Goal: Task Accomplishment & Management: Manage account settings

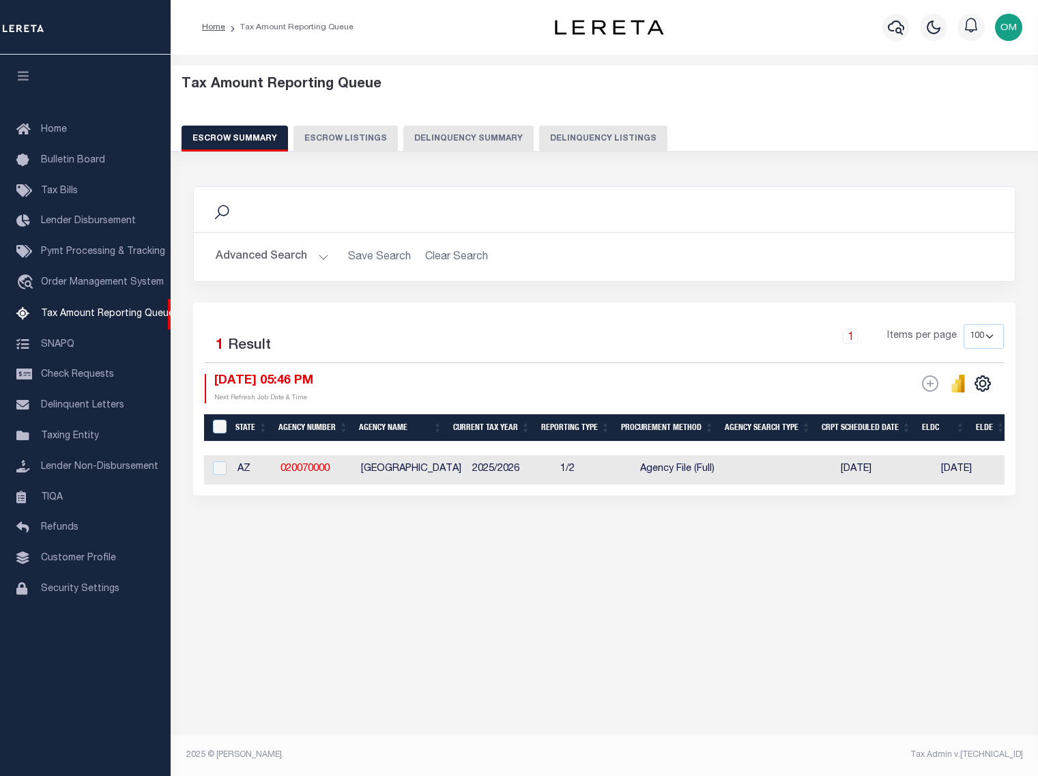
select select "100"
click at [70, 126] on link "Home" at bounding box center [85, 130] width 171 height 31
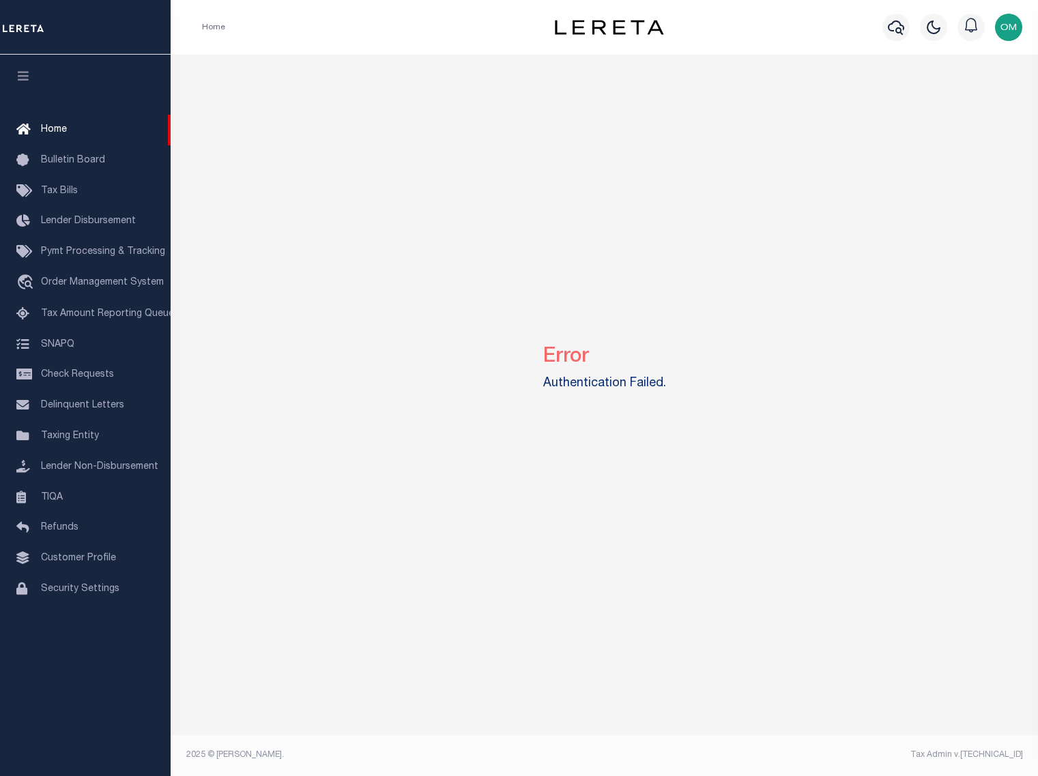
click at [345, 170] on div "Error Authentication Failed." at bounding box center [604, 365] width 857 height 621
click at [840, 619] on div "Error Authentication Failed." at bounding box center [604, 365] width 857 height 621
click at [62, 128] on span "Home" at bounding box center [54, 130] width 26 height 10
drag, startPoint x: 548, startPoint y: 352, endPoint x: 704, endPoint y: 414, distance: 167.6
click at [704, 414] on div "Error Authentication Failed." at bounding box center [604, 365] width 857 height 621
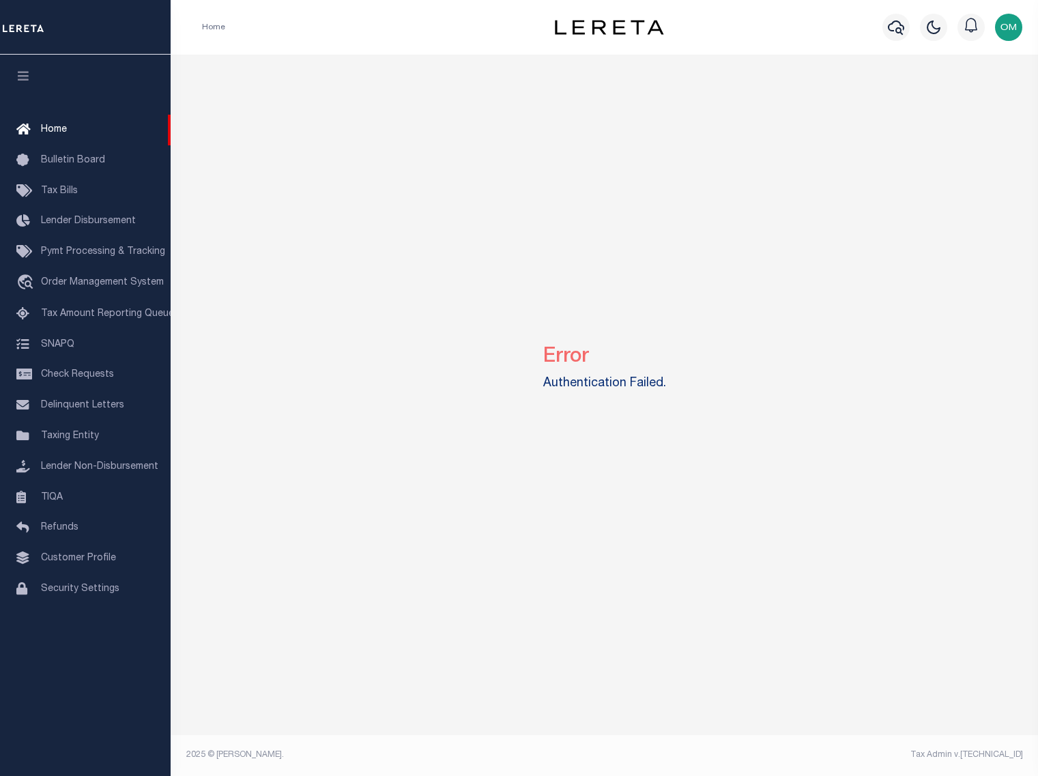
click at [758, 584] on div "Error Authentication Failed." at bounding box center [604, 365] width 857 height 621
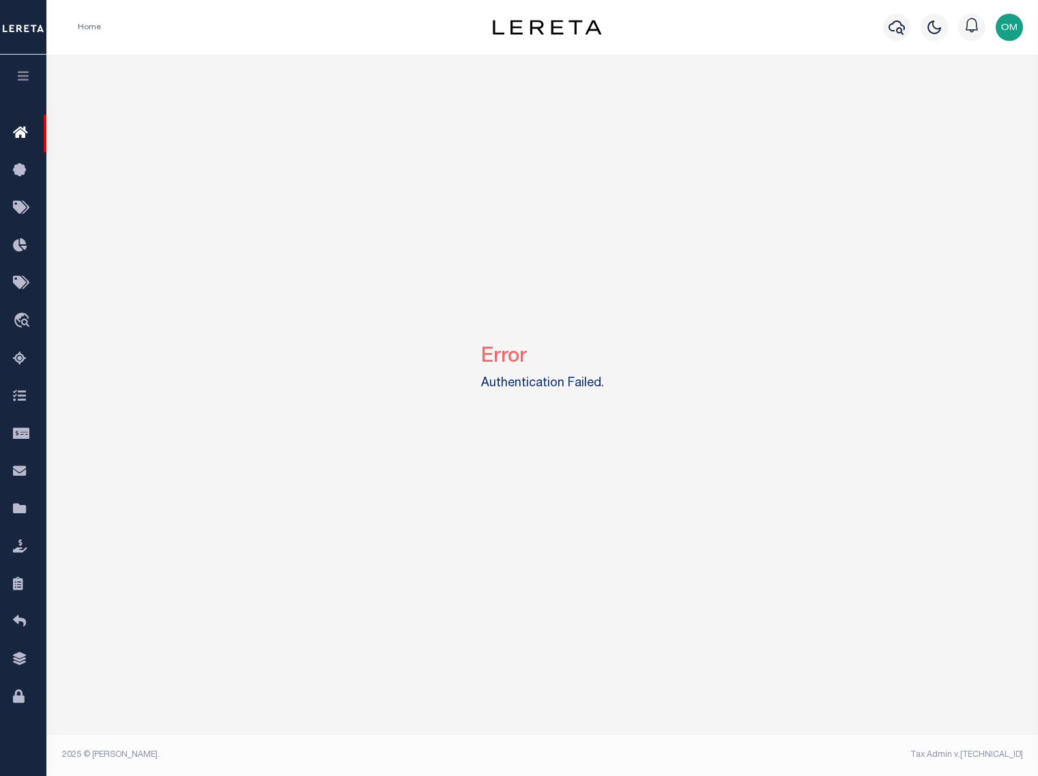
click at [28, 82] on icon "button" at bounding box center [24, 76] width 16 height 12
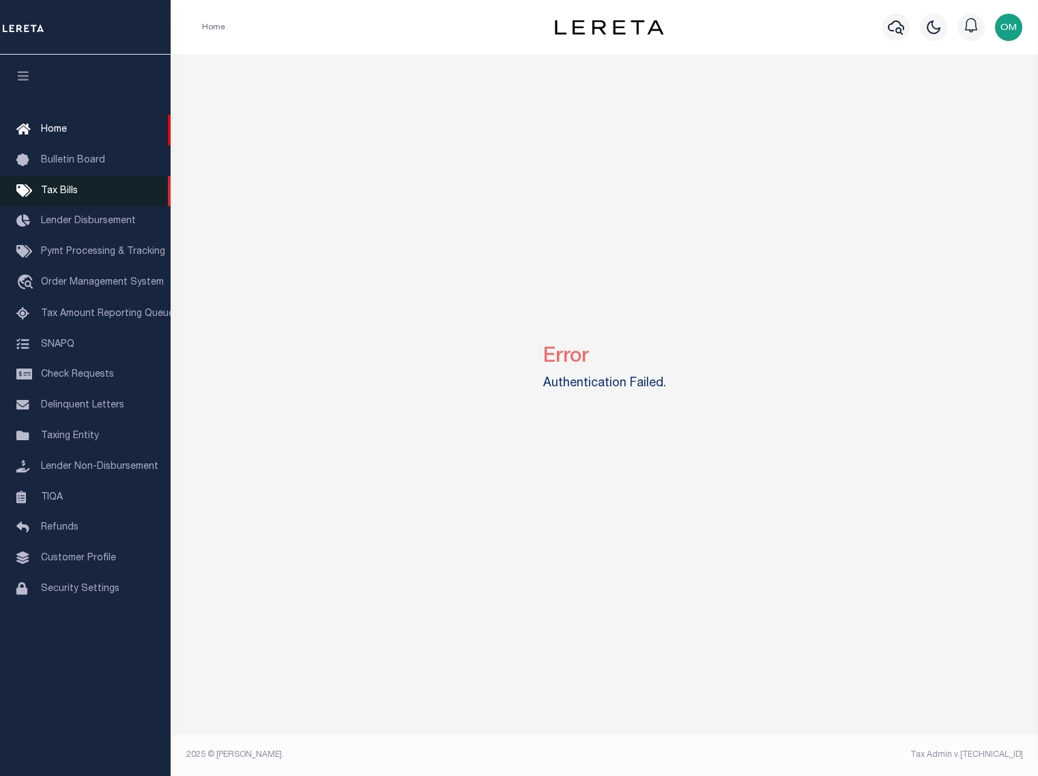
click at [53, 192] on span "Tax Bills" at bounding box center [59, 191] width 37 height 10
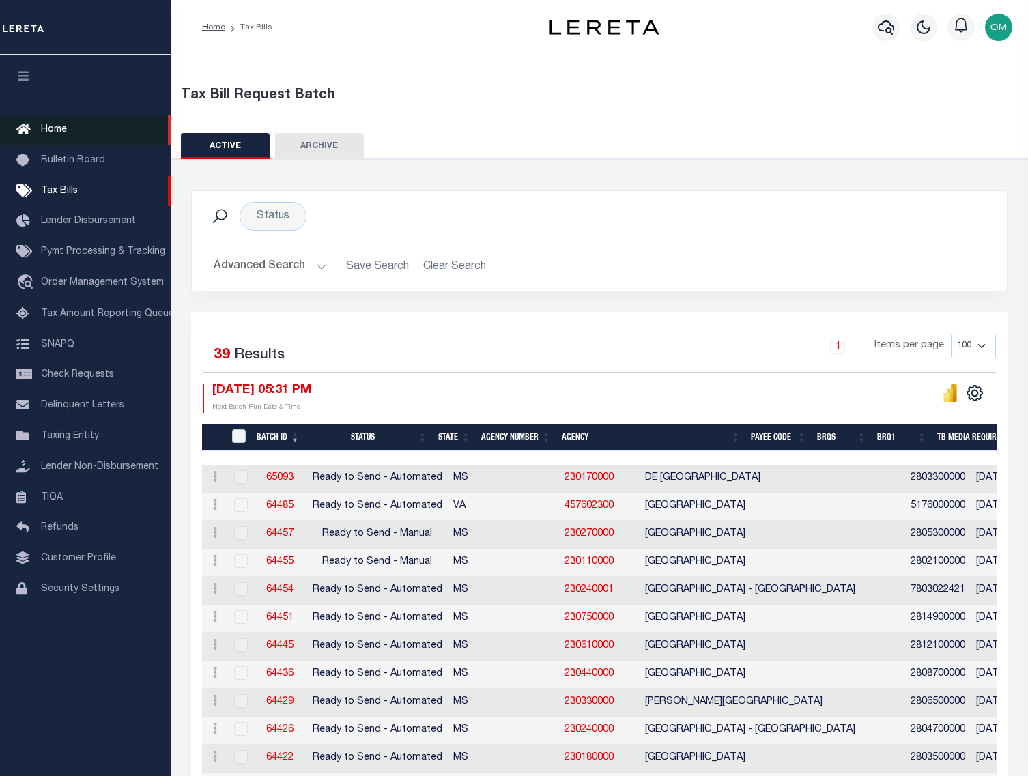
click at [70, 125] on link "Home" at bounding box center [85, 130] width 171 height 31
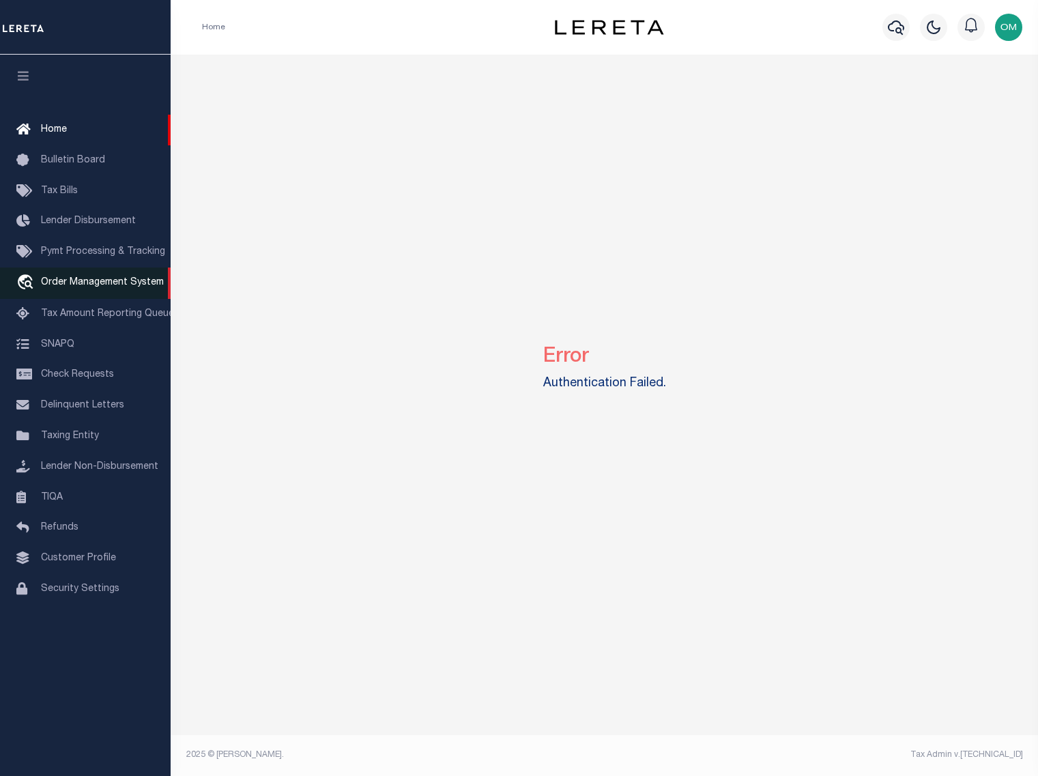
click at [89, 277] on link "travel_explore Order Management System" at bounding box center [85, 283] width 171 height 31
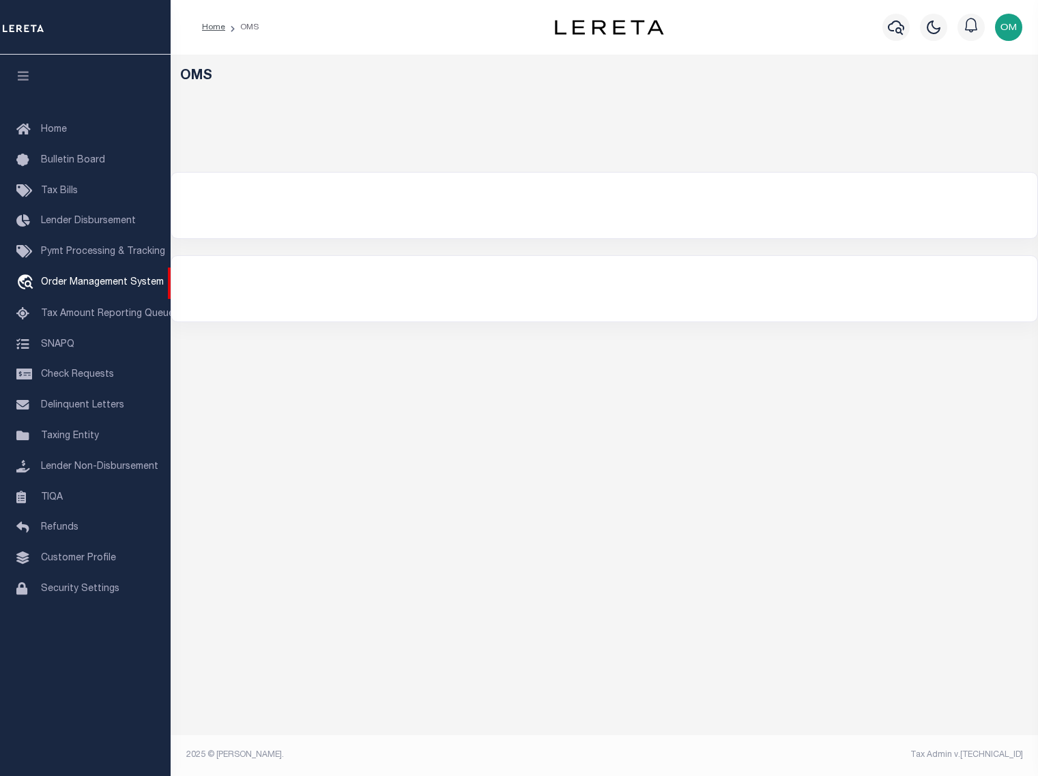
select select "200"
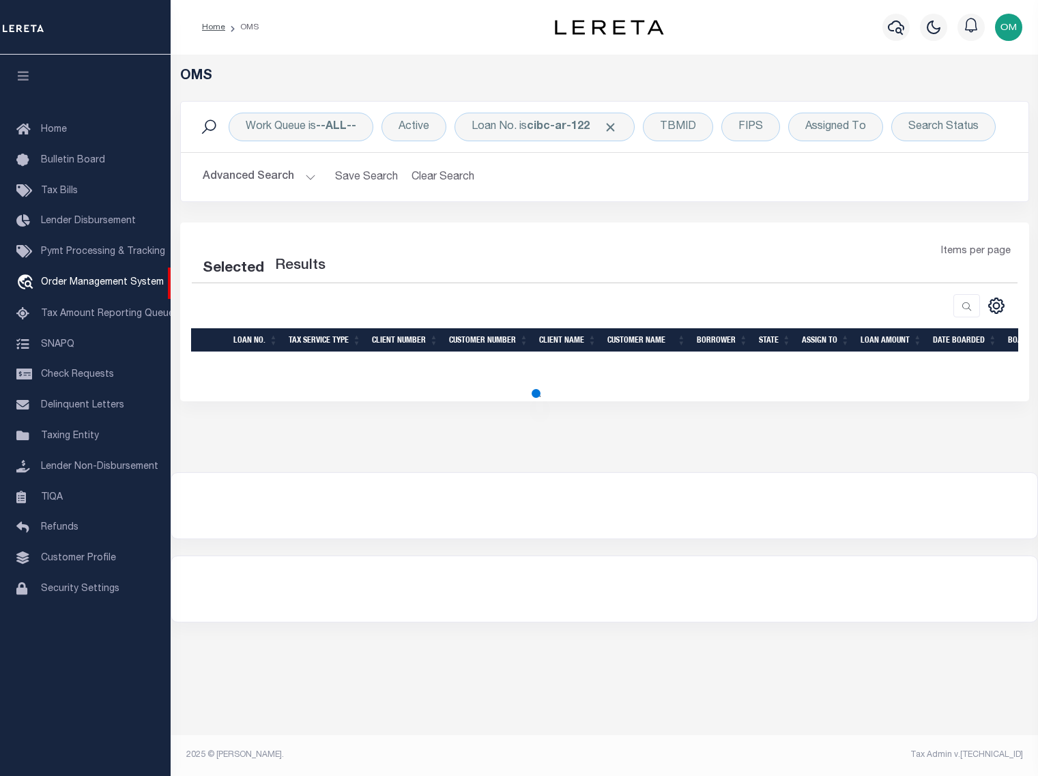
select select "200"
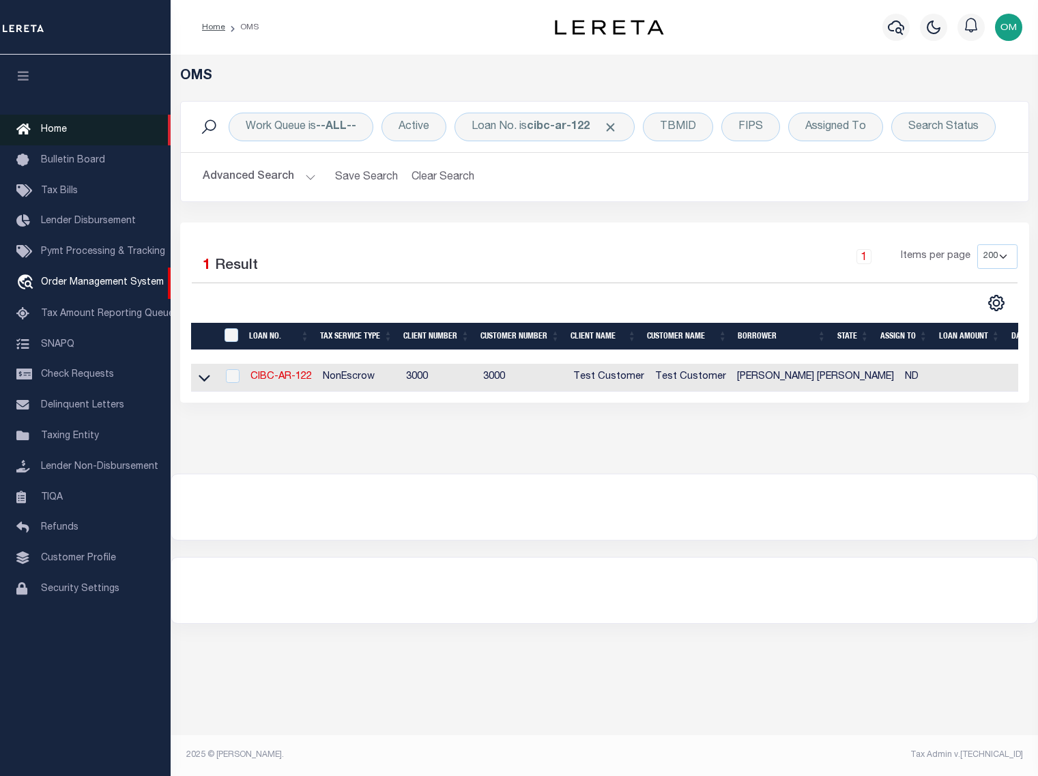
click at [59, 117] on link "Home" at bounding box center [85, 130] width 171 height 31
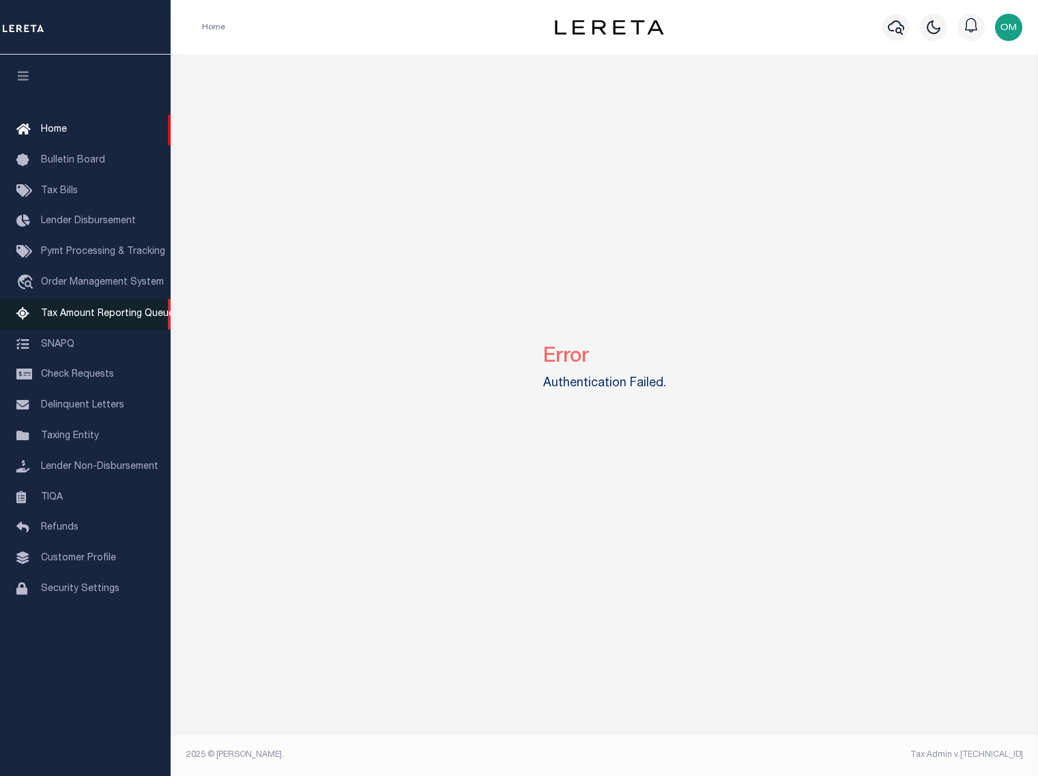
click at [72, 315] on span "Tax Amount Reporting Queue" at bounding box center [107, 314] width 133 height 10
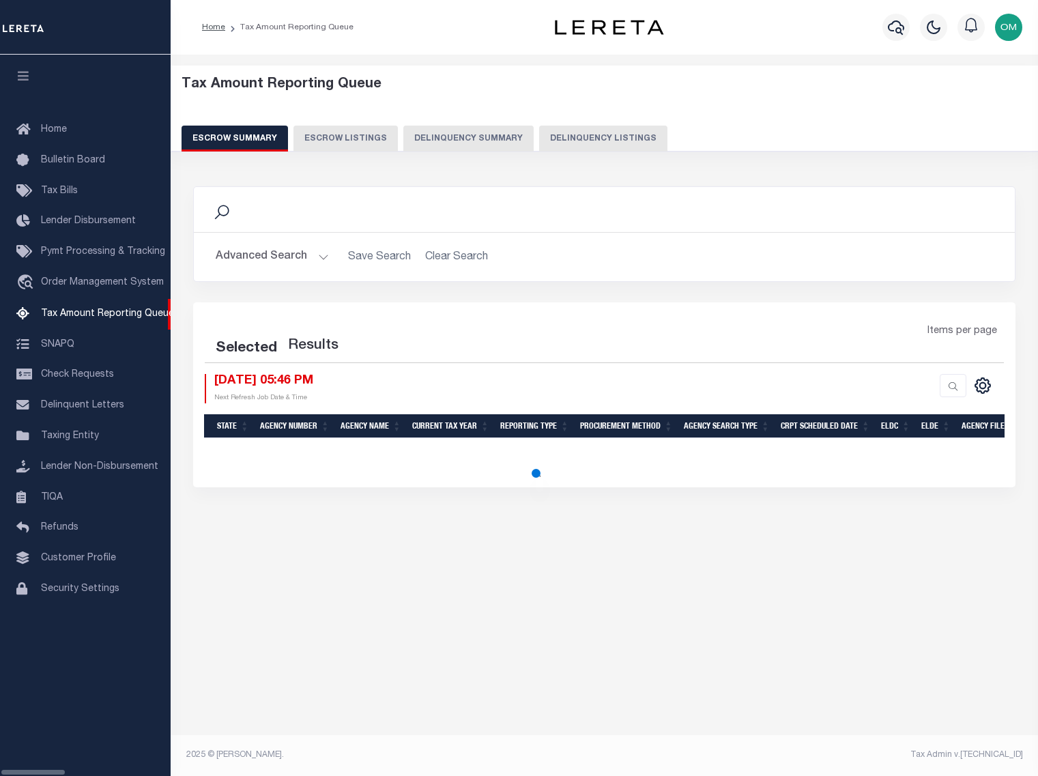
select select "100"
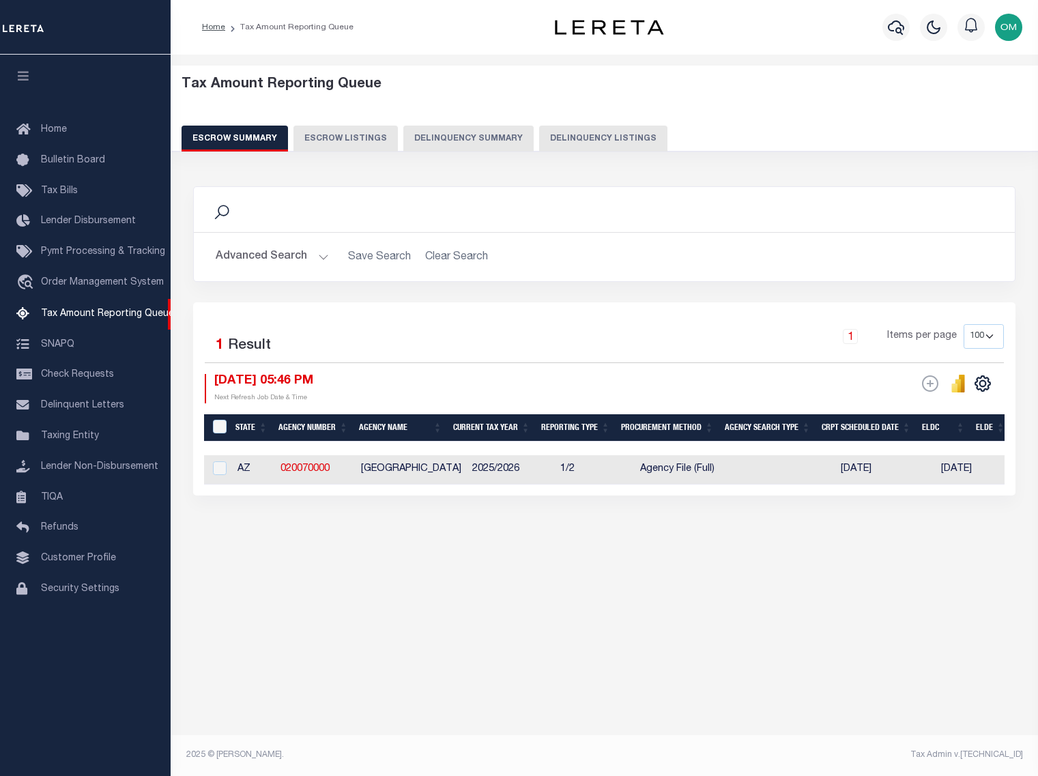
click at [351, 134] on button "Escrow Listings" at bounding box center [346, 139] width 104 height 26
select select "100"
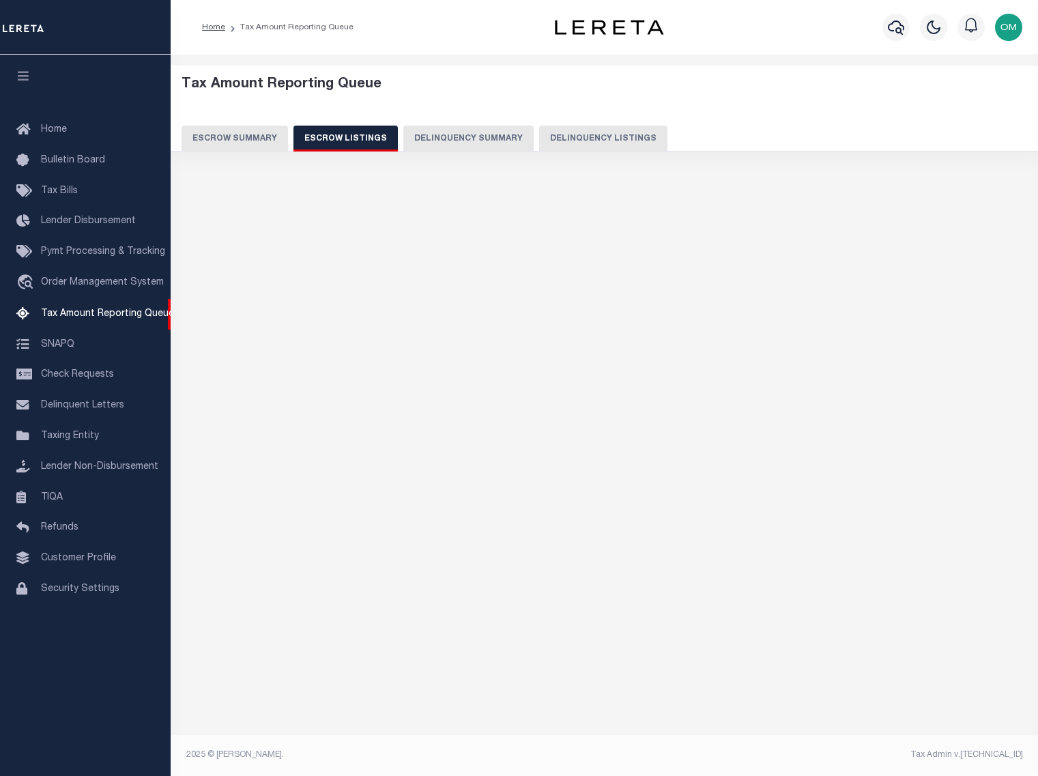
select select "100"
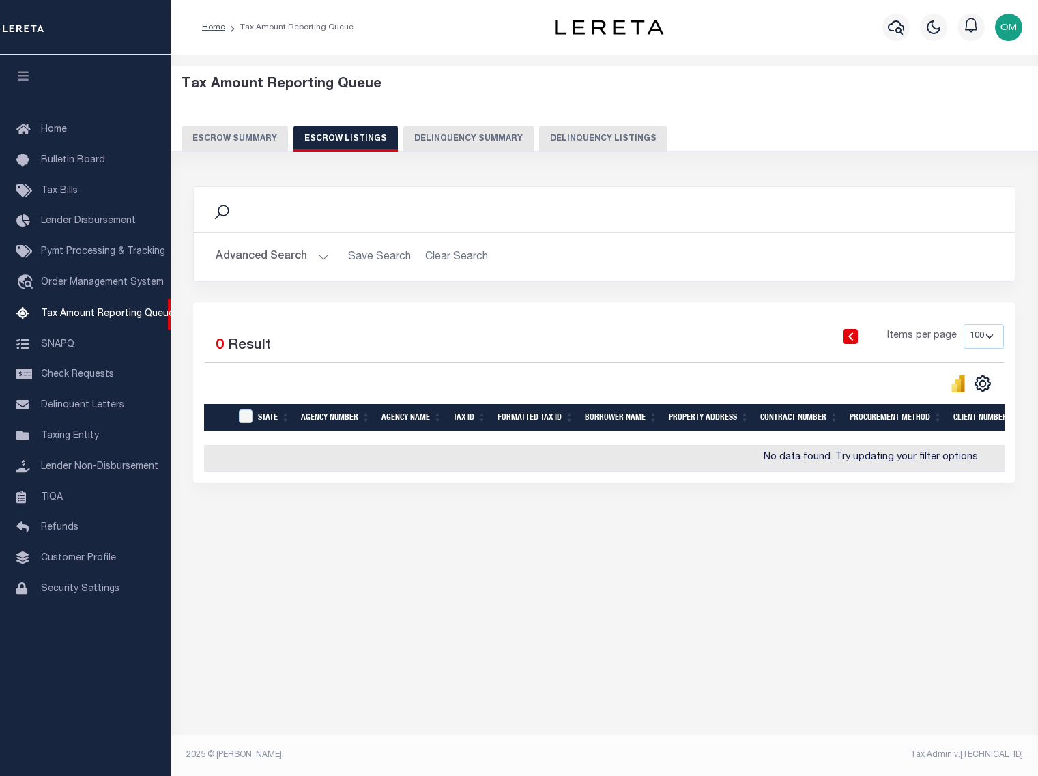
click at [231, 134] on button "Escrow Summary" at bounding box center [235, 139] width 106 height 26
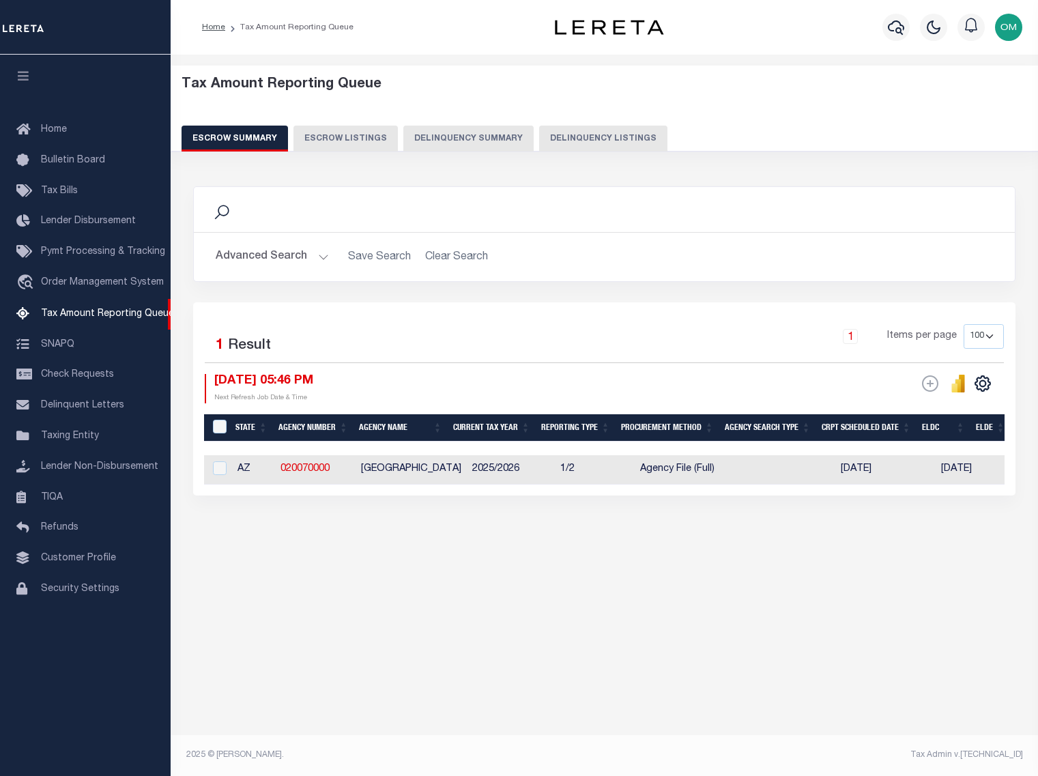
click at [315, 252] on button "Advanced Search" at bounding box center [272, 257] width 113 height 27
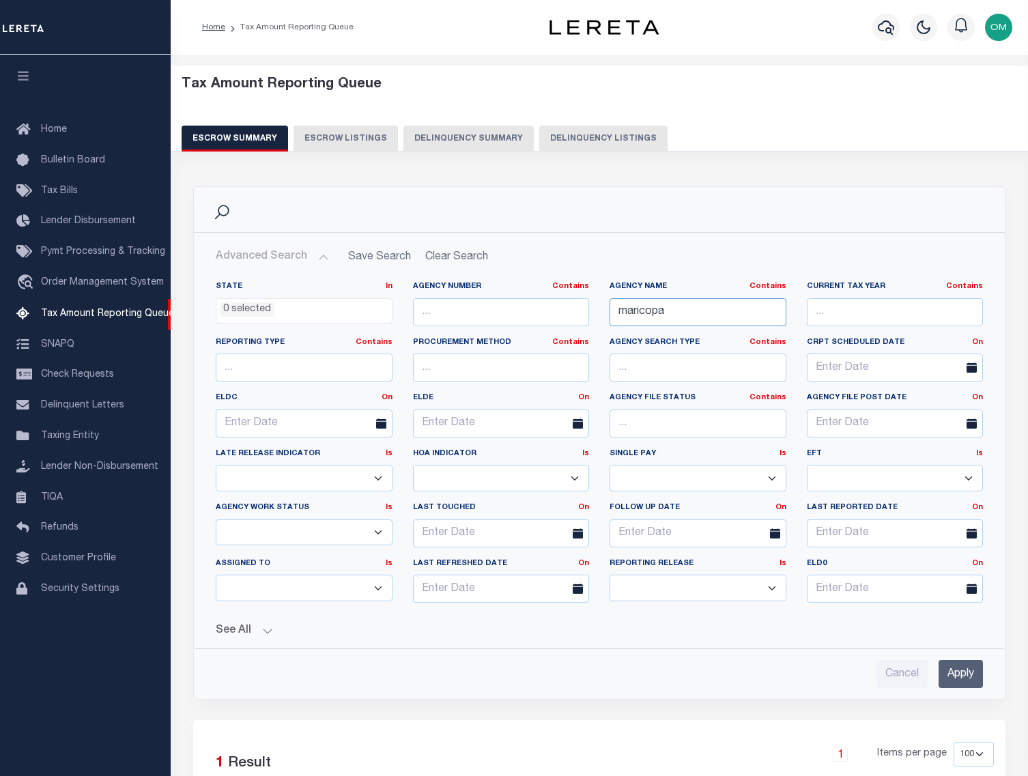
drag, startPoint x: 679, startPoint y: 313, endPoint x: 578, endPoint y: 319, distance: 101.2
click at [578, 319] on div "State In In AK AL AR AZ CA CO CT DC DE FL GA GU HI IA ID IL IN KS KY LA MA MD M…" at bounding box center [599, 447] width 788 height 332
type input "canyon"
click at [965, 672] on input "Apply" at bounding box center [961, 674] width 44 height 28
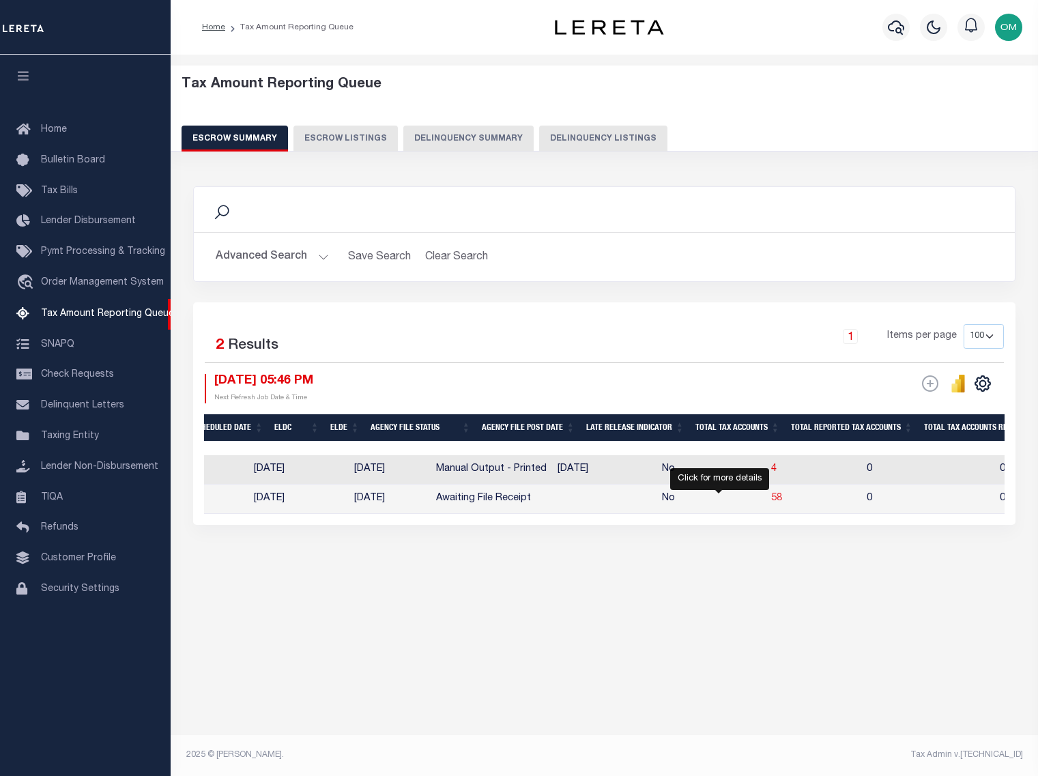
click at [771, 500] on span "58" at bounding box center [776, 499] width 11 height 10
select select "100"
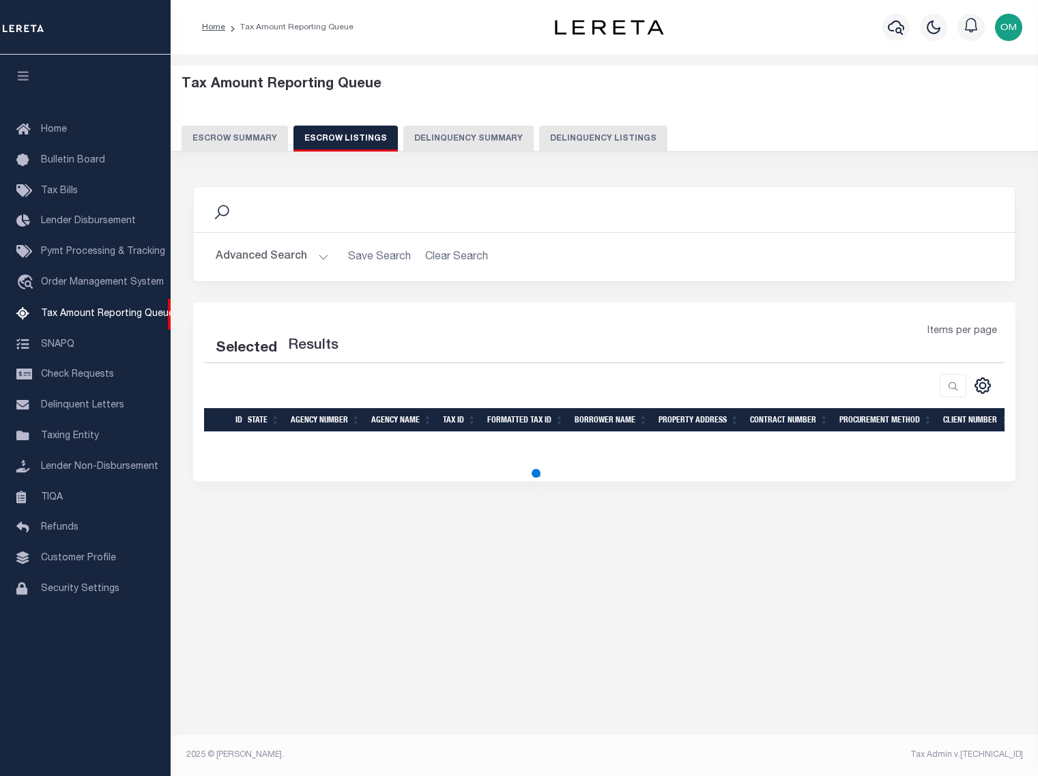
select select "100"
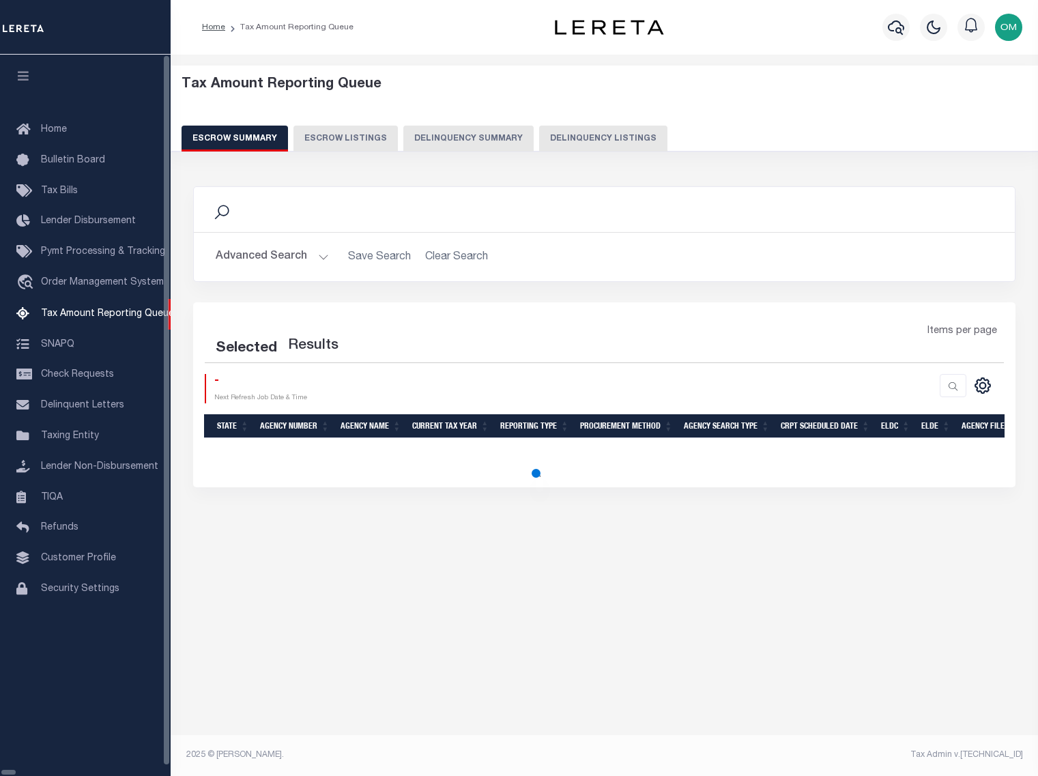
select select "100"
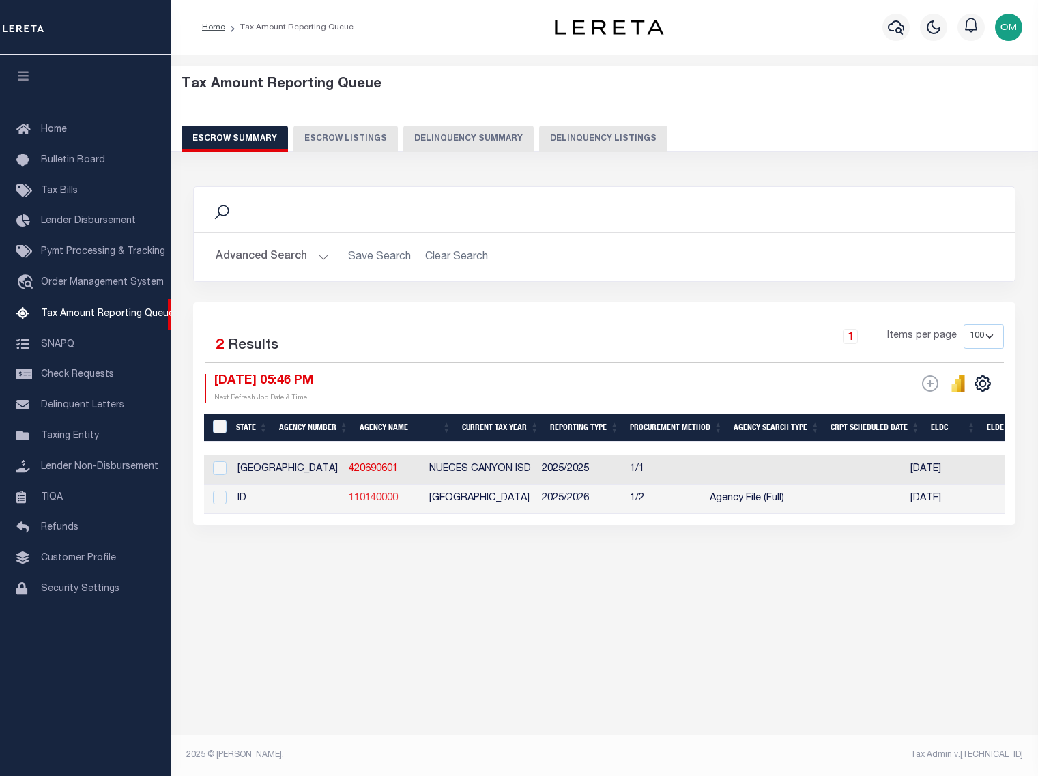
click at [349, 498] on link "110140000" at bounding box center [373, 499] width 49 height 10
checkbox input "true"
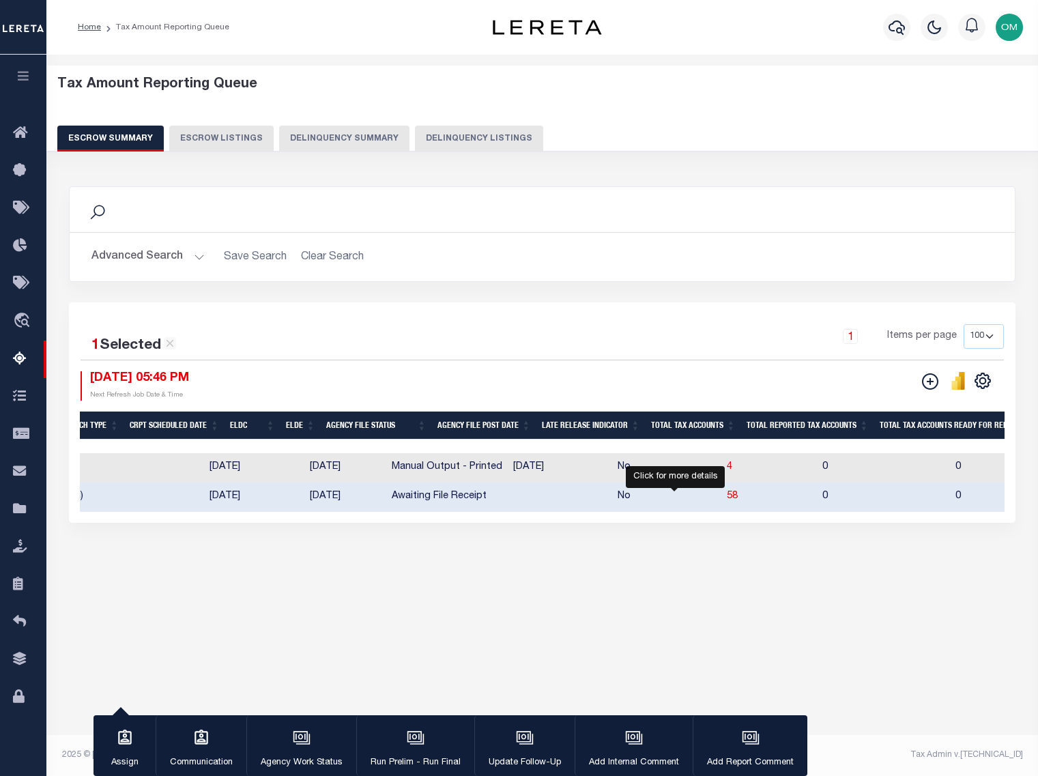
click at [727, 496] on span "58" at bounding box center [732, 496] width 11 height 10
select select
select select "100"
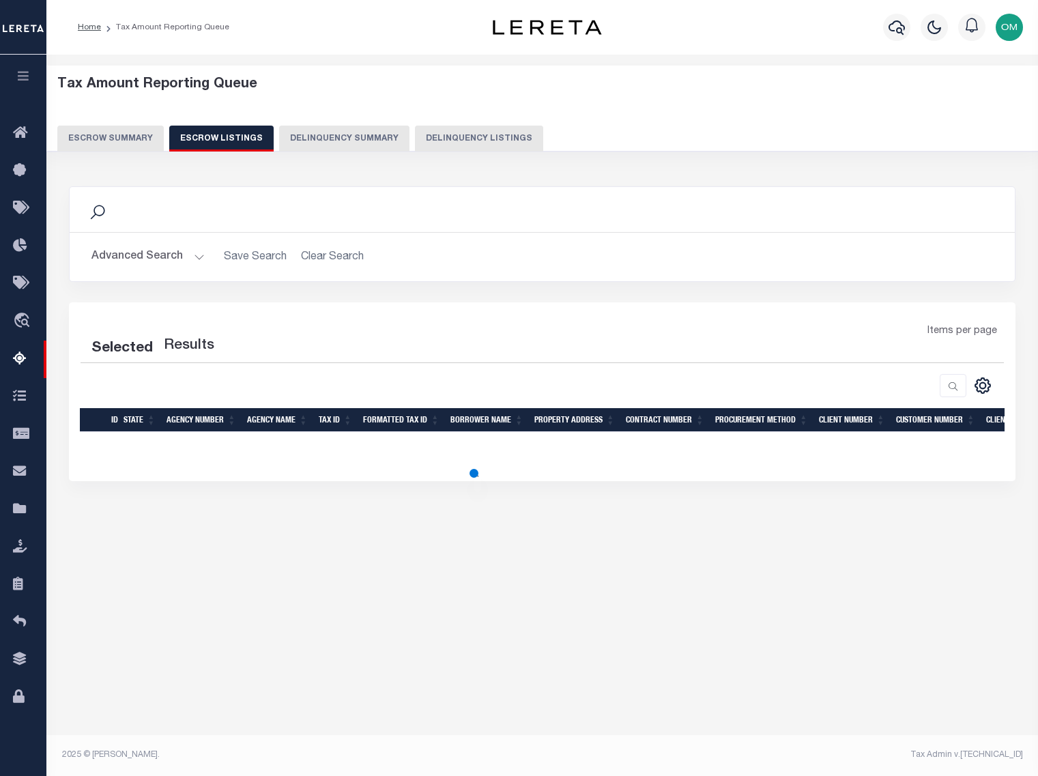
select select "100"
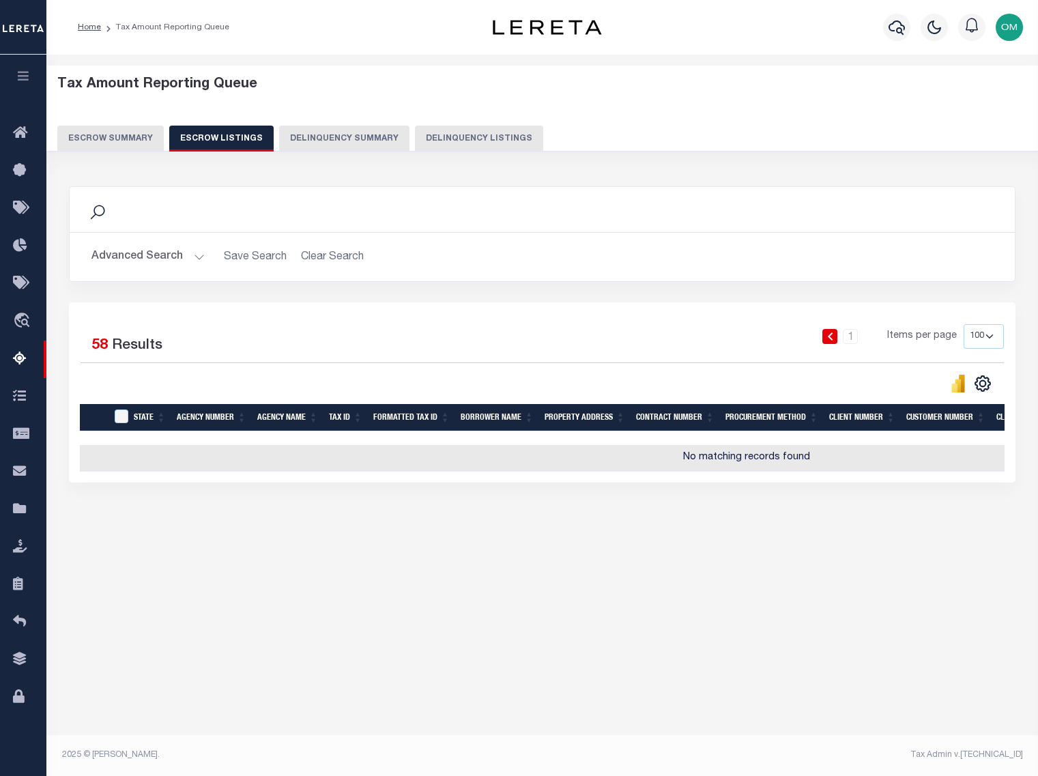
click at [199, 253] on button "Advanced Search" at bounding box center [147, 257] width 113 height 27
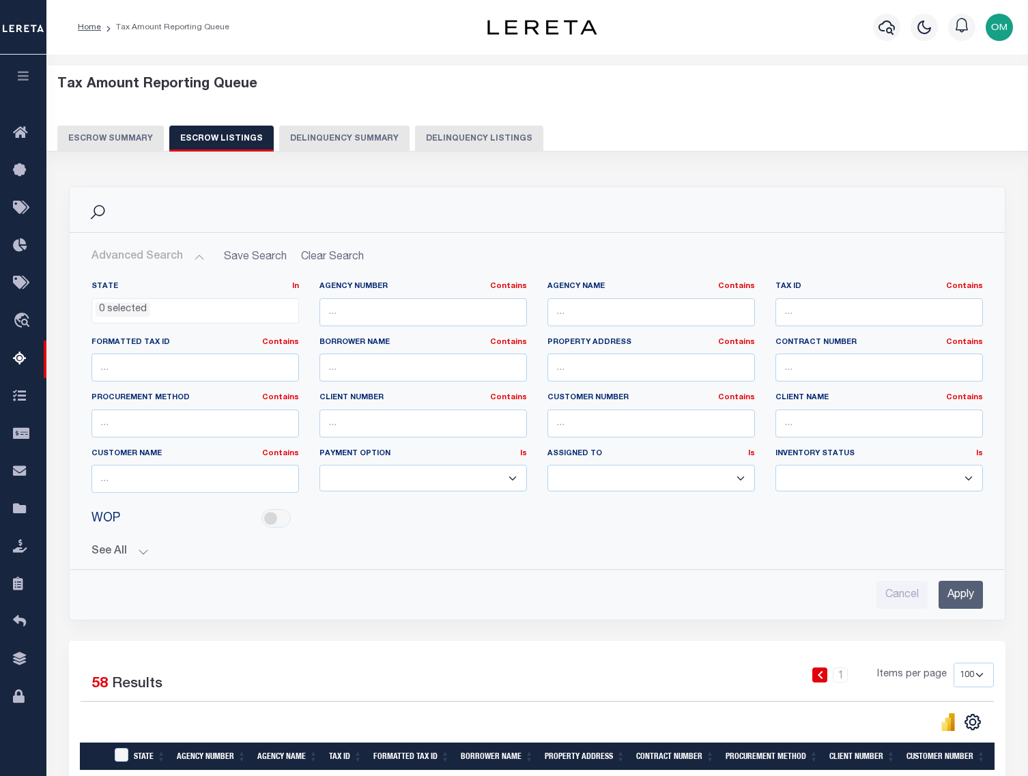
click at [952, 597] on input "Apply" at bounding box center [961, 595] width 44 height 28
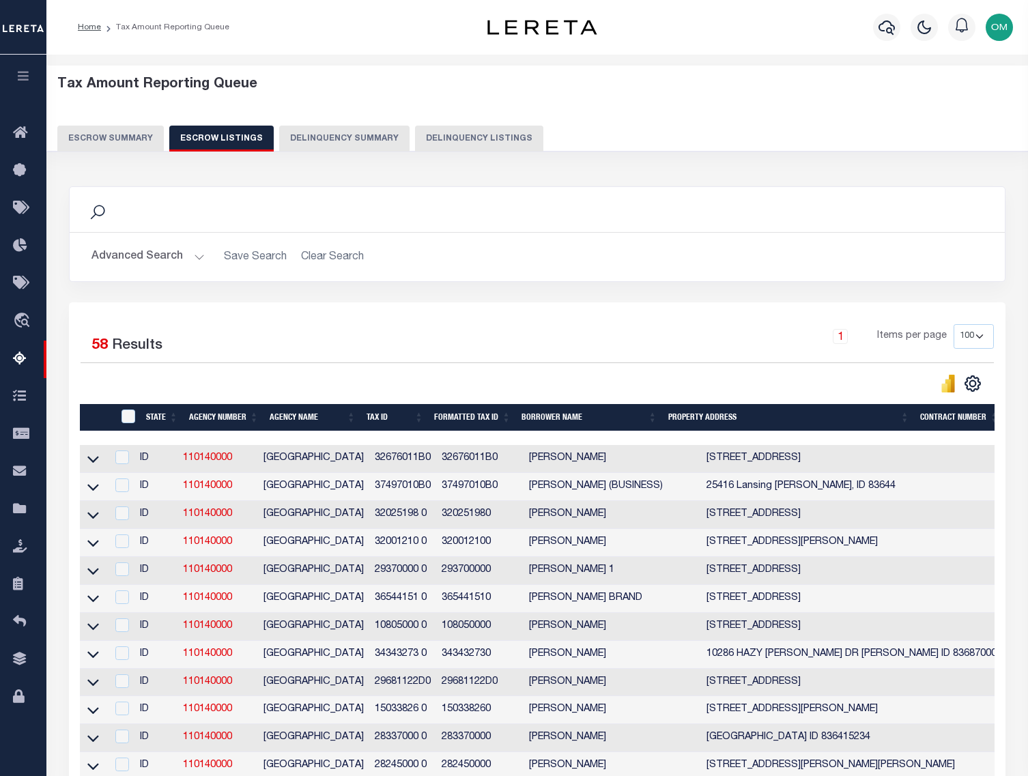
click at [234, 372] on div "Selected 58 Results 1 Items per page 10 25 50 100 500" at bounding box center [537, 358] width 935 height 69
click at [356, 290] on div "Search Advanced Search Save Search Clear Search In In" at bounding box center [537, 244] width 957 height 116
click at [110, 140] on button "Escrow Summary" at bounding box center [110, 139] width 106 height 26
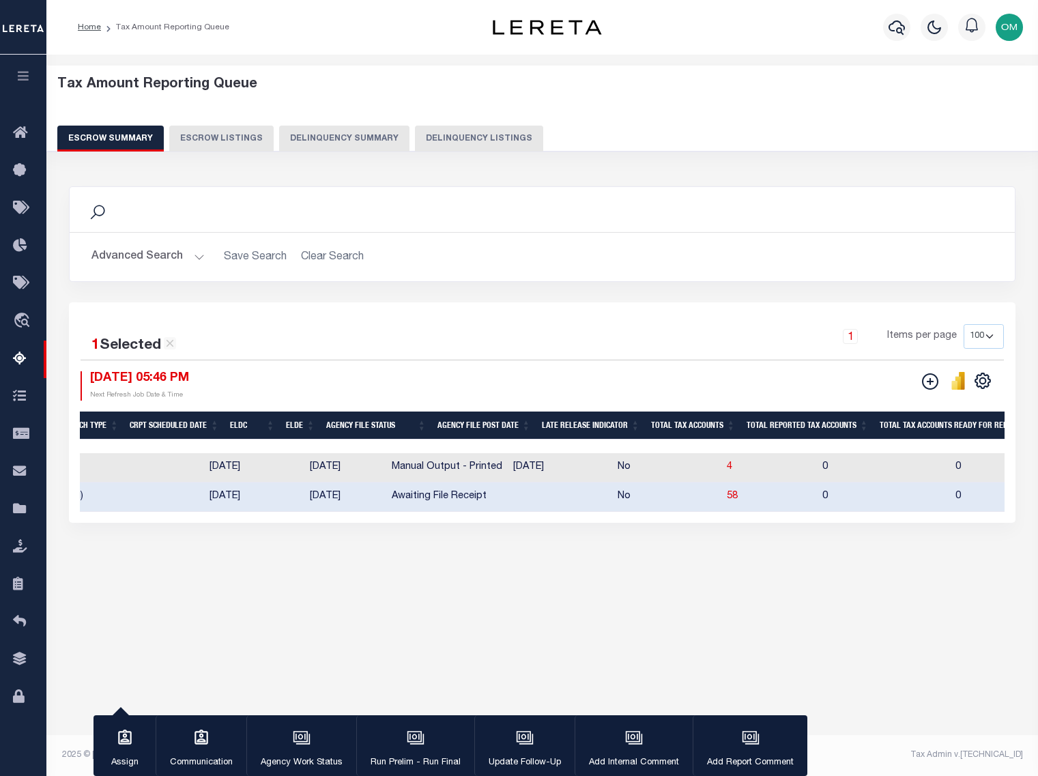
click at [186, 255] on button "Advanced Search" at bounding box center [147, 257] width 113 height 27
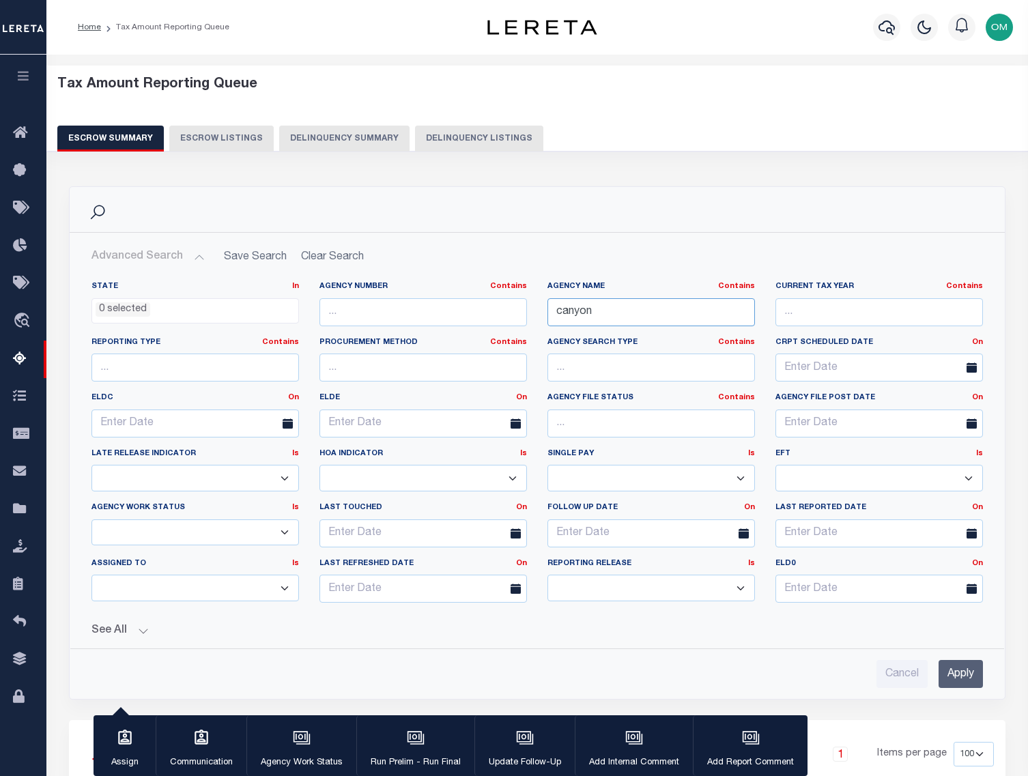
drag, startPoint x: 641, startPoint y: 315, endPoint x: 430, endPoint y: 324, distance: 211.1
click at [430, 324] on div "State In In AK AL AR AZ CA CO CT DC DE FL GA GU HI IA ID IL IN KS KY LA MA MD M…" at bounding box center [537, 447] width 912 height 332
type input "riverside"
click at [960, 672] on input "Apply" at bounding box center [961, 674] width 44 height 28
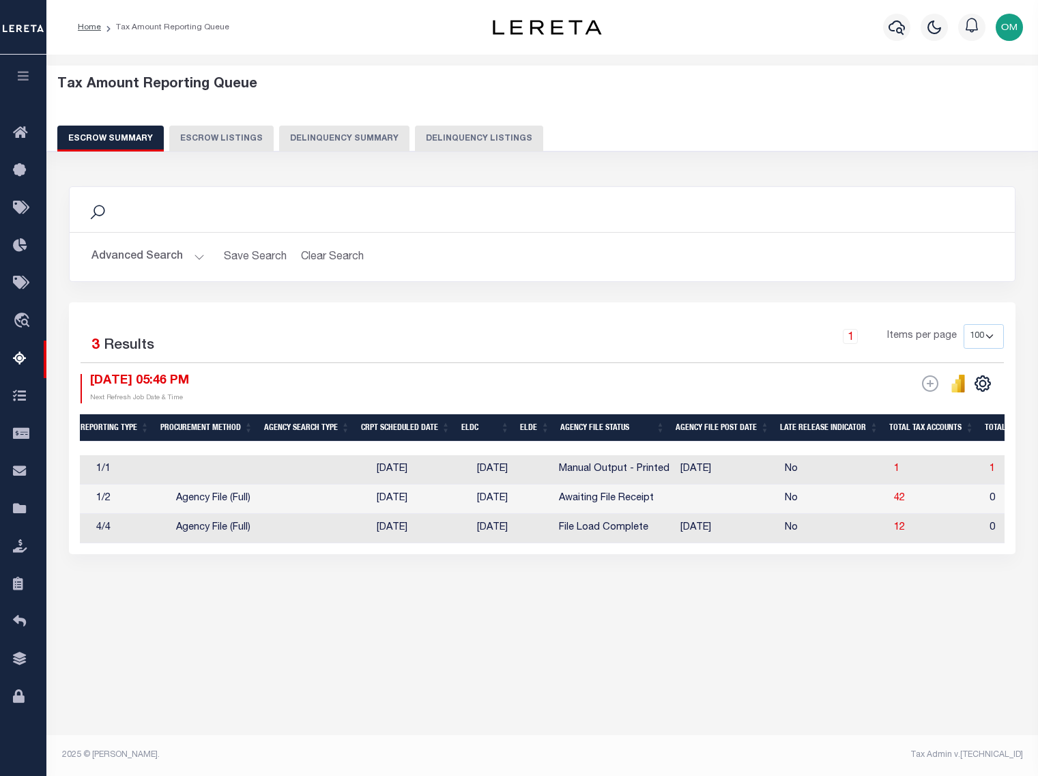
scroll to position [0, 502]
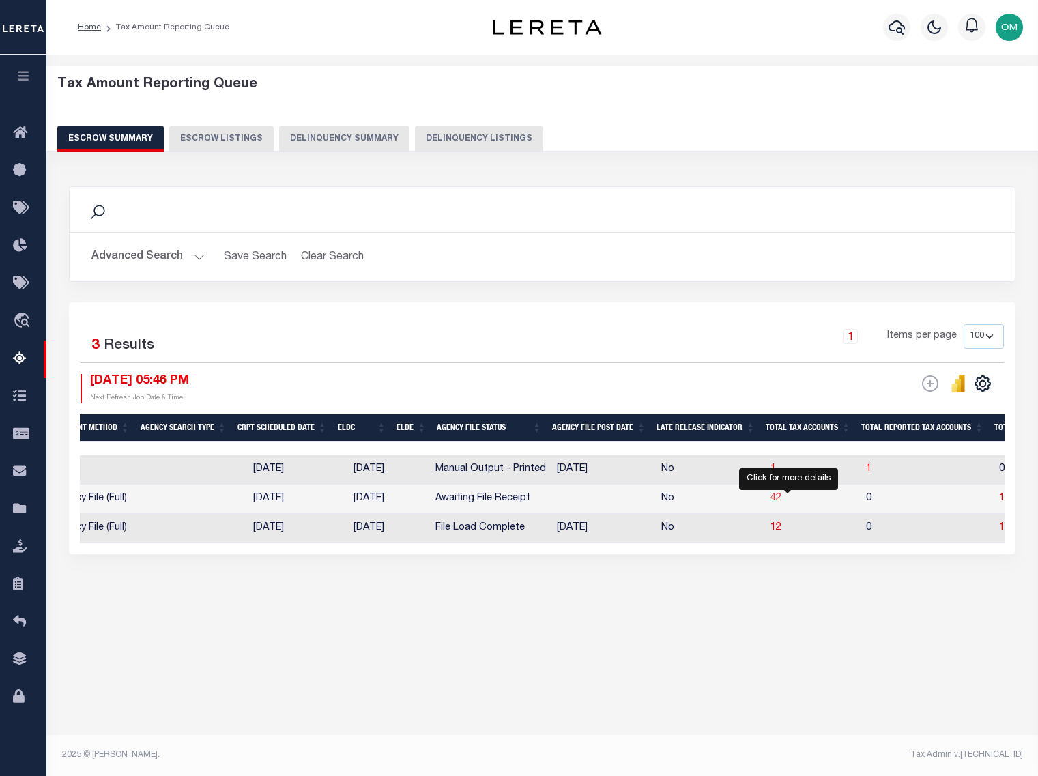
click at [782, 498] on span "42" at bounding box center [776, 499] width 11 height 10
select select "100"
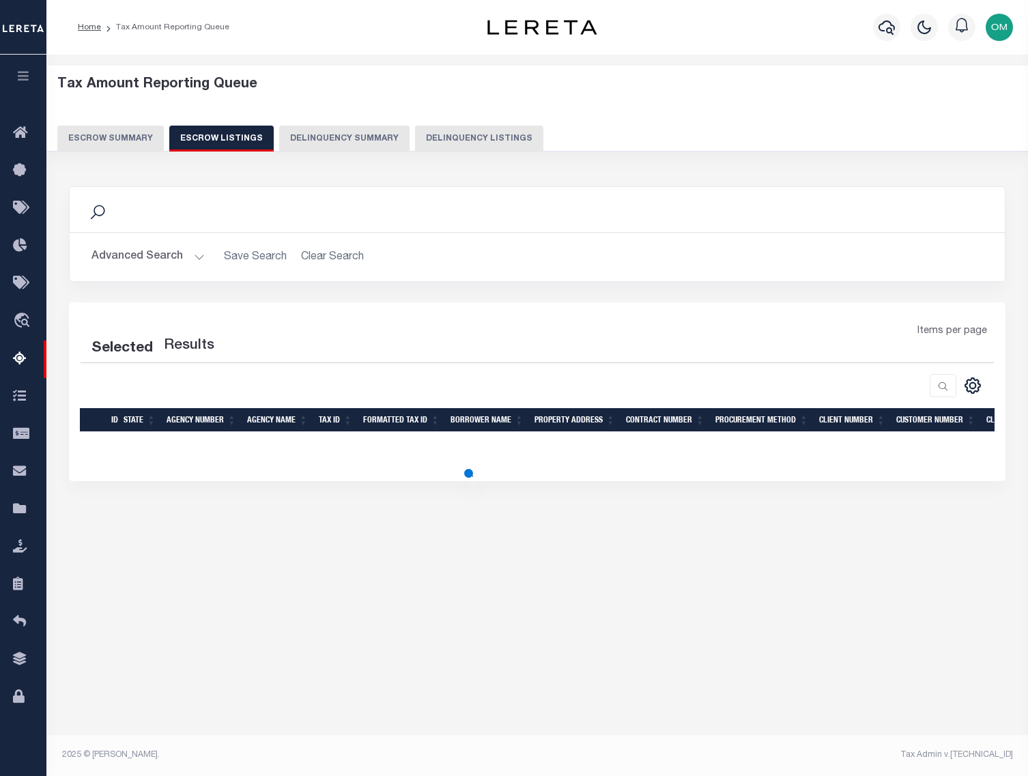
select select "100"
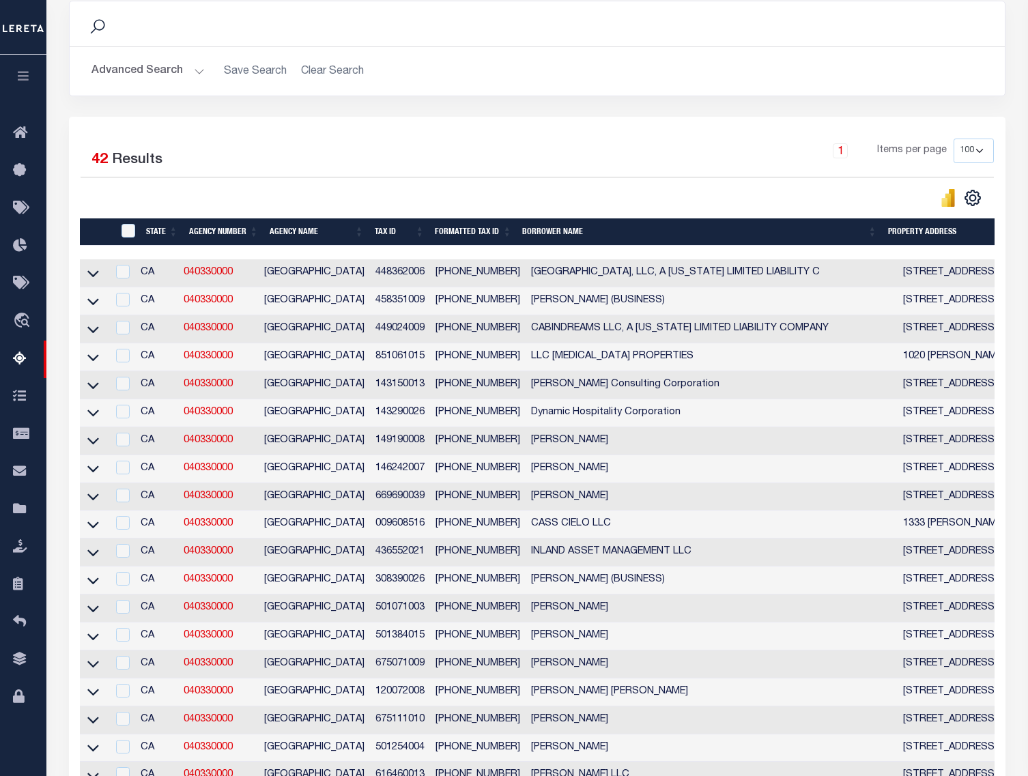
scroll to position [0, 0]
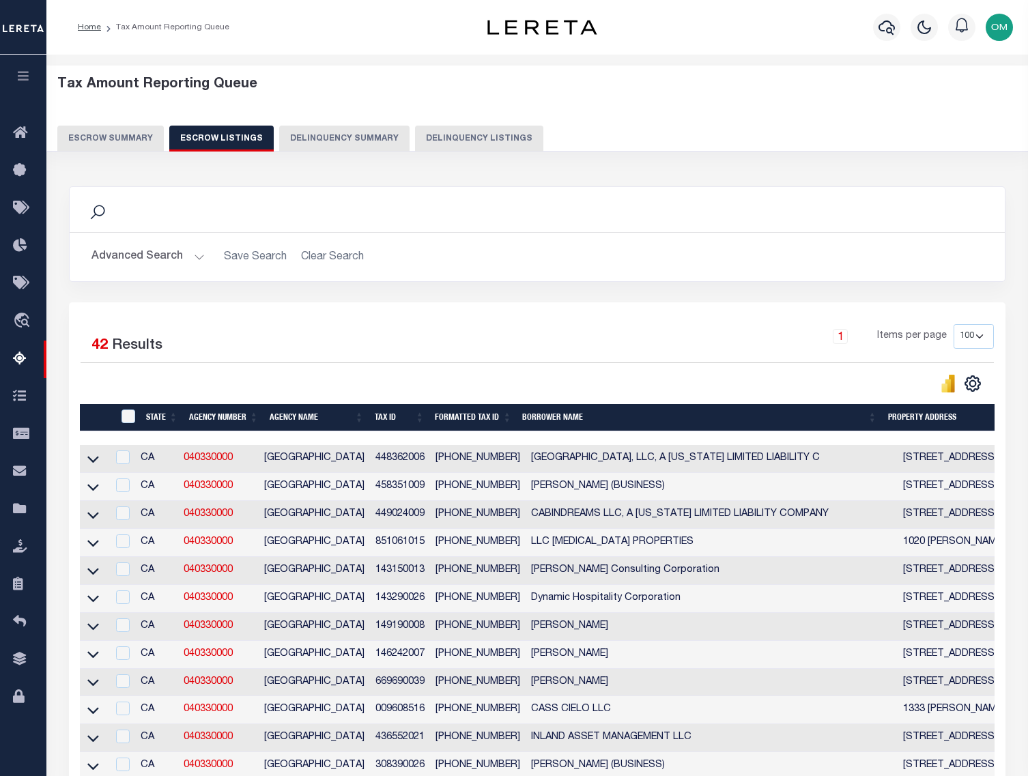
click at [300, 340] on div "Selected 42 Results" at bounding box center [186, 343] width 233 height 38
click at [374, 338] on div "1 Items per page 10 25 50 100 500" at bounding box center [654, 341] width 680 height 35
click at [18, 74] on icon "button" at bounding box center [24, 76] width 16 height 12
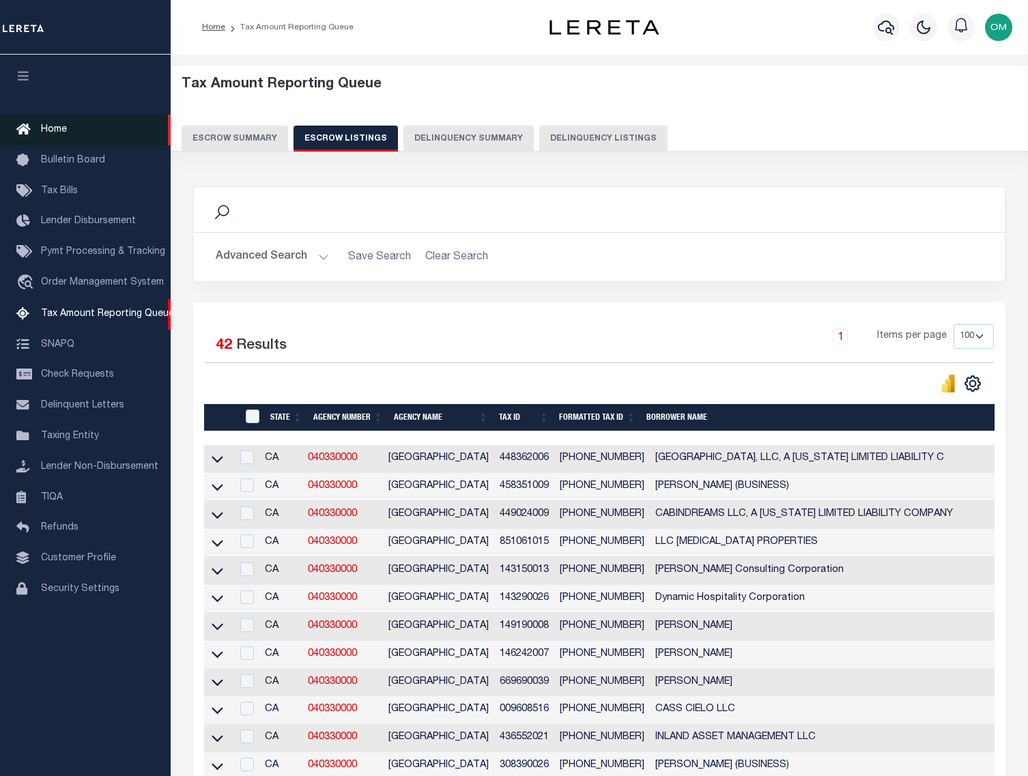
click at [61, 122] on link "Home" at bounding box center [85, 130] width 171 height 31
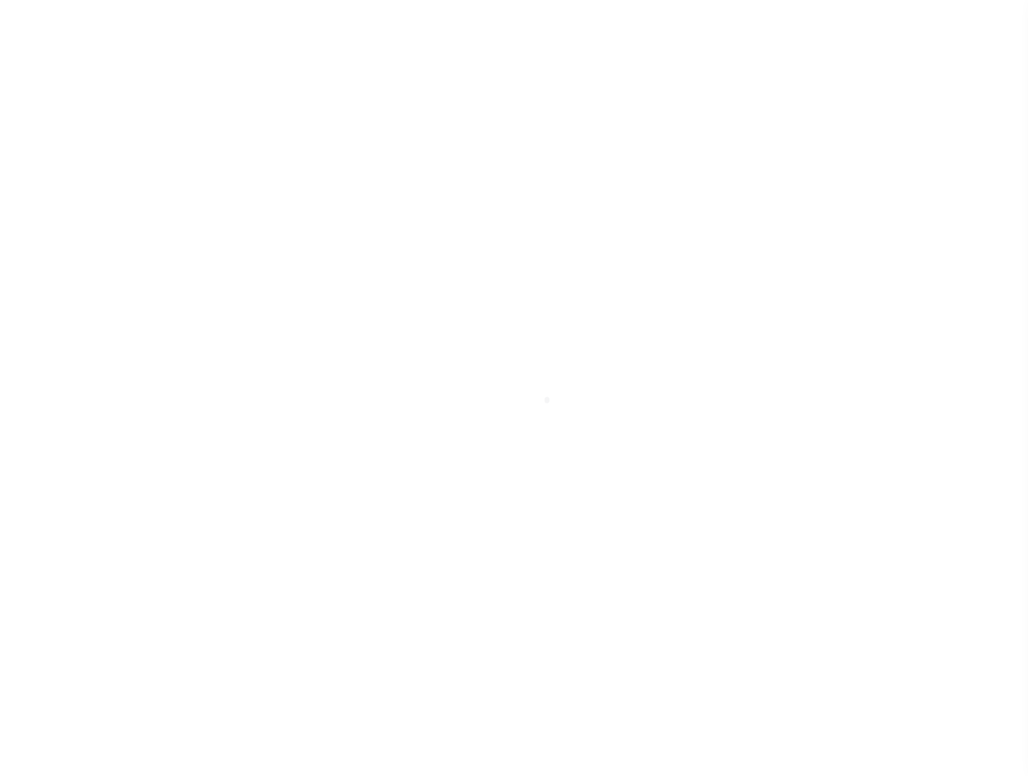
select select
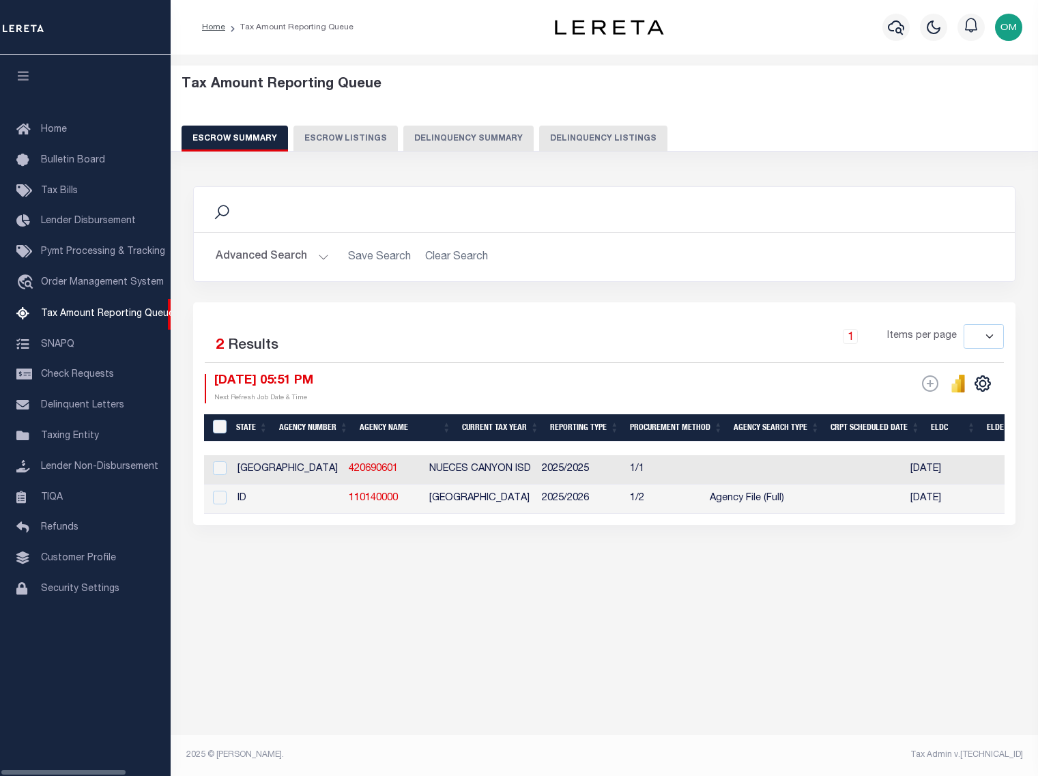
select select
click at [66, 129] on span "Home" at bounding box center [54, 130] width 26 height 10
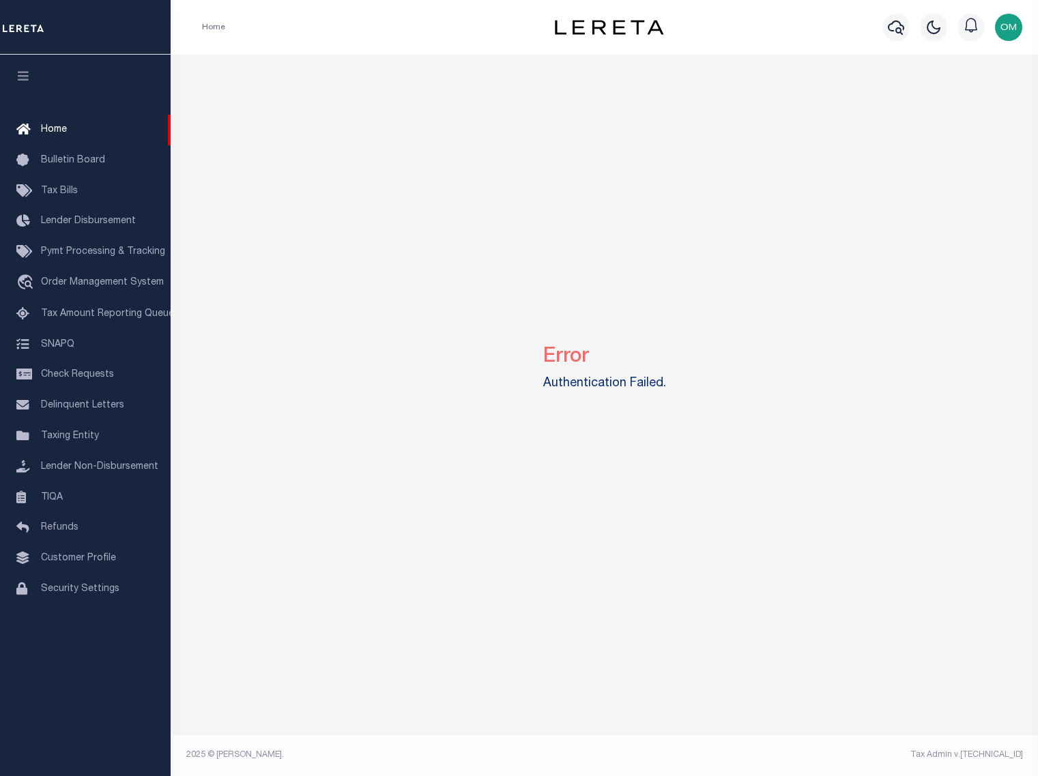
drag, startPoint x: 537, startPoint y: 352, endPoint x: 672, endPoint y: 399, distance: 142.5
click at [672, 399] on div "Error Authentication Failed." at bounding box center [604, 365] width 857 height 621
click at [51, 160] on span "Bulletin Board" at bounding box center [73, 161] width 64 height 10
select select "50"
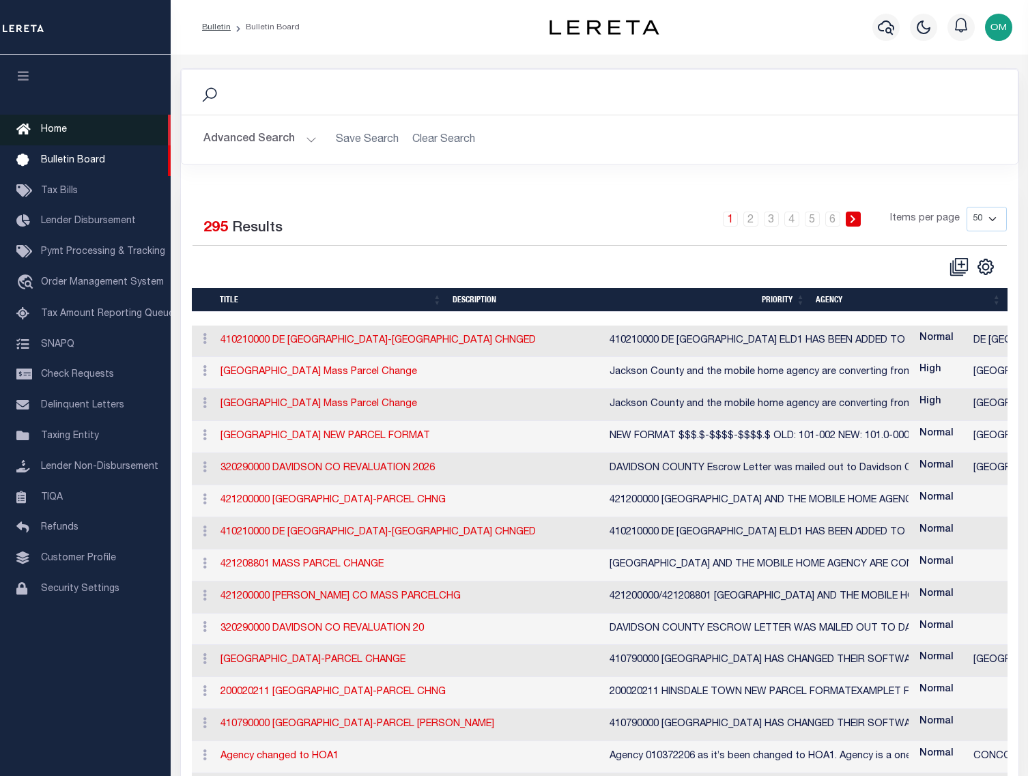
click at [48, 130] on span "Home" at bounding box center [54, 130] width 26 height 10
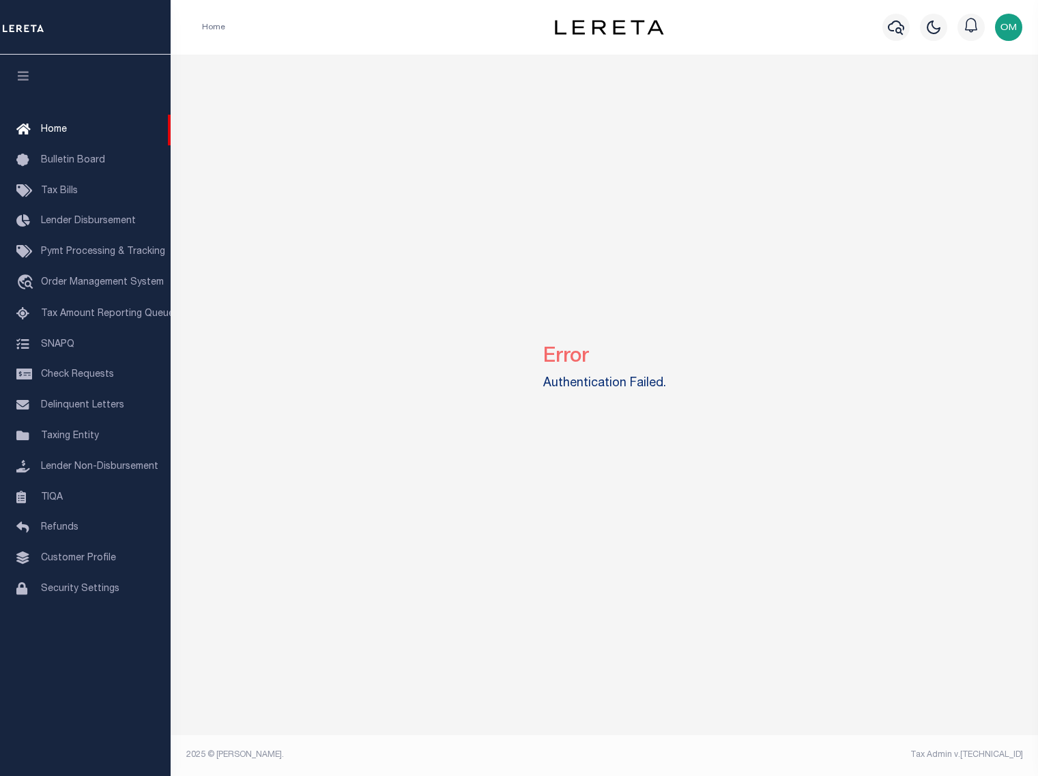
click at [501, 89] on div "Error Authentication Failed." at bounding box center [604, 365] width 857 height 621
click at [59, 188] on span "Tax Bills" at bounding box center [59, 191] width 37 height 10
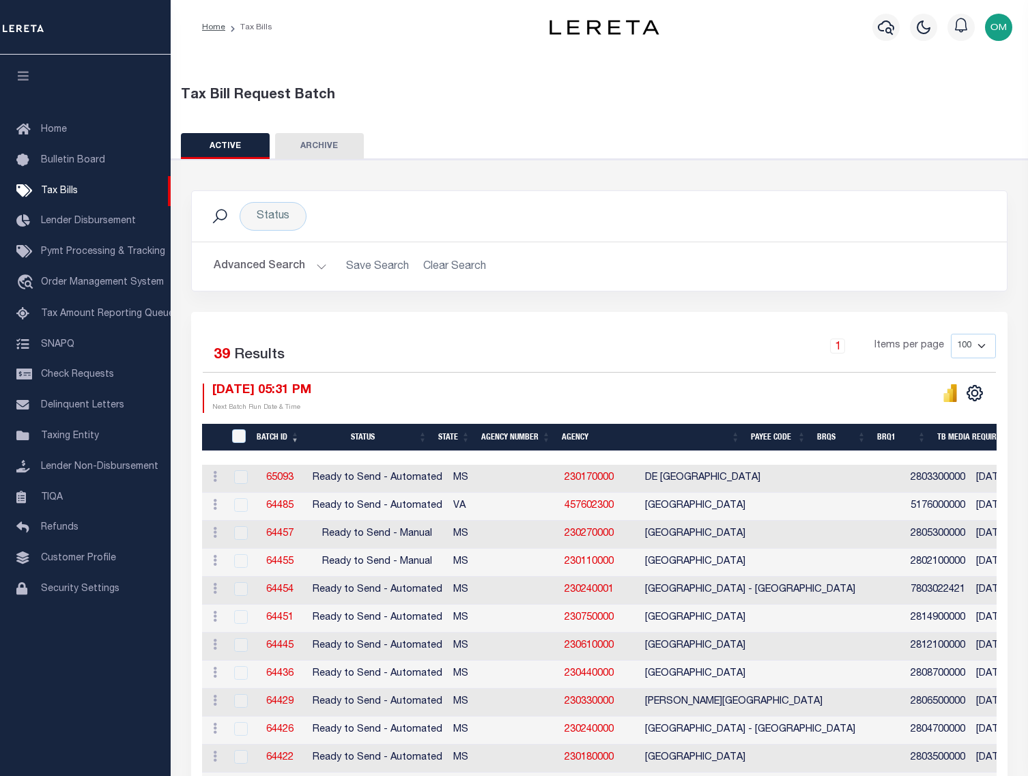
click at [496, 47] on div "Home Tax Bills Profile Sign out" at bounding box center [599, 27] width 857 height 55
click at [69, 130] on link "Home" at bounding box center [85, 130] width 171 height 31
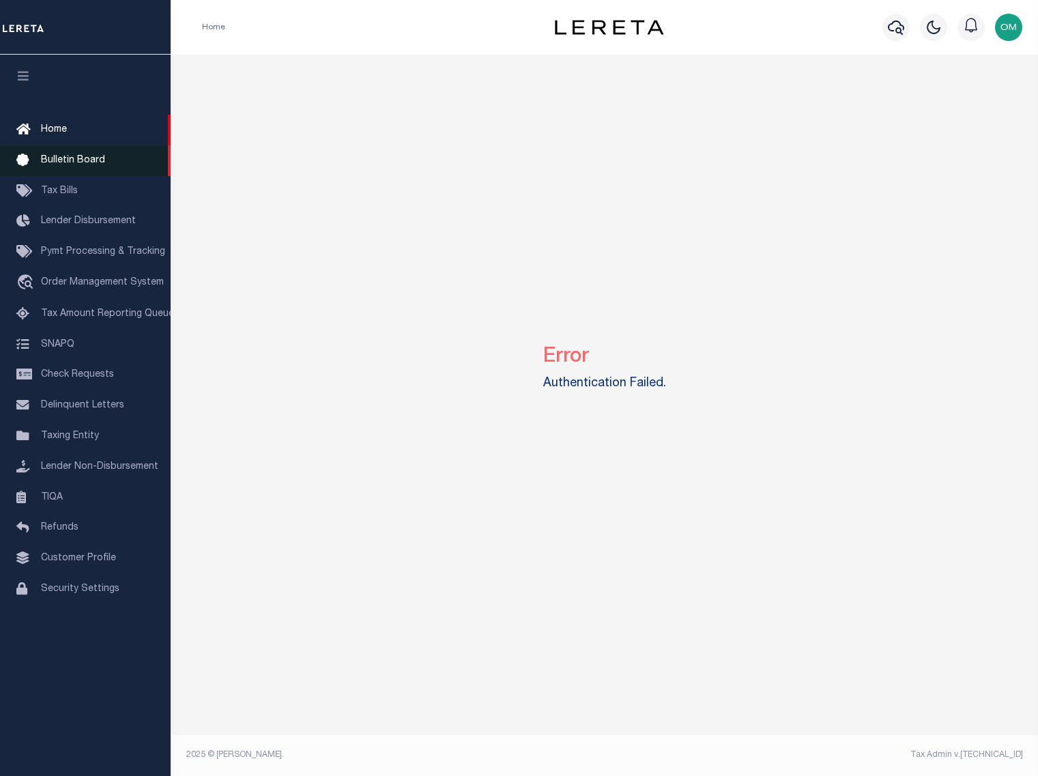
click at [85, 156] on span "Bulletin Board" at bounding box center [73, 161] width 64 height 10
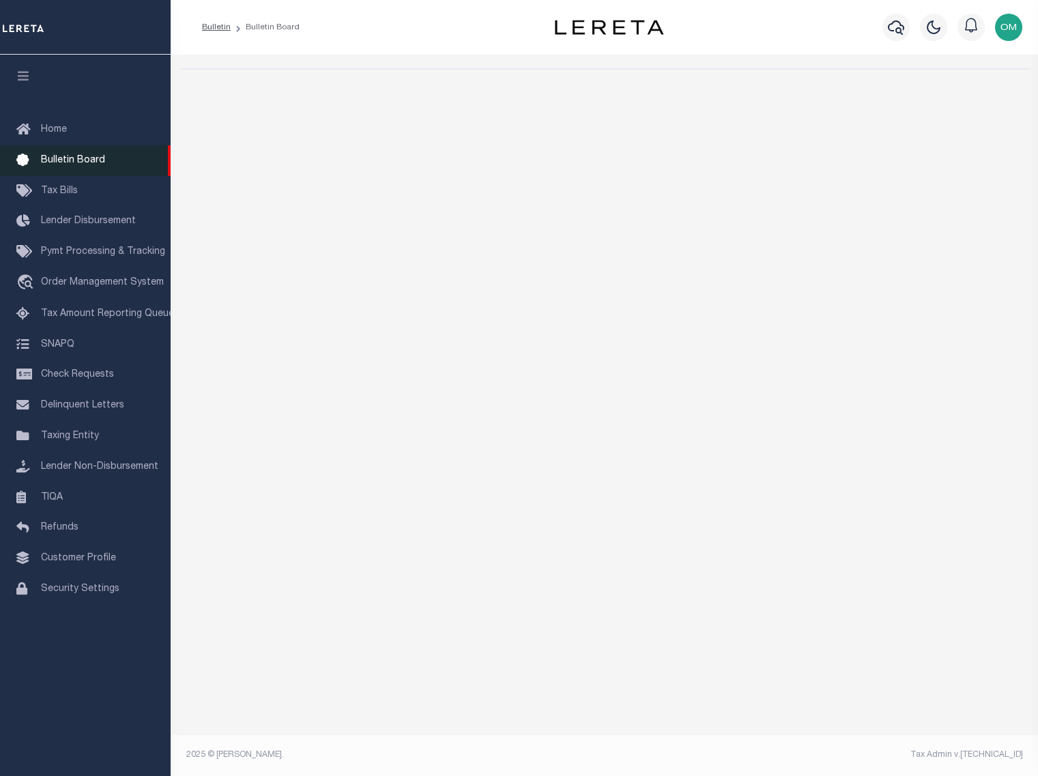
select select "50"
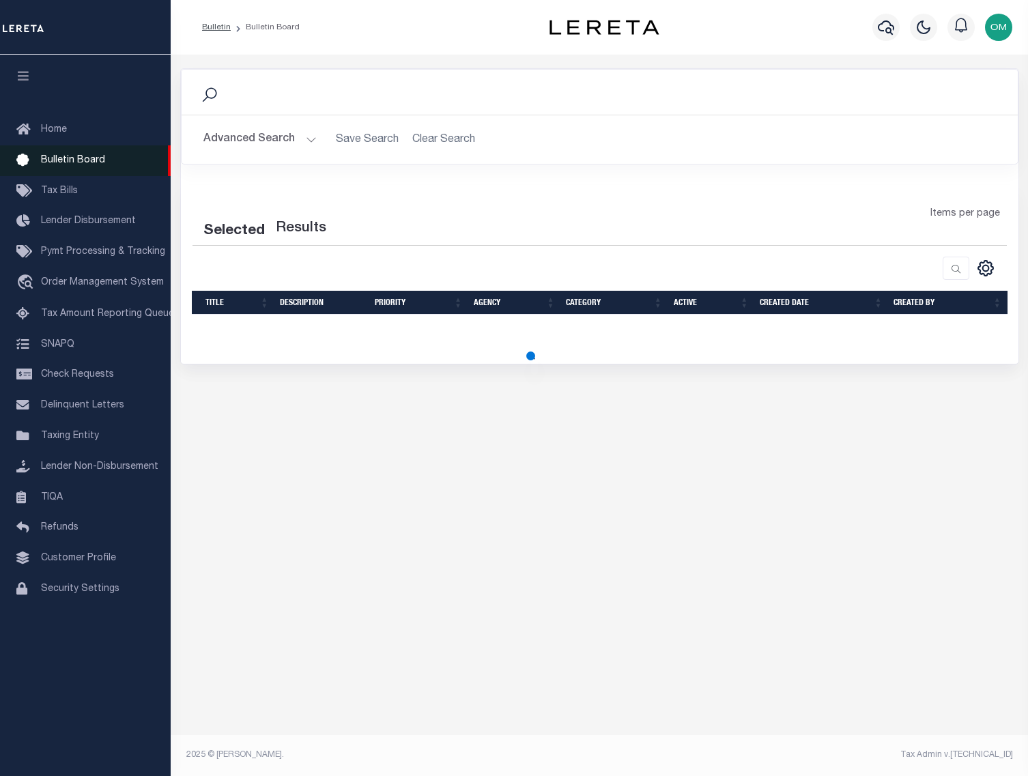
select select "50"
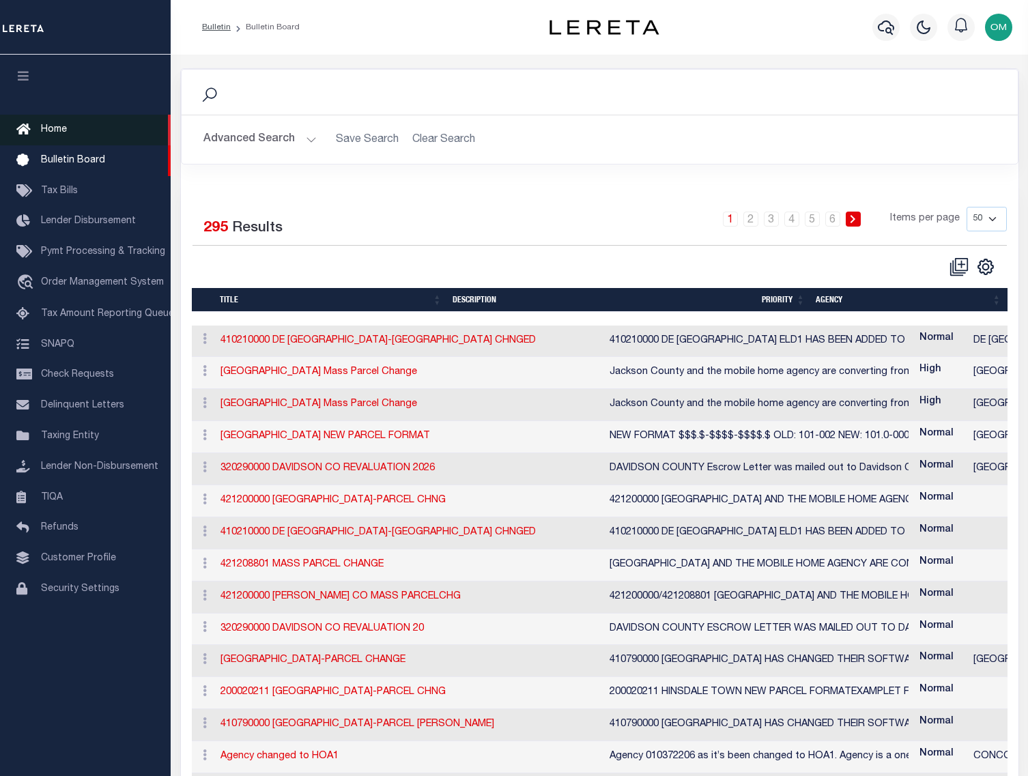
click at [53, 128] on span "Home" at bounding box center [54, 130] width 26 height 10
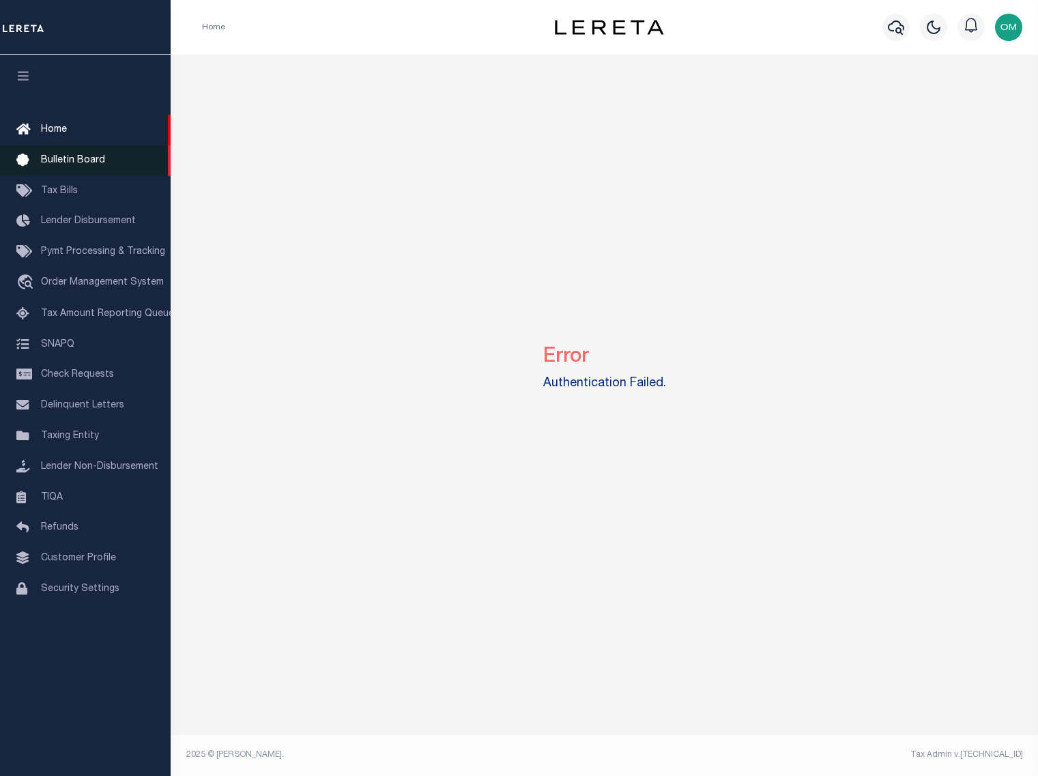
click at [63, 154] on link "Bulletin Board" at bounding box center [85, 160] width 171 height 31
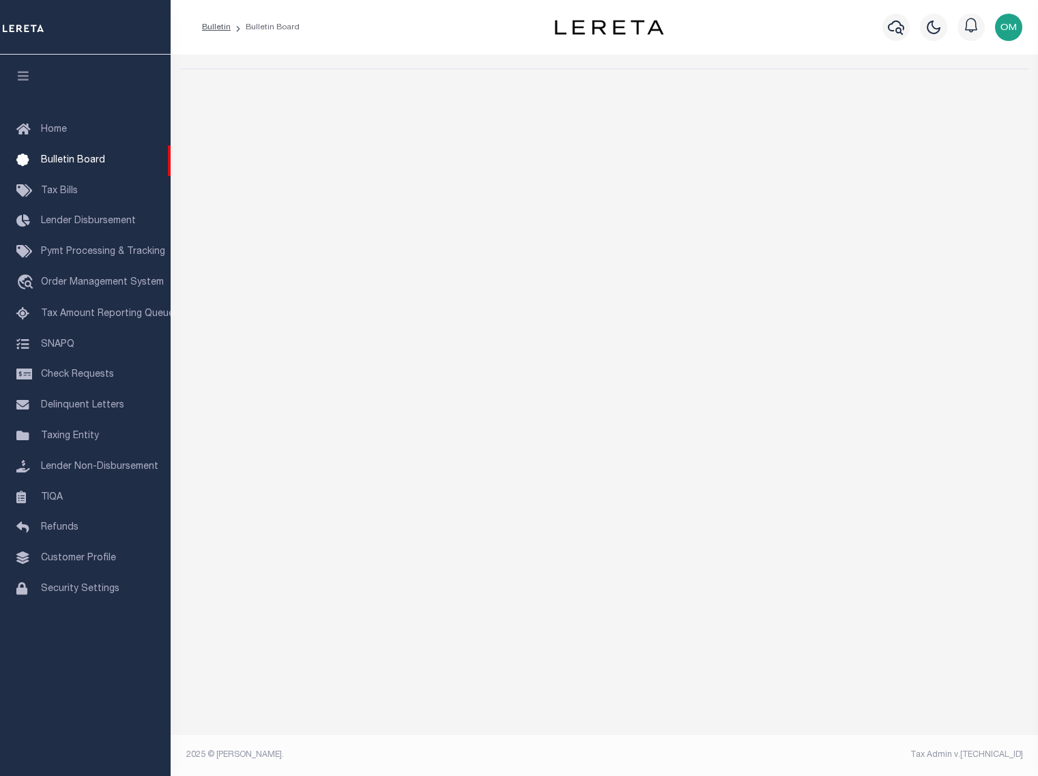
select select "50"
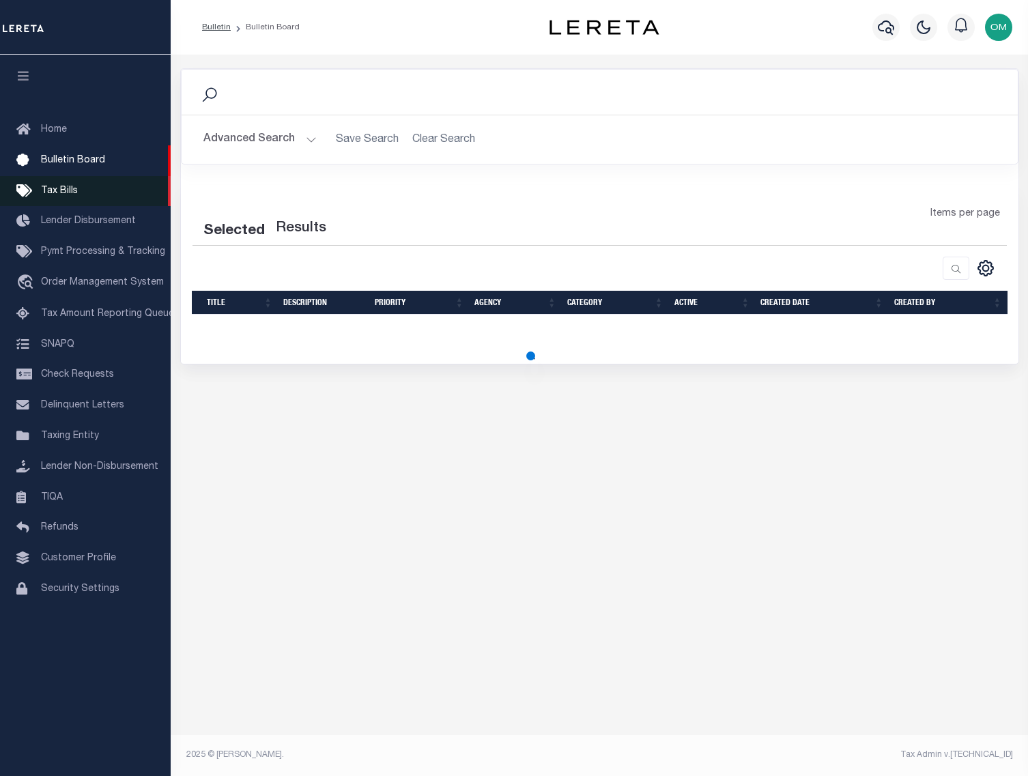
select select "50"
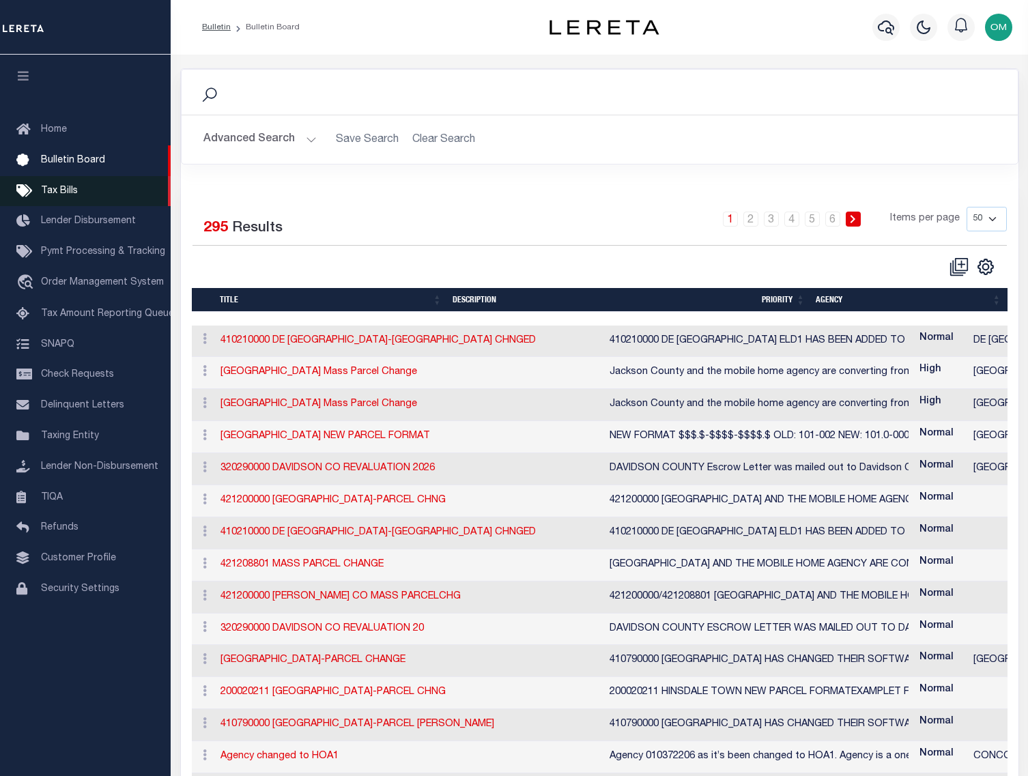
click at [72, 191] on span "Tax Bills" at bounding box center [59, 191] width 37 height 10
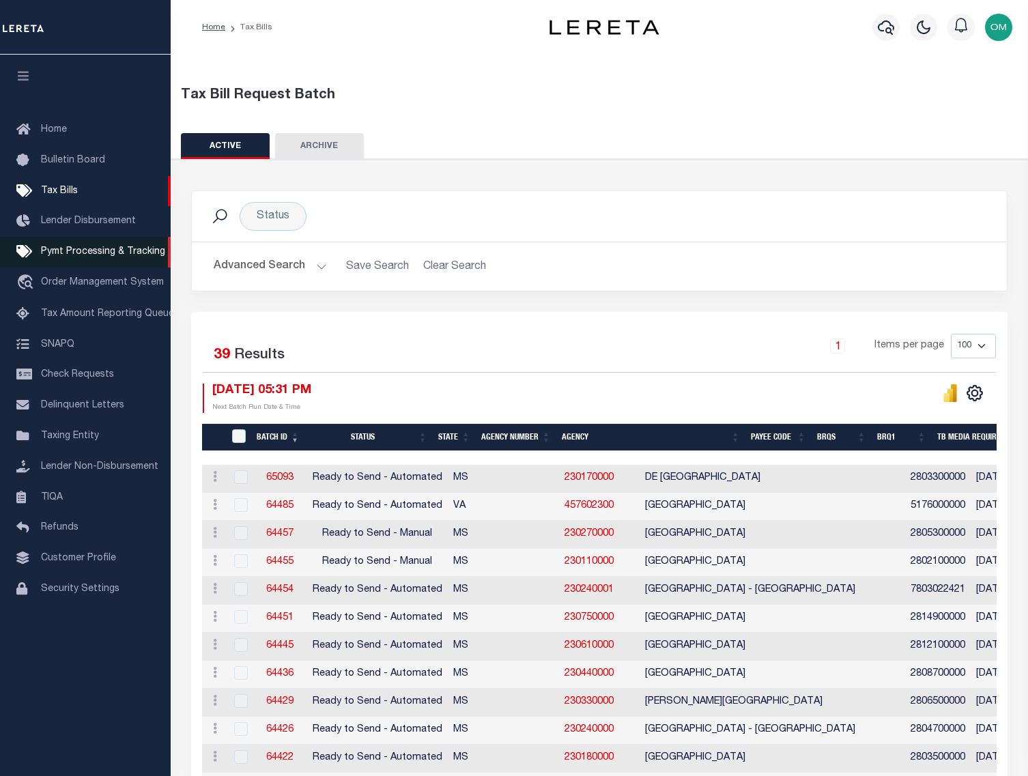
click at [139, 257] on span "Pymt Processing & Tracking" at bounding box center [103, 252] width 124 height 10
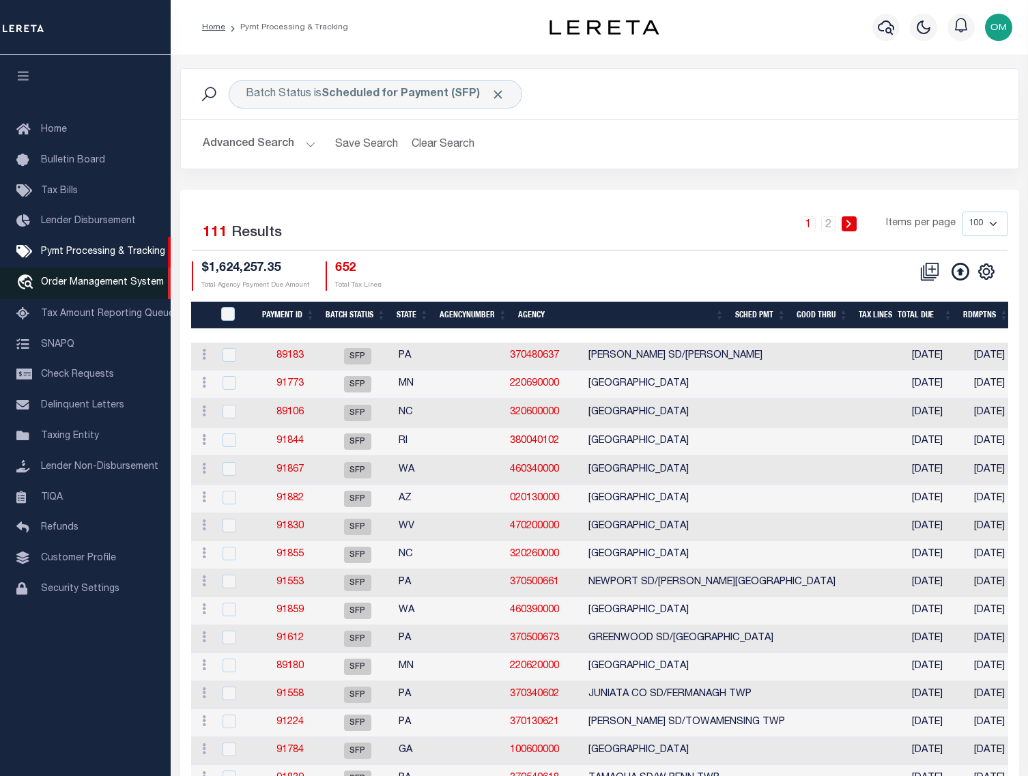
click at [113, 279] on link "travel_explore Order Management System" at bounding box center [85, 283] width 171 height 31
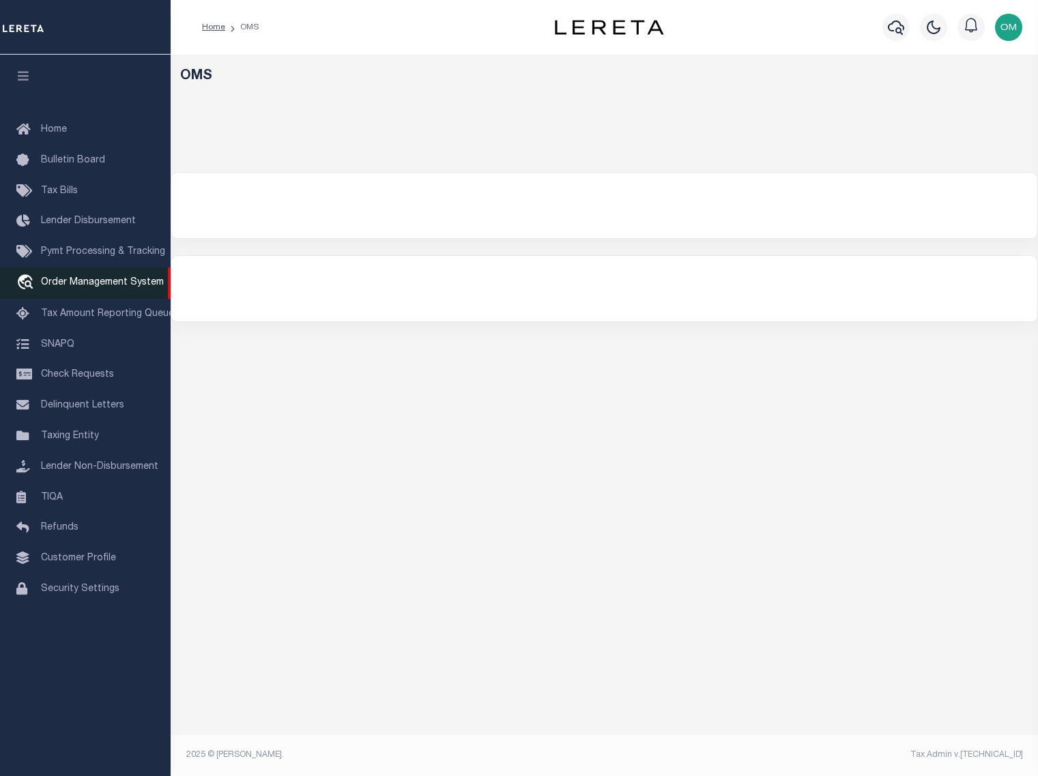
select select "200"
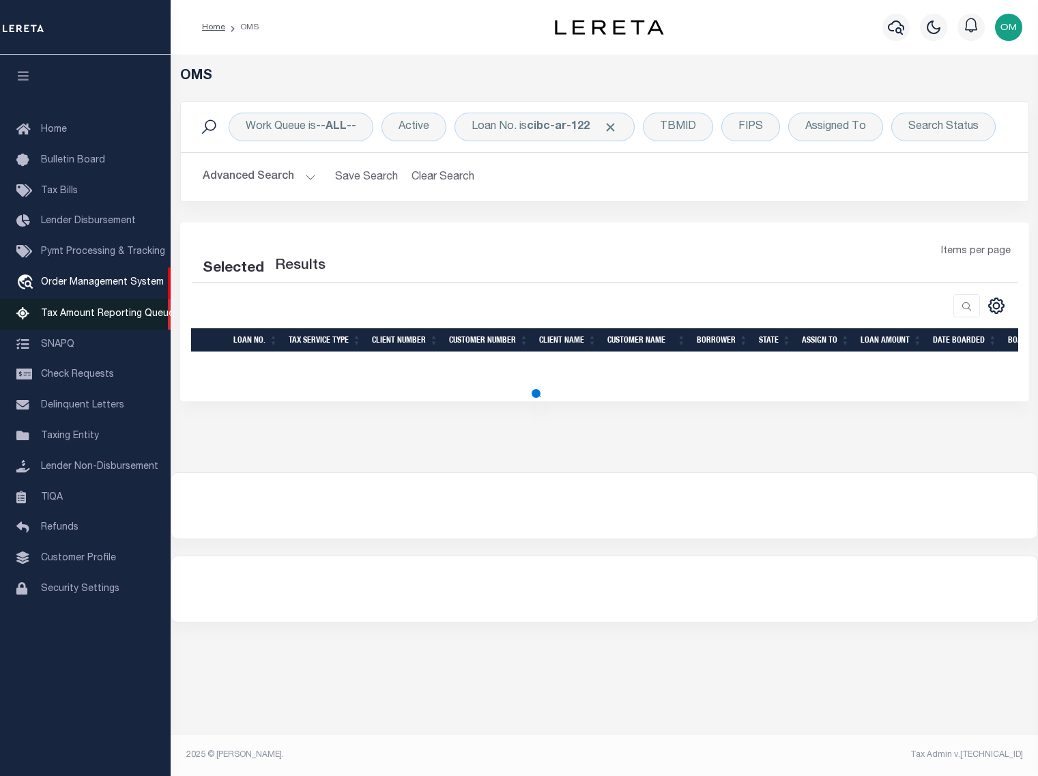
select select "200"
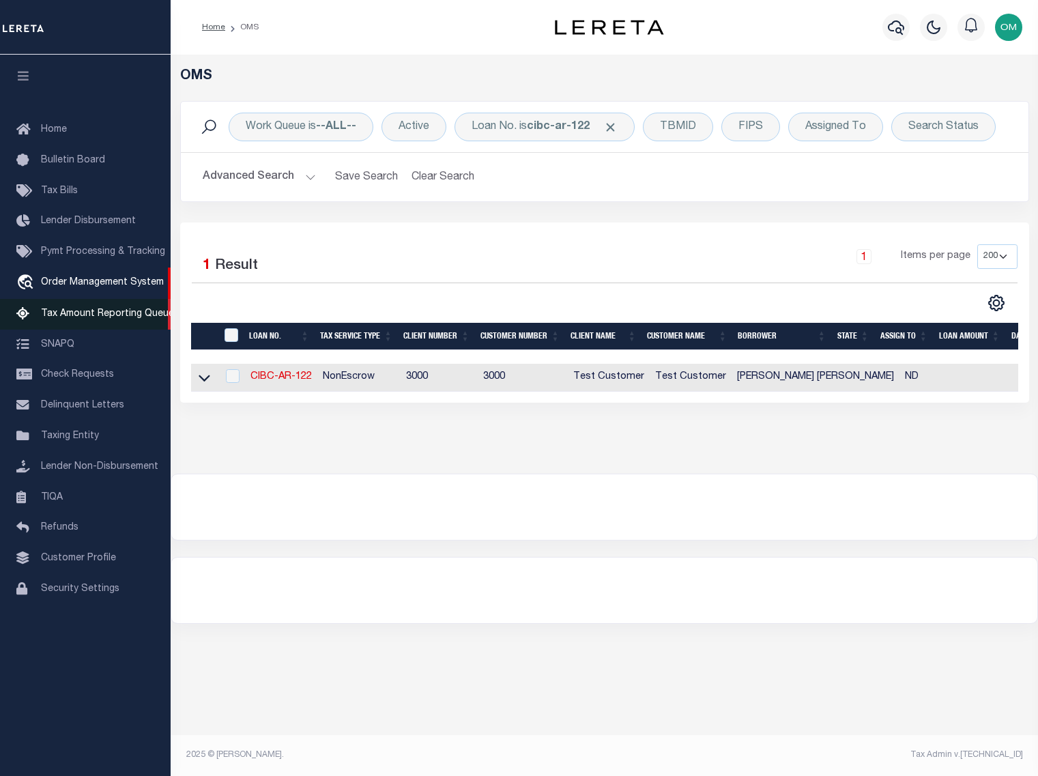
click at [111, 319] on span "Tax Amount Reporting Queue" at bounding box center [107, 314] width 133 height 10
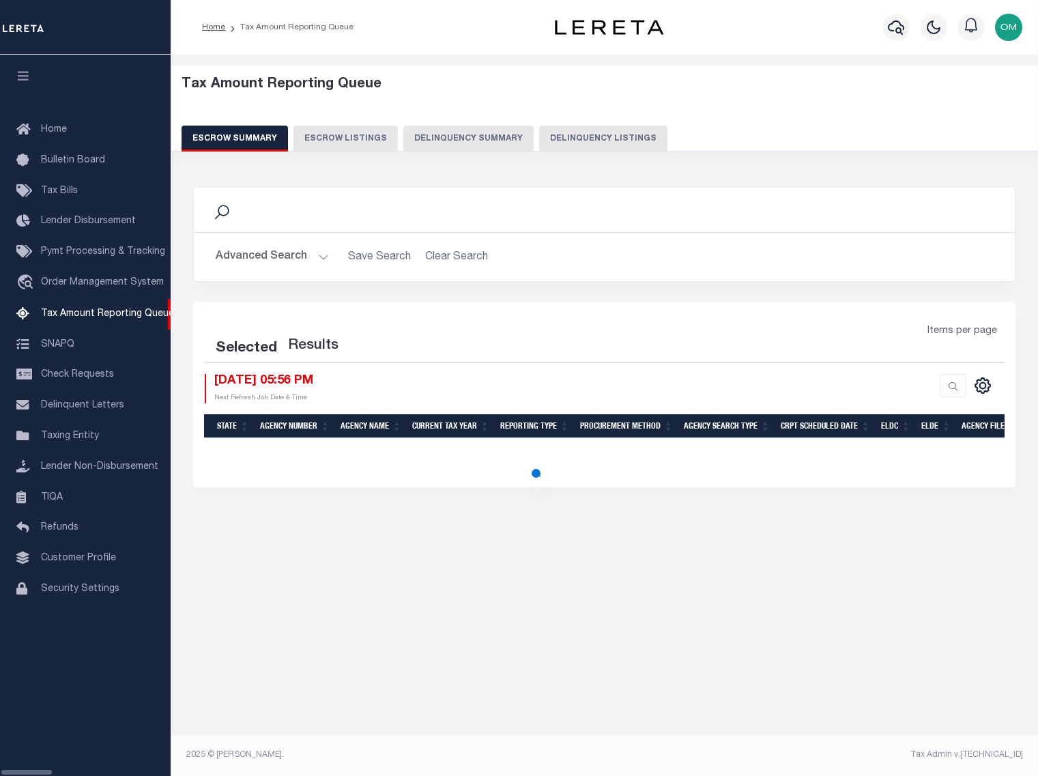
select select "100"
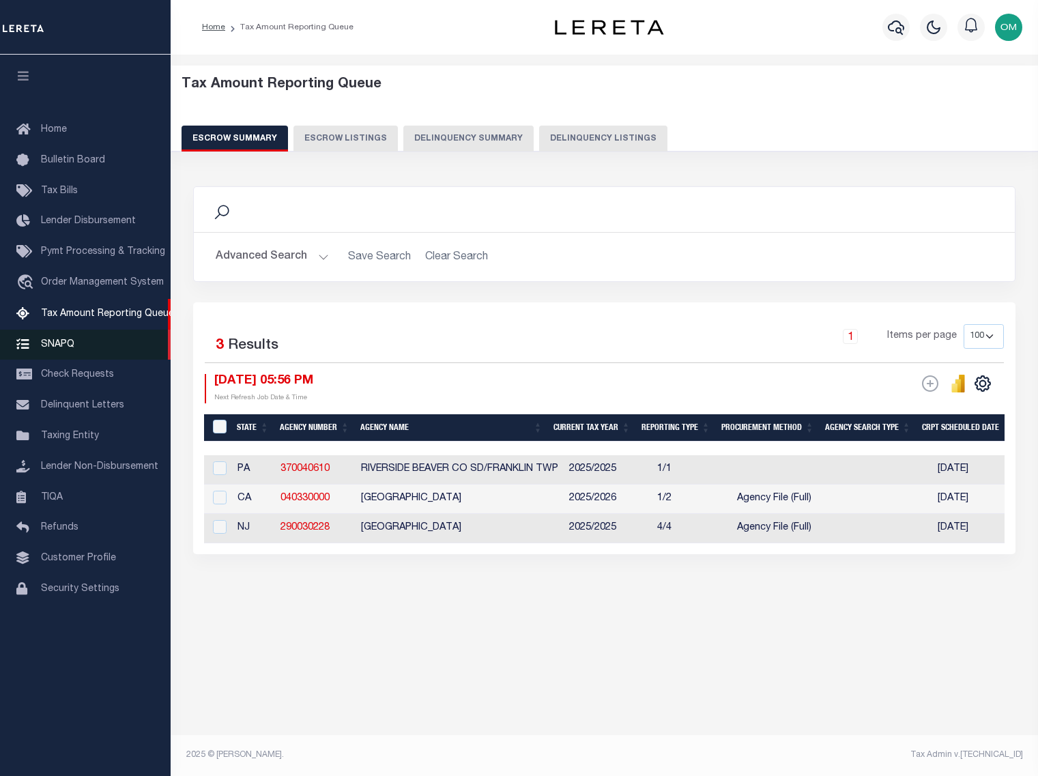
click at [44, 349] on span "SNAPQ" at bounding box center [57, 344] width 33 height 10
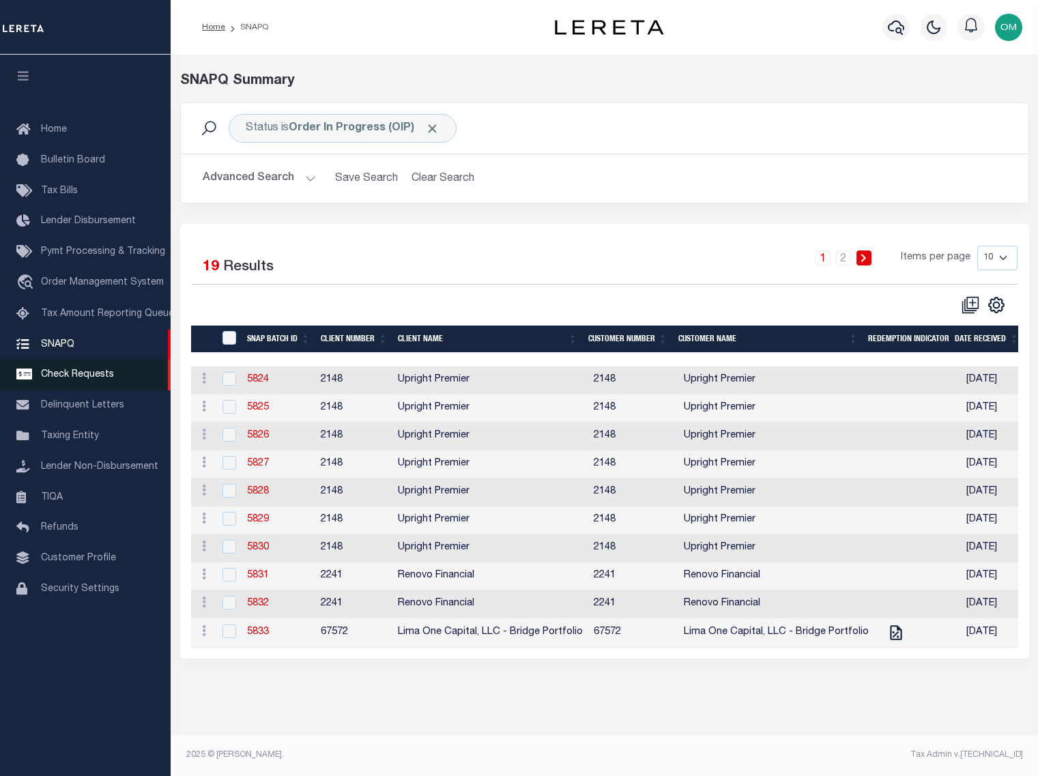
click at [98, 380] on span "Check Requests" at bounding box center [77, 375] width 73 height 10
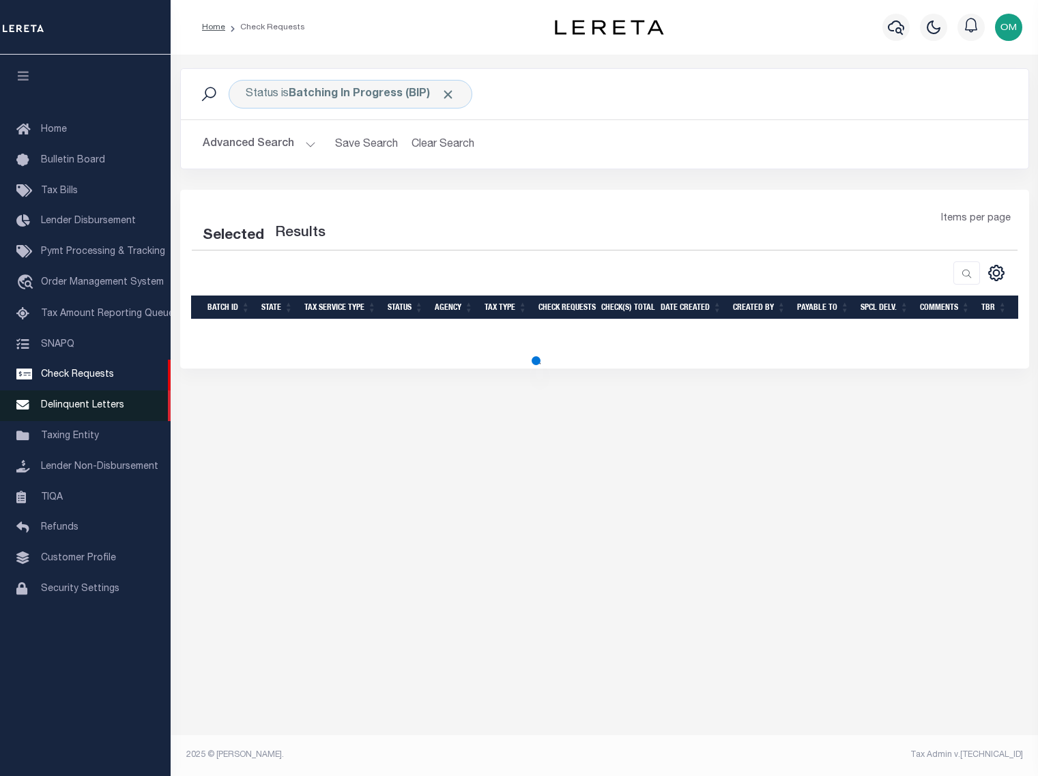
click at [111, 410] on span "Delinquent Letters" at bounding box center [82, 406] width 83 height 10
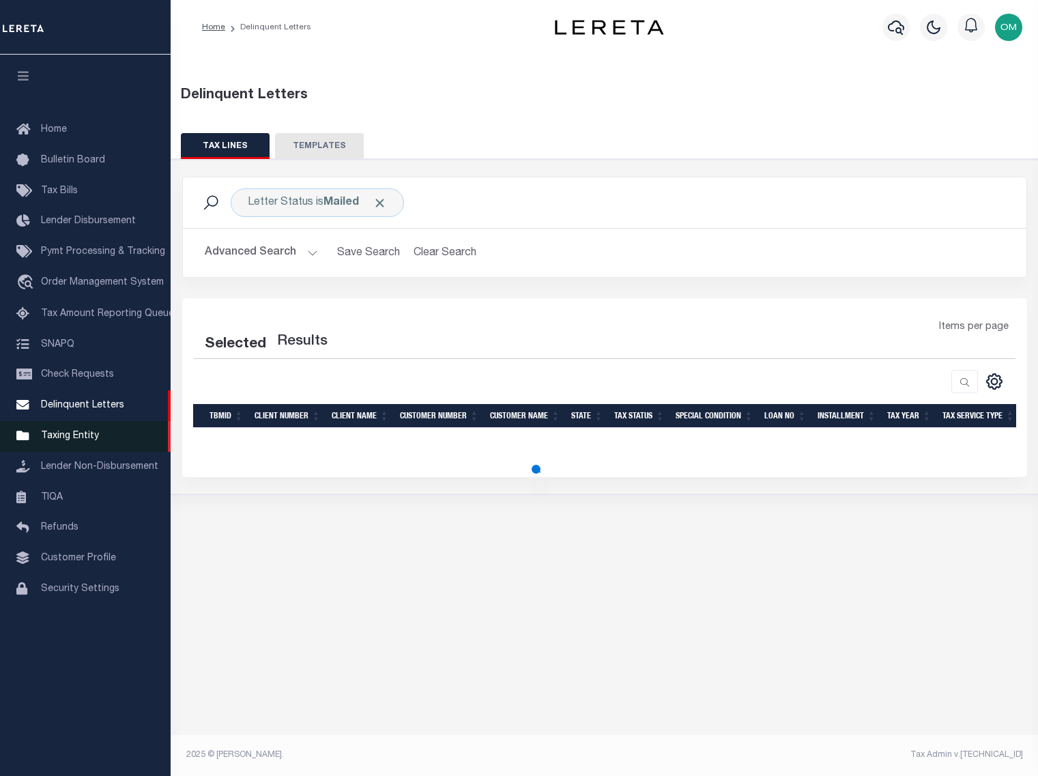
click at [94, 436] on span "Taxing Entity" at bounding box center [70, 436] width 58 height 10
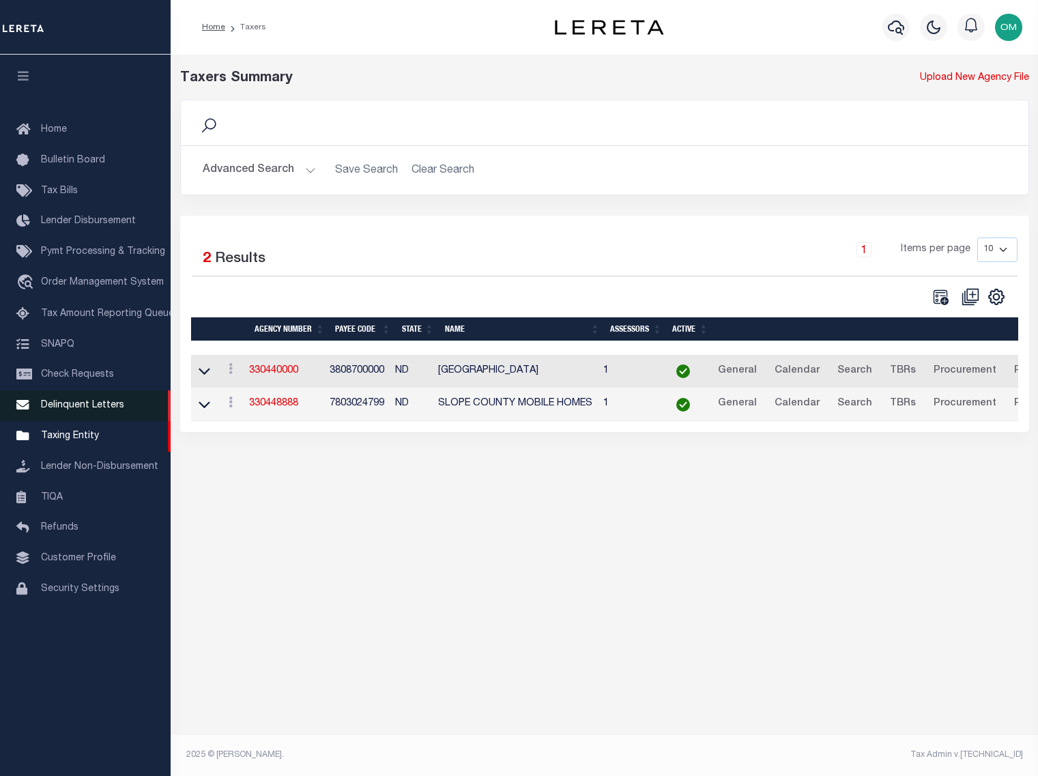
click at [89, 409] on span "Delinquent Letters" at bounding box center [82, 406] width 83 height 10
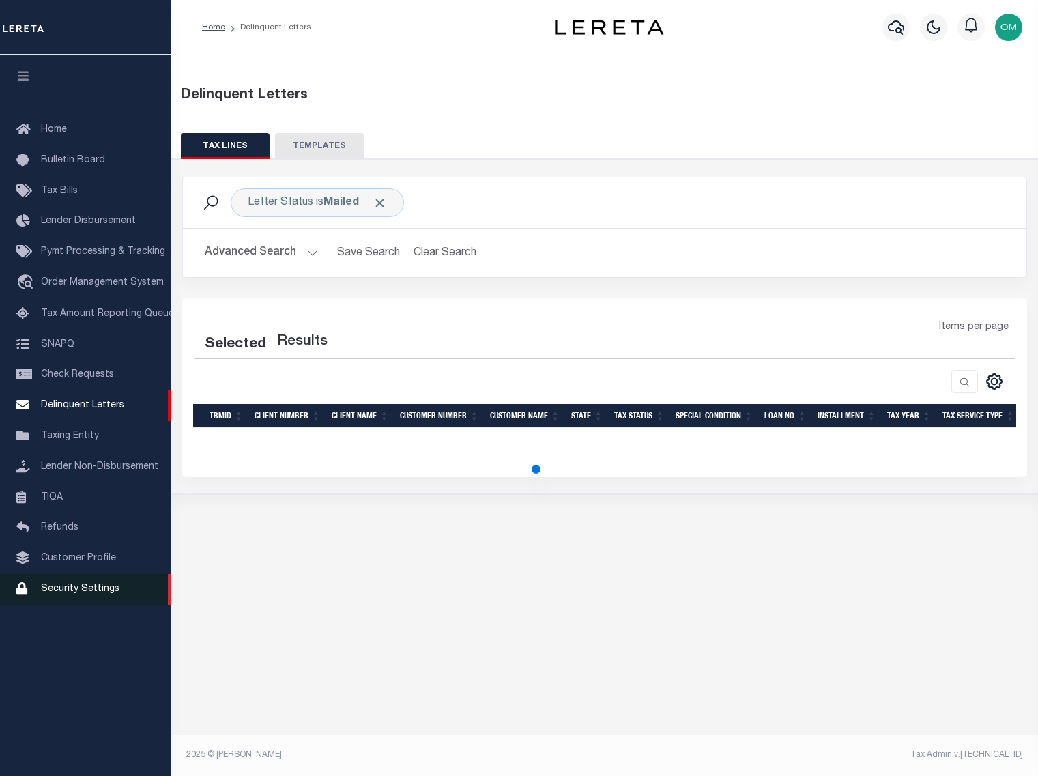
click at [101, 594] on span "Security Settings" at bounding box center [80, 589] width 79 height 10
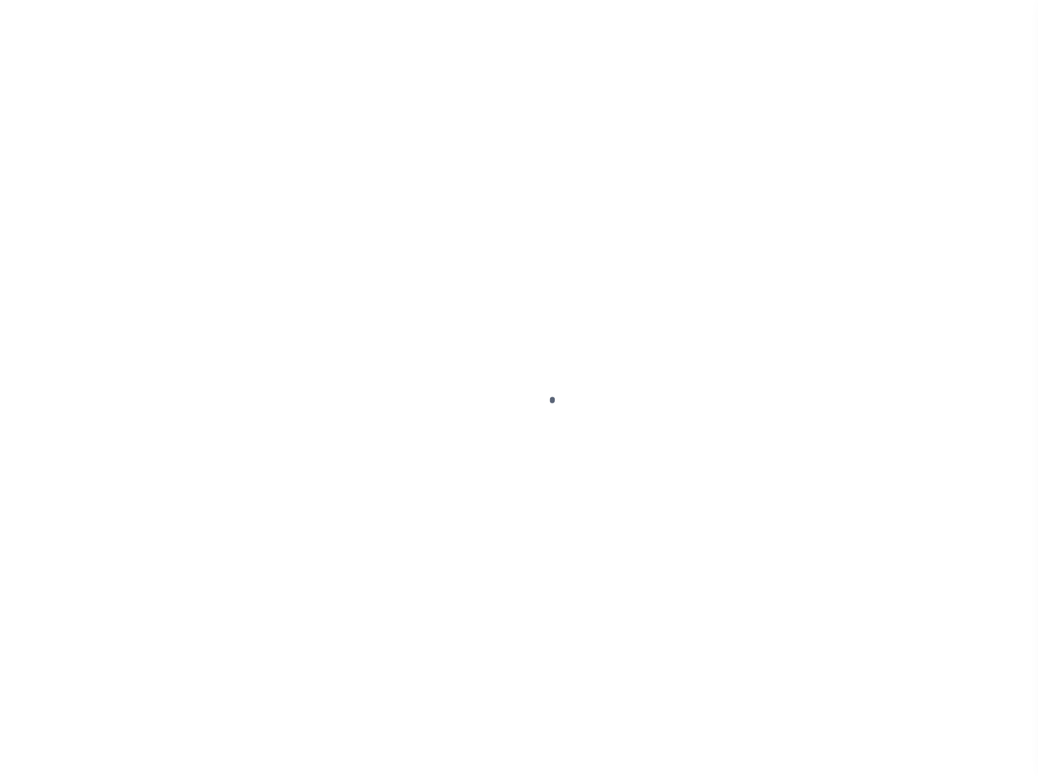
select select "100"
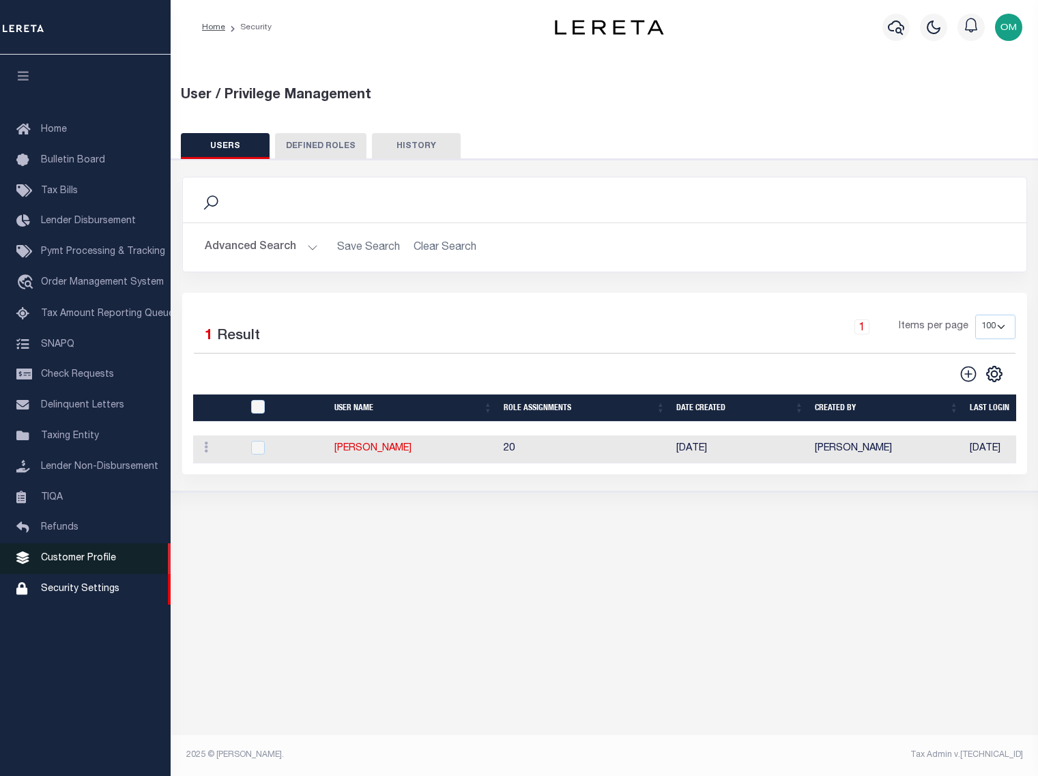
click at [87, 552] on link "Customer Profile" at bounding box center [85, 558] width 171 height 31
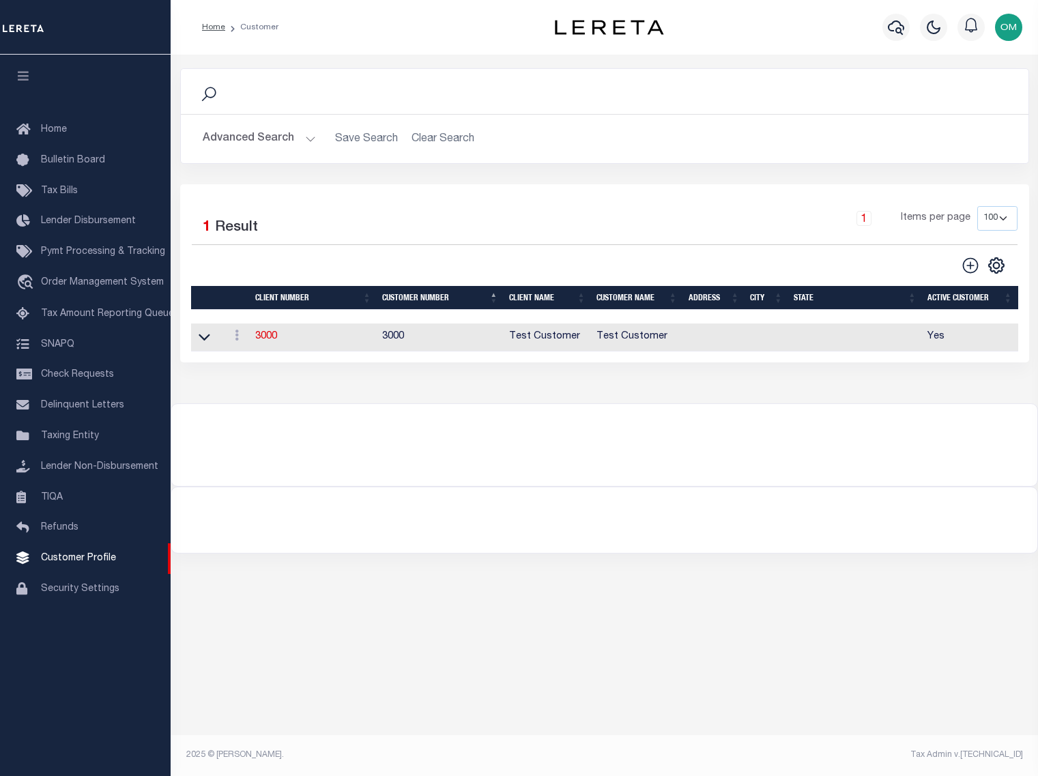
click at [771, 620] on div "Search Advanced Search Save Search Clear Search CustomerSearchGridWrapper_dynam…" at bounding box center [605, 404] width 868 height 698
click at [65, 127] on span "Home" at bounding box center [54, 130] width 26 height 10
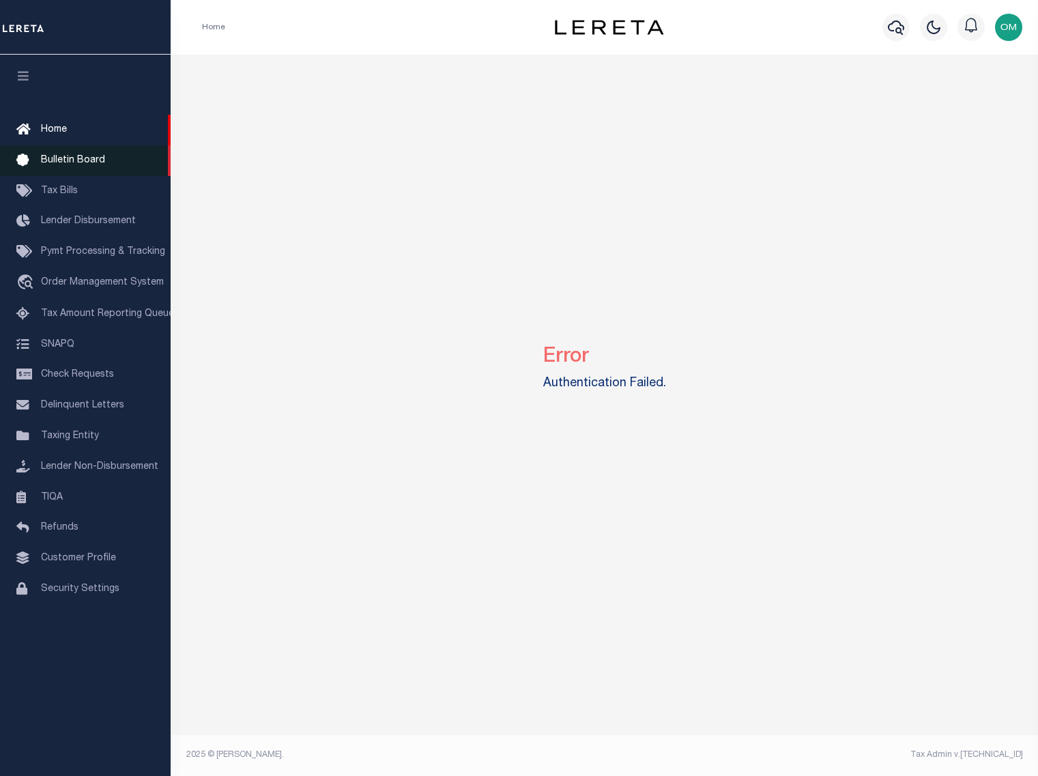
click at [83, 152] on link "Bulletin Board" at bounding box center [85, 160] width 171 height 31
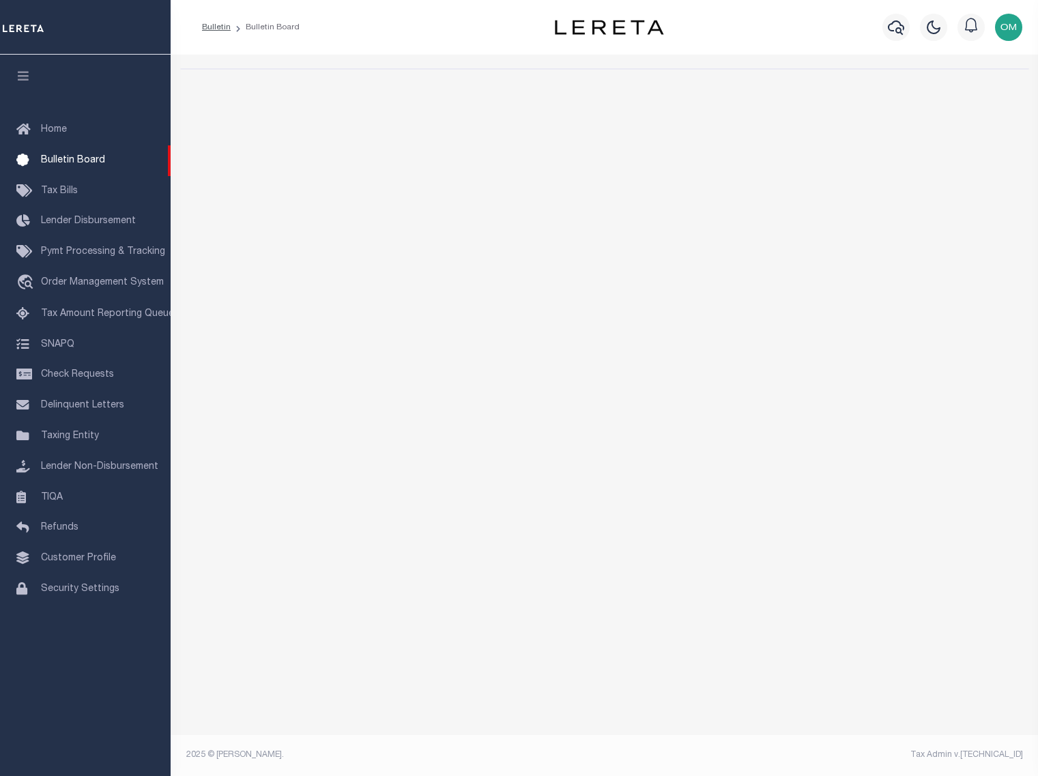
select select "50"
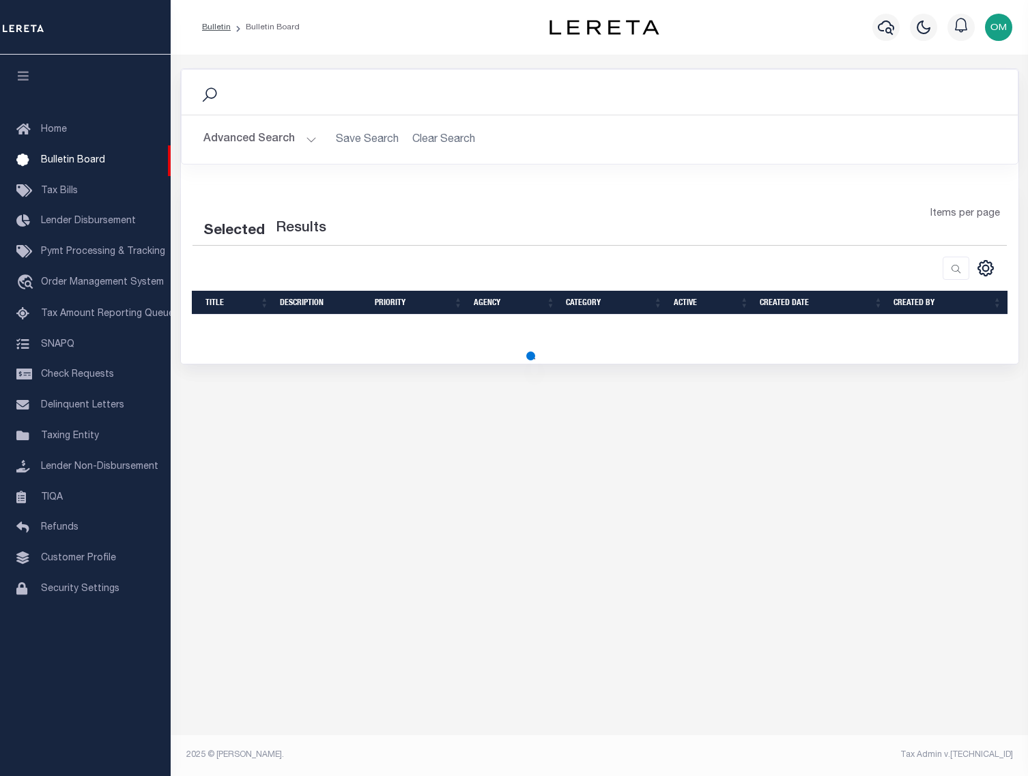
select select "50"
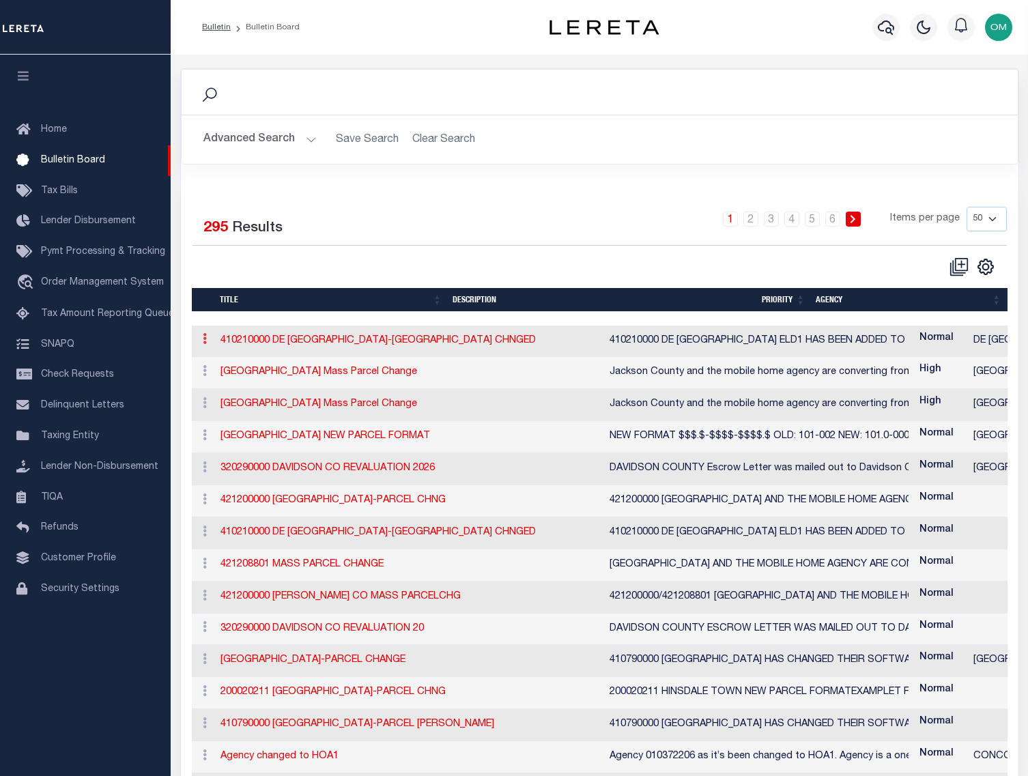
click at [205, 338] on icon at bounding box center [205, 338] width 4 height 11
click at [234, 405] on link "History" at bounding box center [231, 406] width 66 height 23
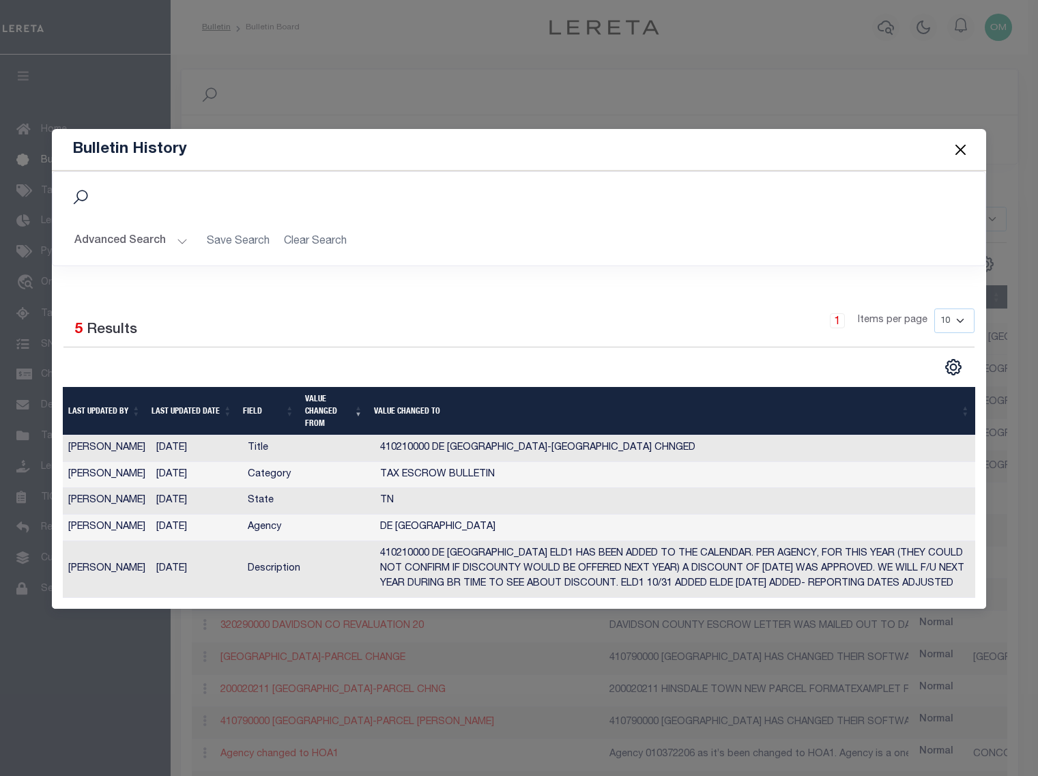
click at [958, 151] on button "Close" at bounding box center [961, 150] width 18 height 18
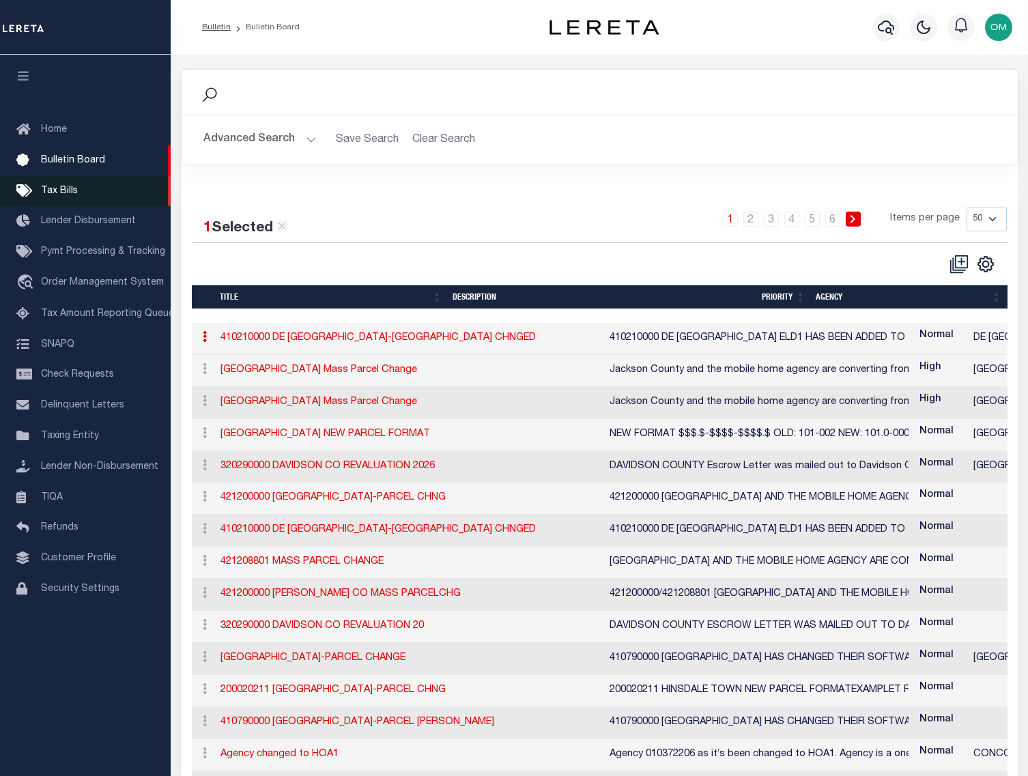
click at [79, 189] on link "Tax Bills" at bounding box center [85, 191] width 171 height 31
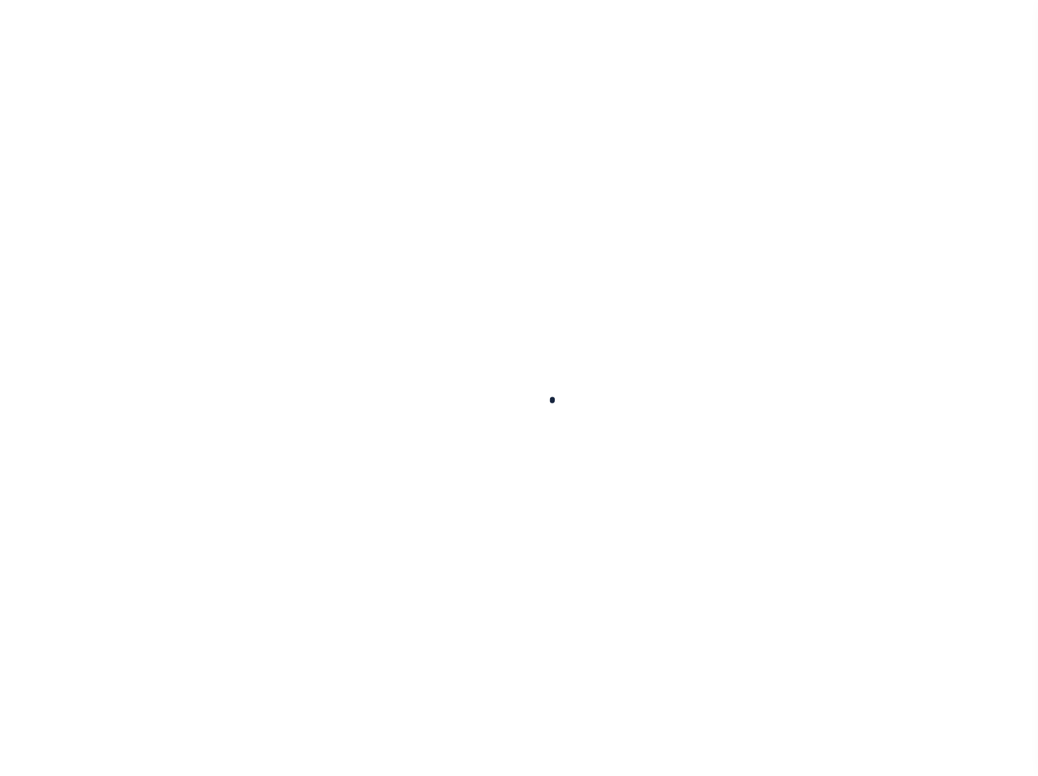
select select
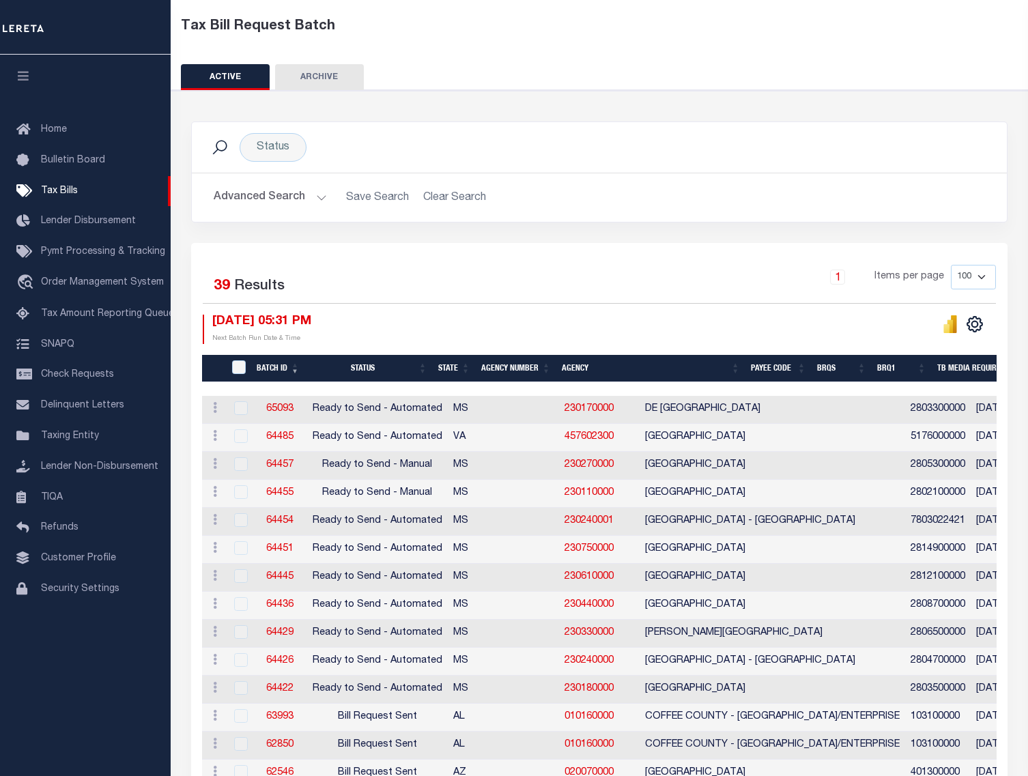
scroll to position [68, 0]
click at [317, 198] on button "Advanced Search" at bounding box center [270, 198] width 113 height 27
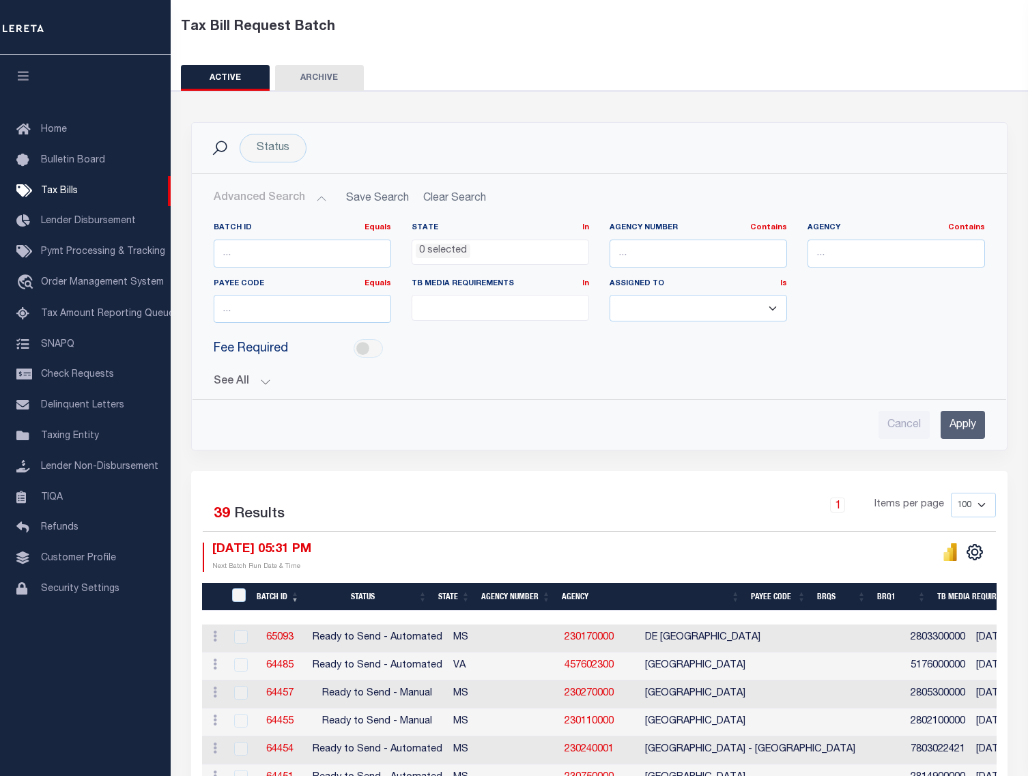
click at [479, 244] on ul "0 selected" at bounding box center [500, 249] width 176 height 18
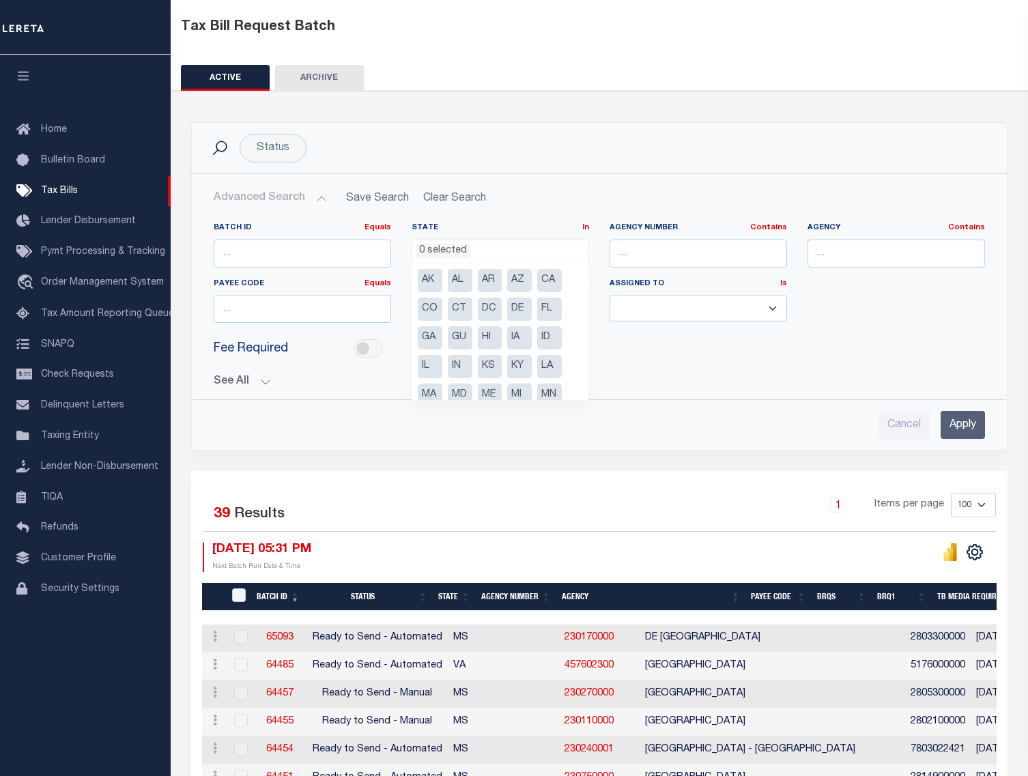
click at [558, 276] on li "CA" at bounding box center [549, 280] width 25 height 23
select select "CA"
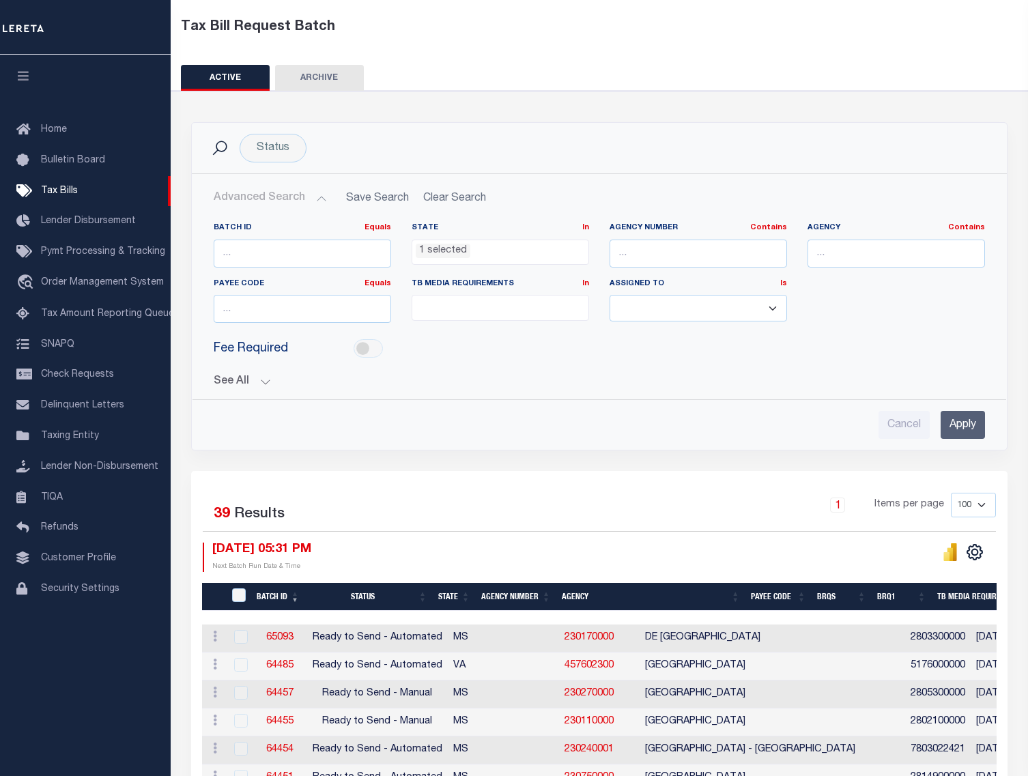
click at [982, 422] on input "Apply" at bounding box center [963, 425] width 44 height 28
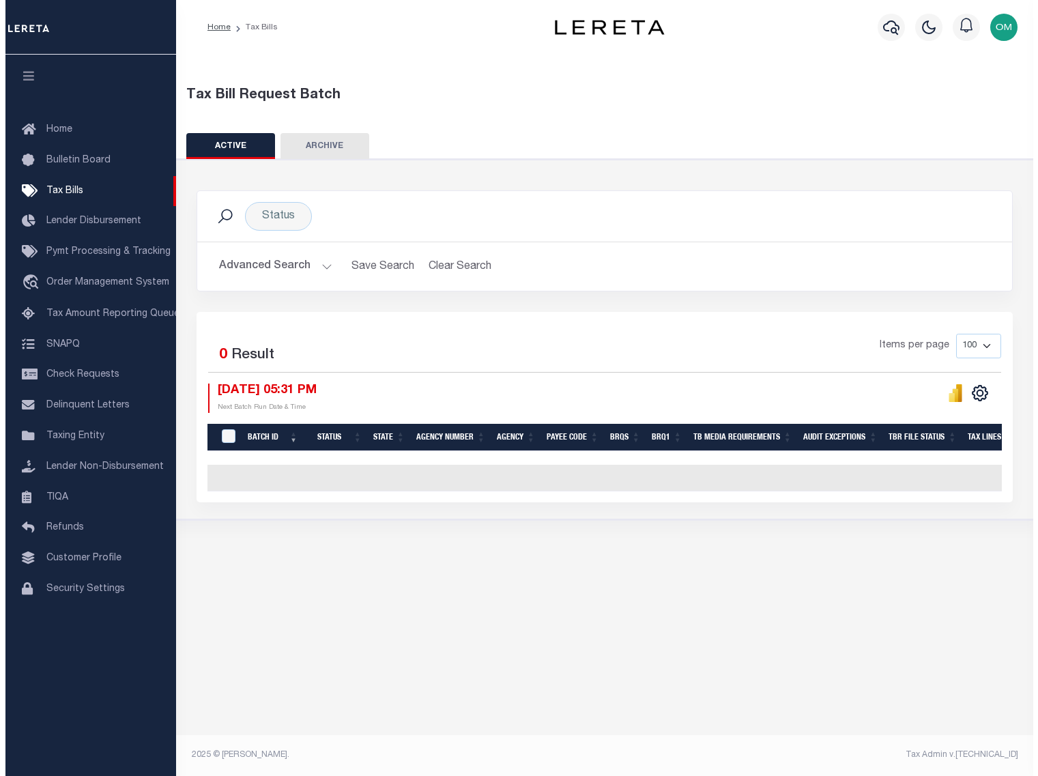
scroll to position [0, 0]
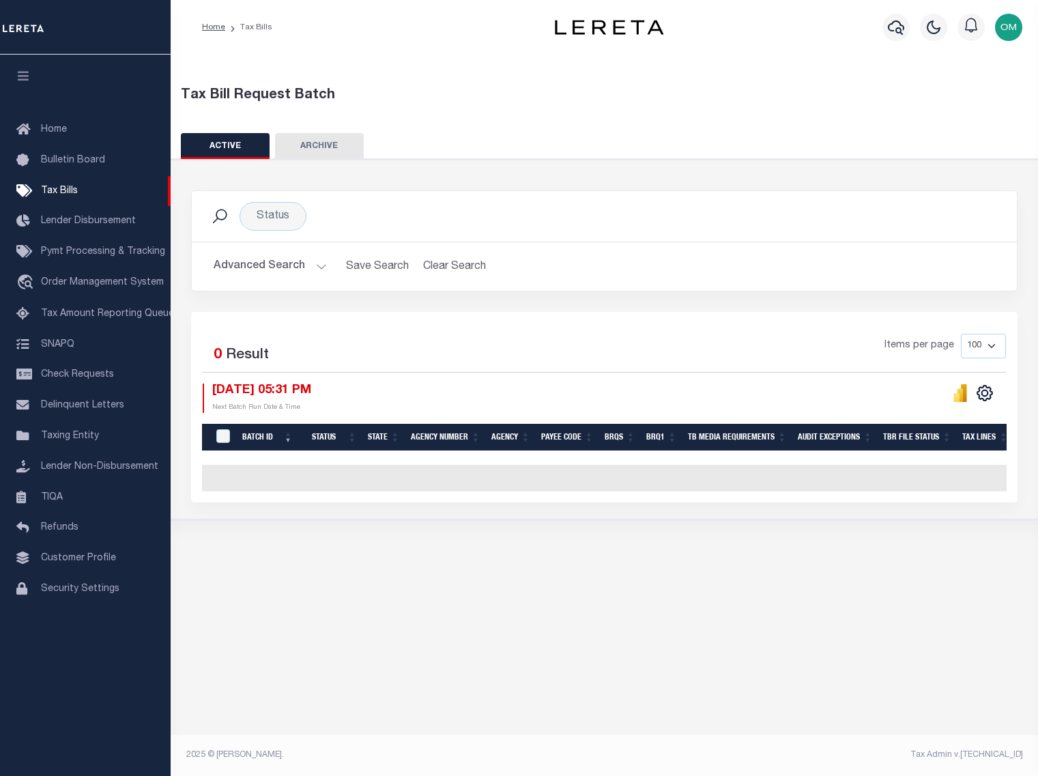
click at [300, 259] on button "Advanced Search" at bounding box center [270, 266] width 113 height 27
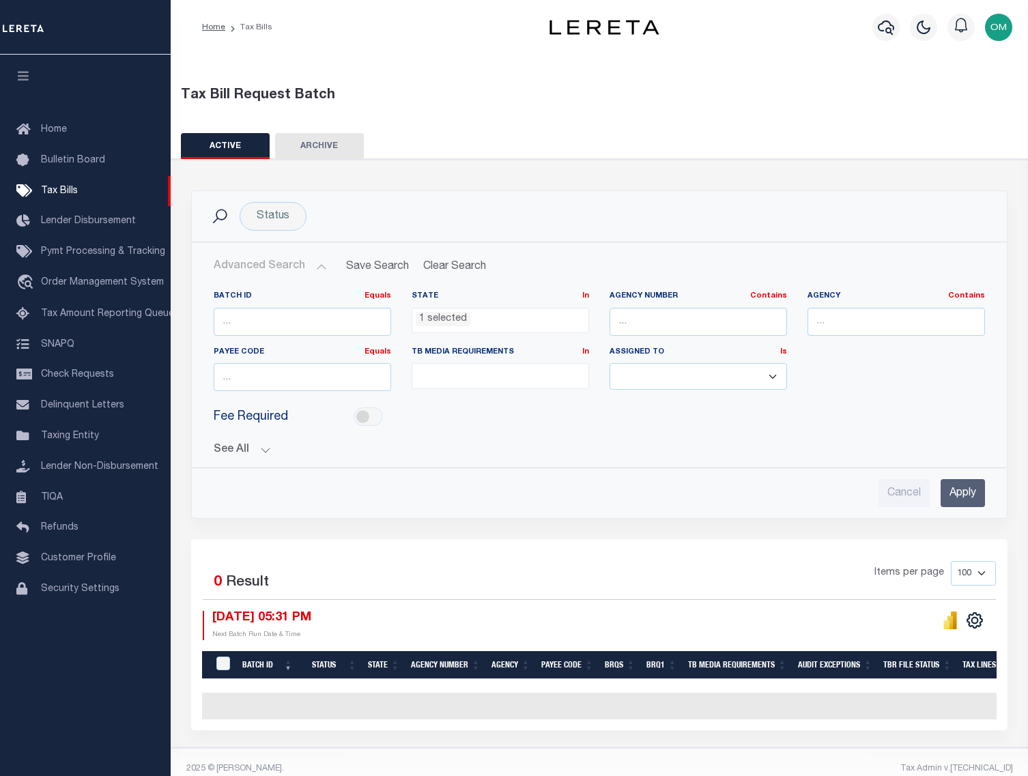
click at [964, 493] on input "Apply" at bounding box center [963, 493] width 44 height 28
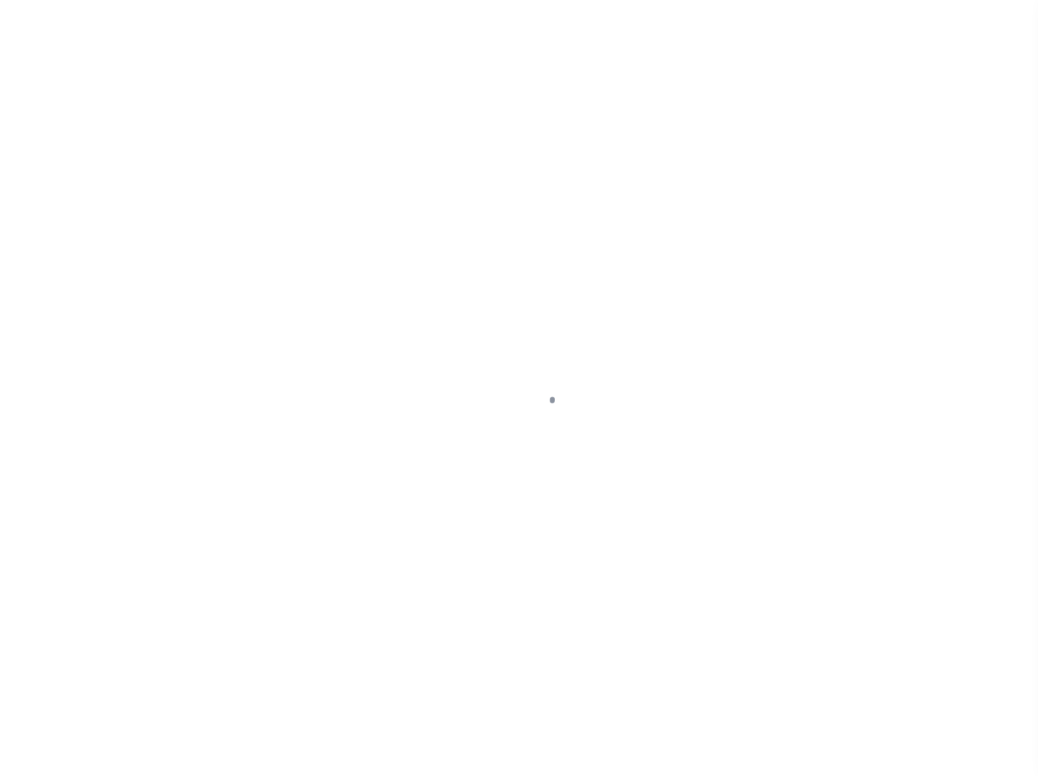
select select "CA"
select select
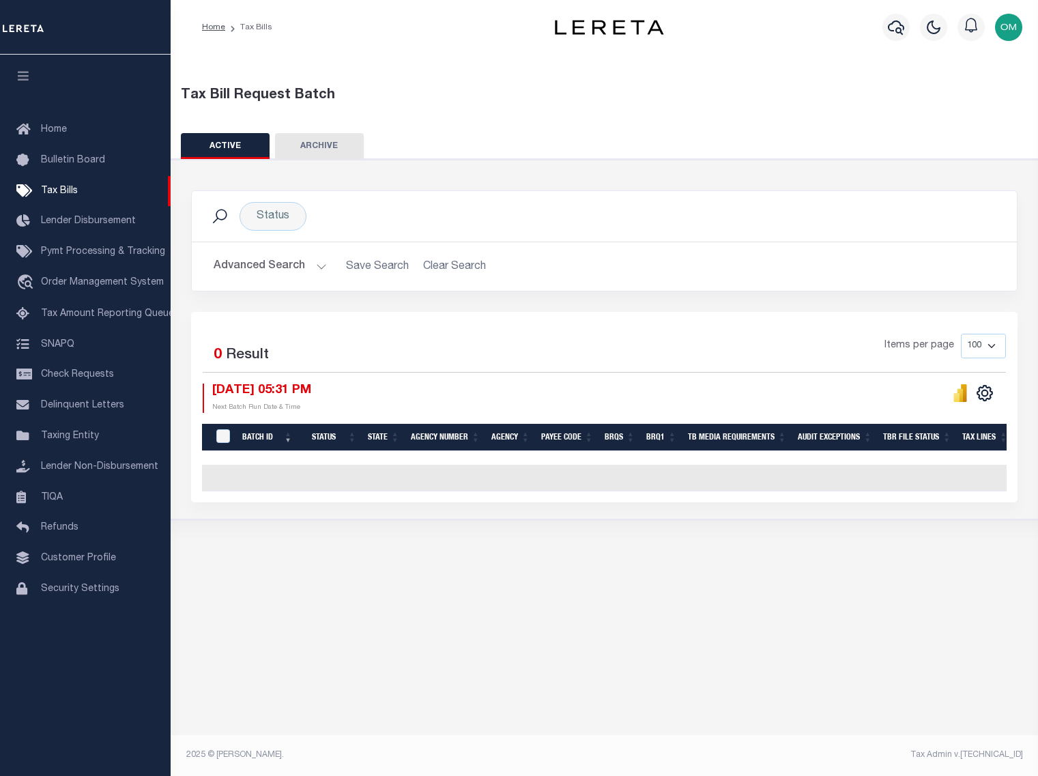
click at [307, 267] on button "Advanced Search" at bounding box center [270, 266] width 113 height 27
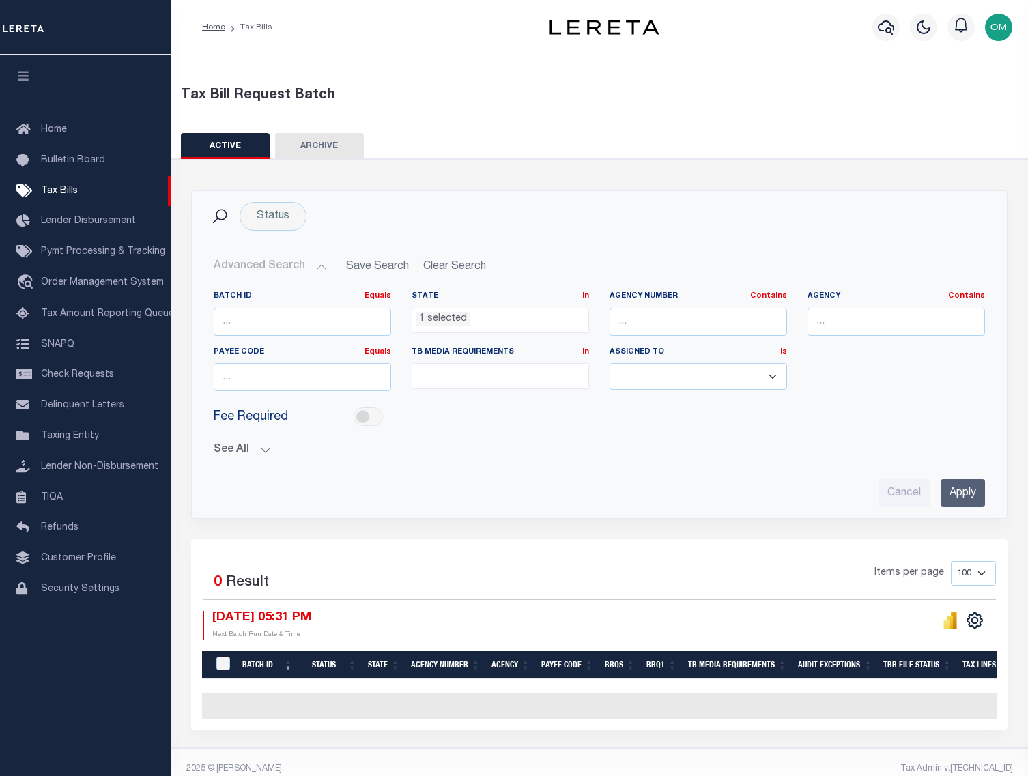
click at [494, 317] on ul "1 selected" at bounding box center [500, 318] width 176 height 18
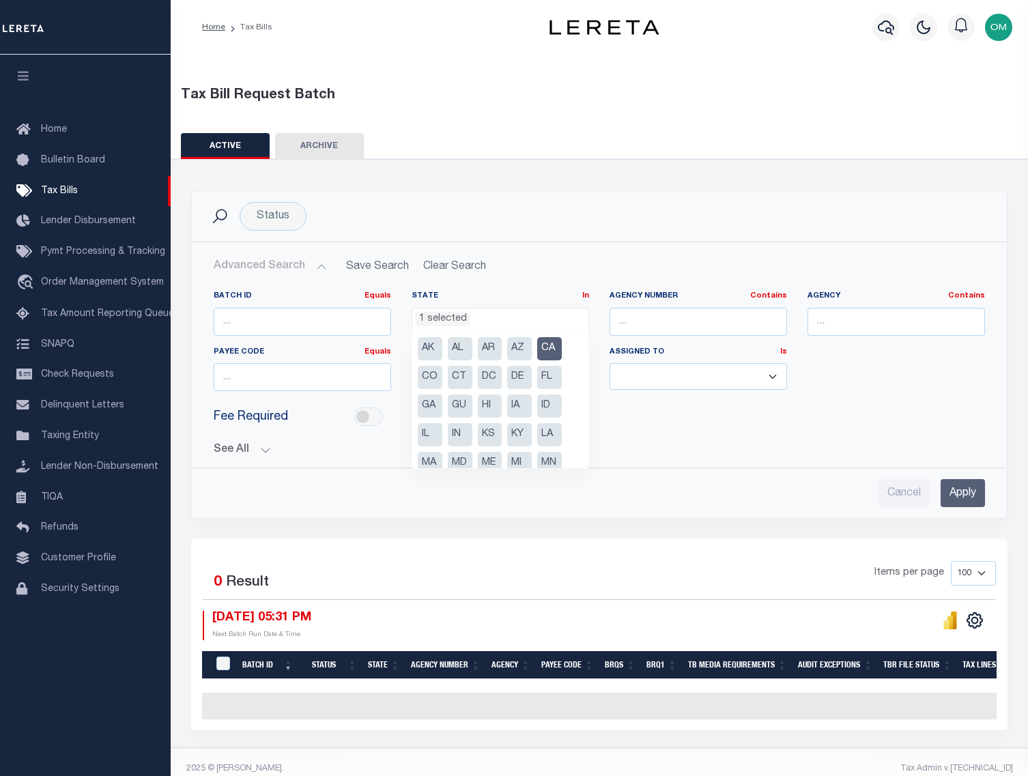
click at [548, 347] on li "CA" at bounding box center [549, 348] width 25 height 23
select select
click at [972, 494] on input "Apply" at bounding box center [963, 493] width 44 height 28
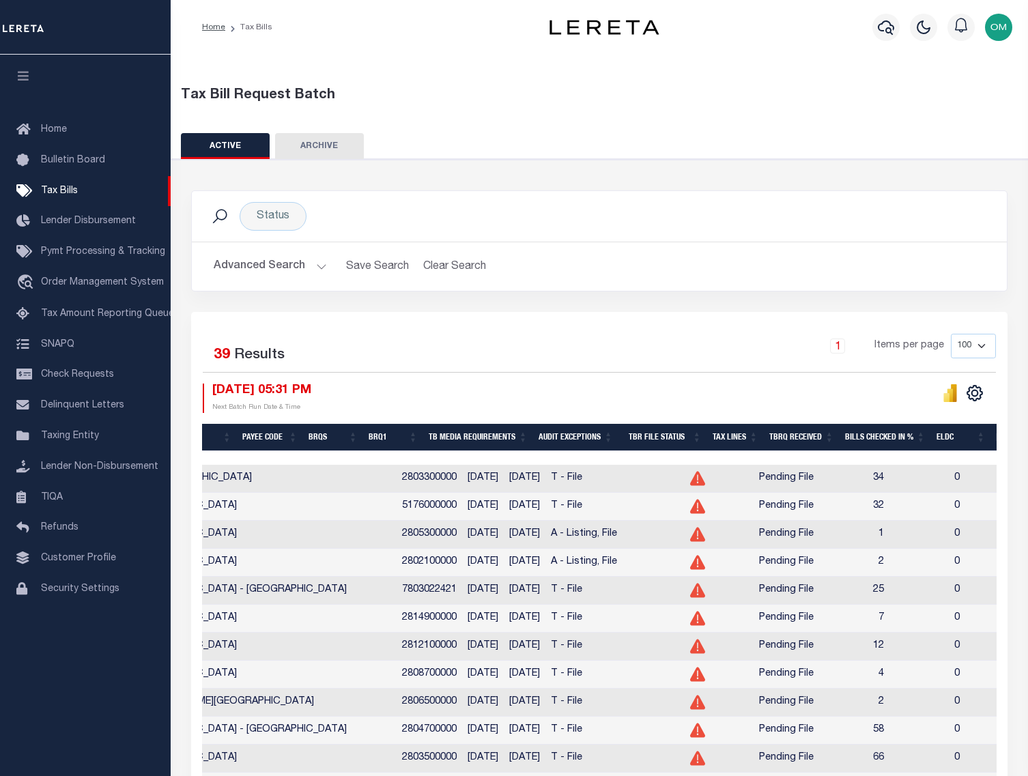
scroll to position [0, 0]
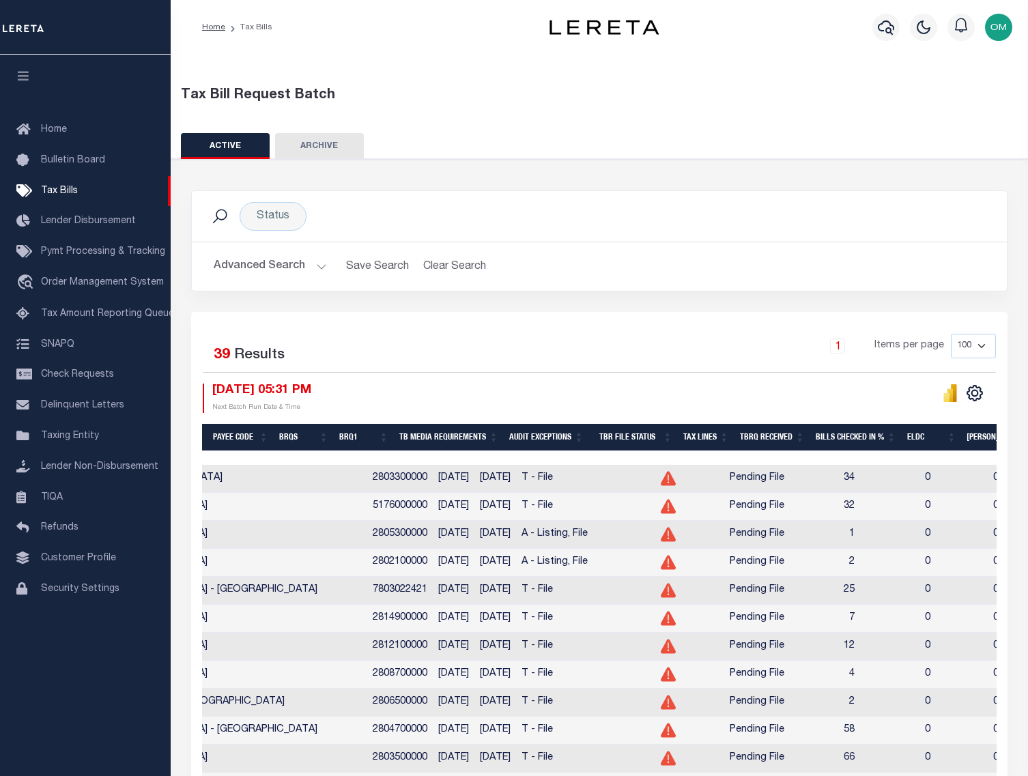
click at [796, 268] on h2 "Advanced Search Save Search Clear Search TaxBillBatches_dynamictable_____Defaul…" at bounding box center [599, 266] width 793 height 27
click at [661, 481] on icon at bounding box center [668, 479] width 15 height 14
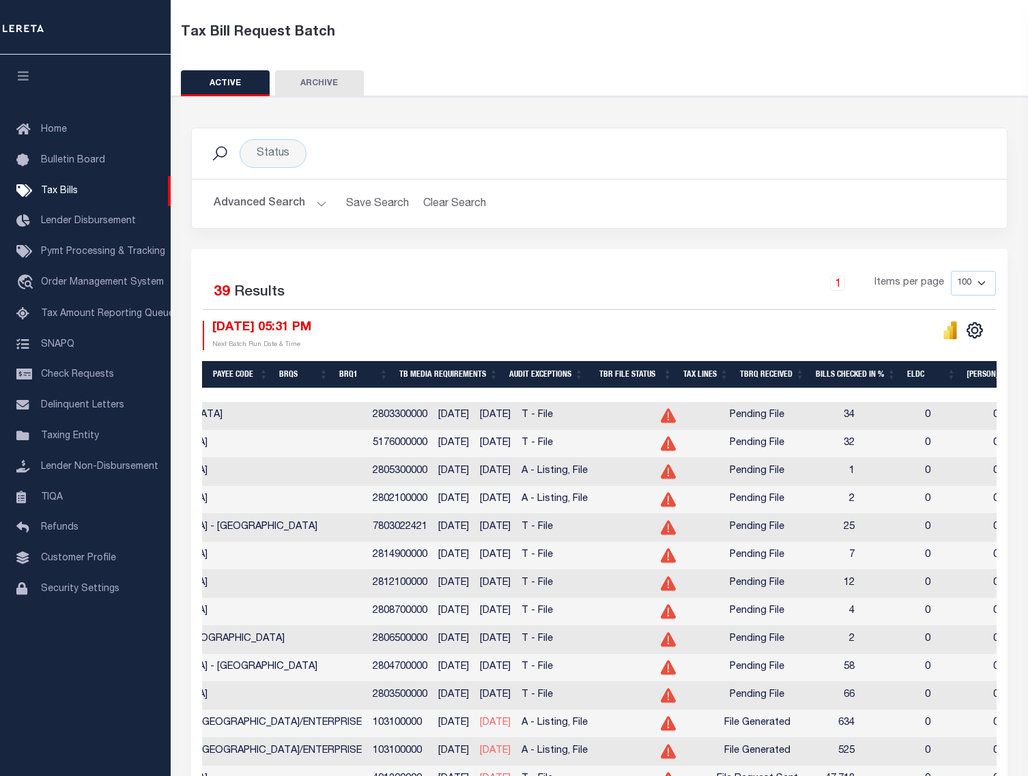
scroll to position [58, 0]
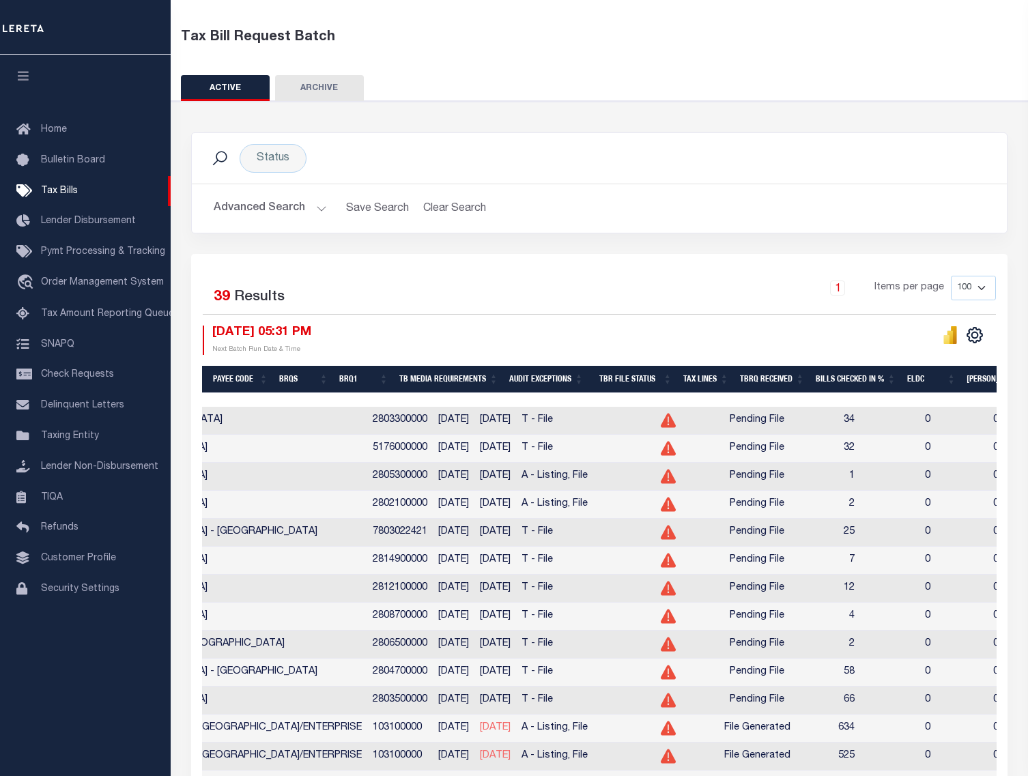
click at [661, 423] on icon at bounding box center [668, 420] width 15 height 15
click at [661, 422] on icon at bounding box center [668, 420] width 15 height 15
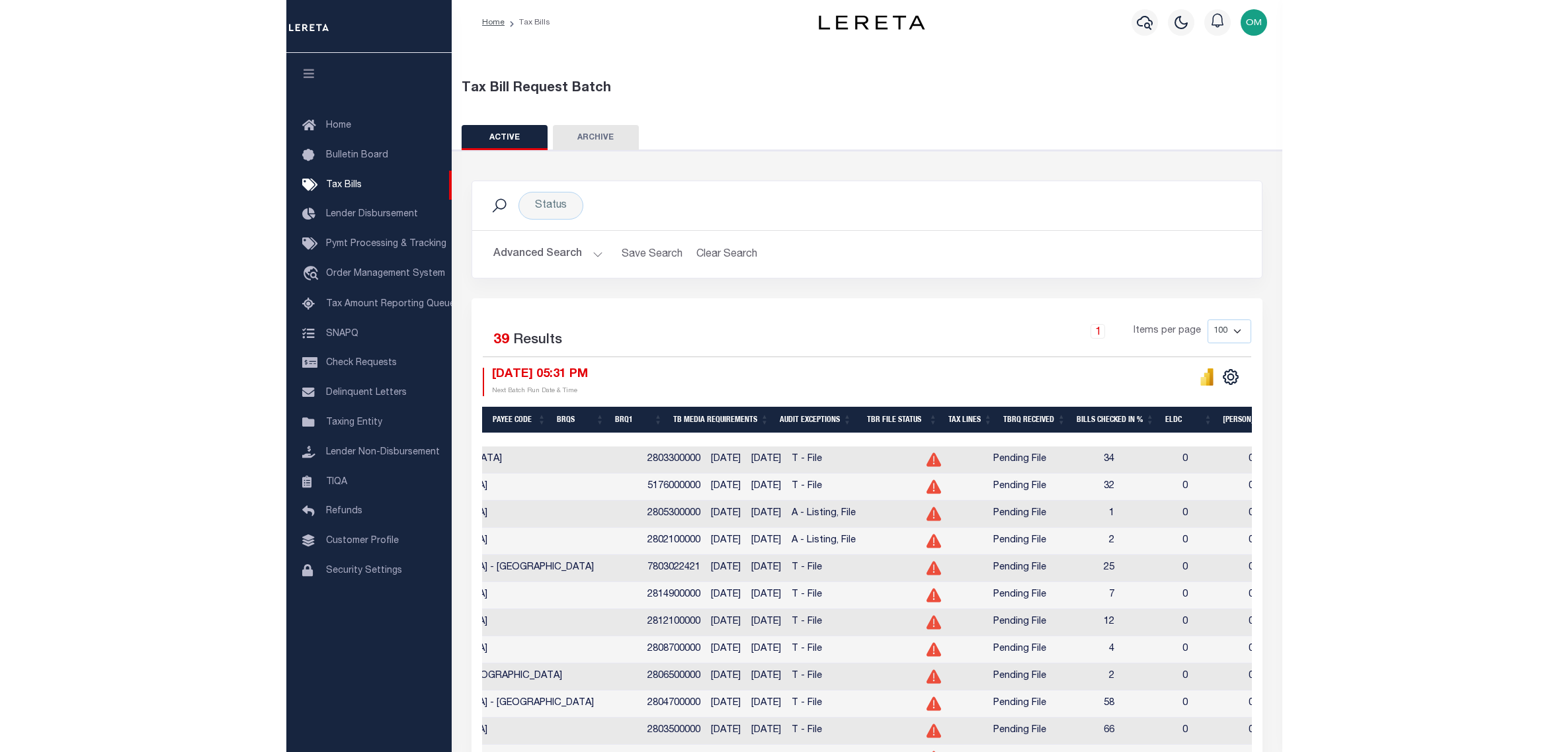
scroll to position [0, 0]
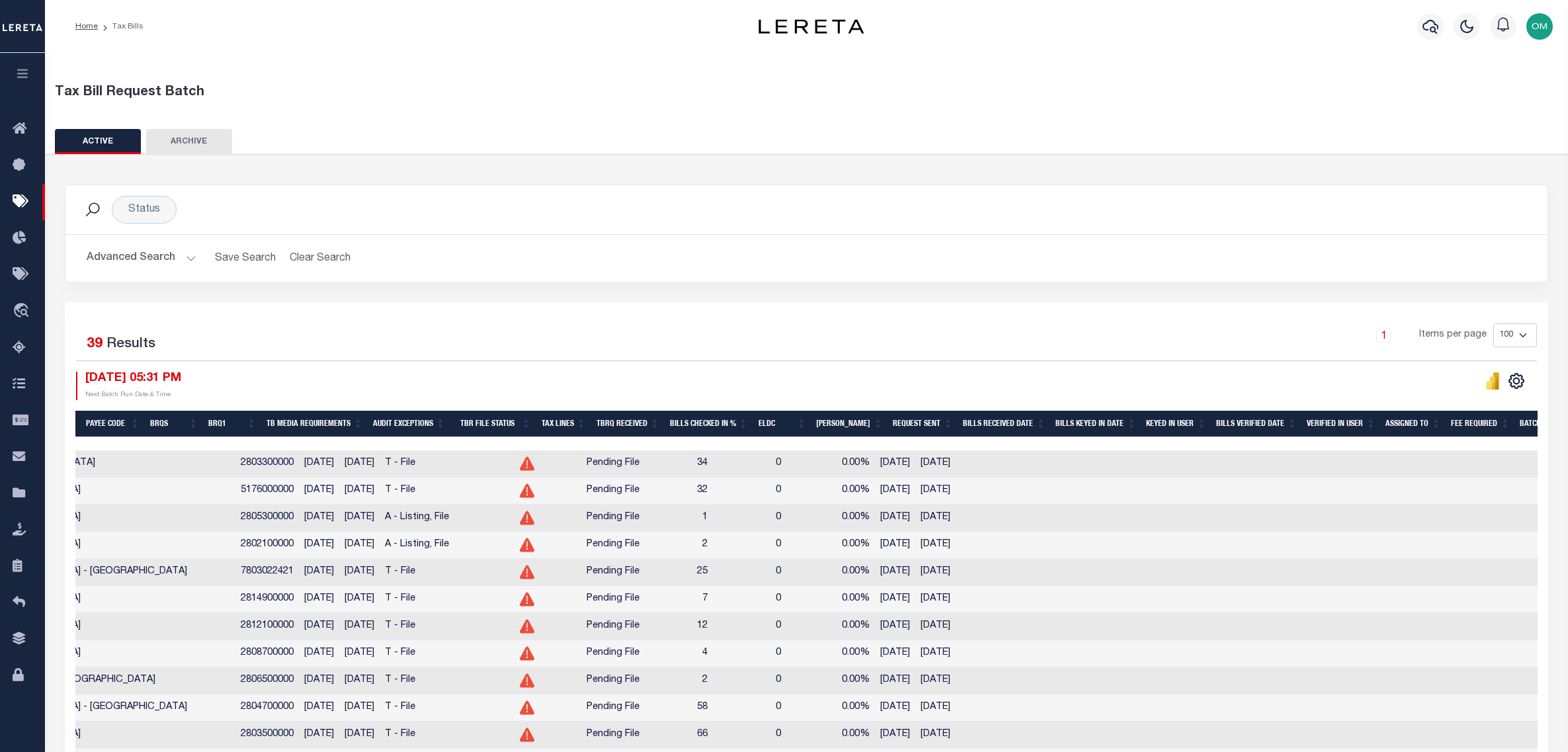
drag, startPoint x: 503, startPoint y: 441, endPoint x: 455, endPoint y: 445, distance: 48.2
click at [455, 445] on div at bounding box center [806, 444] width 1462 height 14
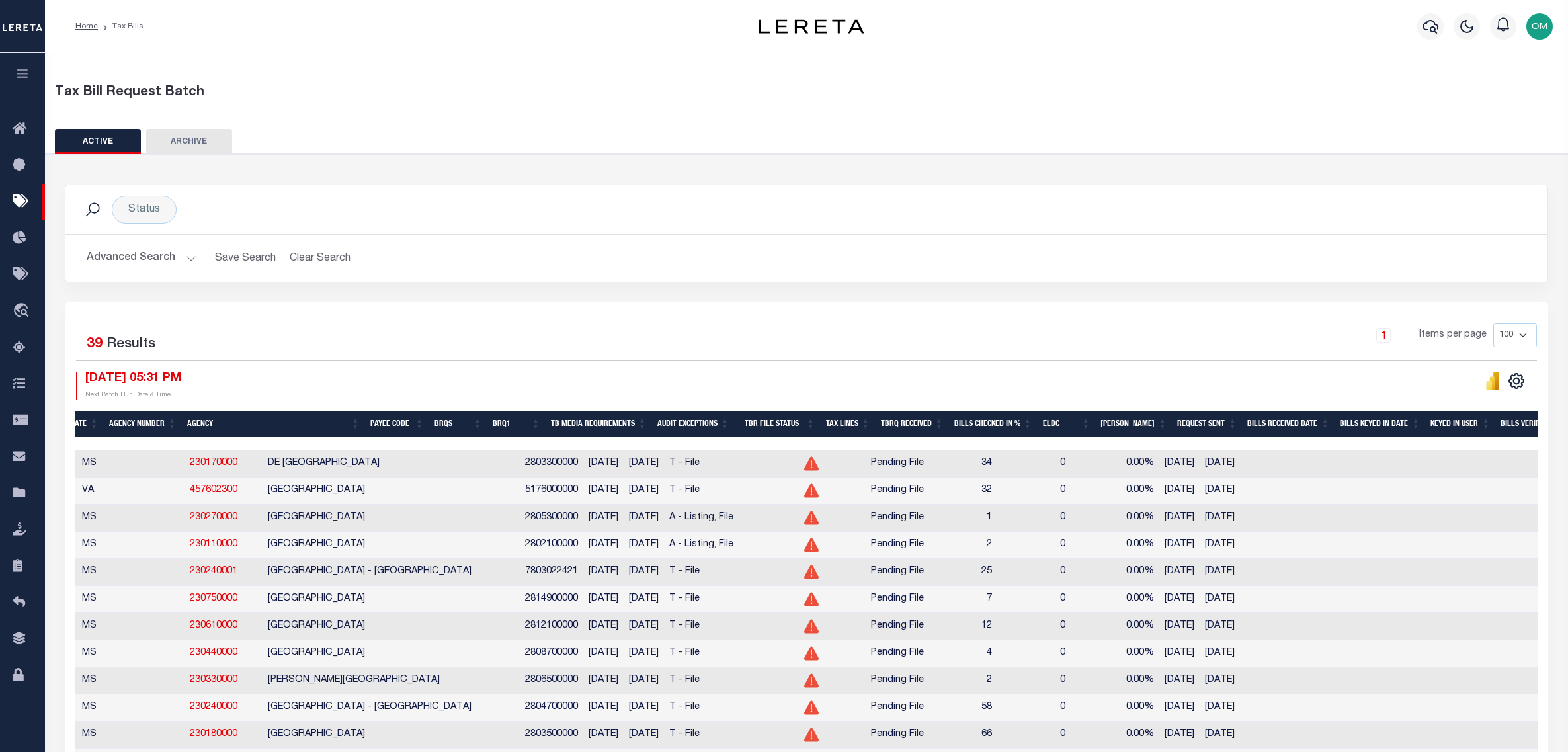
scroll to position [0, 213]
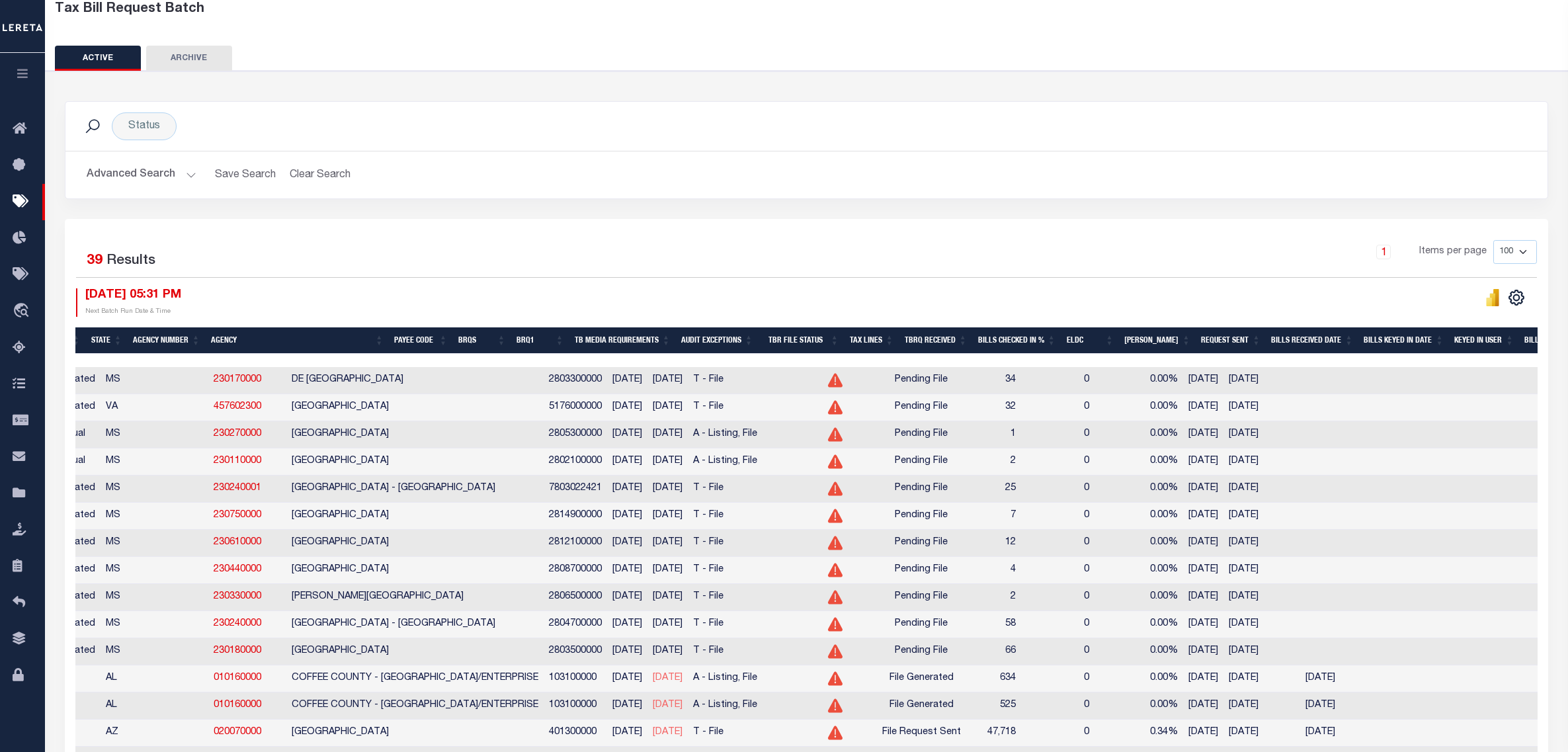
click at [829, 384] on icon at bounding box center [835, 381] width 15 height 14
click at [895, 383] on span "Pending File" at bounding box center [922, 380] width 53 height 15
drag, startPoint x: 810, startPoint y: 381, endPoint x: 874, endPoint y: 380, distance: 64.0
click at [874, 380] on tr "ACTIONS Delete 65093 Ready to Send - Automated MS 230170000 DE SOTO COUNTY 2803…" at bounding box center [941, 381] width 2158 height 27
click at [966, 486] on td "25" at bounding box center [993, 489] width 55 height 27
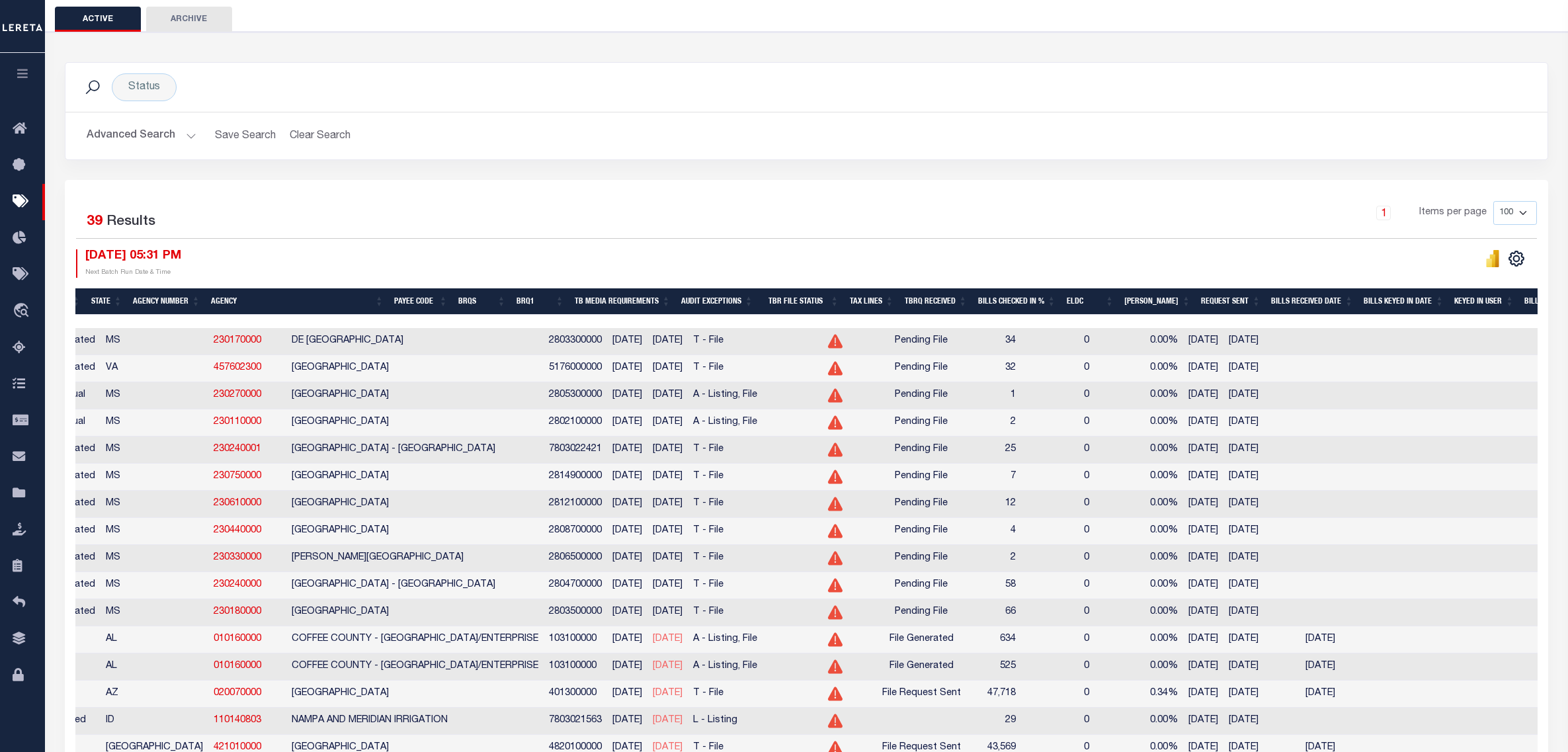
click at [785, 166] on div "Status Search Advanced Search Save Search Clear Search TaxBillBatches_dynamicta…" at bounding box center [807, 121] width 1504 height 118
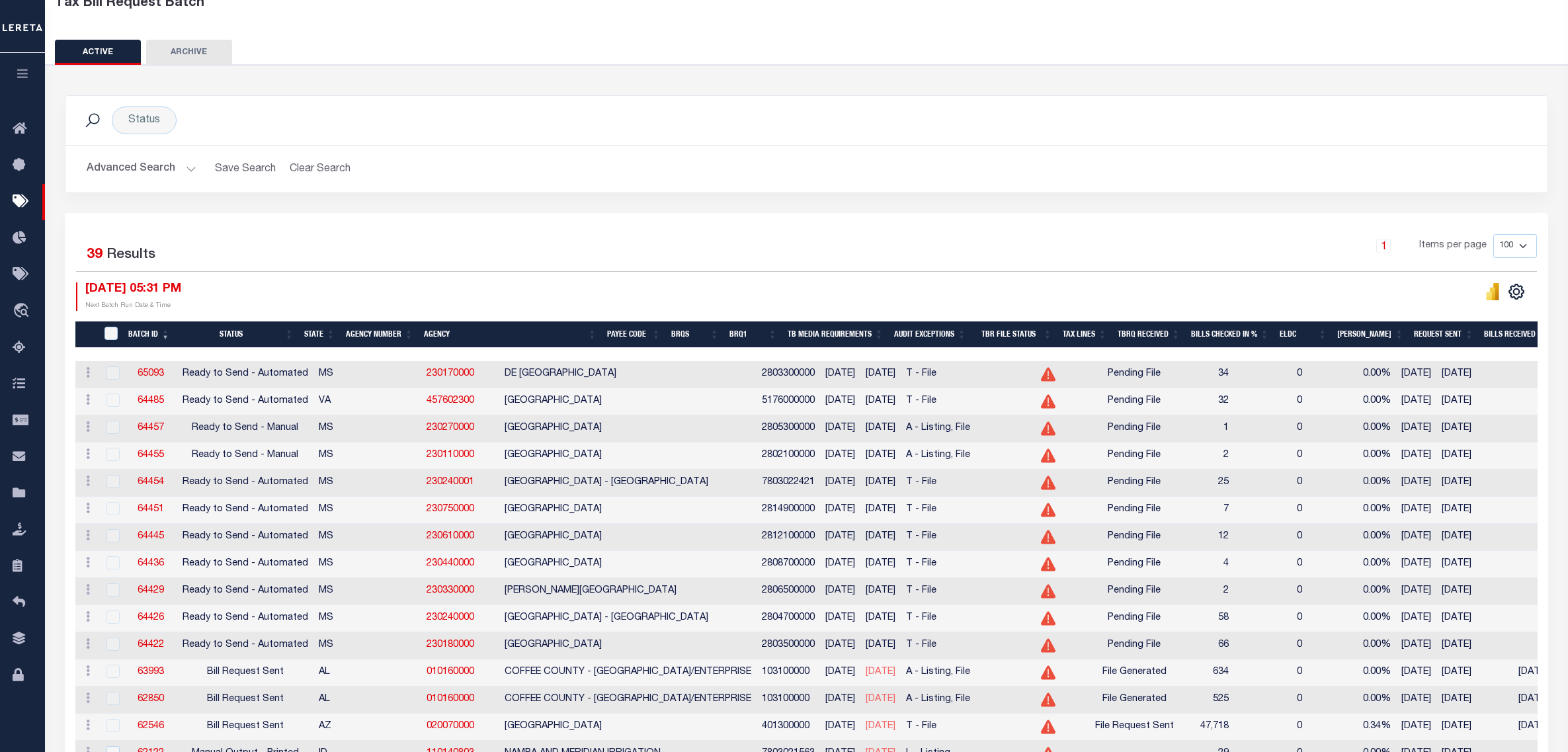
scroll to position [56, 0]
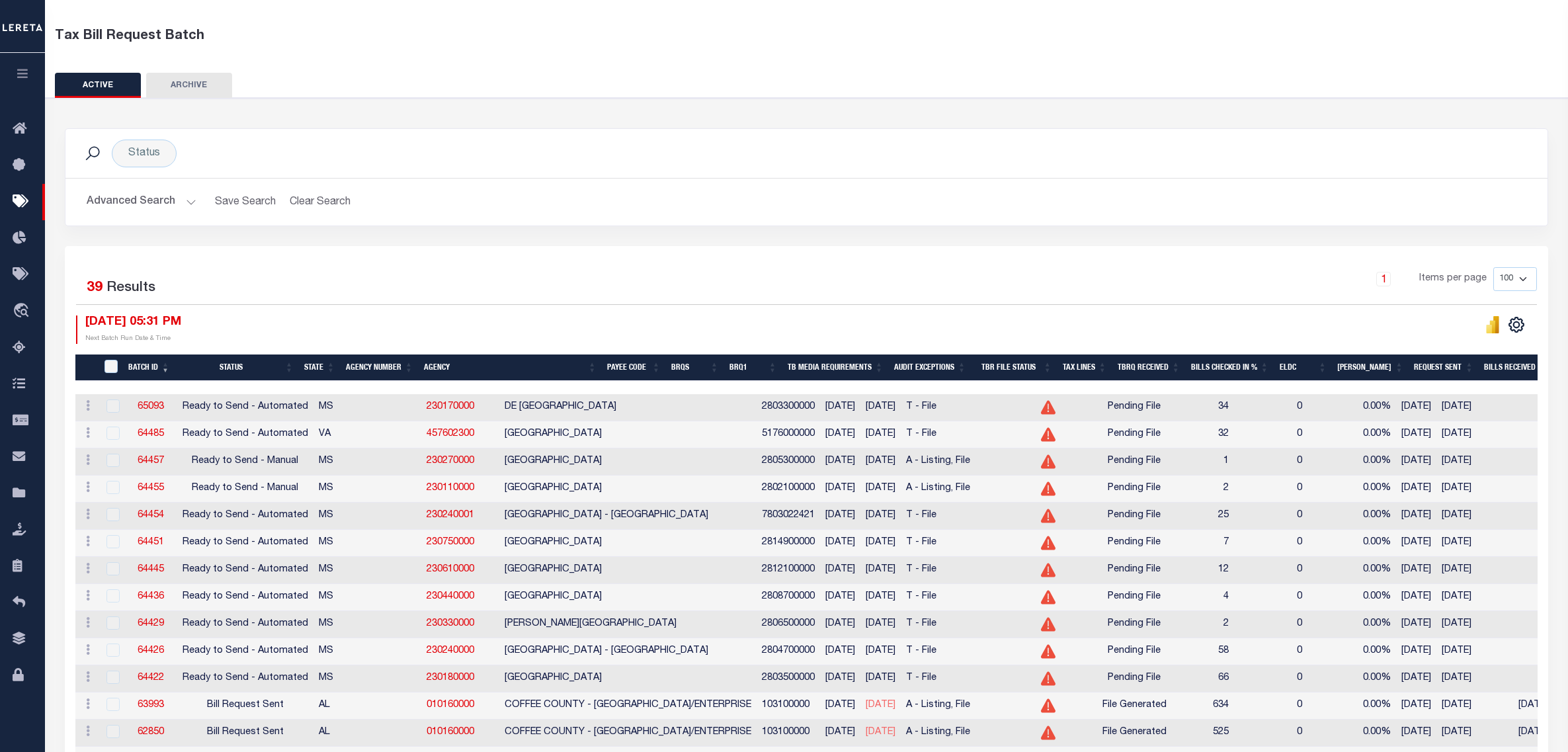
click at [754, 190] on h2 "Advanced Search Save Search Clear Search TaxBillBatches_dynamictable_____Defaul…" at bounding box center [807, 202] width 1461 height 26
click at [1006, 327] on icon "" at bounding box center [1493, 326] width 6 height 13
click at [1006, 329] on icon "" at bounding box center [1490, 329] width 6 height 9
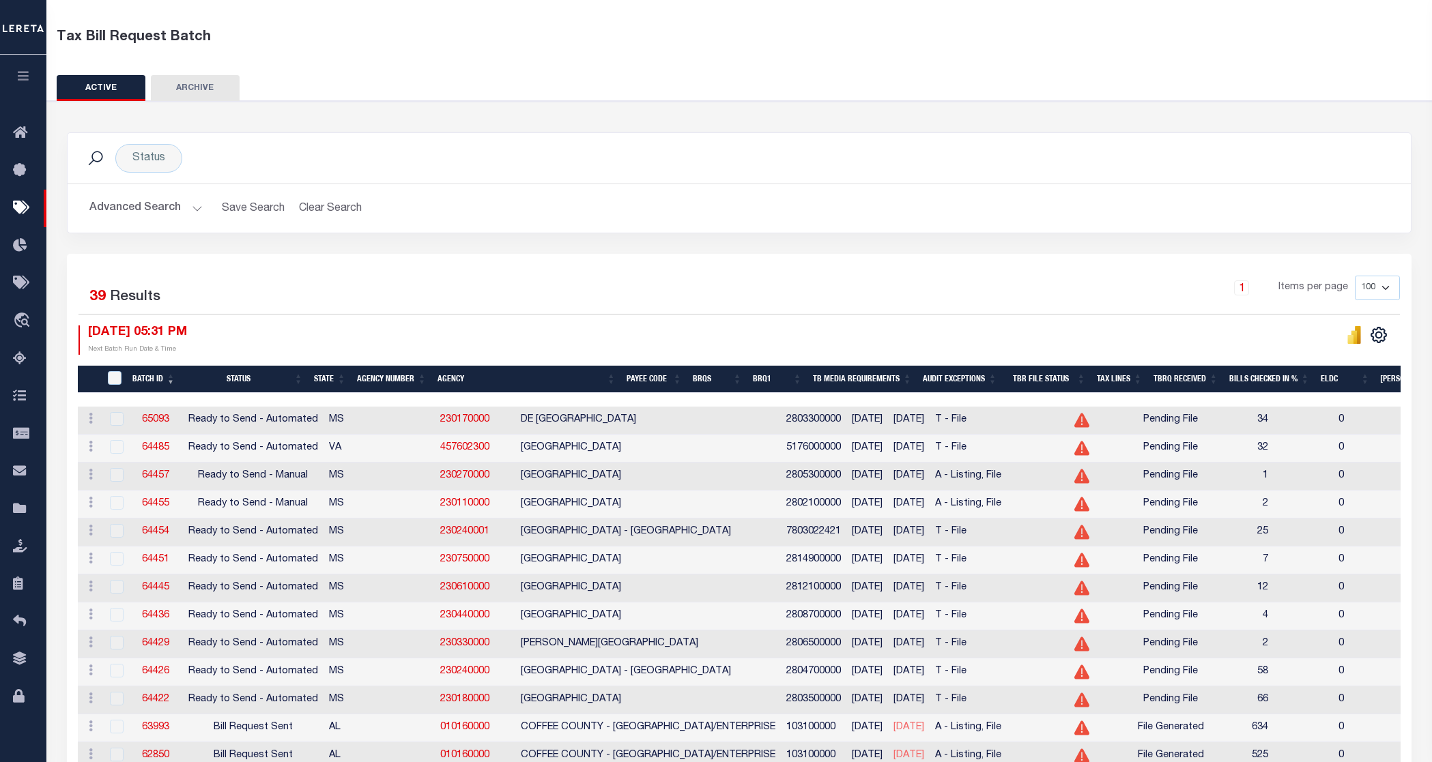
click at [1038, 143] on div "Status Search" at bounding box center [739, 158] width 1343 height 51
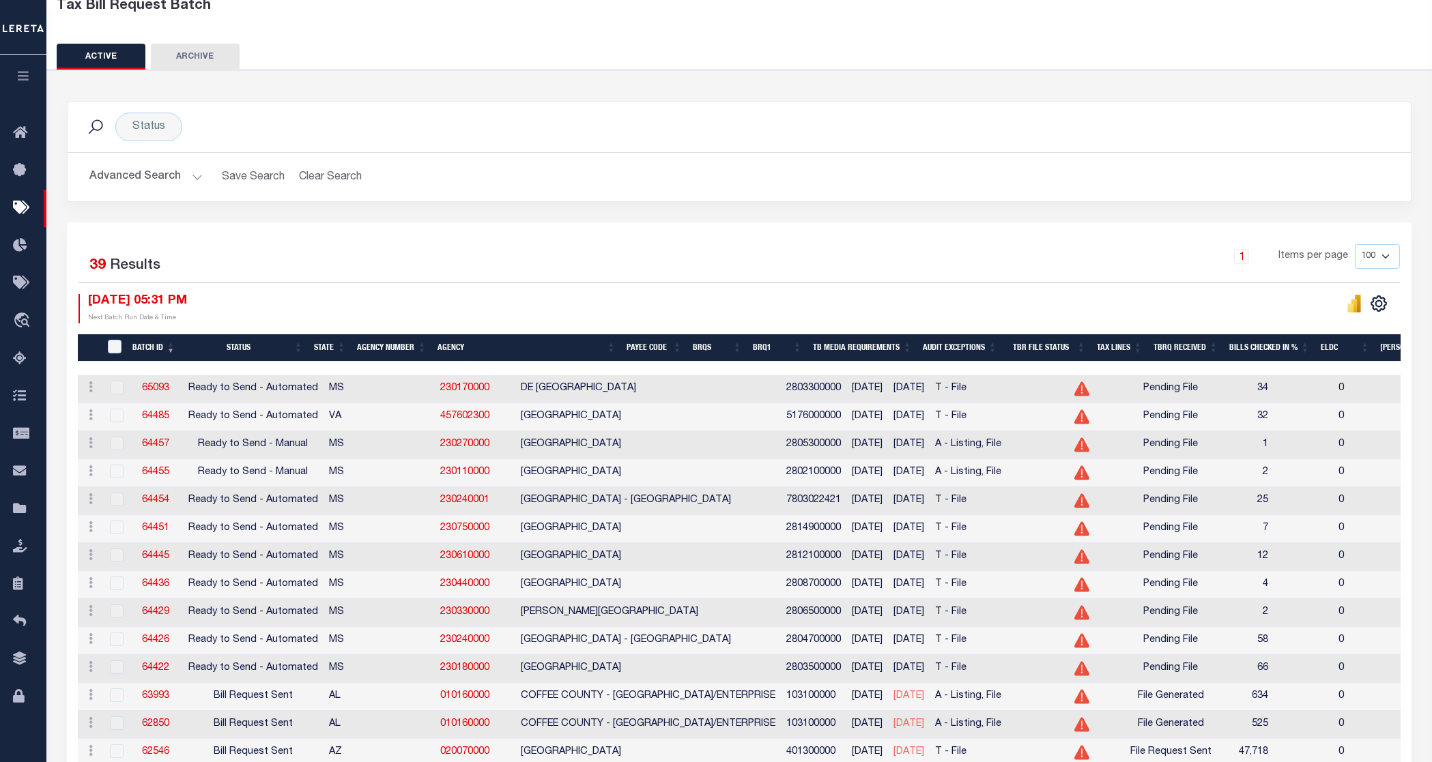
scroll to position [72, 0]
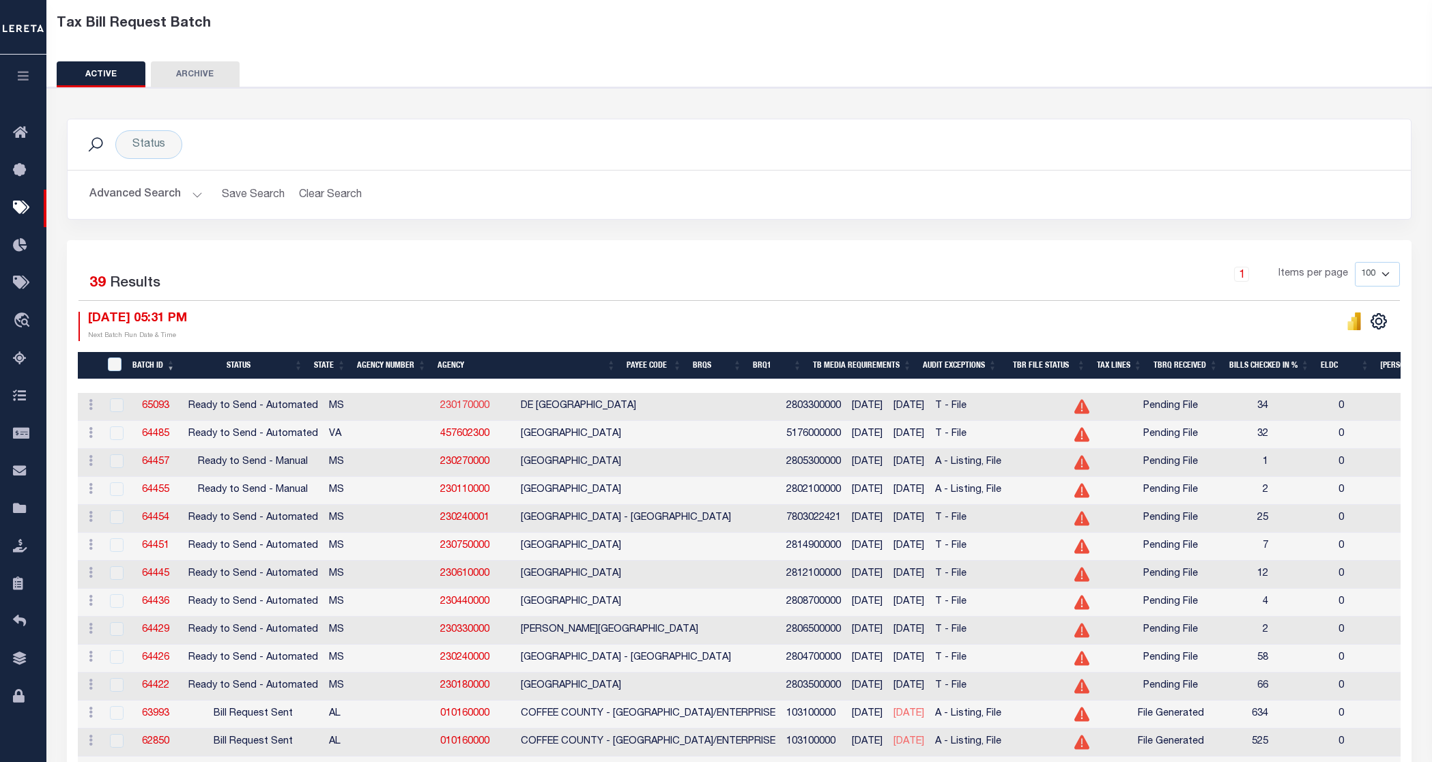
click at [440, 406] on link "230170000" at bounding box center [464, 406] width 49 height 10
drag, startPoint x: 457, startPoint y: 408, endPoint x: 548, endPoint y: 420, distance: 91.5
click at [548, 420] on td "DE SOTO COUNTY" at bounding box center [648, 407] width 266 height 28
click at [440, 405] on link "230170000" at bounding box center [464, 406] width 49 height 10
drag, startPoint x: 429, startPoint y: 432, endPoint x: 367, endPoint y: 443, distance: 63.1
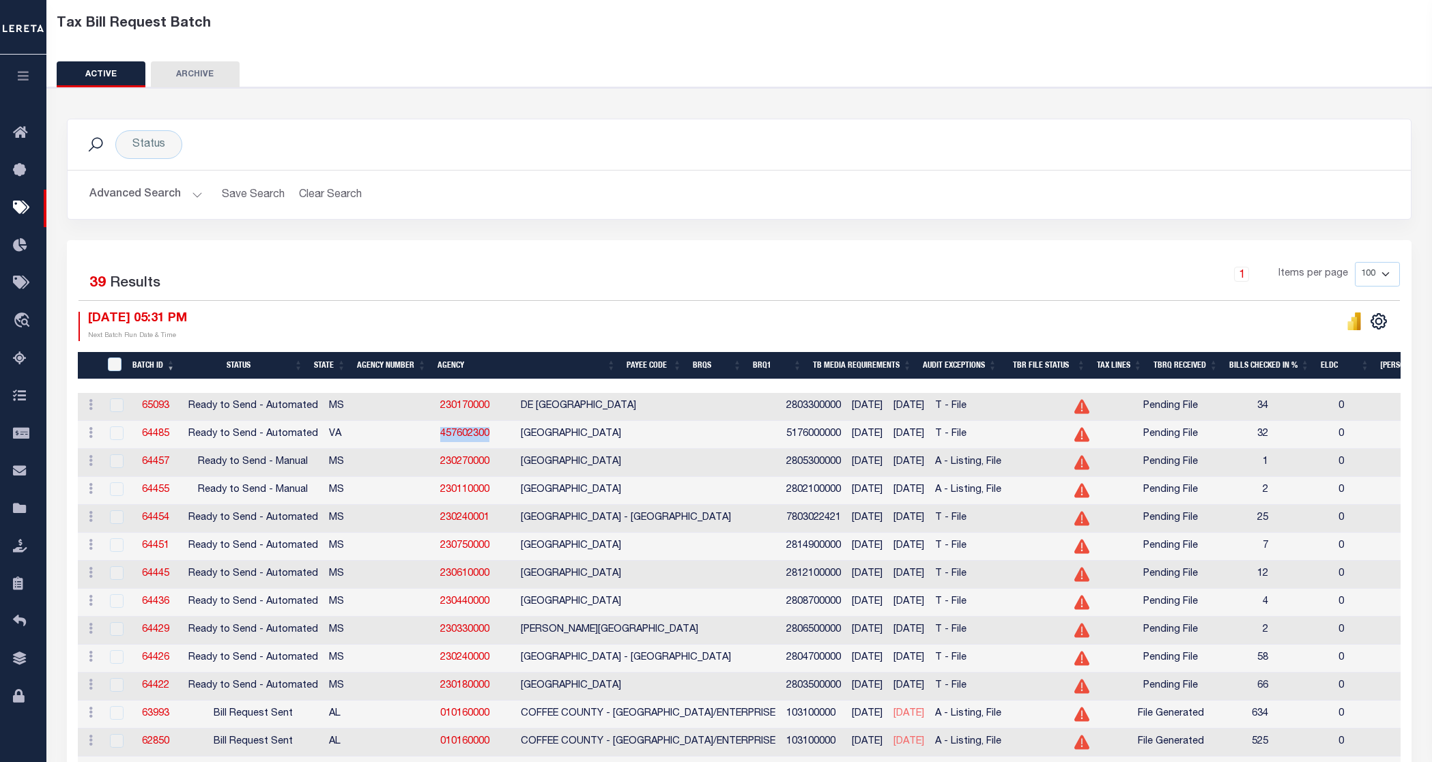
click at [435, 443] on td "457602300" at bounding box center [475, 435] width 81 height 28
click at [435, 429] on td "457602300" at bounding box center [475, 435] width 81 height 28
click at [435, 436] on td "457602300" at bounding box center [475, 435] width 81 height 28
click at [440, 436] on link "457602300" at bounding box center [464, 434] width 49 height 10
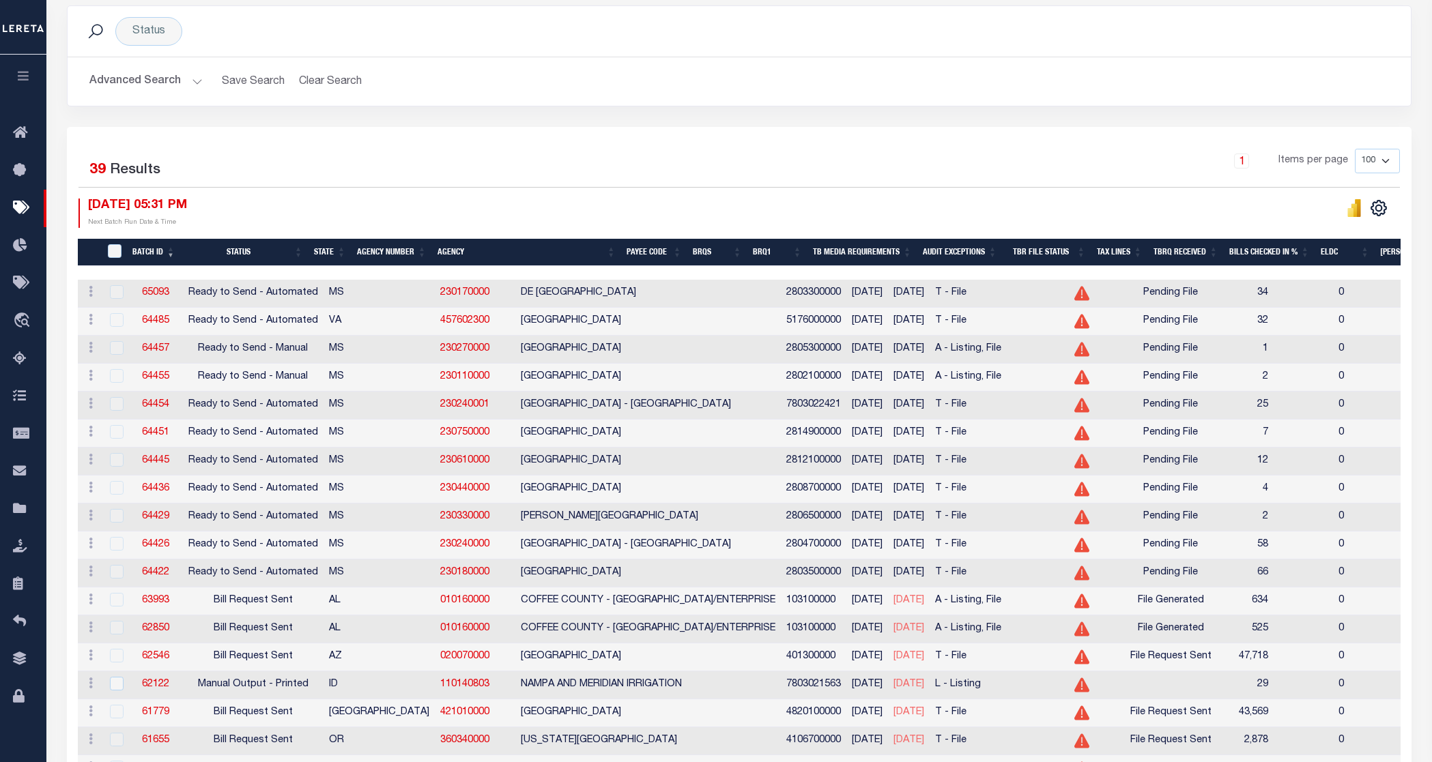
scroll to position [0, 0]
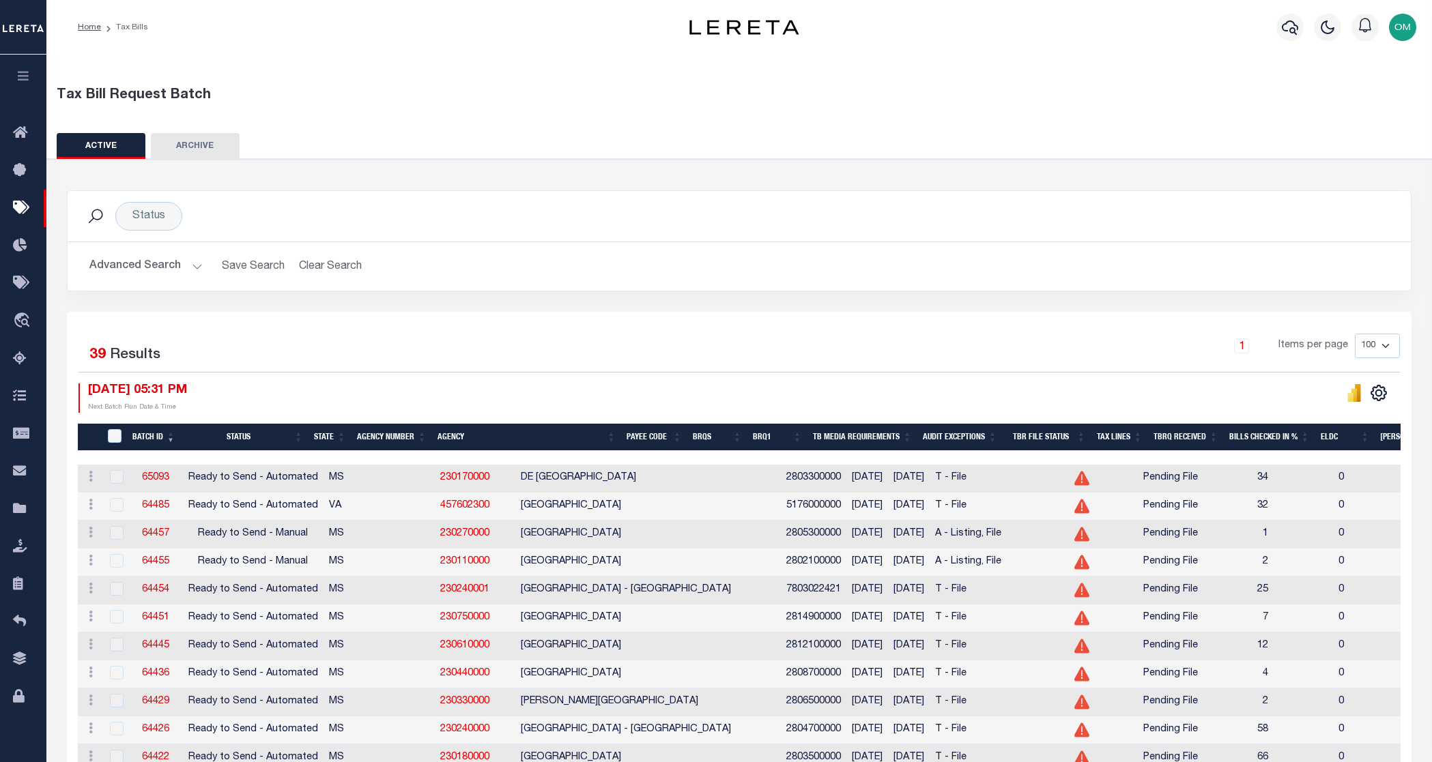
click at [20, 68] on button "button" at bounding box center [23, 78] width 46 height 46
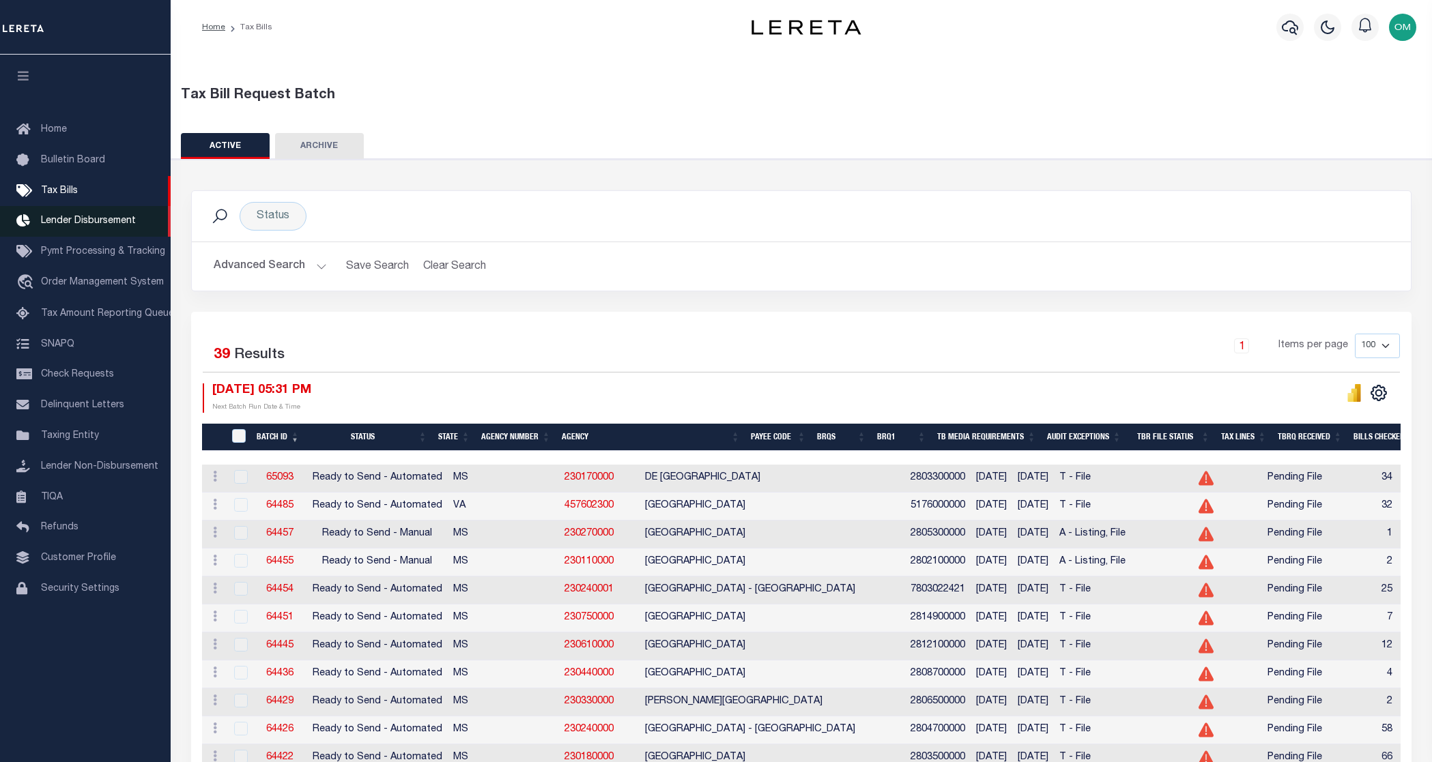
click at [108, 218] on span "Lender Disbursement" at bounding box center [88, 221] width 95 height 10
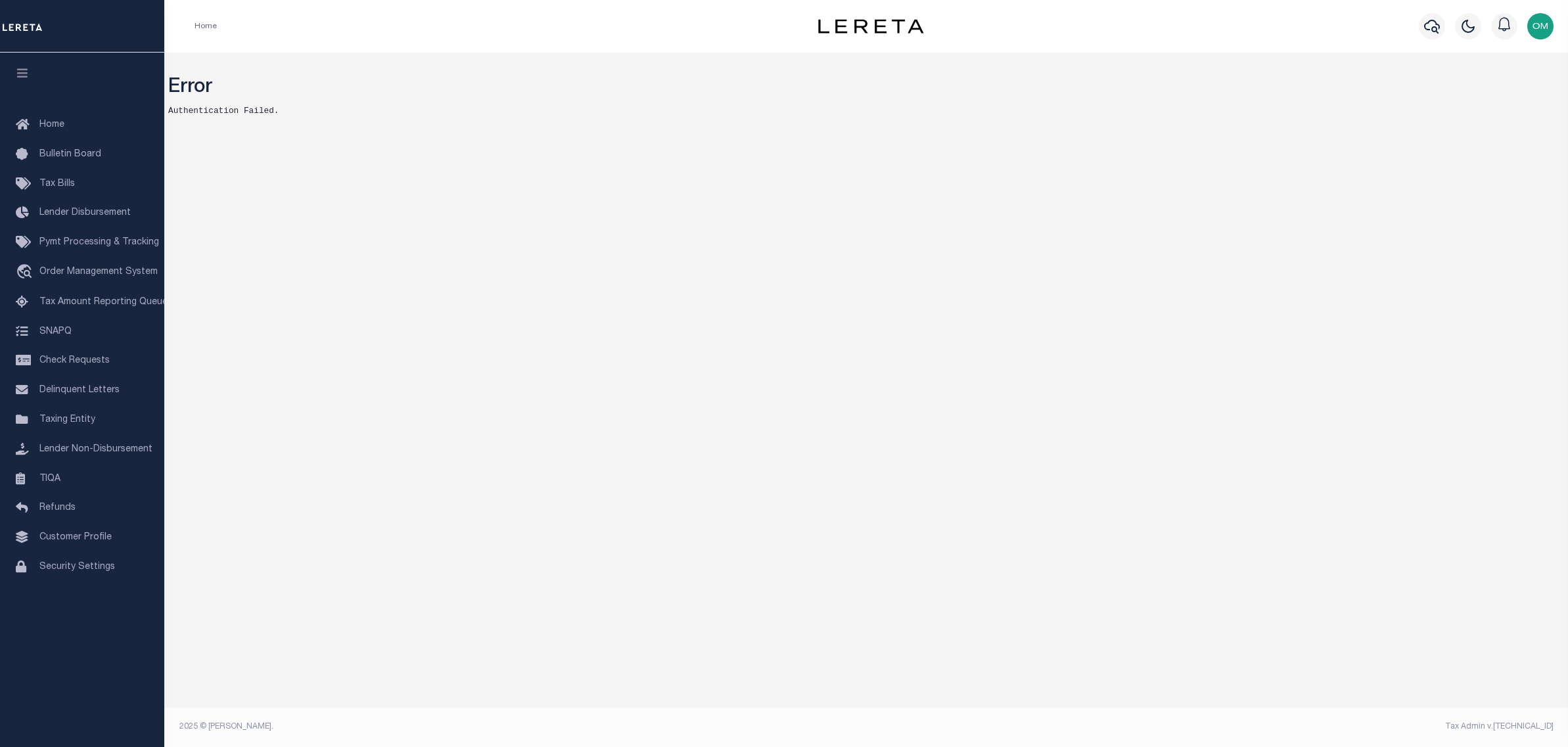
click at [732, 411] on div "Error Authentication Failed. Mentions and Notifications See All" at bounding box center [866, 389] width 1403 height 672
click at [1164, 473] on div "Error Authentication Failed. Mentions and Notifications See All" at bounding box center [866, 389] width 1403 height 672
click at [318, 146] on div "Error Authentication Failed. Mentions and Notifications See All" at bounding box center [866, 110] width 1403 height 115
drag, startPoint x: 245, startPoint y: 107, endPoint x: 321, endPoint y: 108, distance: 76.0
click at [321, 108] on pre "Authentication Failed." at bounding box center [866, 111] width 1396 height 13
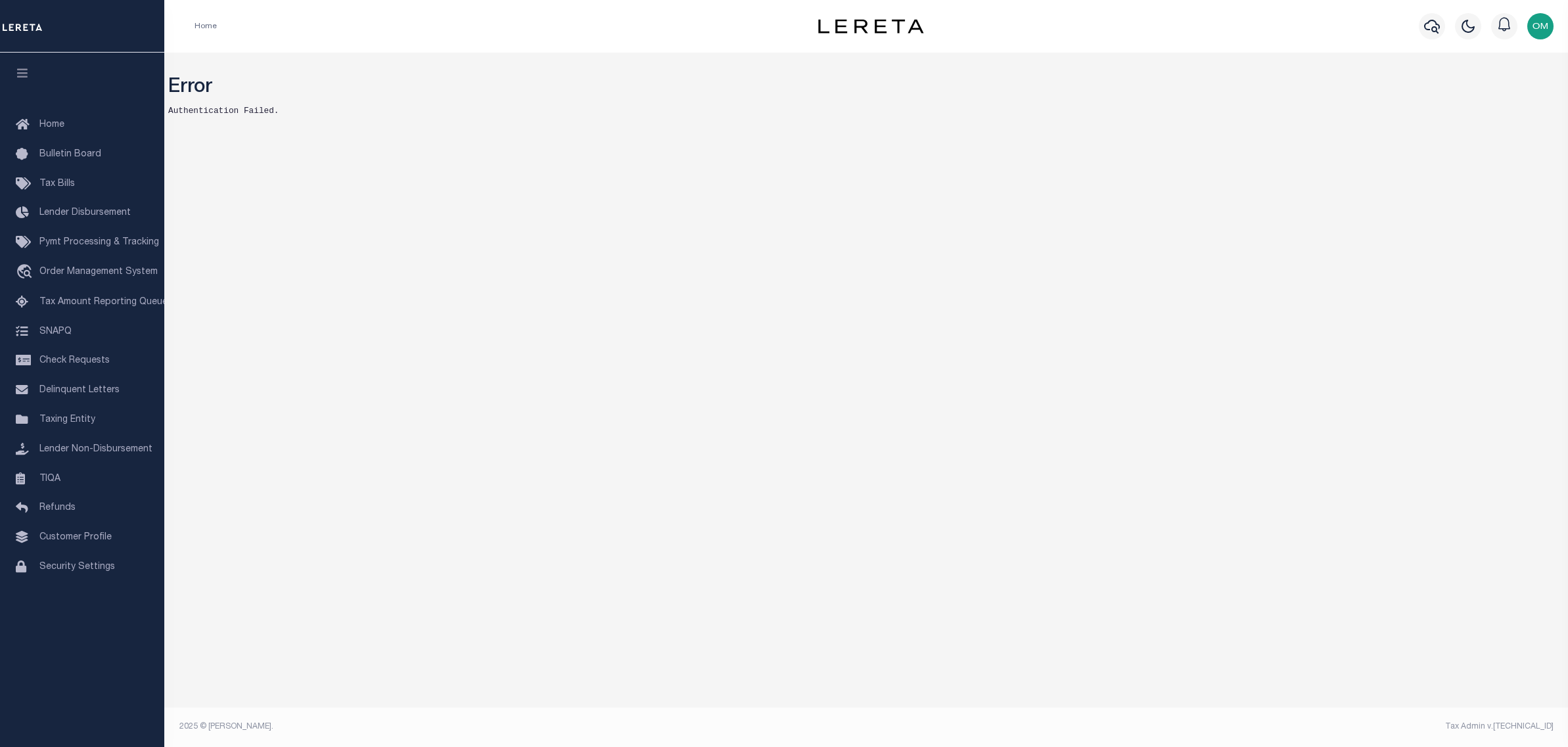
click at [913, 385] on div "Error Authentication Failed. Mentions and Notifications See All" at bounding box center [866, 389] width 1403 height 672
click at [86, 179] on link "Tax Bills" at bounding box center [82, 184] width 165 height 30
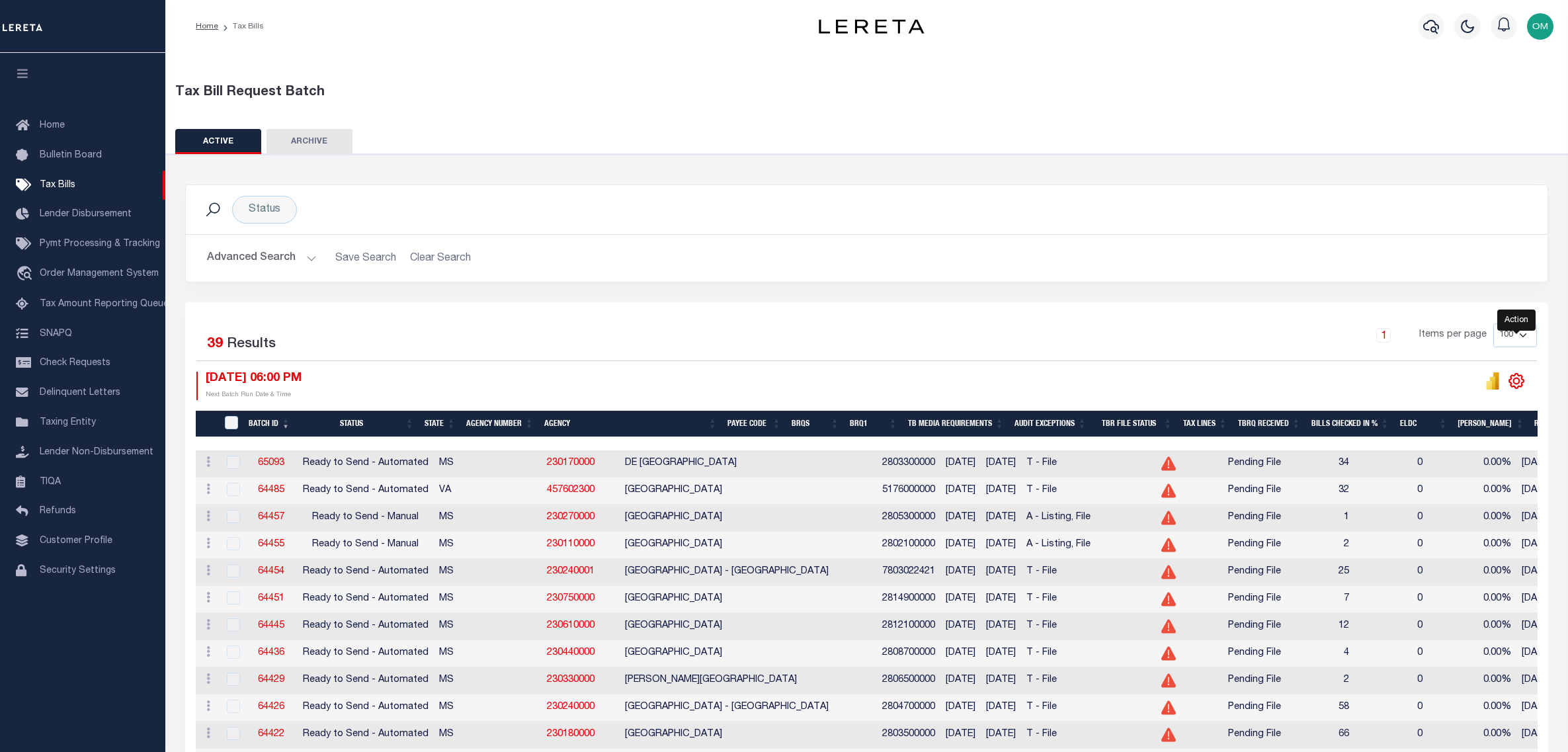
click at [1516, 386] on icon "" at bounding box center [1517, 381] width 17 height 17
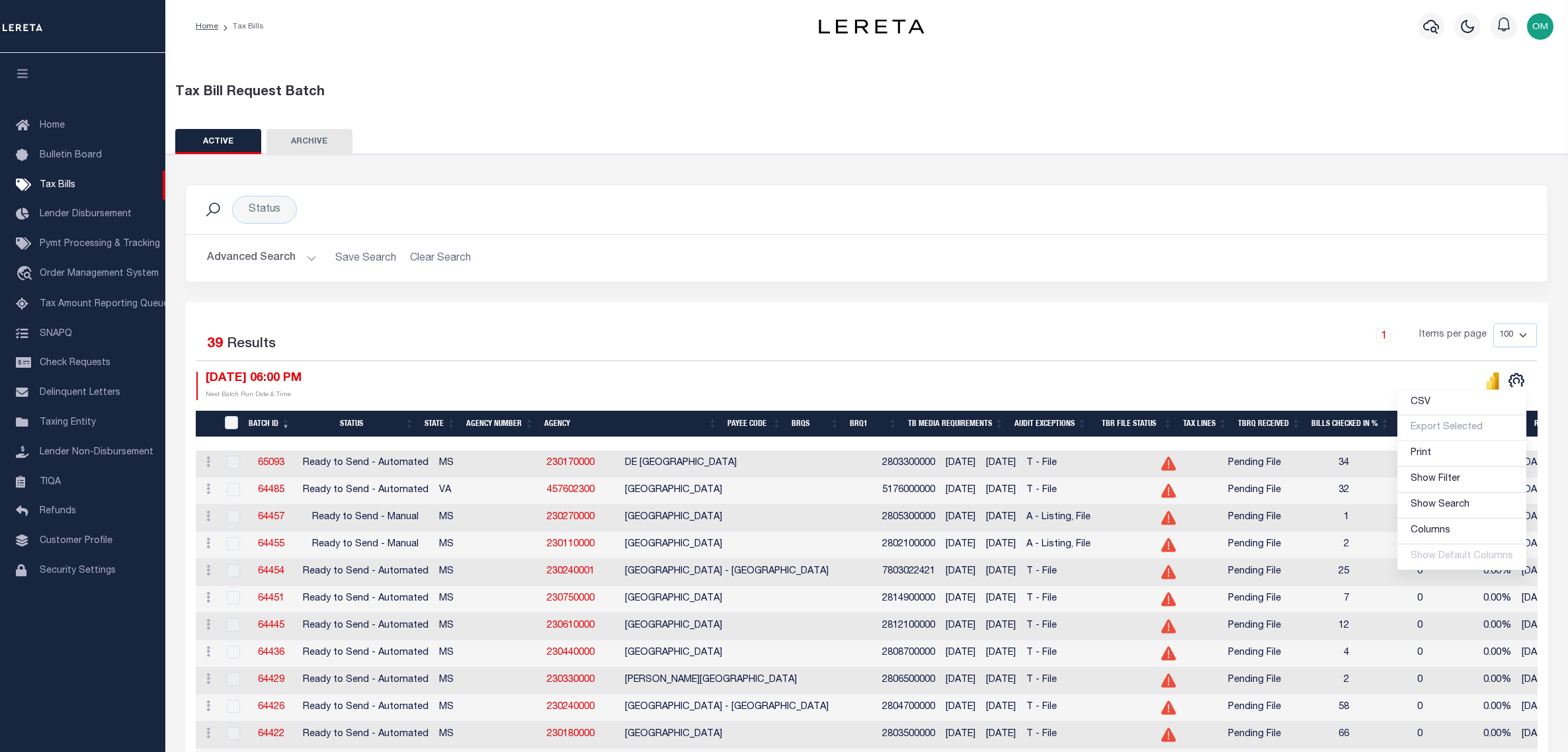
click at [895, 367] on div "Selected 39 Results 1 Items per page 100 200 500 1000 10/02/2025 06:00 PM Next …" at bounding box center [867, 361] width 1363 height 77
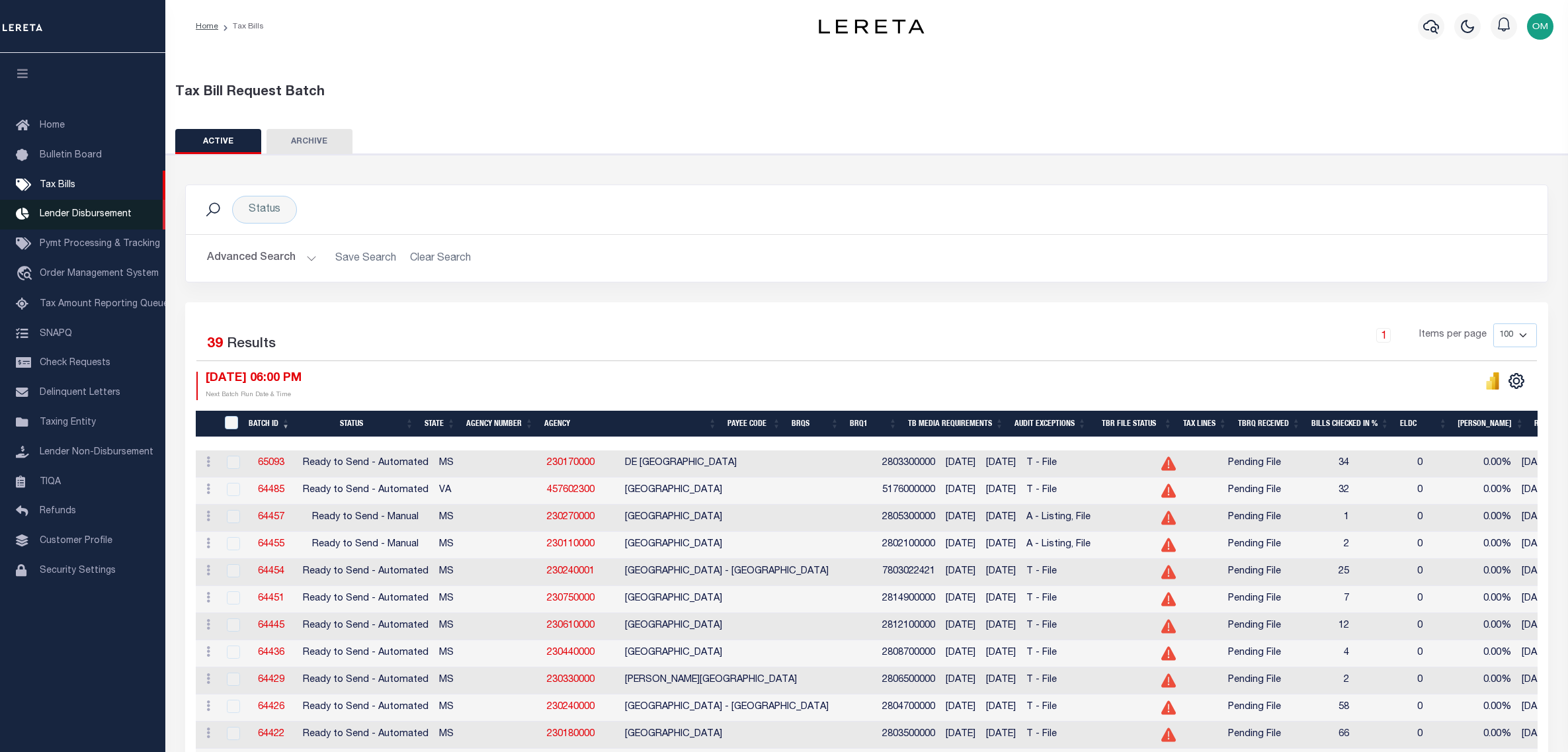
click at [60, 216] on span "Lender Disbursement" at bounding box center [85, 214] width 92 height 10
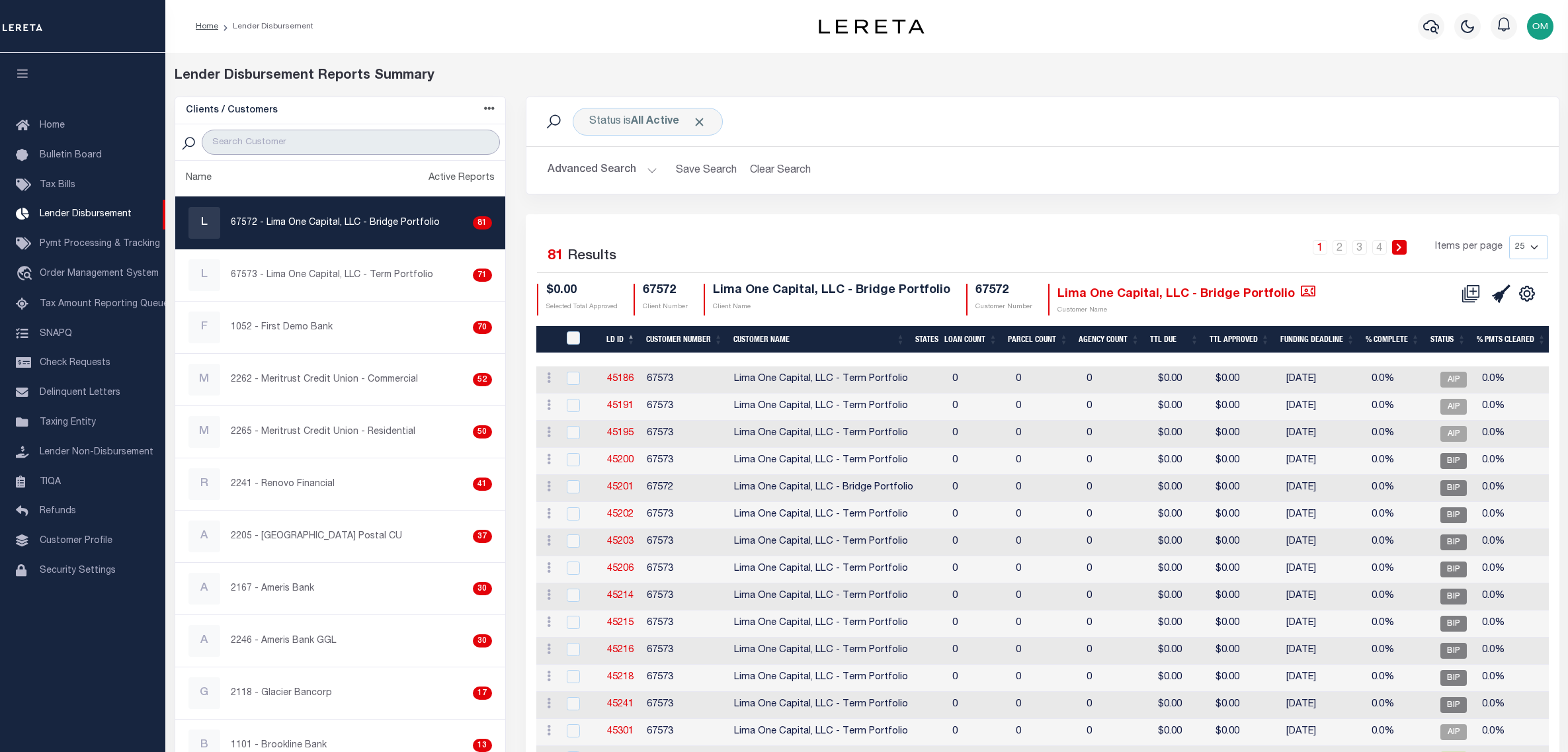
click at [291, 134] on input "search" at bounding box center [351, 142] width 298 height 25
type input "test customer"
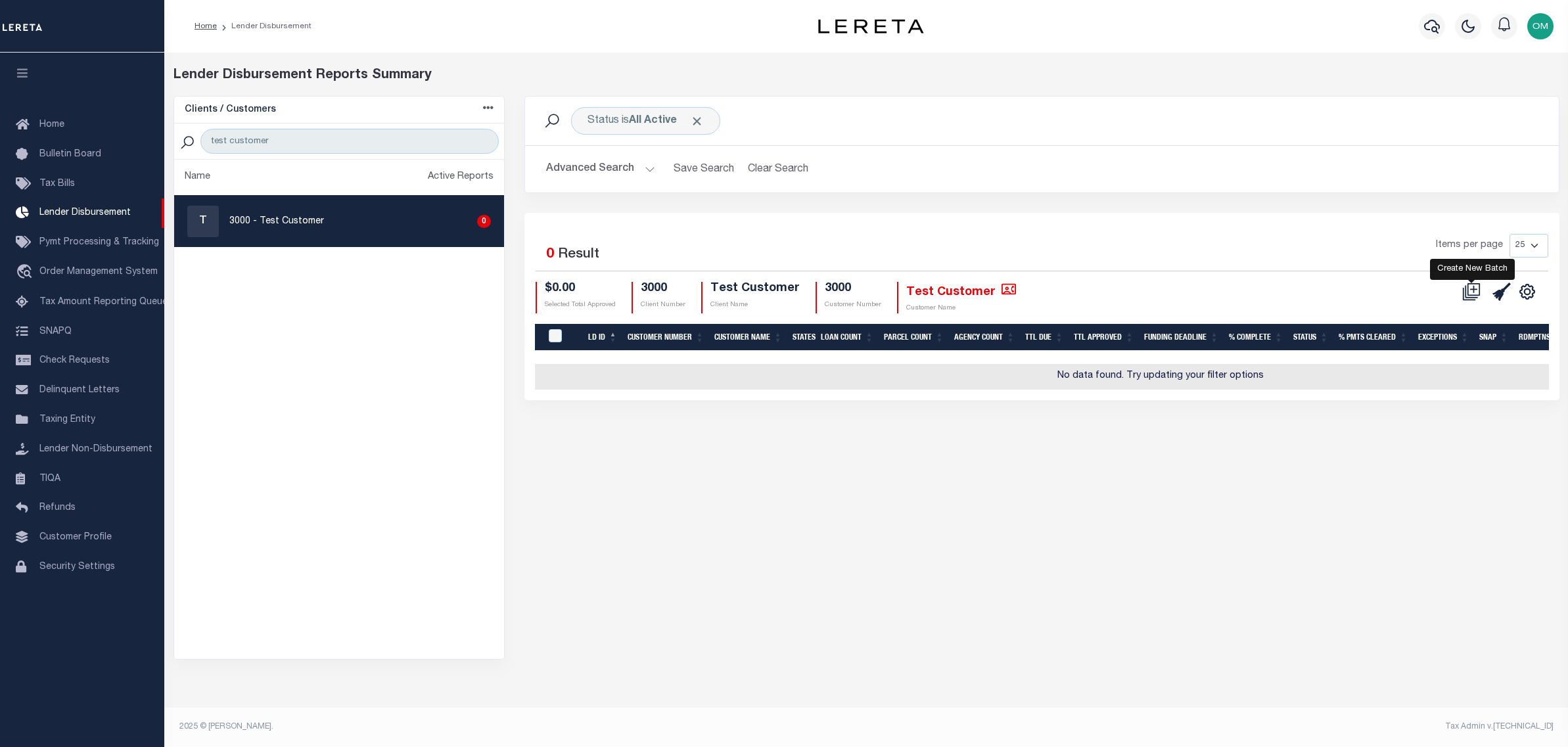
click at [1473, 291] on icon at bounding box center [1475, 289] width 8 height 8
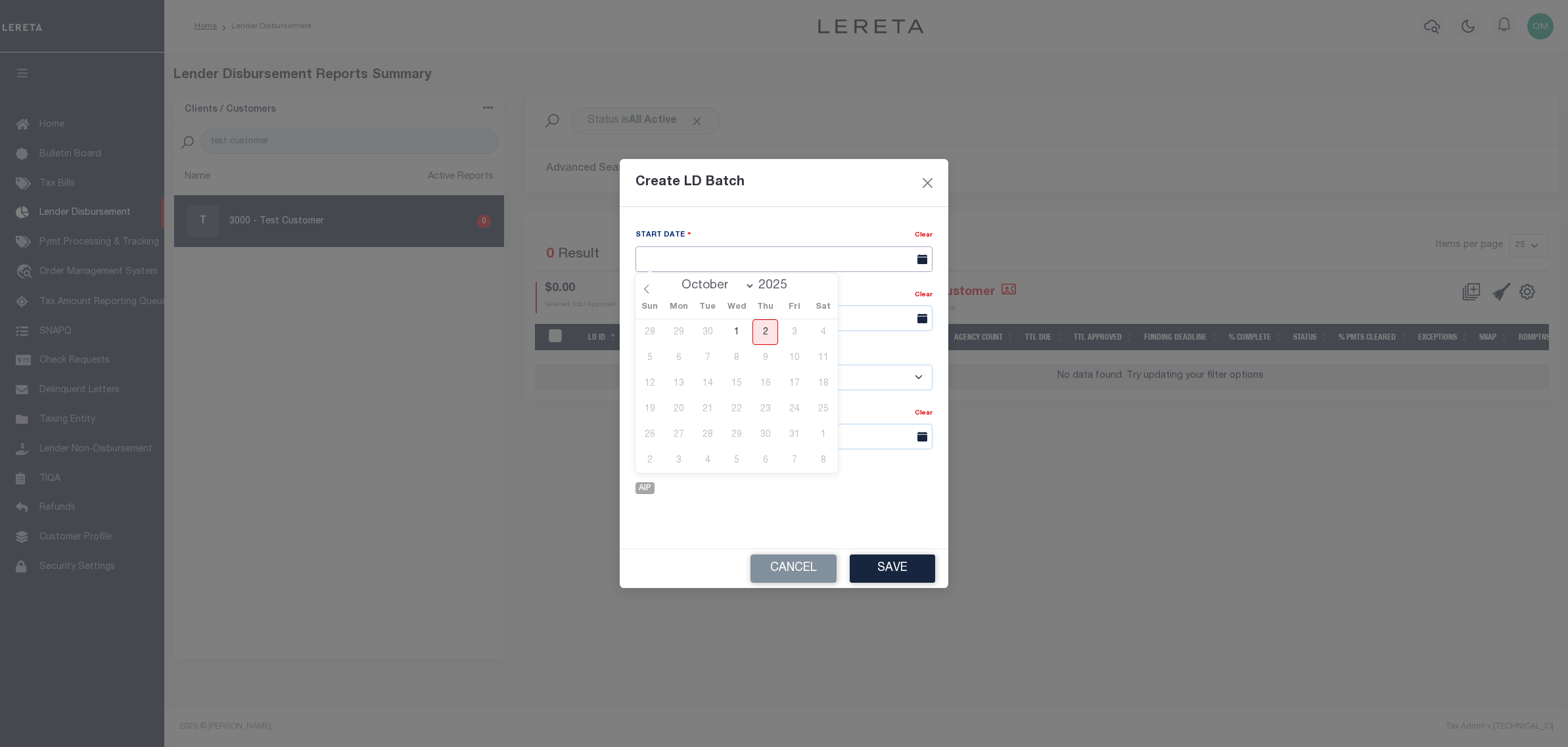
click at [891, 261] on input "text" at bounding box center [784, 259] width 297 height 26
click at [768, 337] on span "2" at bounding box center [765, 332] width 26 height 26
type input "[DATE]"
click at [747, 320] on input "text" at bounding box center [784, 318] width 297 height 26
click at [764, 391] on span "2" at bounding box center [765, 393] width 26 height 26
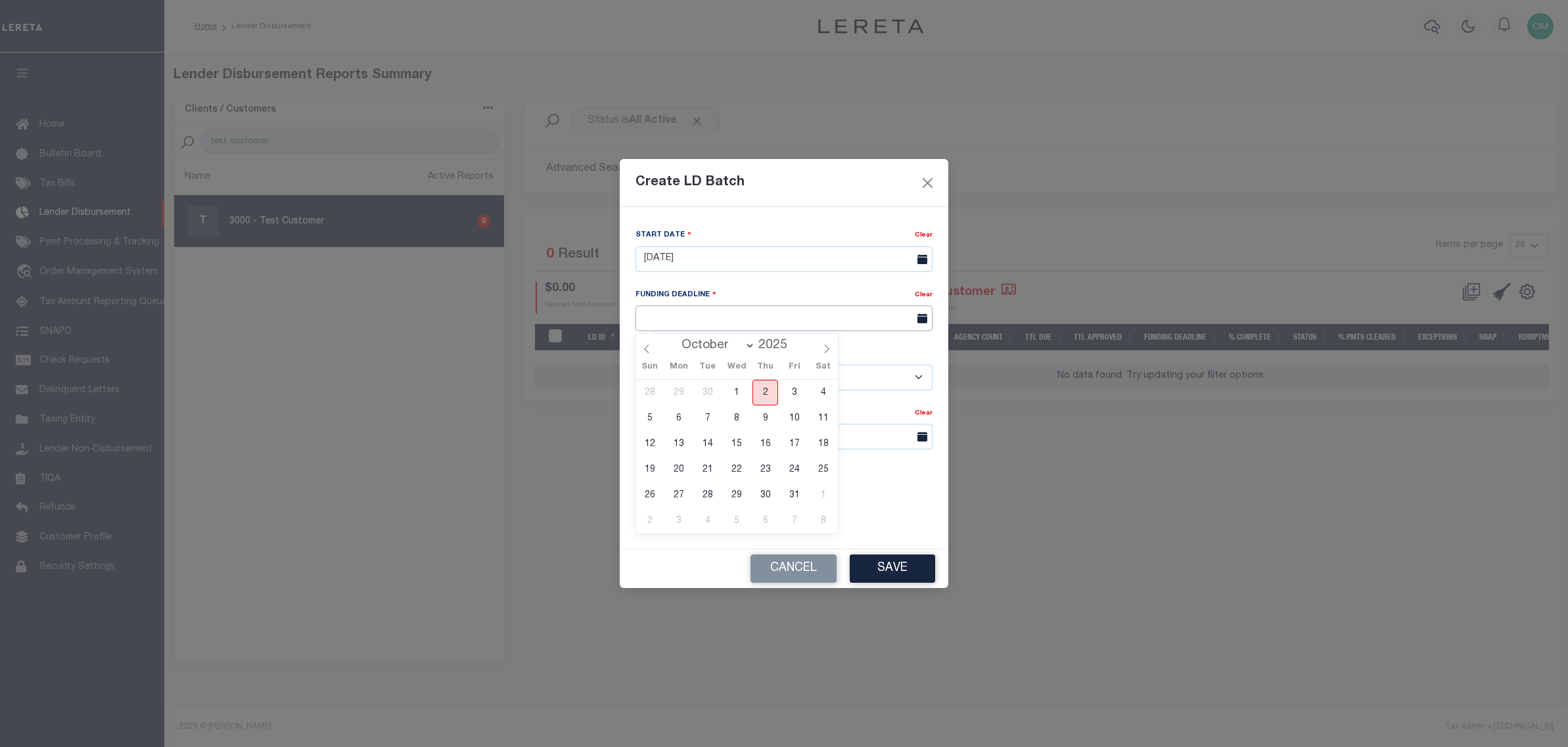
type input "[DATE]"
click at [730, 431] on input "text" at bounding box center [784, 436] width 297 height 26
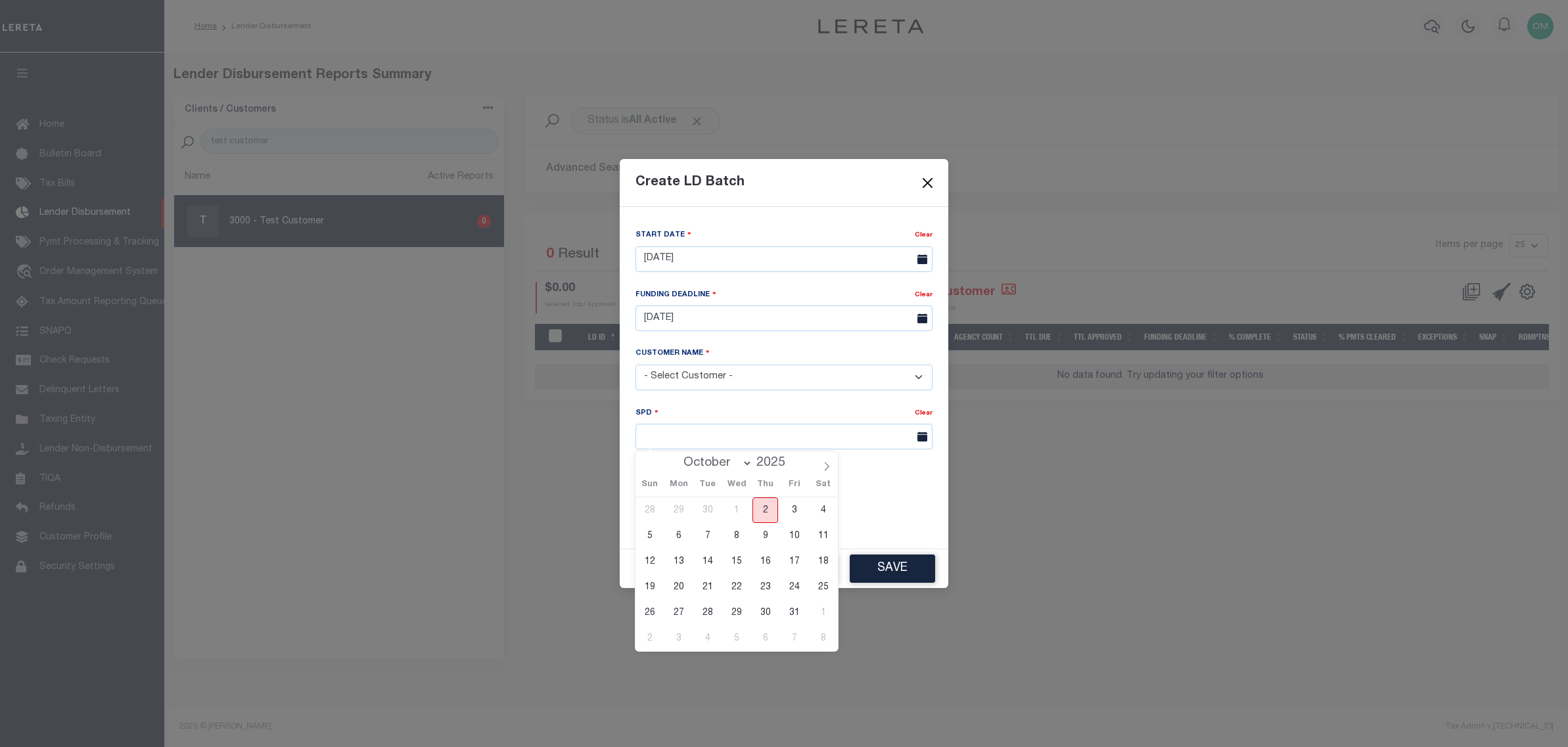
click at [765, 514] on span "2" at bounding box center [765, 510] width 26 height 26
type input "[DATE]"
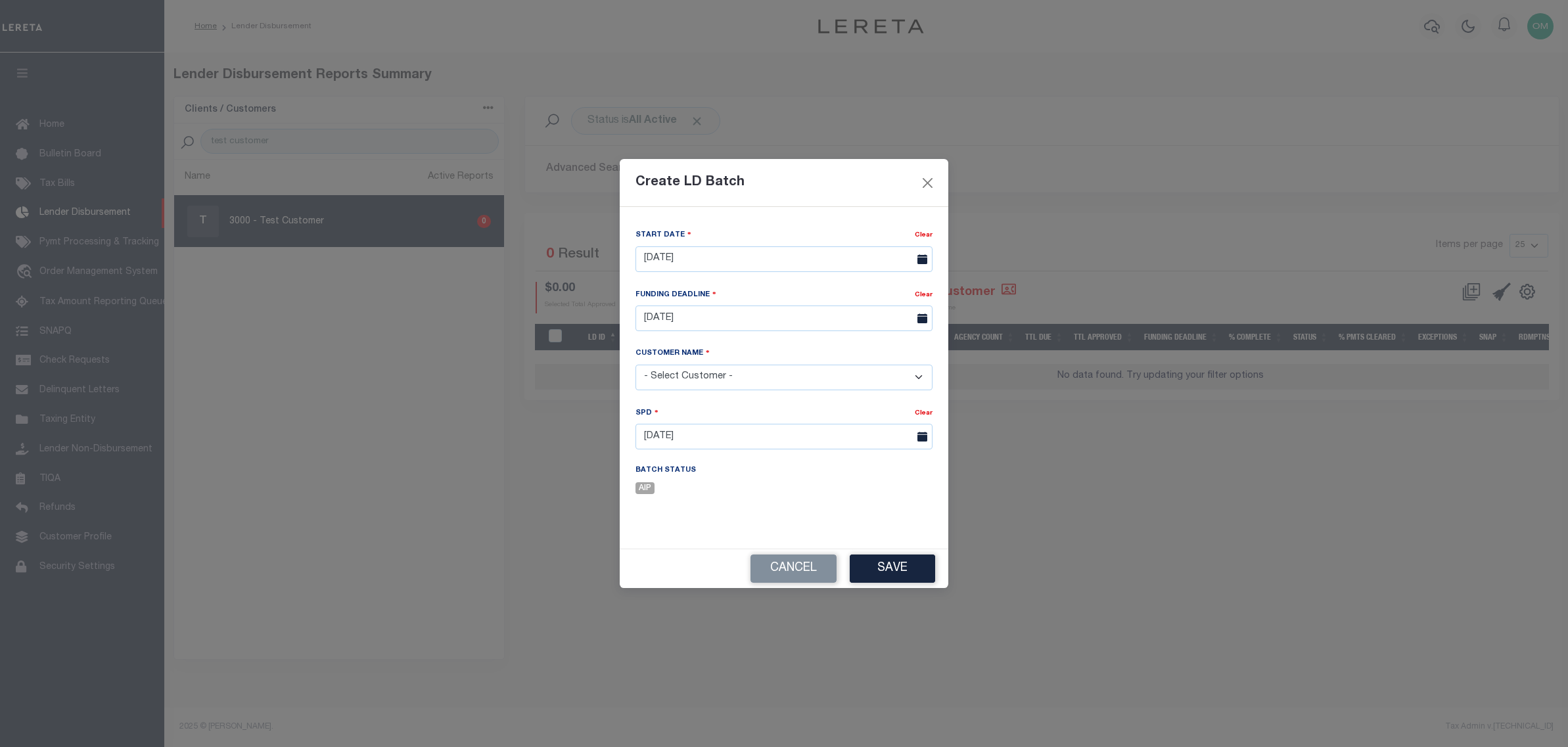
click at [854, 376] on select "- Select Customer - Accumatch - Refunds All In Credit Union Amarillo National B…" at bounding box center [784, 377] width 297 height 26
select select "2285"
click at [635, 365] on select "- Select Customer - Accumatch - Refunds All In Credit Union Amarillo National B…" at bounding box center [784, 377] width 297 height 26
click at [899, 568] on button "Save" at bounding box center [892, 568] width 86 height 28
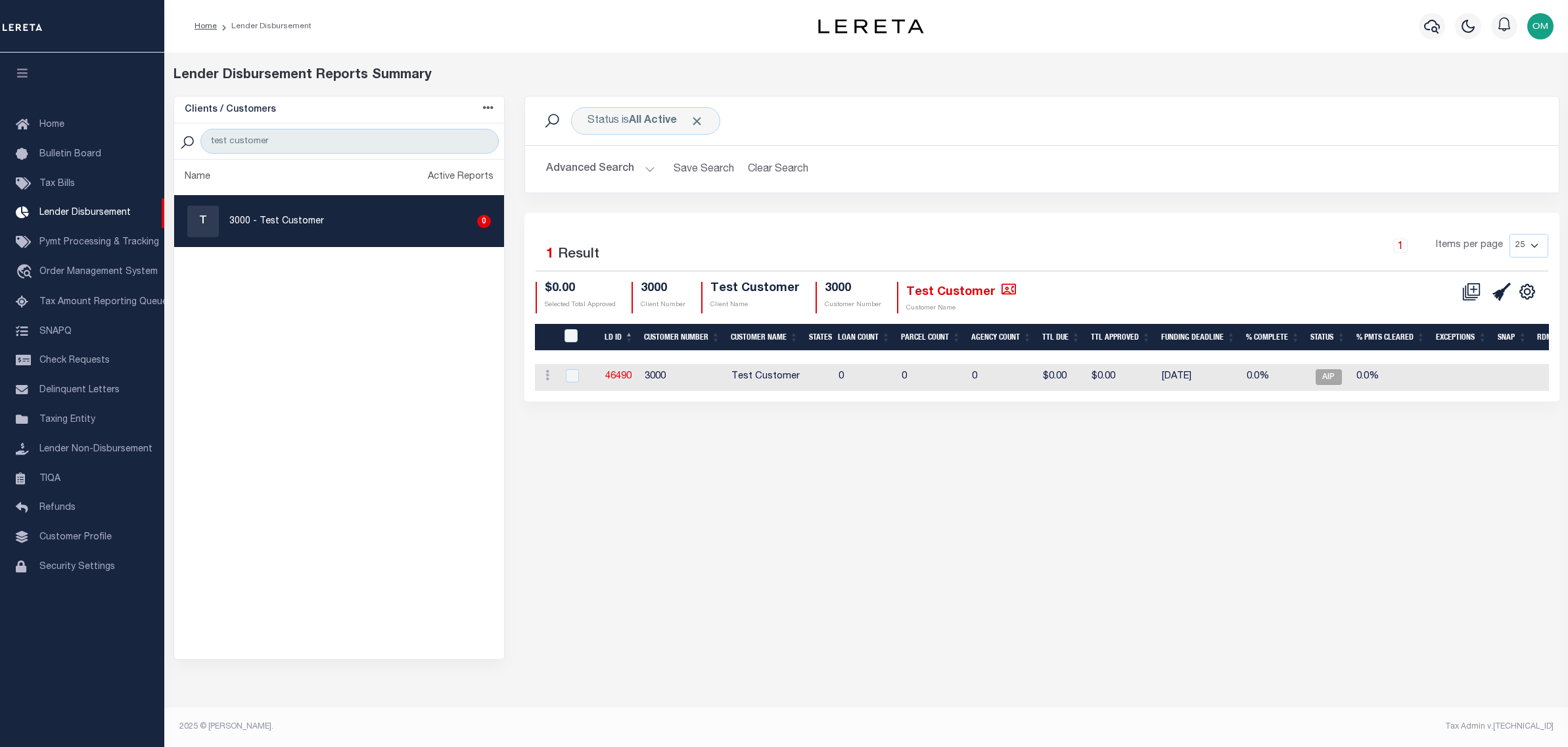
click at [849, 546] on div "Status is All Active Search Advanced Search Save Search Clear Search Equals 1" at bounding box center [1041, 378] width 1054 height 564
click at [86, 241] on span "Pymt Processing & Tracking" at bounding box center [99, 243] width 119 height 10
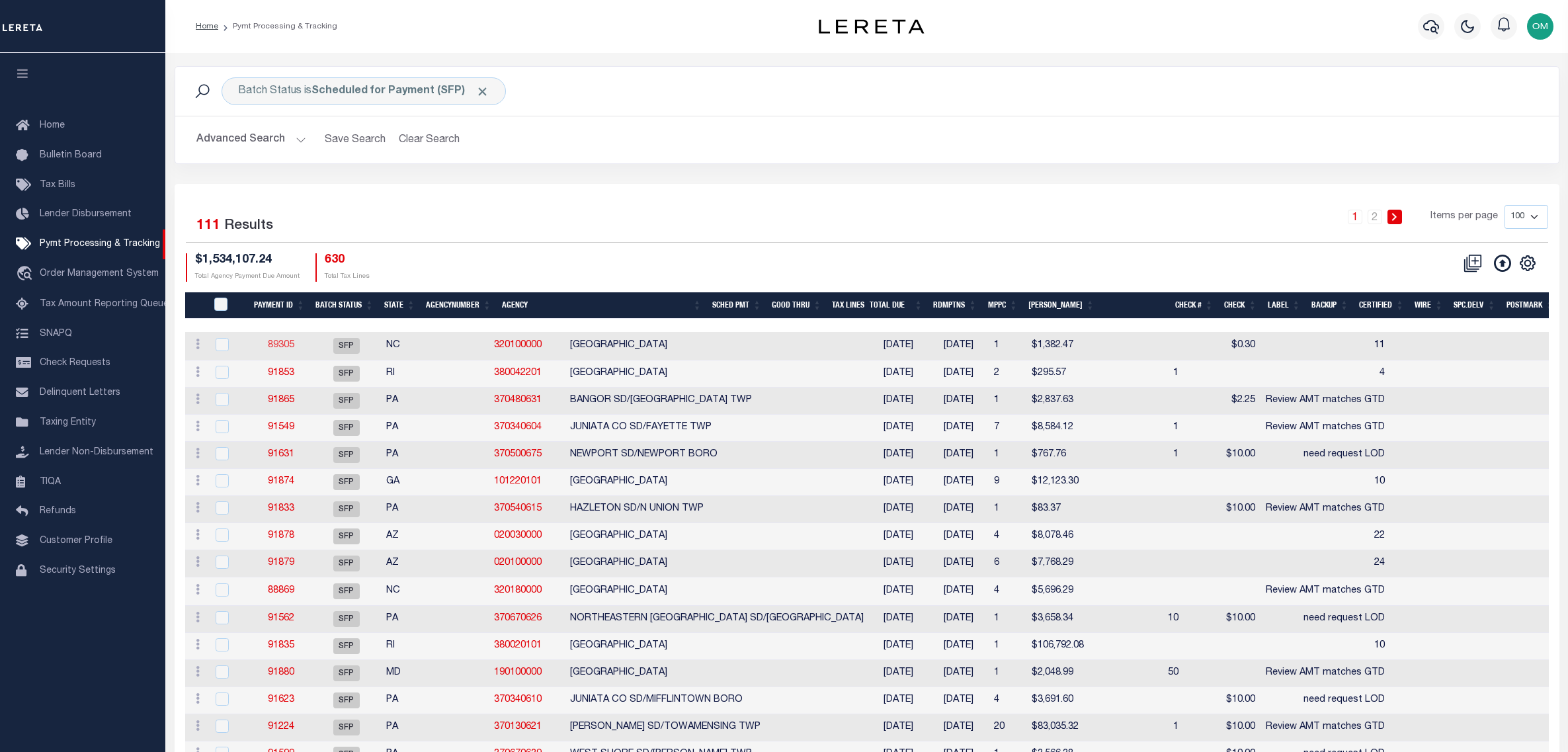
click at [279, 344] on link "89305" at bounding box center [280, 346] width 26 height 10
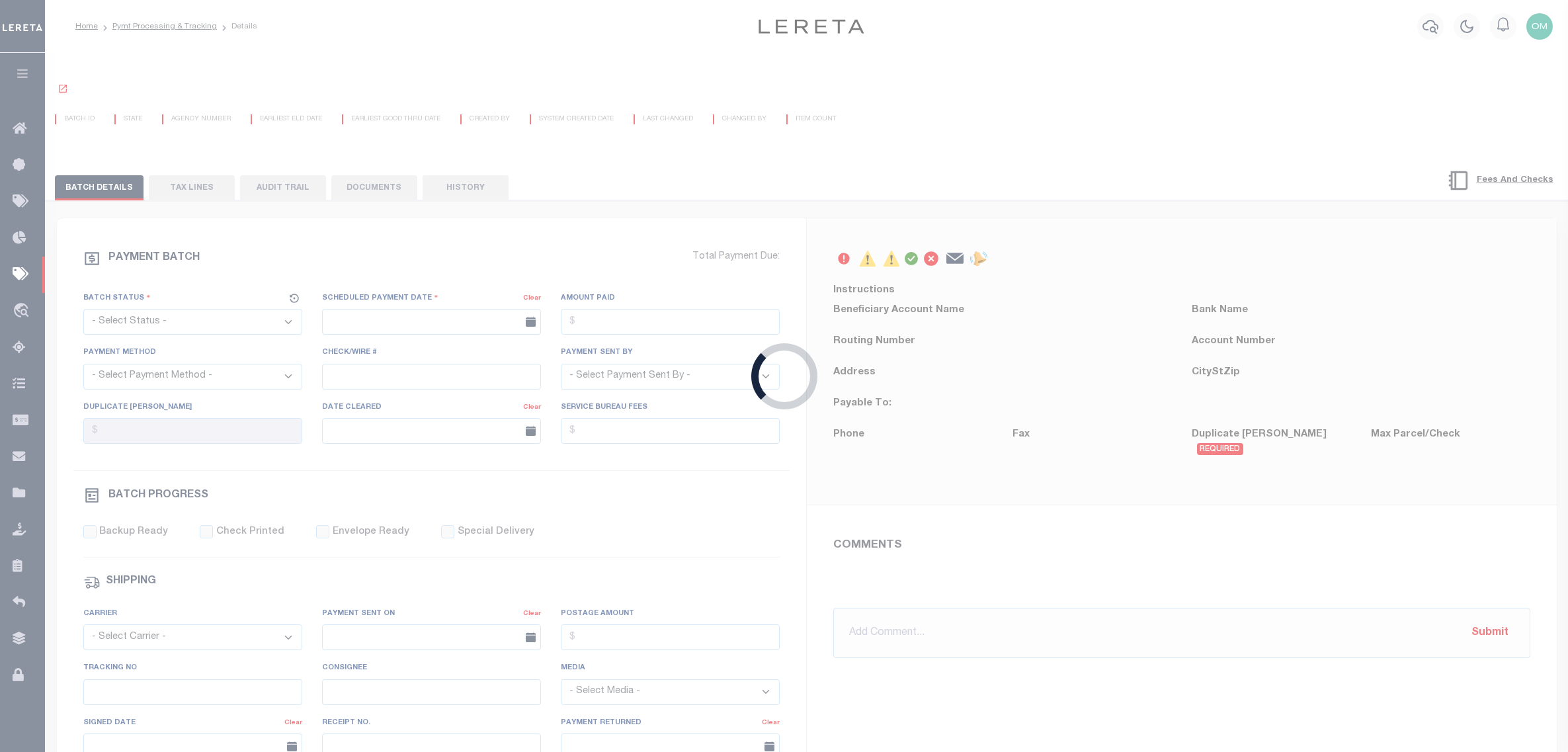
select select "SFP"
type input "[DATE]"
type input "11"
type input "[PERSON_NAME]"
type input "N"
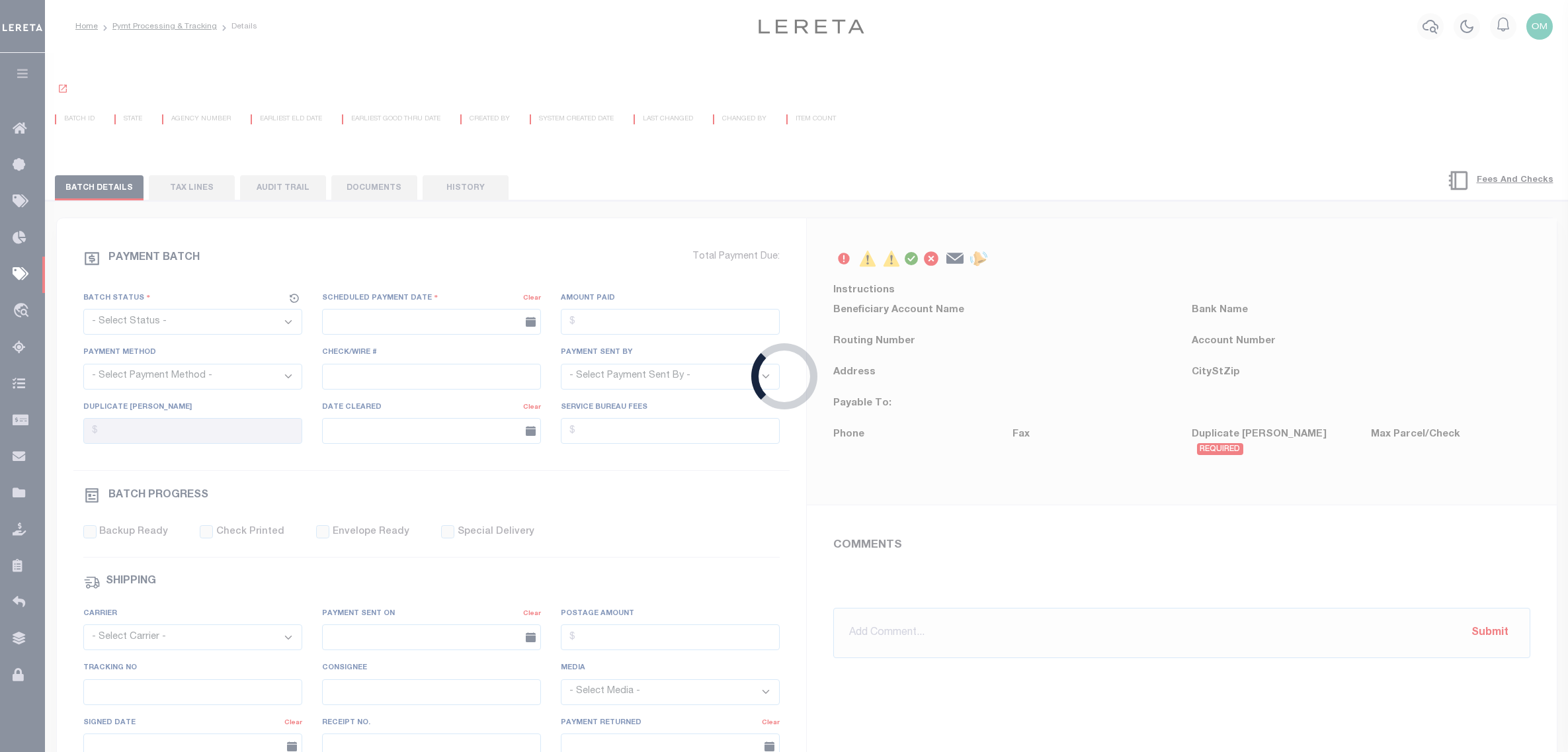
radio input "true"
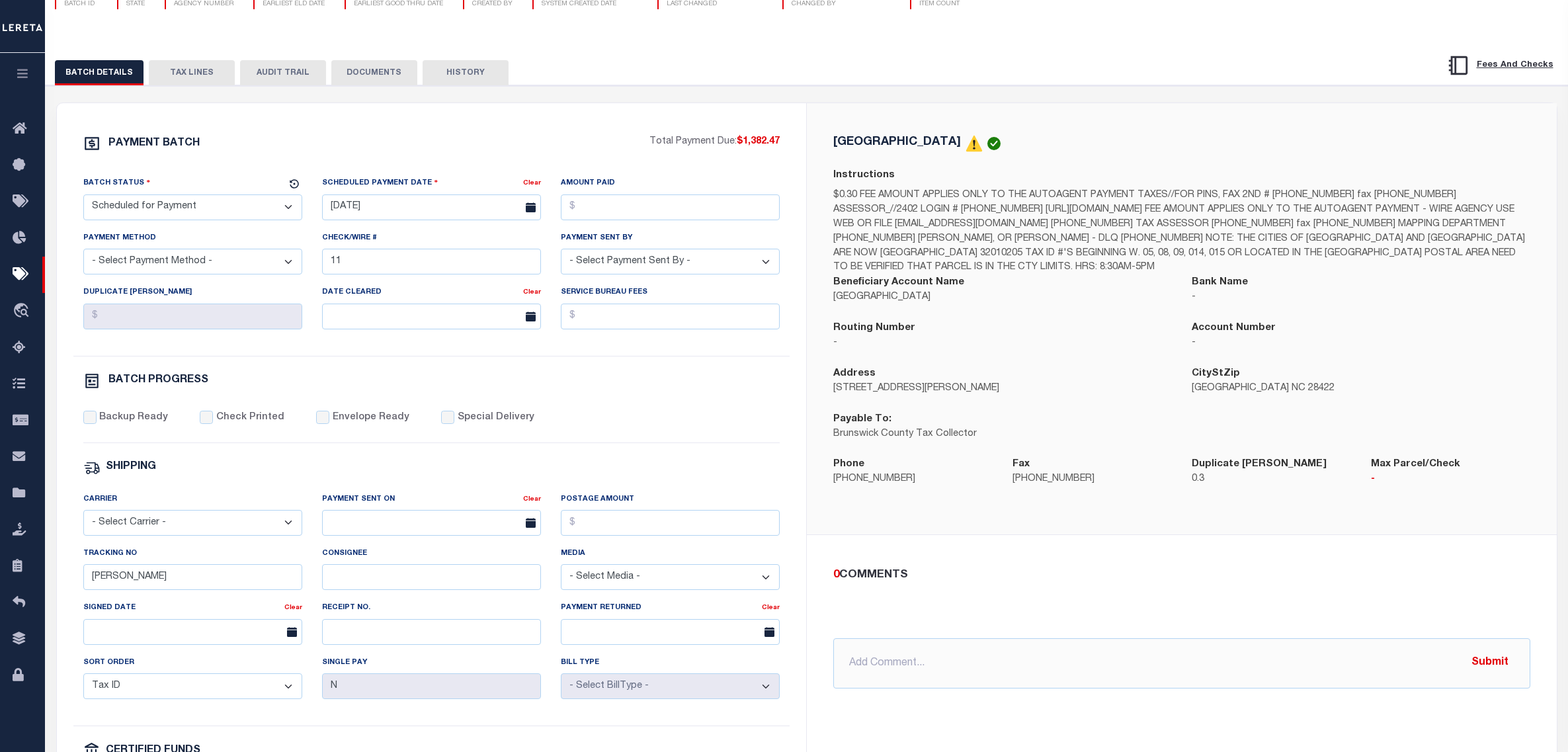
scroll to position [103, 0]
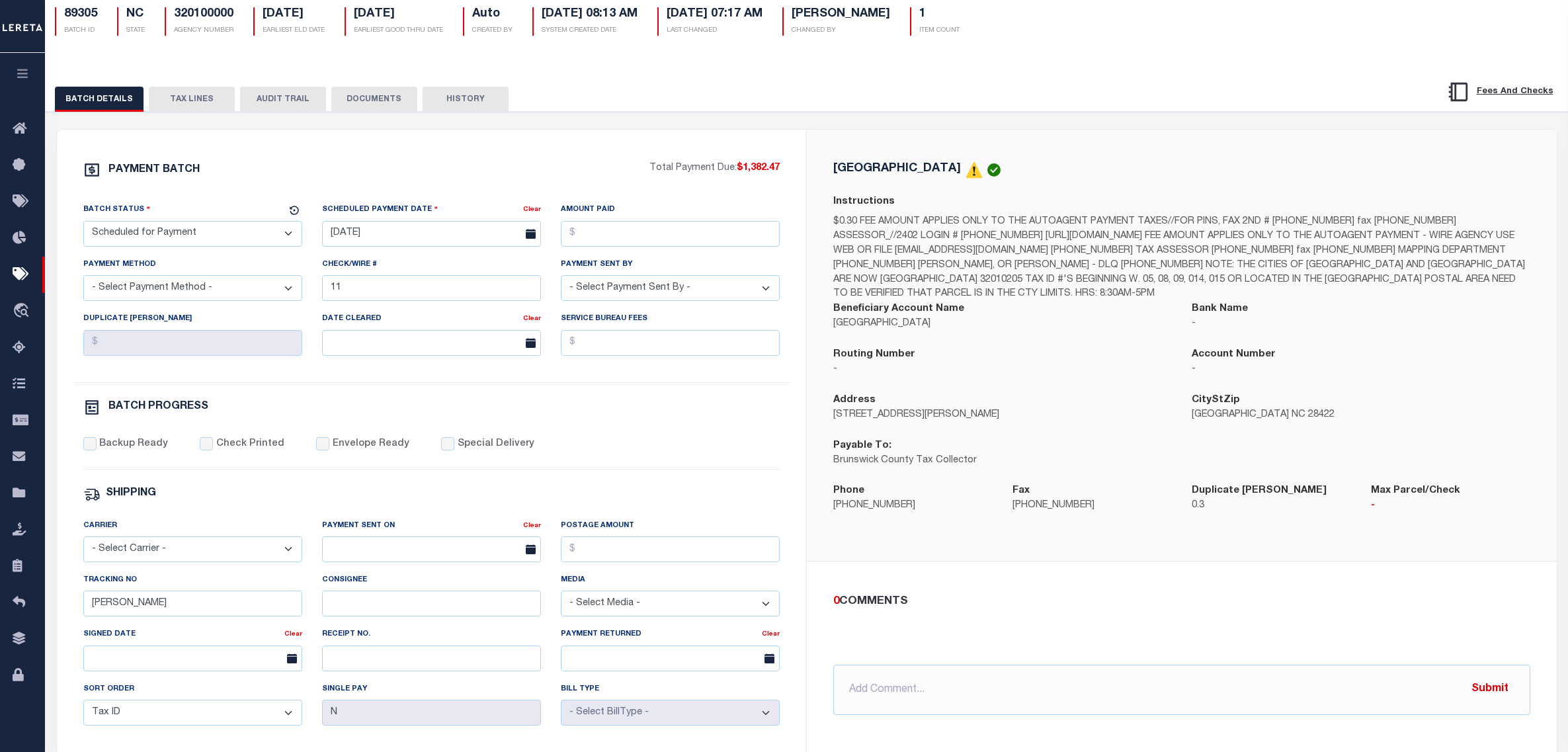
click at [185, 99] on button "TAX LINES" at bounding box center [192, 99] width 86 height 25
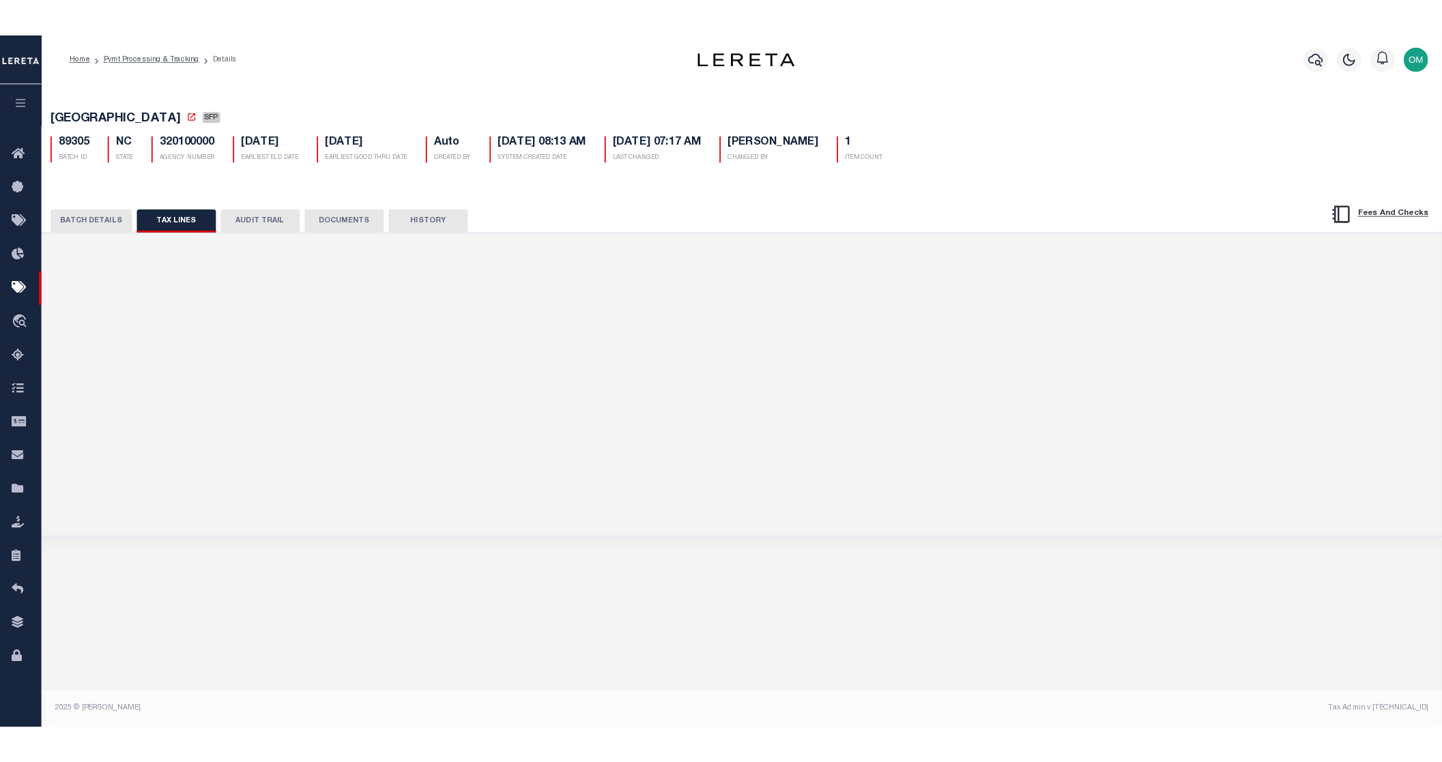
scroll to position [0, 0]
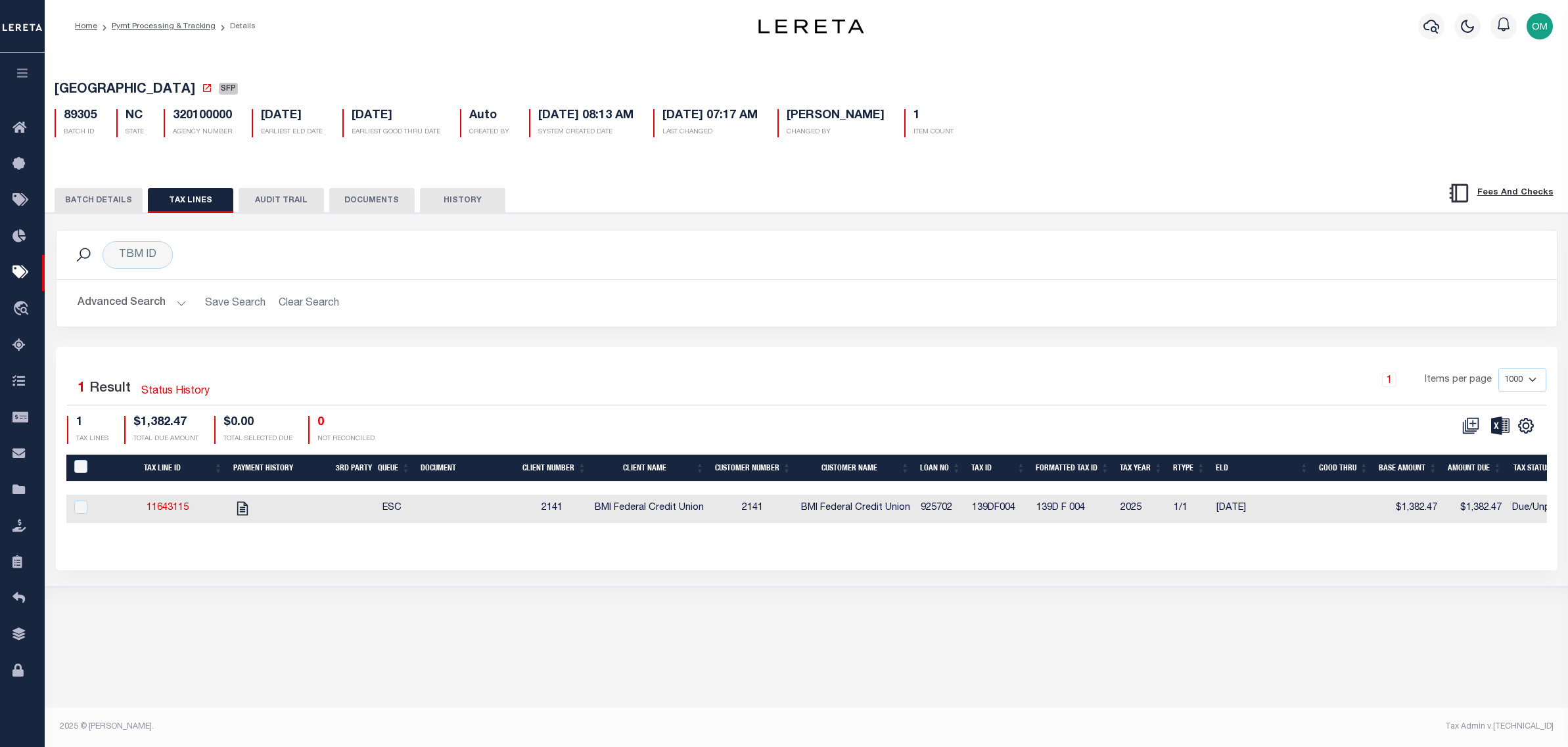
click at [280, 195] on button "AUDIT TRAIL" at bounding box center [281, 200] width 86 height 25
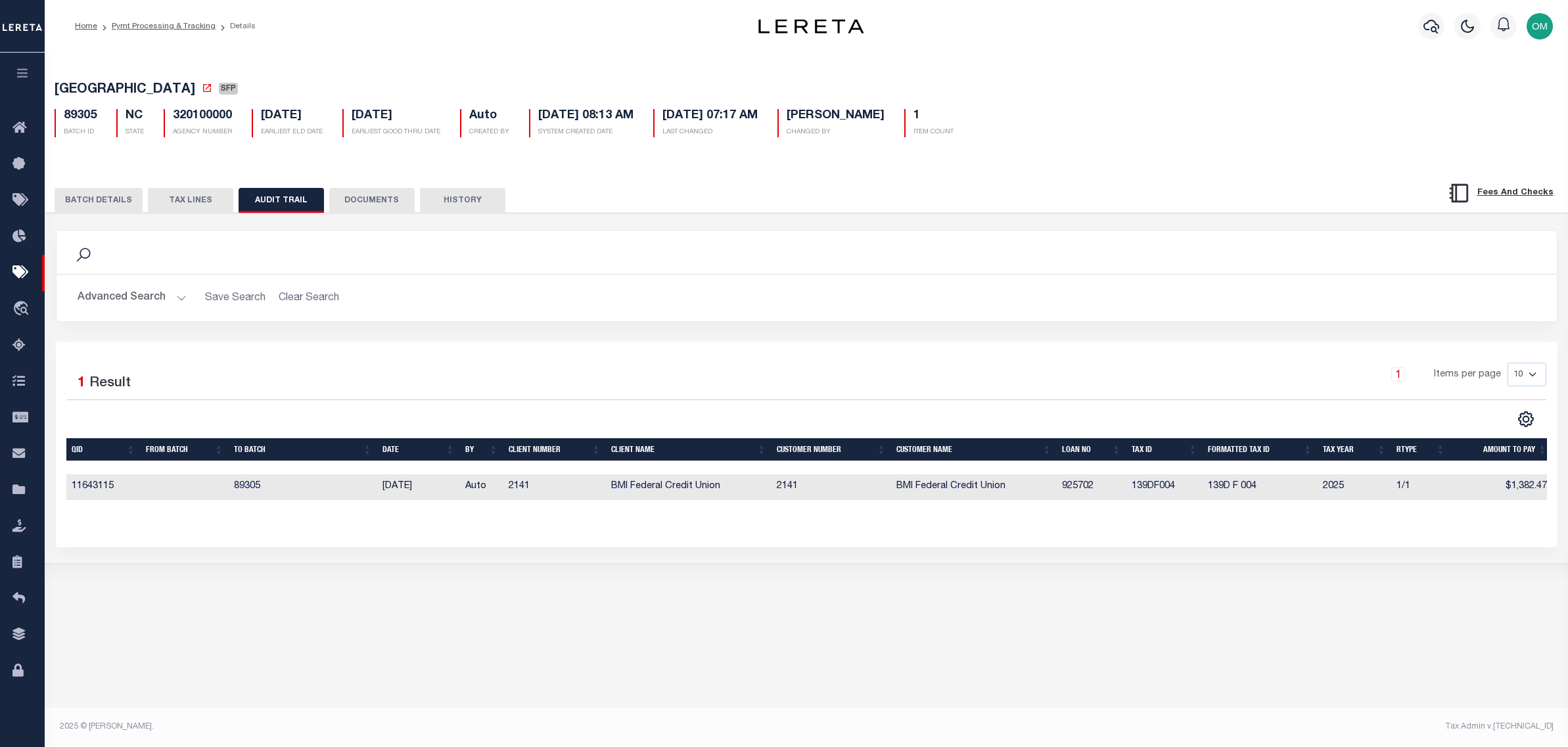
click at [367, 197] on button "DOCUMENTS" at bounding box center [372, 200] width 86 height 25
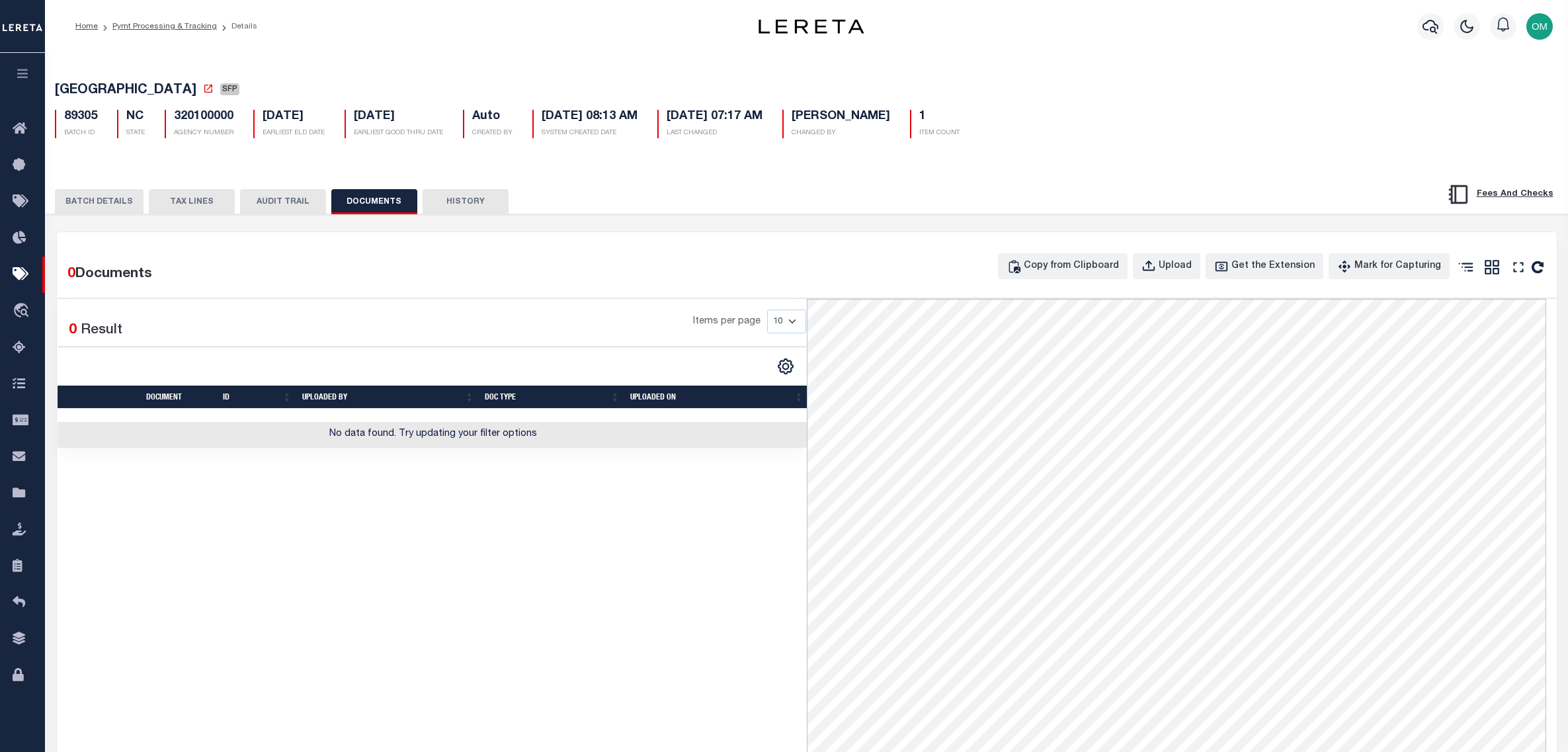
click at [456, 200] on button "HISTORY" at bounding box center [465, 202] width 86 height 25
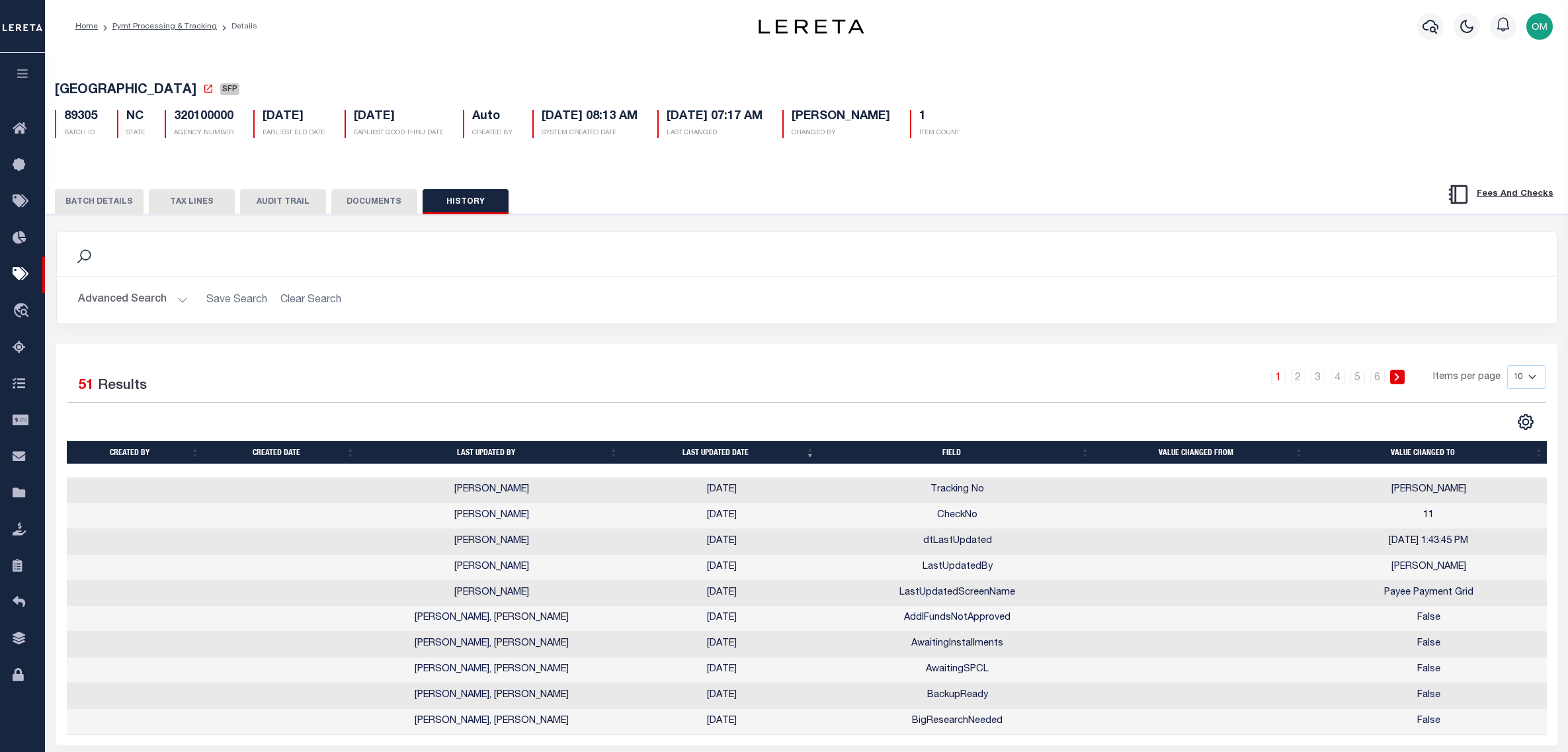
click at [362, 200] on button "DOCUMENTS" at bounding box center [374, 202] width 86 height 25
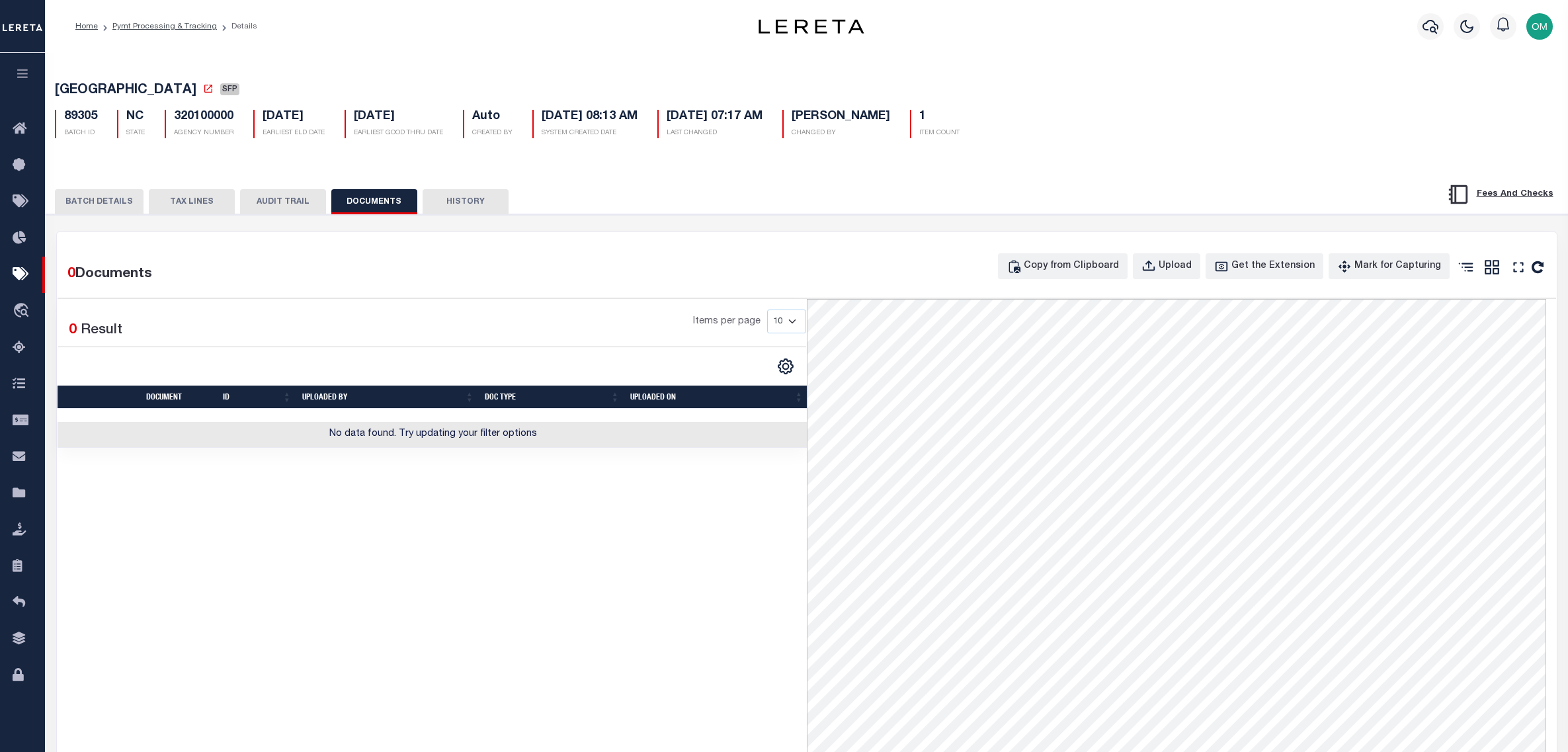
click at [269, 204] on button "AUDIT TRAIL" at bounding box center [283, 202] width 86 height 25
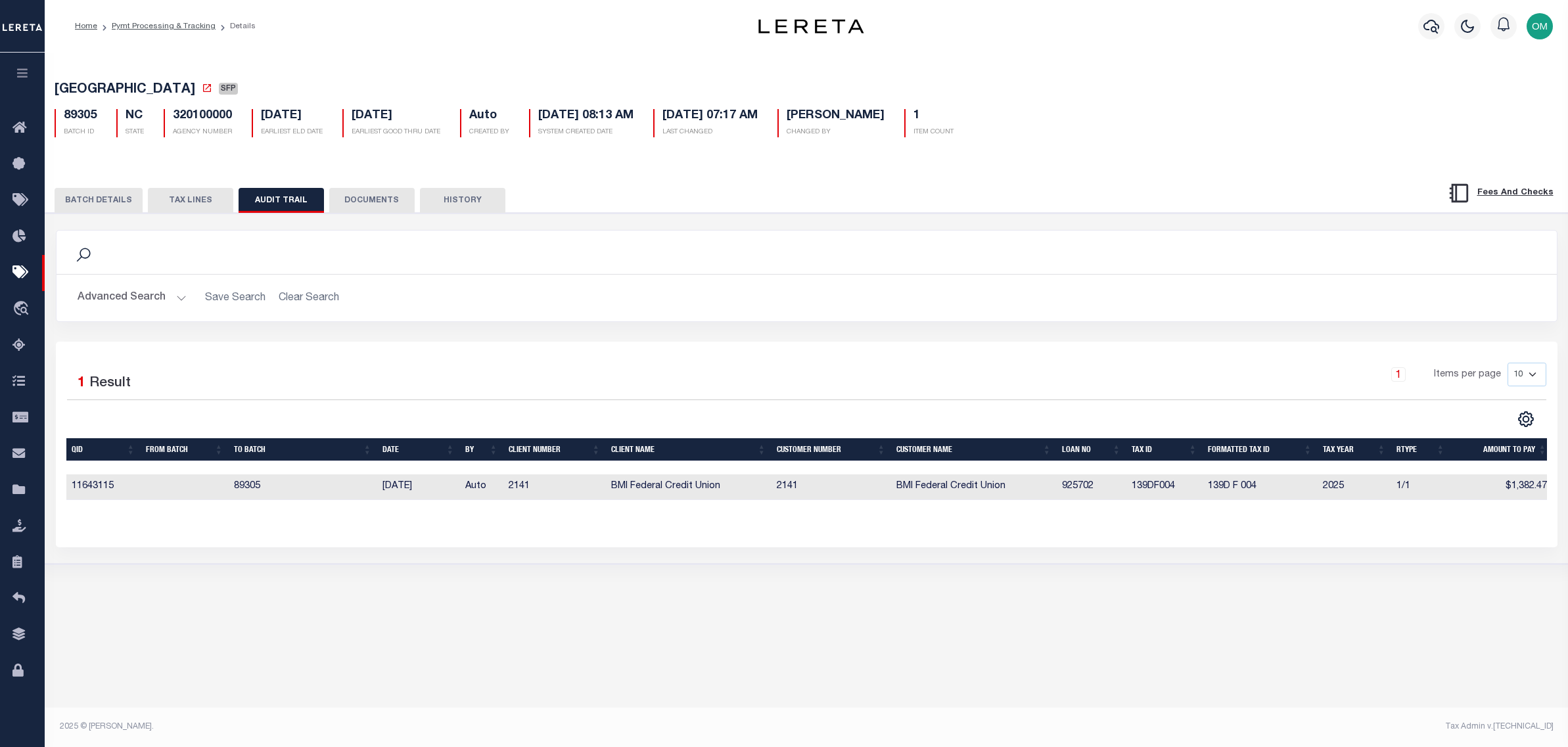
click at [192, 200] on button "TAX LINES" at bounding box center [191, 200] width 86 height 25
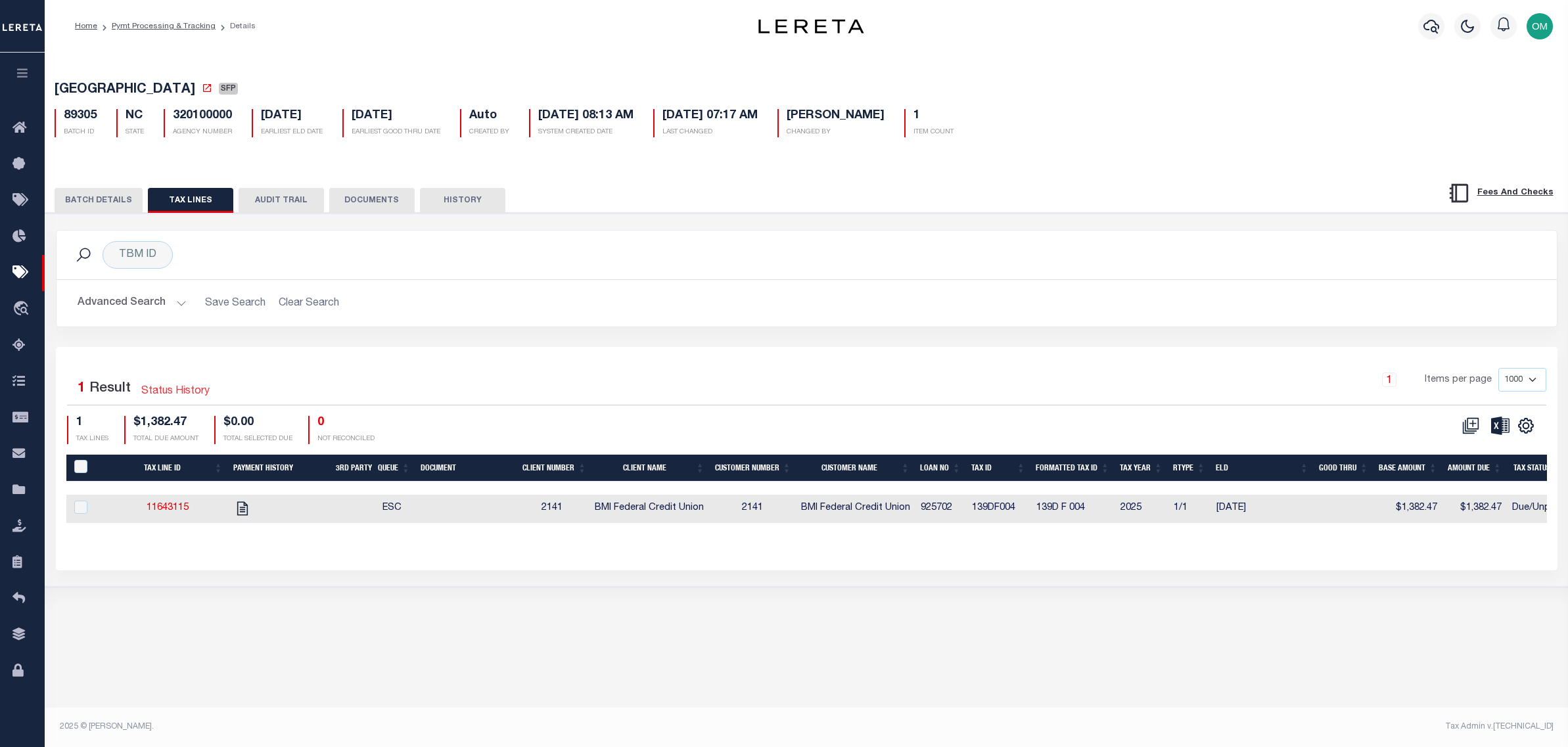
click at [173, 395] on link "Status History" at bounding box center [175, 392] width 68 height 15
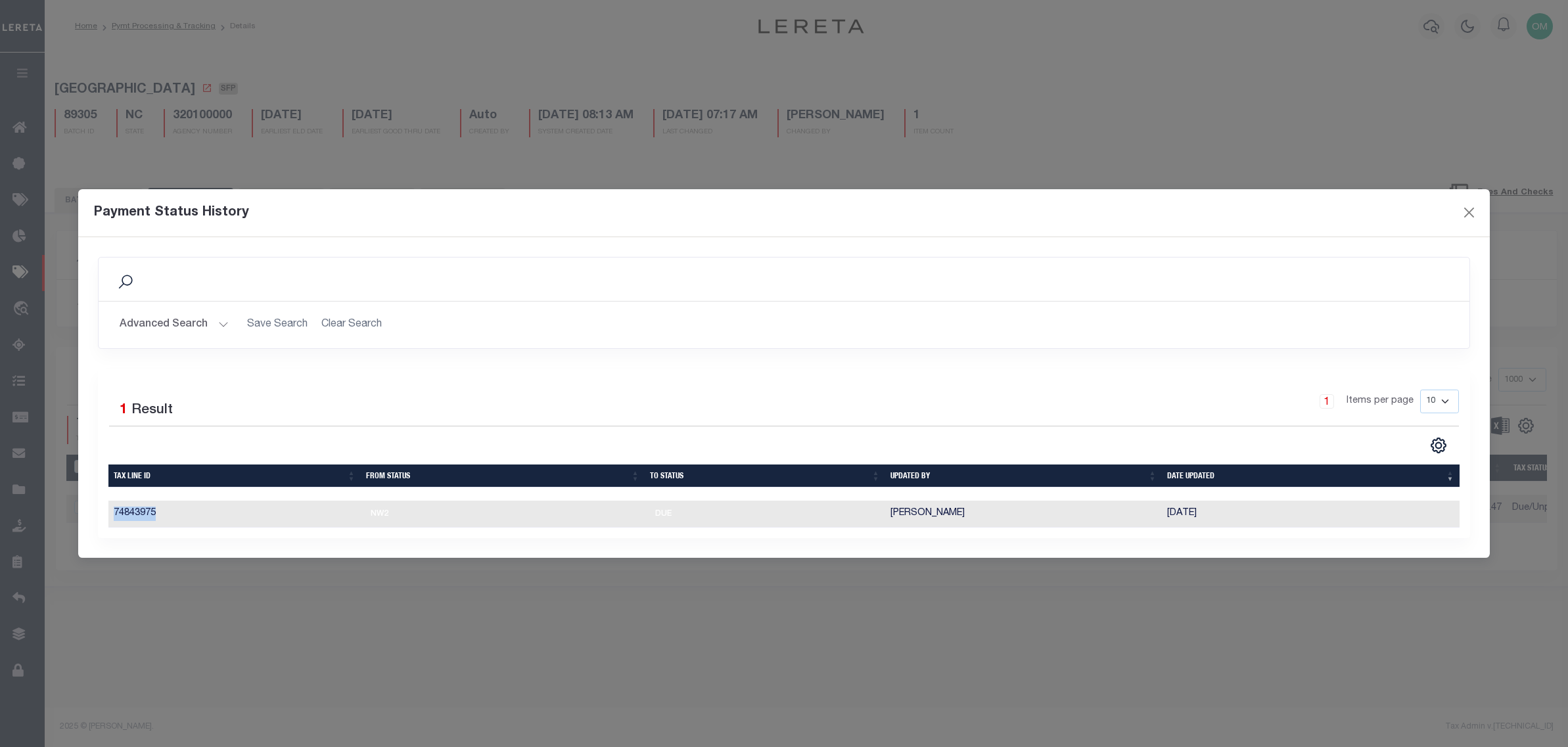
drag, startPoint x: 333, startPoint y: 508, endPoint x: 724, endPoint y: 525, distance: 391.4
click at [724, 525] on div "Tax Line ID From Status To Status Updated By Date Updated 74843975 NW2 DUE Litt…" at bounding box center [784, 514] width 1350 height 27
click at [709, 538] on div "Selected 1 Result 1 Items per page 10 25 50 100" at bounding box center [784, 453] width 1372 height 170
click at [1171, 390] on div "1 Items per page 10 25 50 100" at bounding box center [955, 406] width 1007 height 34
click at [1272, 229] on div "Payment Status History" at bounding box center [784, 214] width 1411 height 48
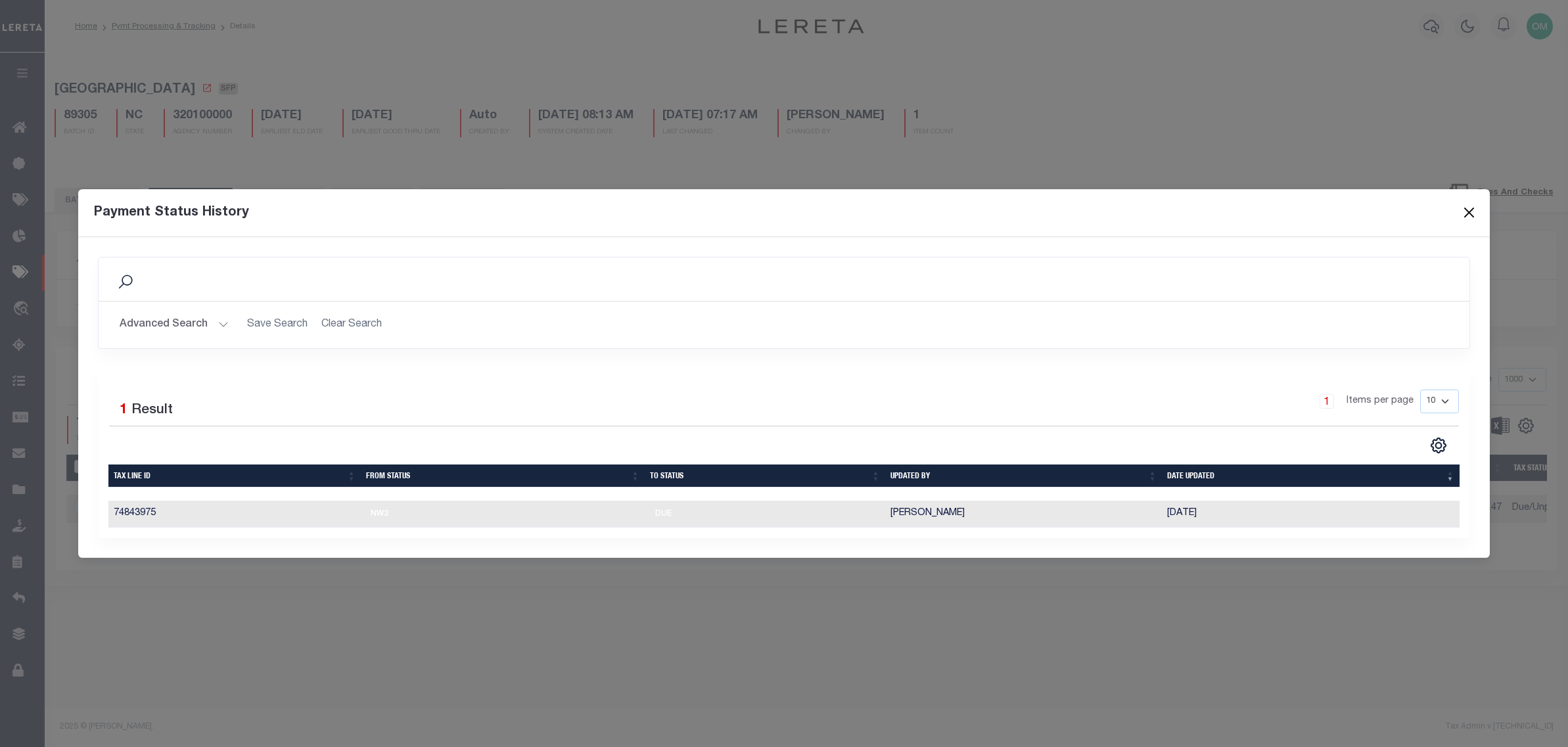
click at [1472, 205] on button "Close" at bounding box center [1469, 213] width 17 height 17
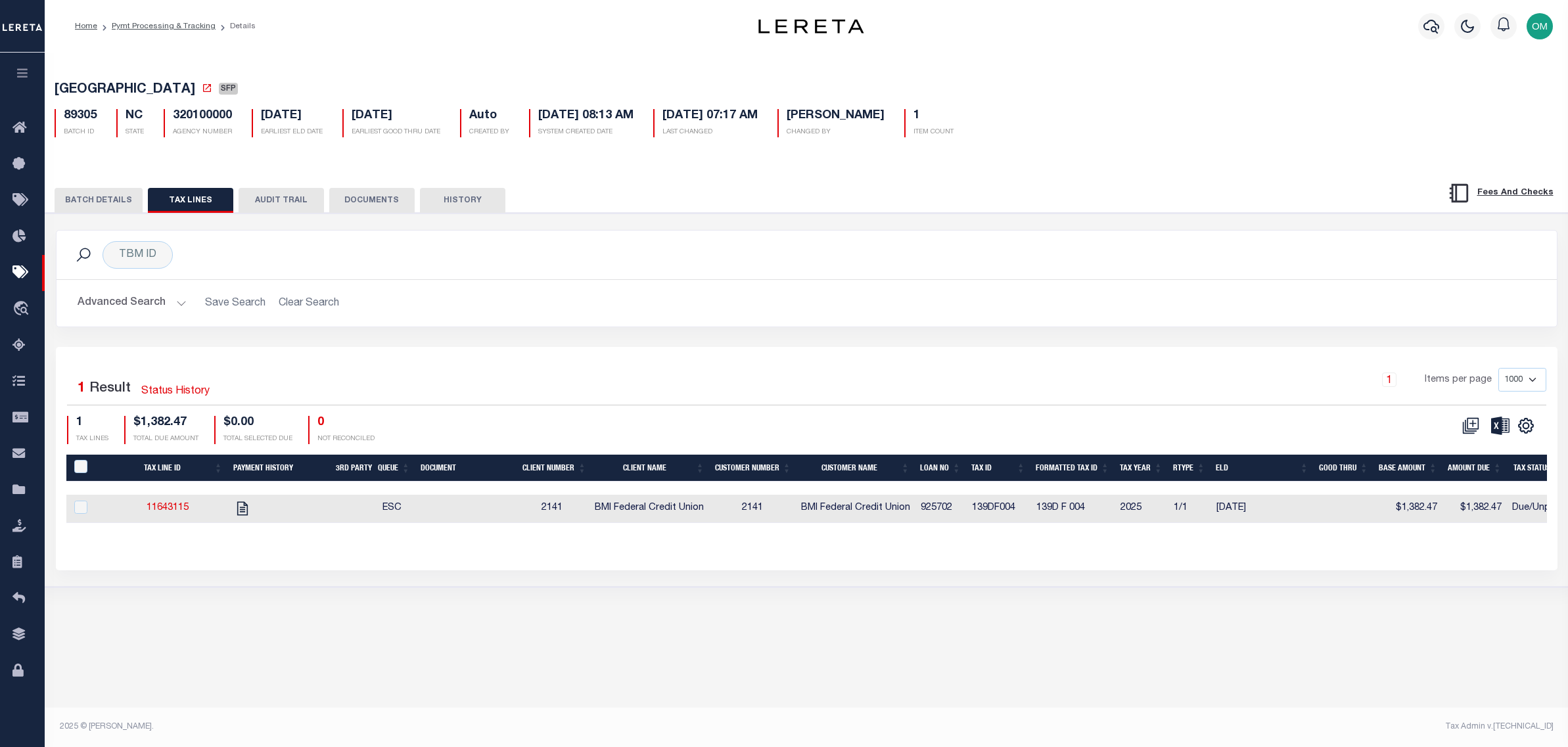
click at [1101, 360] on div "Selected 1 Result Status History 1 Items per page 1000 2500 5000 10000 1 TAX LI…" at bounding box center [807, 457] width 1502 height 222
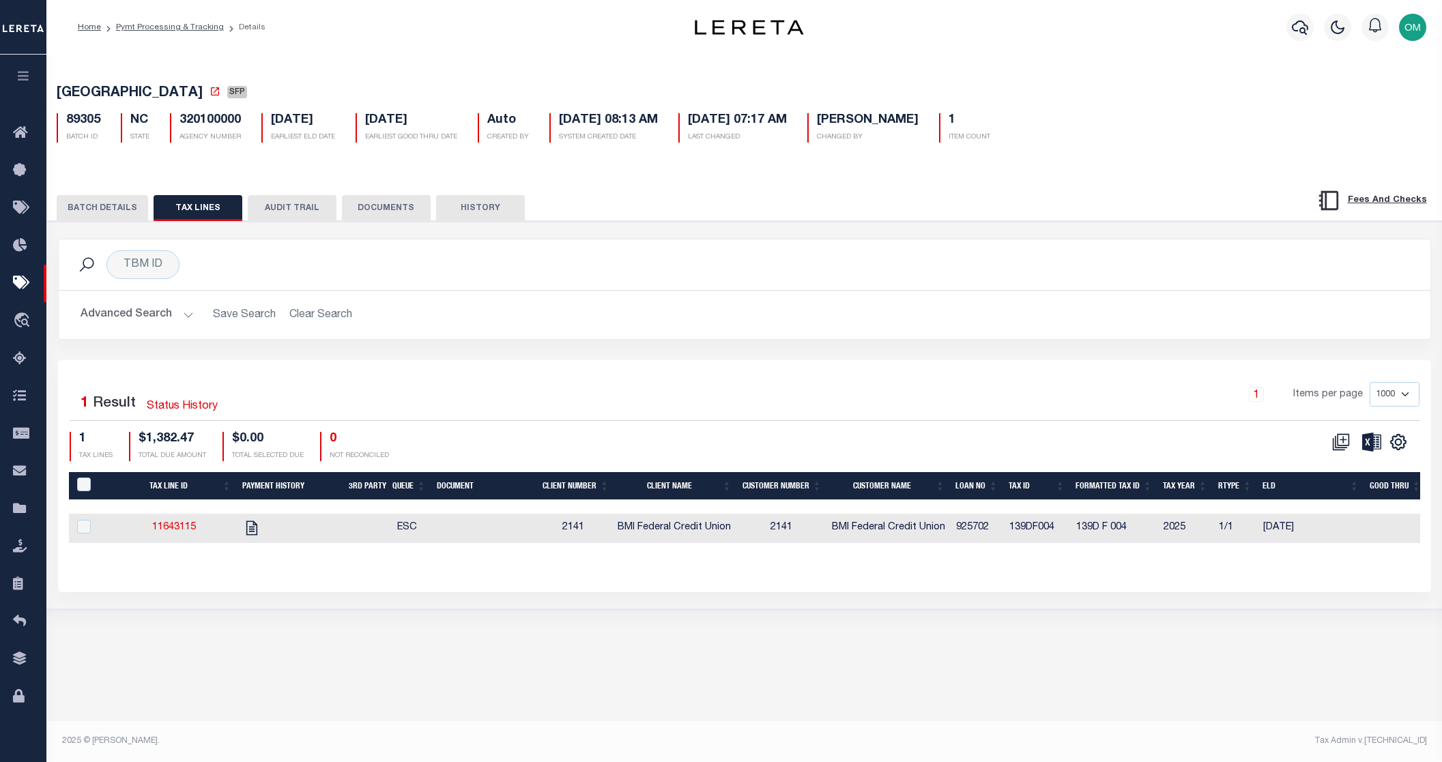
click at [865, 444] on div "CSV Export Selected Print Show Filter Show Search Columns 0: PayeePaymentBatchId" at bounding box center [1082, 446] width 675 height 29
click at [189, 410] on link "Status History" at bounding box center [182, 407] width 71 height 16
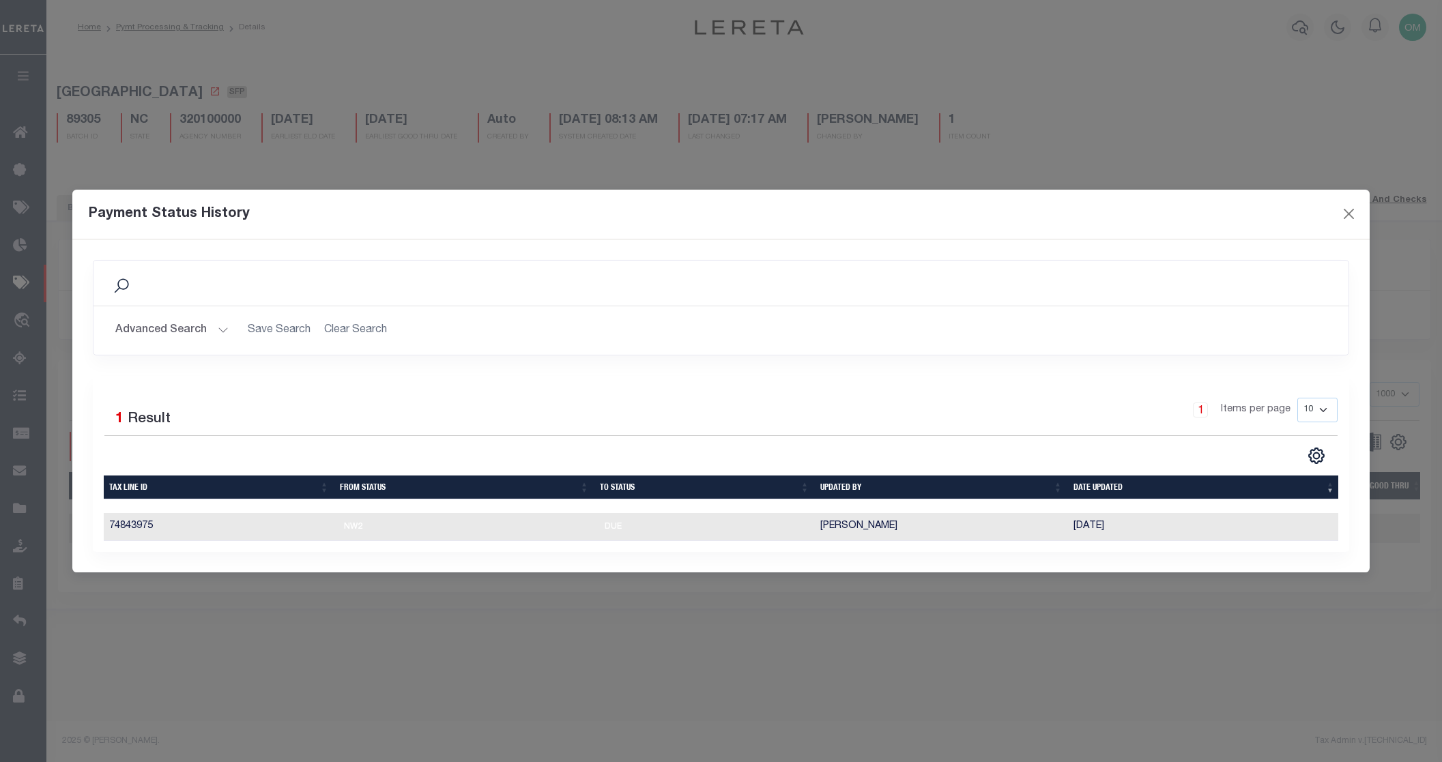
click at [1147, 223] on div "Payment Status History" at bounding box center [721, 215] width 1298 height 50
click at [1354, 206] on button "Close" at bounding box center [1349, 214] width 18 height 18
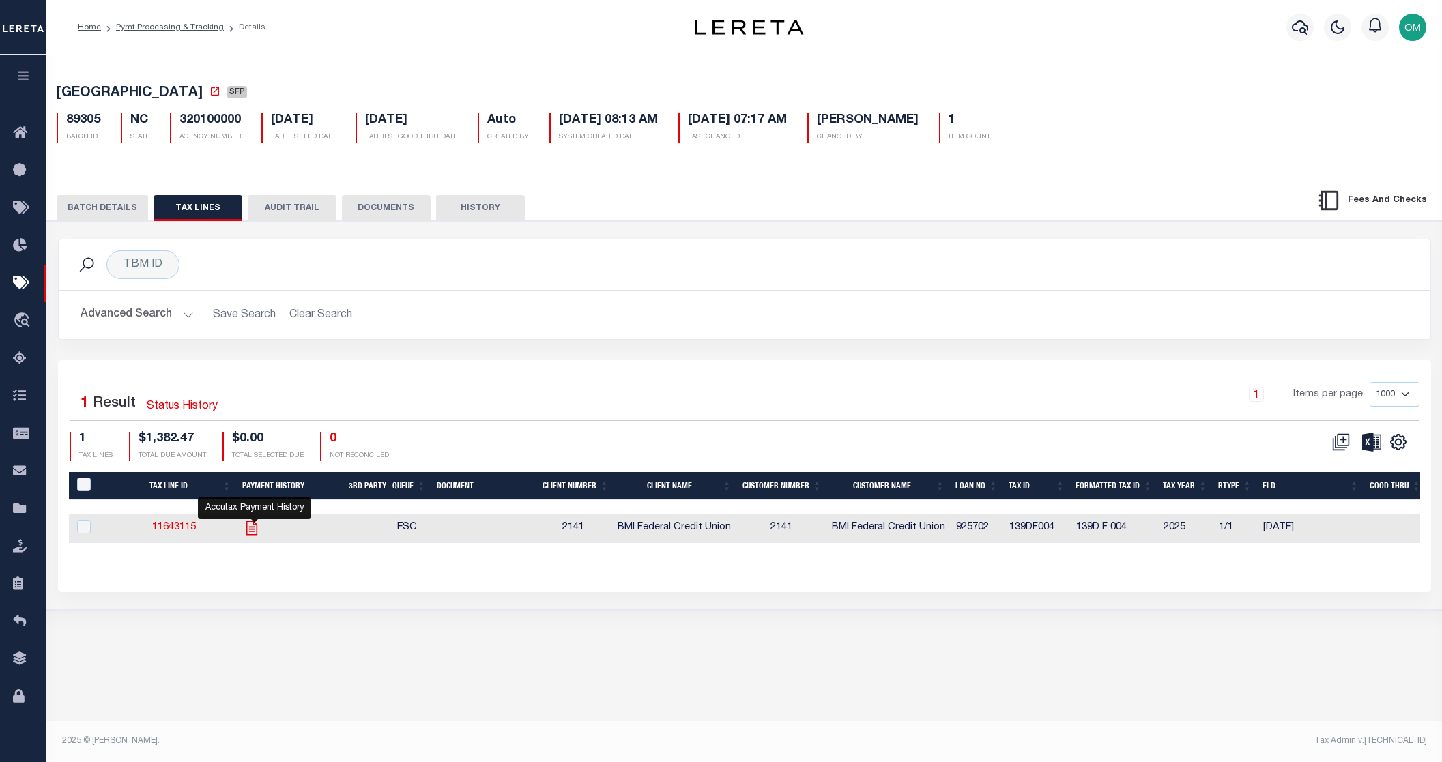
click at [256, 530] on icon "" at bounding box center [251, 528] width 11 height 14
checkbox input "true"
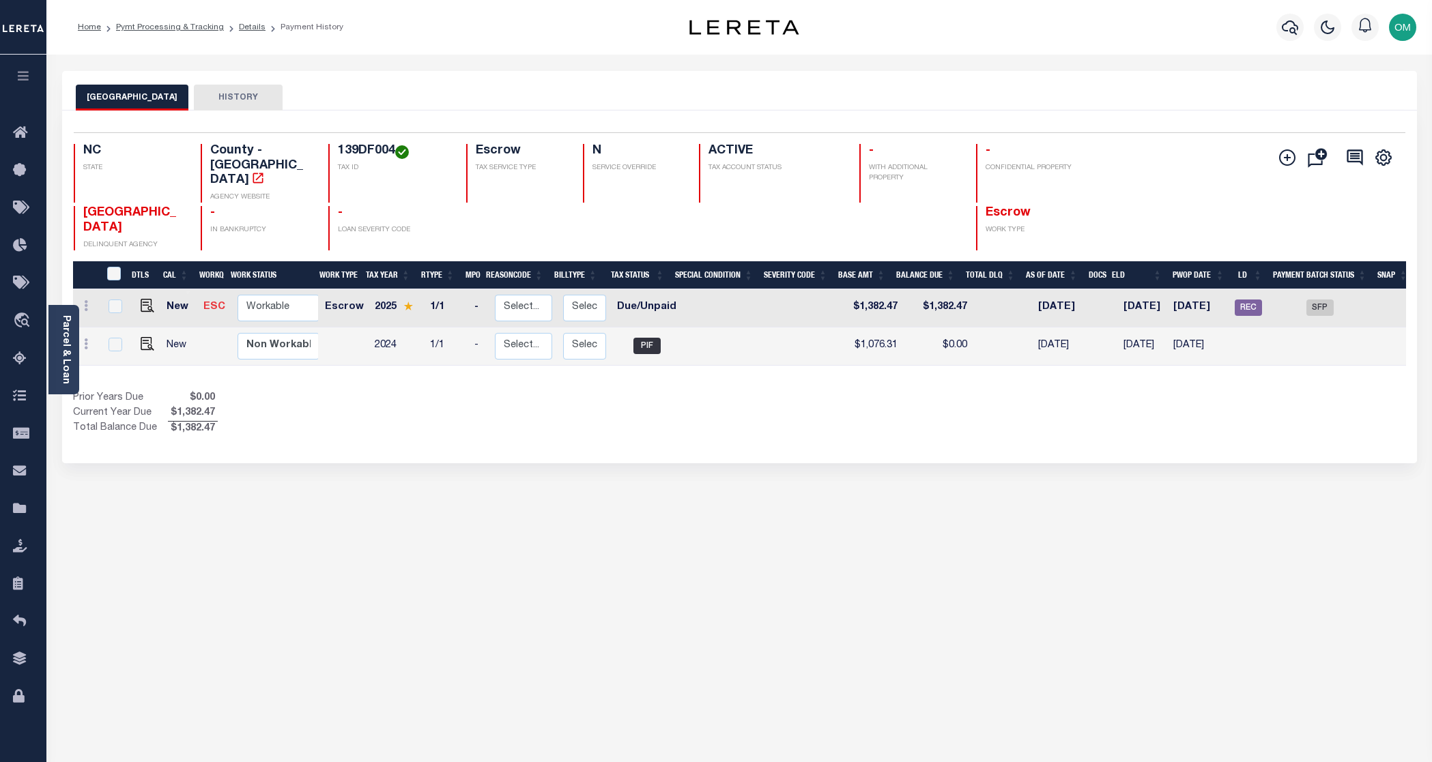
click at [208, 302] on link "ESC" at bounding box center [214, 307] width 22 height 10
checkbox input "true"
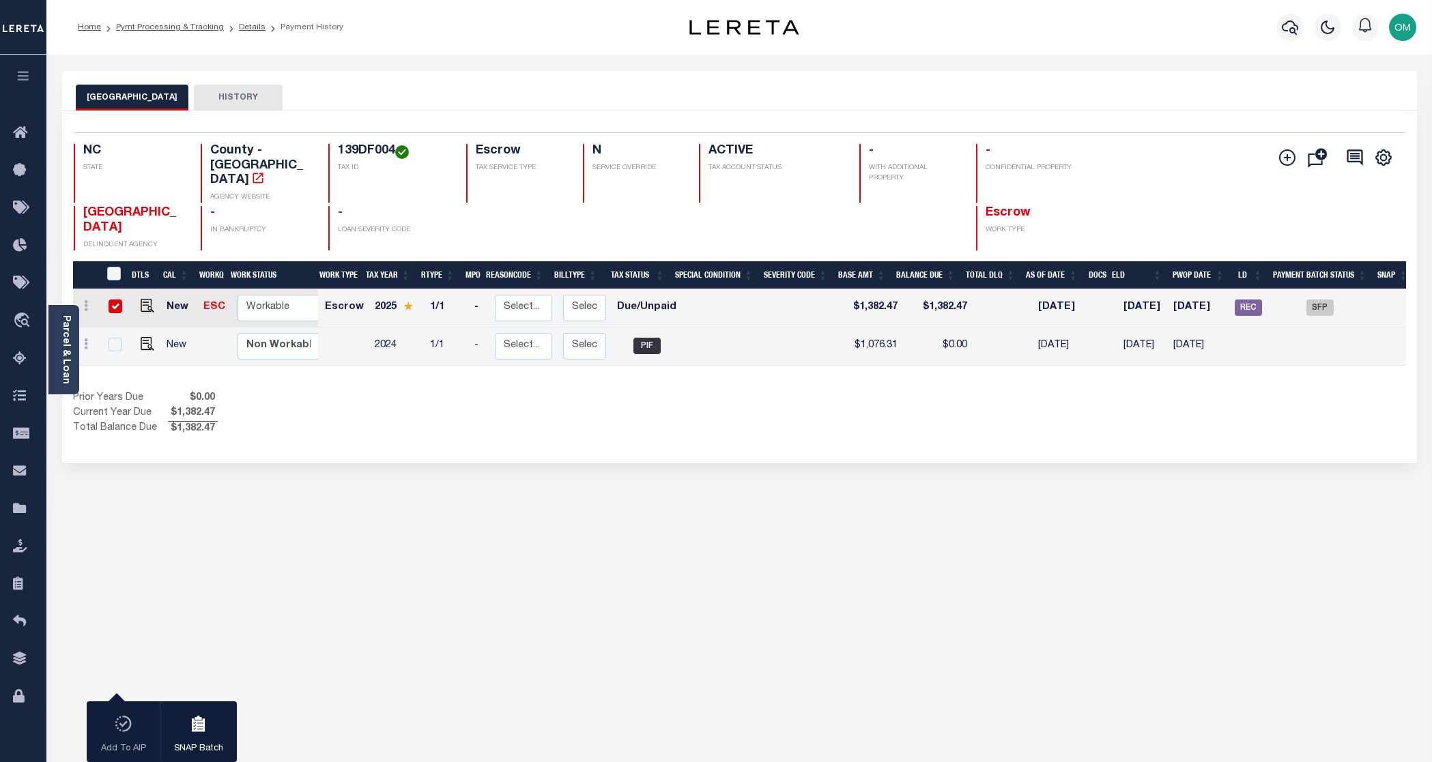
click at [239, 93] on button "HISTORY" at bounding box center [238, 98] width 89 height 26
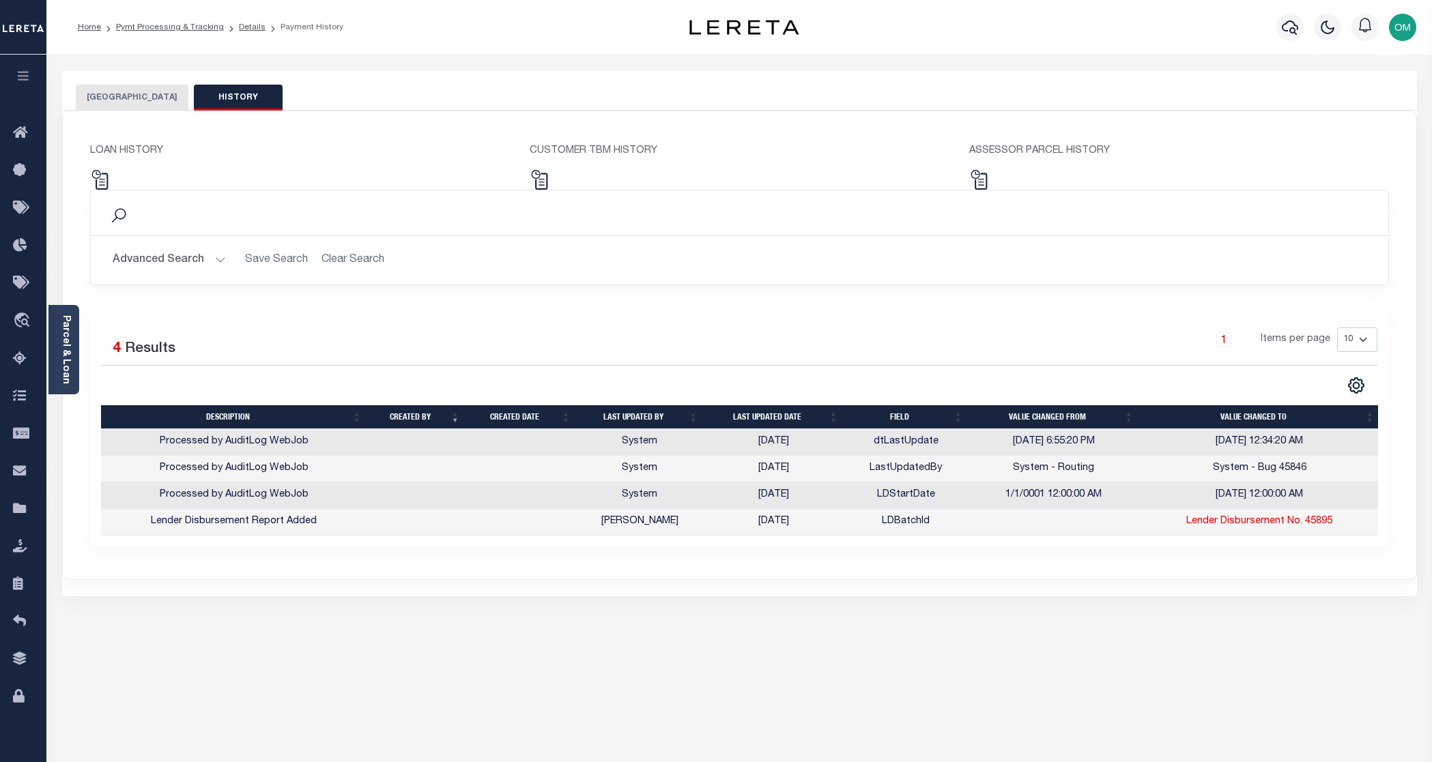
click at [141, 95] on button "[GEOGRAPHIC_DATA]" at bounding box center [132, 98] width 113 height 26
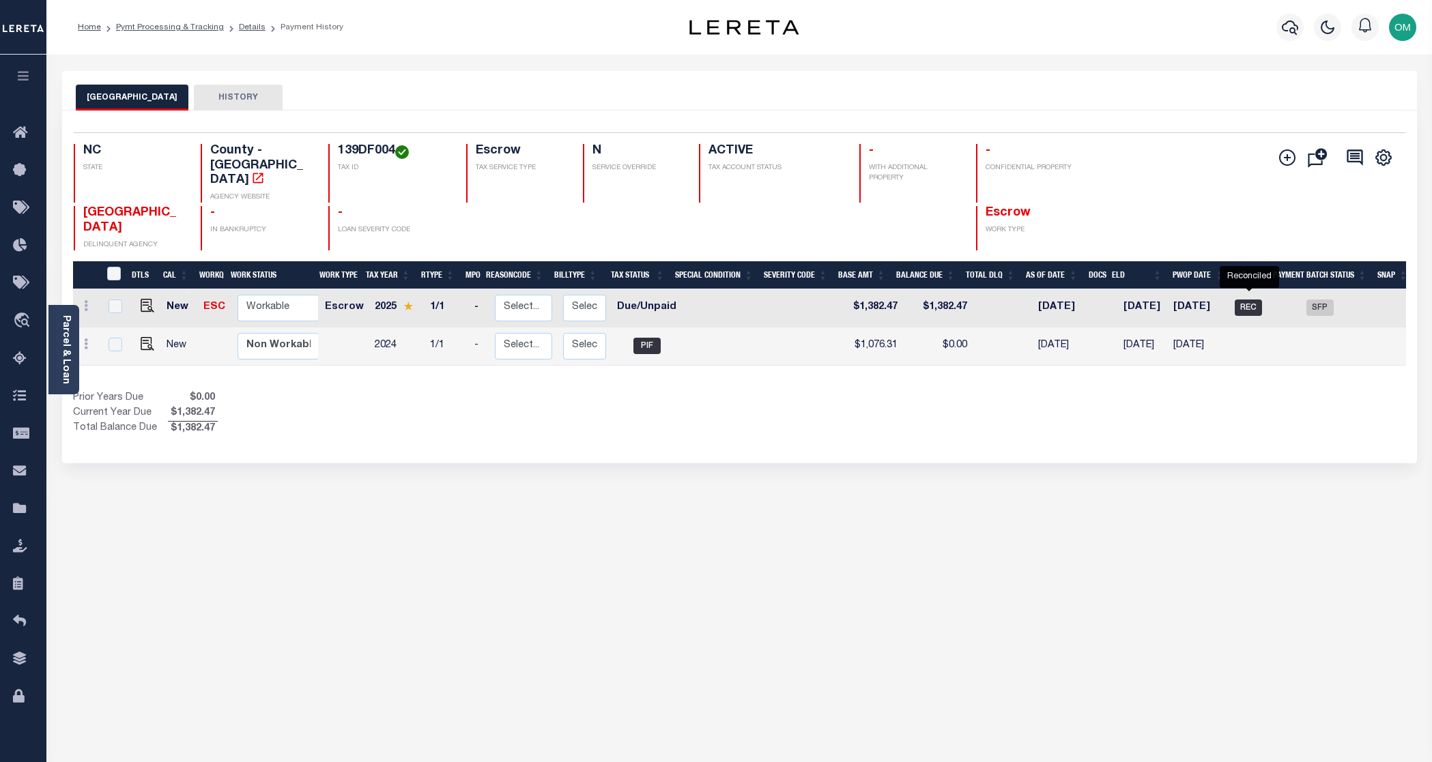
click at [1249, 300] on span "REC" at bounding box center [1248, 308] width 27 height 16
checkbox input "true"
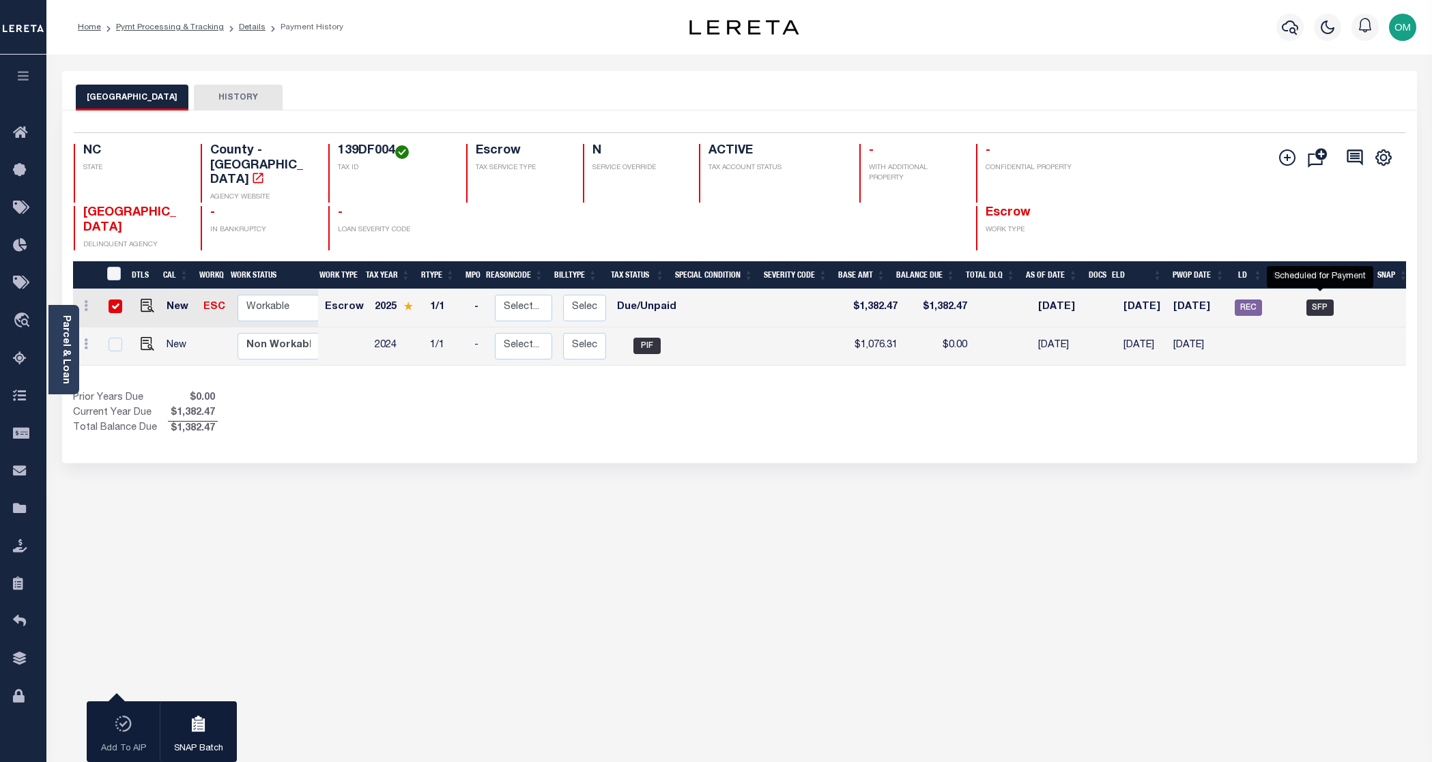
click at [1324, 300] on span "SFP" at bounding box center [1320, 308] width 27 height 16
checkbox input "false"
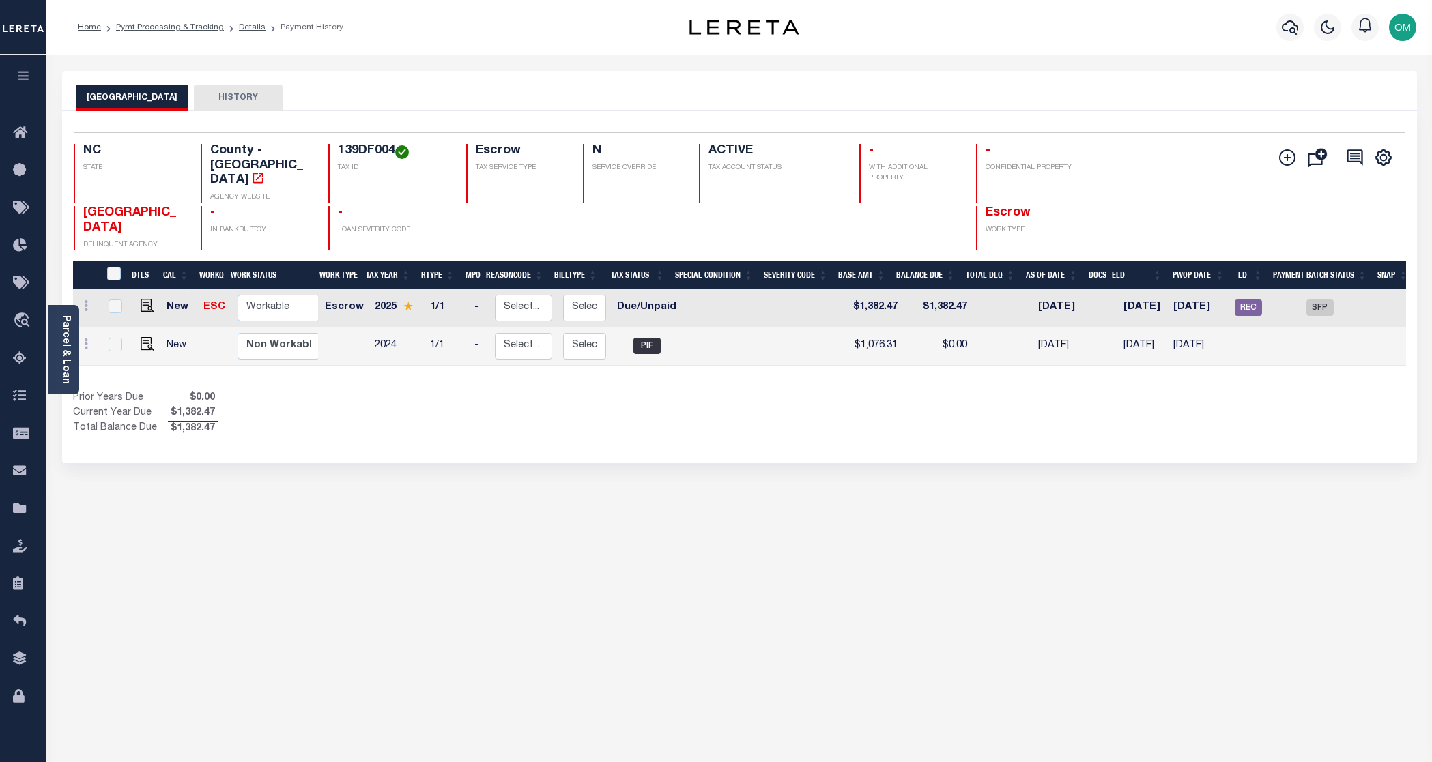
click at [31, 76] on button "button" at bounding box center [23, 78] width 46 height 46
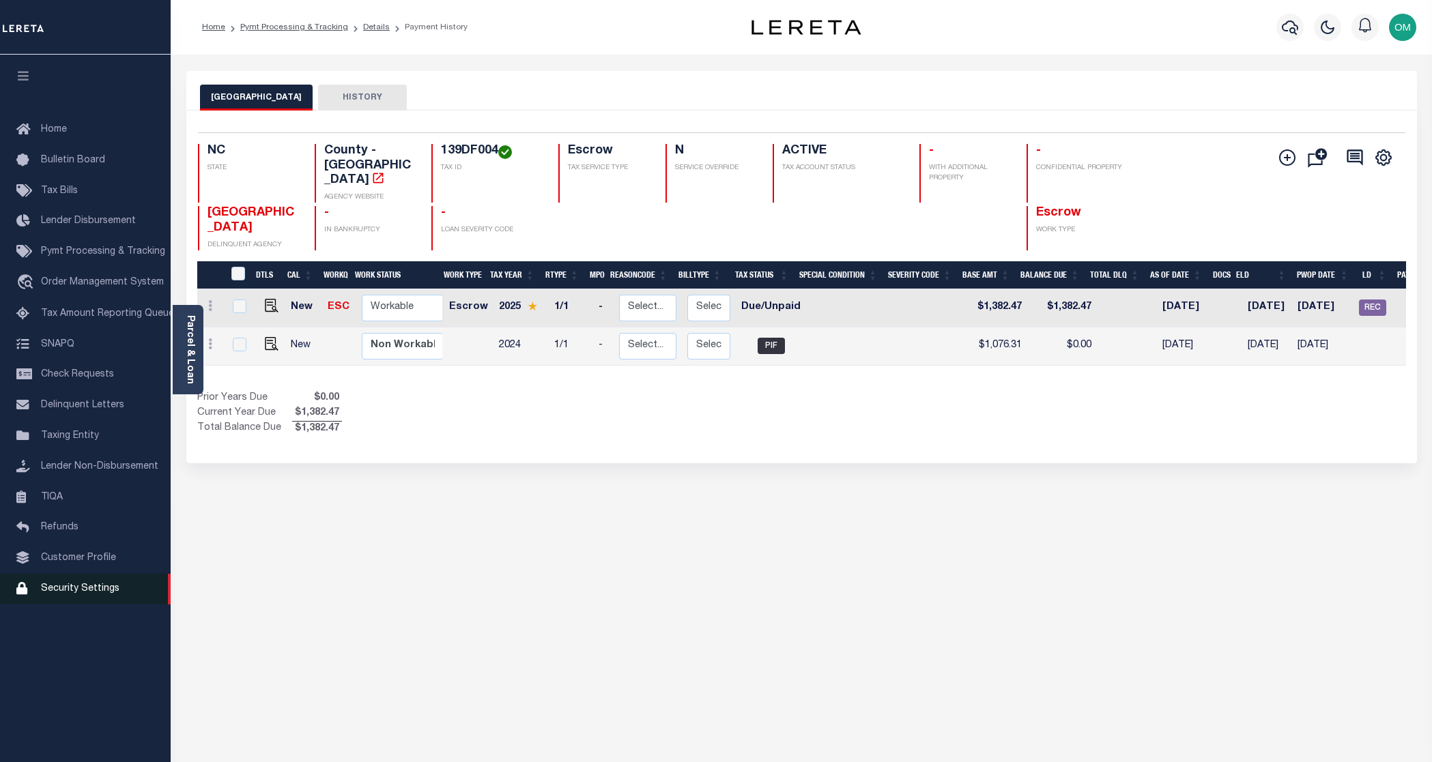
click at [100, 594] on span "Security Settings" at bounding box center [80, 589] width 79 height 10
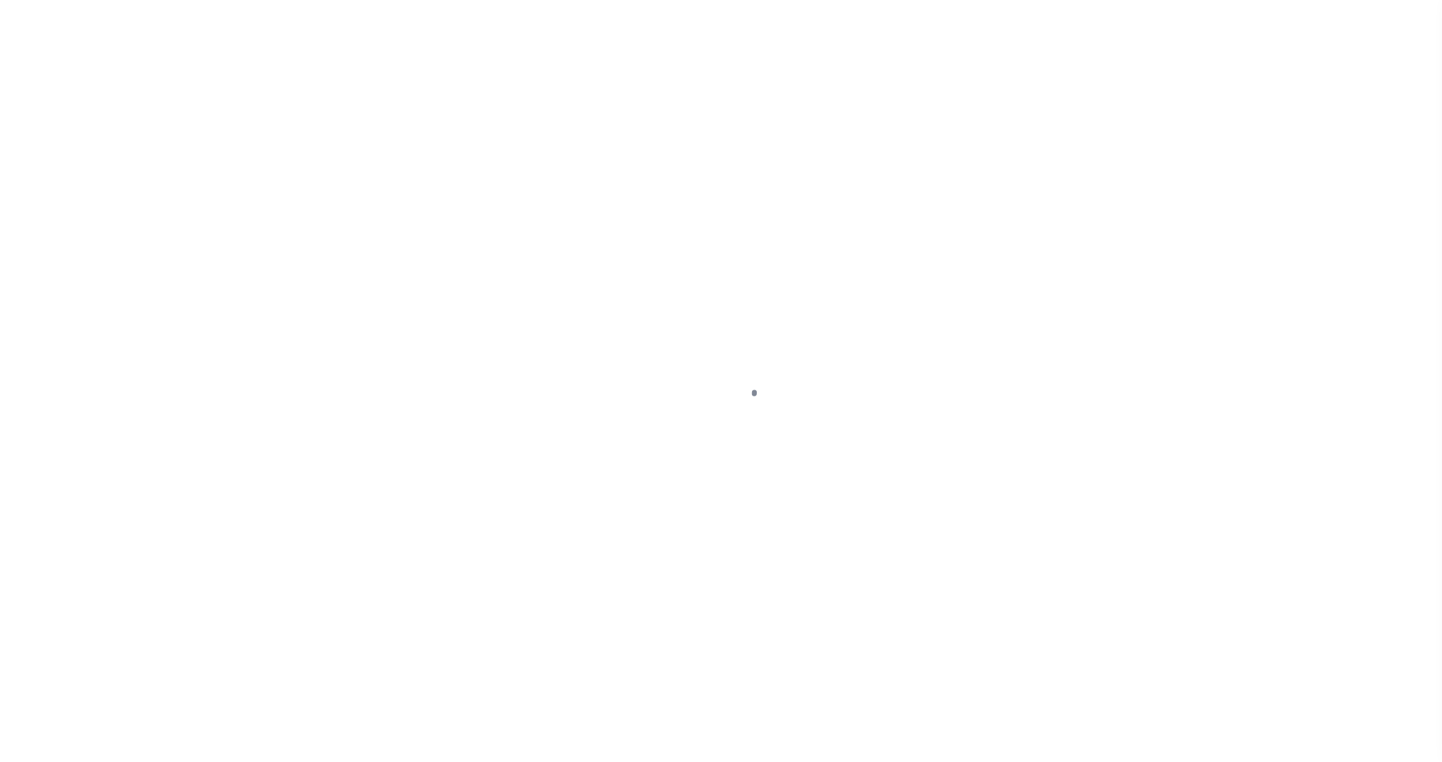
select select "100"
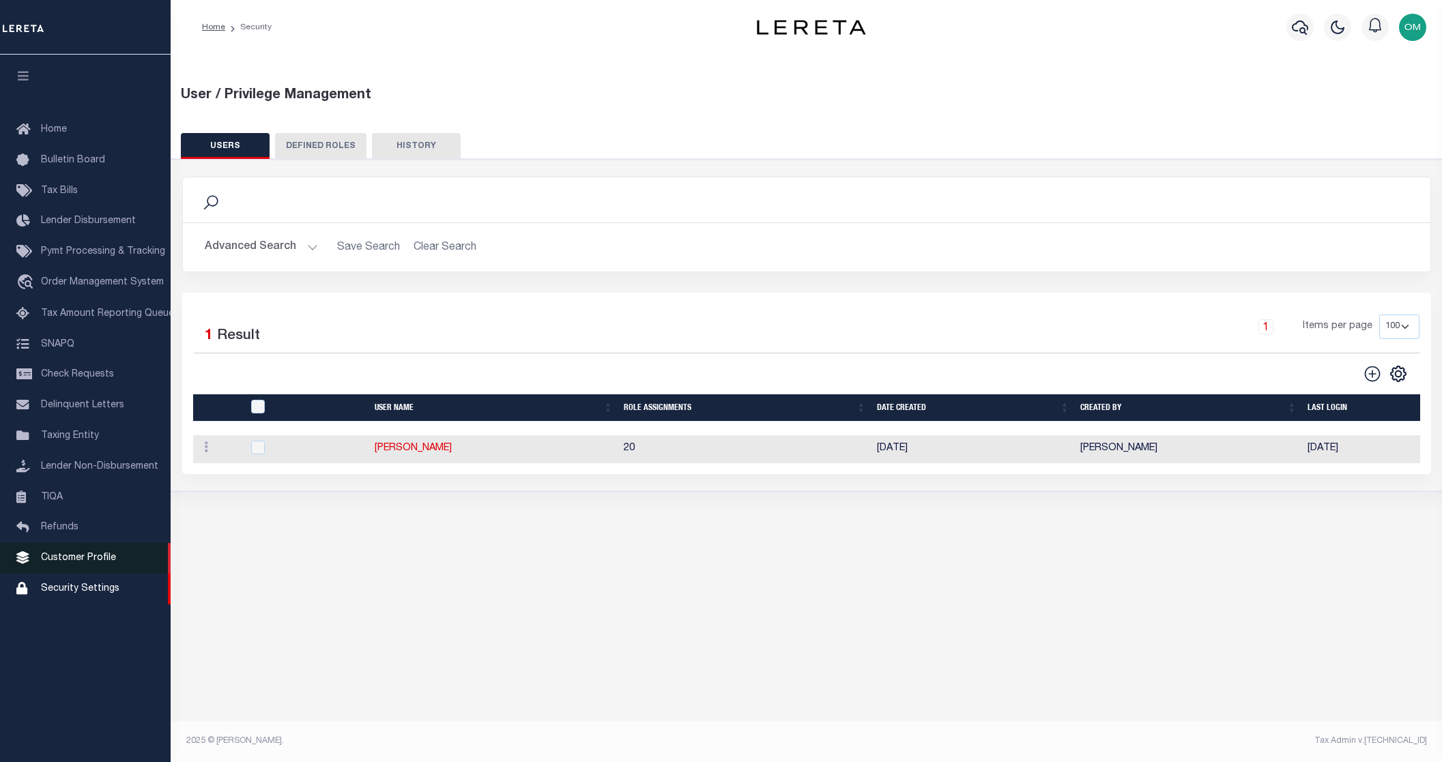
click at [93, 559] on link "Customer Profile" at bounding box center [85, 558] width 171 height 31
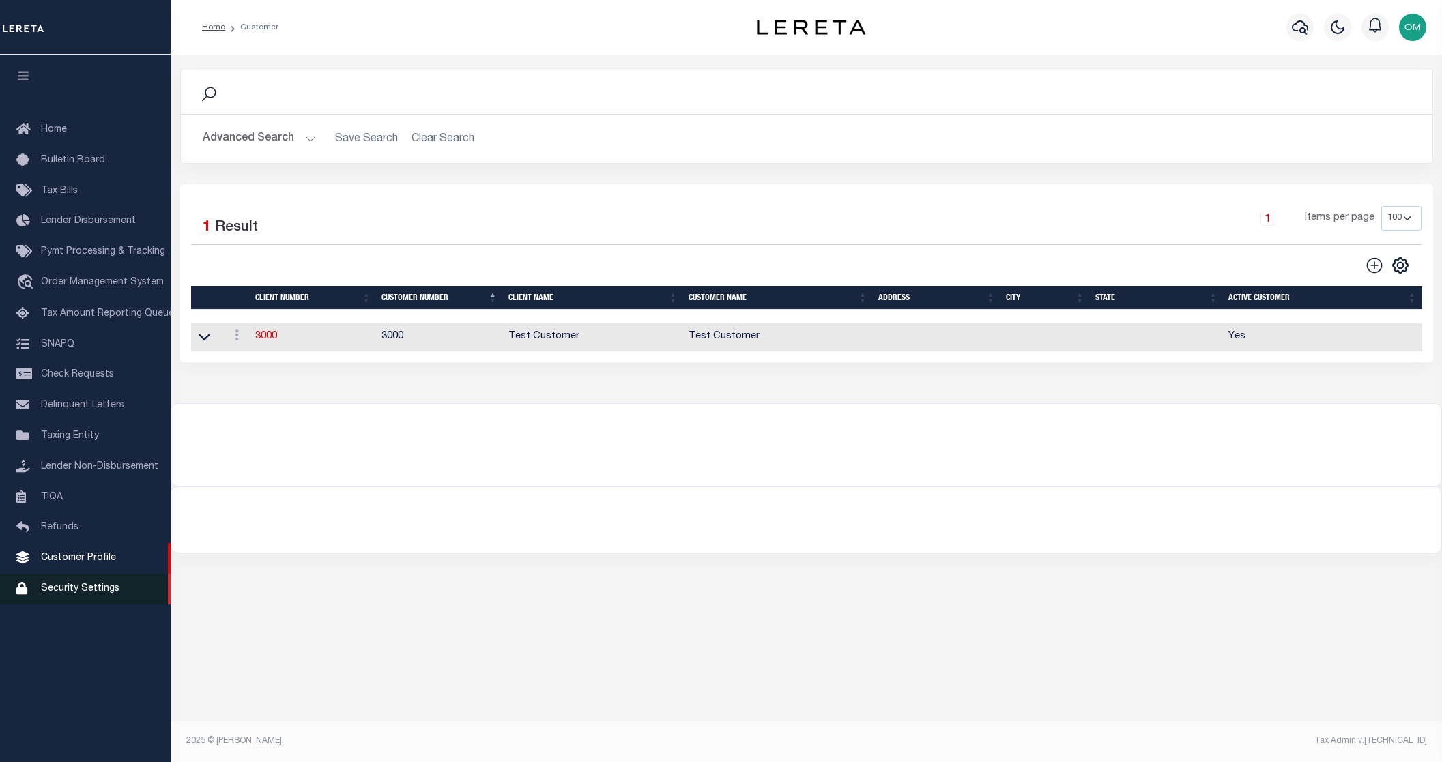
click at [101, 594] on span "Security Settings" at bounding box center [80, 589] width 79 height 10
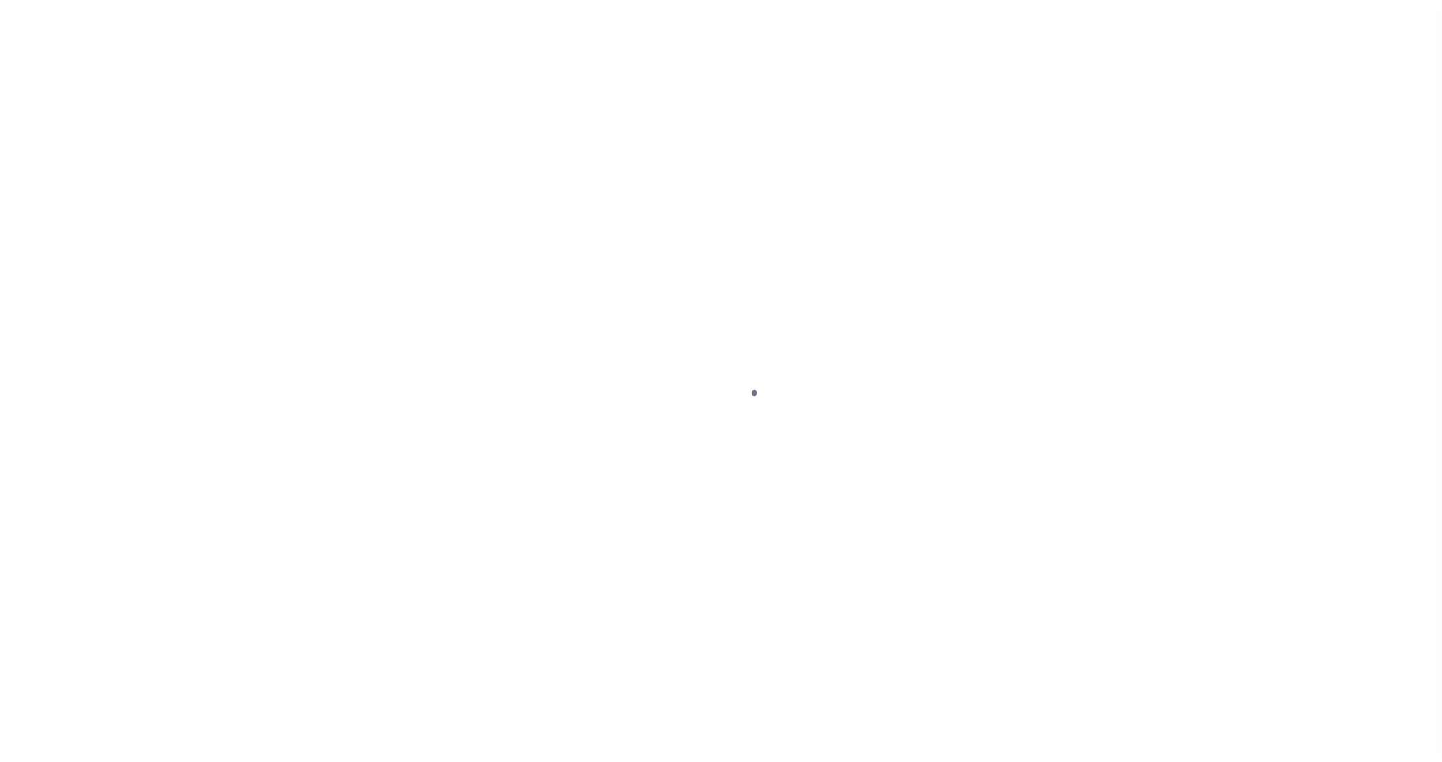
select select "100"
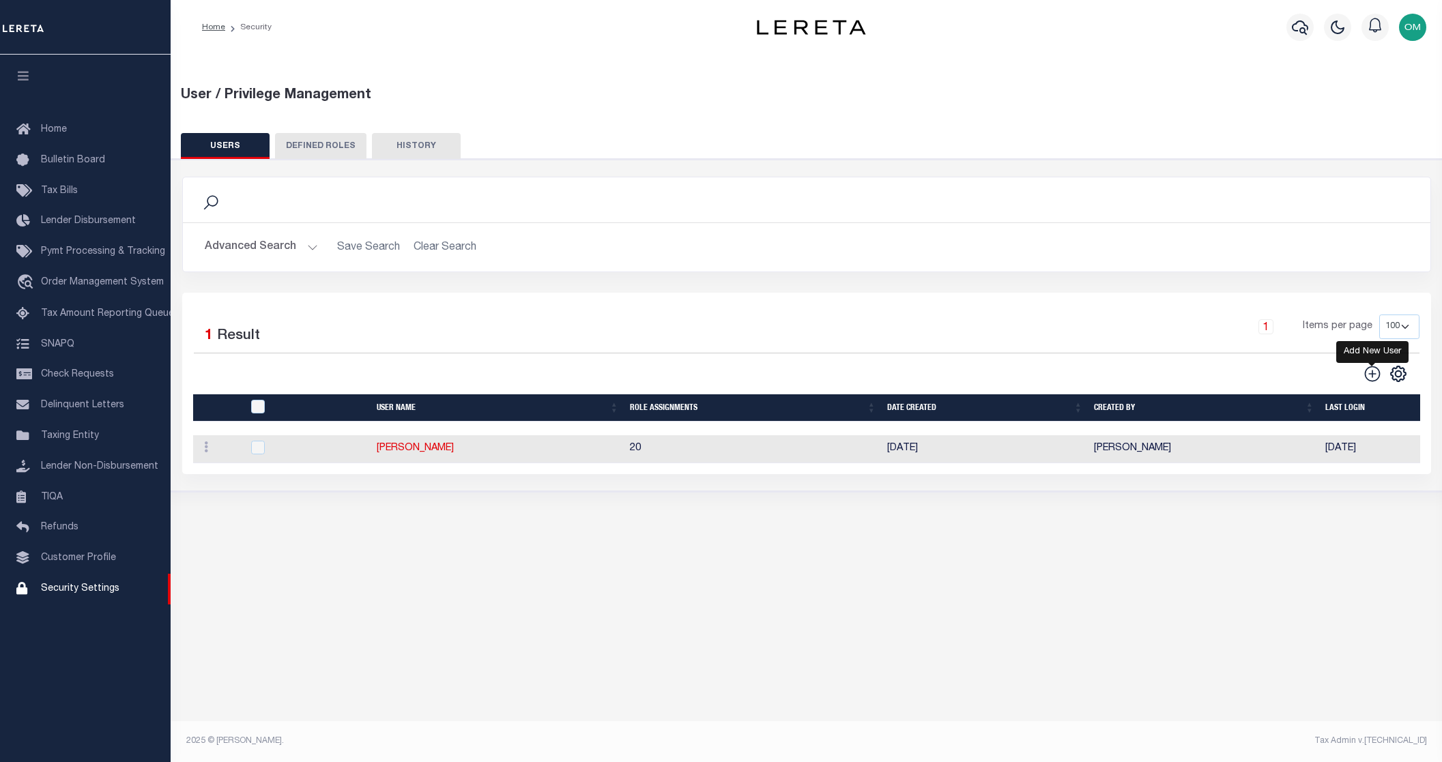
click at [1371, 376] on icon "" at bounding box center [1373, 374] width 16 height 16
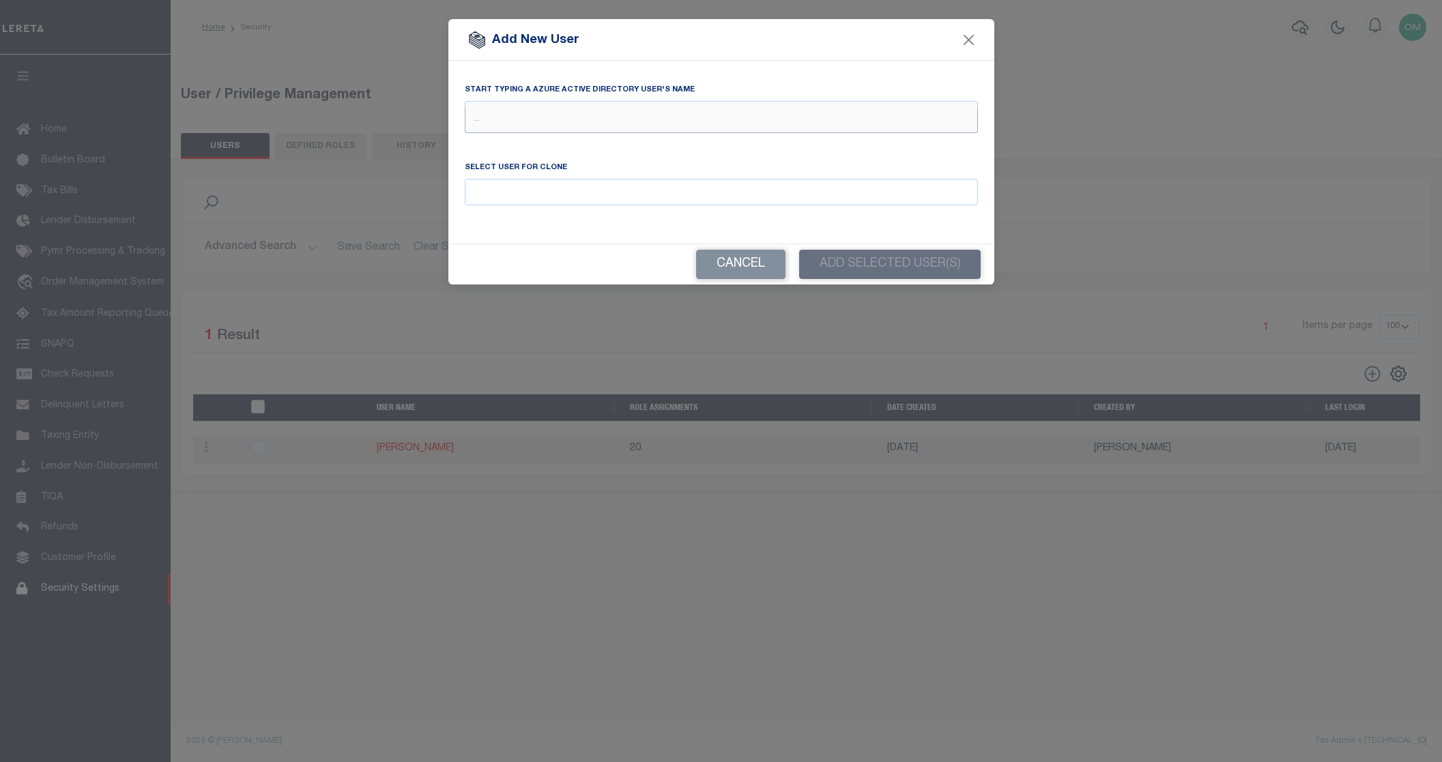
click at [699, 115] on input "text" at bounding box center [721, 120] width 513 height 26
drag, startPoint x: 698, startPoint y: 115, endPoint x: 443, endPoint y: 118, distance: 255.3
click at [443, 118] on form "Add New User Start typing a Azure Active Directory user's name omar Select User…" at bounding box center [721, 152] width 1442 height 266
type input "moh"
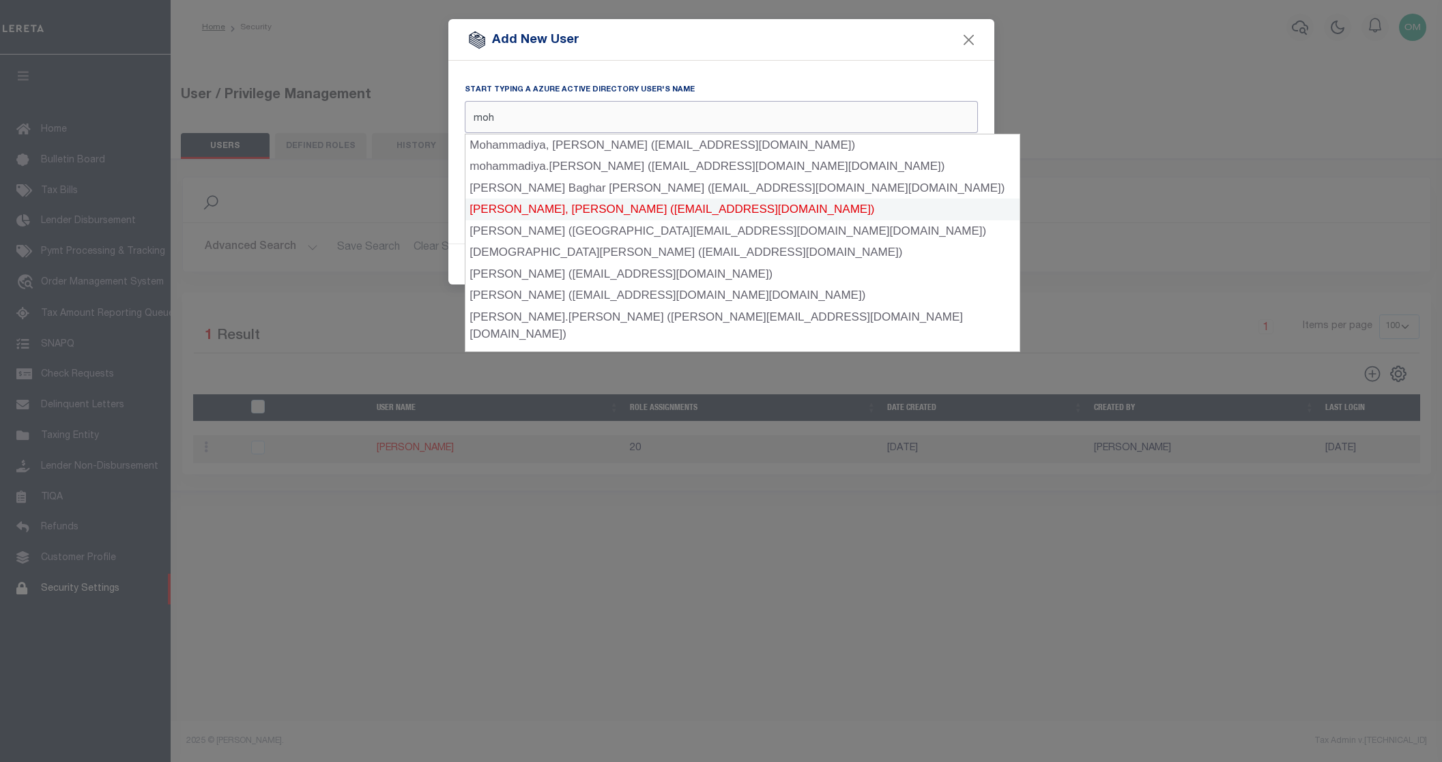
click at [528, 203] on div "Mohammed Shahid, Syed (SShahid-c@lereta.net)" at bounding box center [743, 210] width 554 height 22
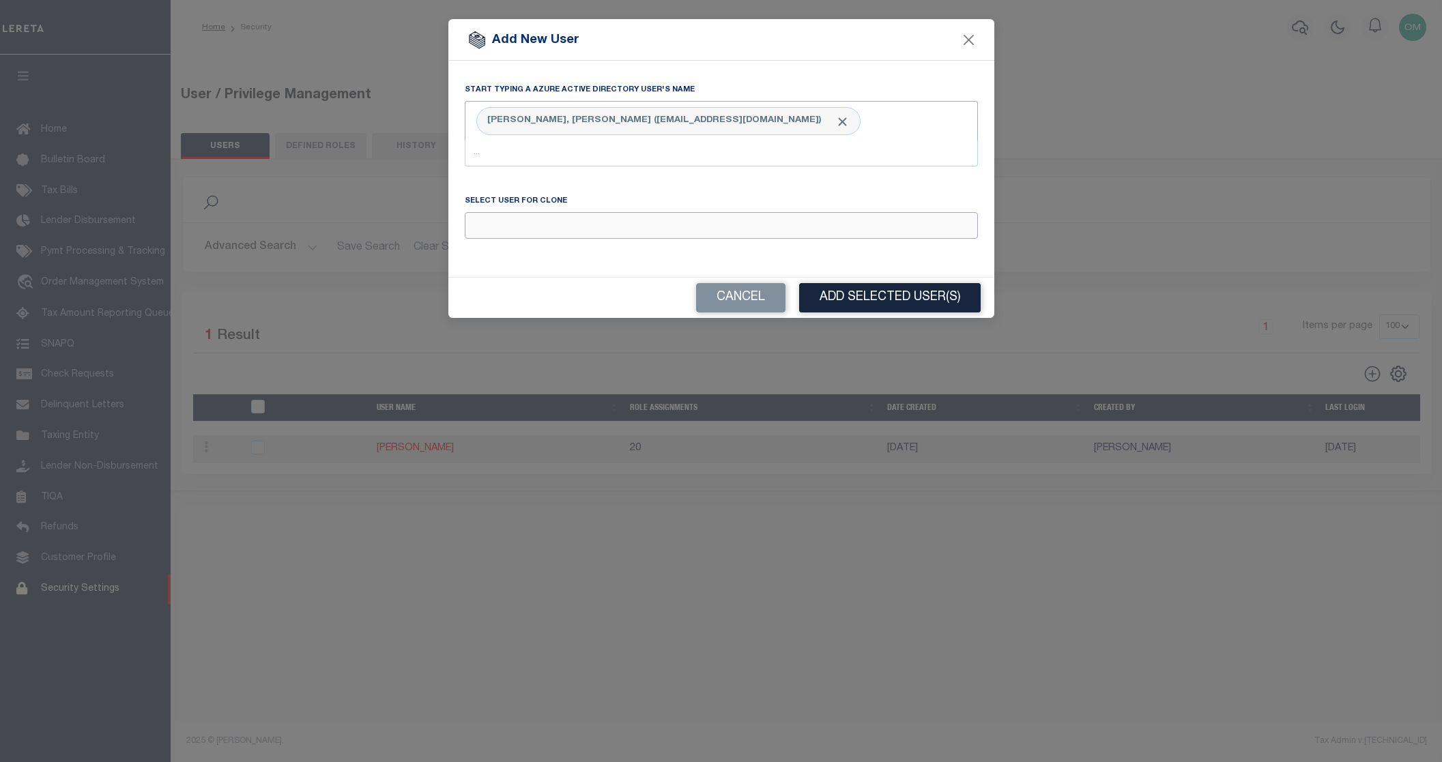
click at [571, 220] on input "Email" at bounding box center [721, 225] width 513 height 27
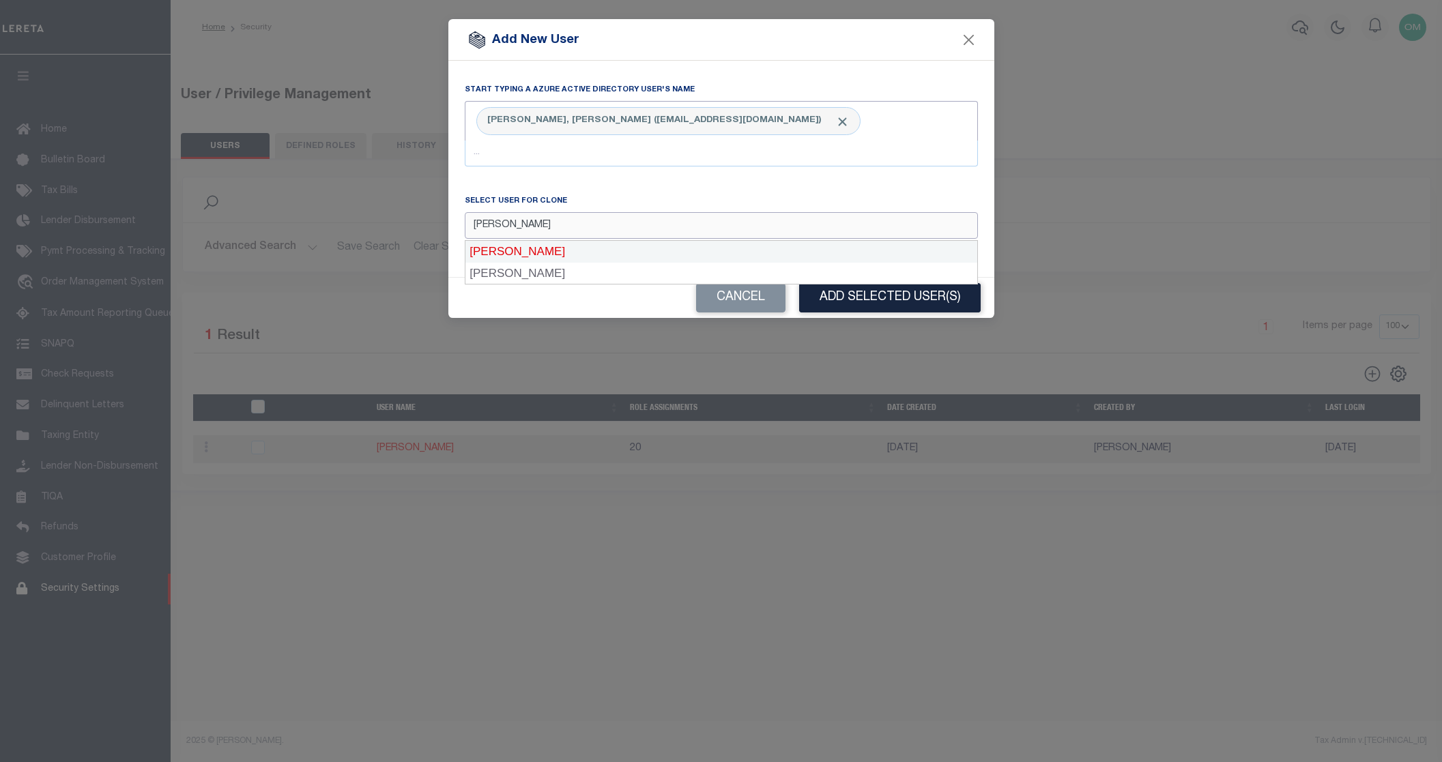
click at [556, 254] on div "Mohammed, Omar" at bounding box center [722, 252] width 512 height 22
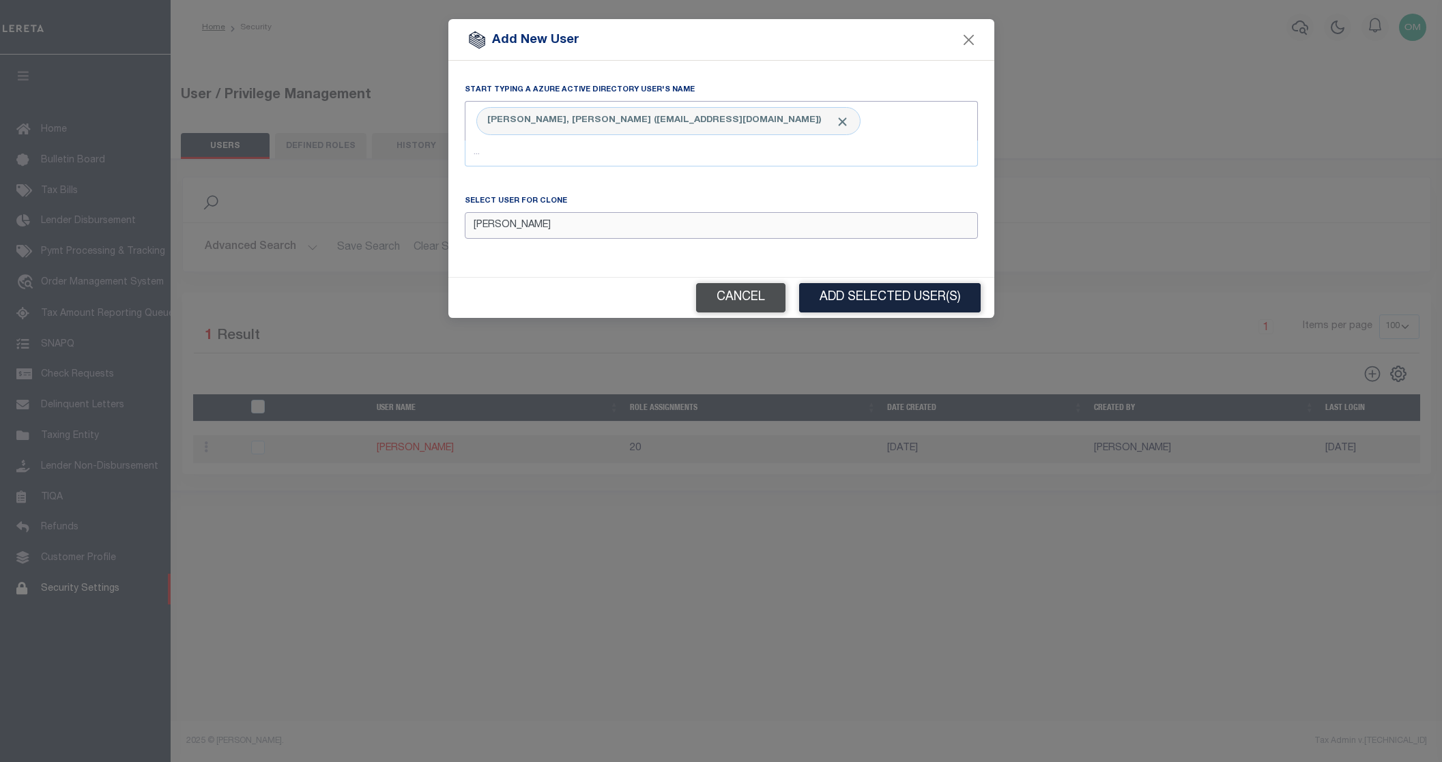
type input "Mohammed, Omar"
click at [745, 304] on button "Cancel" at bounding box center [740, 297] width 89 height 29
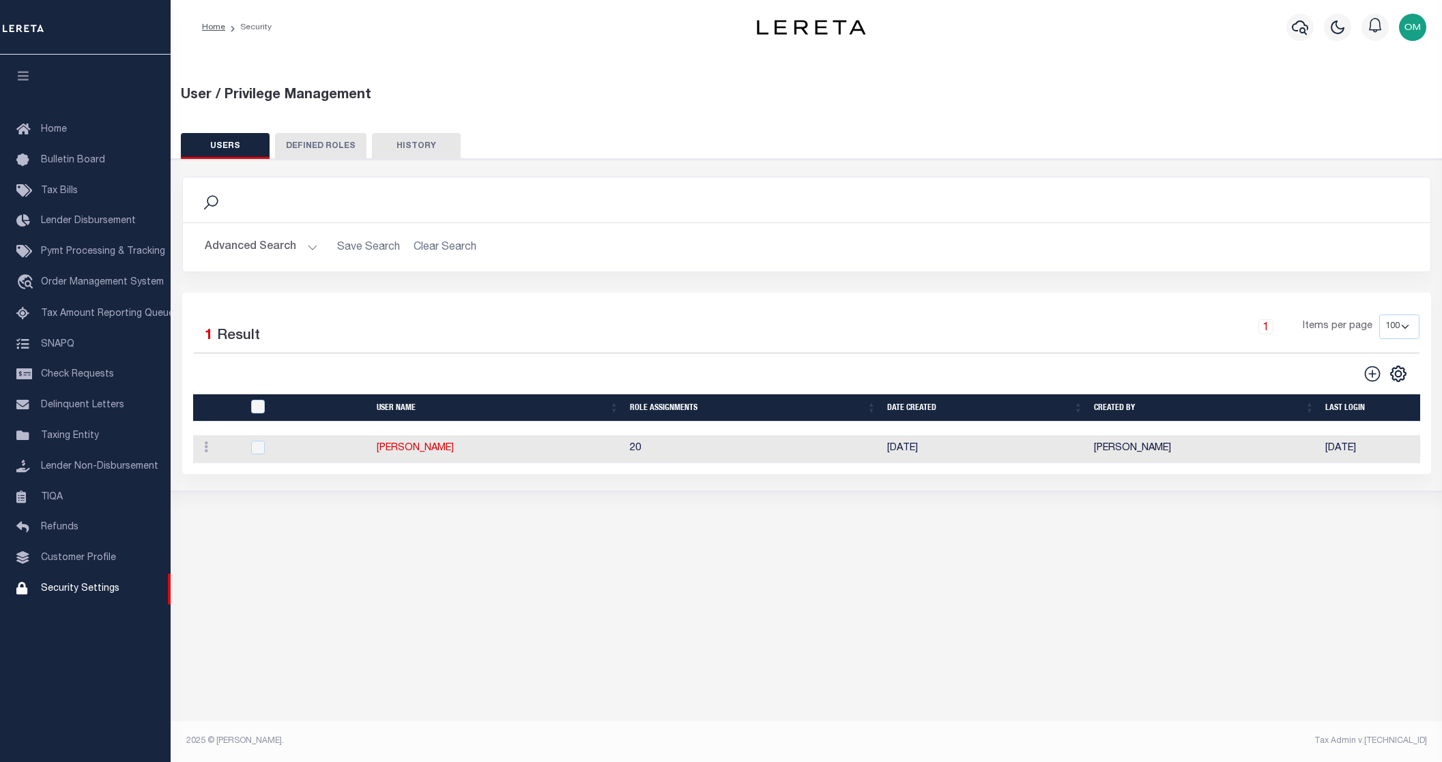
click at [325, 144] on button "DEFINED ROLES" at bounding box center [320, 146] width 91 height 26
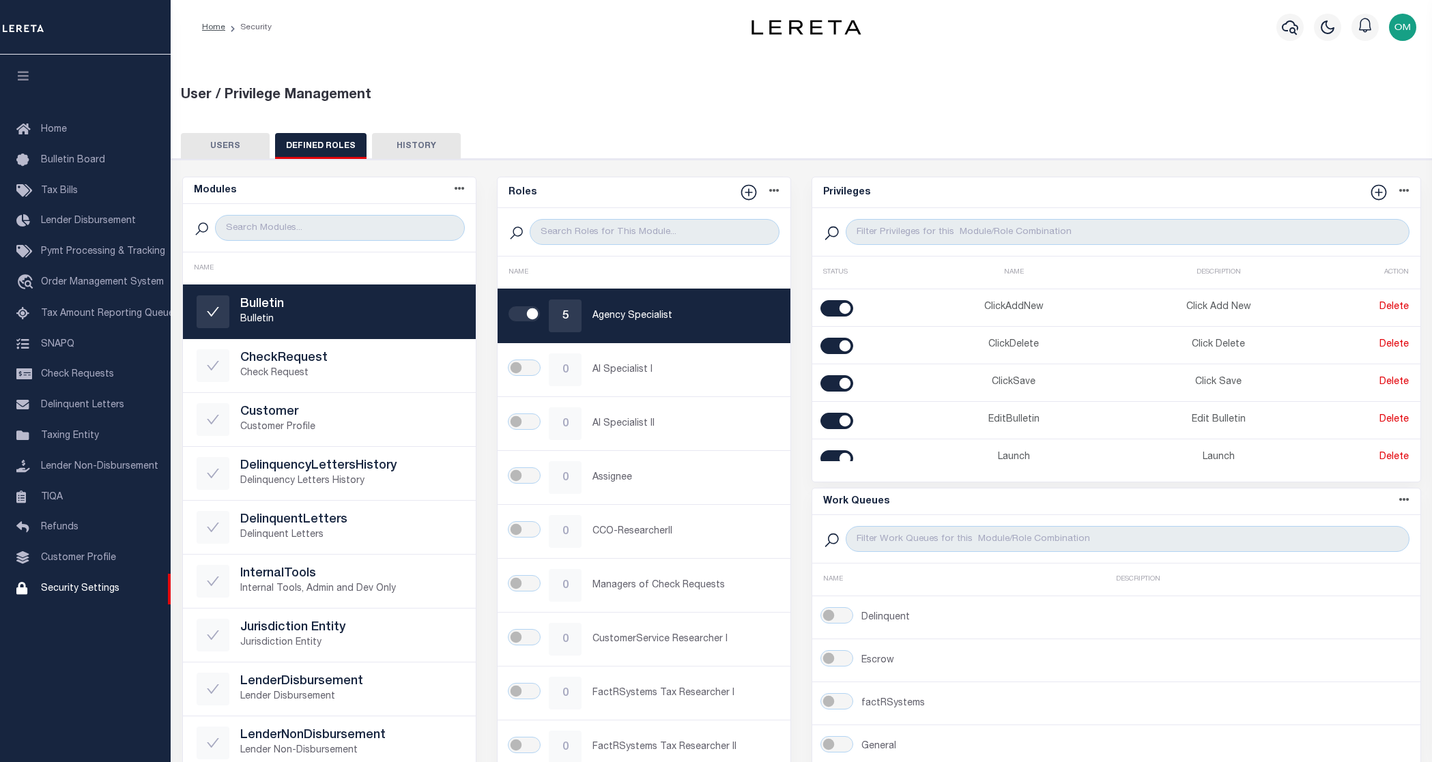
click at [769, 124] on div "User / Privilege Management USERS DEFINED ROLES HISTORY Is" at bounding box center [802, 430] width 1276 height 756
click at [233, 139] on button "USERS" at bounding box center [225, 146] width 89 height 26
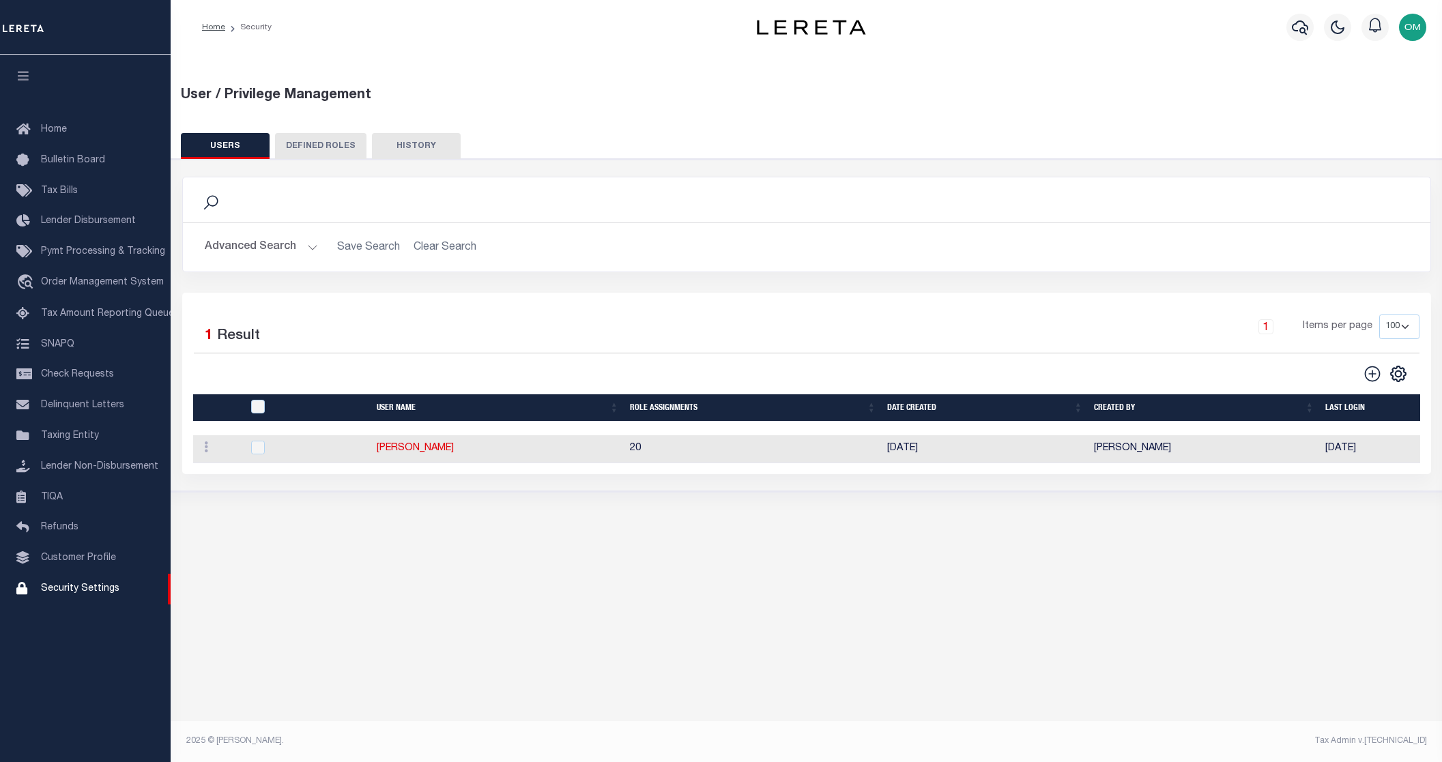
click at [401, 148] on button "HISTORY" at bounding box center [416, 146] width 89 height 26
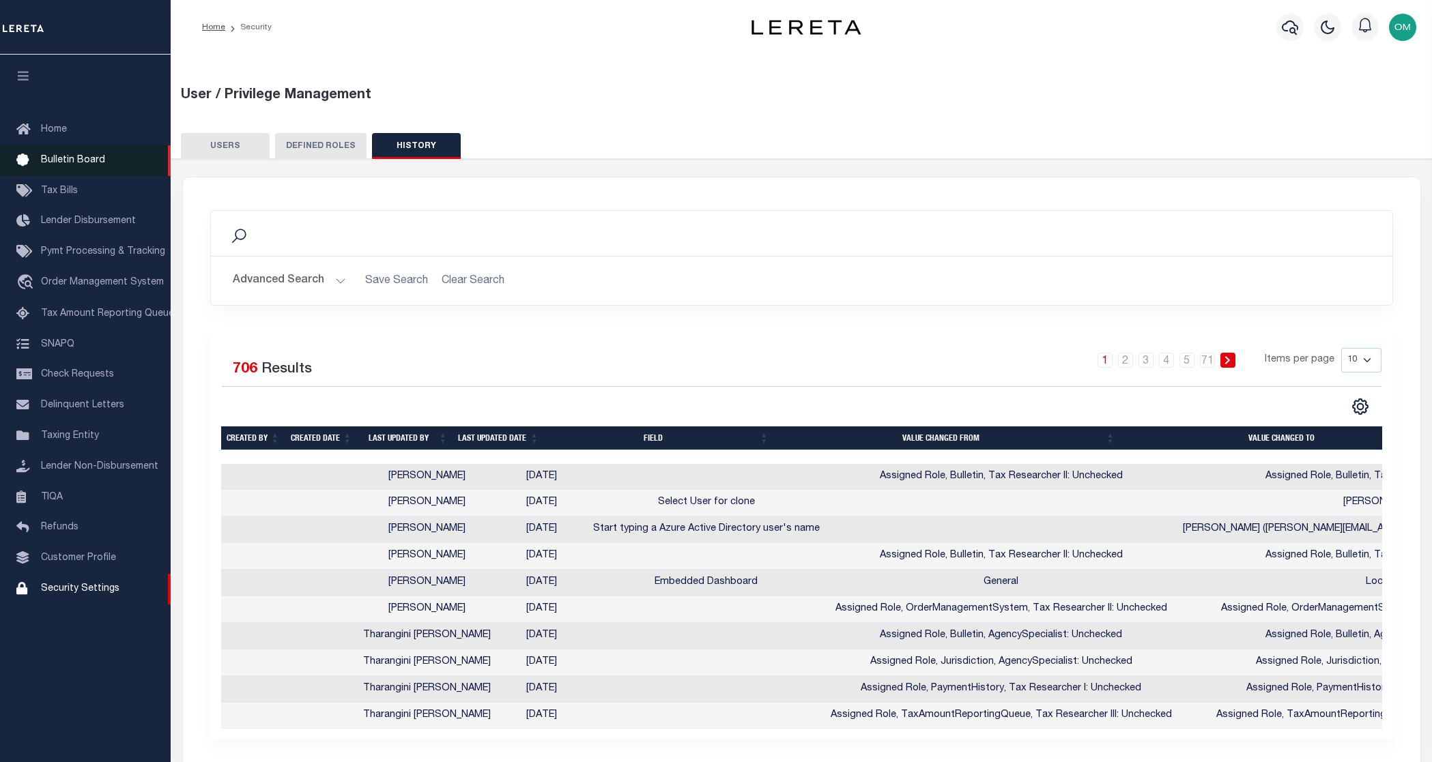
click at [83, 149] on link "Bulletin Board" at bounding box center [85, 160] width 171 height 31
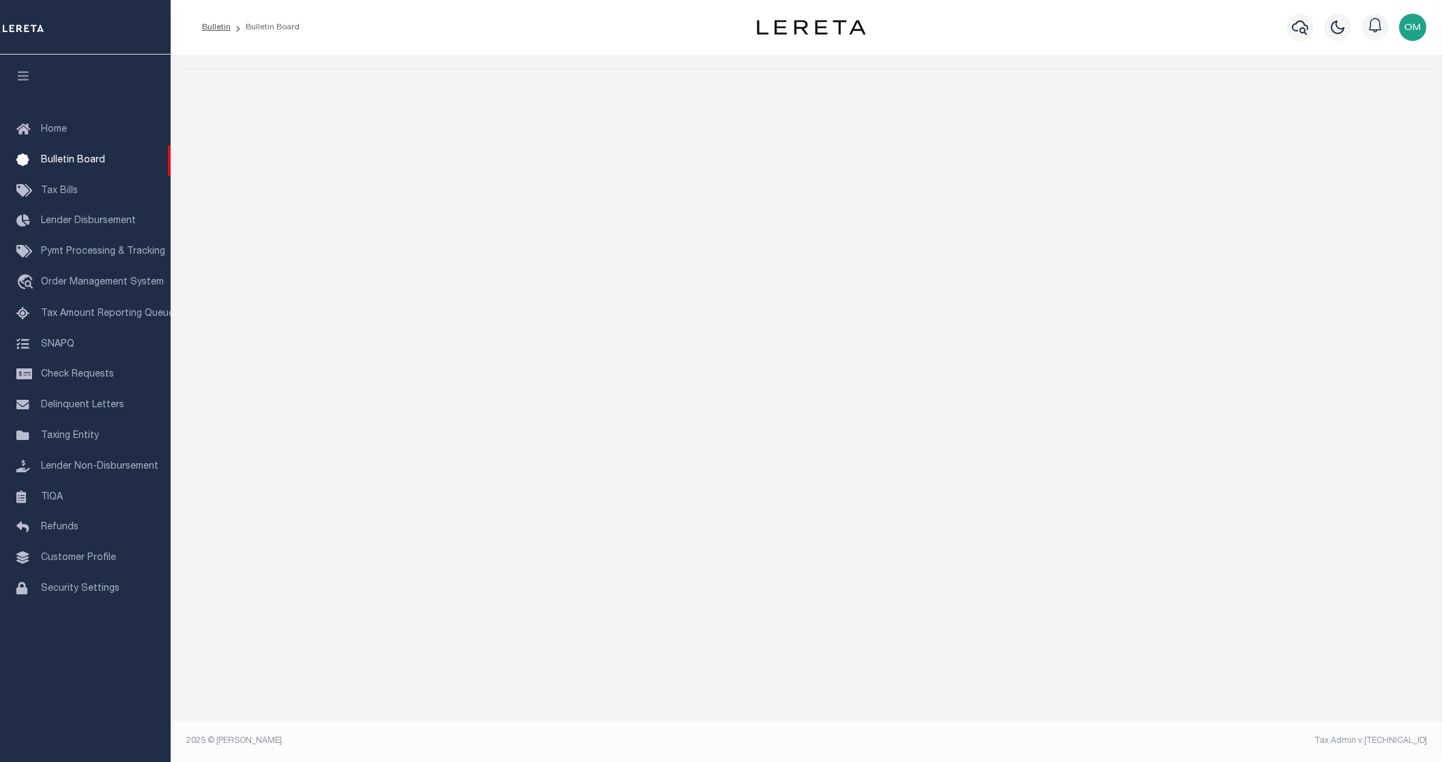
select select "50"
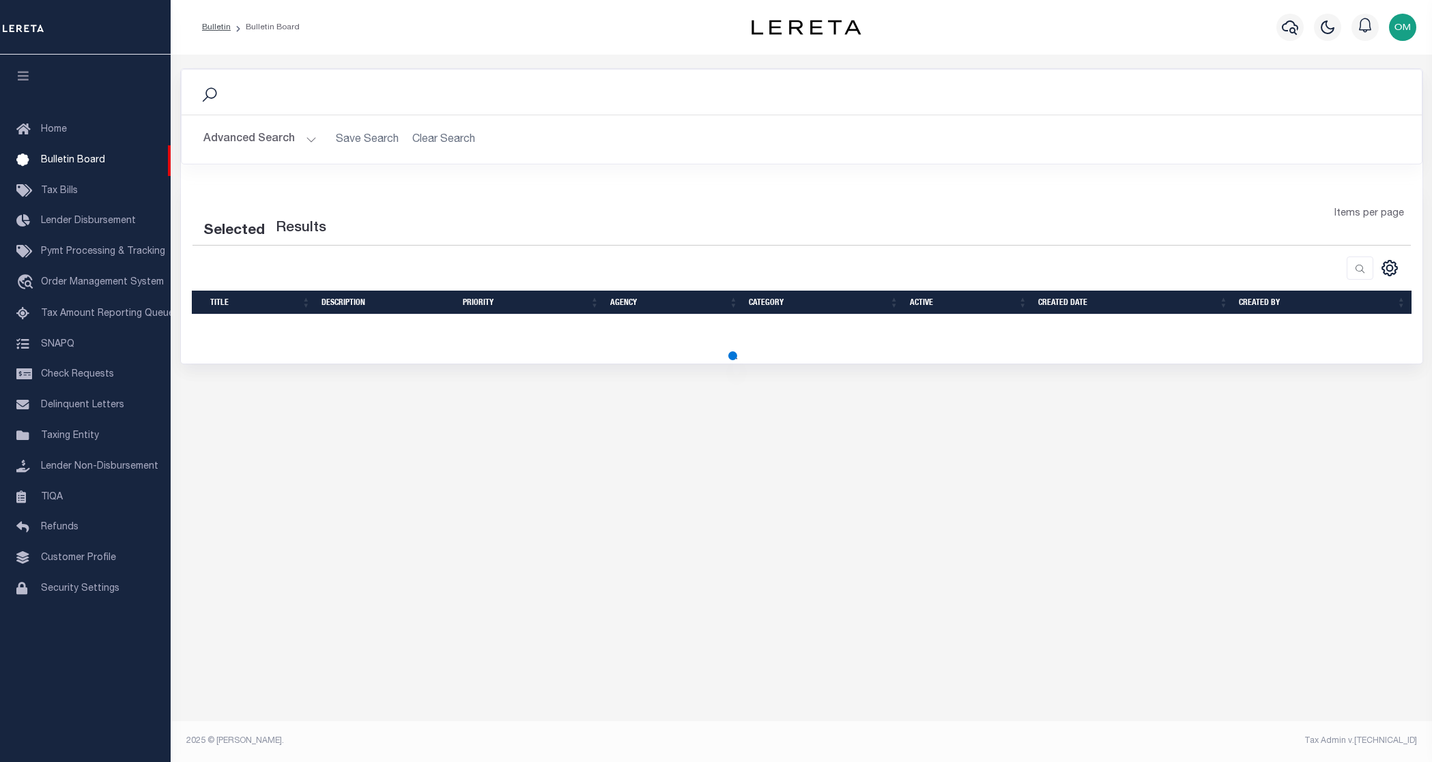
select select "50"
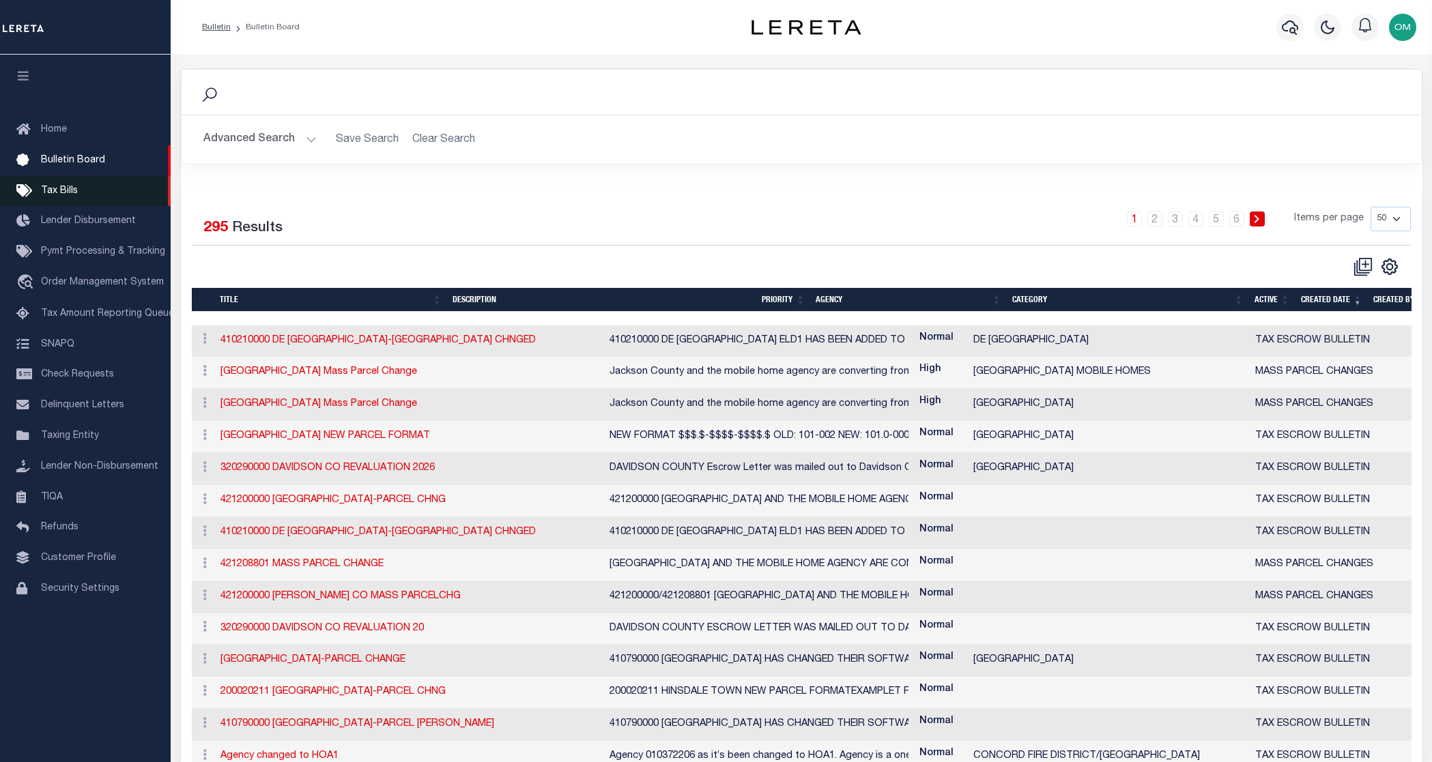
click at [84, 184] on link "Tax Bills" at bounding box center [85, 191] width 171 height 31
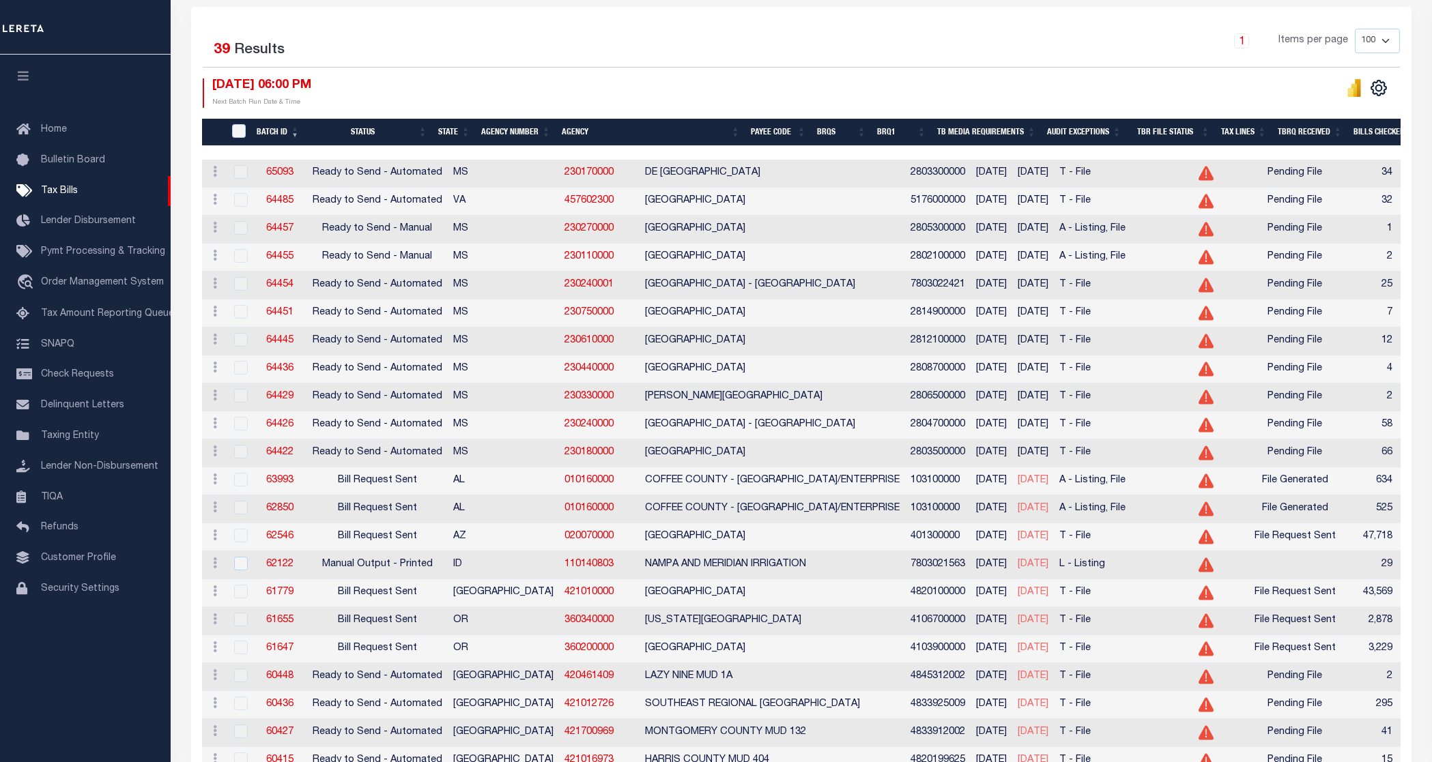
scroll to position [345, 0]
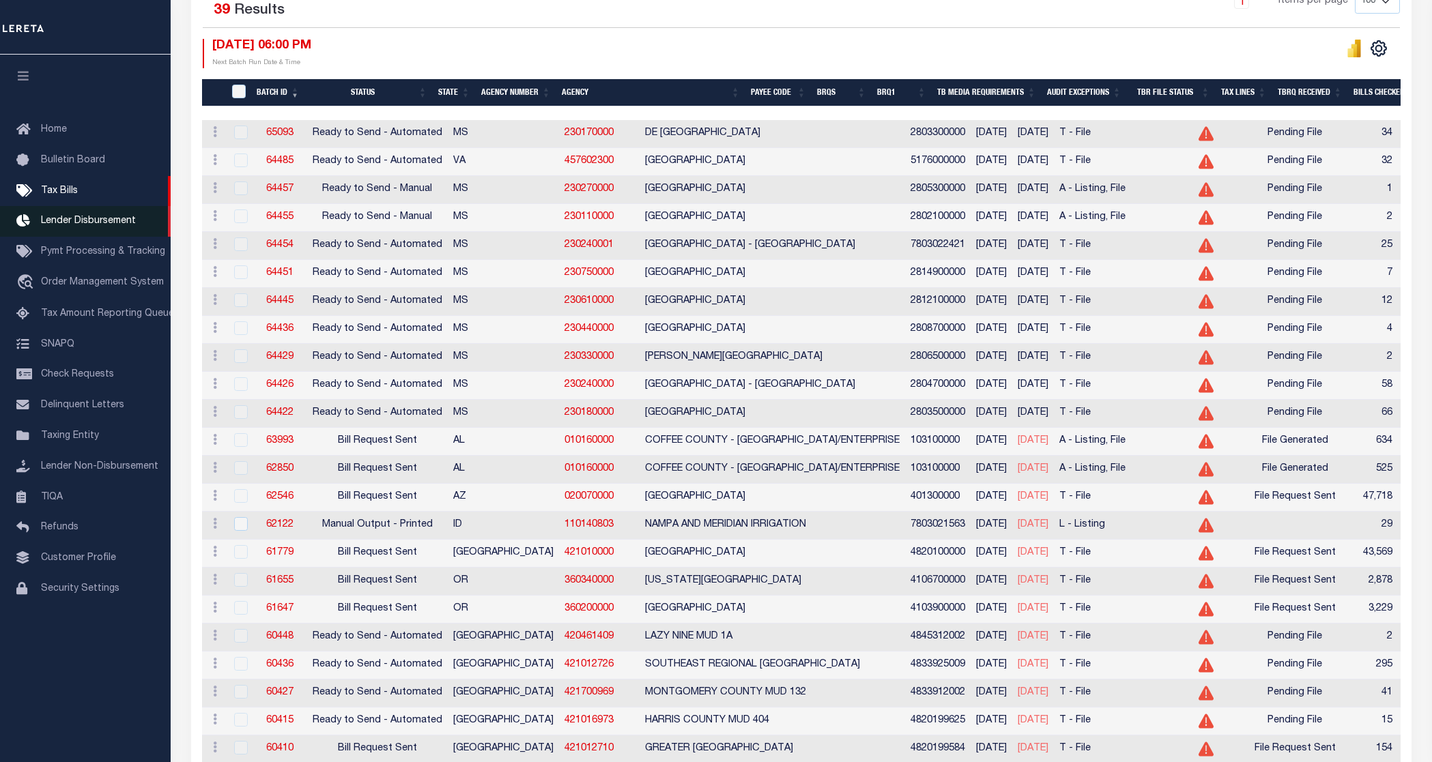
click at [90, 220] on span "Lender Disbursement" at bounding box center [88, 221] width 95 height 10
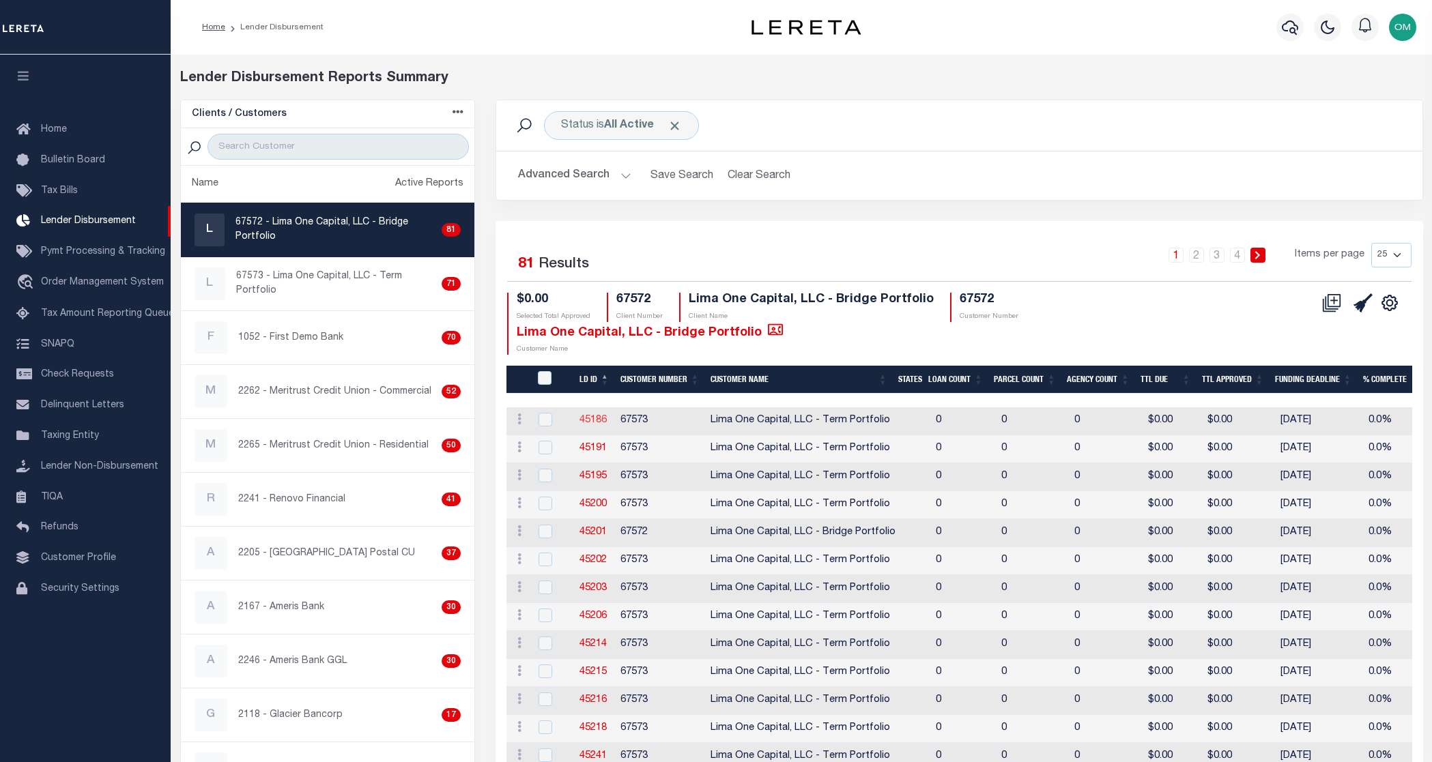
click at [599, 417] on link "45186" at bounding box center [593, 421] width 27 height 10
checkbox input "true"
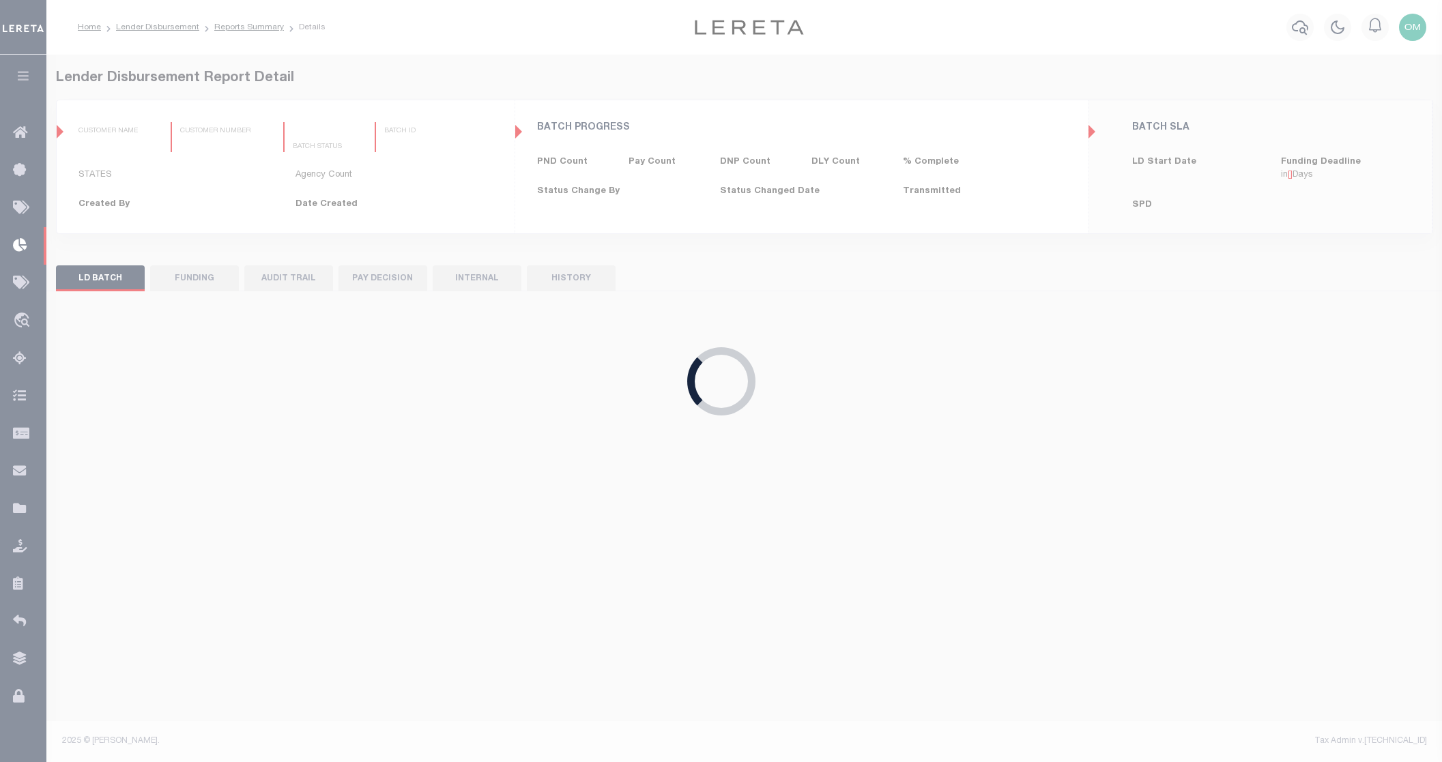
type input "$0.00"
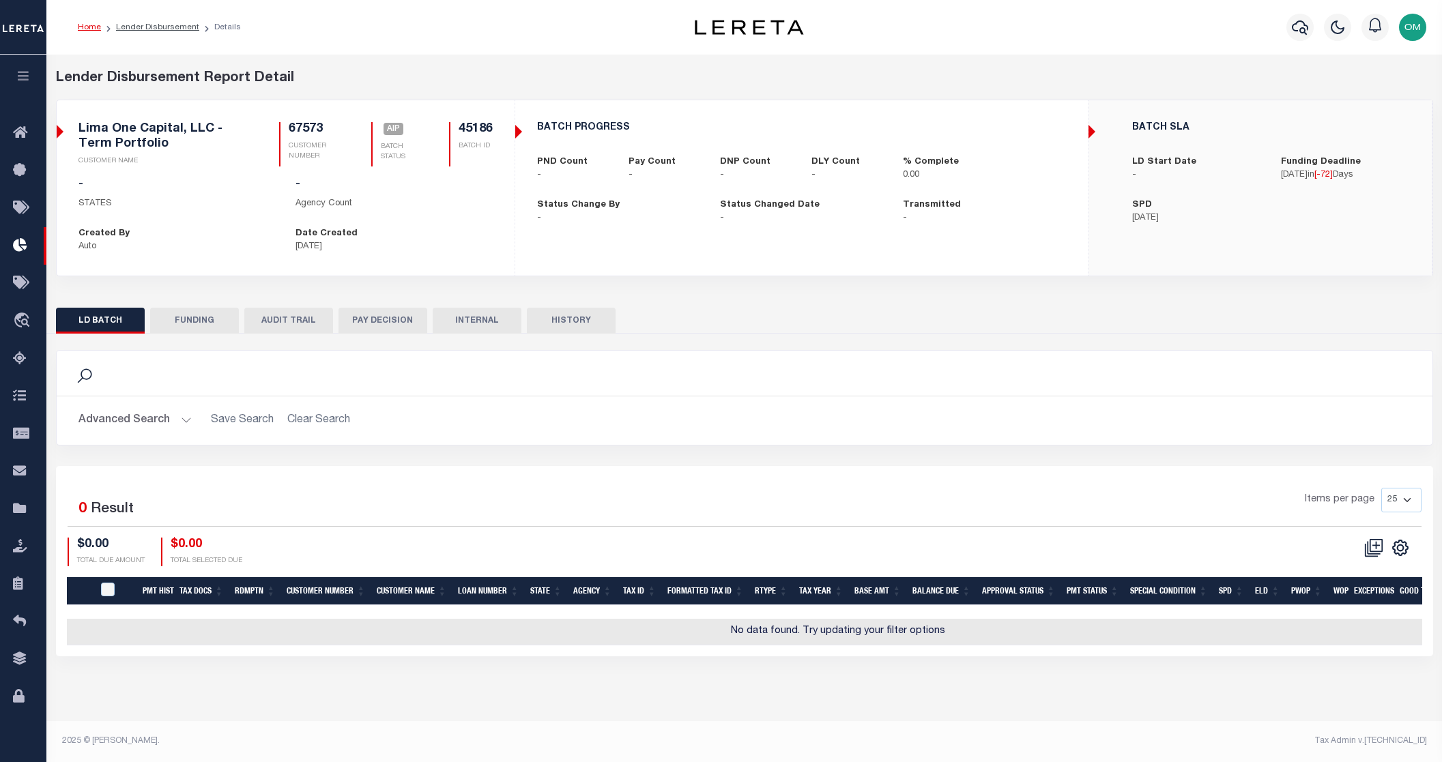
click at [197, 319] on button "FUNDING" at bounding box center [194, 321] width 89 height 26
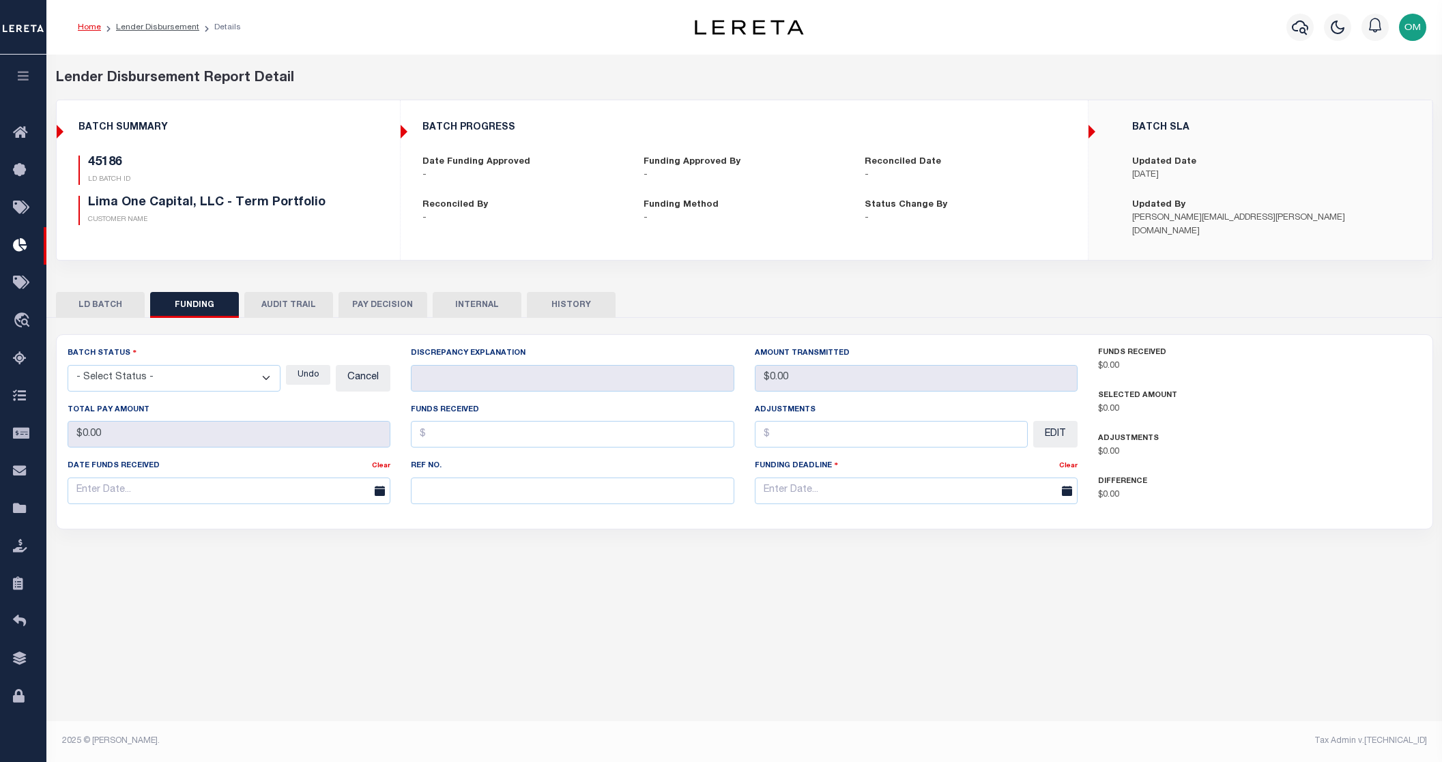
type input "$0"
type input "[DATE]"
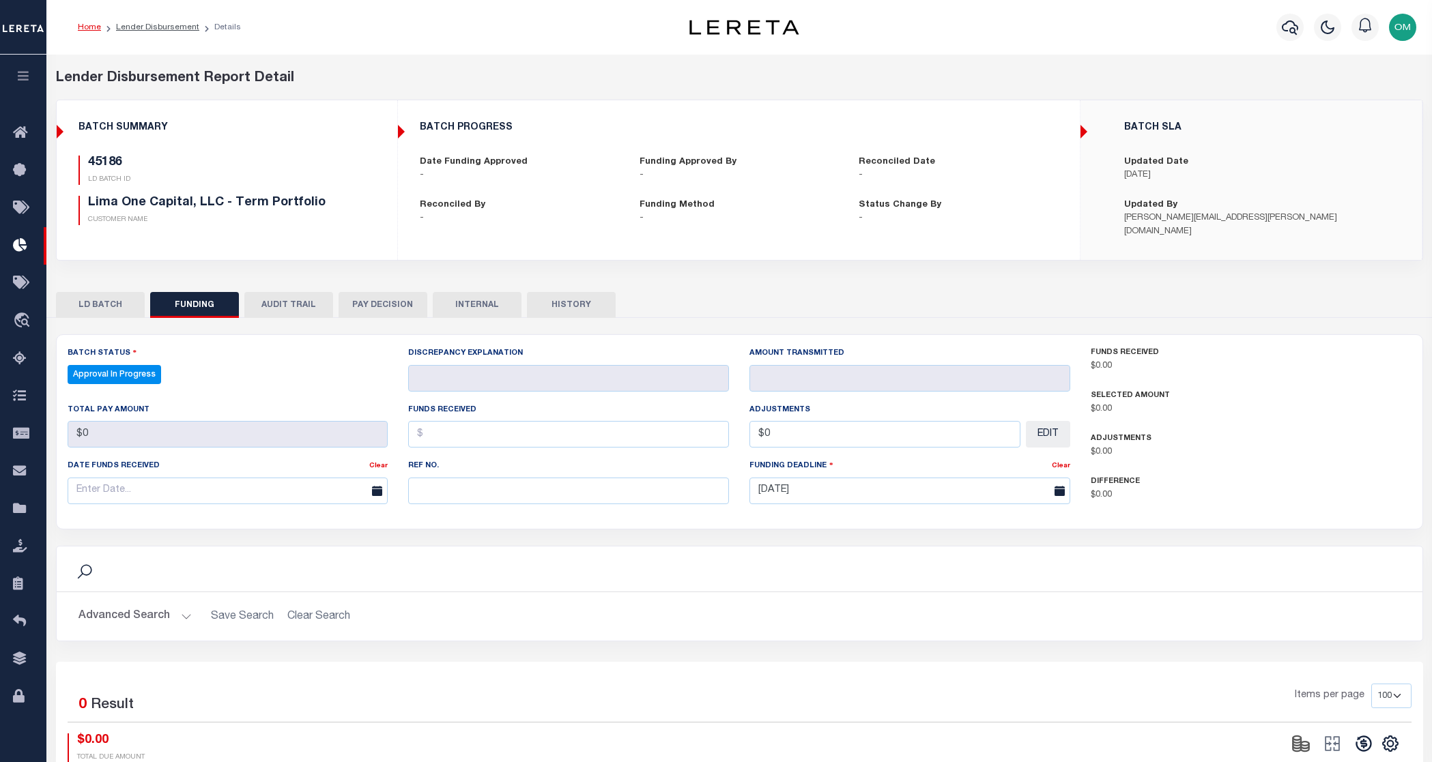
click at [270, 312] on button "AUDIT TRAIL" at bounding box center [288, 305] width 89 height 26
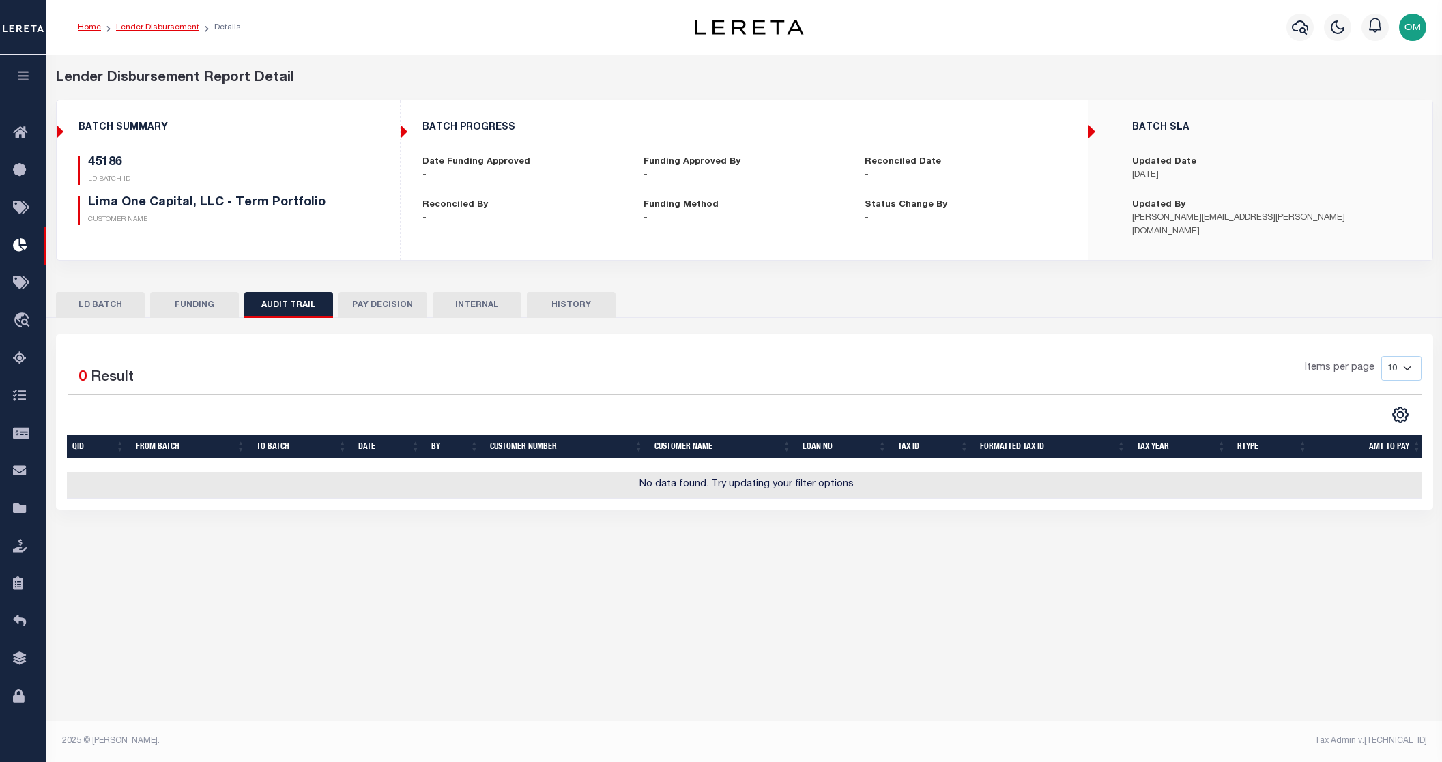
click at [160, 28] on link "Lender Disbursement" at bounding box center [157, 27] width 83 height 8
checkbox input "true"
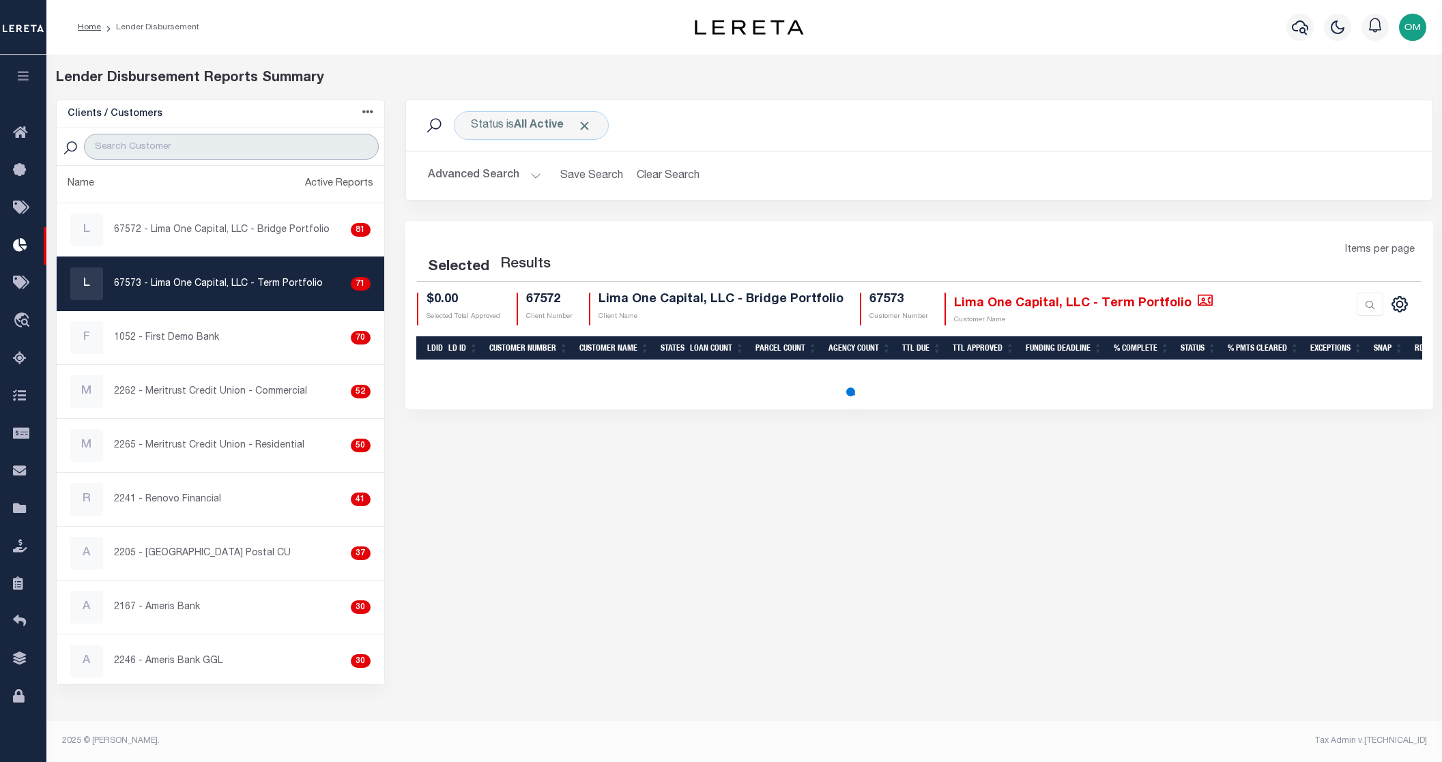
click at [173, 134] on input "search" at bounding box center [231, 147] width 295 height 26
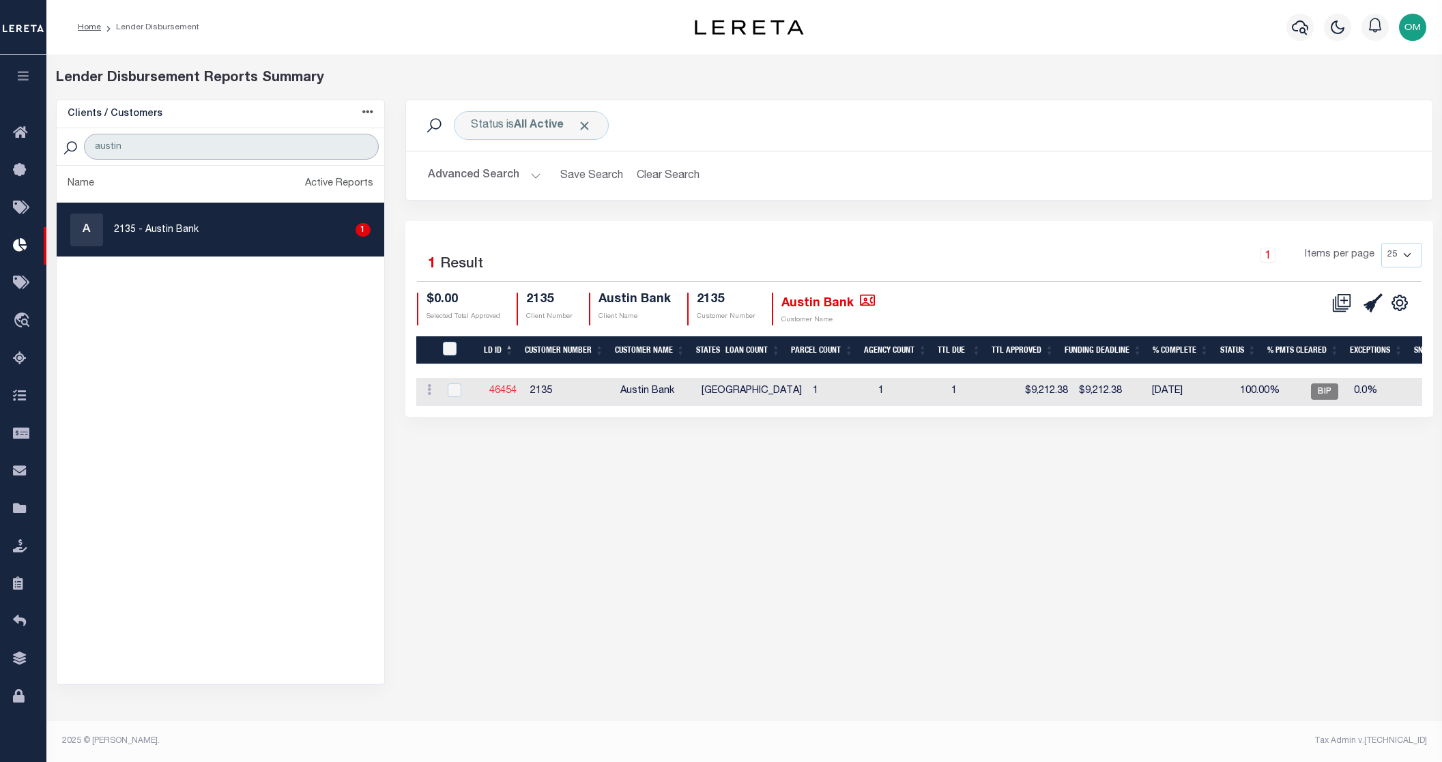
type input "austin"
click at [502, 388] on link "46454" at bounding box center [502, 391] width 27 height 10
checkbox input "true"
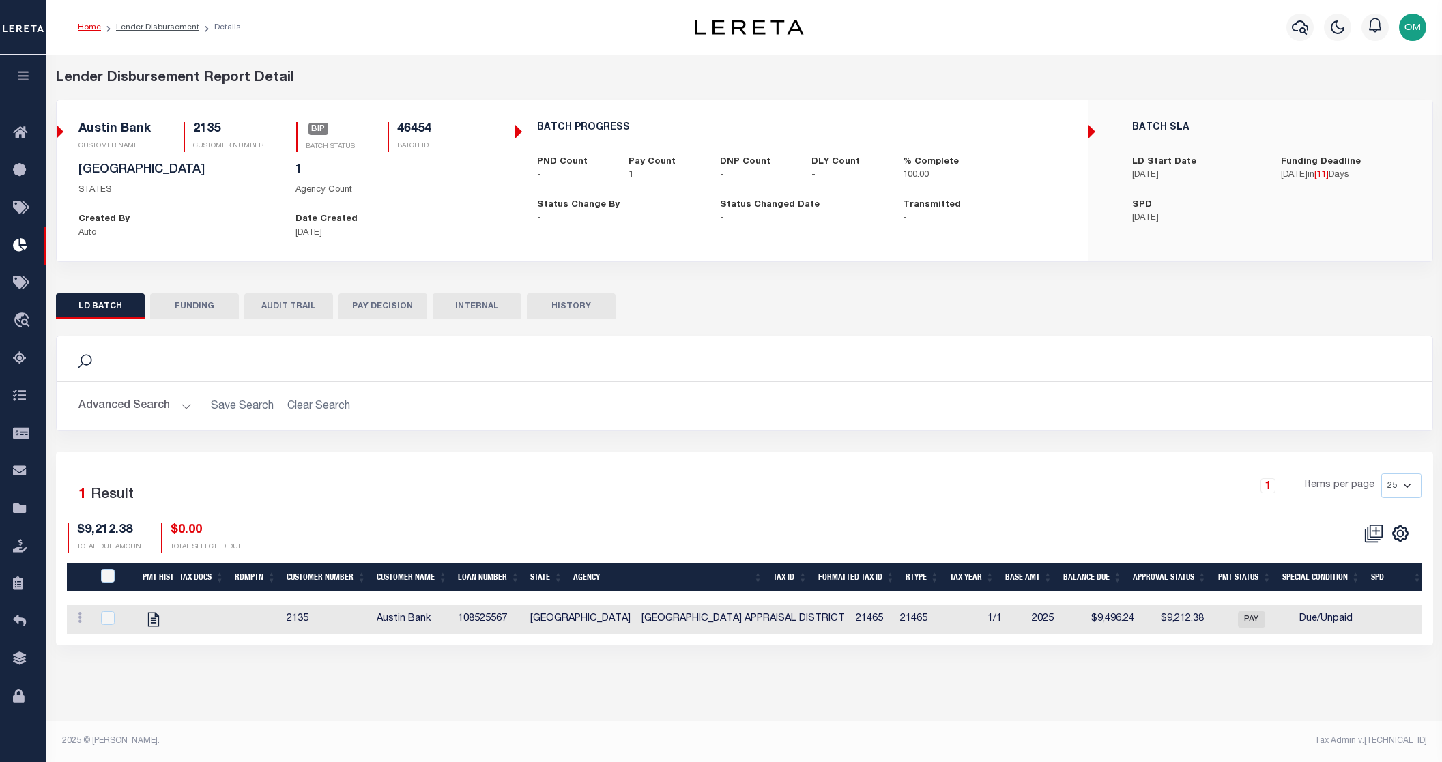
click at [208, 307] on button "FUNDING" at bounding box center [194, 307] width 89 height 26
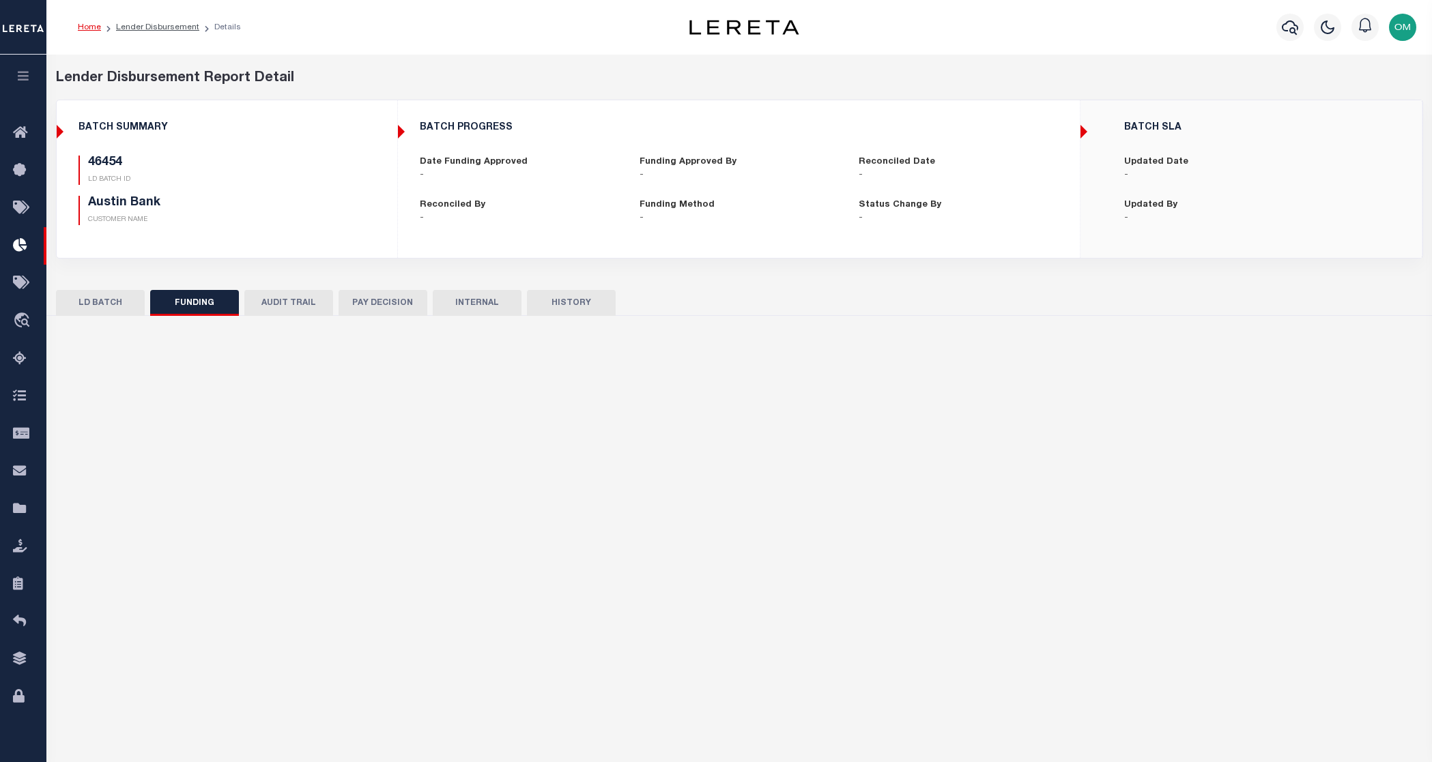
type input "$9,212.38"
type input "$0"
type input "10/15/2025"
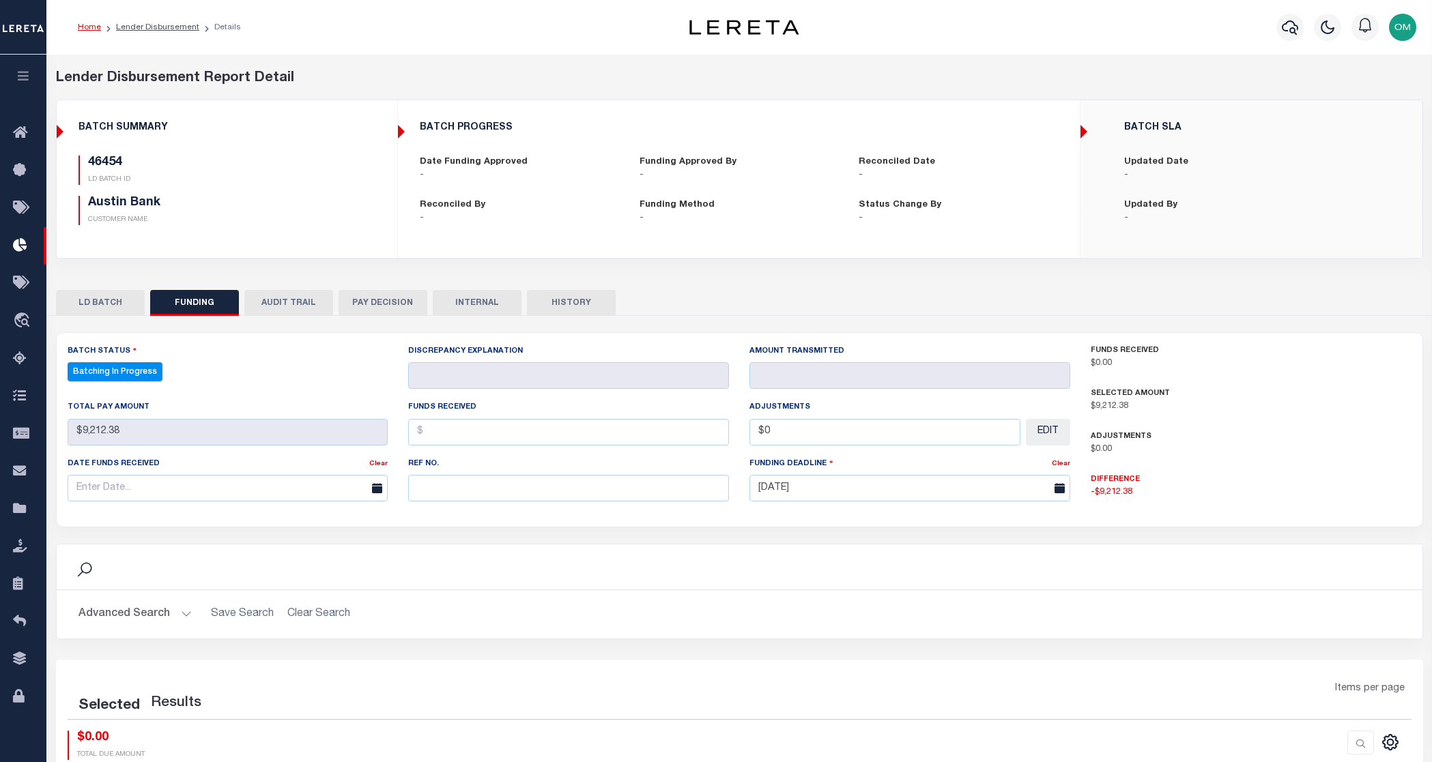
select select "100"
click at [295, 305] on button "AUDIT TRAIL" at bounding box center [288, 303] width 89 height 26
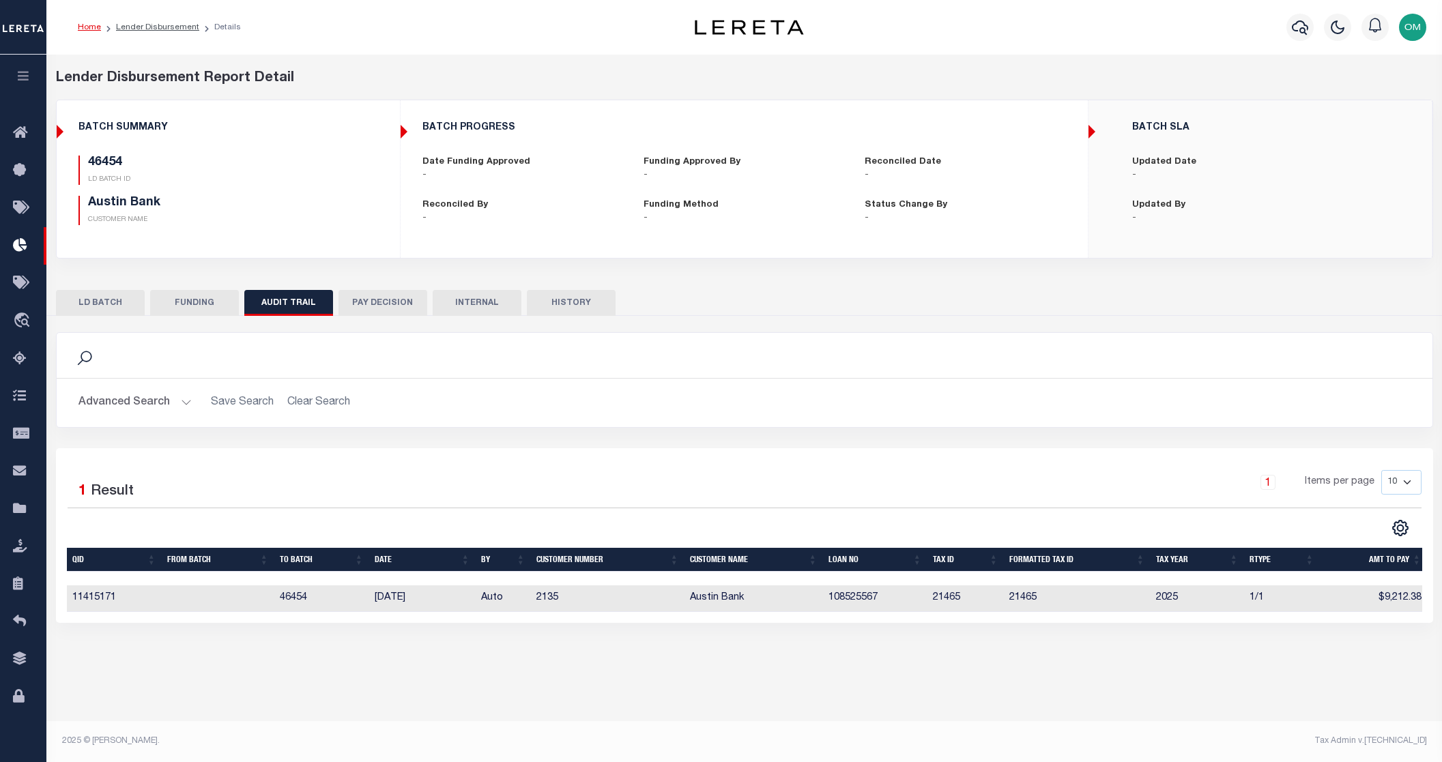
click at [352, 302] on button "PAY DECISION" at bounding box center [383, 303] width 89 height 26
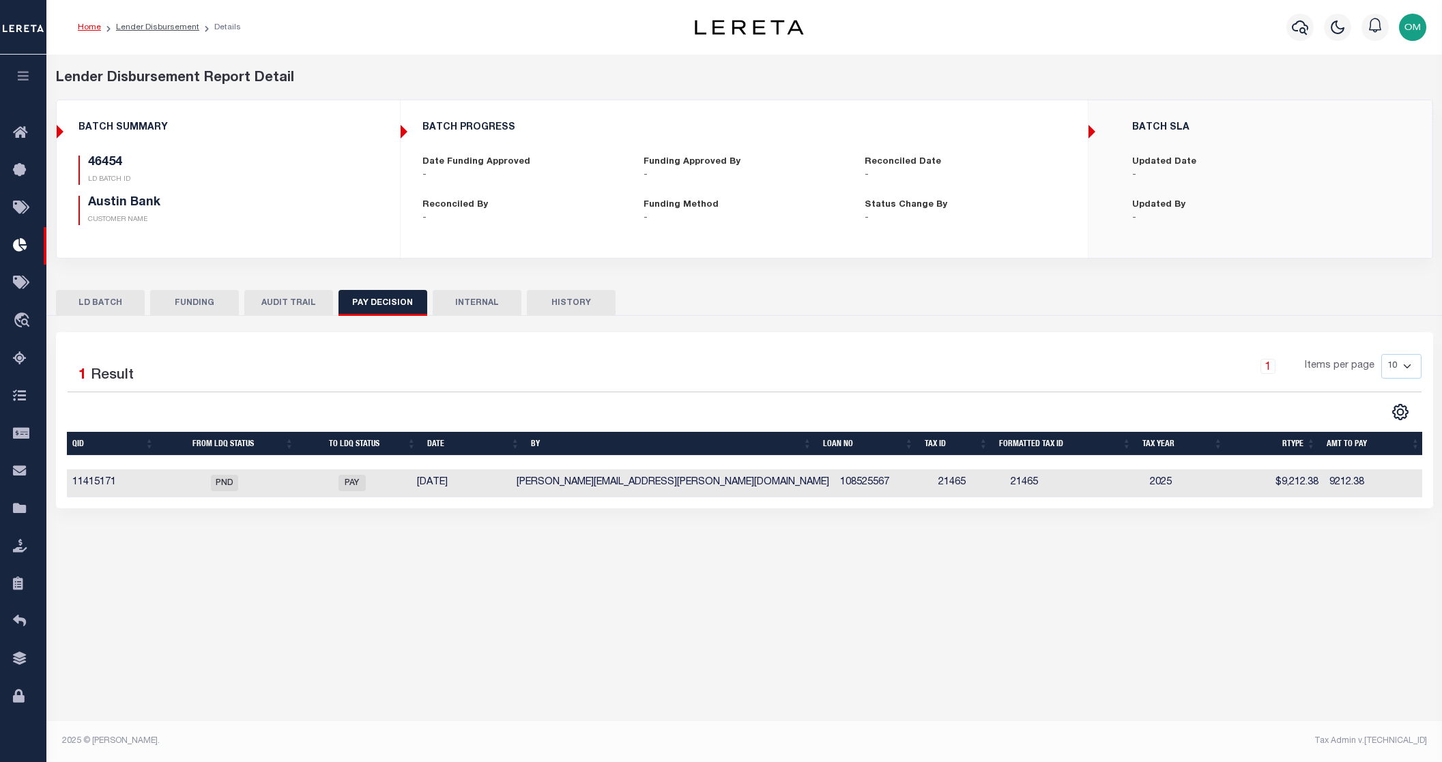
click at [463, 303] on button "INTERNAL" at bounding box center [477, 303] width 89 height 26
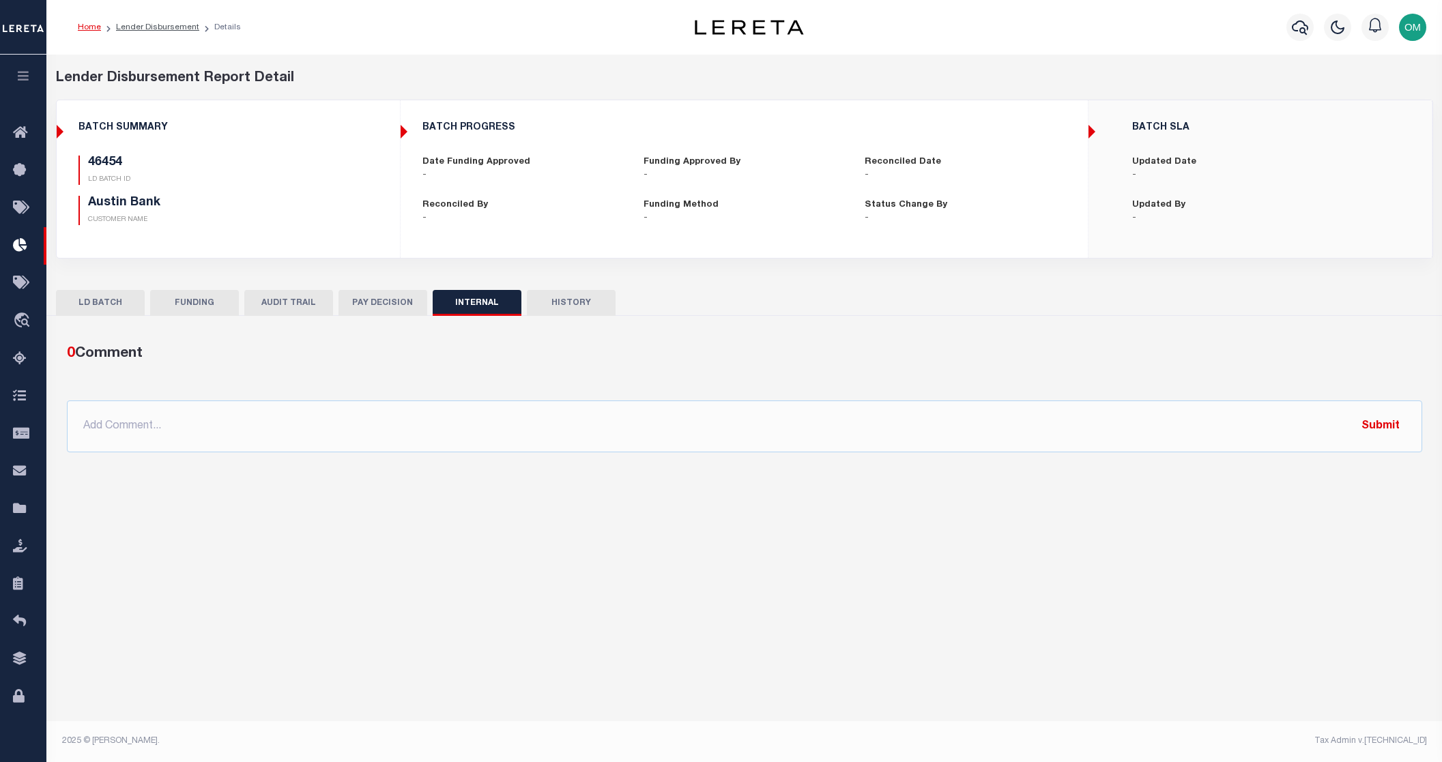
click at [393, 304] on button "PAY DECISION" at bounding box center [383, 303] width 89 height 26
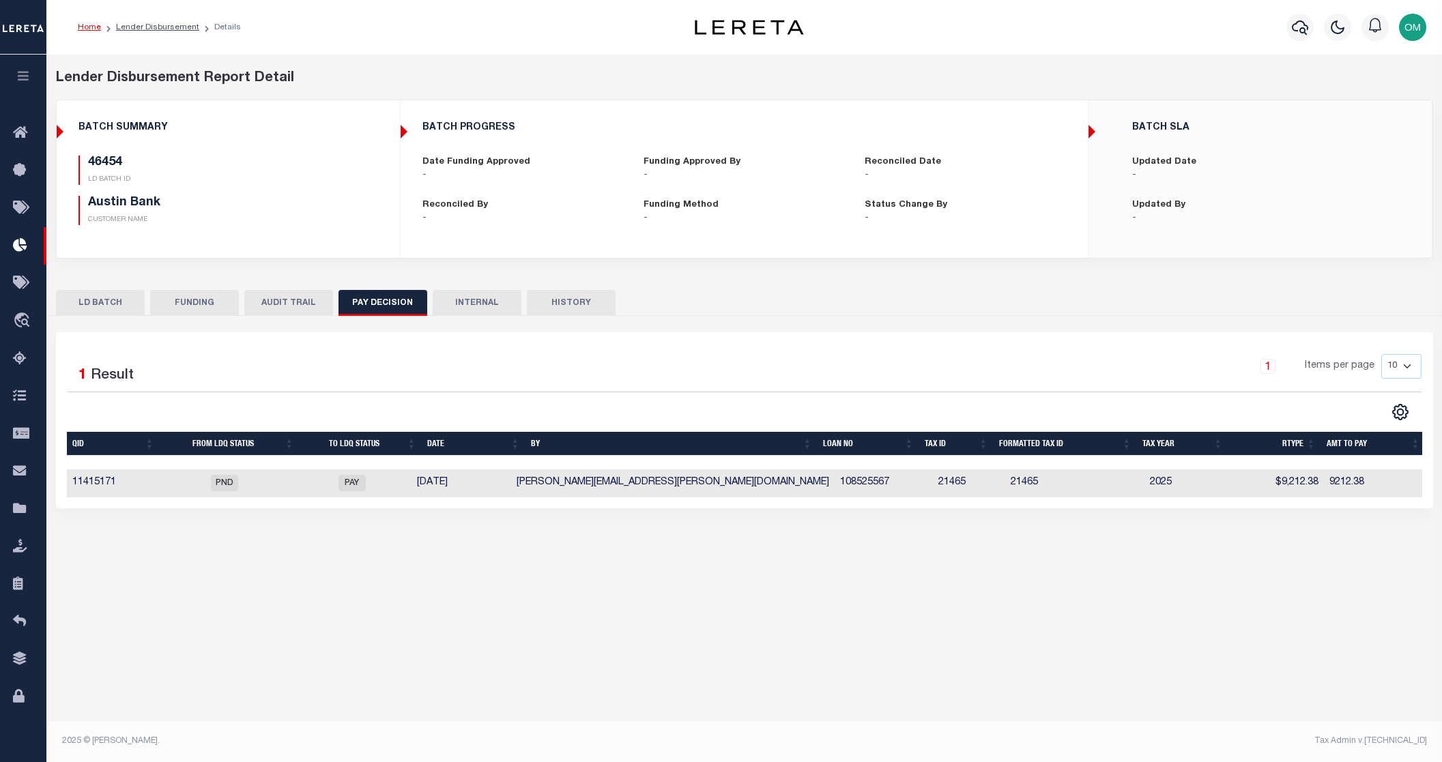
click at [494, 302] on button "INTERNAL" at bounding box center [477, 303] width 89 height 26
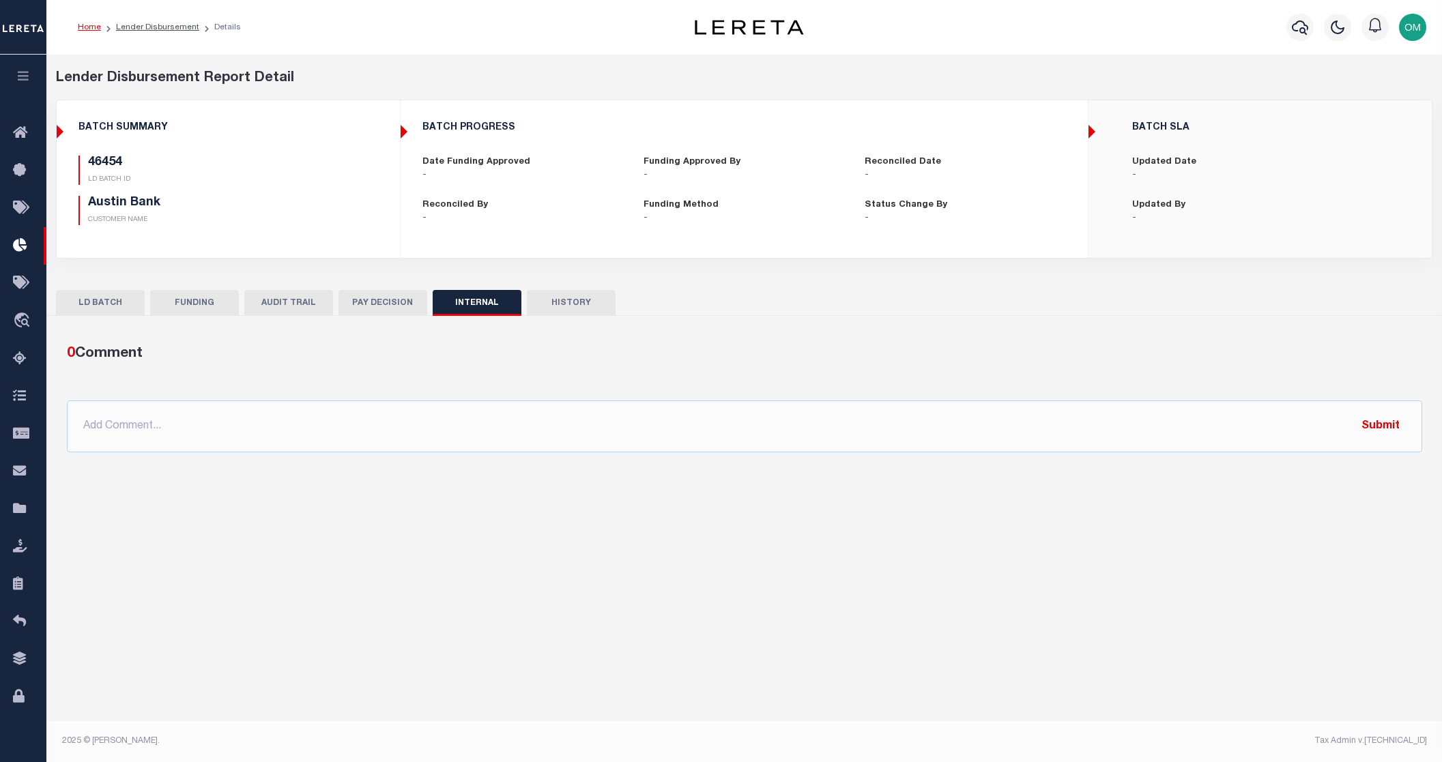
click at [557, 301] on button "HISTORY" at bounding box center [571, 303] width 89 height 26
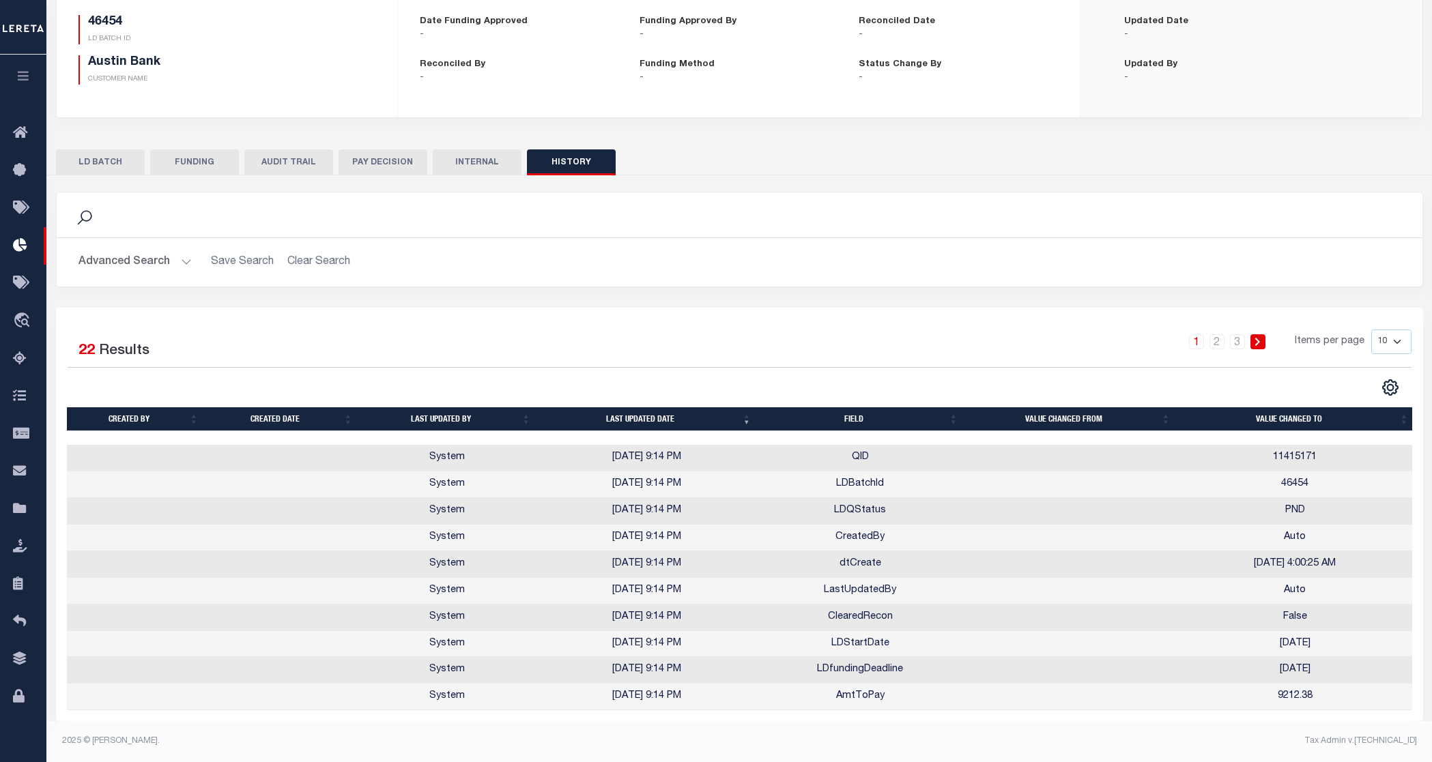
scroll to position [150, 0]
click at [19, 63] on button "button" at bounding box center [23, 78] width 46 height 46
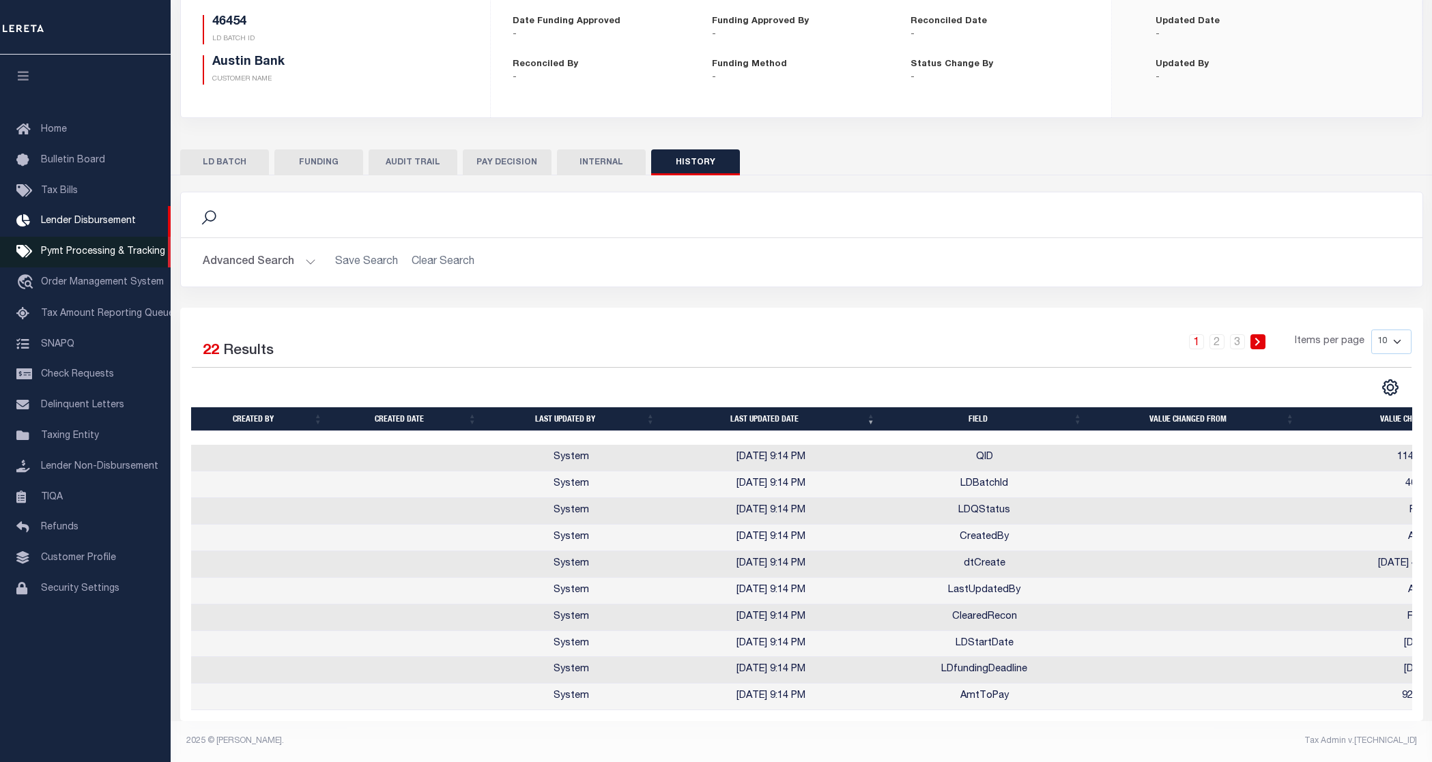
click at [109, 253] on span "Pymt Processing & Tracking" at bounding box center [103, 252] width 124 height 10
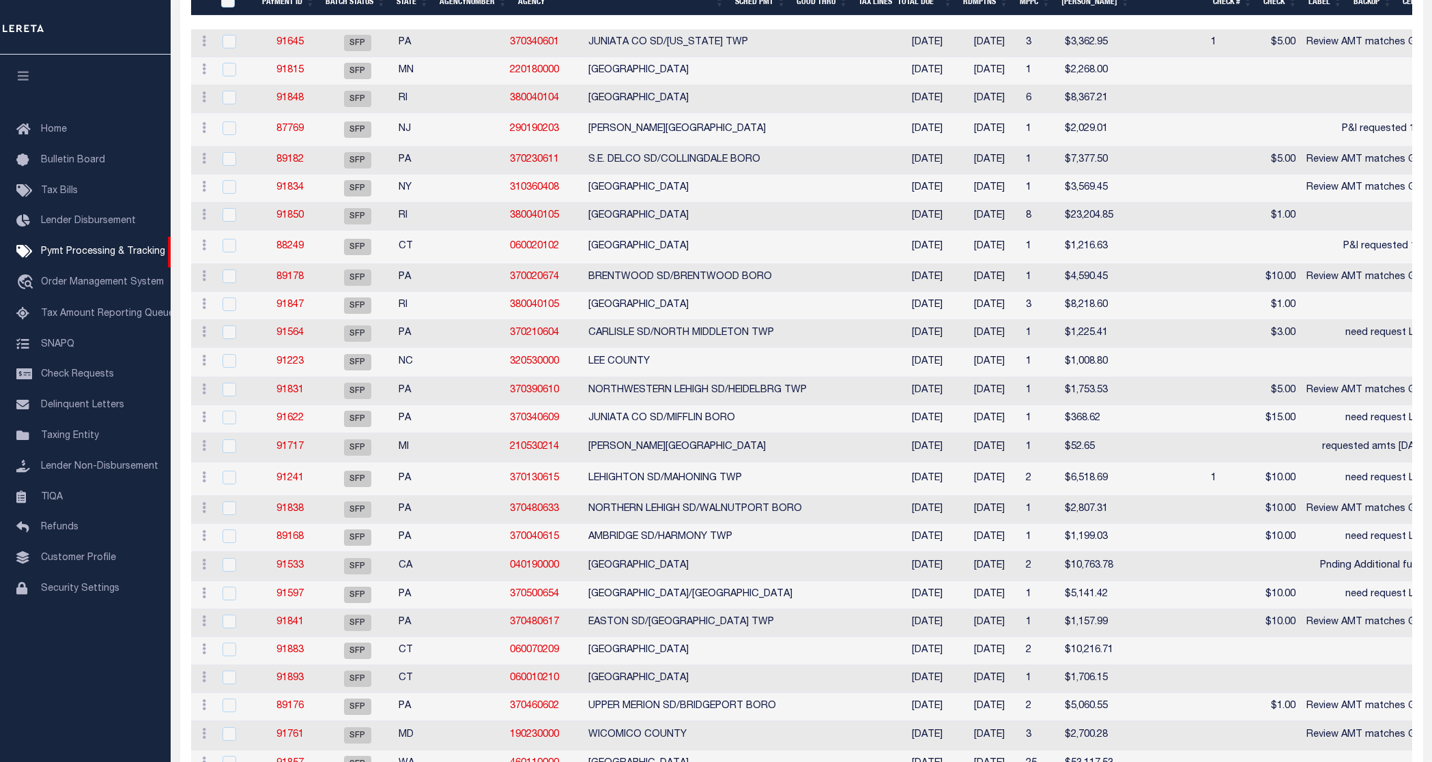
scroll to position [341, 0]
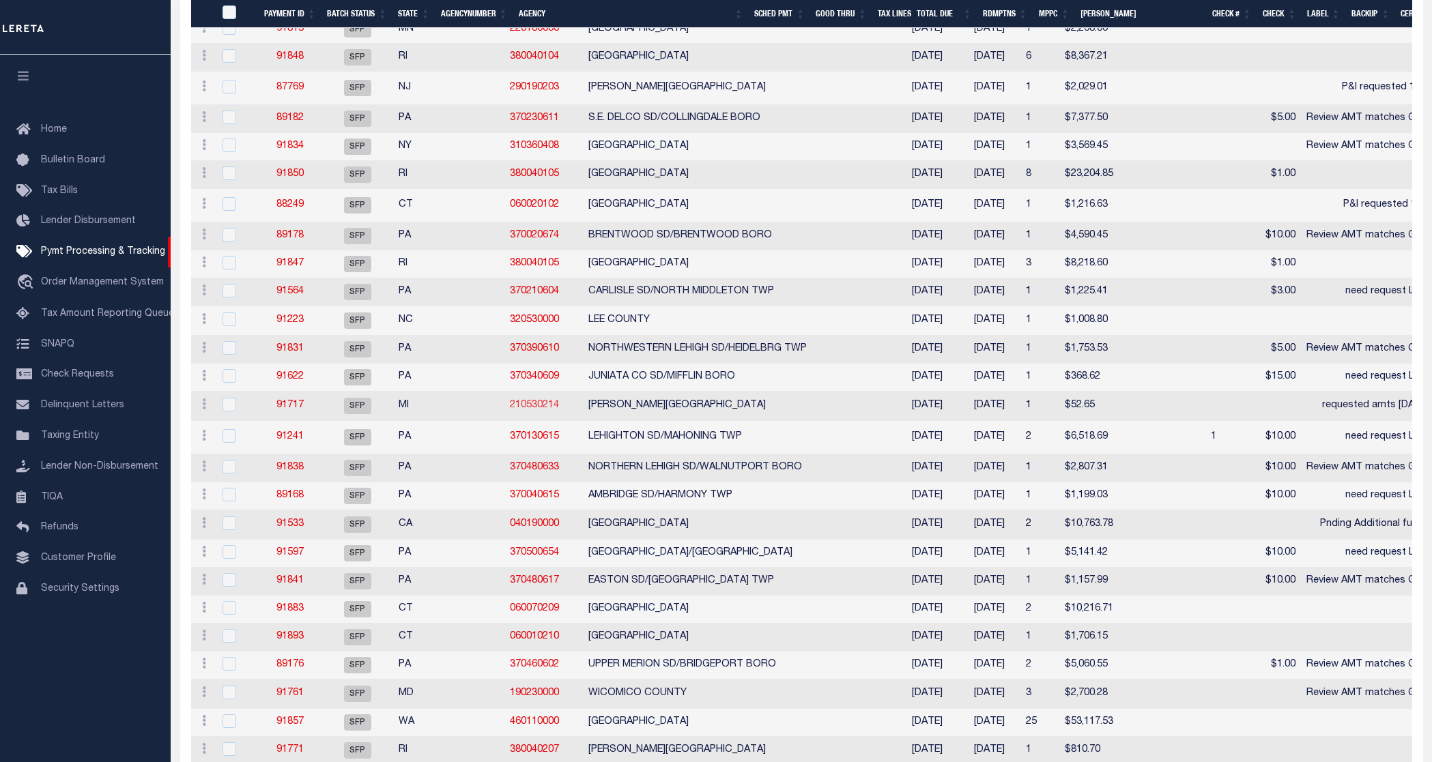
click at [510, 405] on link "210530214" at bounding box center [534, 406] width 49 height 10
checkbox input "true"
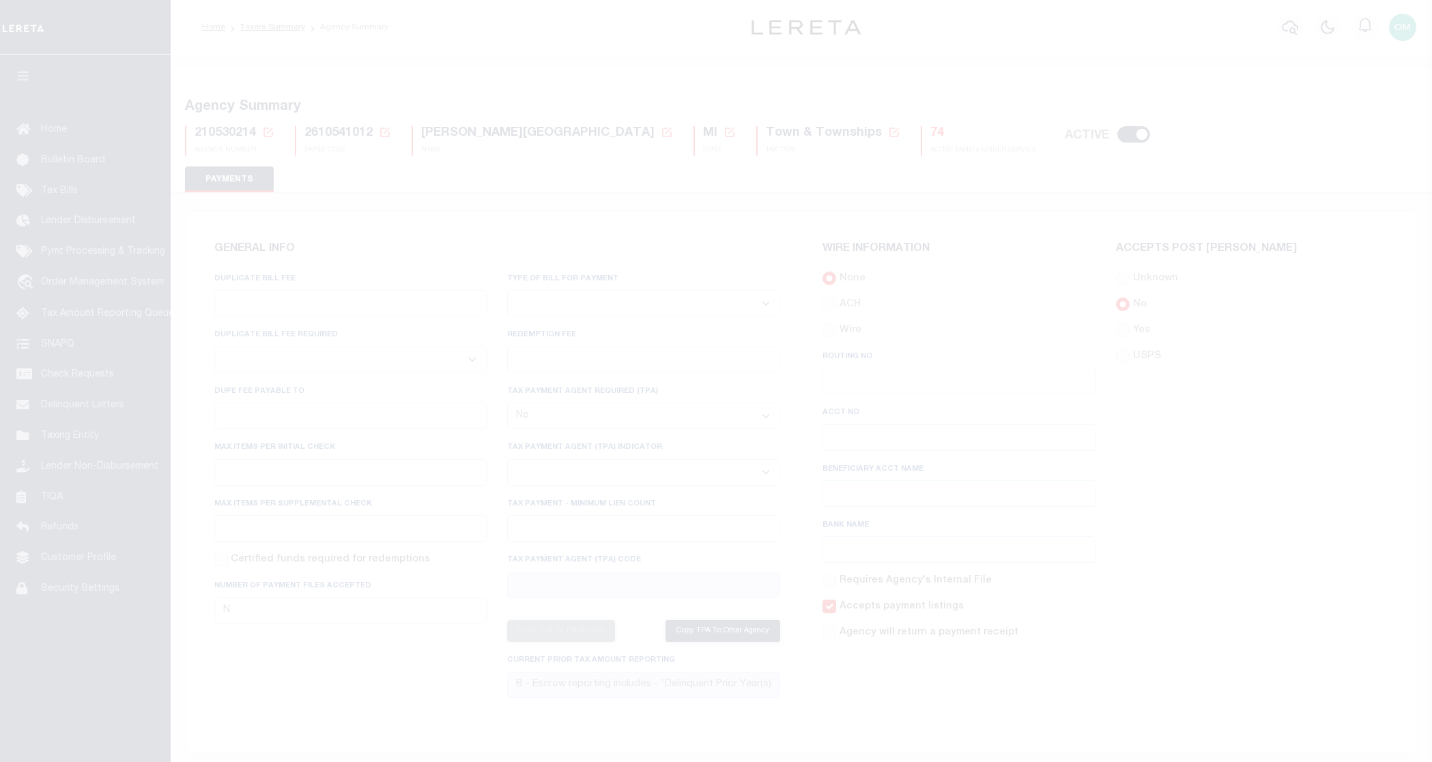
select select "false"
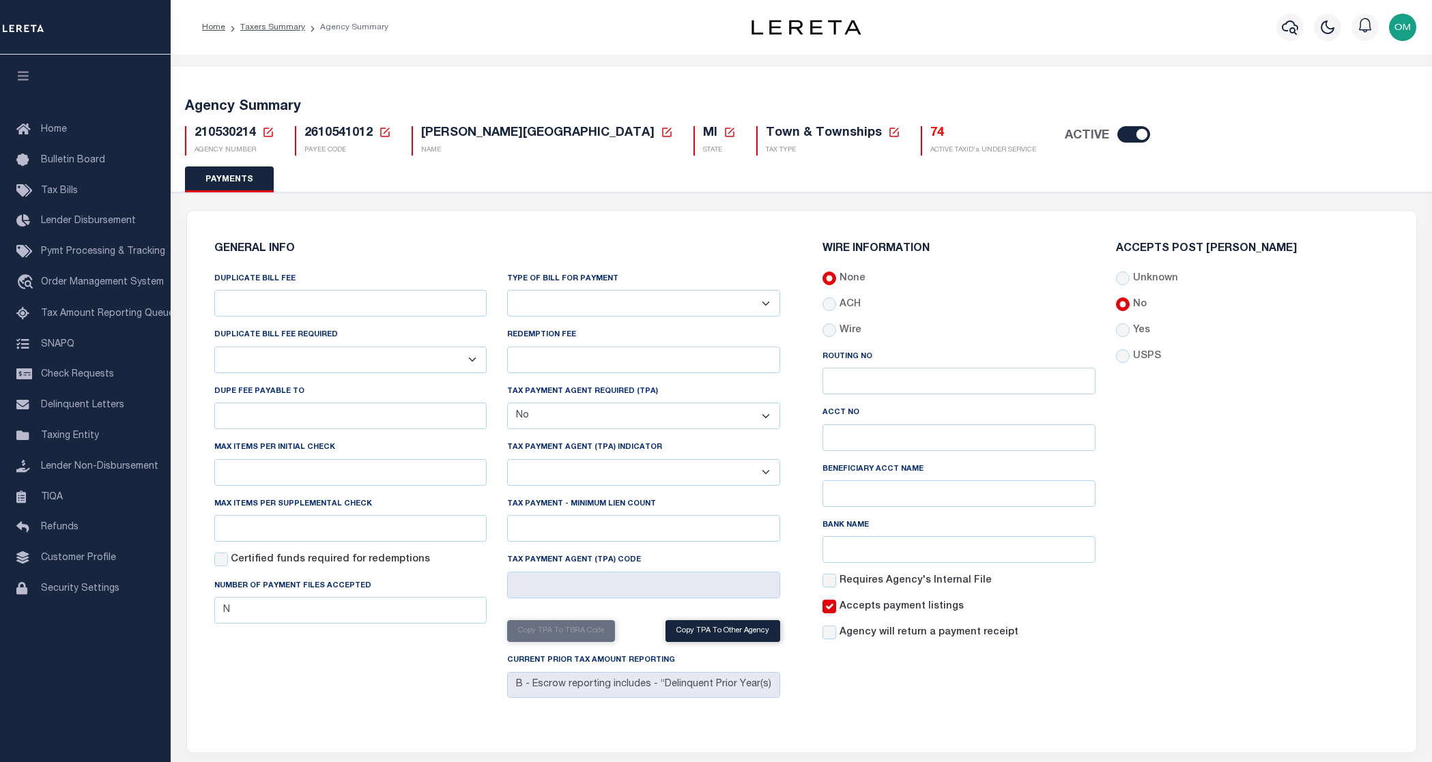
click at [922, 14] on div "Profile Sign out" at bounding box center [1165, 27] width 513 height 48
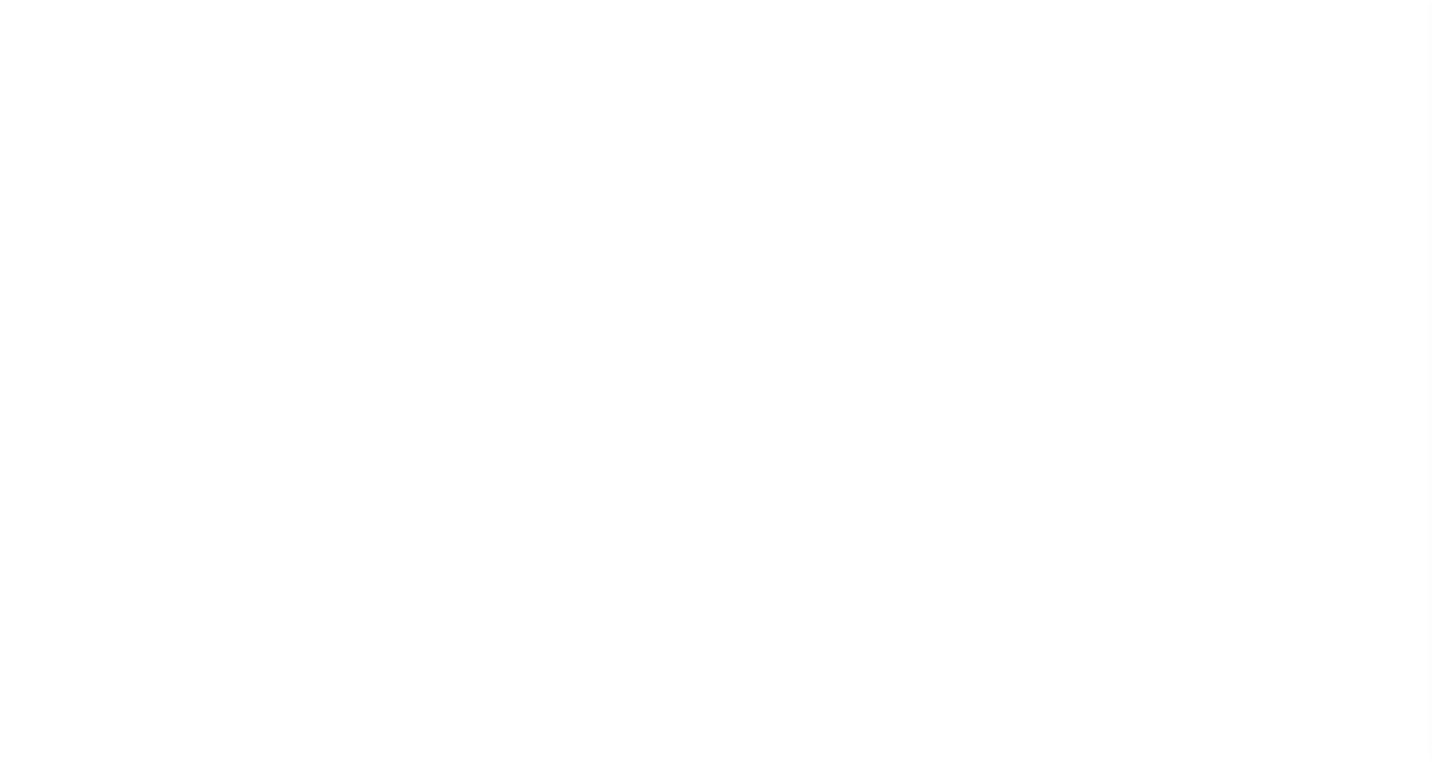
select select
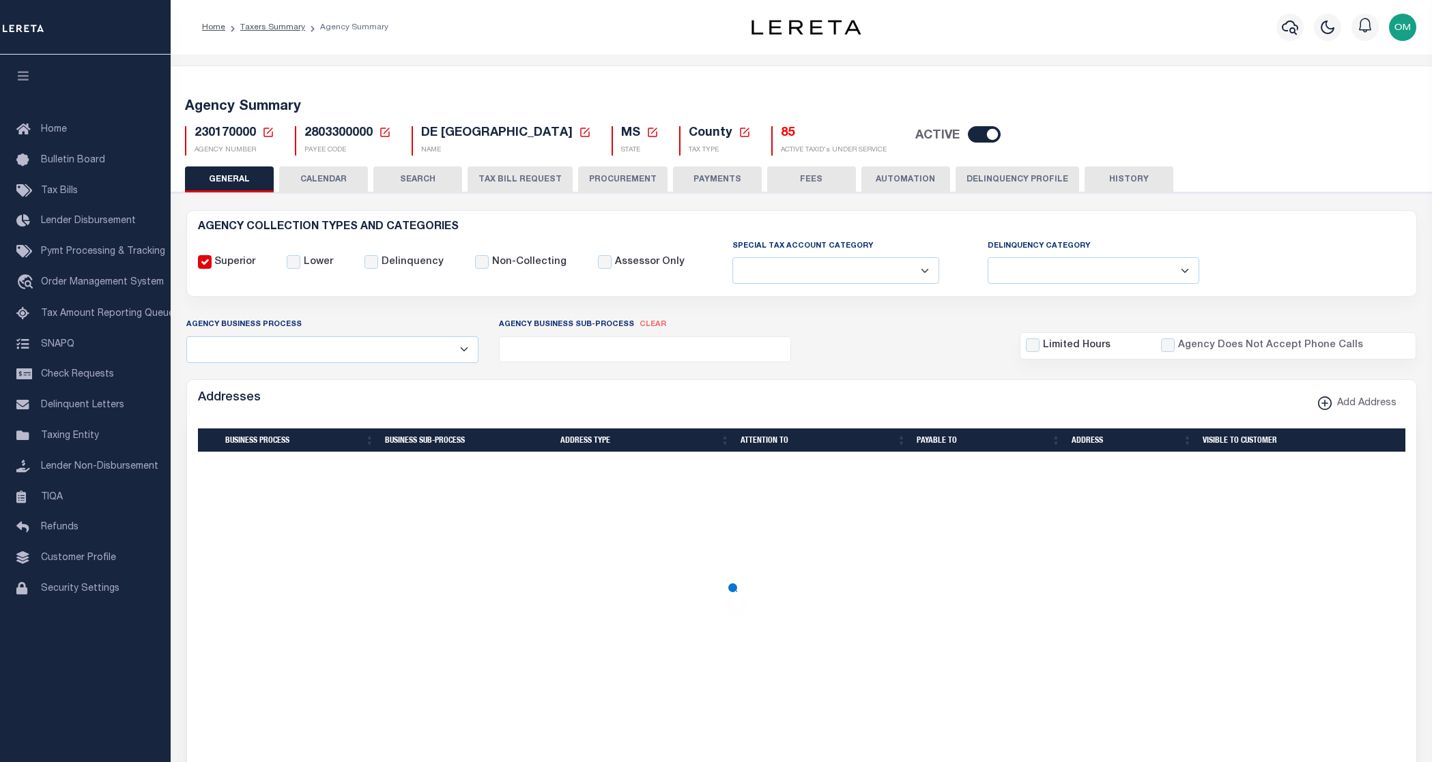
click at [517, 176] on button "TAX BILL REQUEST" at bounding box center [520, 180] width 105 height 26
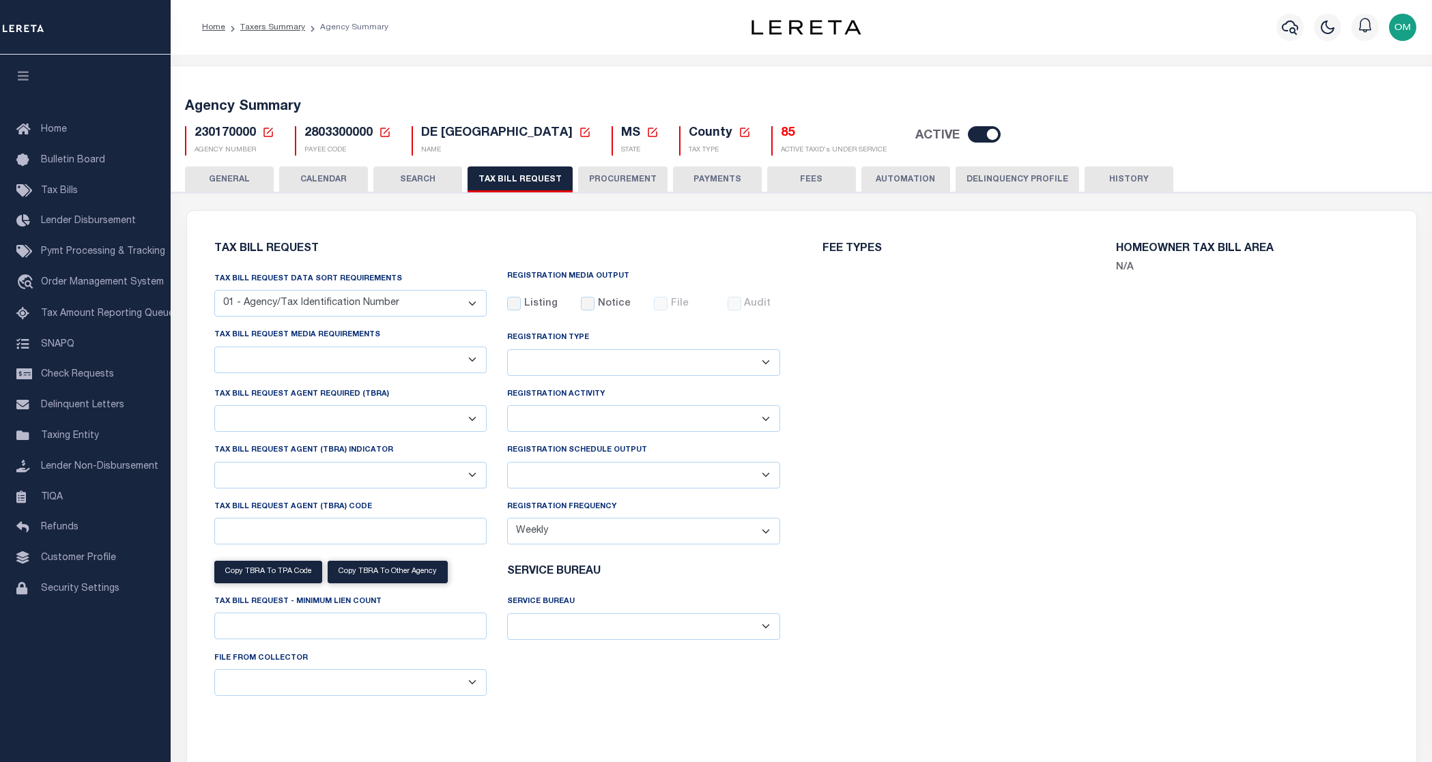
select select "27"
checkbox input "false"
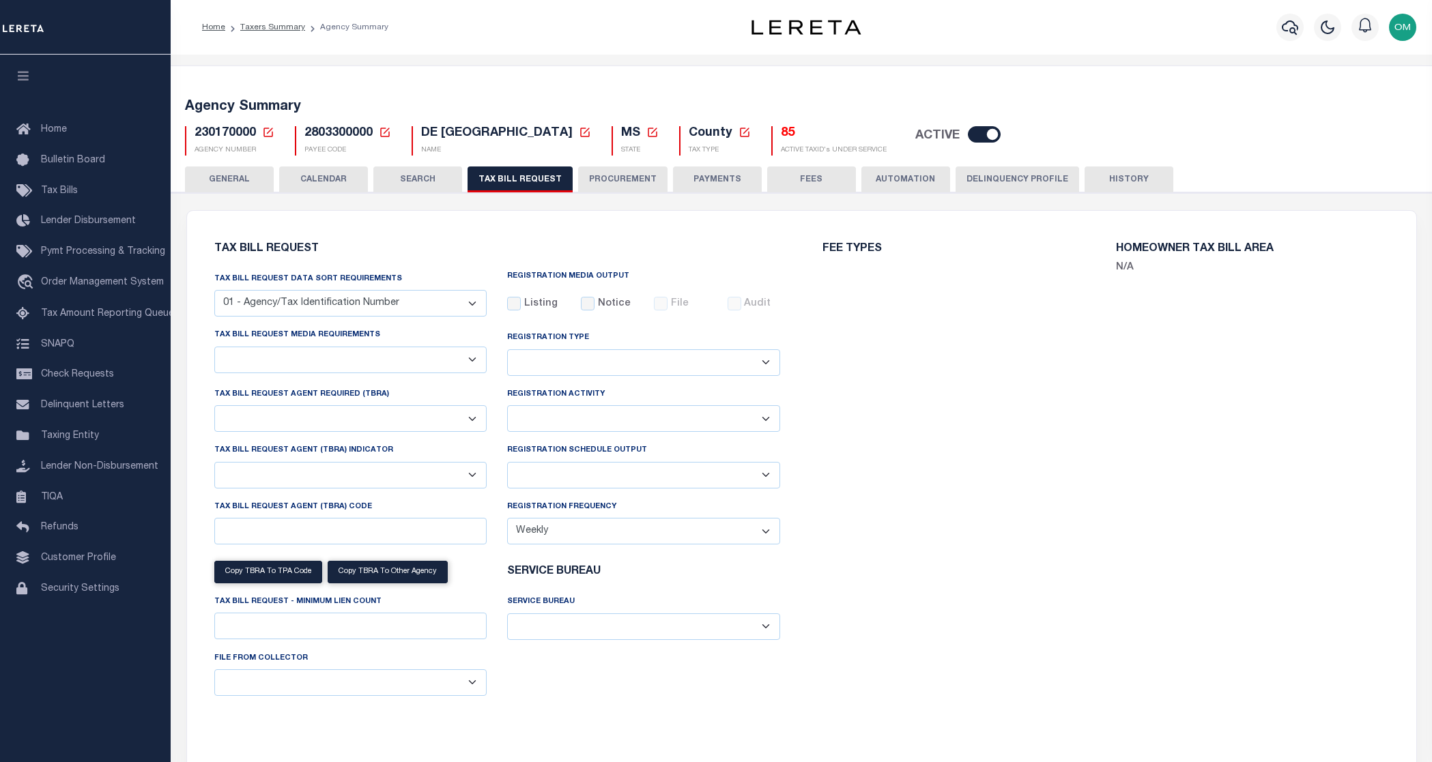
select select "22"
select select "true"
select select "14"
type input "700"
select select
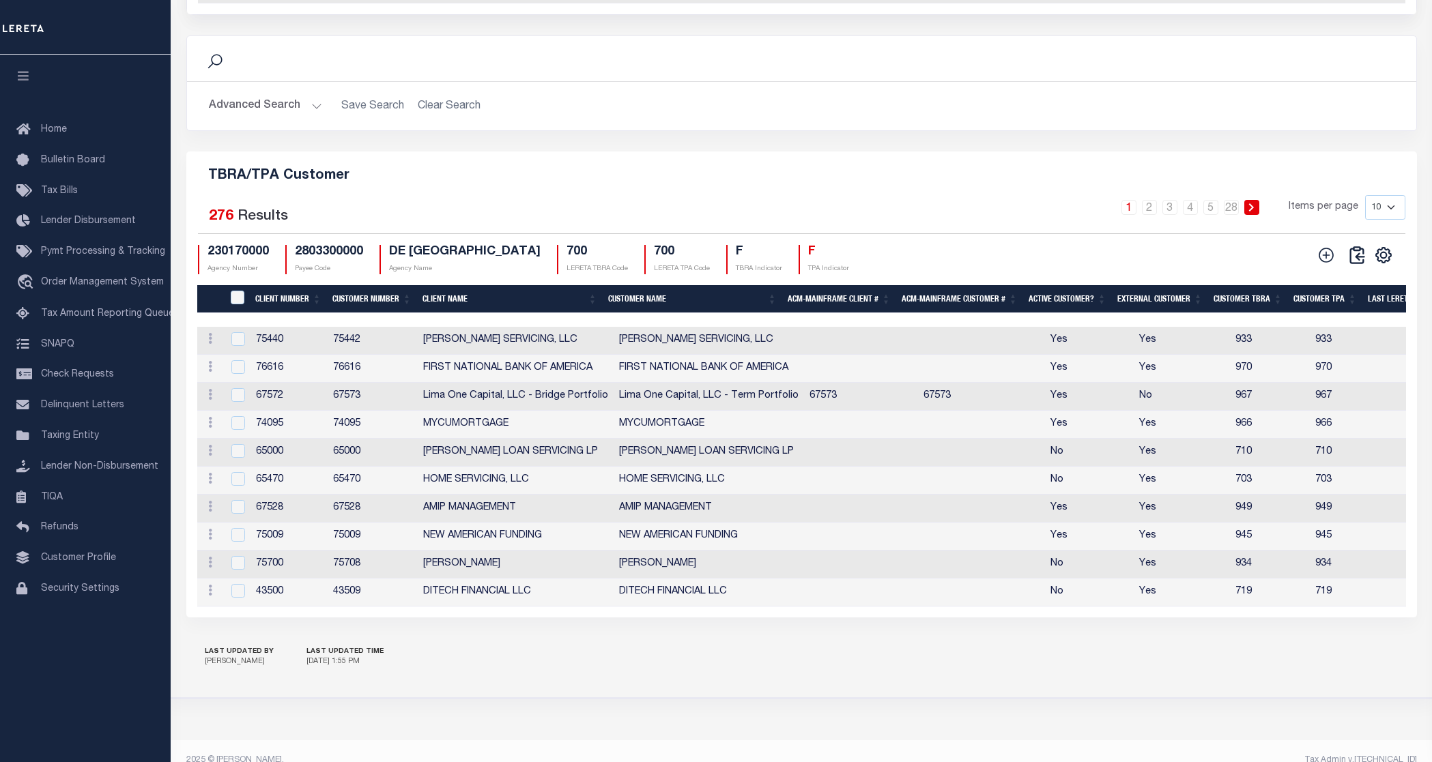
scroll to position [1502, 0]
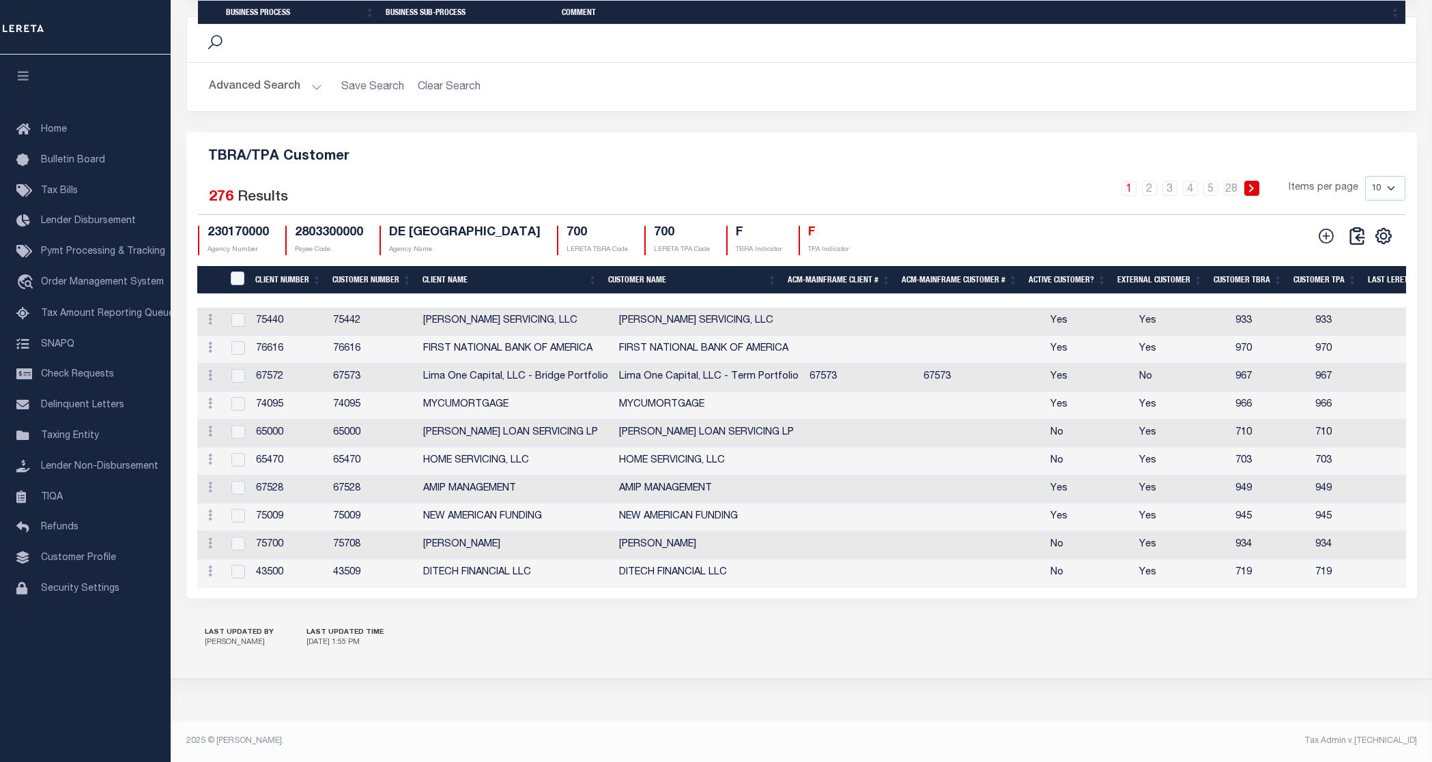
click at [1285, 294] on th "Customer TBRA" at bounding box center [1248, 280] width 80 height 28
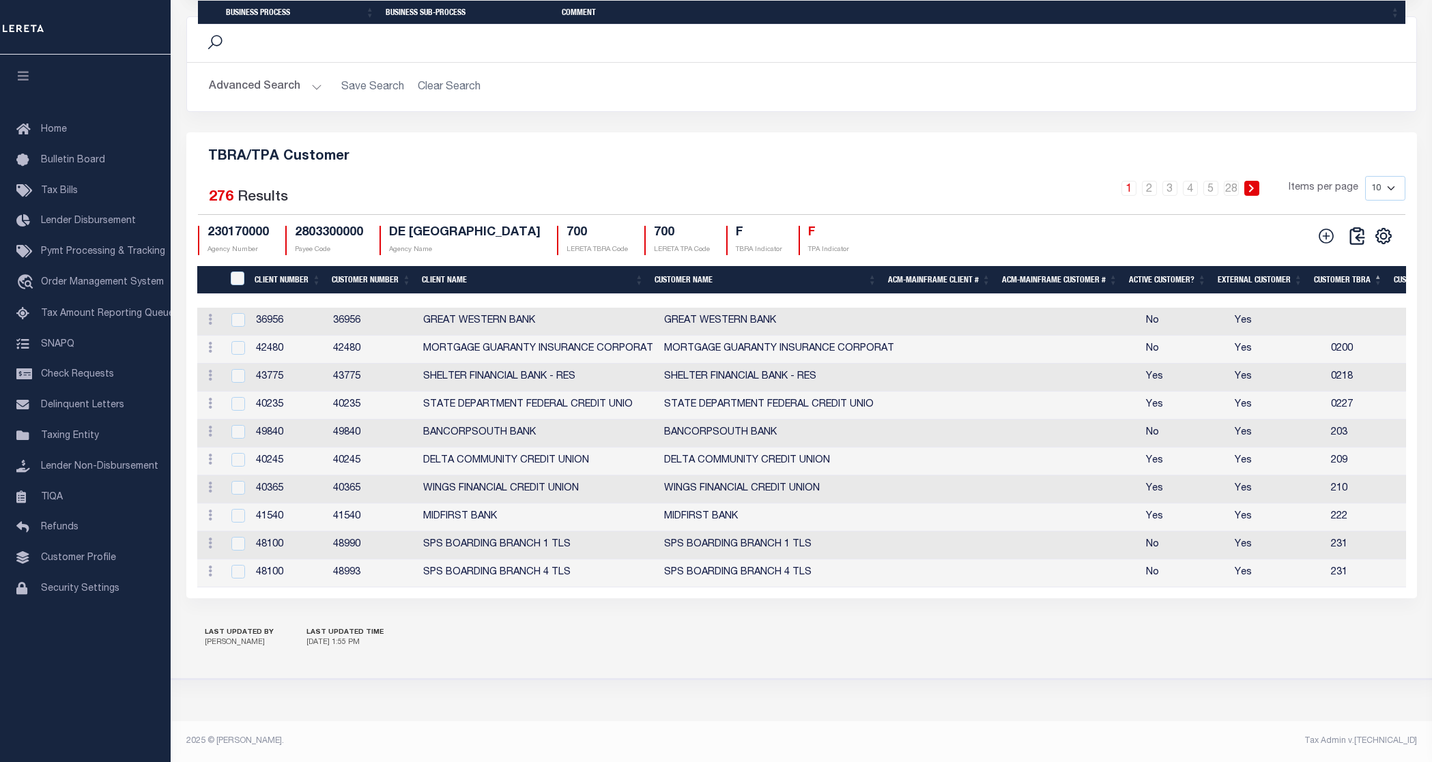
drag, startPoint x: 1324, startPoint y: 343, endPoint x: 1371, endPoint y: 343, distance: 47.1
click at [1371, 336] on td at bounding box center [1366, 322] width 80 height 28
checkbox input "true"
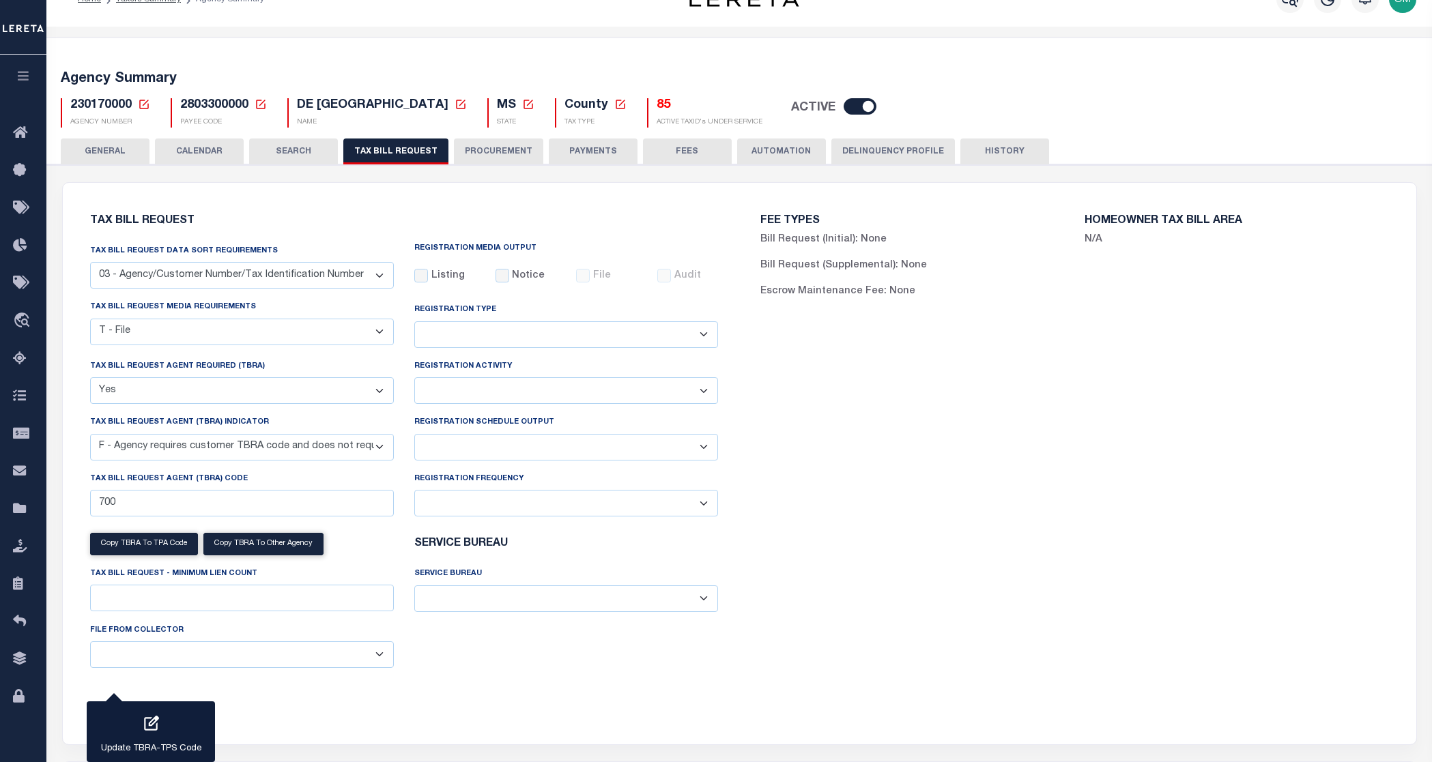
scroll to position [0, 0]
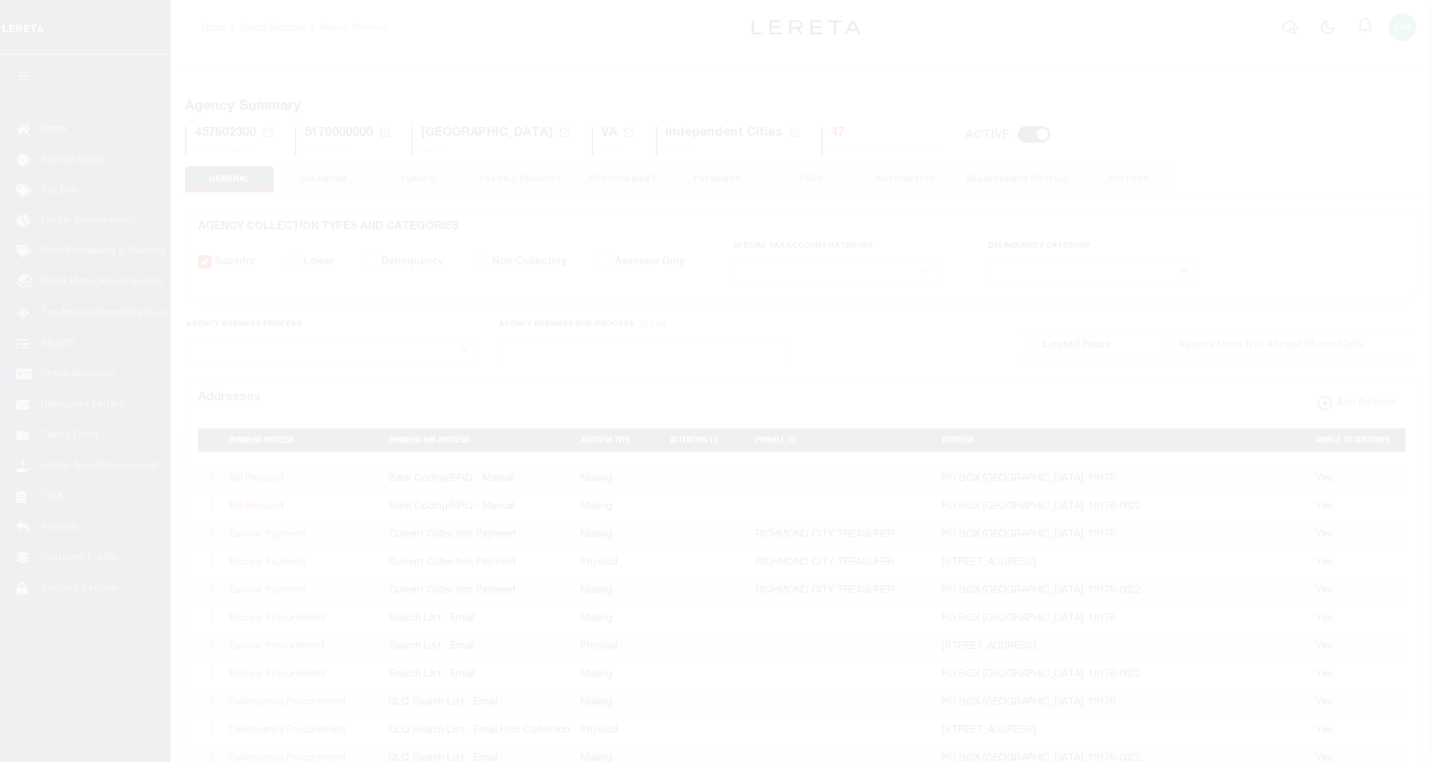
select select
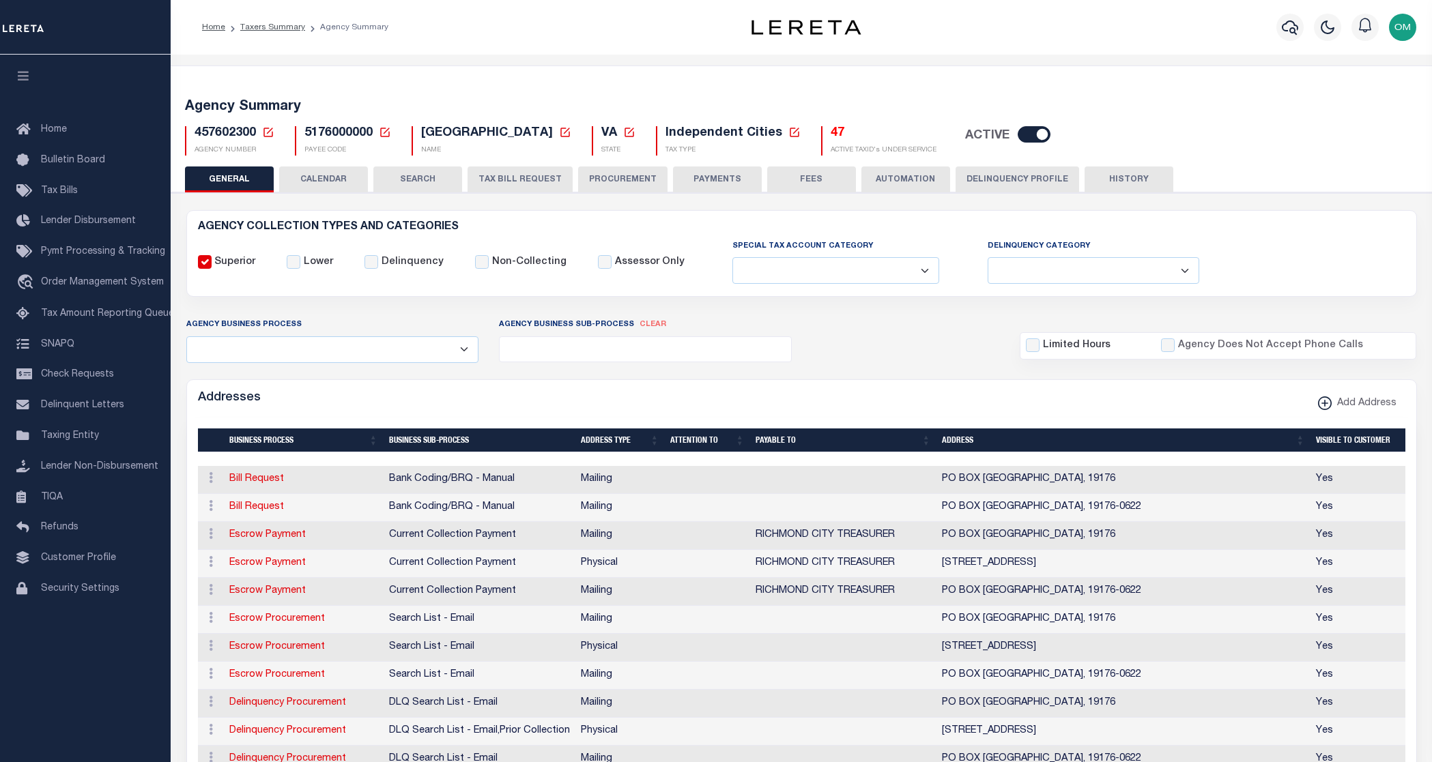
click at [326, 135] on span "5176000000" at bounding box center [338, 133] width 68 height 12
copy h5 "5176000000"
click at [239, 129] on span "457602300" at bounding box center [225, 133] width 61 height 12
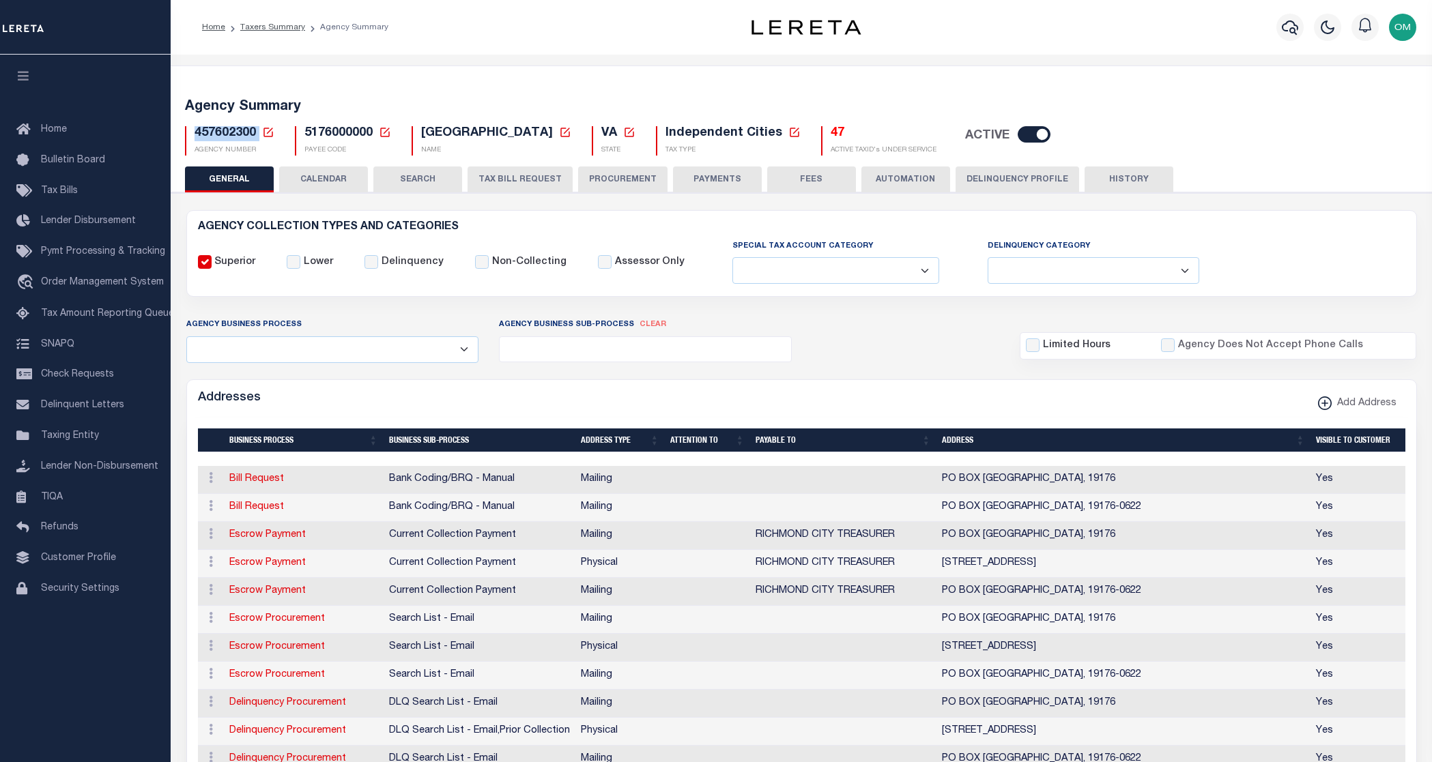
copy h5 "457602300"
click at [102, 253] on span "Pymt Processing & Tracking" at bounding box center [103, 252] width 124 height 10
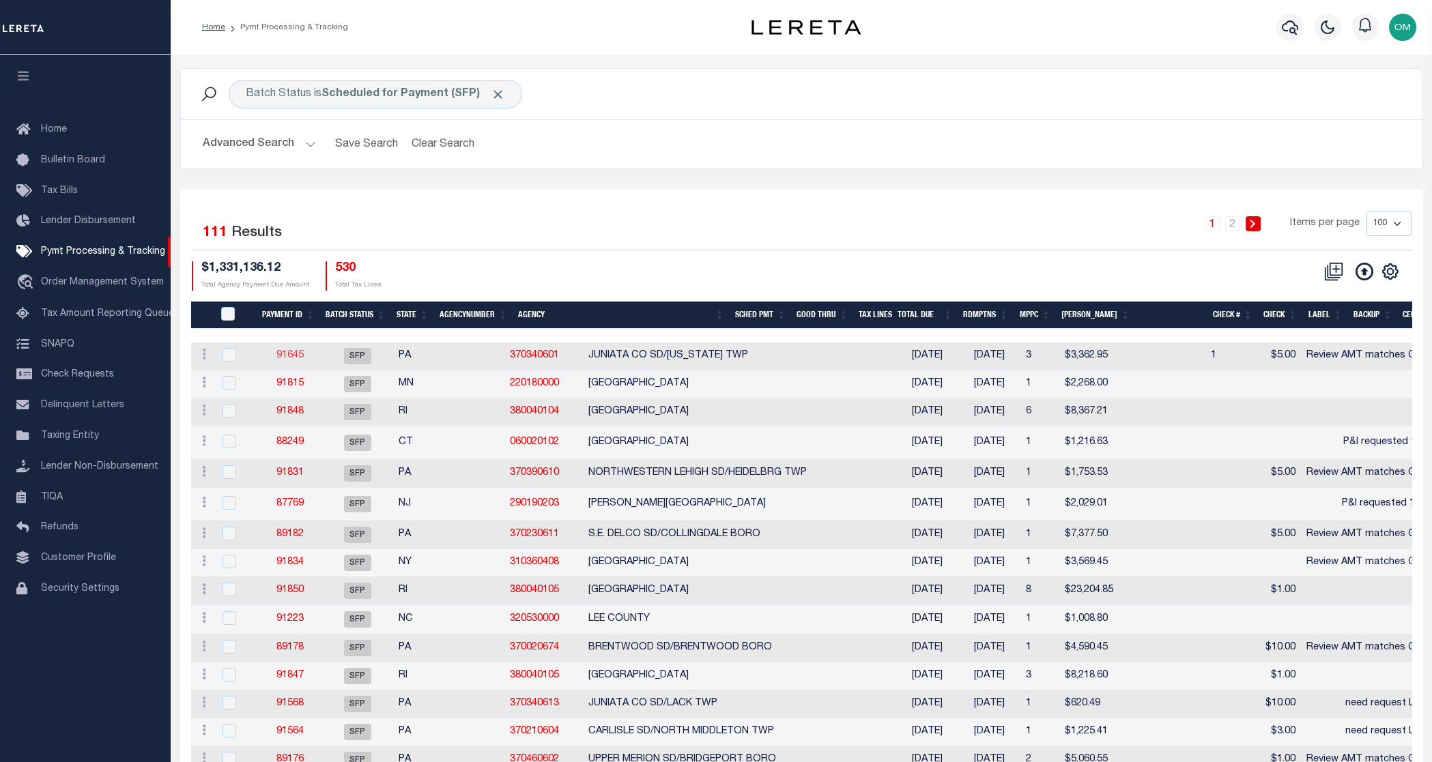
click at [291, 353] on link "91645" at bounding box center [289, 356] width 27 height 10
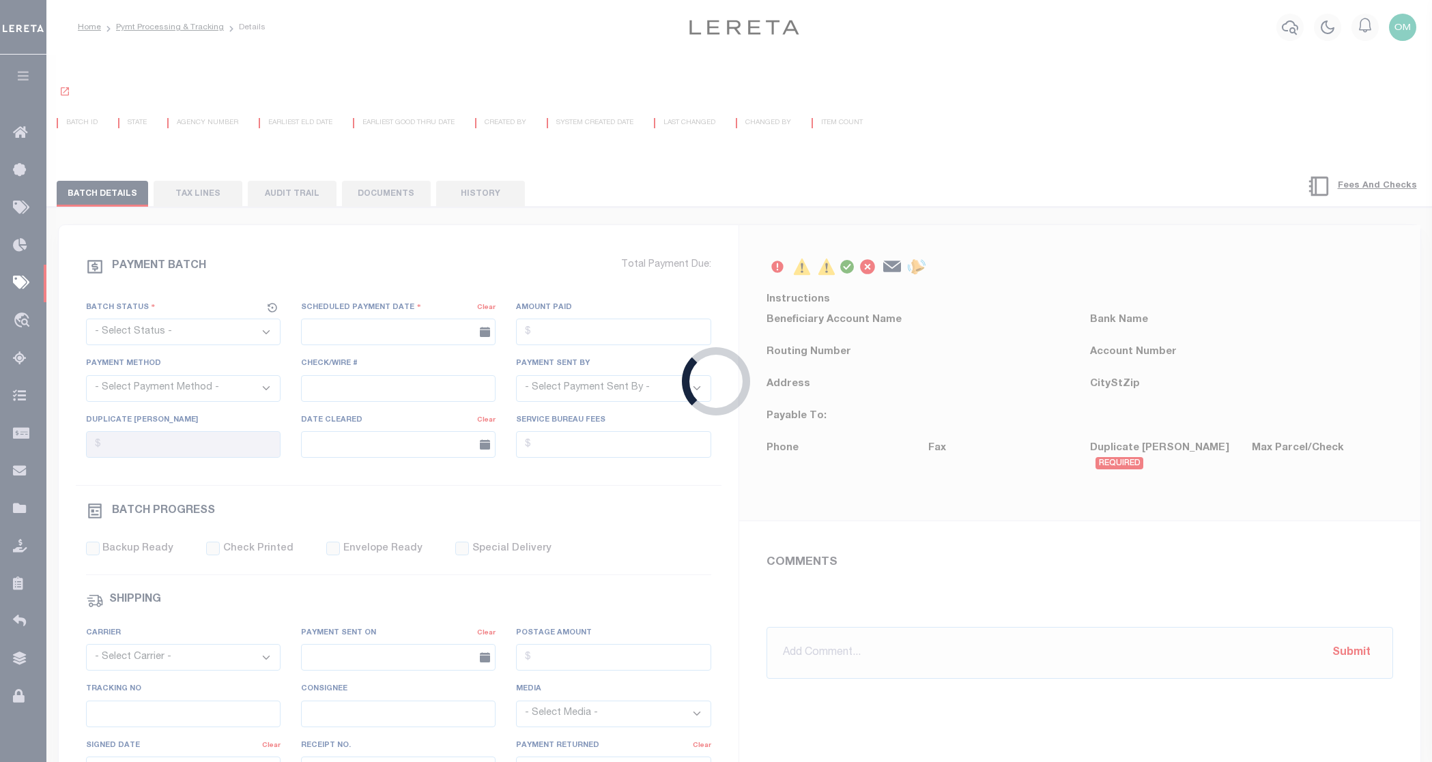
select select "SFP"
type input "[DATE]"
type input "Review AMT matches GTD"
type input "[PERSON_NAME]"
type input "N"
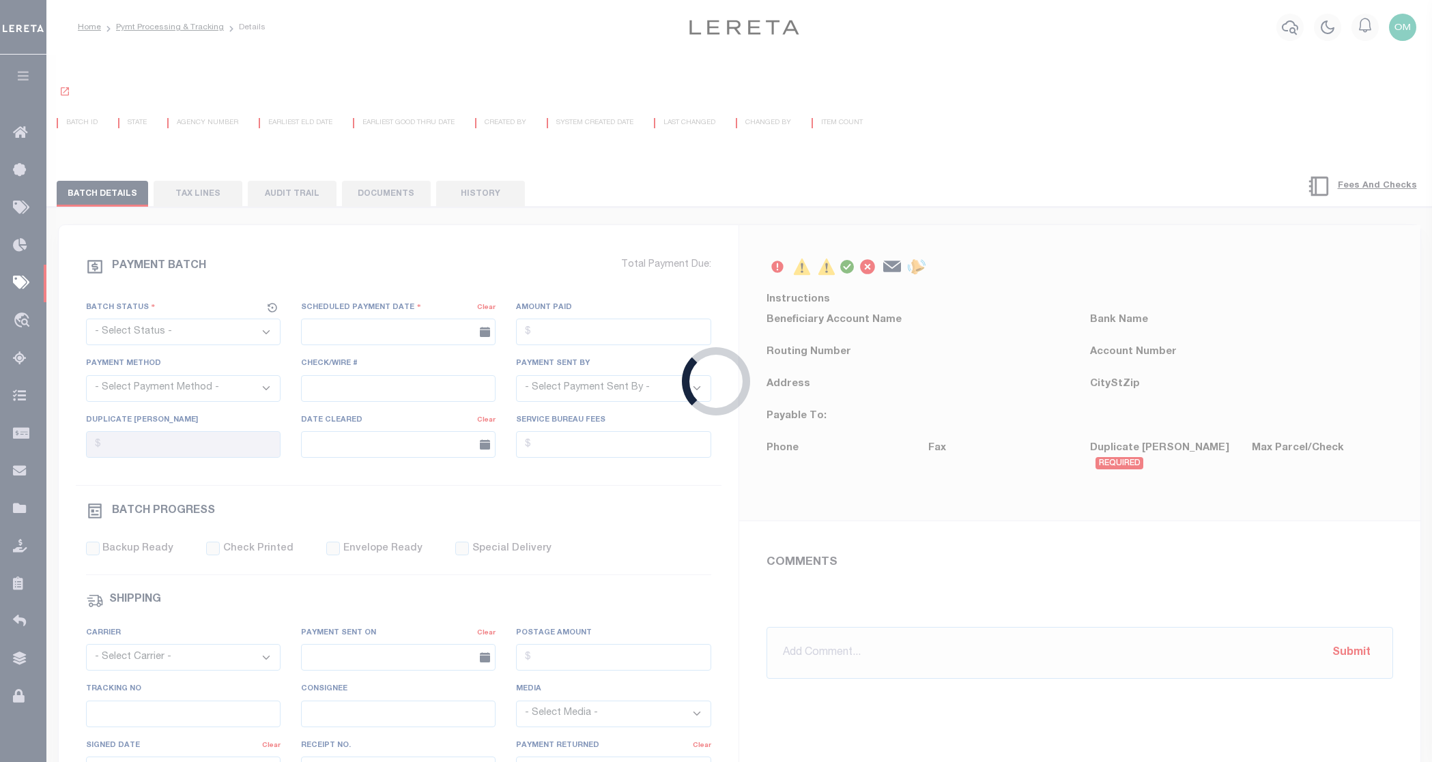
radio input "true"
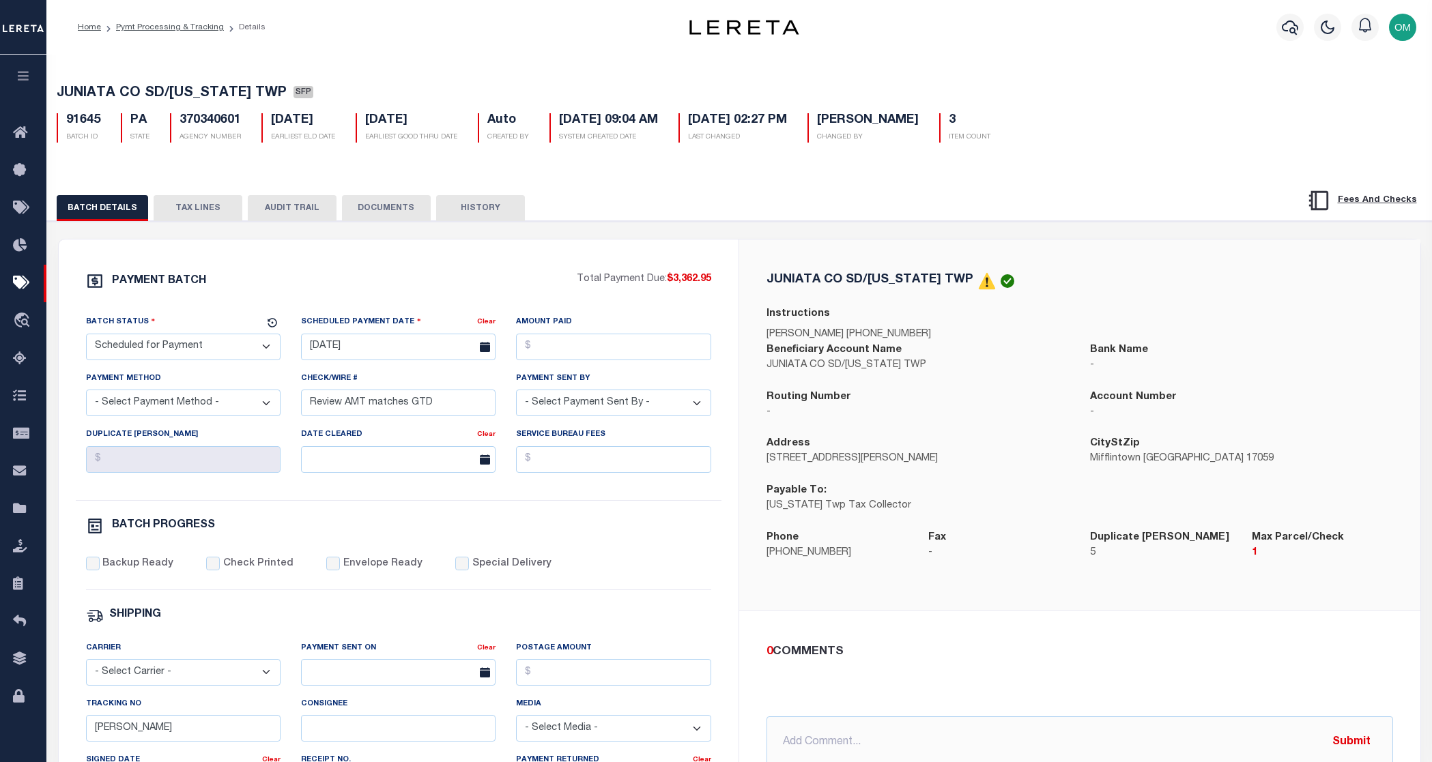
click at [485, 212] on button "HISTORY" at bounding box center [480, 208] width 89 height 26
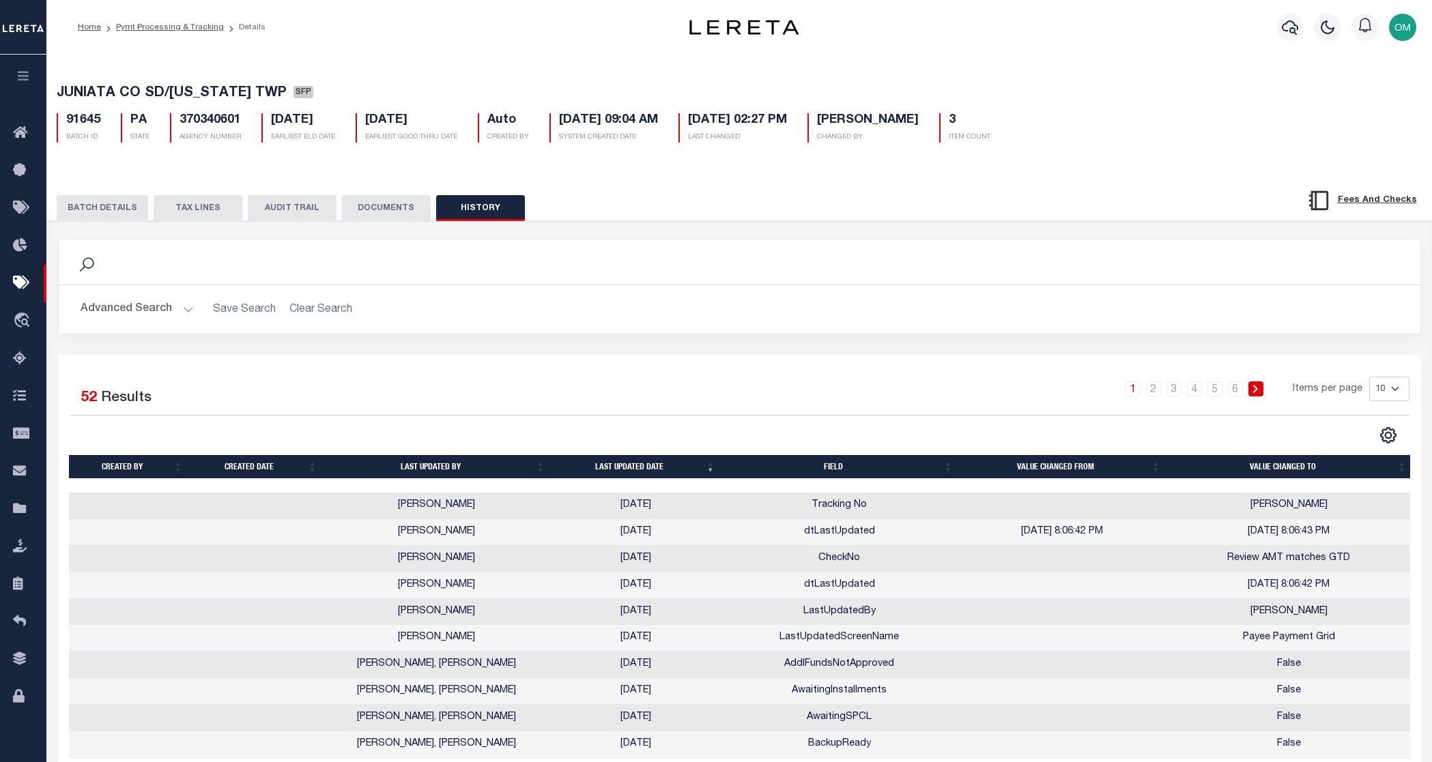
click at [1014, 282] on div "Search" at bounding box center [740, 262] width 1362 height 45
click at [193, 27] on link "Pymt Processing & Tracking" at bounding box center [170, 27] width 108 height 8
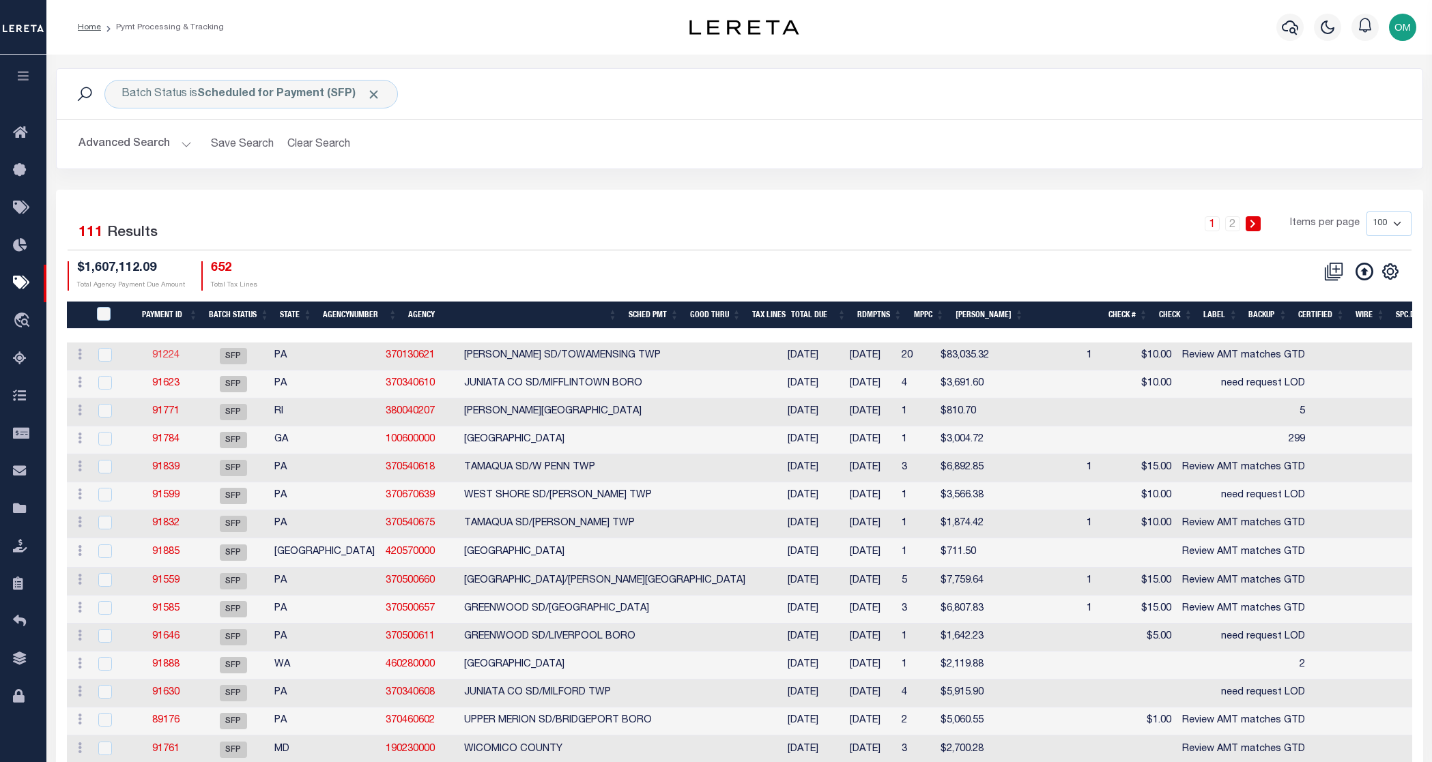
click at [167, 354] on link "91224" at bounding box center [165, 356] width 27 height 10
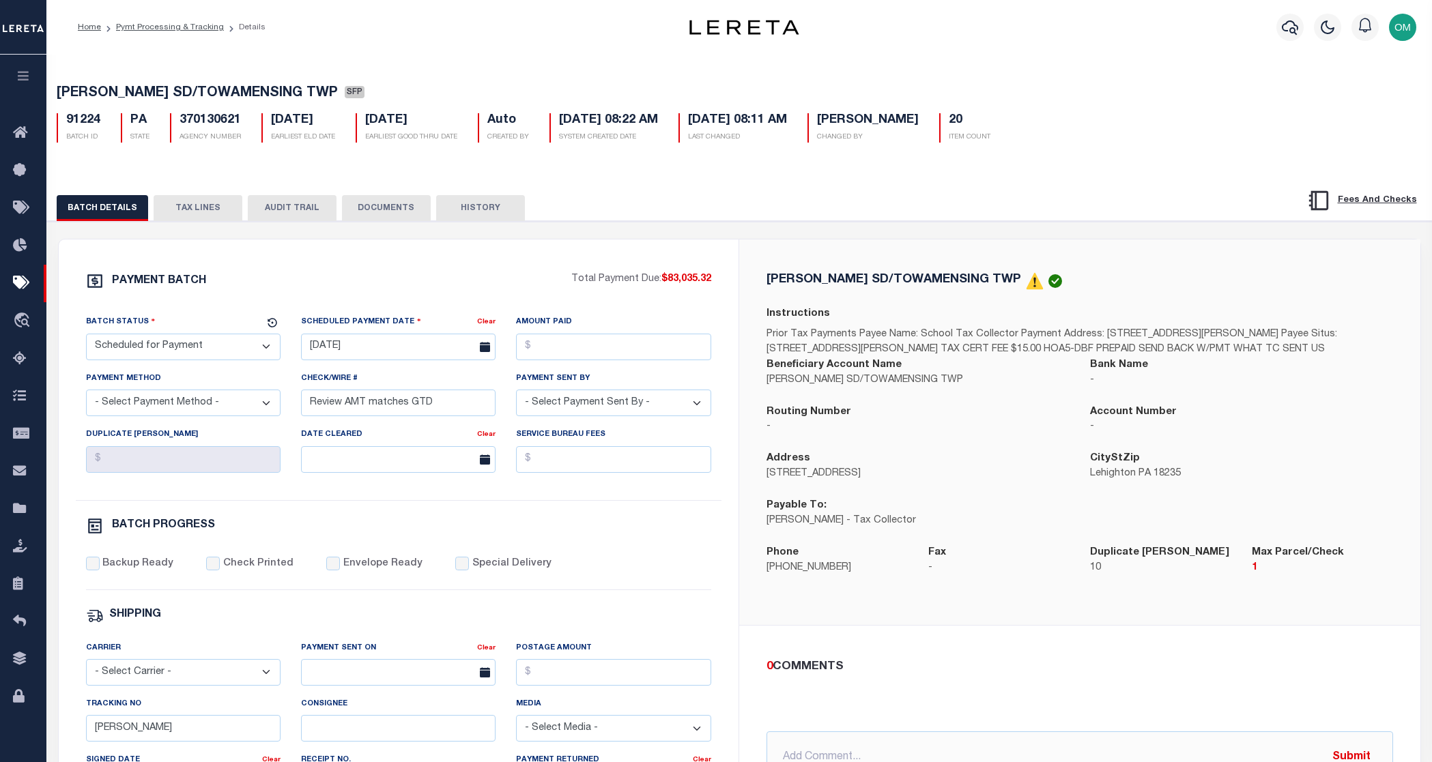
click at [216, 208] on button "TAX LINES" at bounding box center [198, 208] width 89 height 26
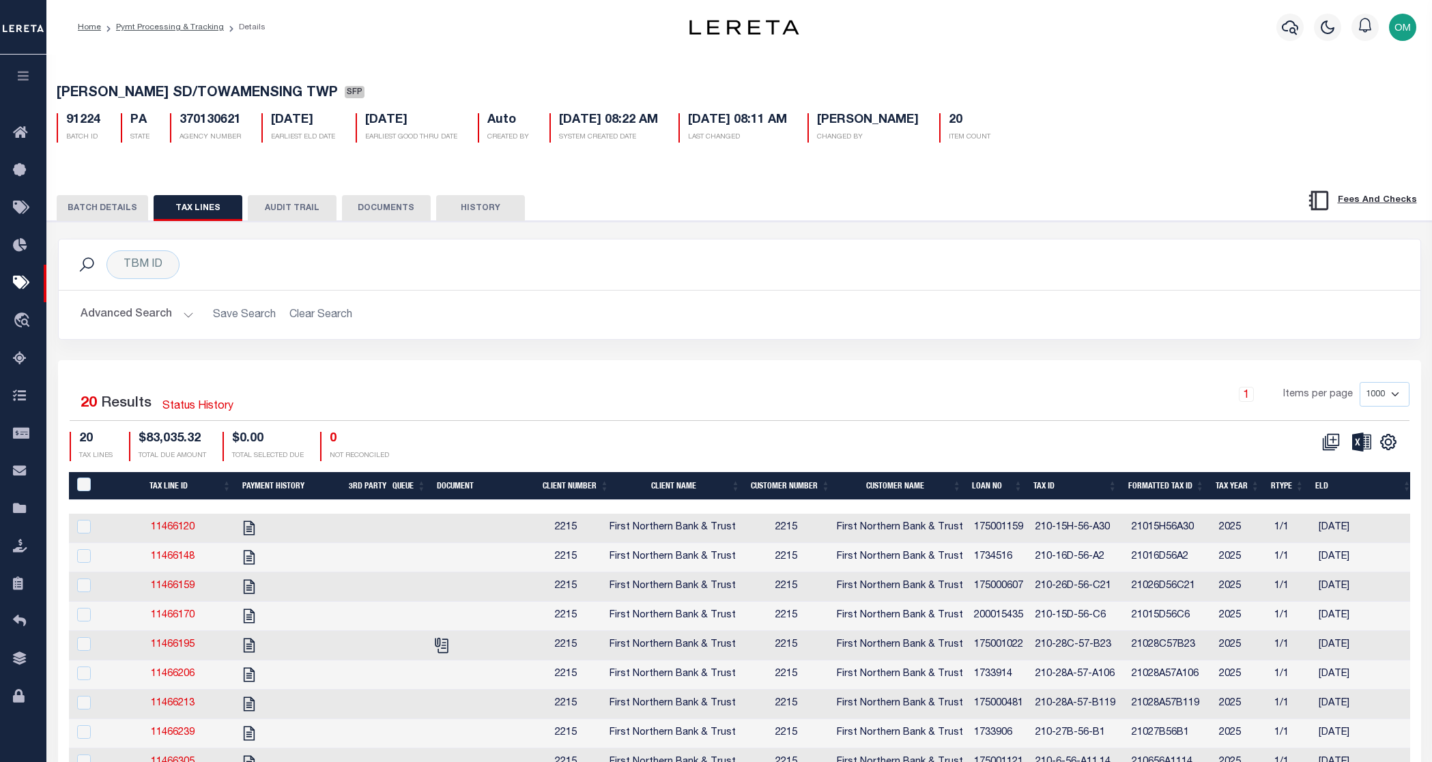
click at [286, 210] on button "AUDIT TRAIL" at bounding box center [292, 208] width 89 height 26
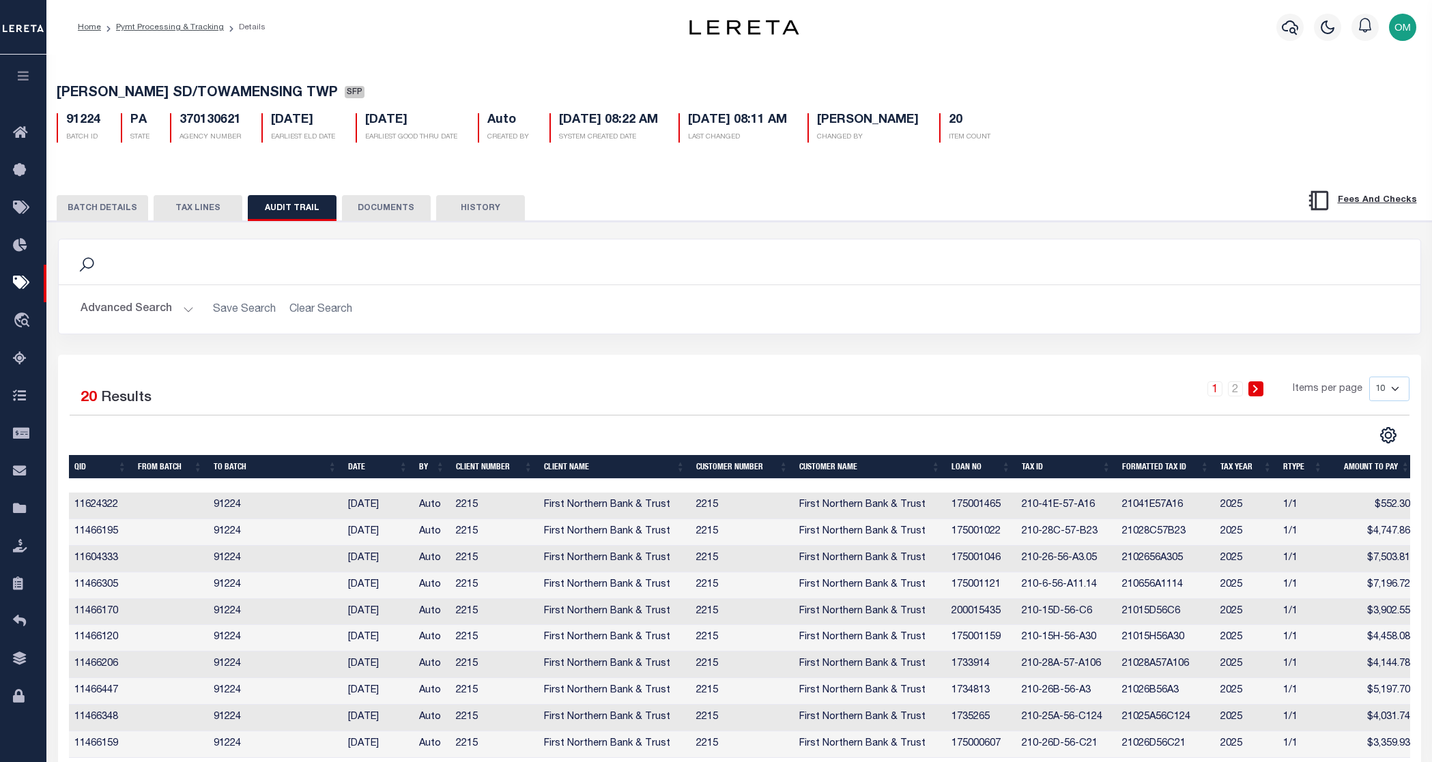
click at [388, 210] on button "DOCUMENTS" at bounding box center [386, 208] width 89 height 26
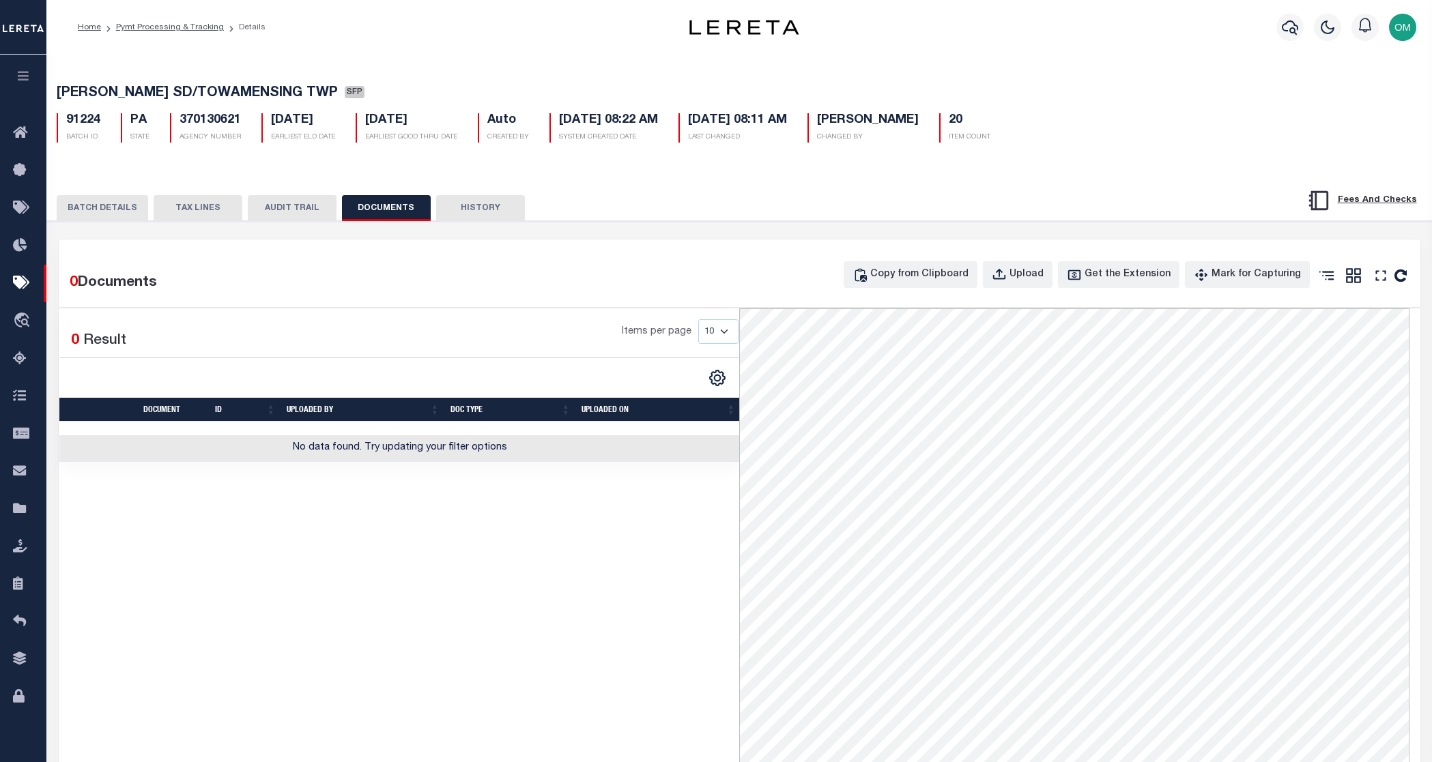
click at [476, 203] on button "HISTORY" at bounding box center [480, 208] width 89 height 26
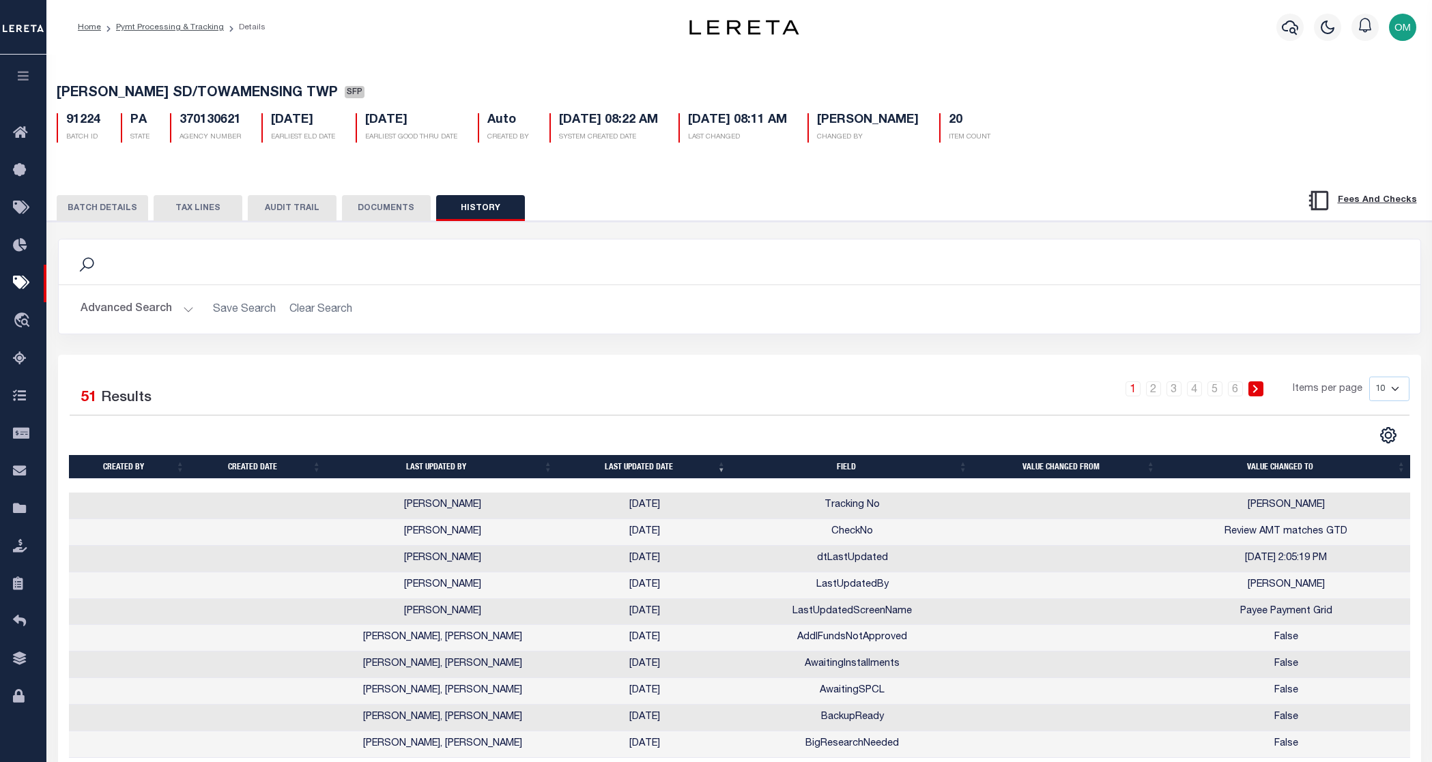
click at [902, 408] on div "1 2 3 4 5 6 Items per page 10 25 50 100" at bounding box center [910, 394] width 1000 height 35
drag, startPoint x: 162, startPoint y: 199, endPoint x: 186, endPoint y: 209, distance: 25.4
click at [168, 203] on button "TAX LINES" at bounding box center [198, 208] width 89 height 26
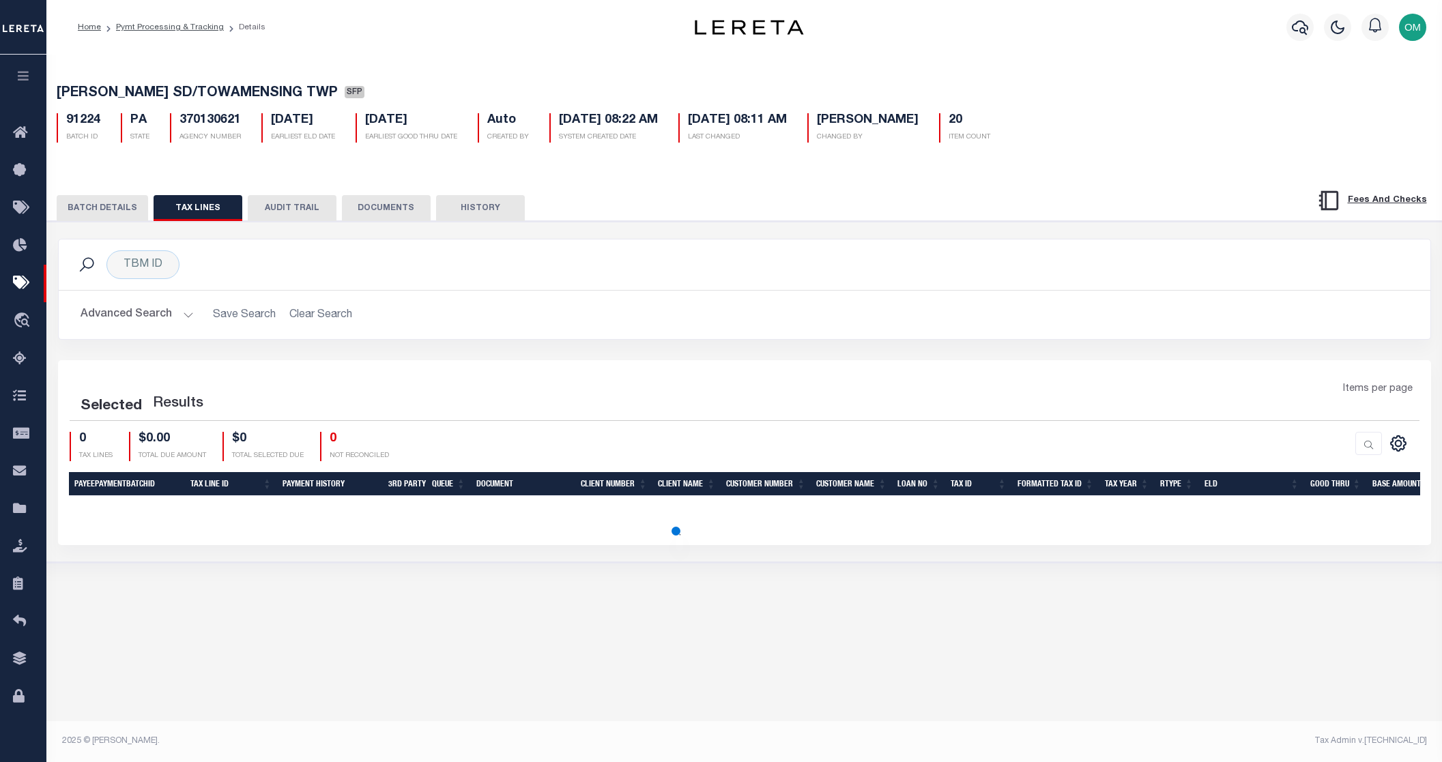
click at [186, 209] on button "TAX LINES" at bounding box center [198, 208] width 89 height 26
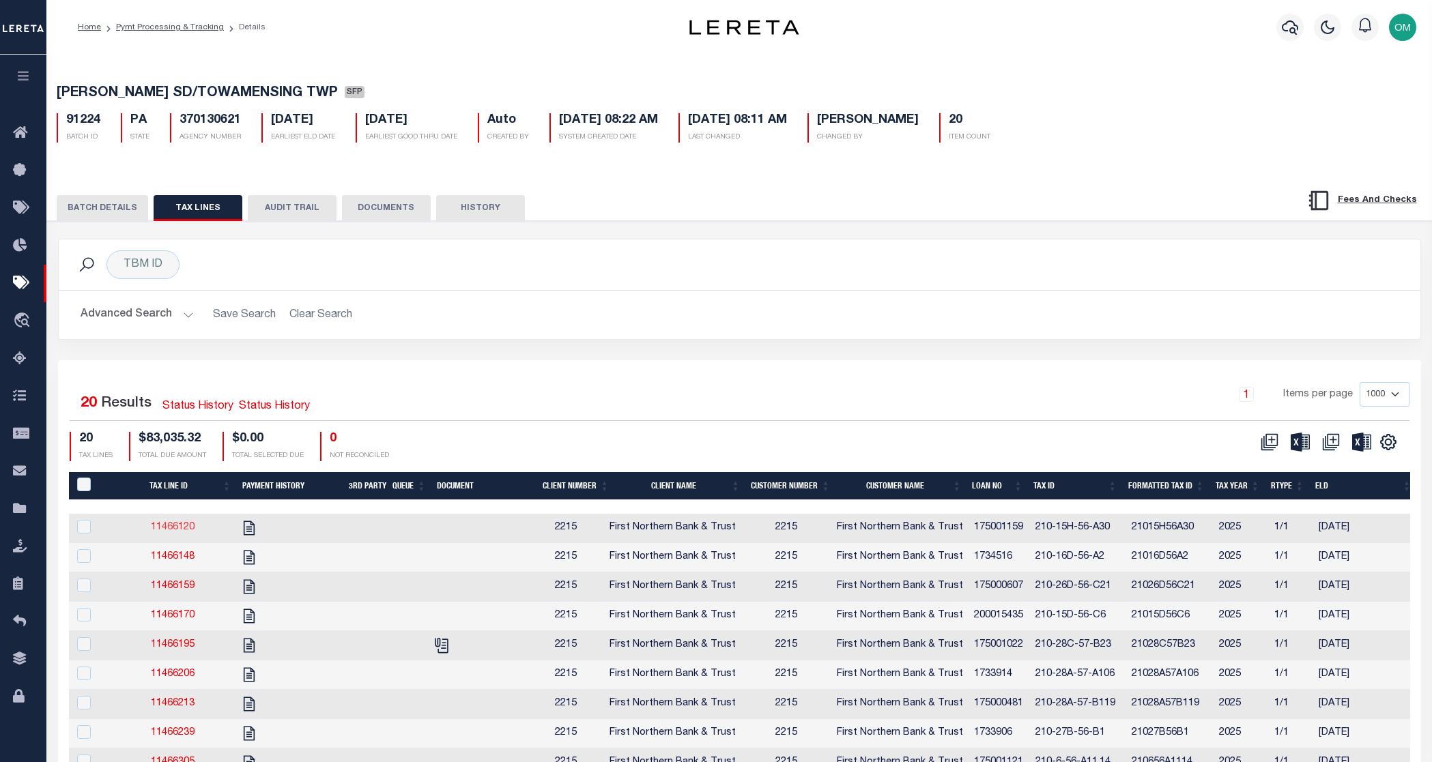
click at [171, 528] on link "11466120" at bounding box center [173, 528] width 44 height 10
checkbox input "true"
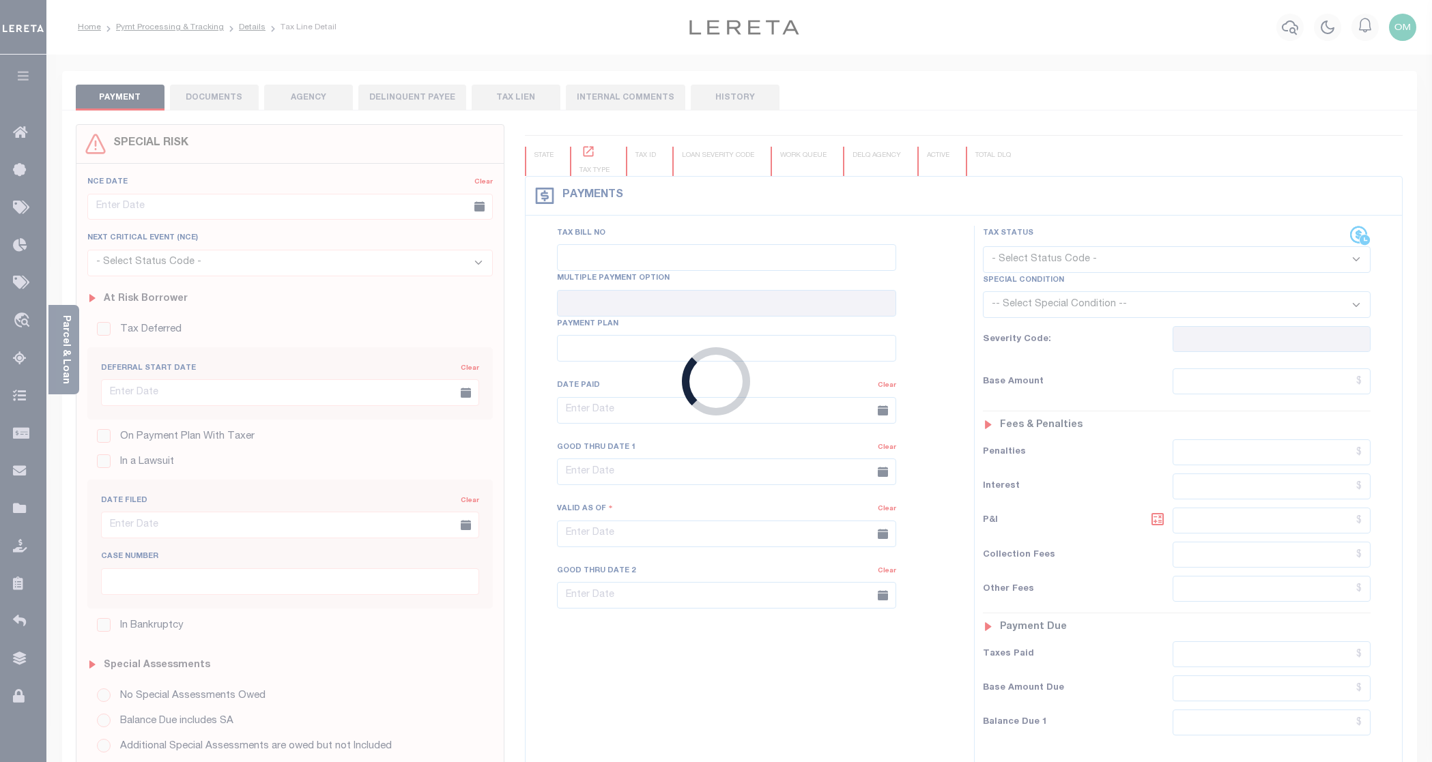
checkbox input "false"
type input "1254"
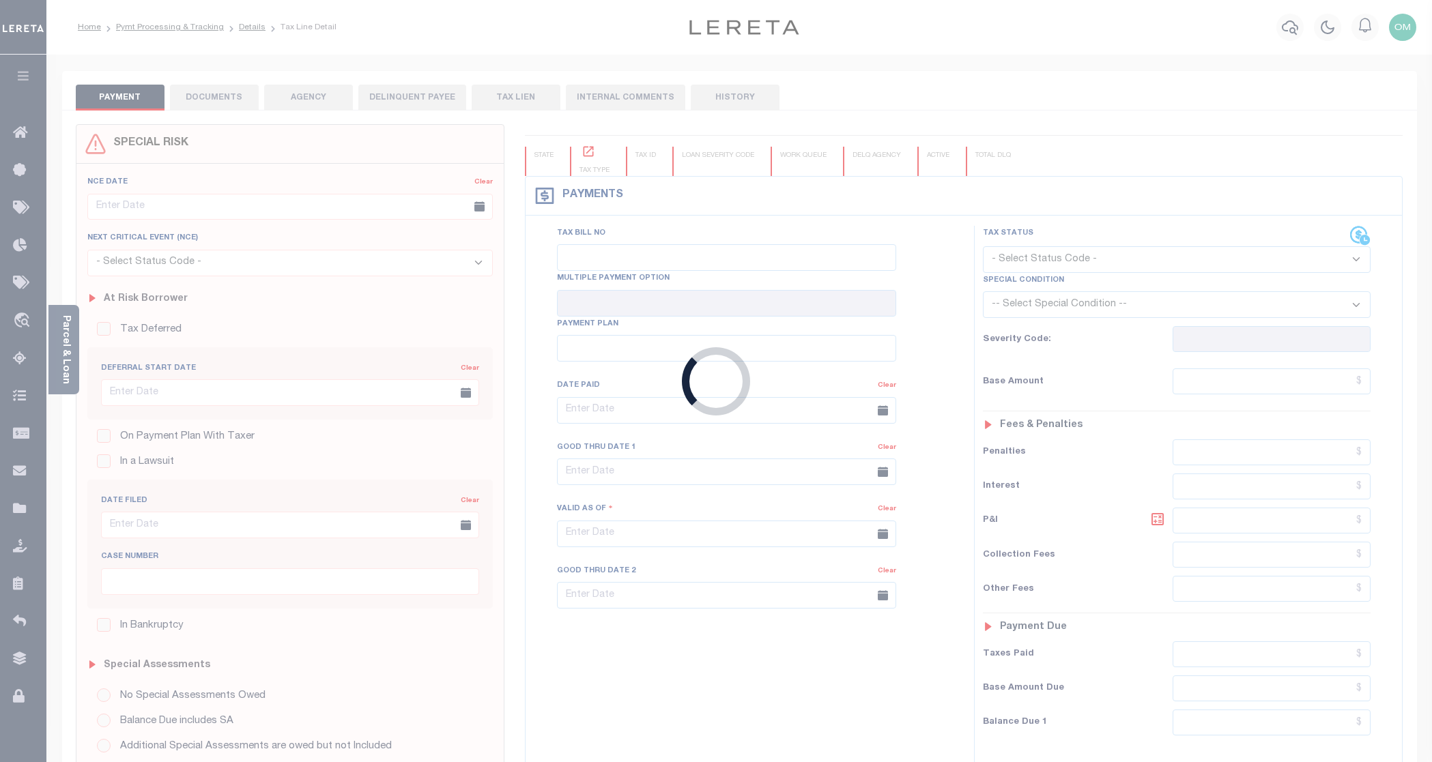
type input "[DATE]"
select select "DUE"
type input "$4,458.08"
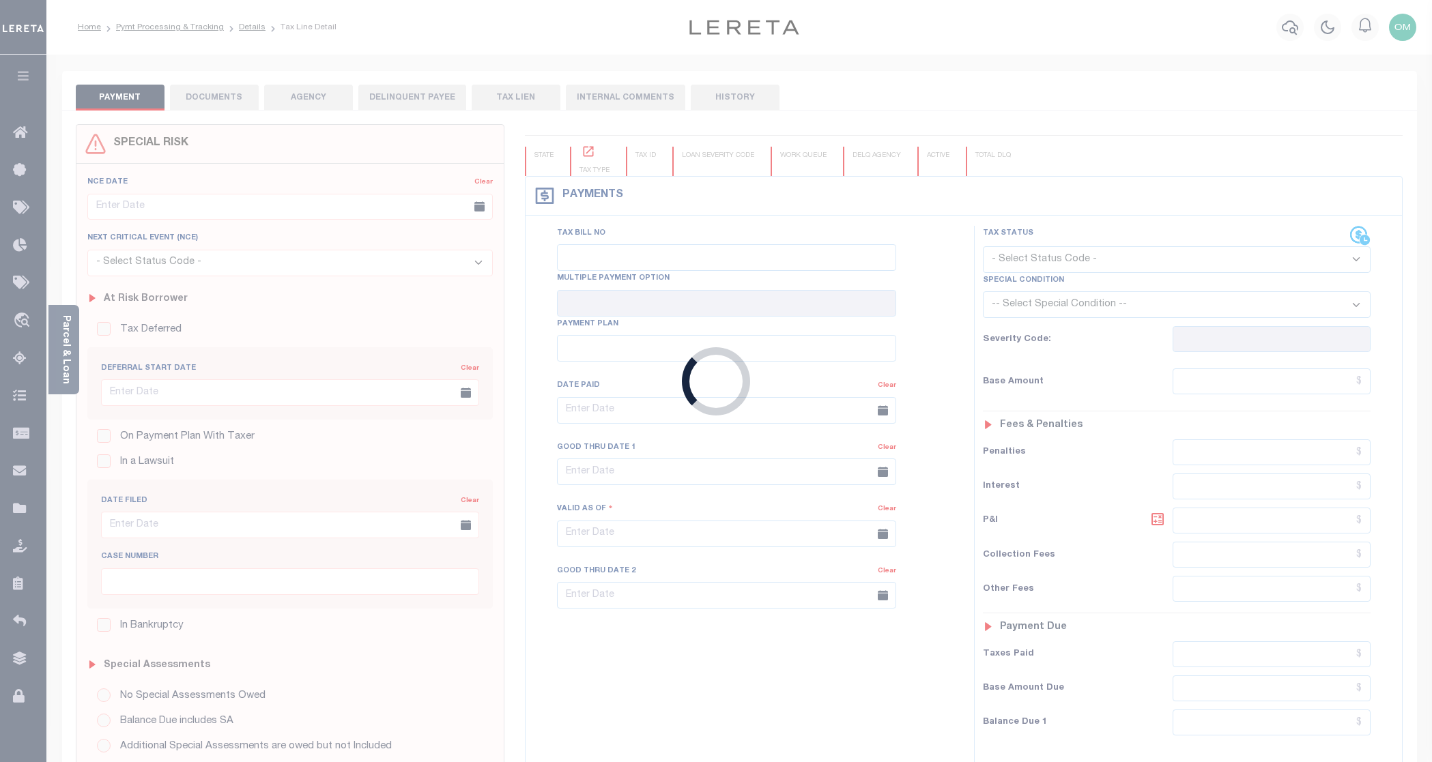
type input "$4,458.08"
type input "$4,549.06"
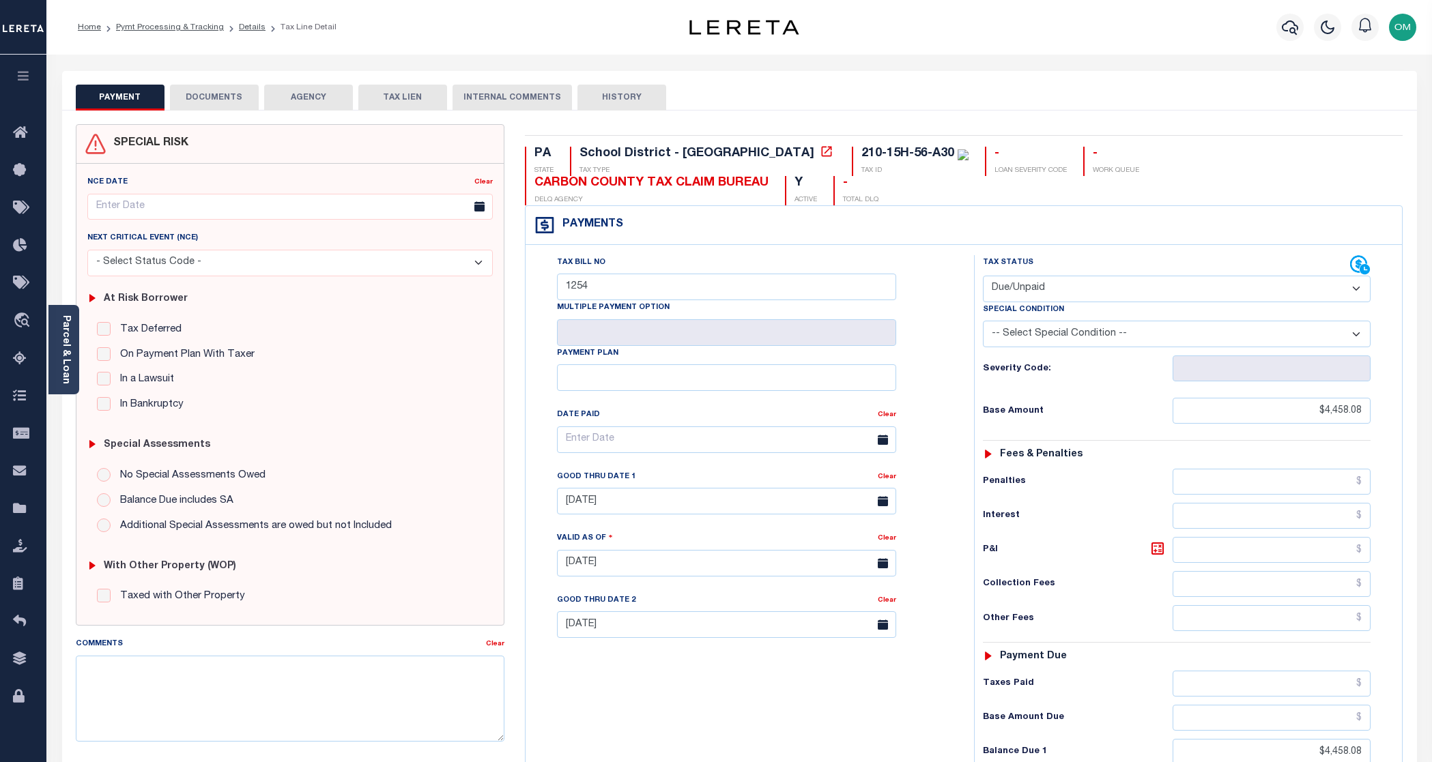
click at [620, 100] on button "HISTORY" at bounding box center [621, 98] width 89 height 26
select select "50"
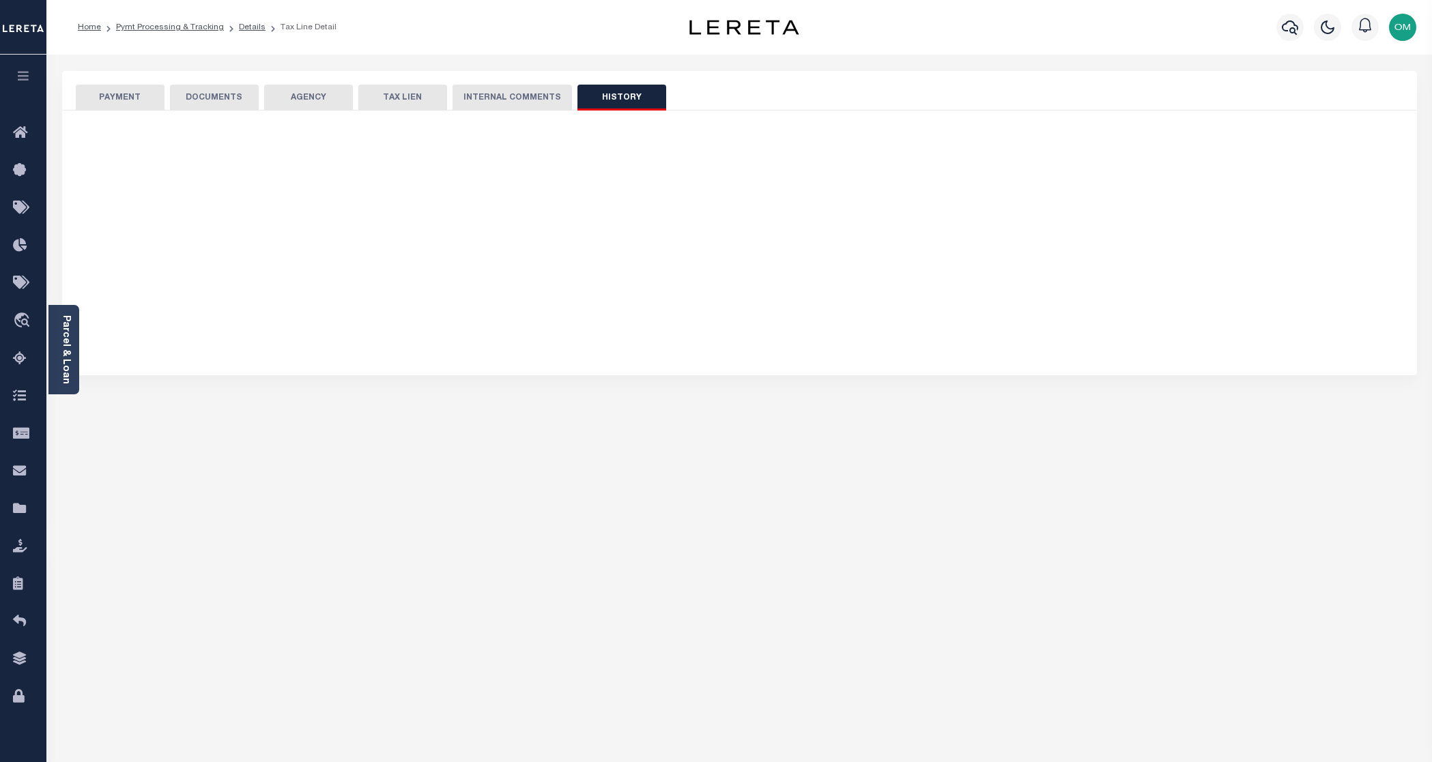
select select "50"
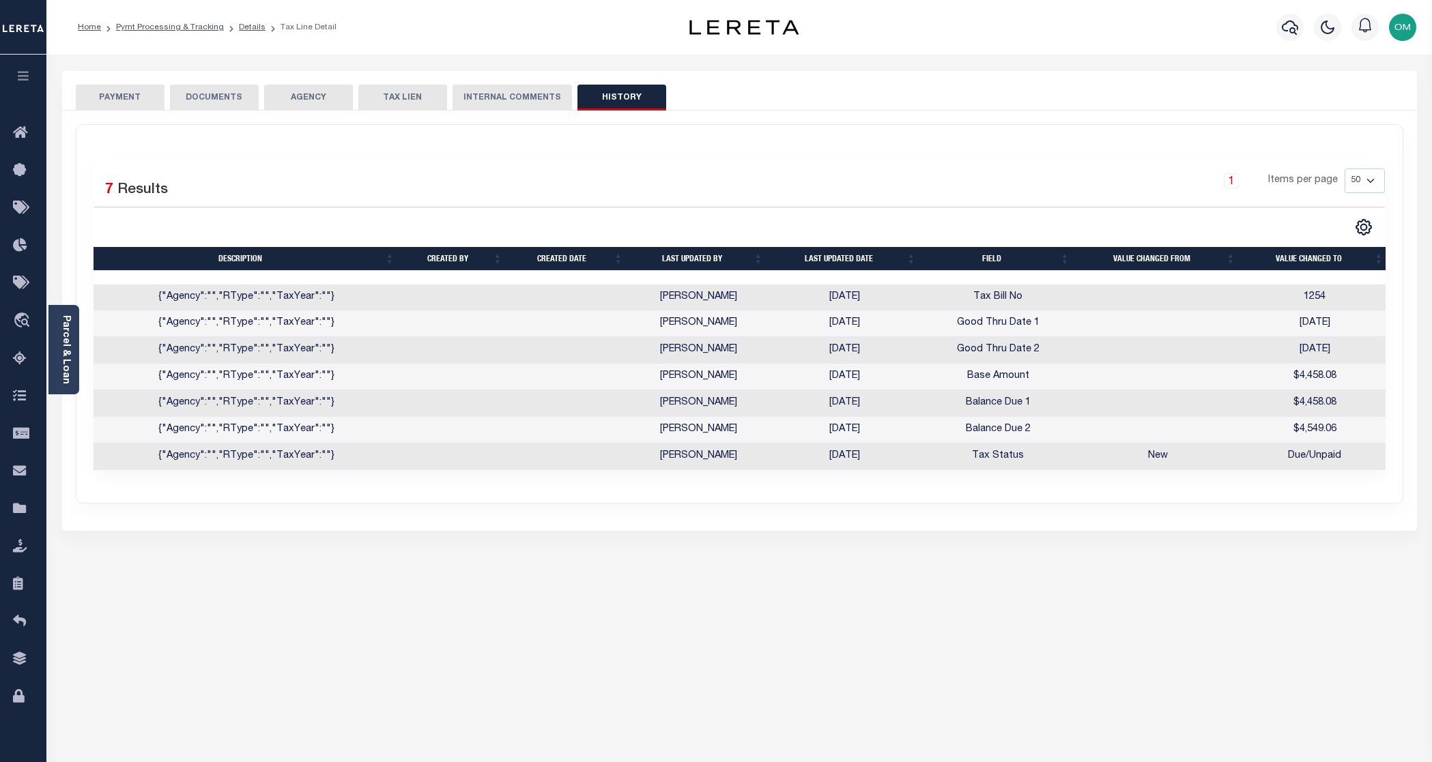
click at [124, 101] on button "PAYMENT" at bounding box center [120, 98] width 89 height 26
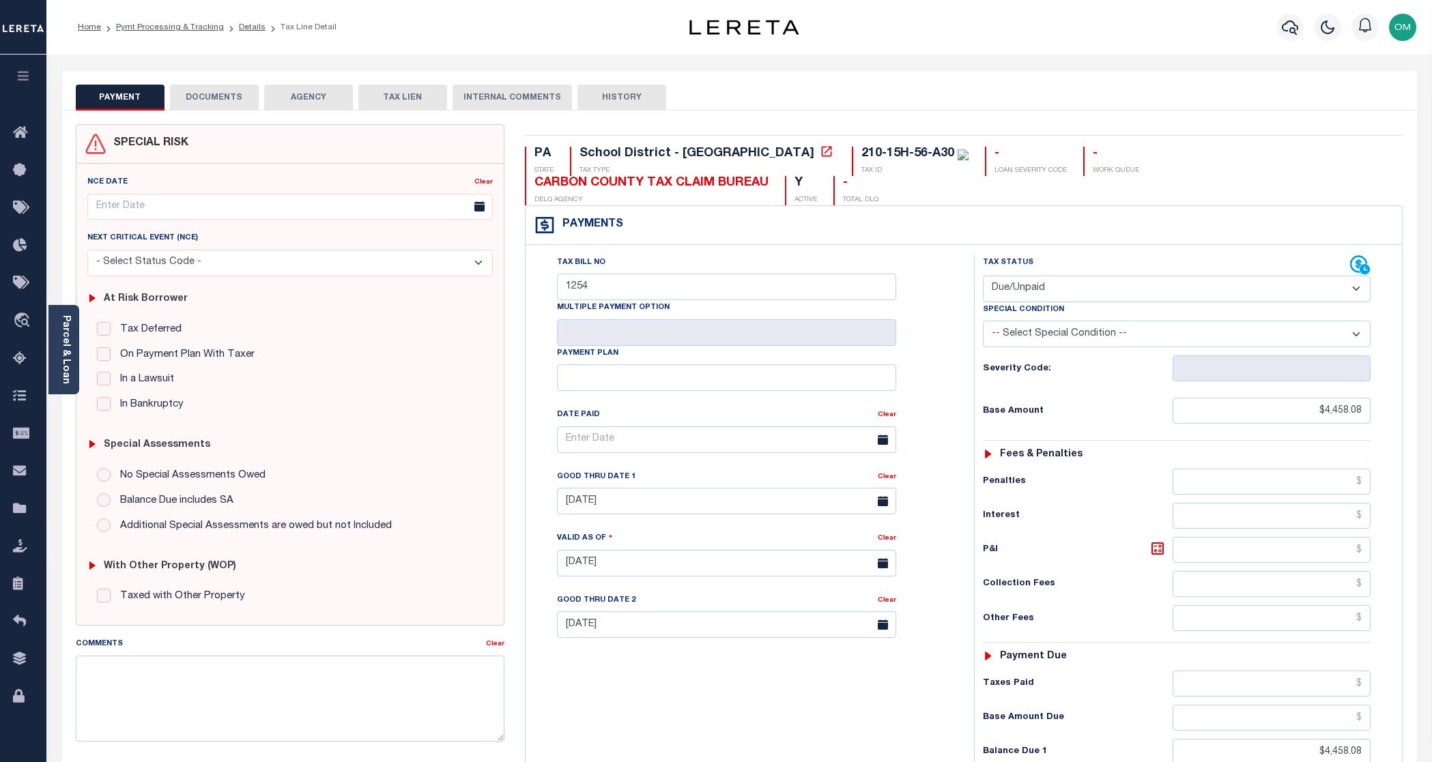
click at [23, 29] on img at bounding box center [23, 28] width 41 height 24
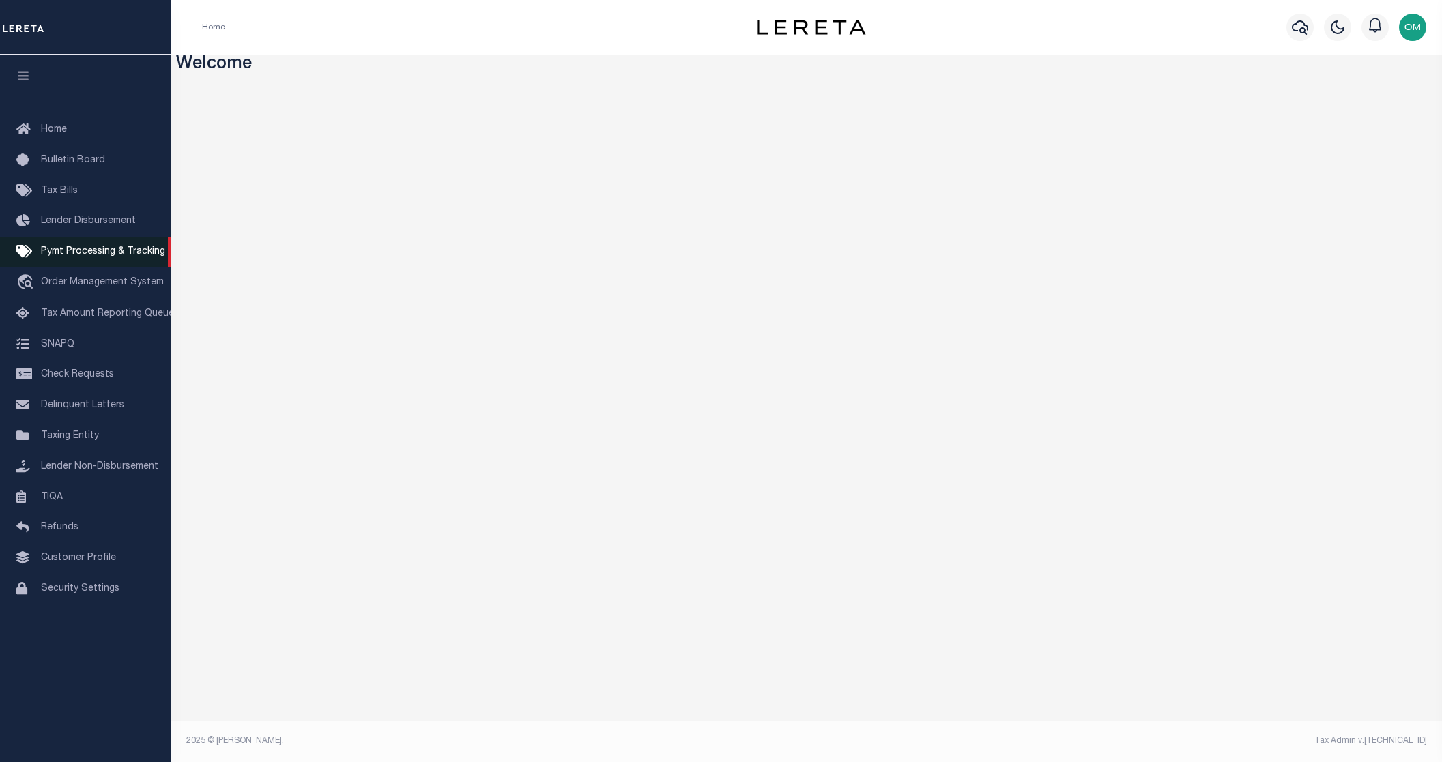
click at [103, 251] on span "Pymt Processing & Tracking" at bounding box center [103, 252] width 124 height 10
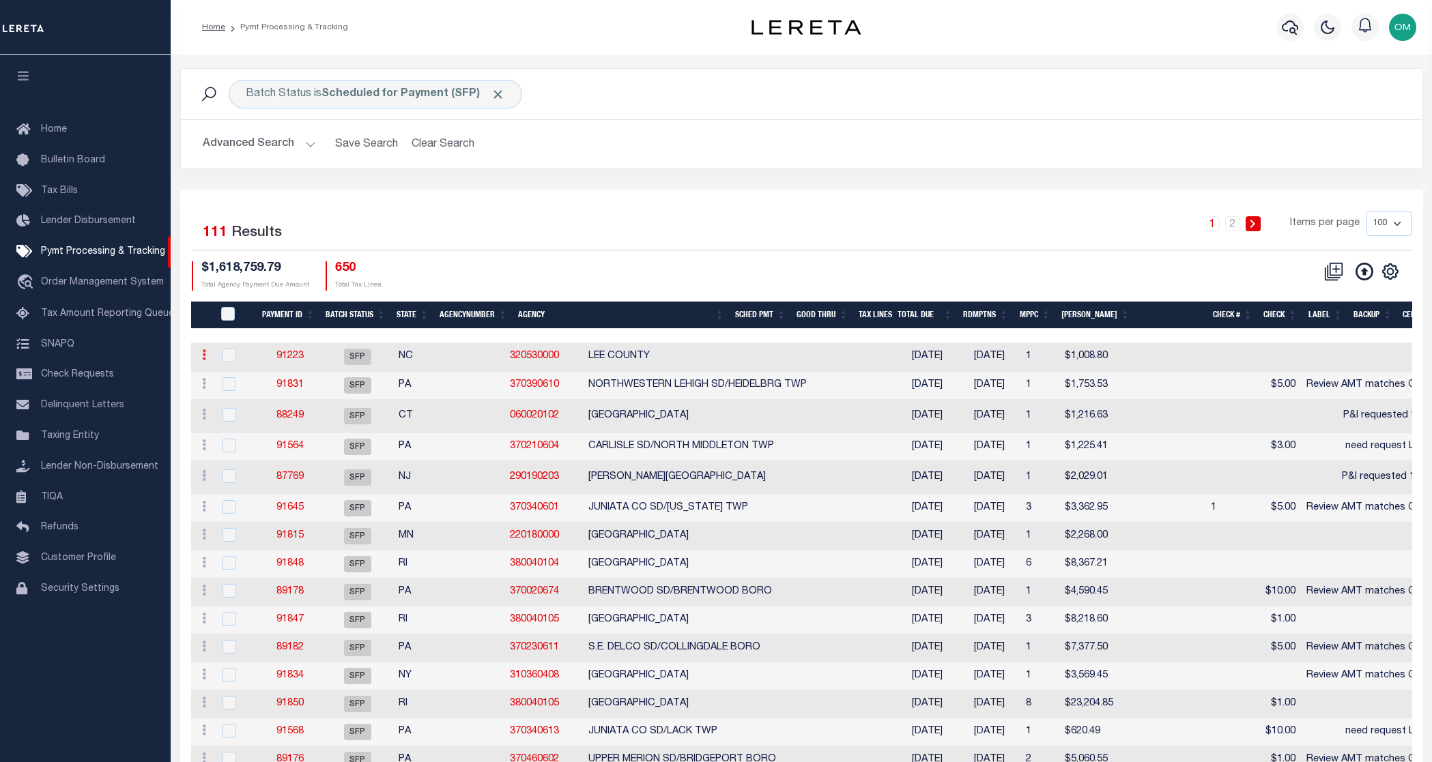
click at [202, 356] on icon at bounding box center [204, 355] width 4 height 11
click at [295, 354] on link "91223" at bounding box center [289, 357] width 27 height 10
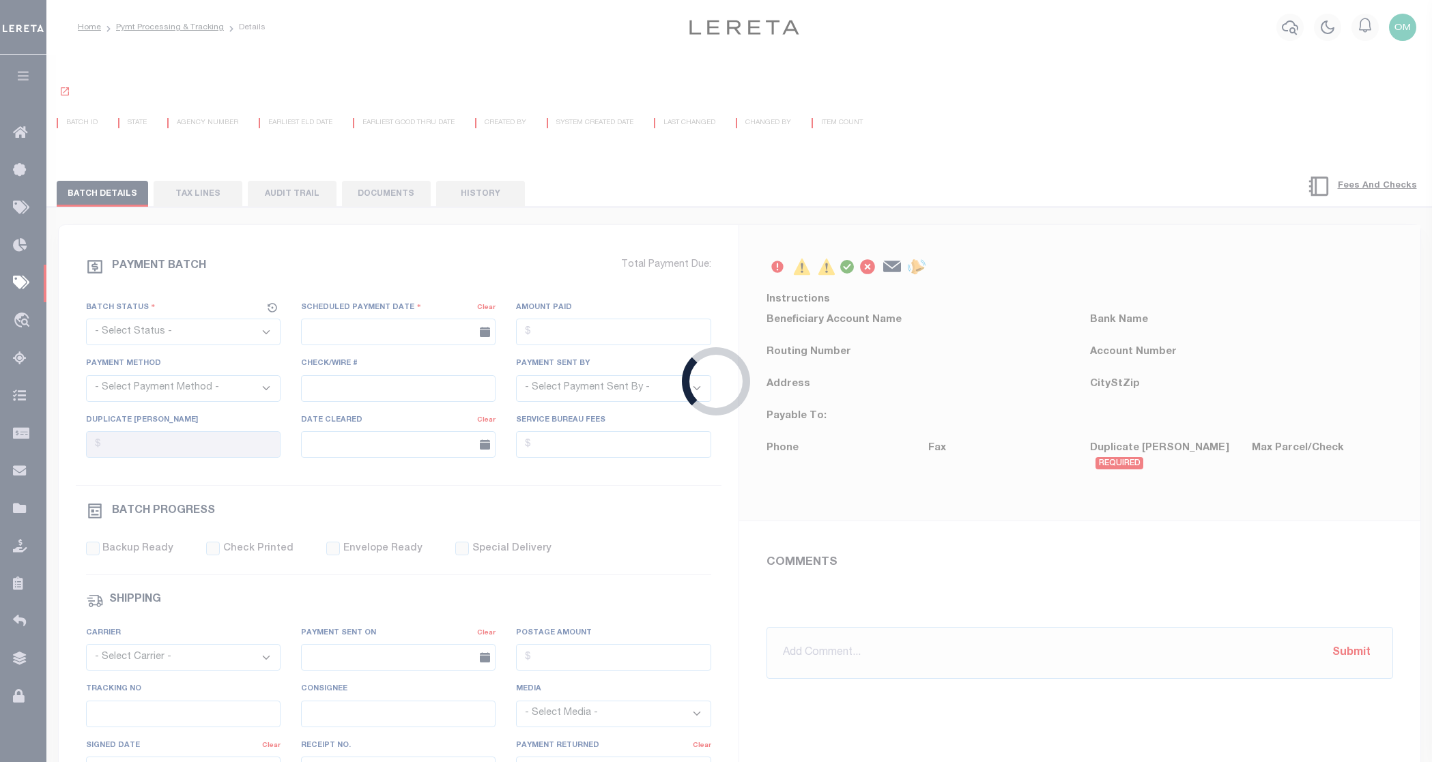
select select "SFP"
type input "12/23/2025"
type input "5"
type input "Audria"
type input "N"
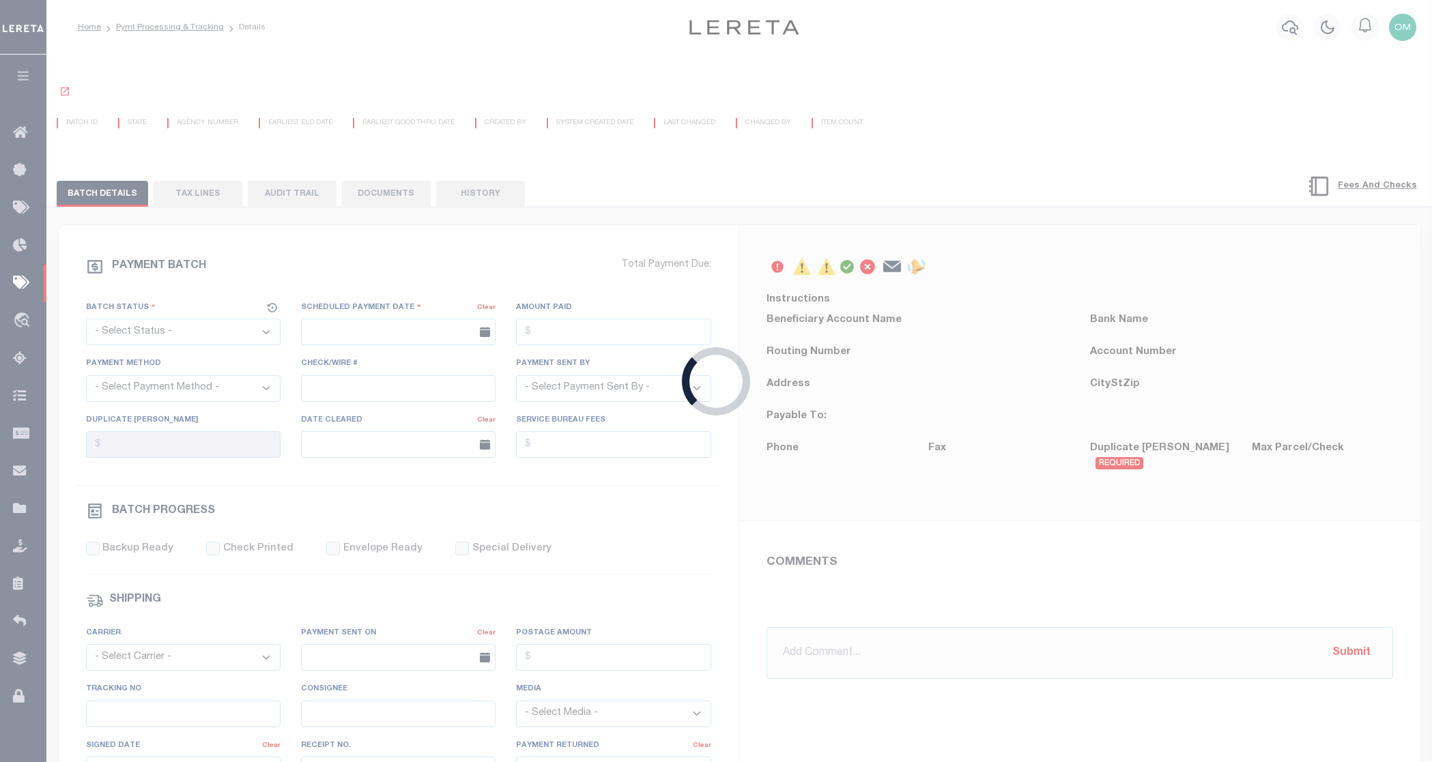
radio input "true"
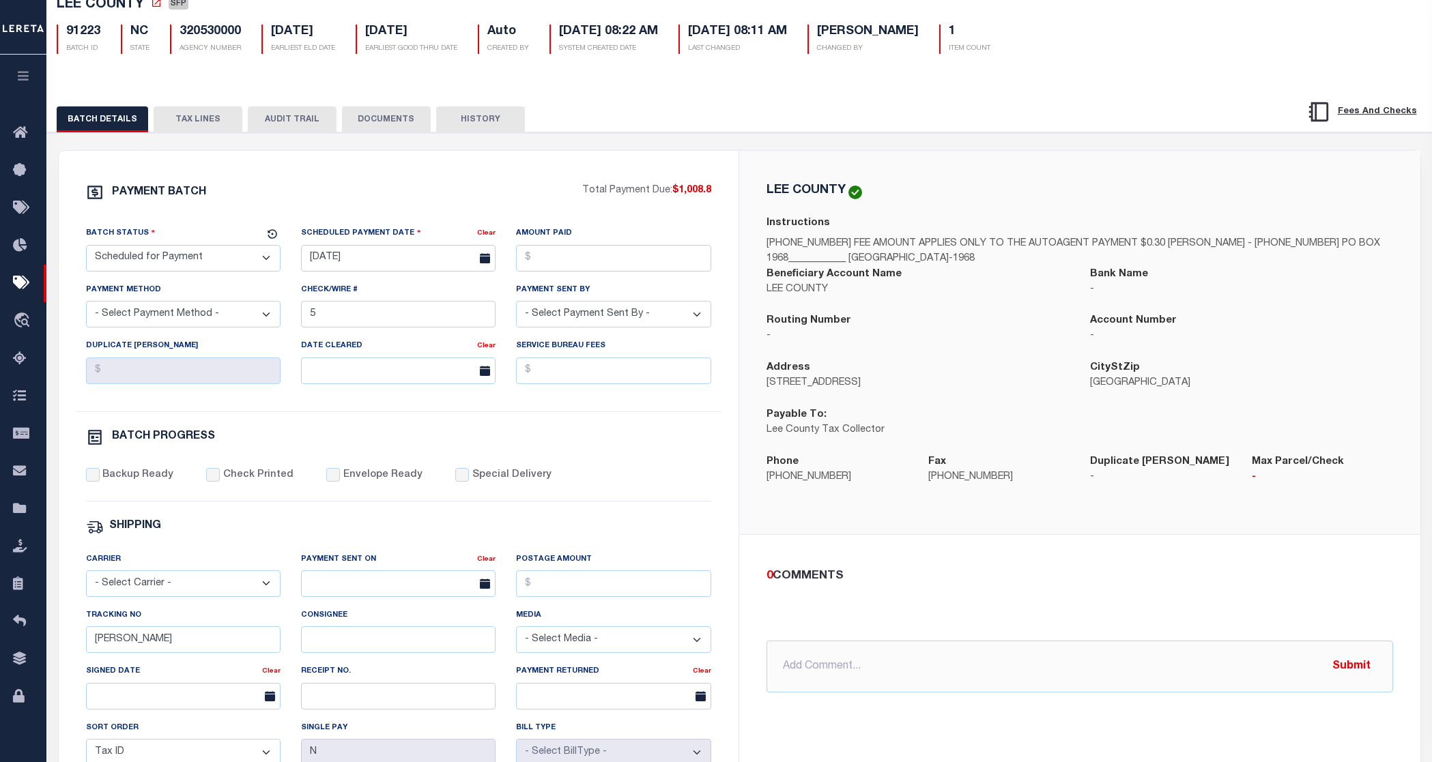
scroll to position [51, 0]
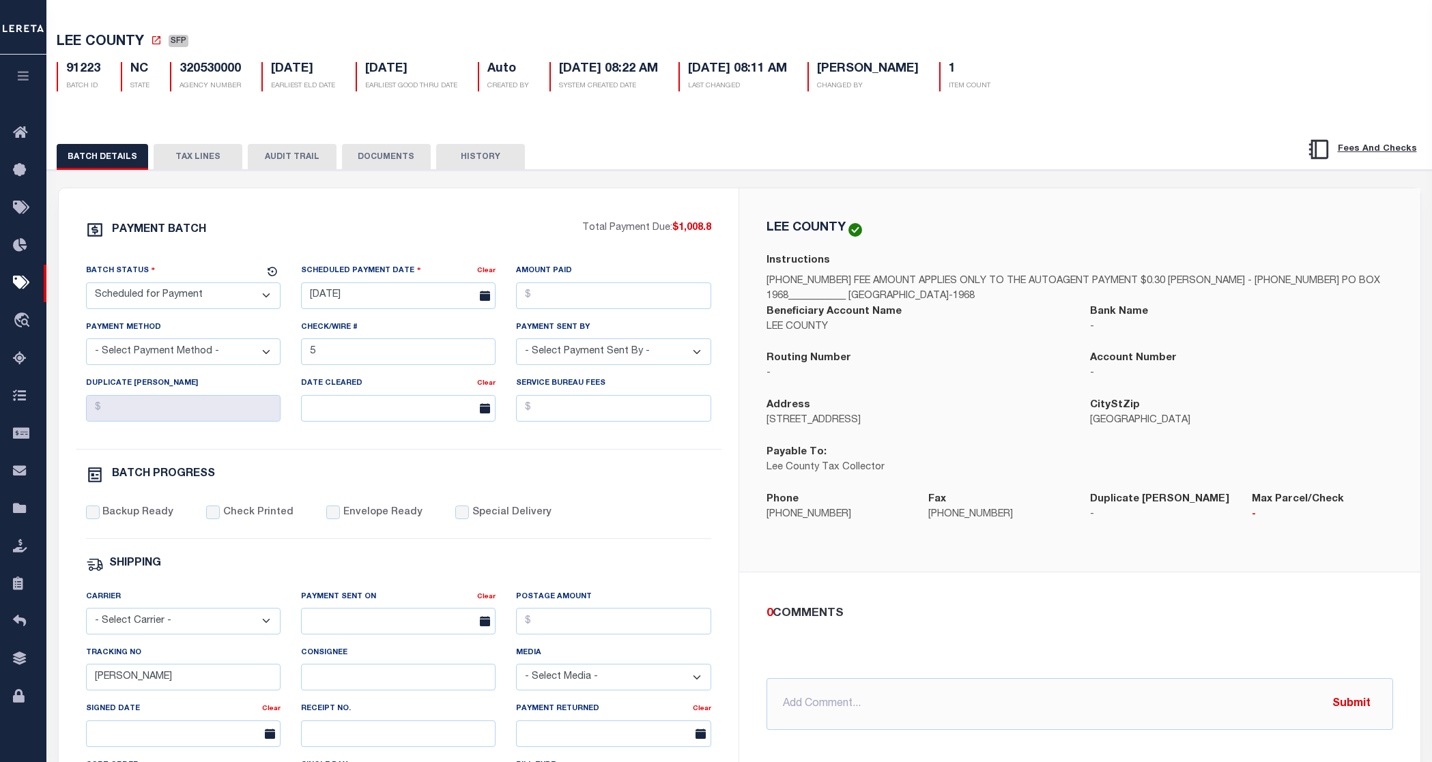
click at [816, 168] on div "BATCH DETAILS TAX LINES AUDIT TRAIL DOCUMENTS HISTORY" at bounding box center [653, 156] width 1192 height 25
click at [451, 159] on button "HISTORY" at bounding box center [480, 157] width 89 height 26
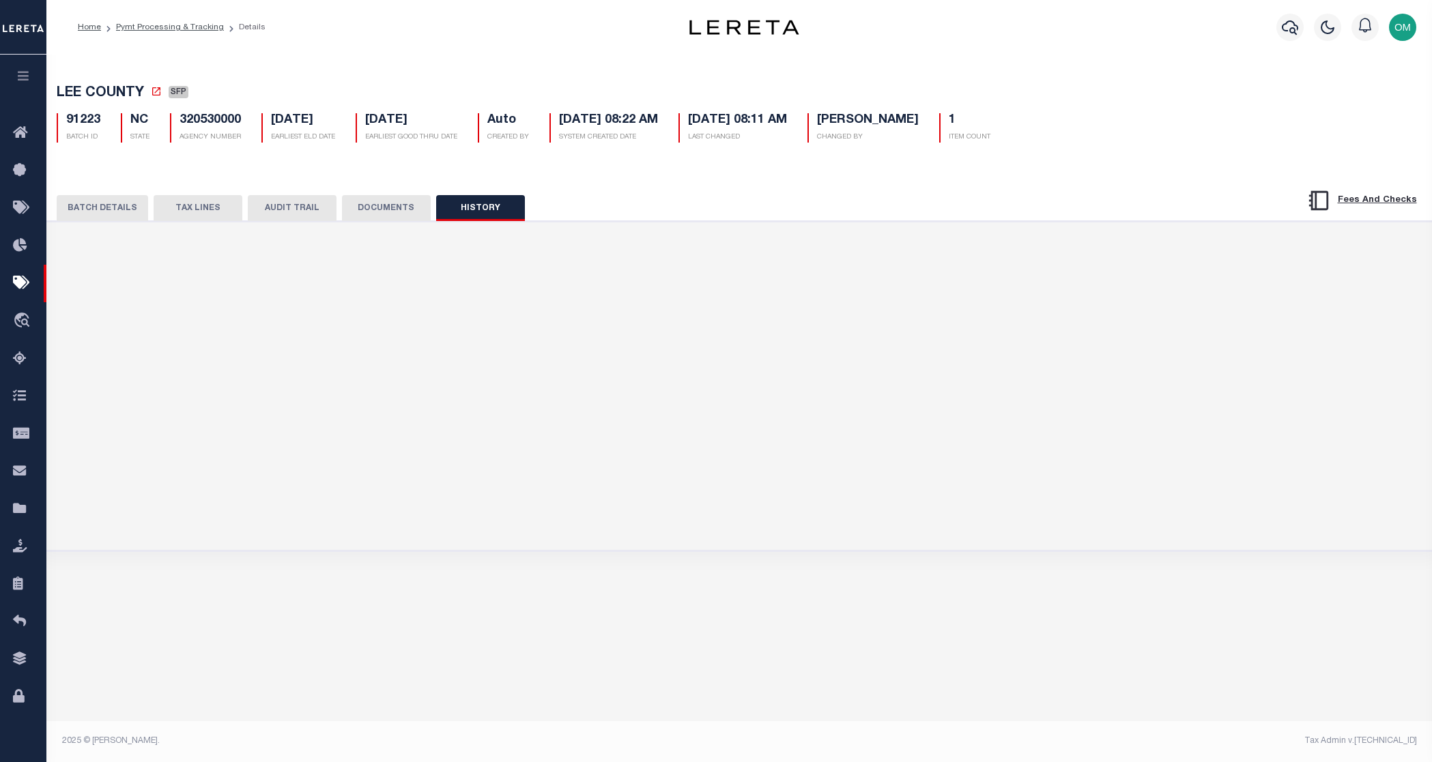
scroll to position [0, 0]
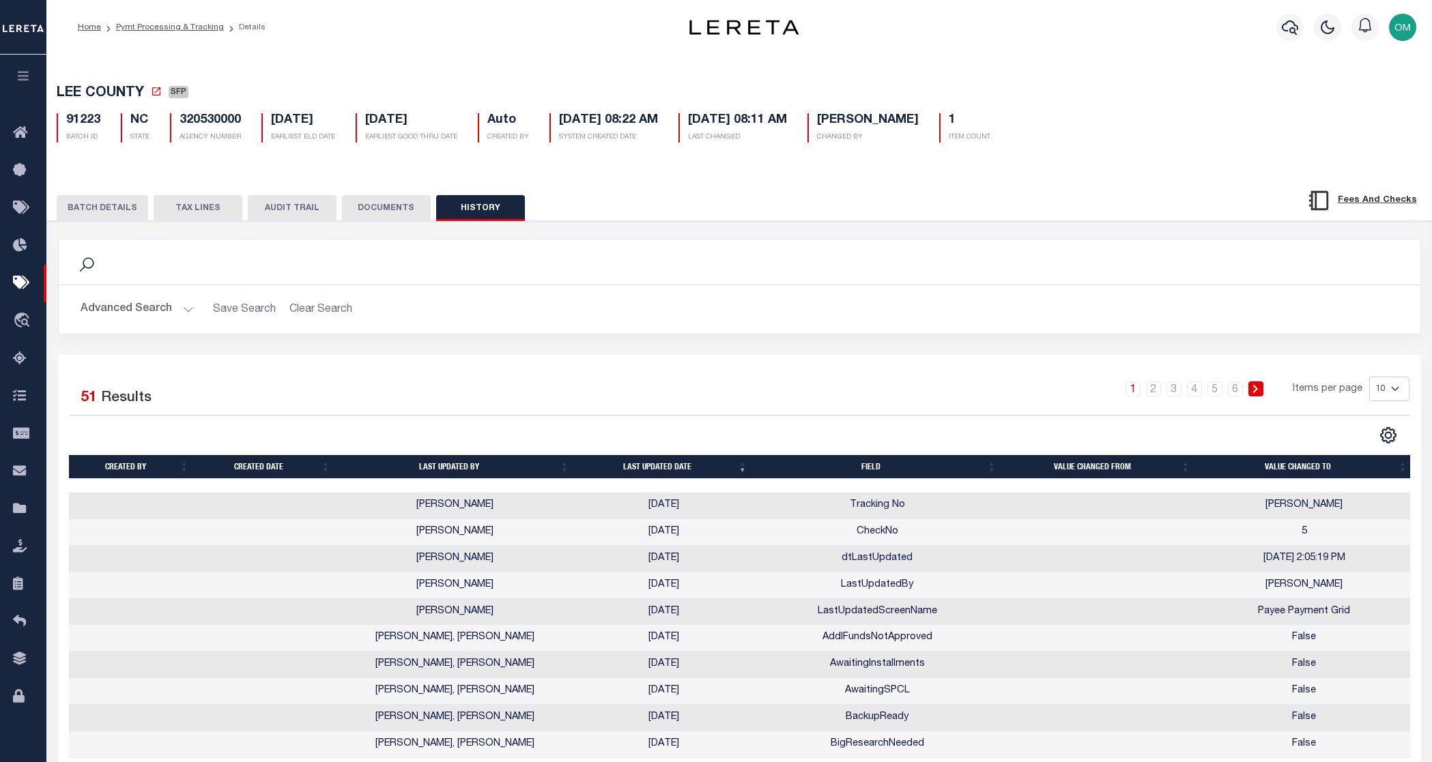
click at [390, 204] on button "DOCUMENTS" at bounding box center [386, 208] width 89 height 26
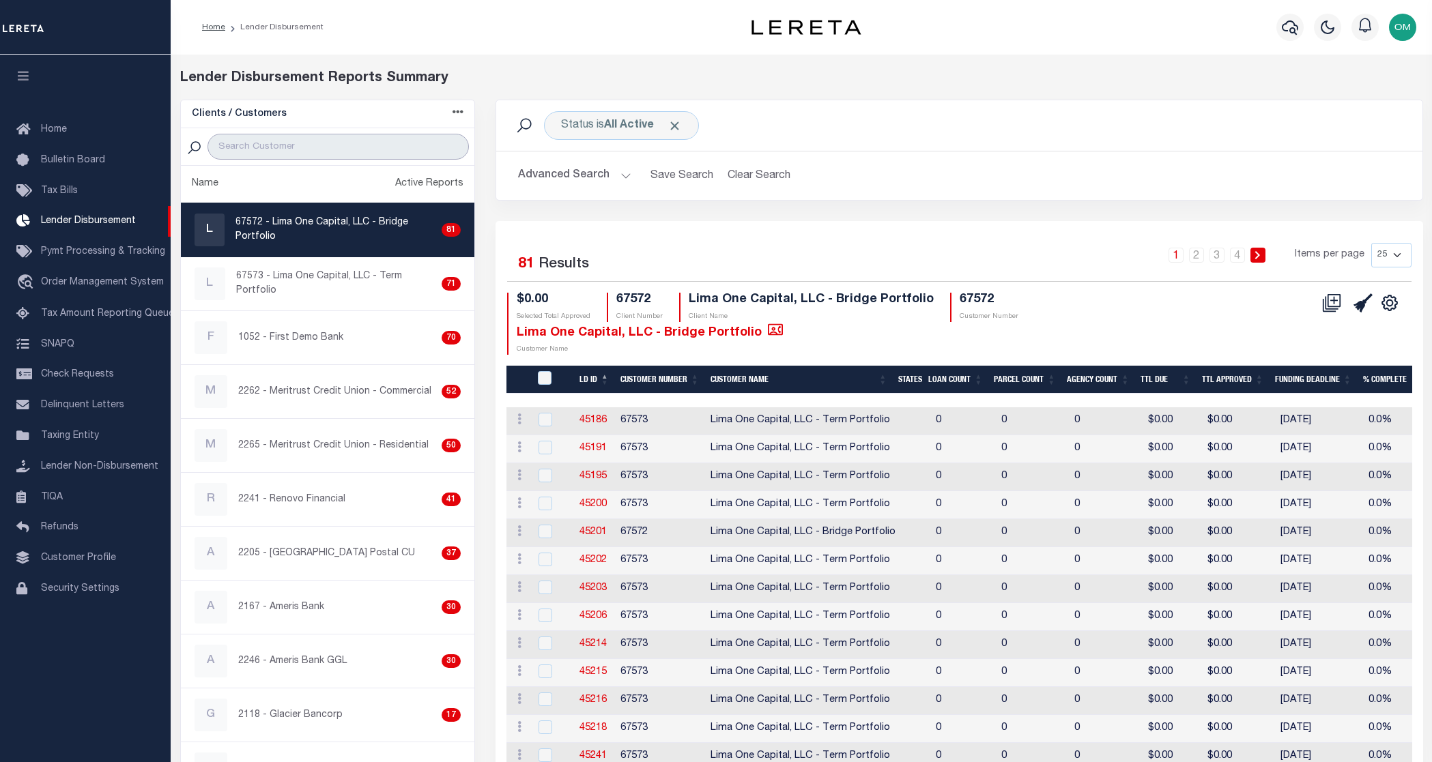
click at [262, 149] on input "search" at bounding box center [338, 147] width 261 height 26
type input "test customer"
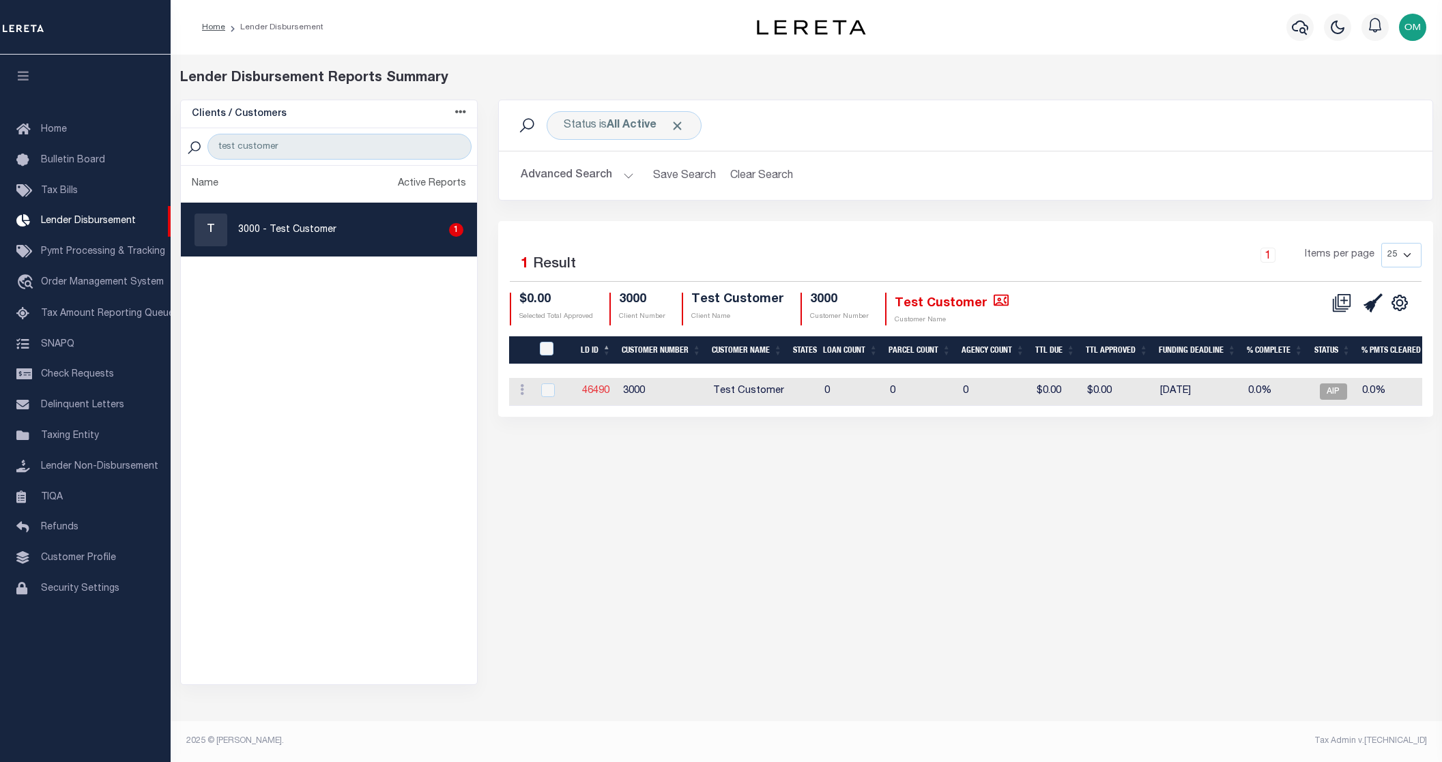
click at [595, 386] on link "46490" at bounding box center [595, 391] width 27 height 10
checkbox input "true"
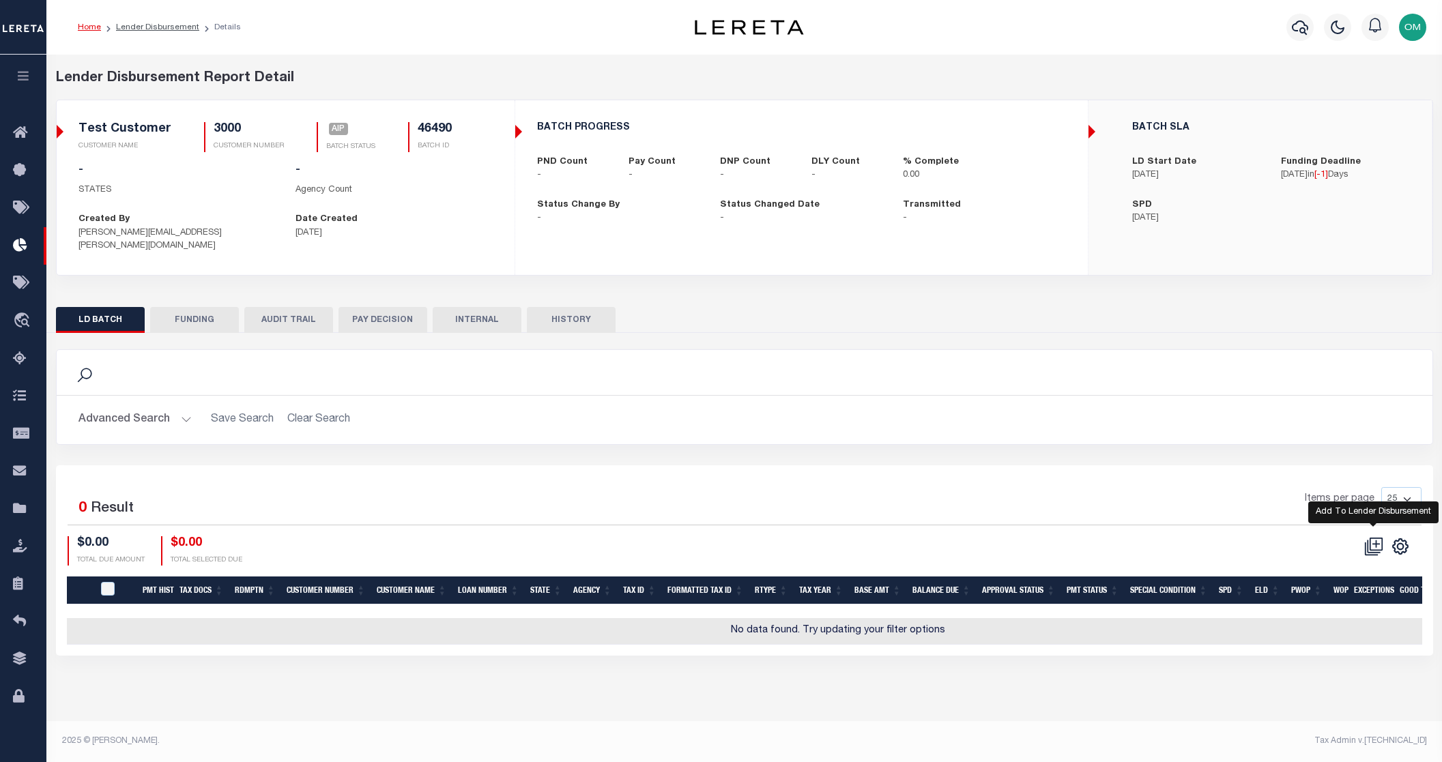
click at [1380, 537] on icon at bounding box center [1374, 546] width 19 height 19
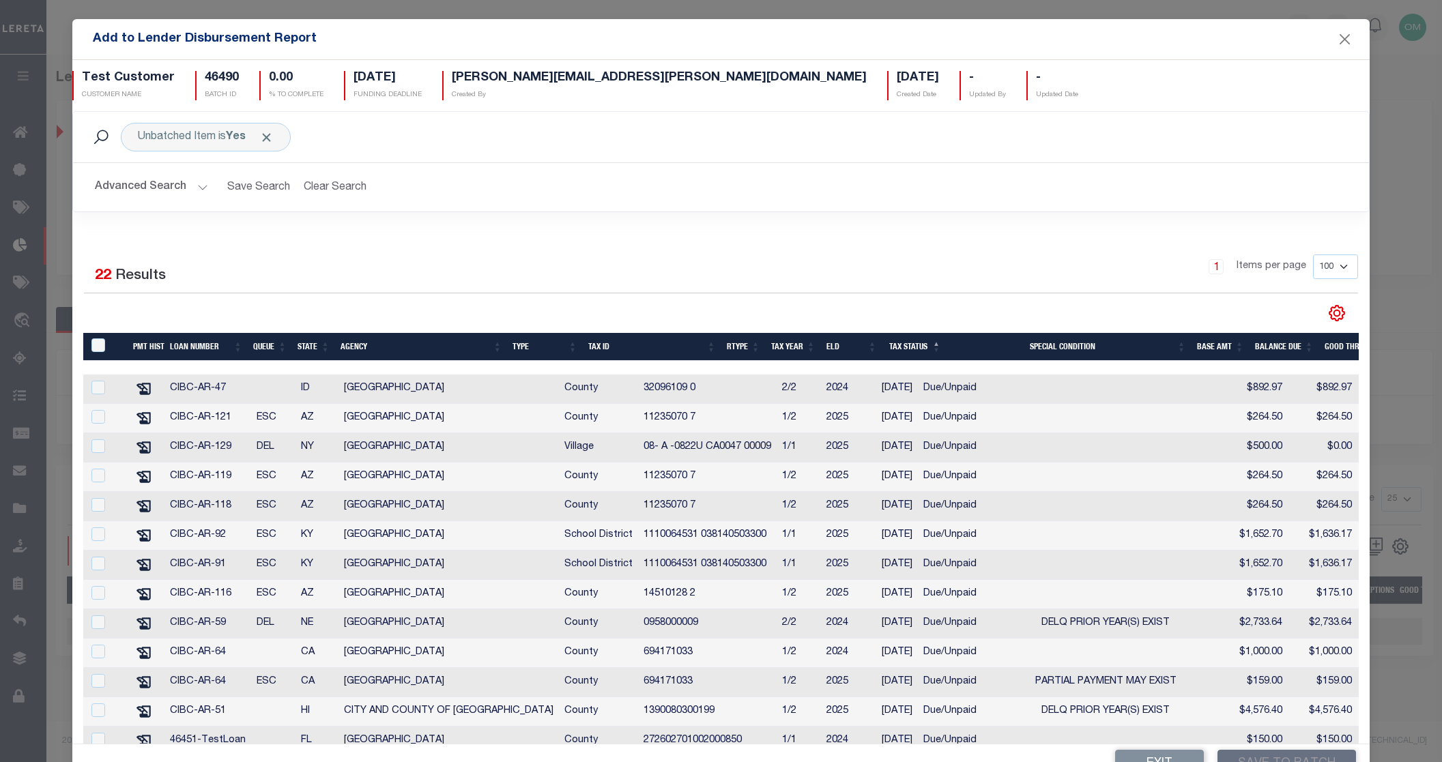
click at [106, 388] on div at bounding box center [105, 388] width 33 height 15
checkbox input "true"
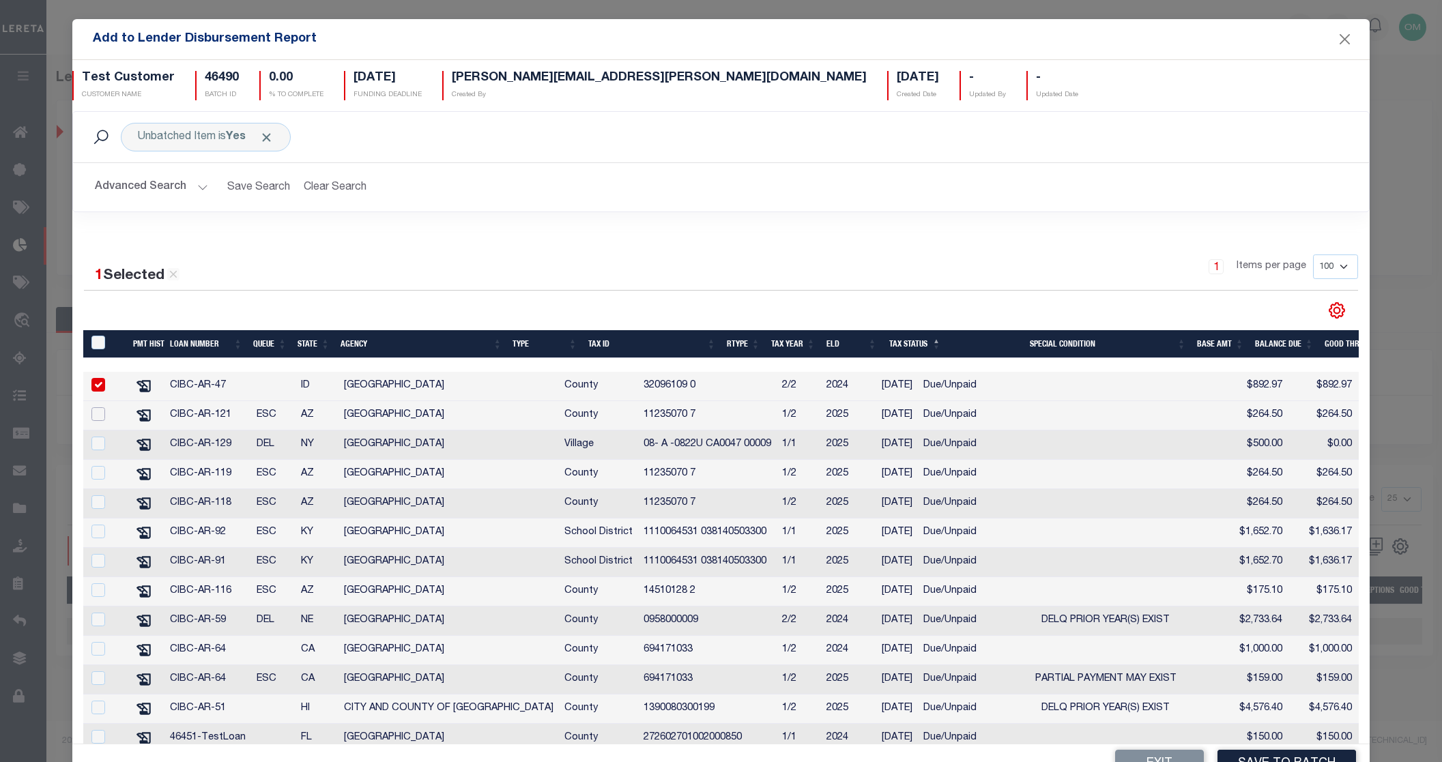
click at [100, 418] on input "checkbox" at bounding box center [98, 415] width 14 height 14
checkbox input "true"
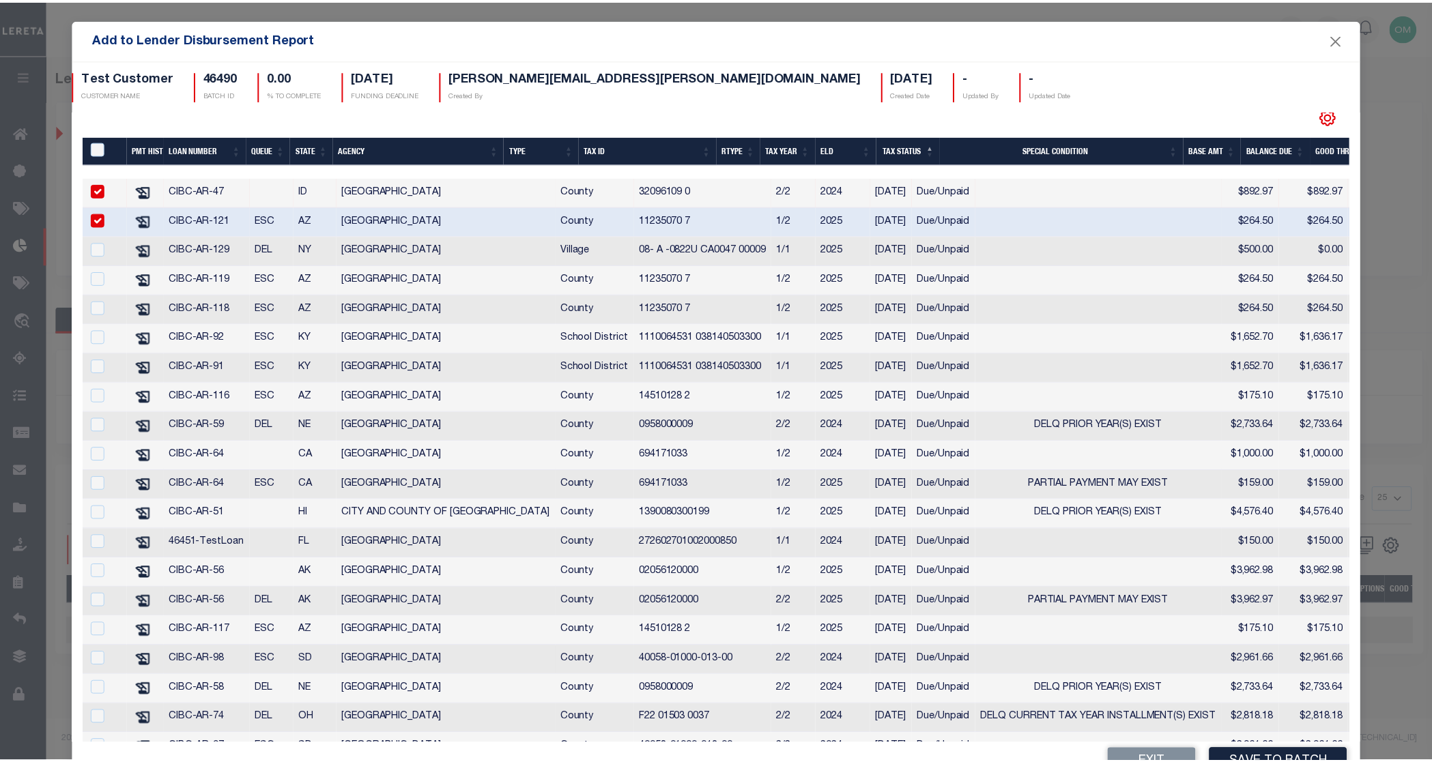
scroll to position [205, 0]
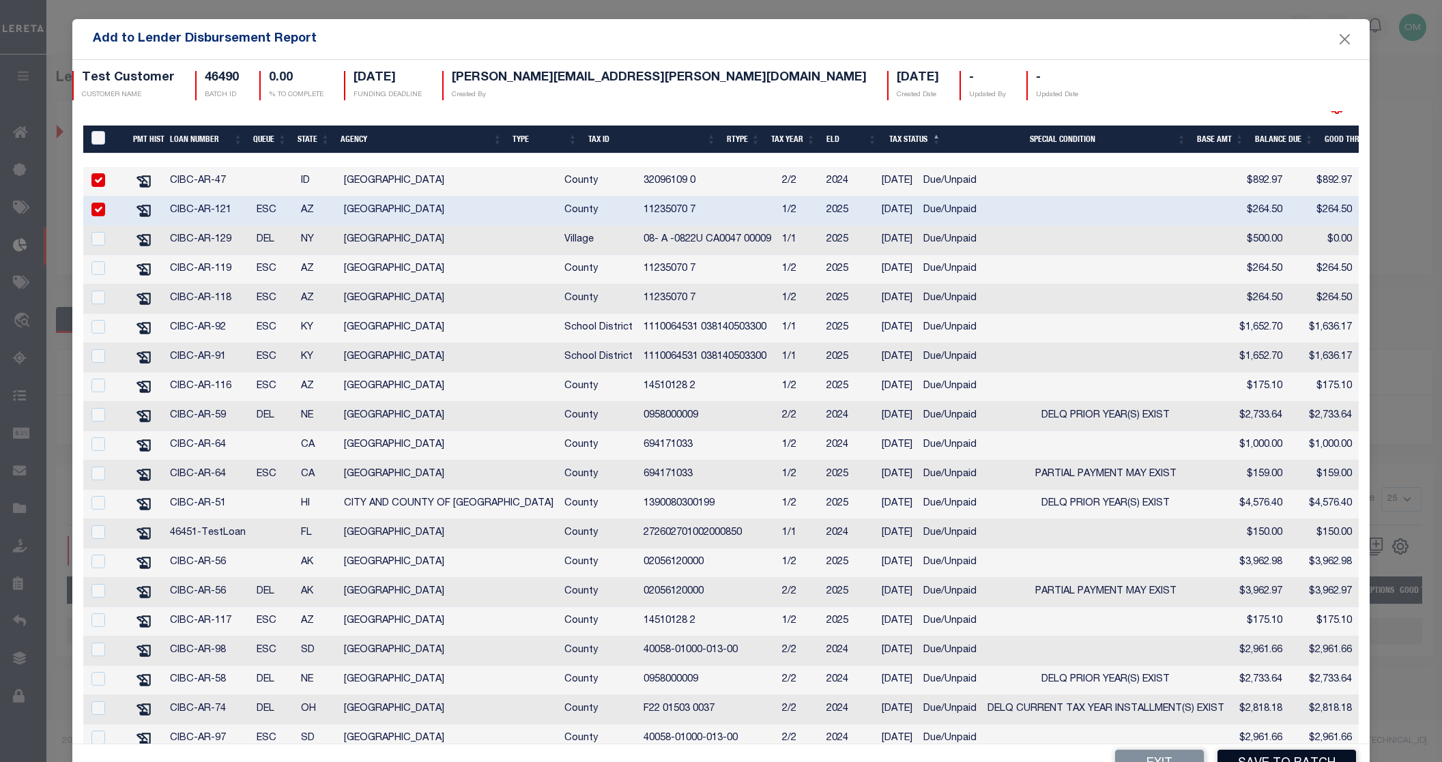
click at [1265, 756] on button "Save to Batch" at bounding box center [1287, 764] width 139 height 29
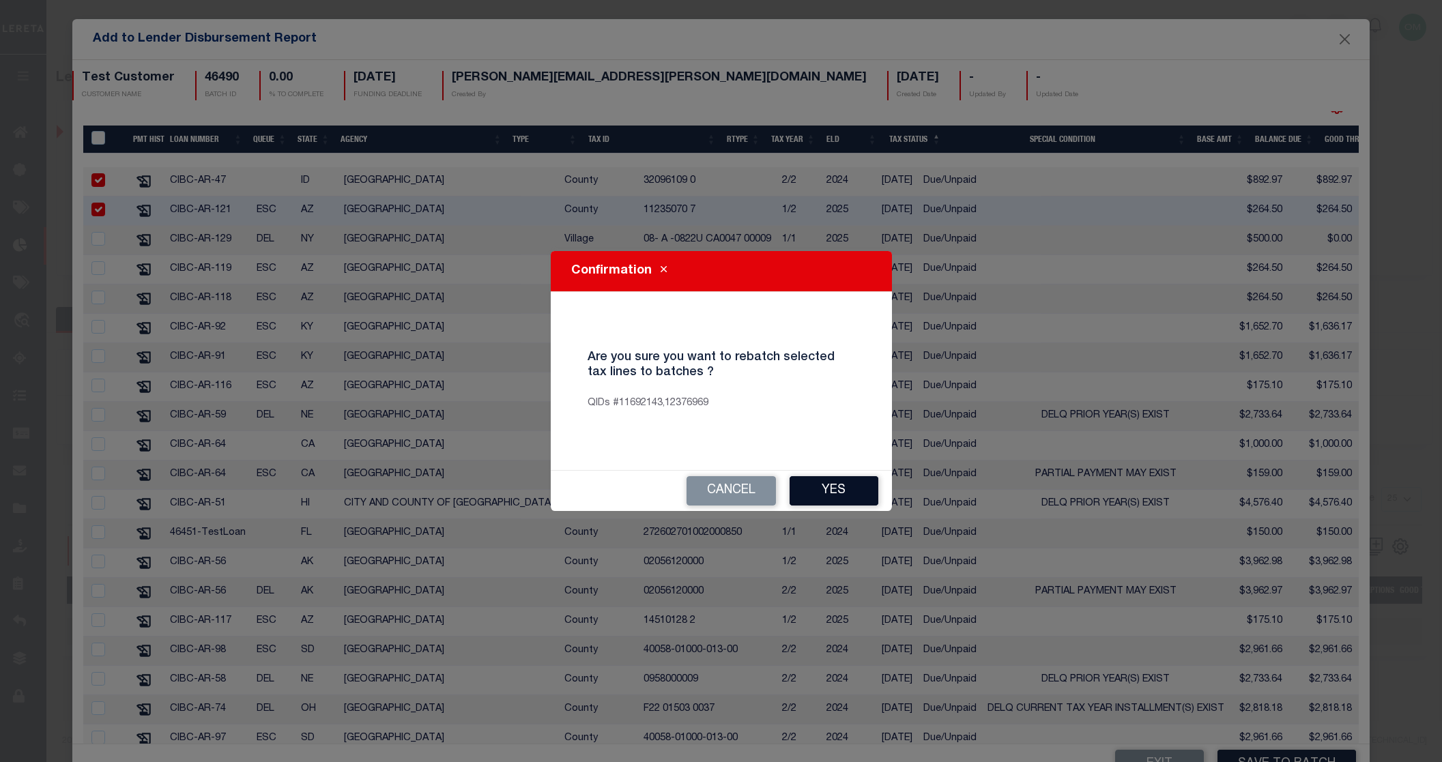
click at [832, 492] on button "Yes" at bounding box center [834, 490] width 89 height 29
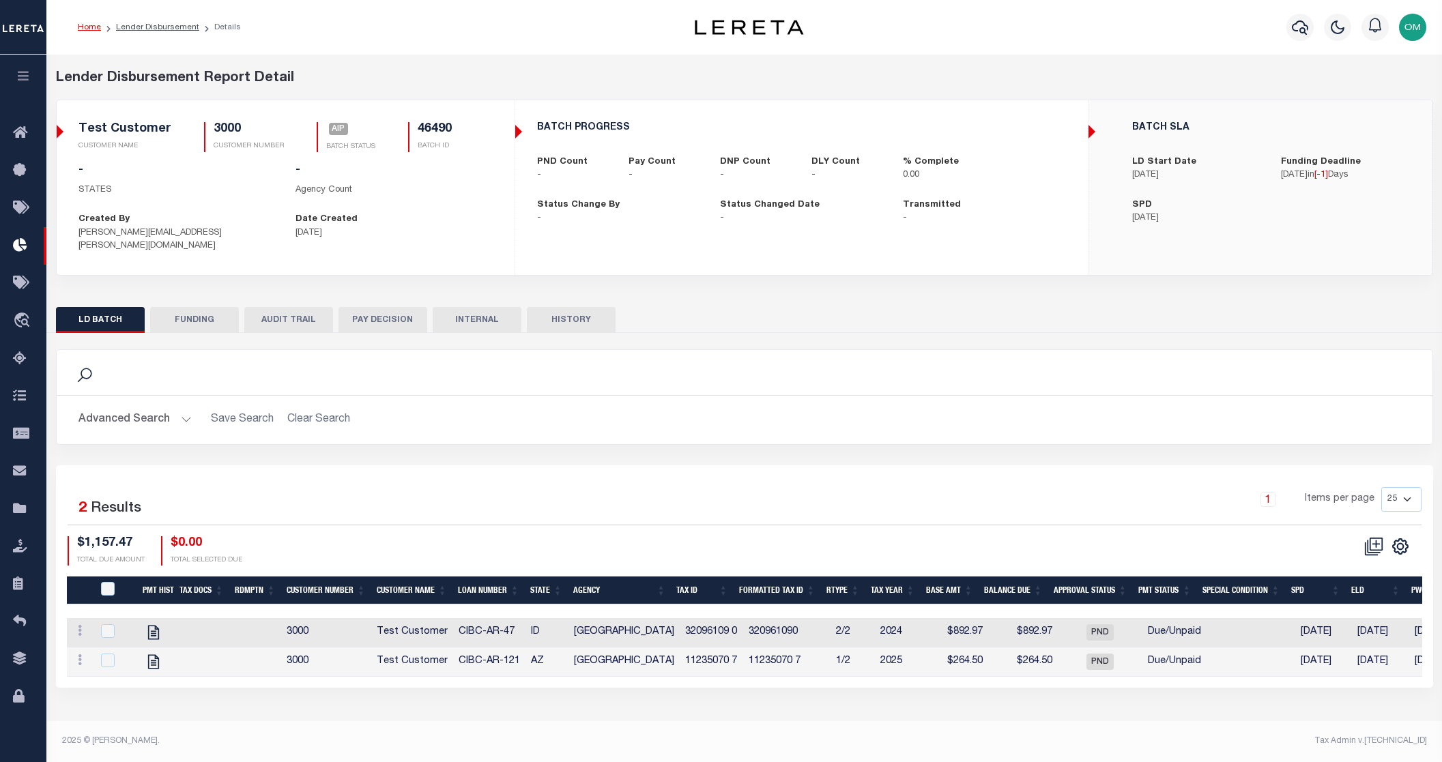
click at [201, 315] on button "FUNDING" at bounding box center [194, 320] width 89 height 26
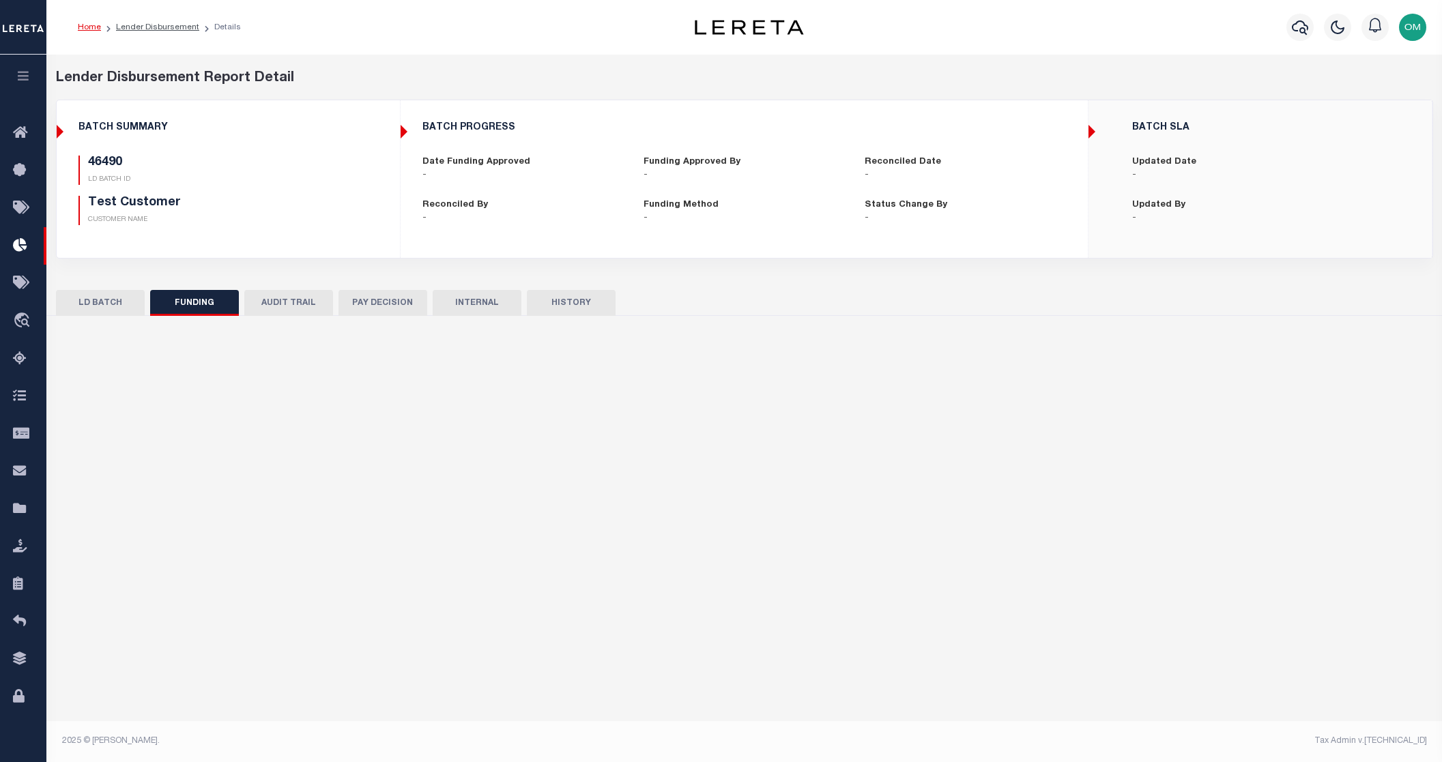
type input "$0"
type input "10/02/2025"
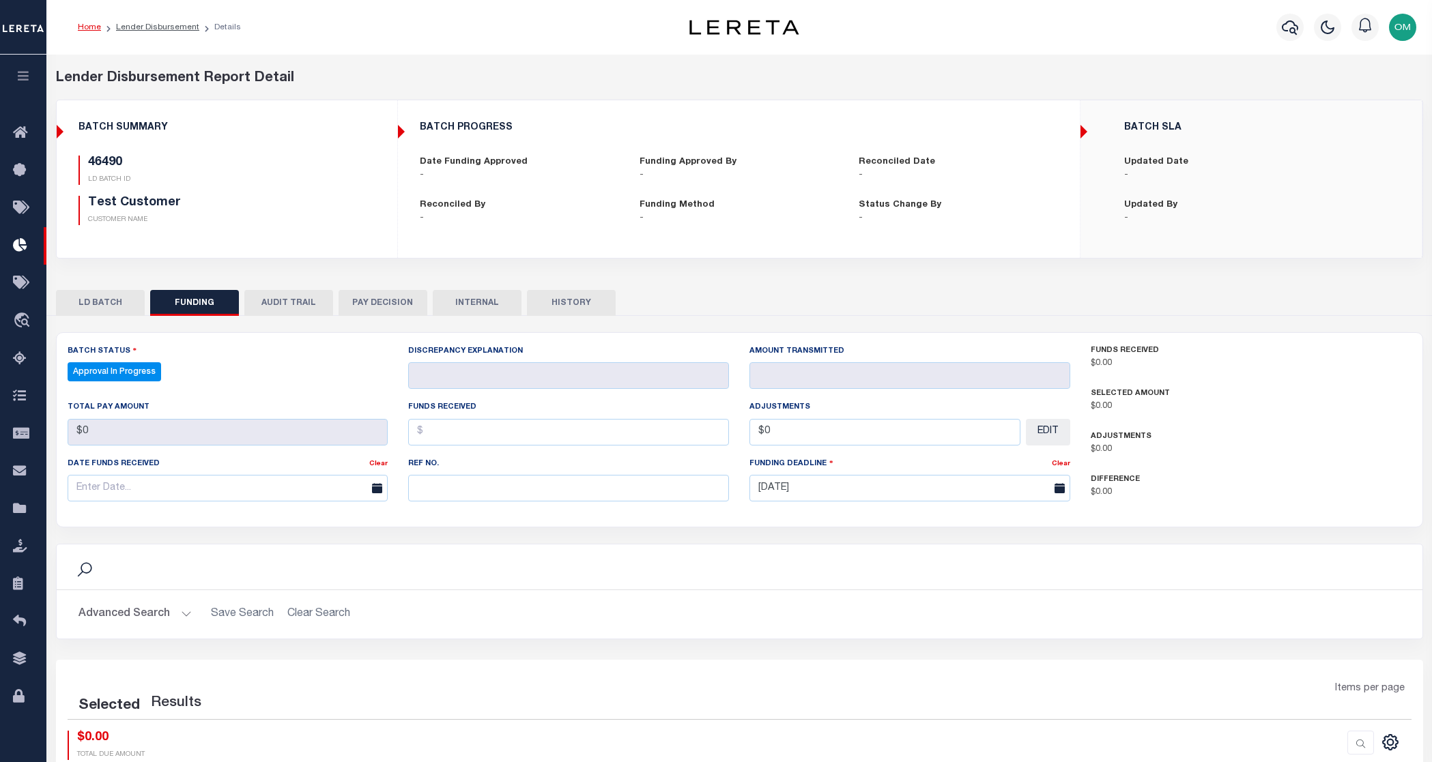
select select "100"
click at [302, 302] on button "AUDIT TRAIL" at bounding box center [288, 303] width 89 height 26
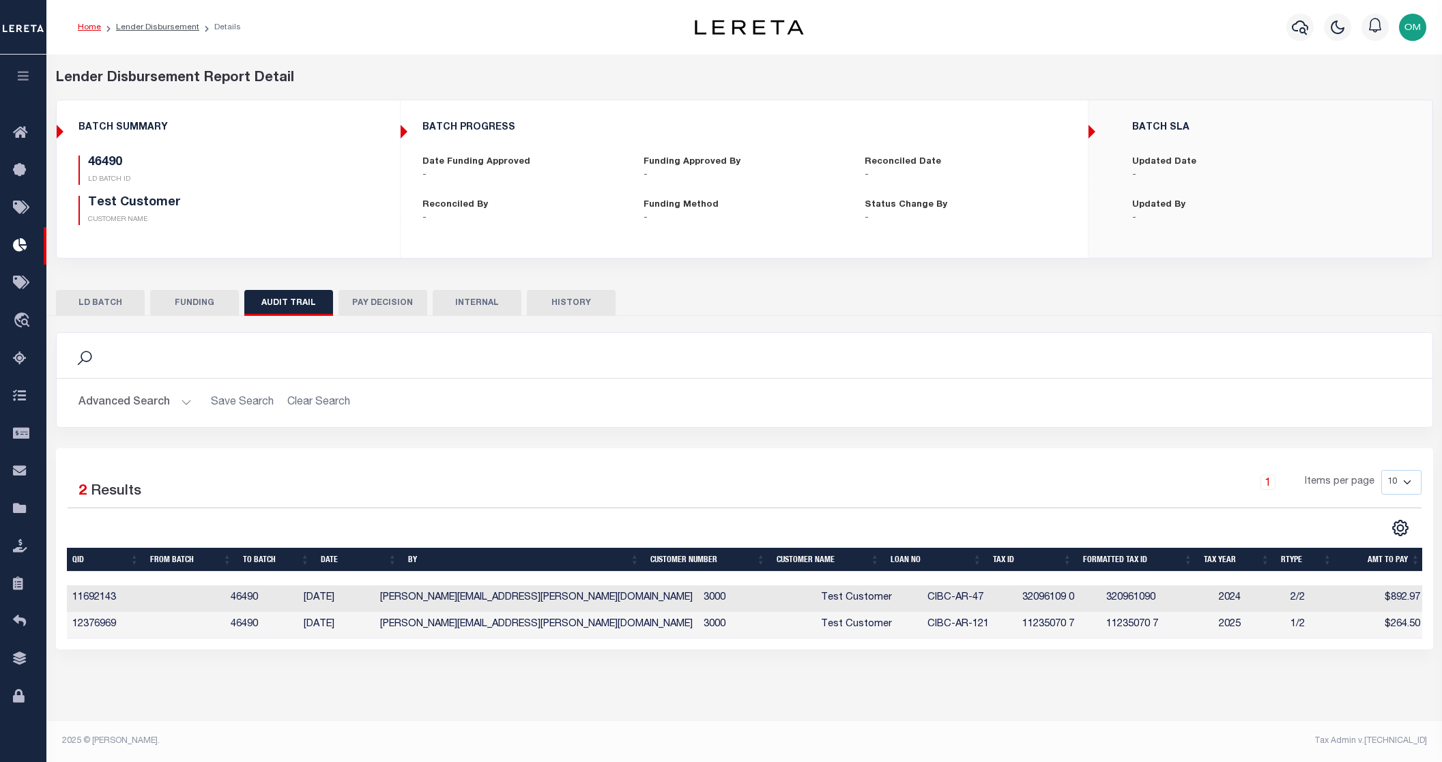
click at [398, 296] on button "PAY DECISION" at bounding box center [383, 303] width 89 height 26
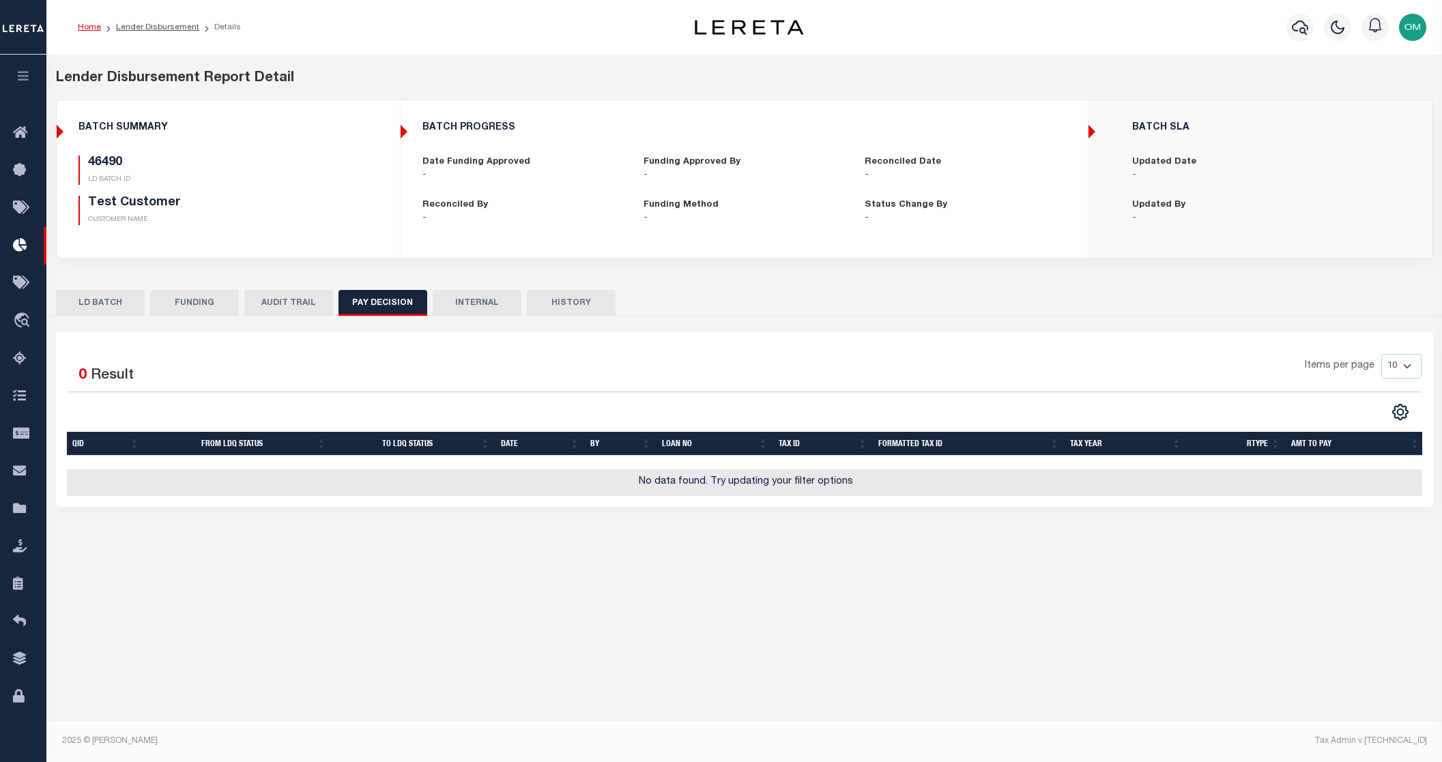
click at [487, 296] on button "INTERNAL" at bounding box center [477, 303] width 89 height 26
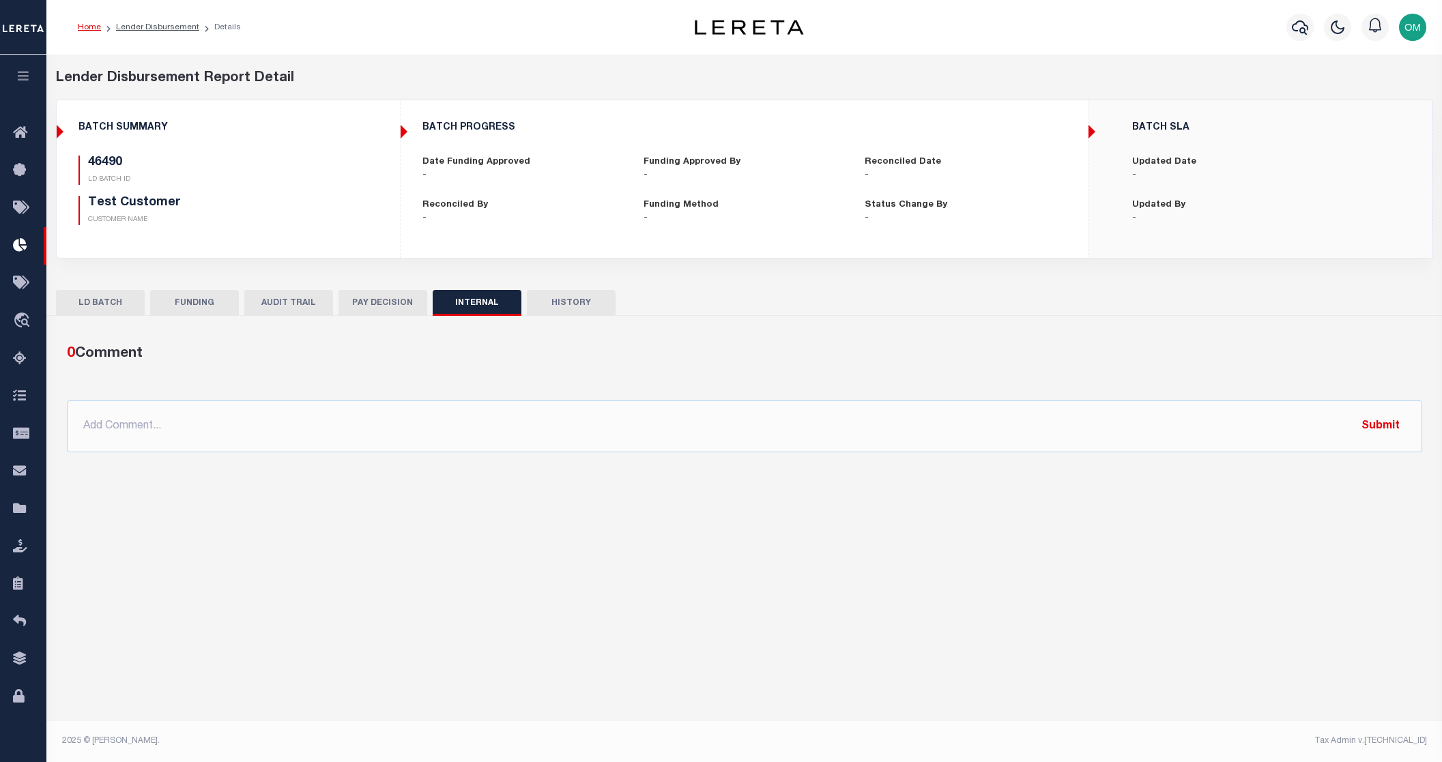
click at [578, 296] on button "HISTORY" at bounding box center [571, 303] width 89 height 26
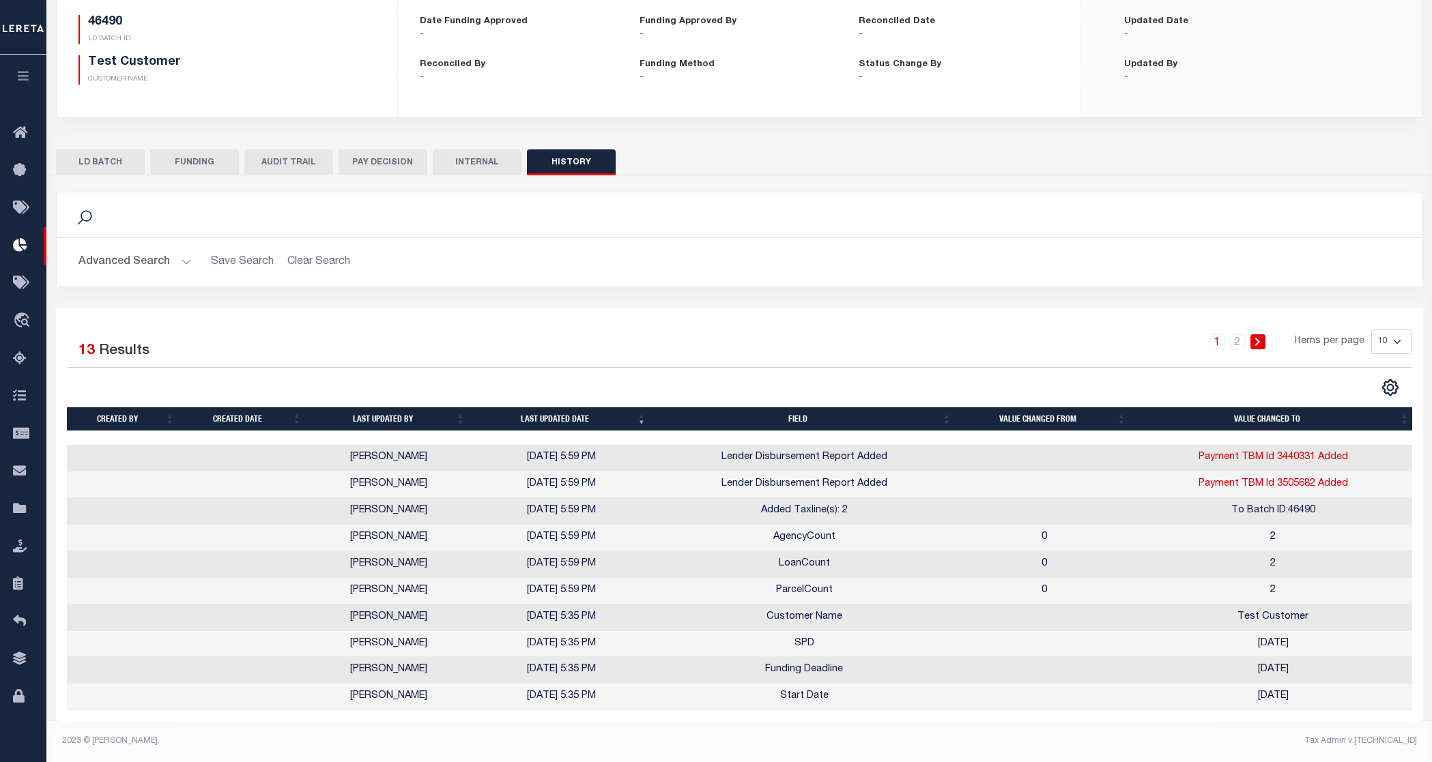
scroll to position [150, 0]
click at [100, 157] on button "LD BATCH" at bounding box center [100, 162] width 89 height 26
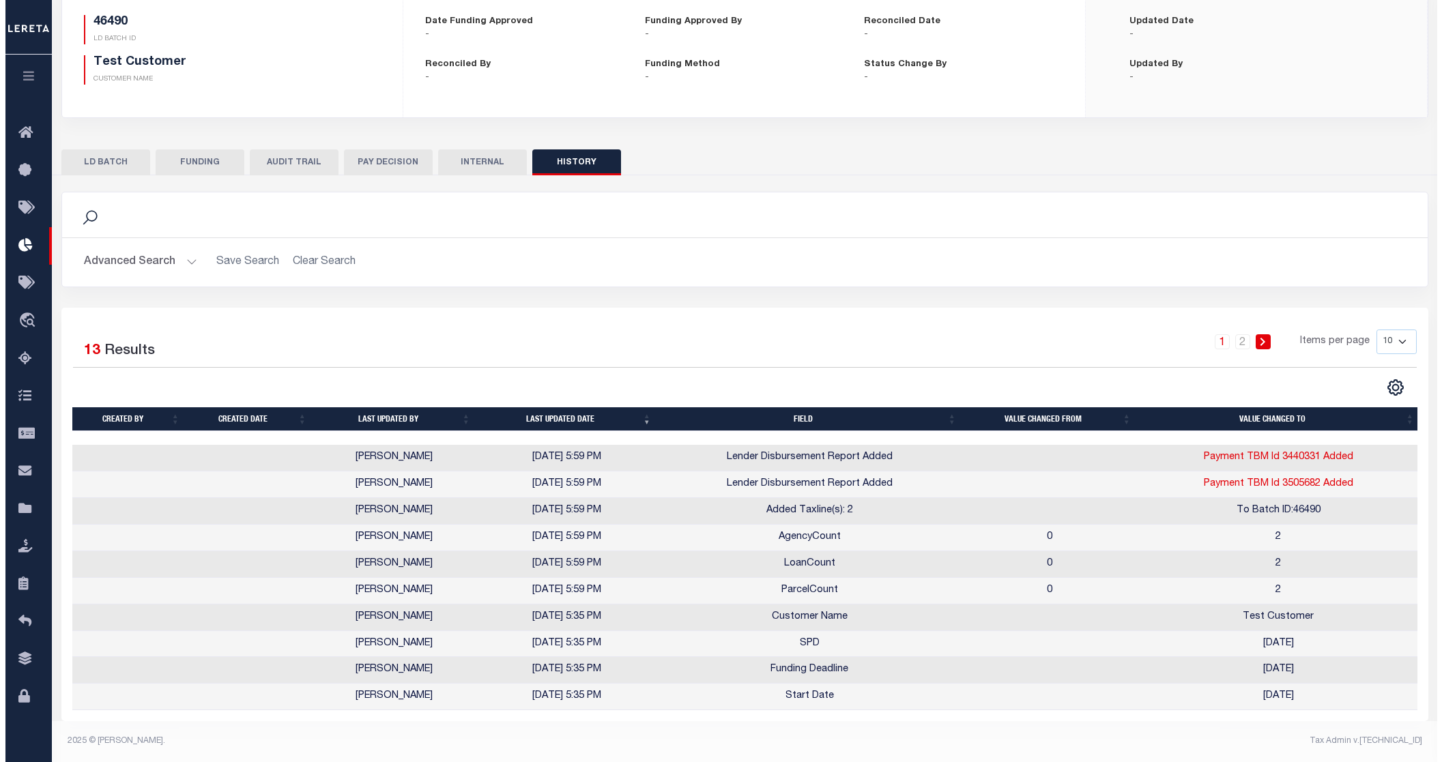
scroll to position [0, 0]
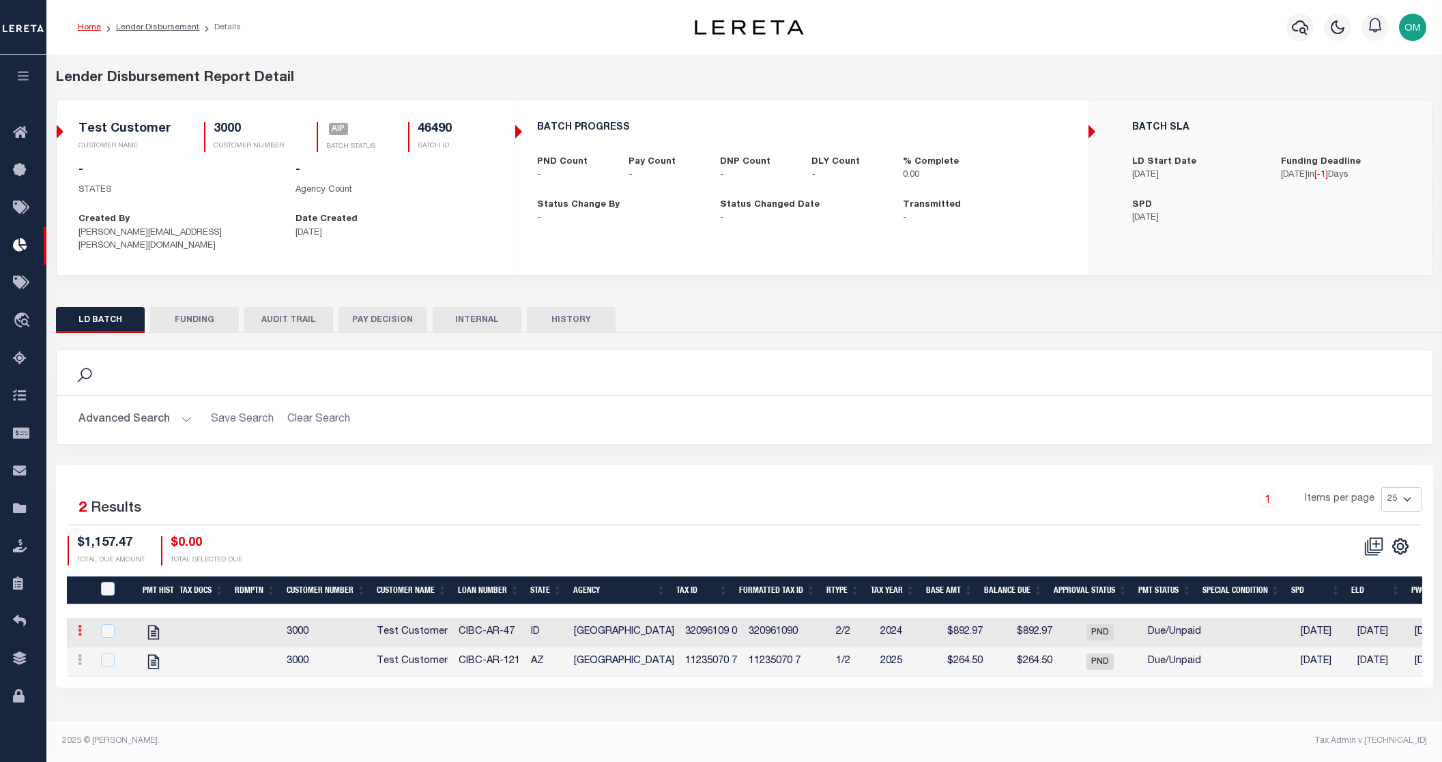
click at [80, 625] on icon at bounding box center [80, 630] width 4 height 11
click at [428, 537] on div "$1,157.47 TOTAL DUE AMOUNT $0.00 TOTAL SELECTED DUE" at bounding box center [406, 551] width 677 height 29
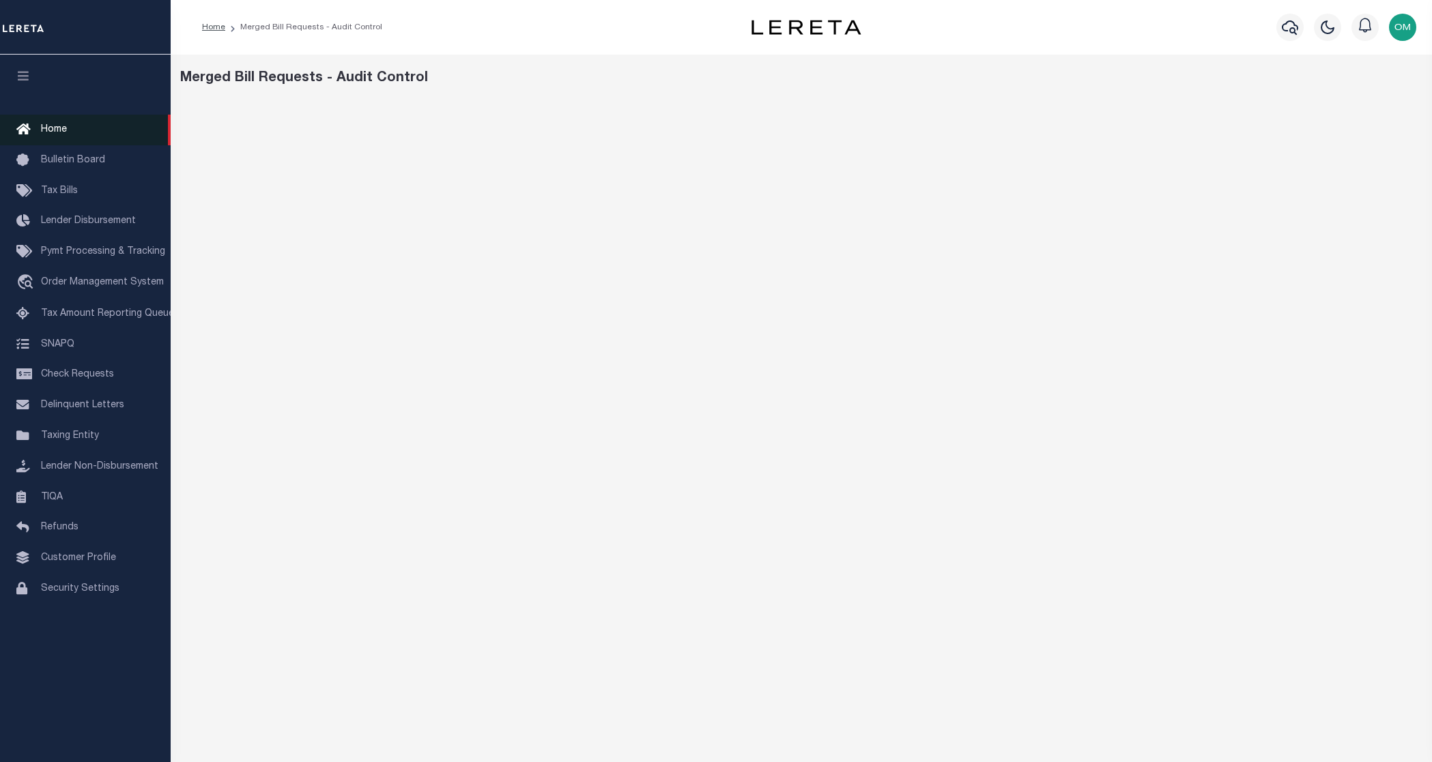
click at [52, 126] on span "Home" at bounding box center [54, 130] width 26 height 10
click at [66, 122] on link "Home" at bounding box center [85, 130] width 171 height 31
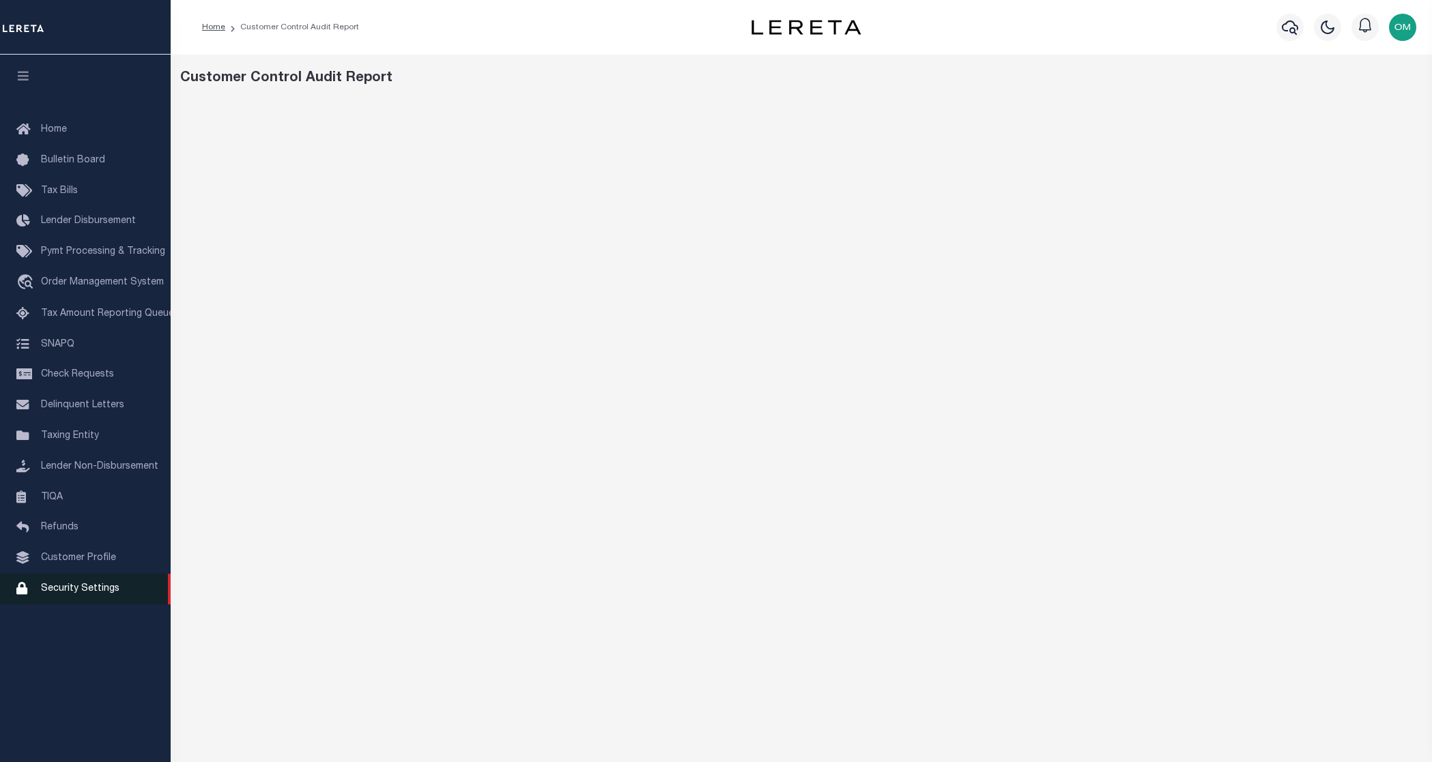
click at [95, 594] on span "Security Settings" at bounding box center [80, 589] width 79 height 10
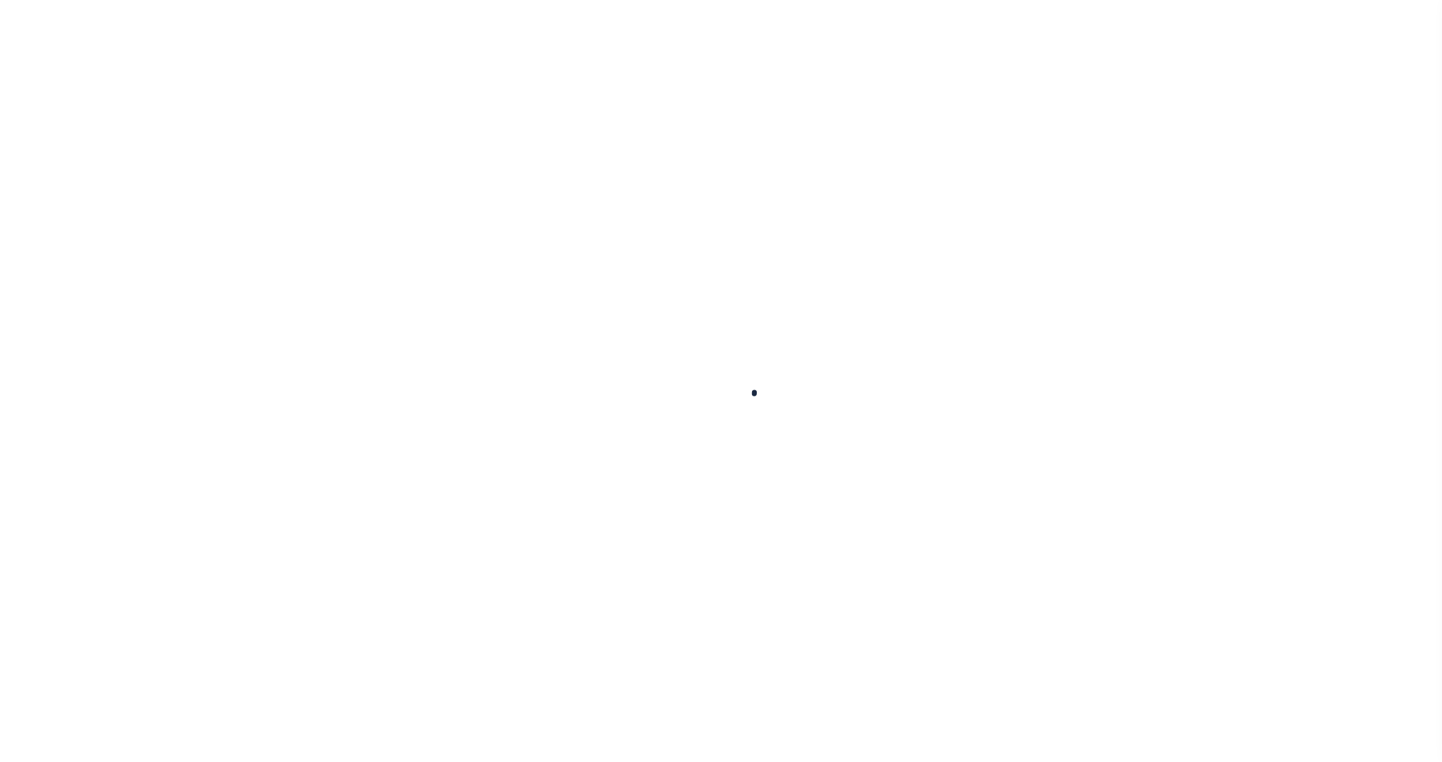
select select "100"
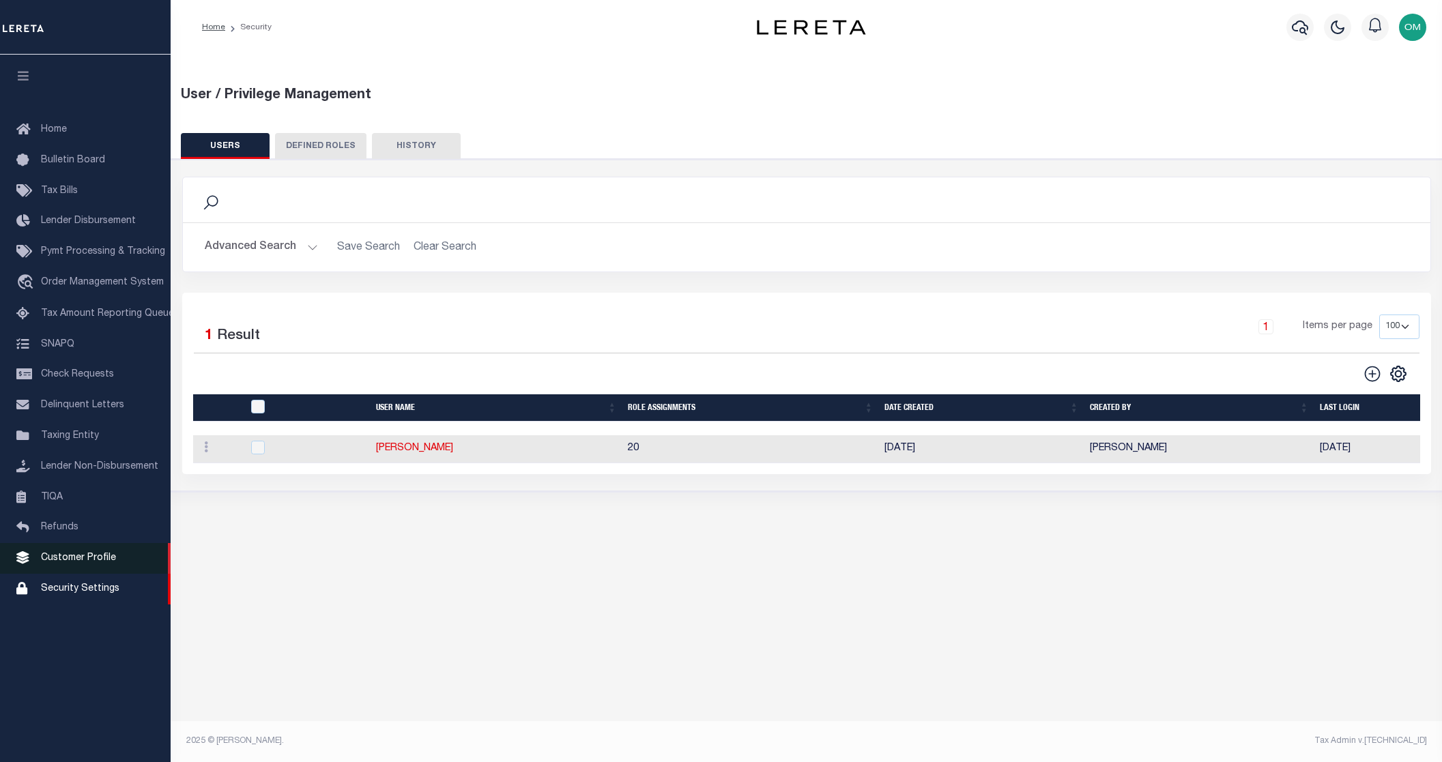
click at [97, 557] on link "Customer Profile" at bounding box center [85, 558] width 171 height 31
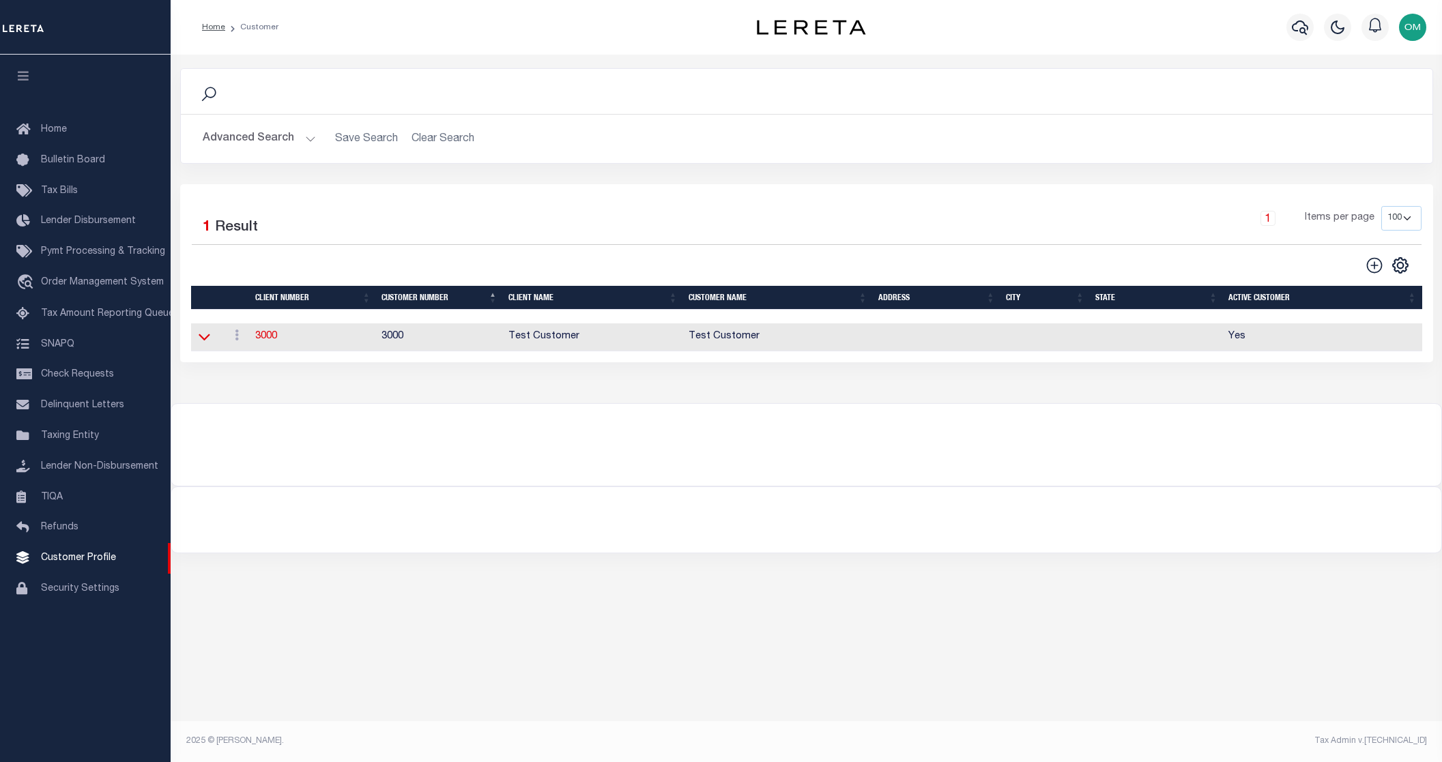
click at [201, 337] on icon at bounding box center [205, 337] width 12 height 14
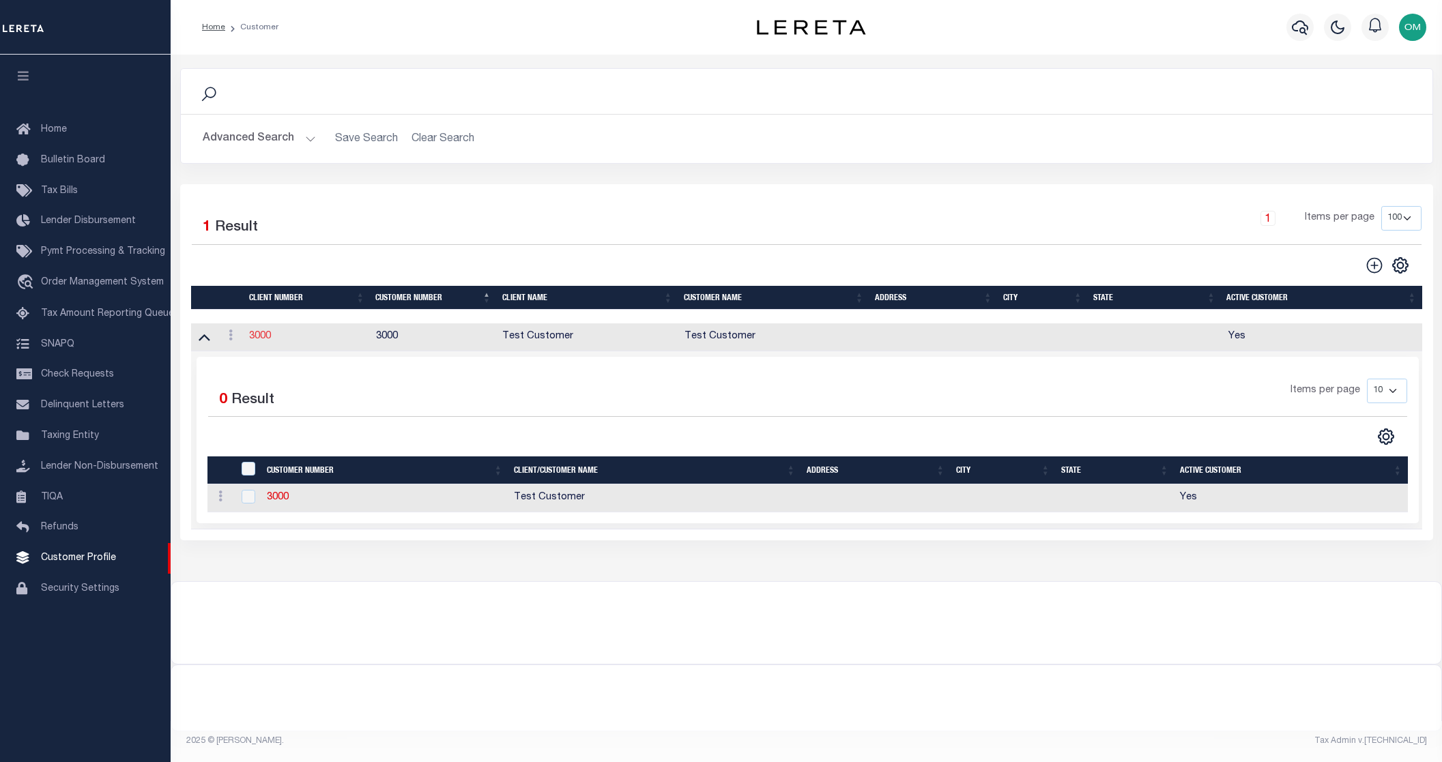
click at [259, 339] on link "3000" at bounding box center [260, 337] width 22 height 10
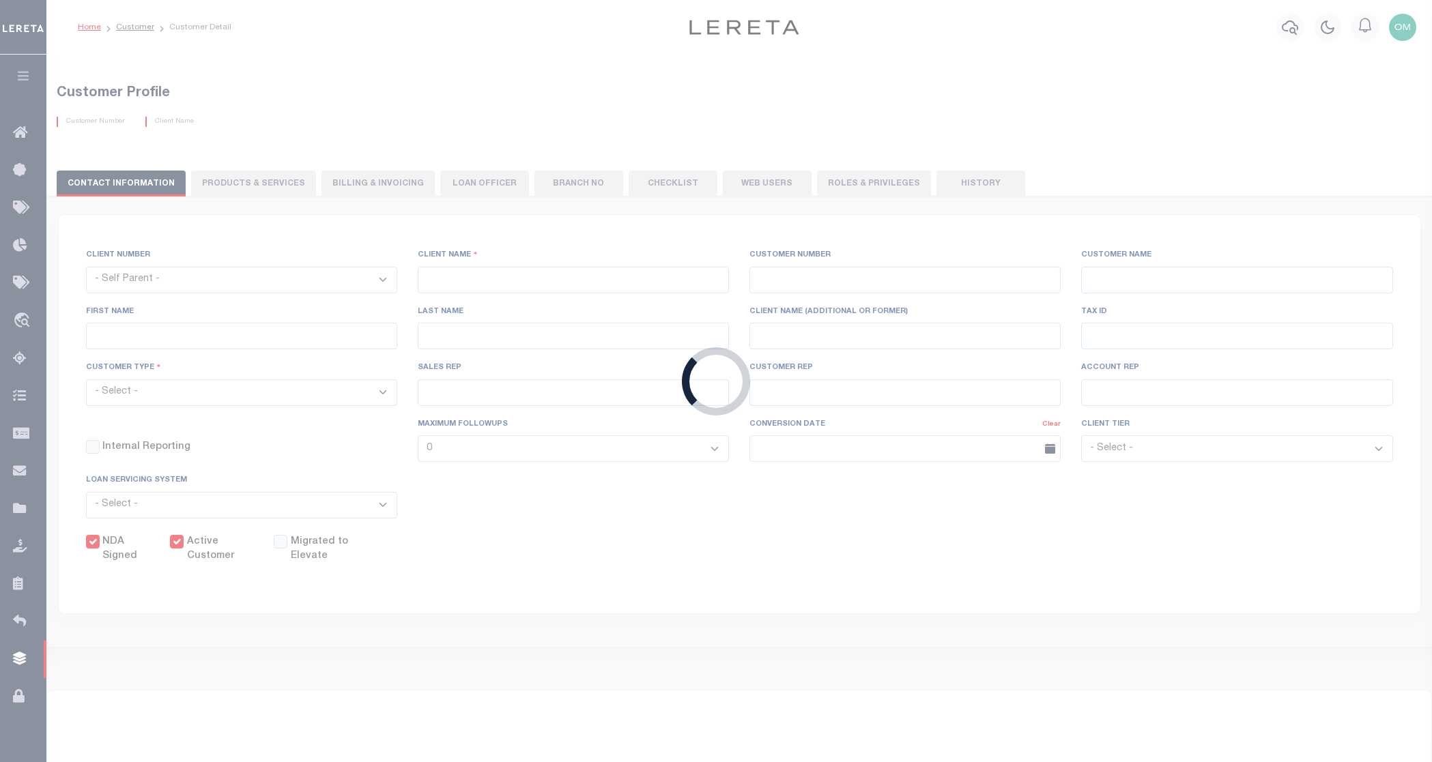
select select
type input "Test Customer"
type input "3000"
type input "Test Customer"
type input "Test"
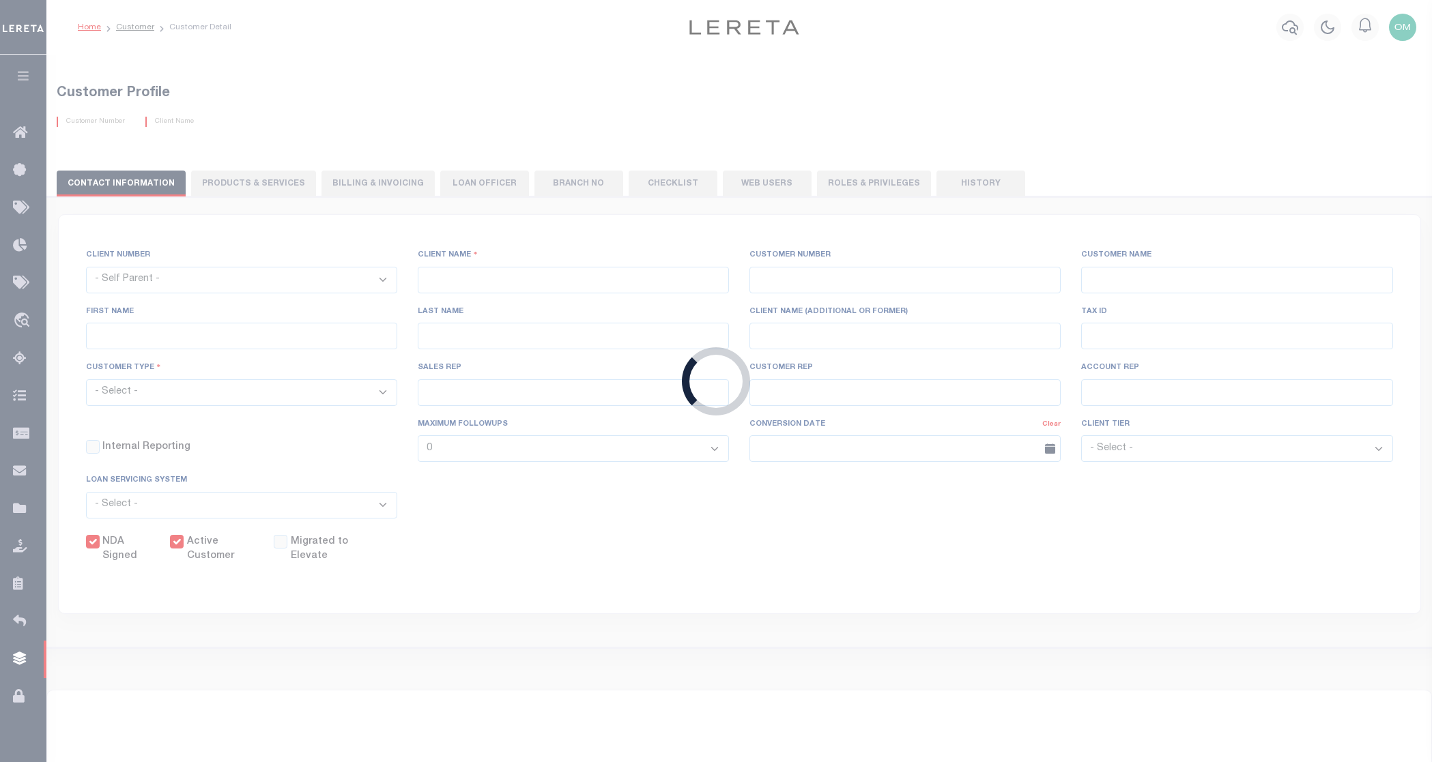
type input "Customer"
select select "Residential"
checkbox input "true"
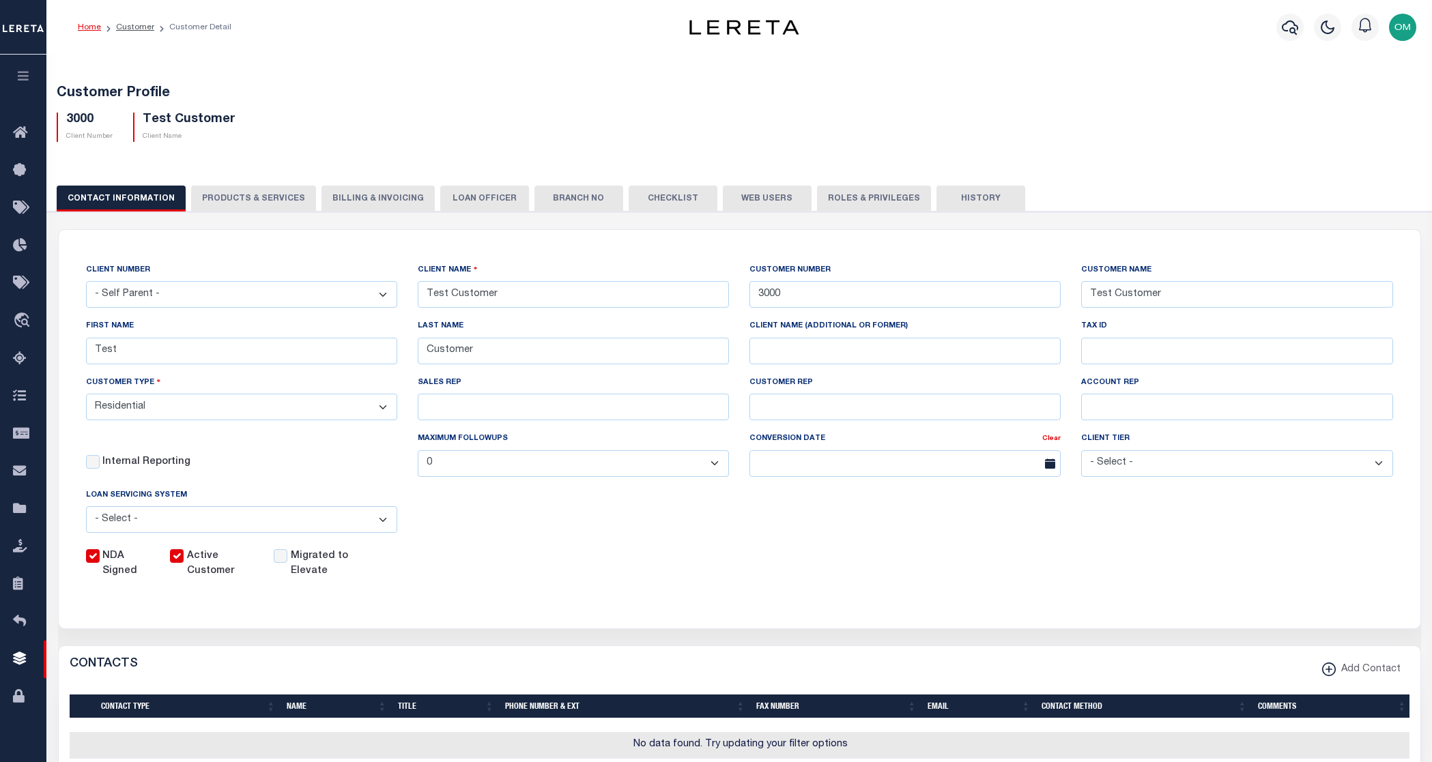
click at [273, 198] on button "PRODUCTS & SERVICES" at bounding box center [253, 199] width 125 height 26
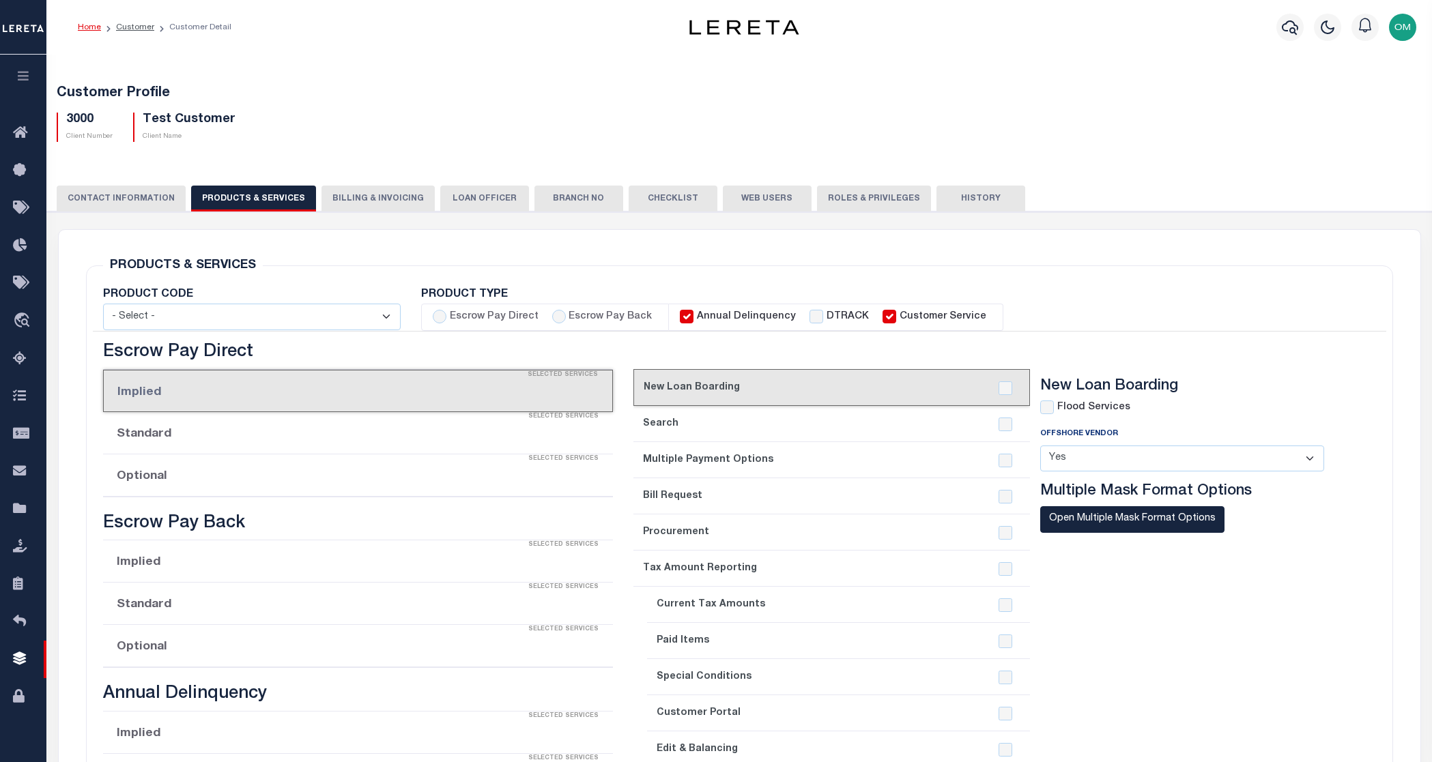
radio input "true"
checkbox input "true"
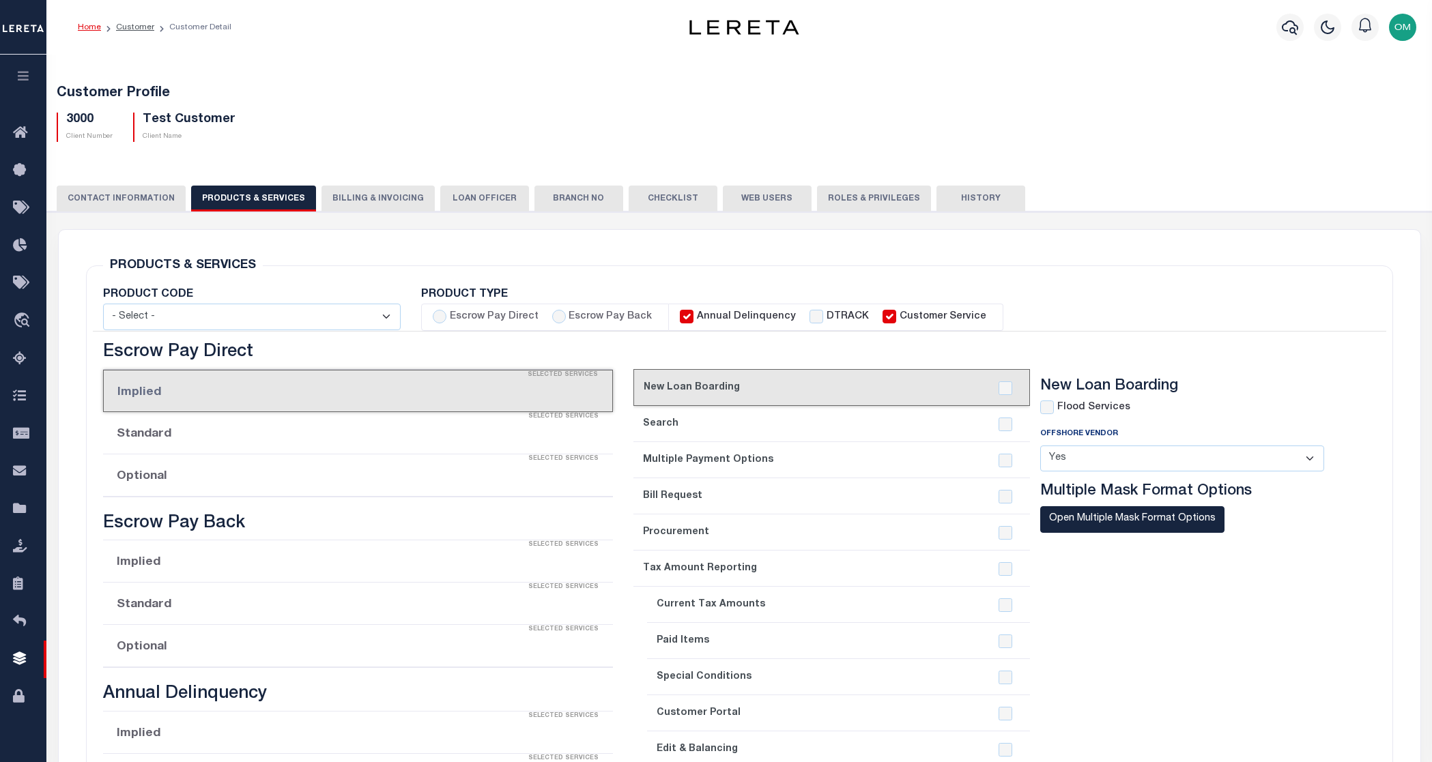
checkbox input "true"
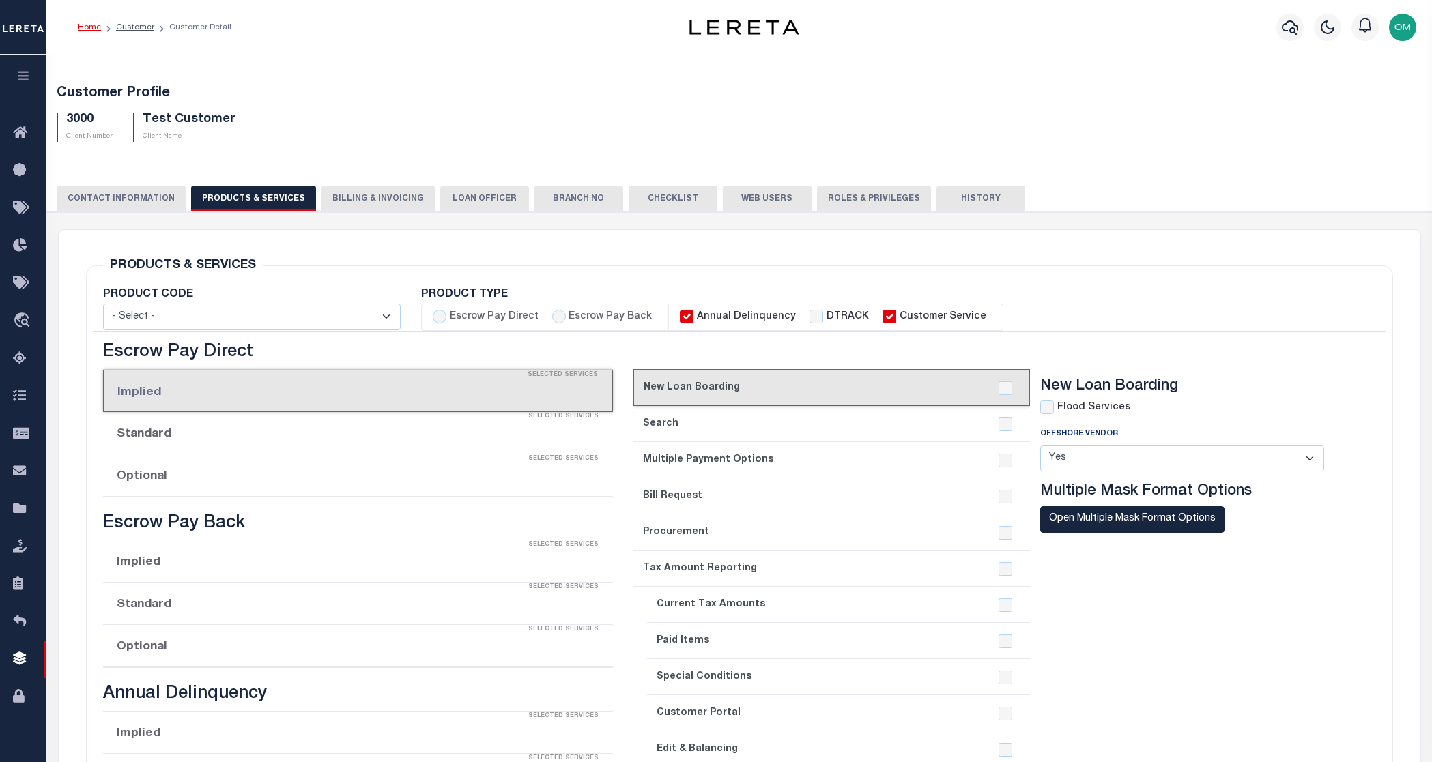
checkbox input "true"
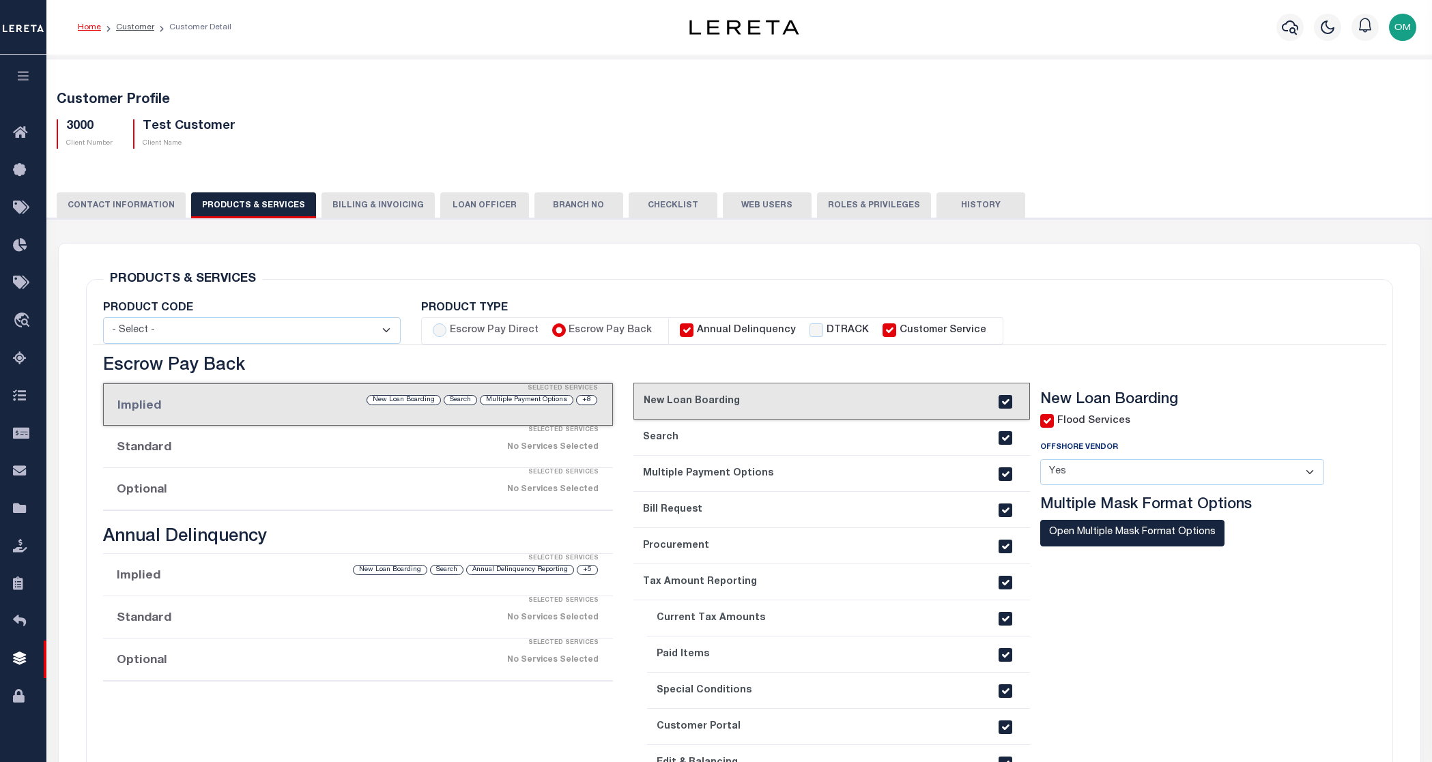
click at [143, 207] on button "CONTACT INFORMATION" at bounding box center [121, 205] width 129 height 26
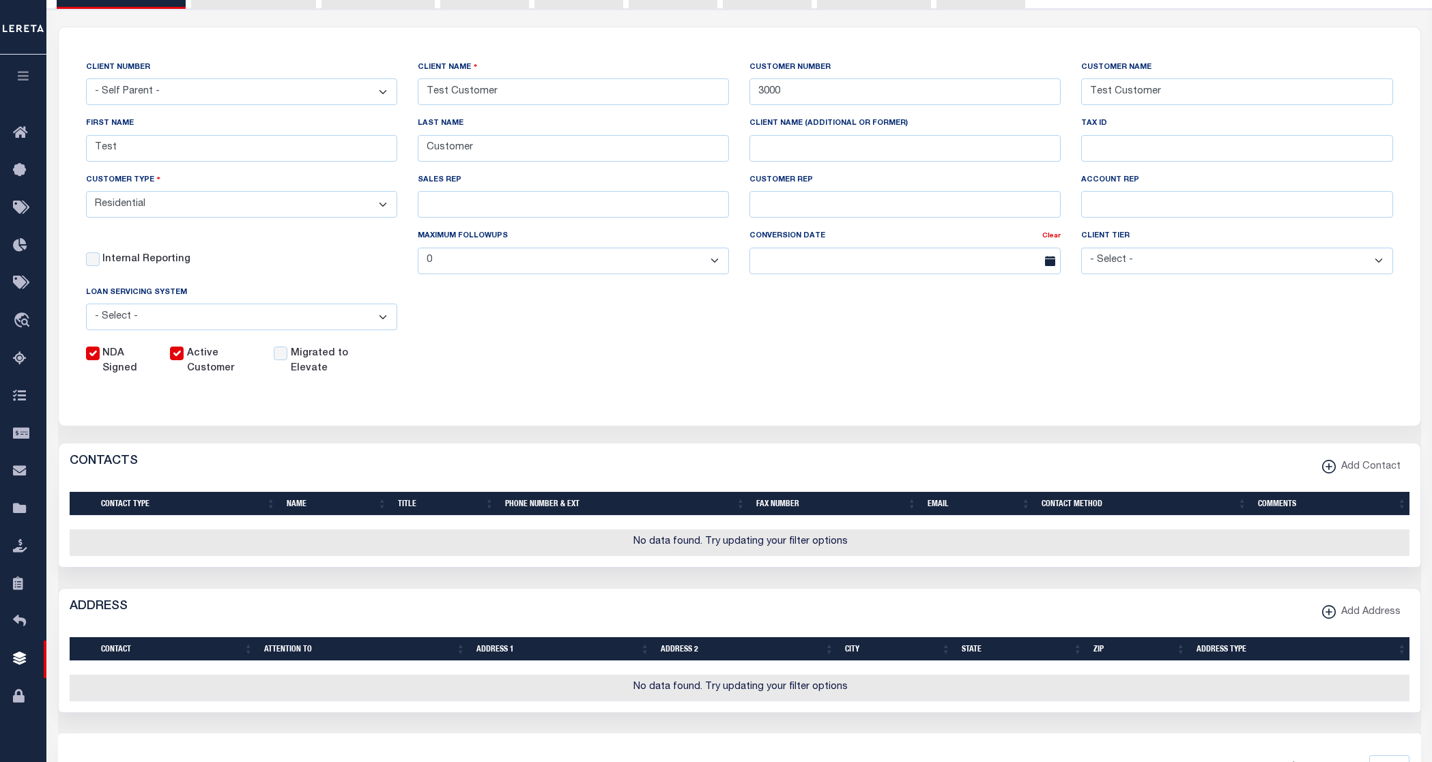
scroll to position [137, 0]
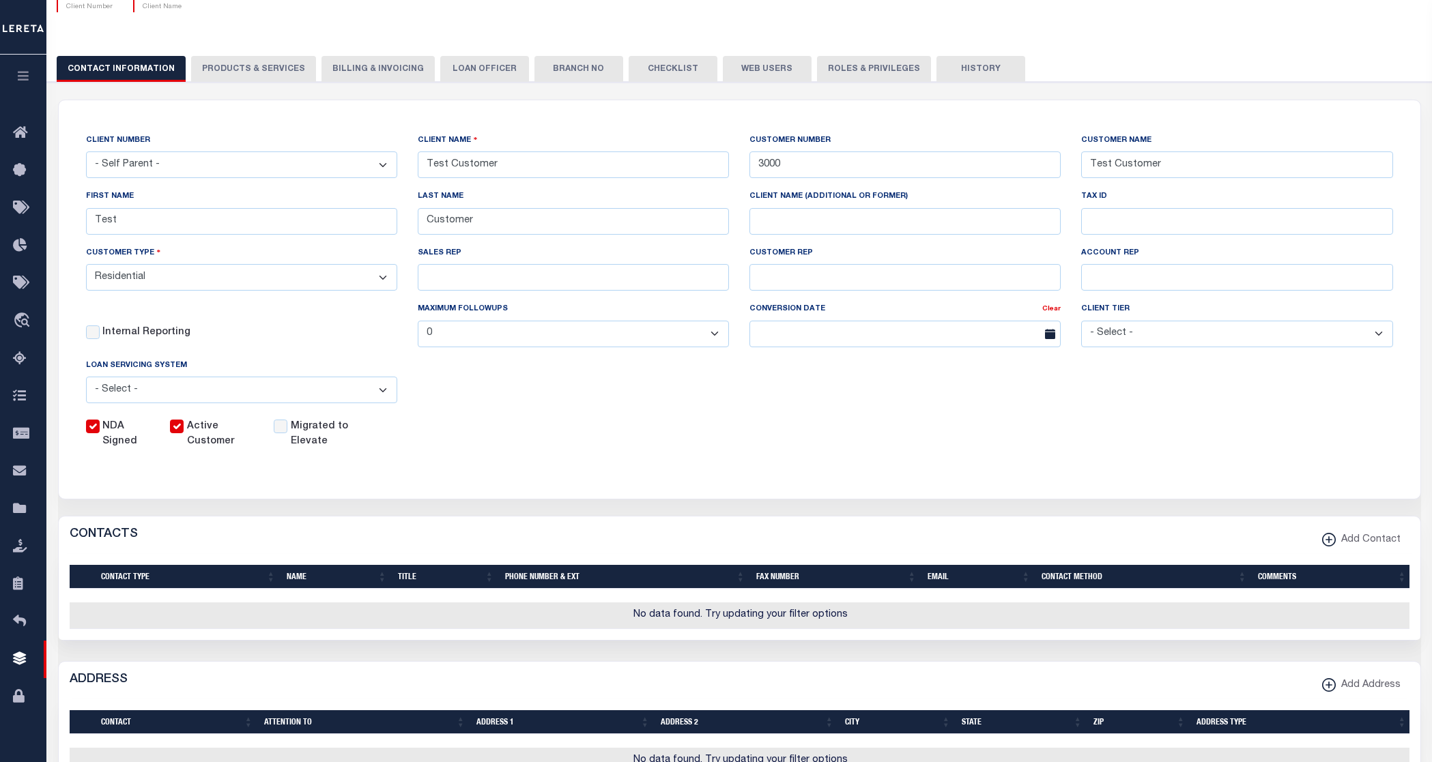
click at [227, 65] on button "PRODUCTS & SERVICES" at bounding box center [253, 69] width 125 height 26
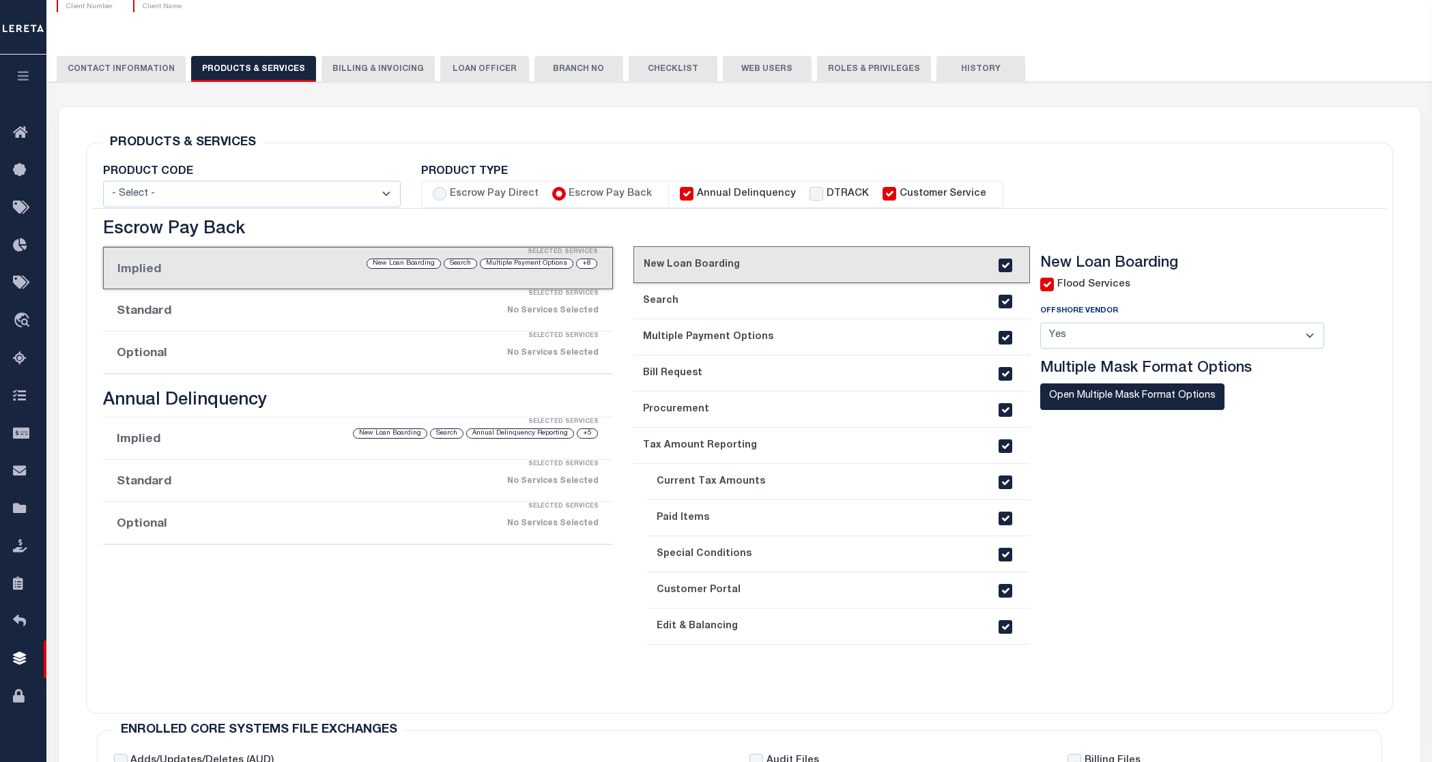
click at [381, 63] on button "Billing & Invoicing" at bounding box center [378, 69] width 113 height 26
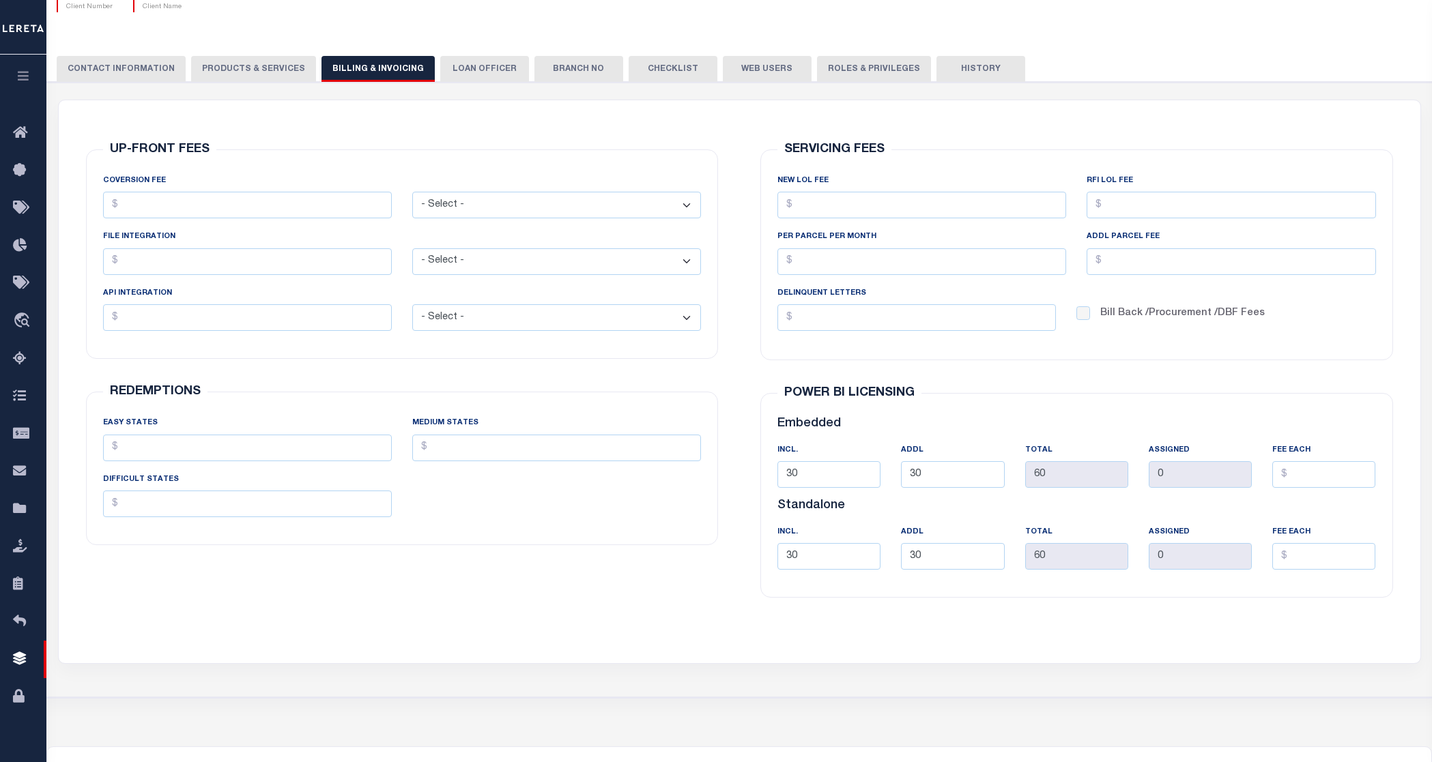
click at [496, 61] on button "LOAN OFFICER" at bounding box center [484, 69] width 89 height 26
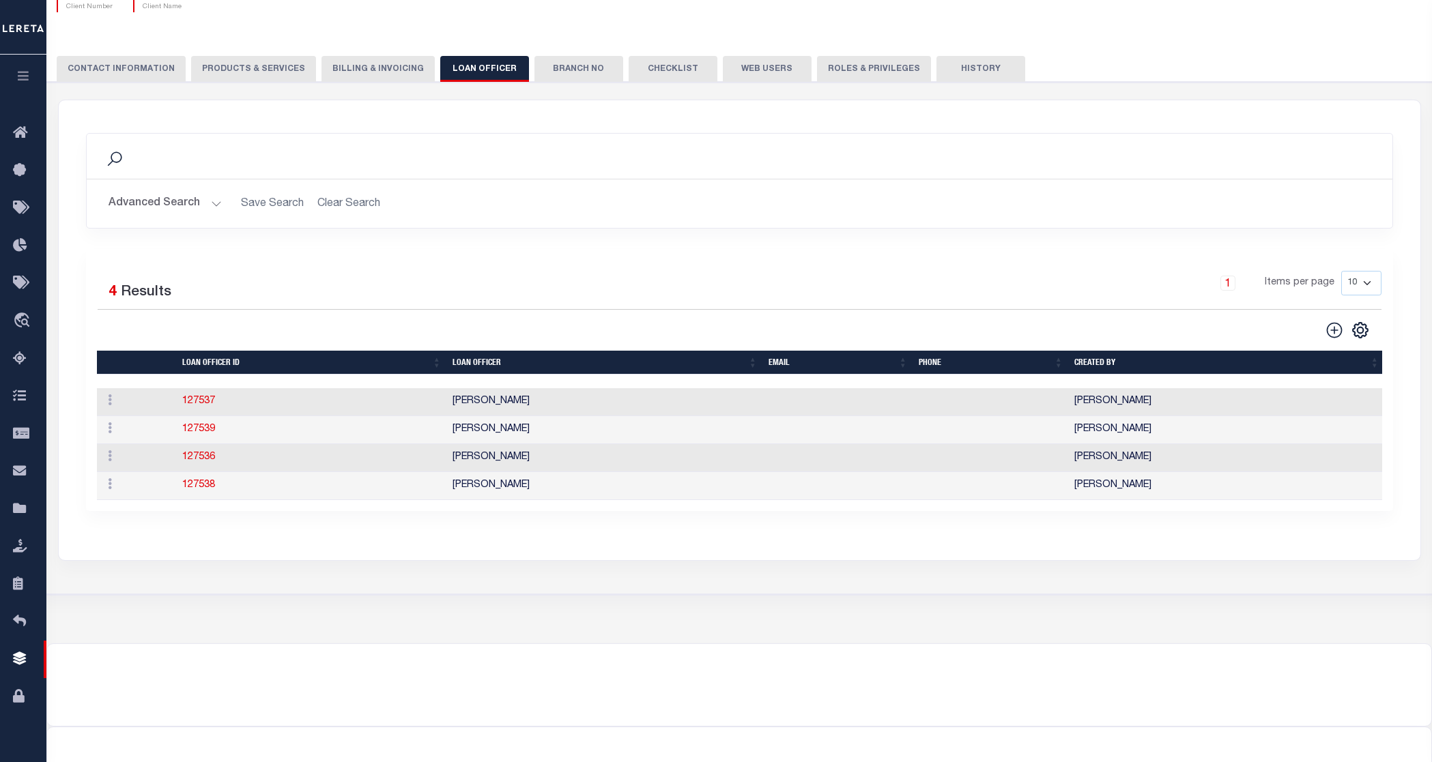
click at [569, 57] on button "Branch No" at bounding box center [578, 69] width 89 height 26
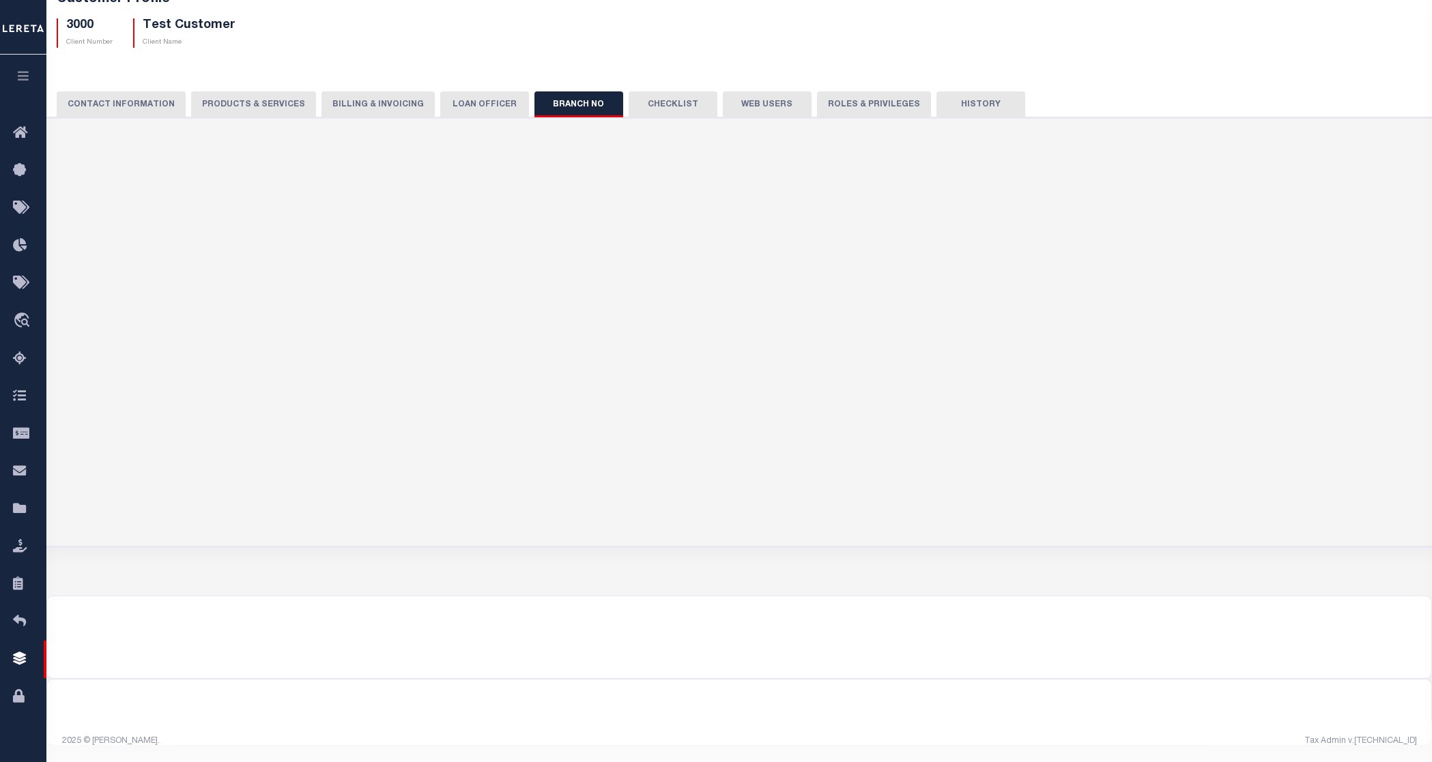
scroll to position [0, 0]
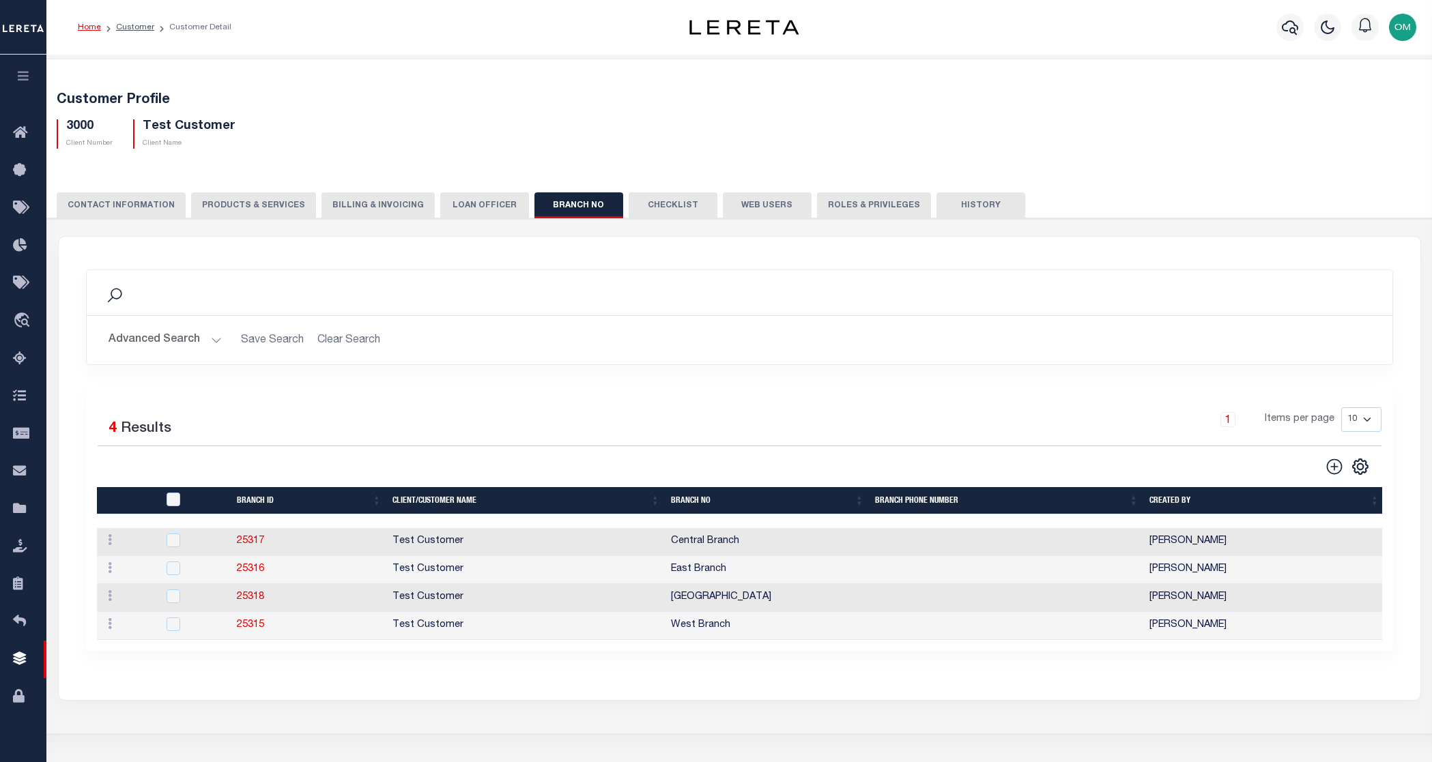
click at [668, 201] on button "Checklist" at bounding box center [673, 205] width 89 height 26
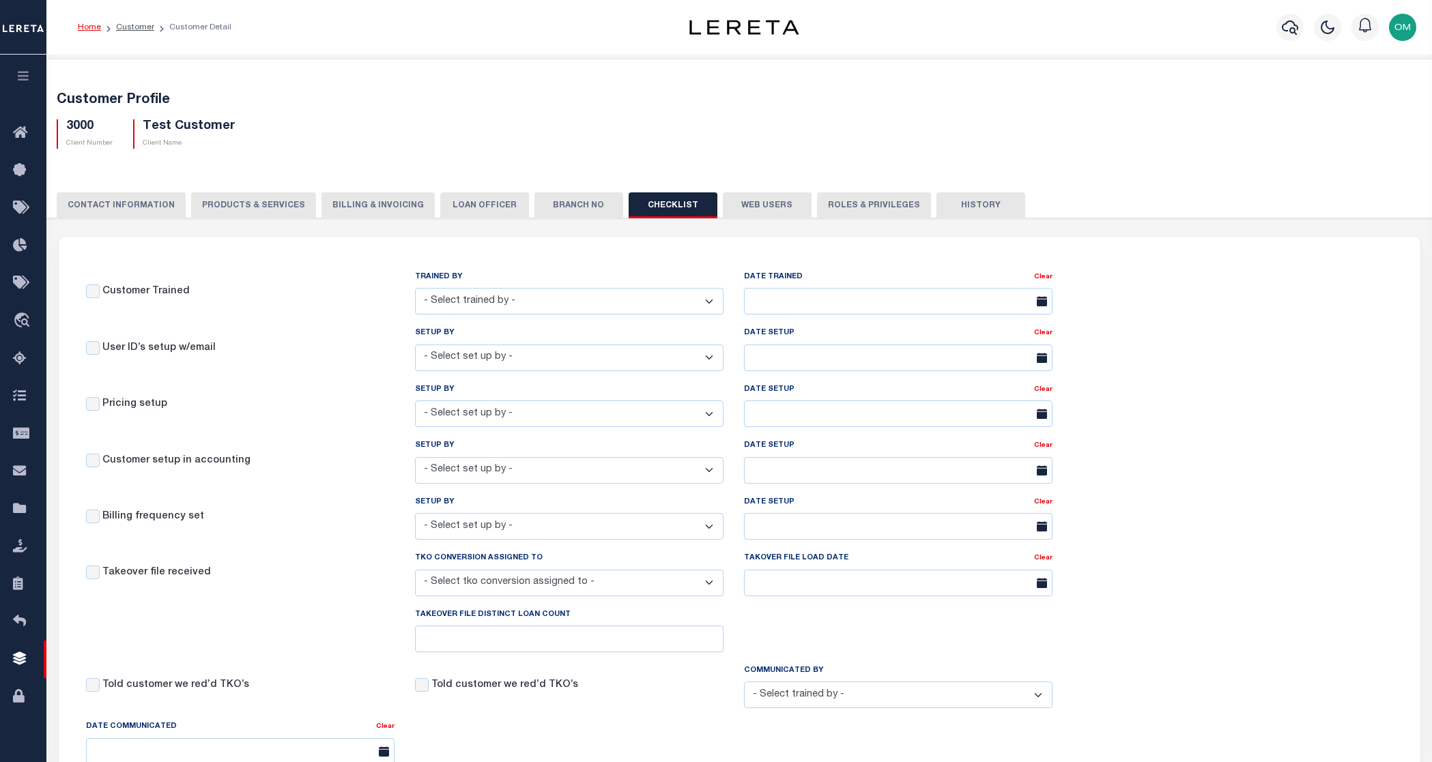
click at [747, 201] on button "Web Users" at bounding box center [767, 205] width 89 height 26
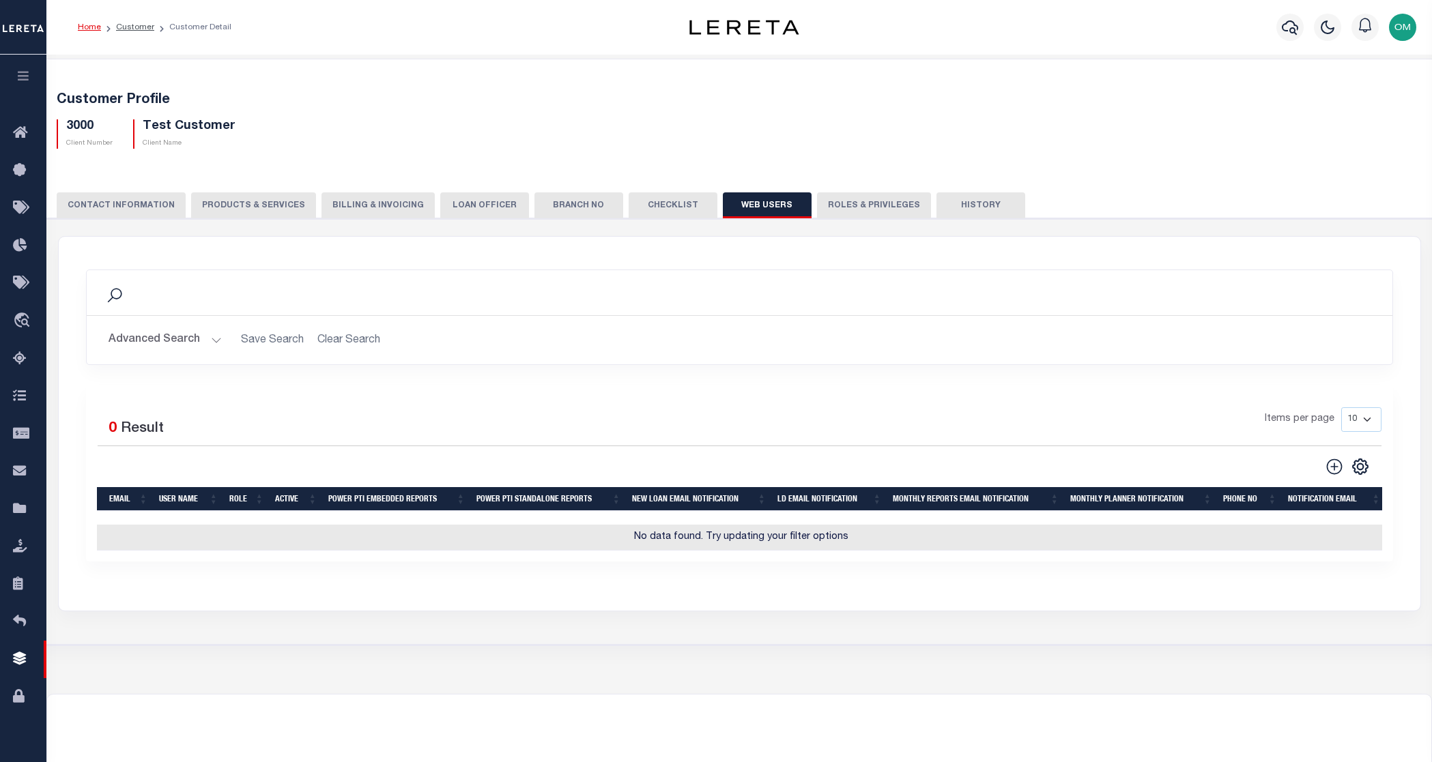
click at [840, 203] on button "Roles & Privileges" at bounding box center [874, 205] width 114 height 26
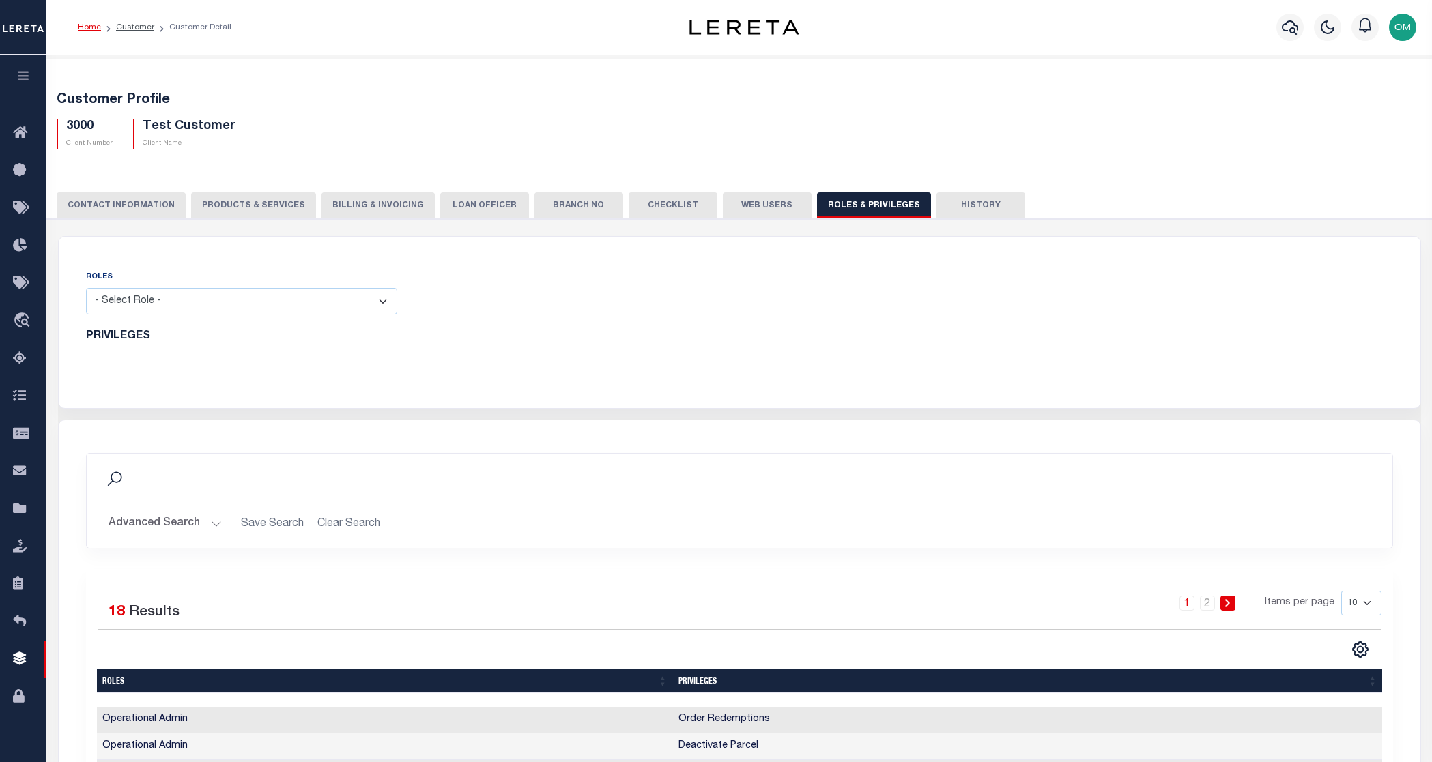
click at [957, 207] on button "History" at bounding box center [981, 205] width 89 height 26
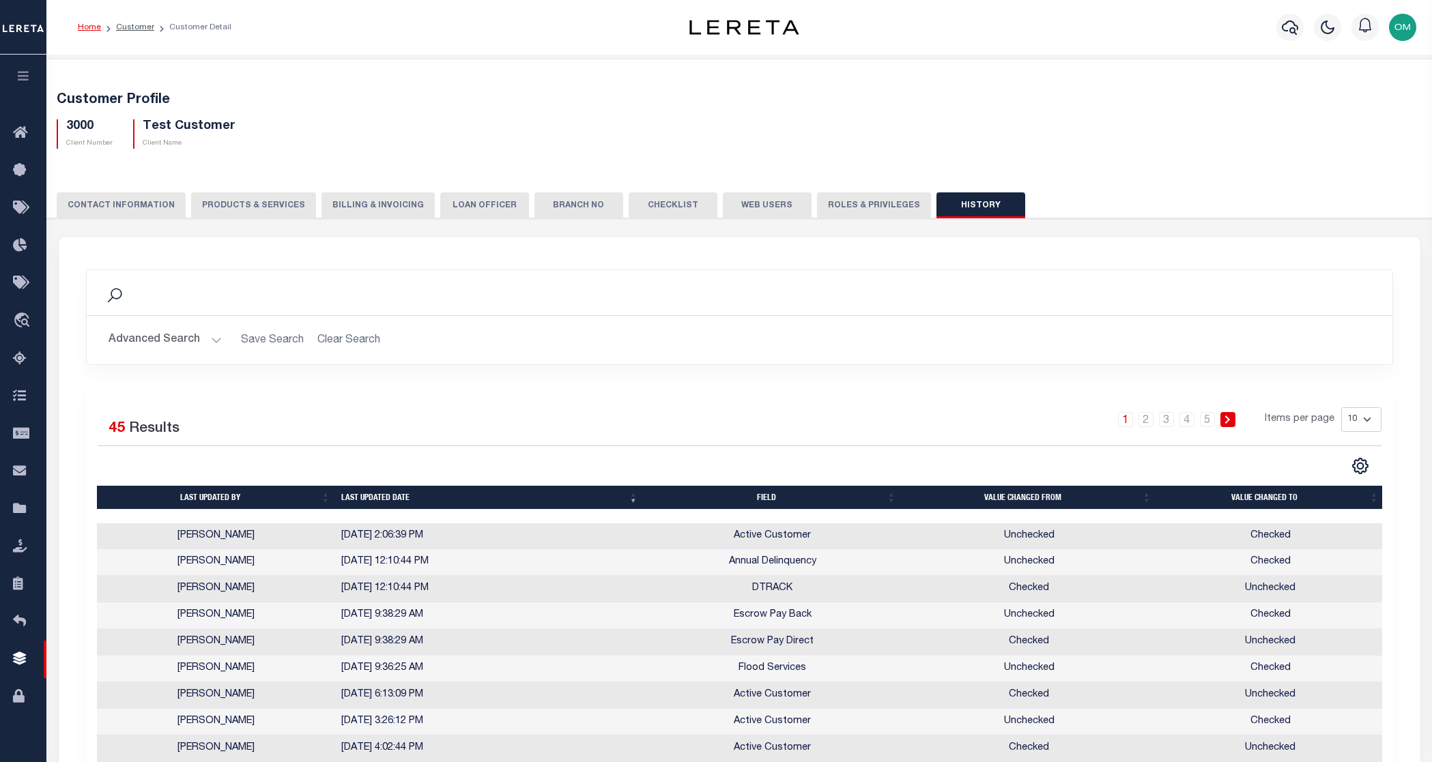
click at [17, 72] on icon "button" at bounding box center [24, 76] width 16 height 12
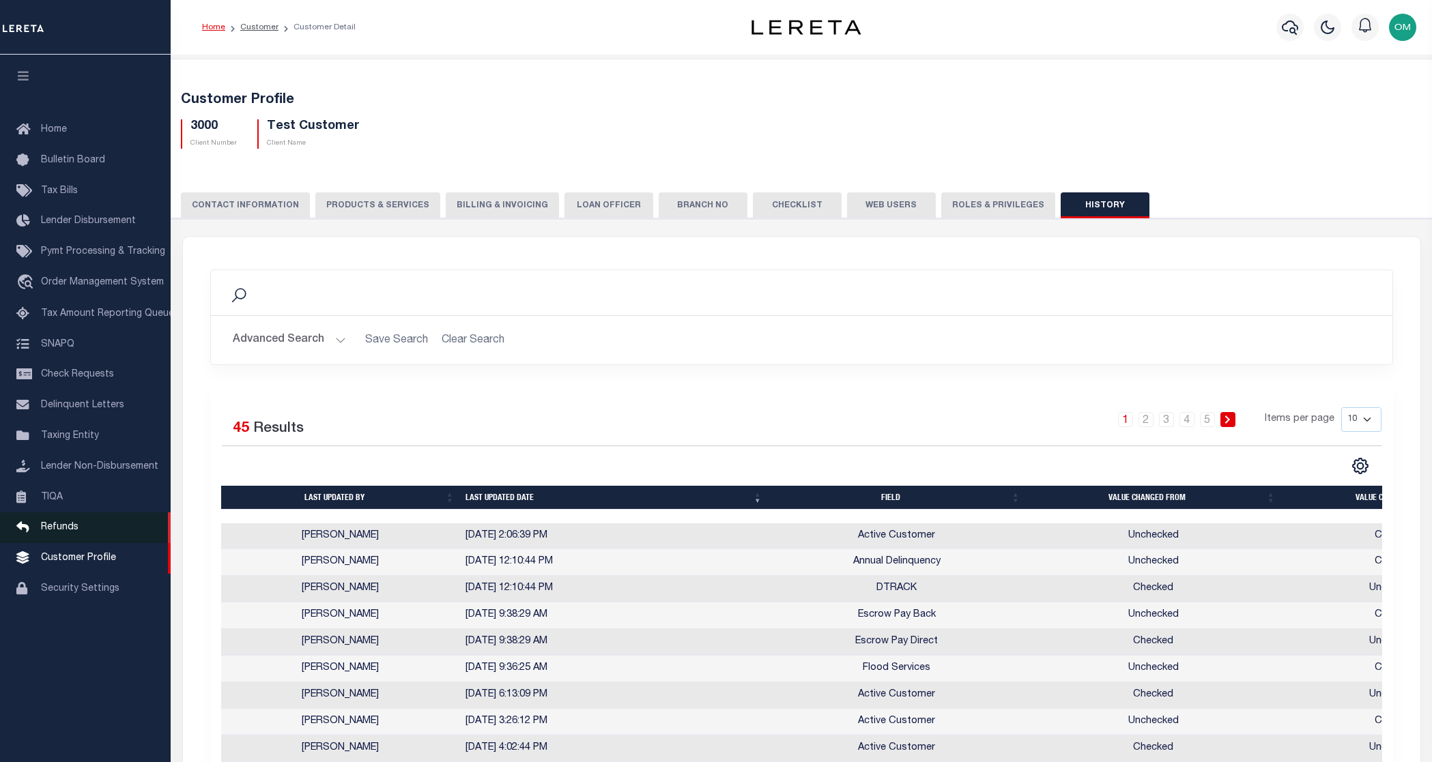
click at [63, 532] on span "Refunds" at bounding box center [60, 528] width 38 height 10
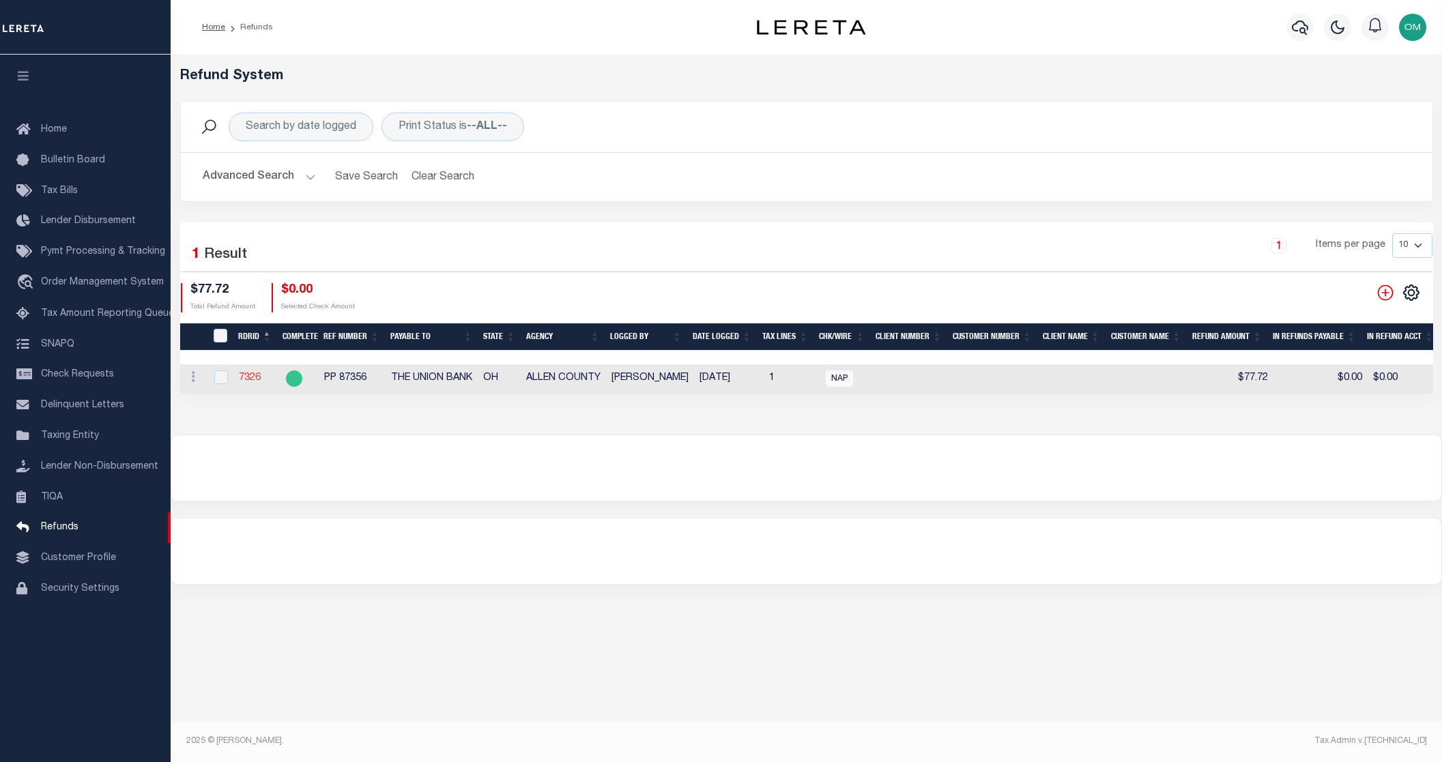
click at [251, 375] on link "7326" at bounding box center [250, 378] width 22 height 10
checkbox input "true"
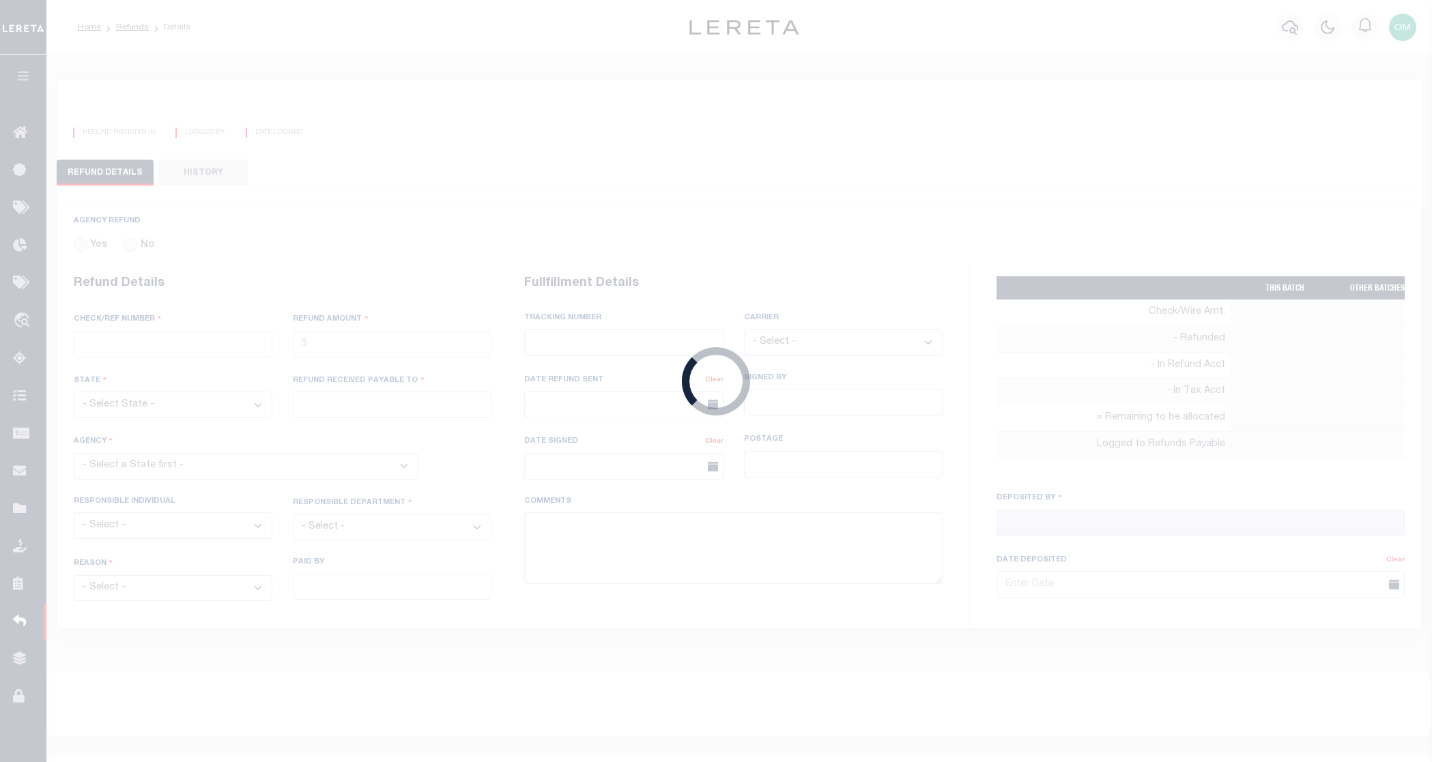
radio input "true"
type input "PP 87356"
type input "$77.72"
select select "OH"
type input "THE UNION BANK"
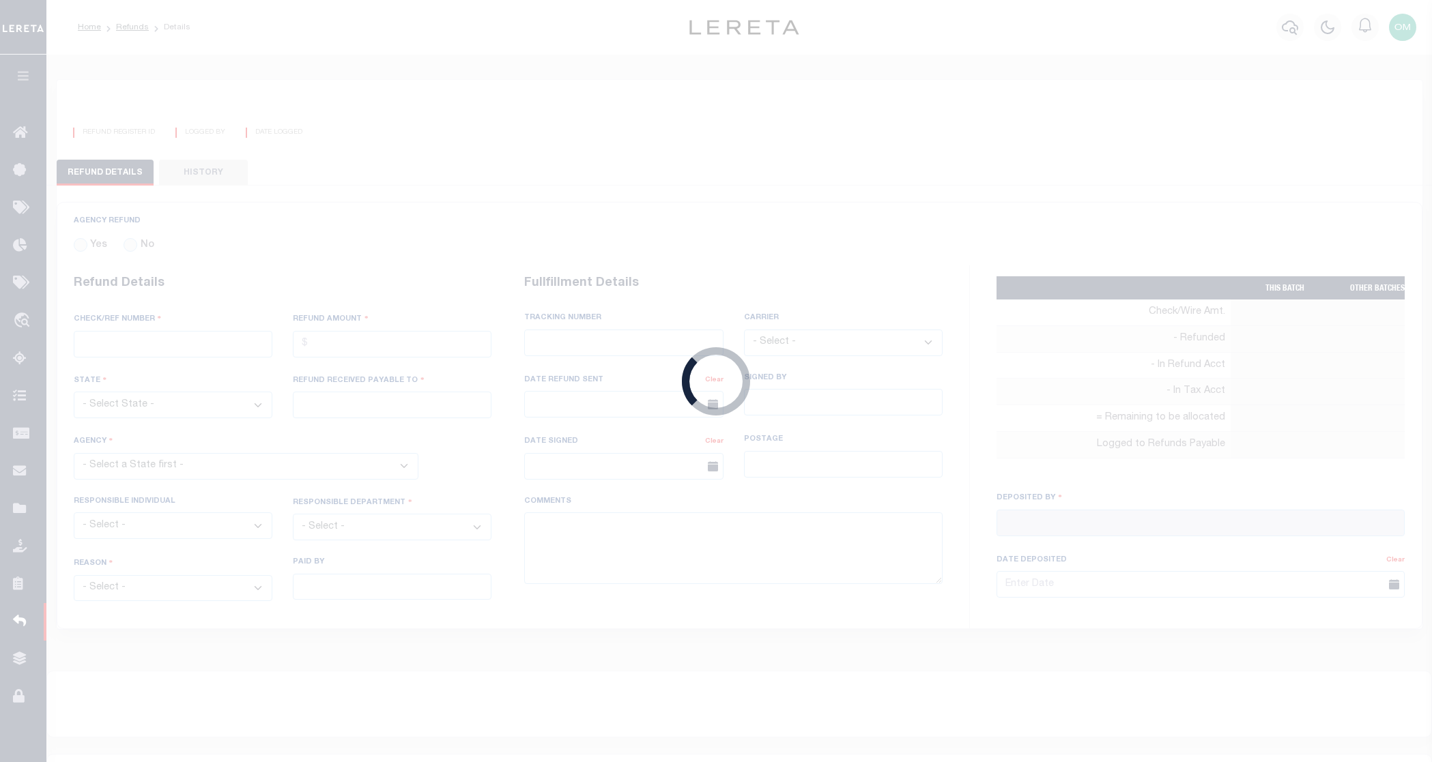
select select
select select "[PERSON_NAME]"
select select "OTH"
select select "OVP"
type input "8847 5228 9126"
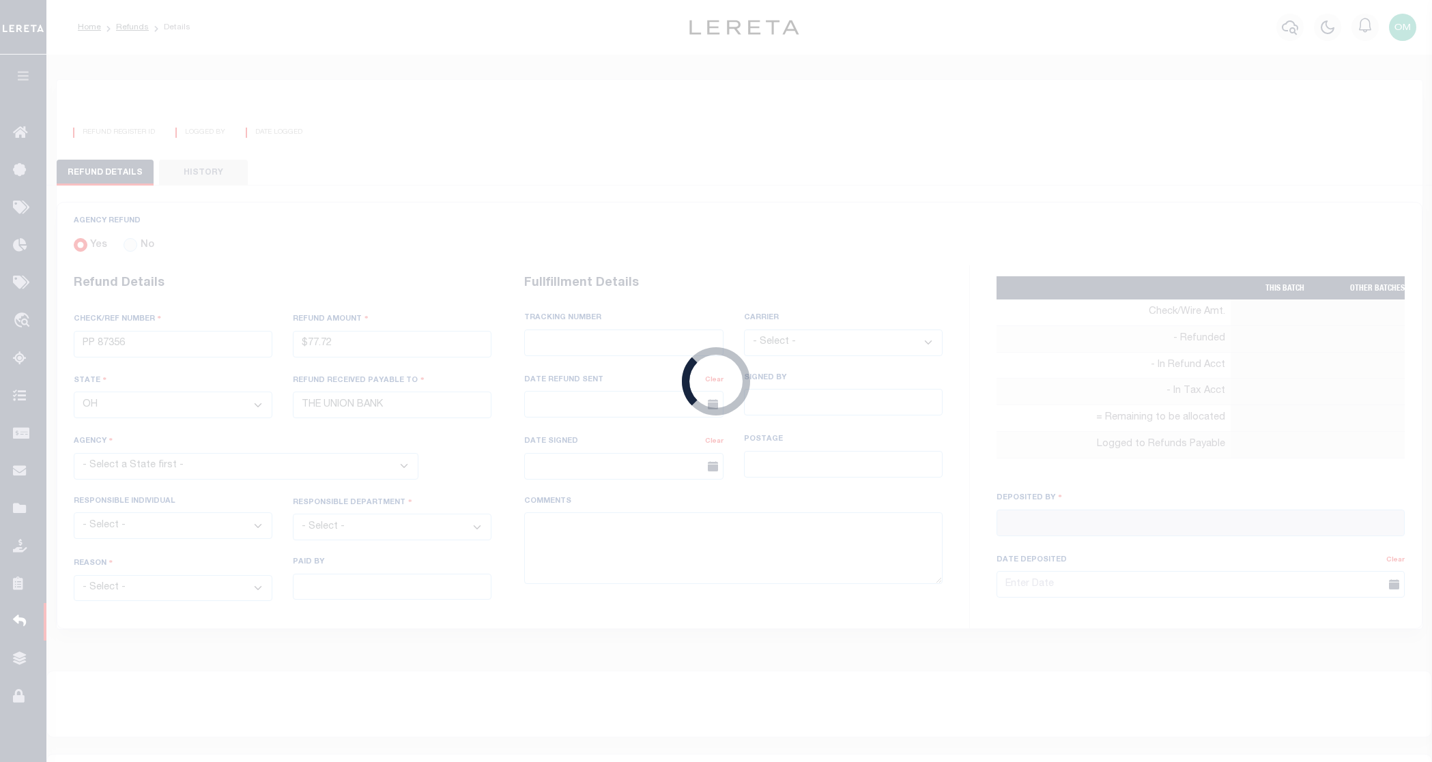
select select "FDX"
type input "09/29/2025"
type textarea "THIS IS FROM THE RFR REPORT"
type input "[PERSON_NAME]"
type input "07/03/2025"
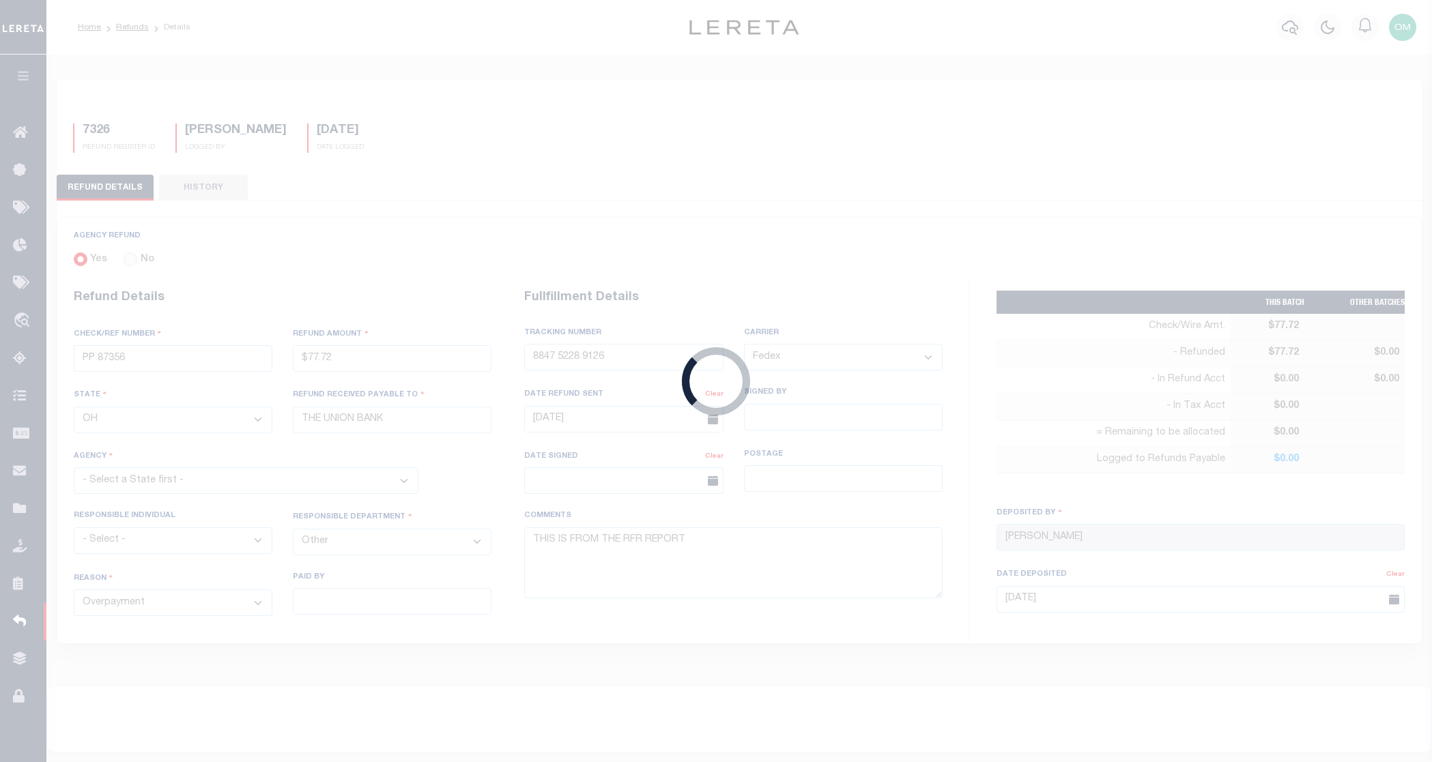
select select "3900300000"
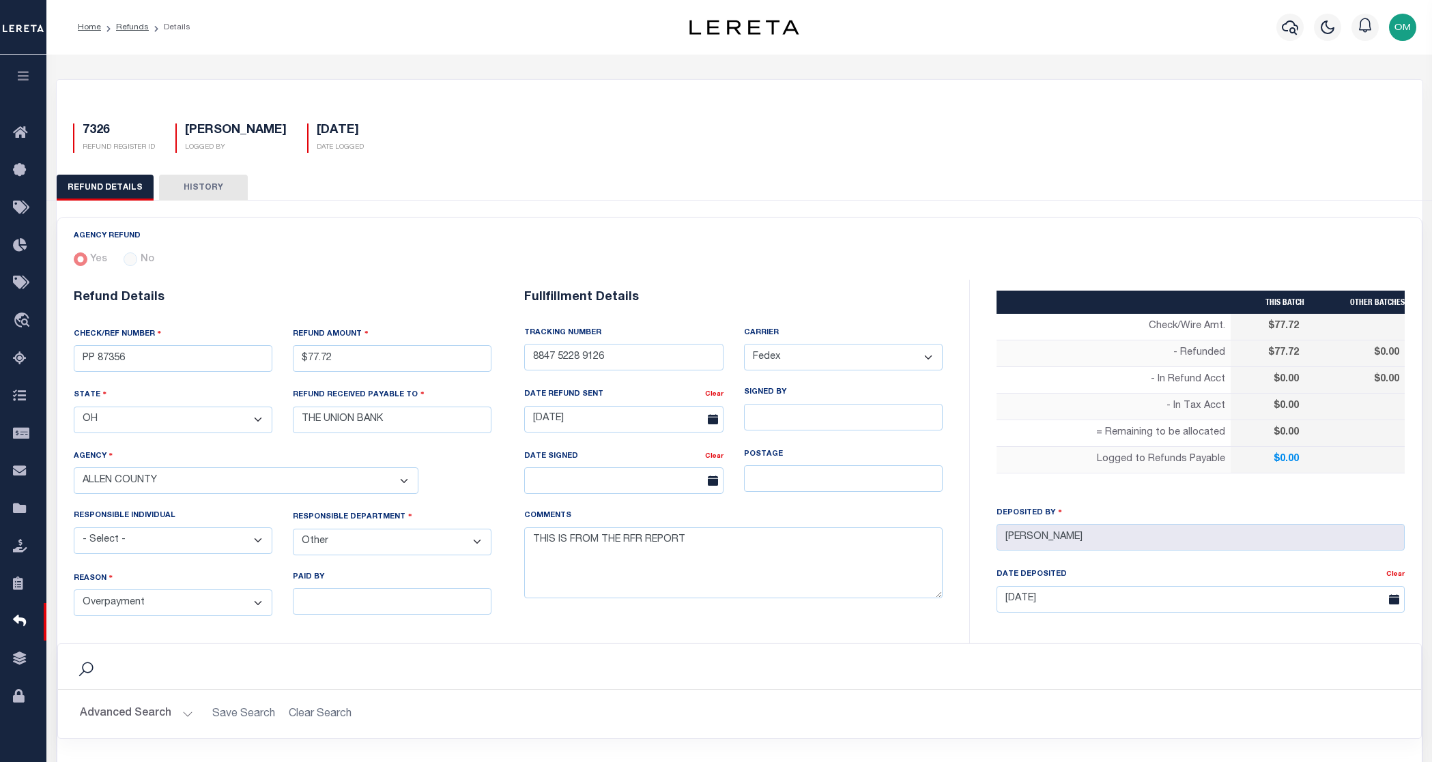
click at [185, 188] on button "HISTORY" at bounding box center [203, 188] width 89 height 26
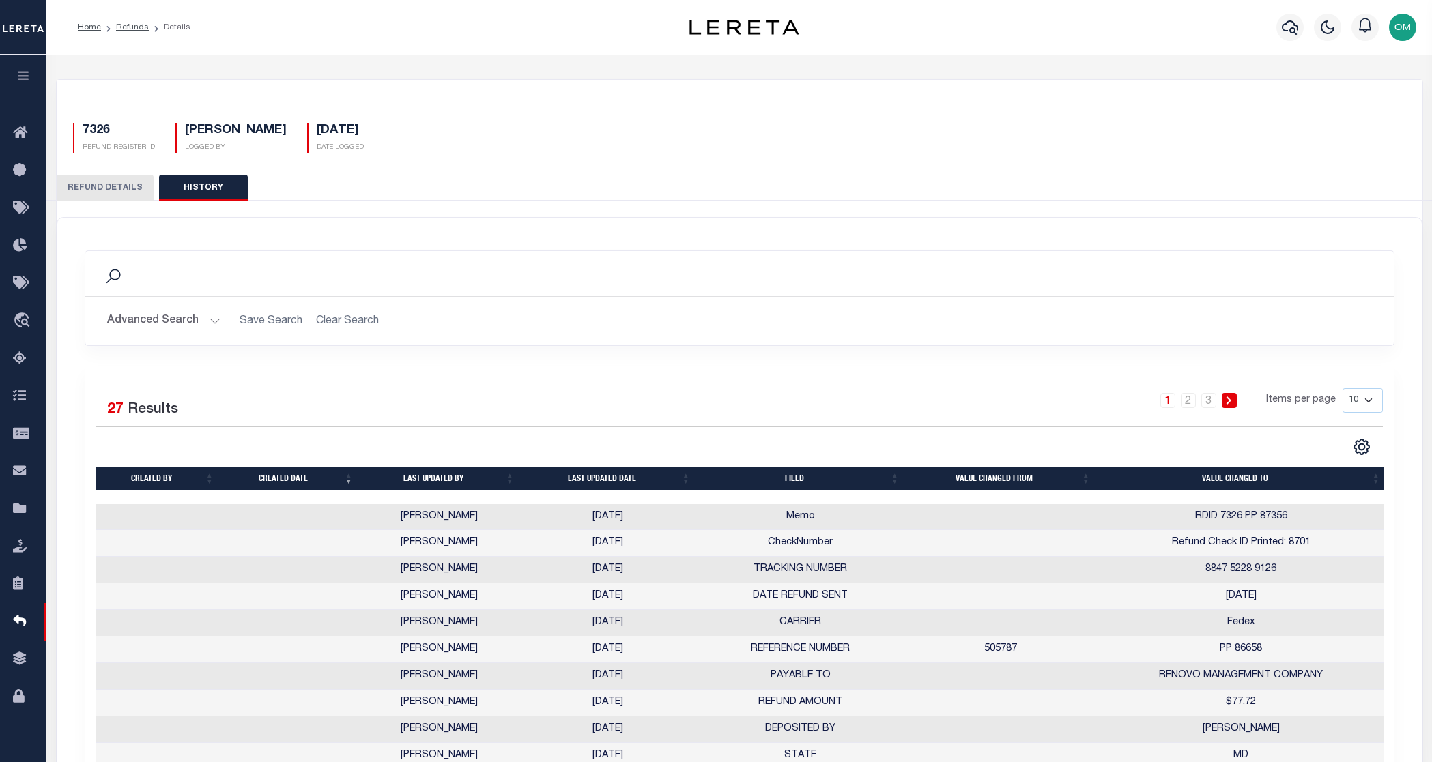
click at [115, 194] on button "REFUND DETAILS" at bounding box center [105, 188] width 97 height 26
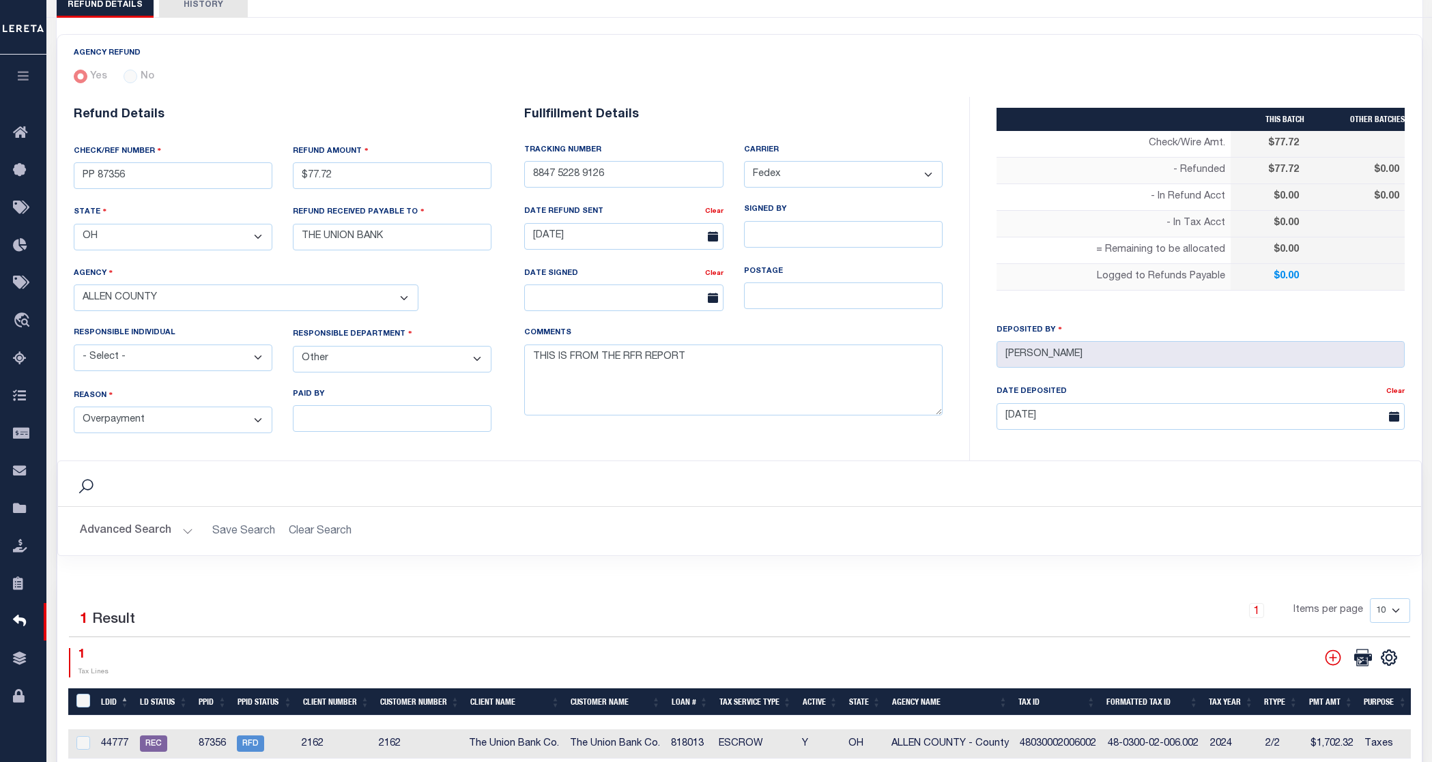
scroll to position [405, 0]
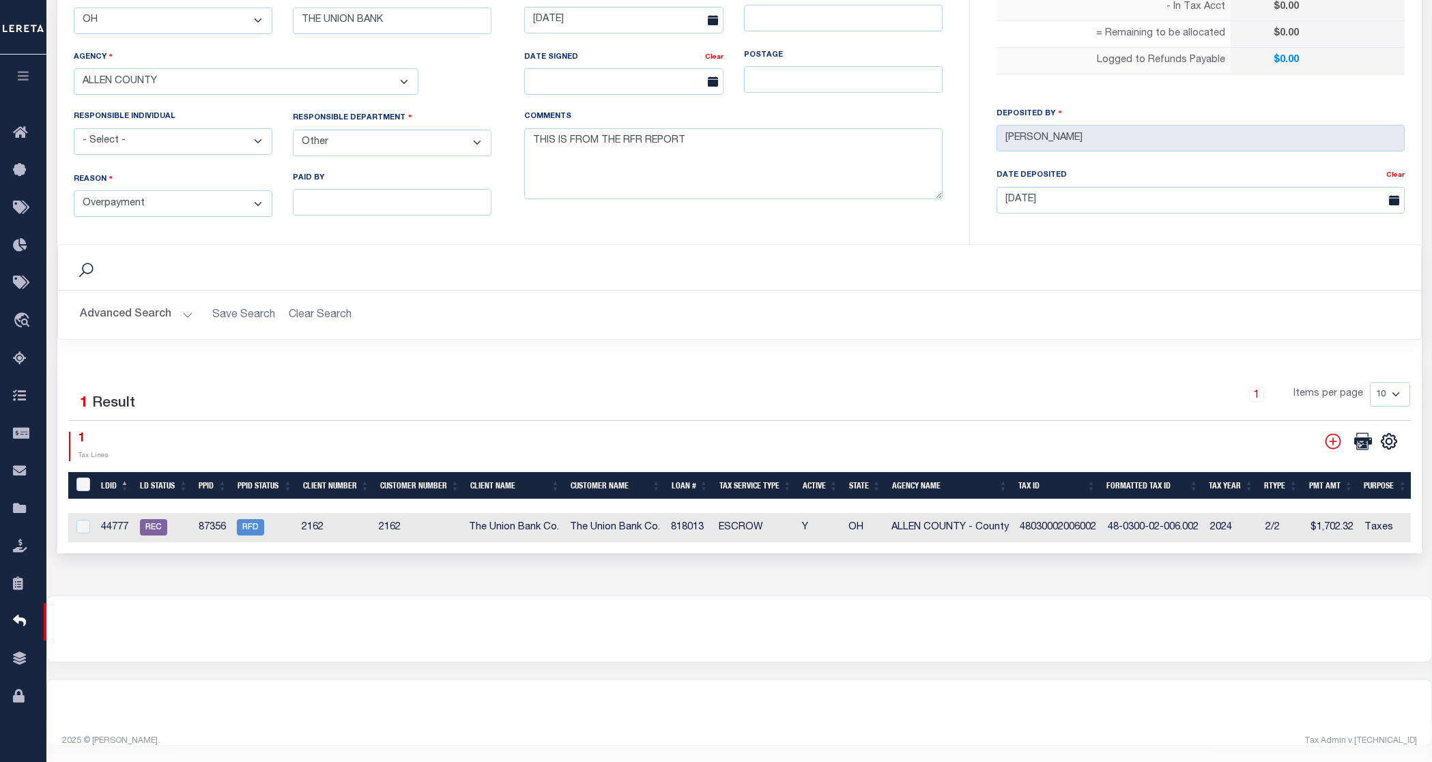
click at [180, 302] on button "Advanced Search" at bounding box center [136, 315] width 113 height 27
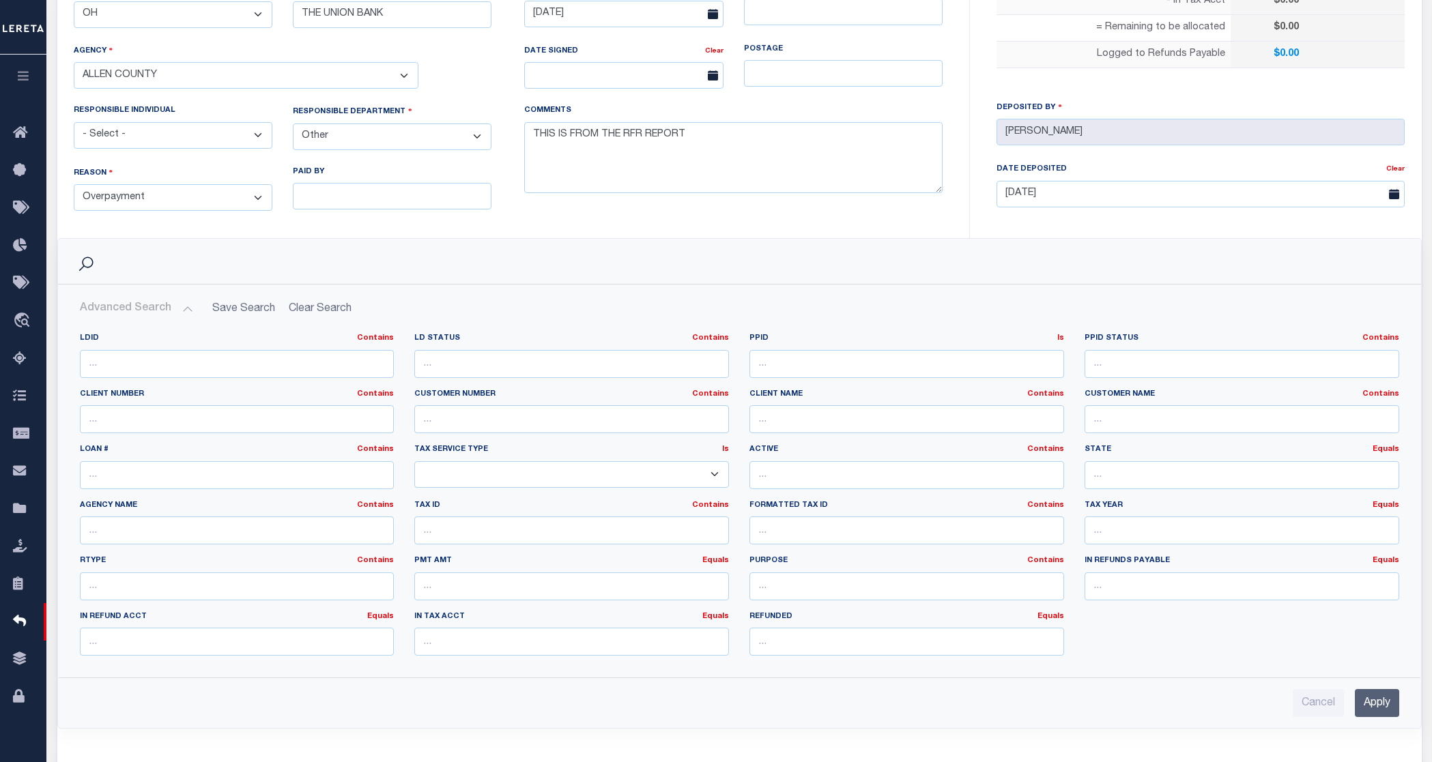
click at [180, 302] on button "Advanced Search" at bounding box center [136, 309] width 113 height 27
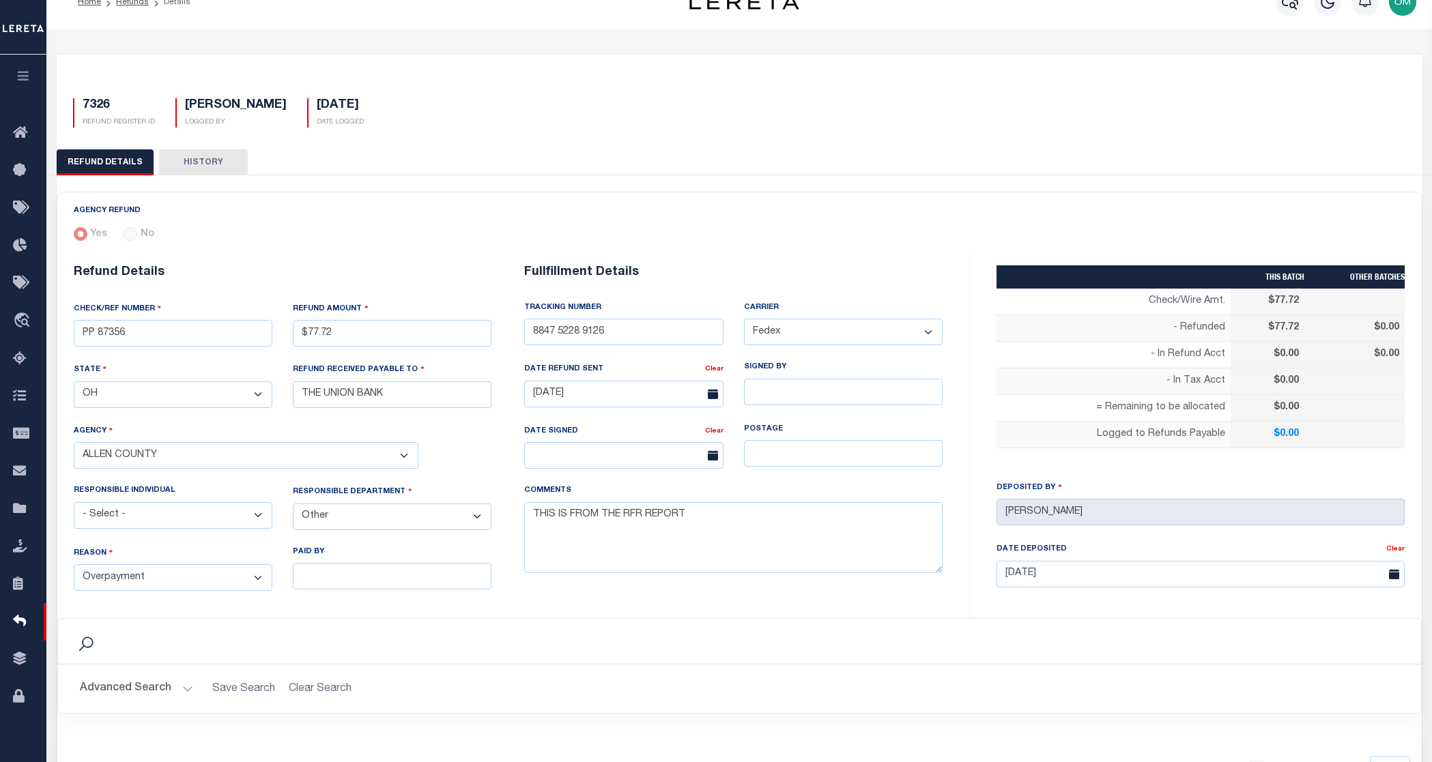
scroll to position [0, 0]
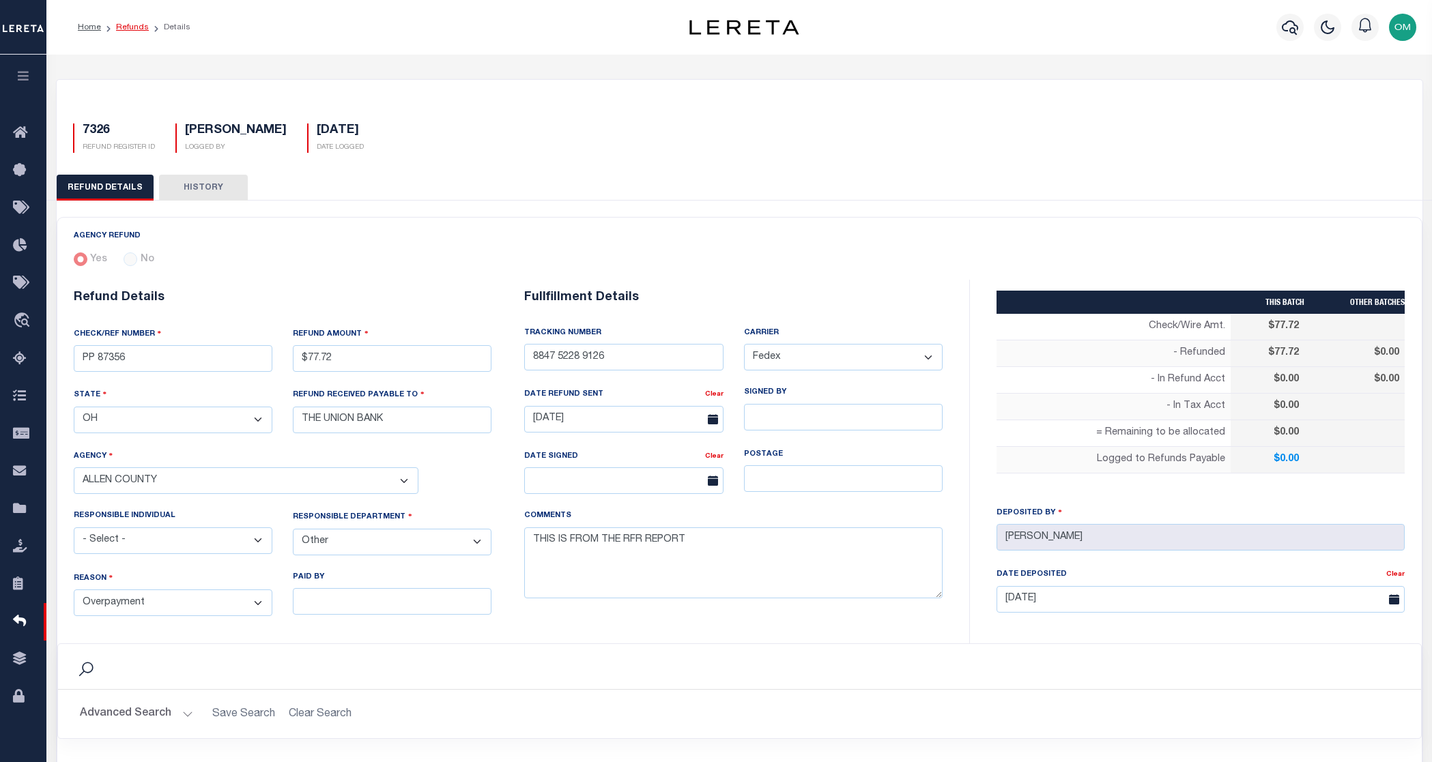
click at [130, 29] on link "Refunds" at bounding box center [132, 27] width 33 height 8
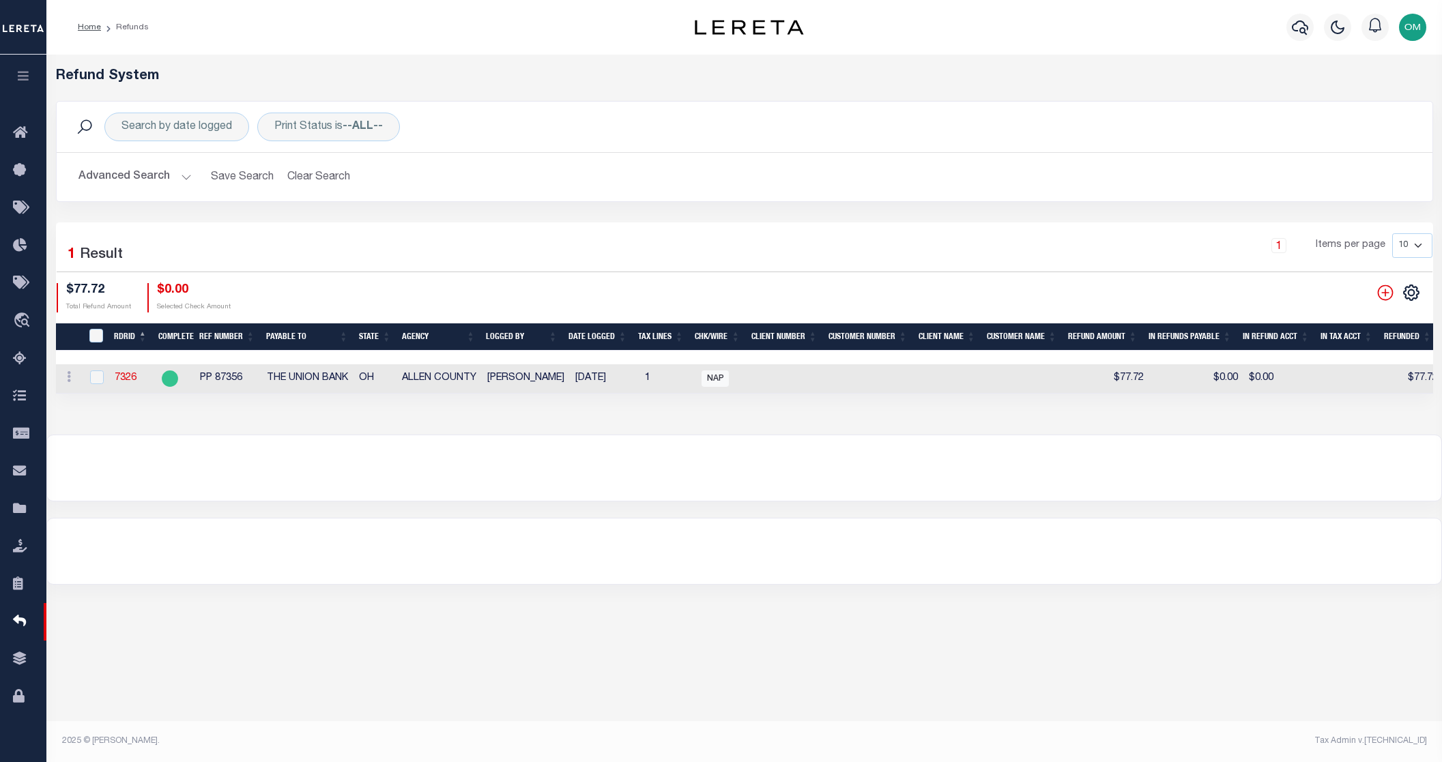
click at [170, 171] on button "Advanced Search" at bounding box center [135, 177] width 113 height 27
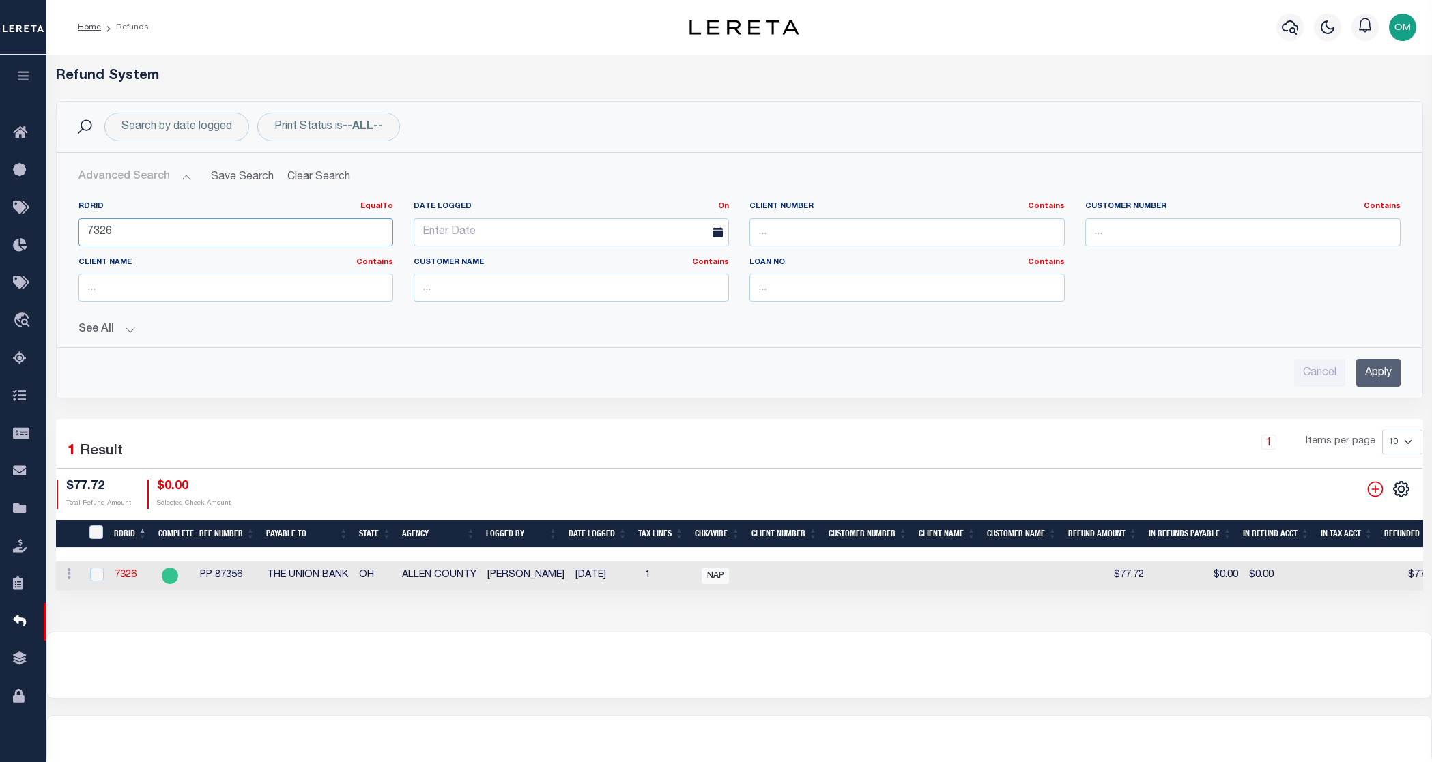
drag, startPoint x: 153, startPoint y: 230, endPoint x: 63, endPoint y: 236, distance: 89.6
click at [63, 236] on div "RDRID EqualTo Equals Is Not Equal To Is Greater Than Is Less Than 7326 Date Log…" at bounding box center [739, 263] width 1365 height 146
click at [130, 573] on link "7326" at bounding box center [126, 576] width 22 height 10
checkbox input "true"
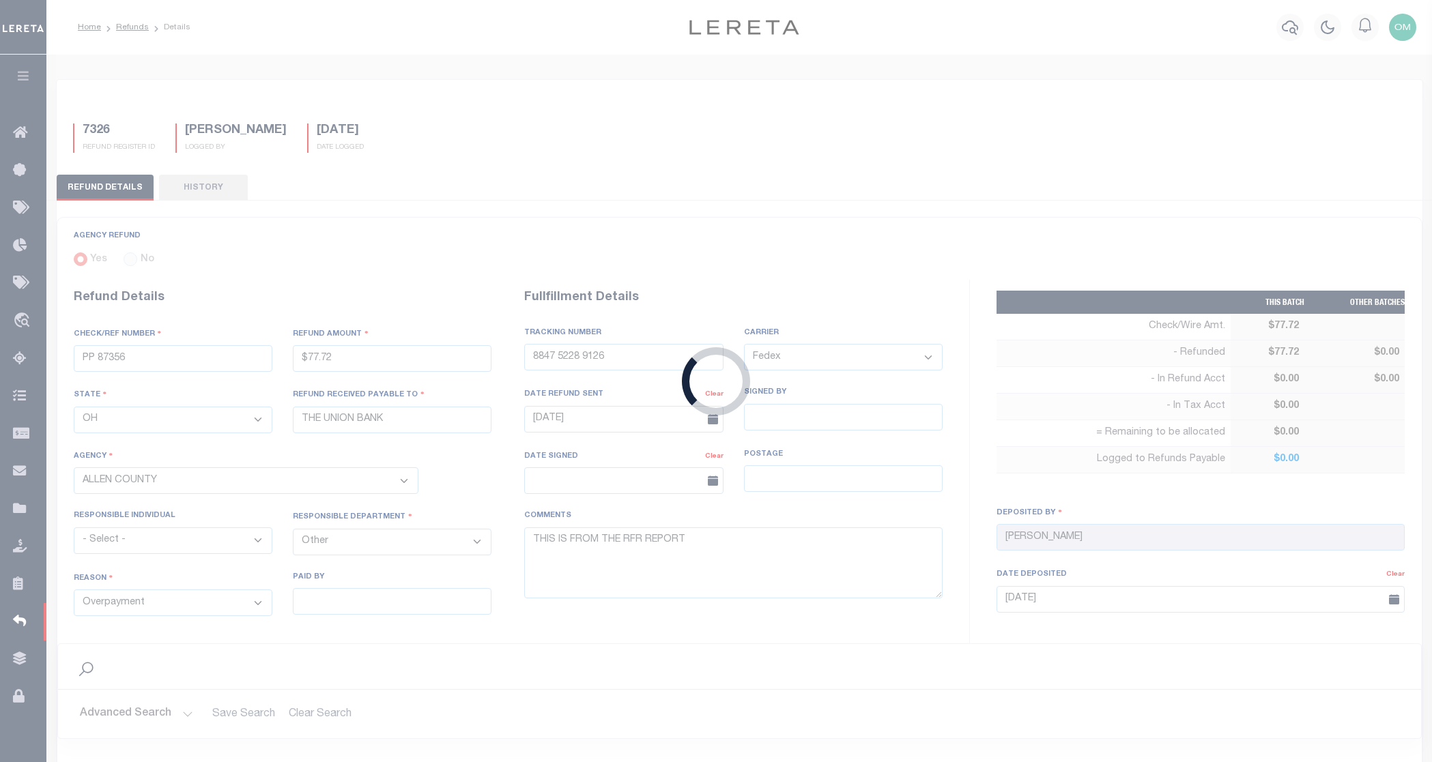
type input "$77.72"
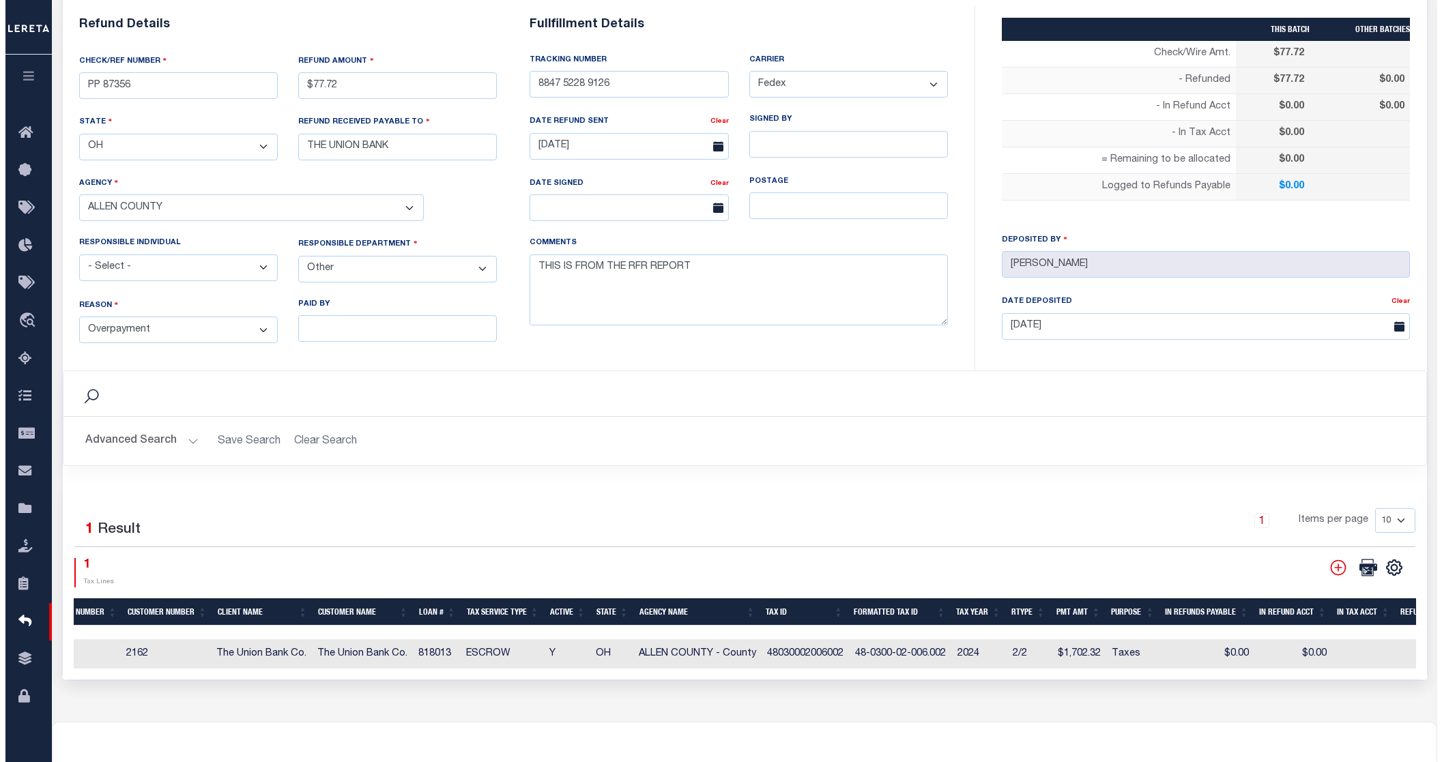
scroll to position [0, 337]
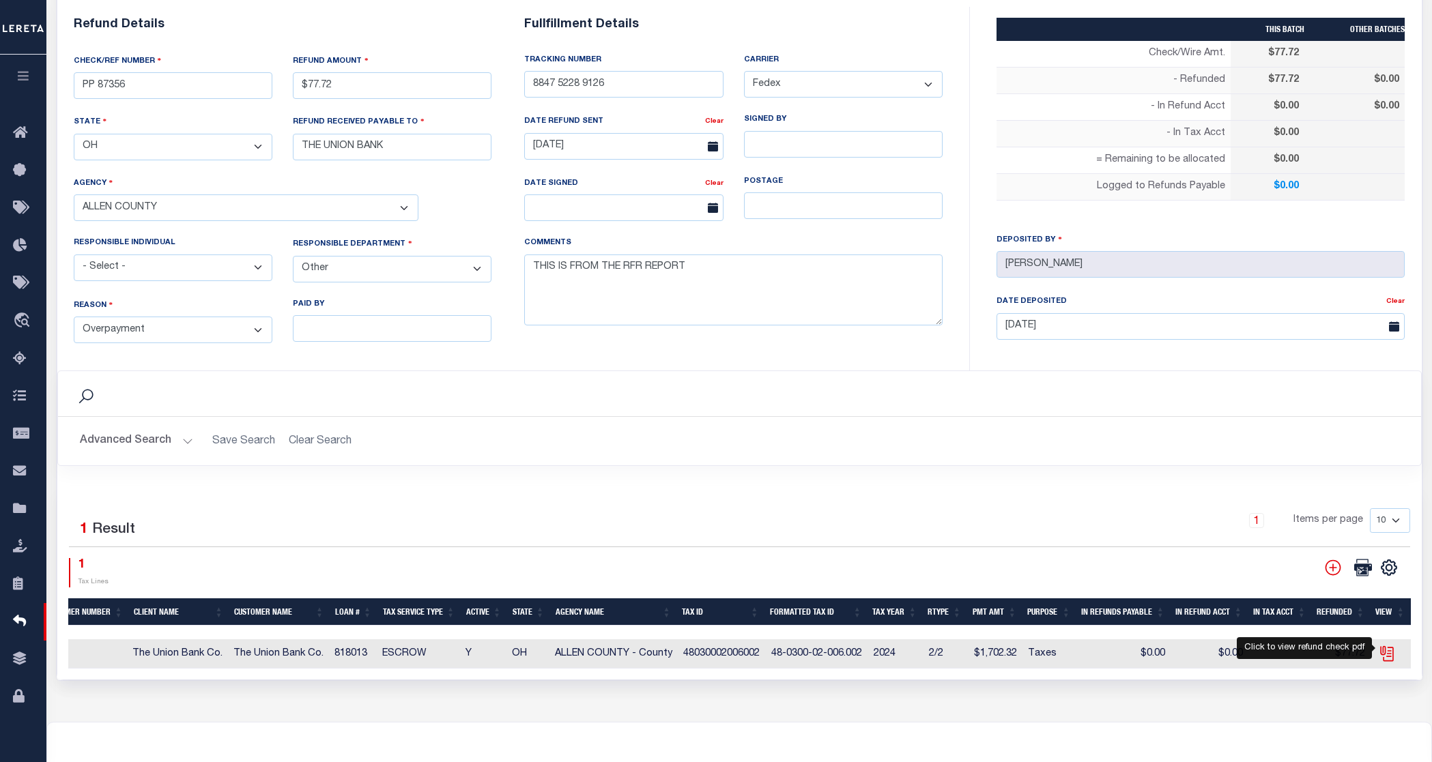
click at [1386, 646] on icon "" at bounding box center [1387, 654] width 18 height 18
checkbox input "true"
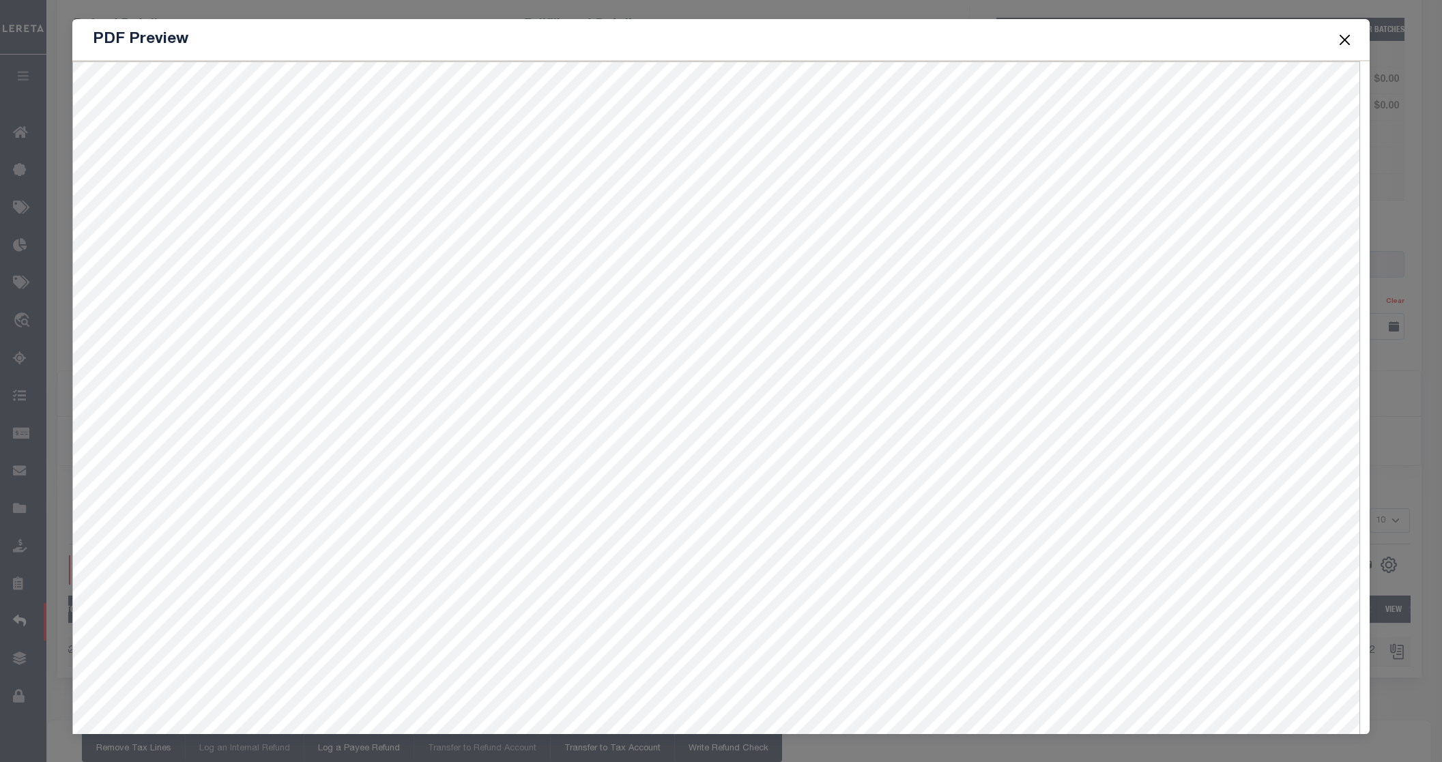
click at [1345, 42] on button "Close" at bounding box center [1345, 40] width 18 height 18
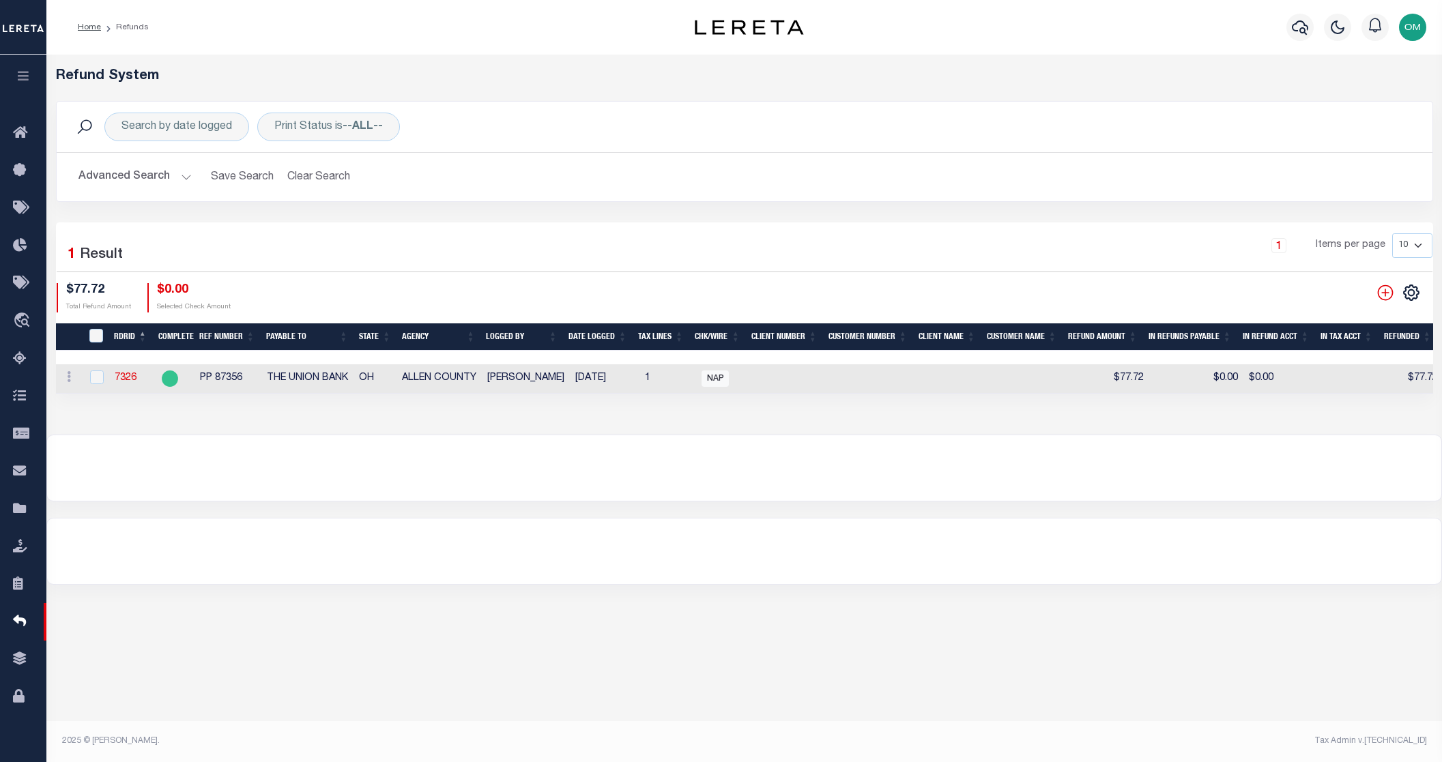
click at [177, 174] on button "Advanced Search" at bounding box center [135, 177] width 113 height 27
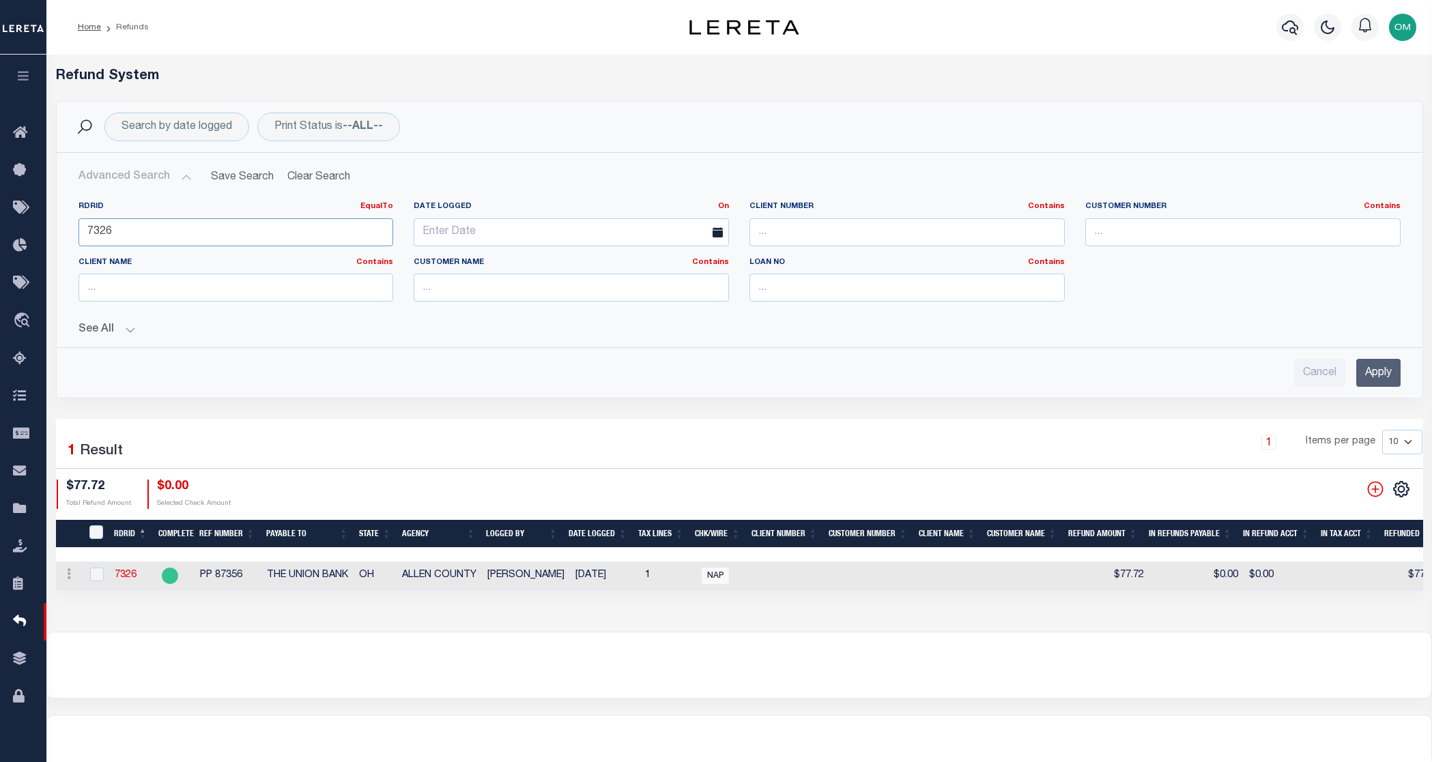
drag, startPoint x: 161, startPoint y: 222, endPoint x: 81, endPoint y: 233, distance: 80.7
click at [81, 233] on input "7326" at bounding box center [236, 232] width 315 height 28
click at [1361, 365] on input "Apply" at bounding box center [1378, 373] width 44 height 28
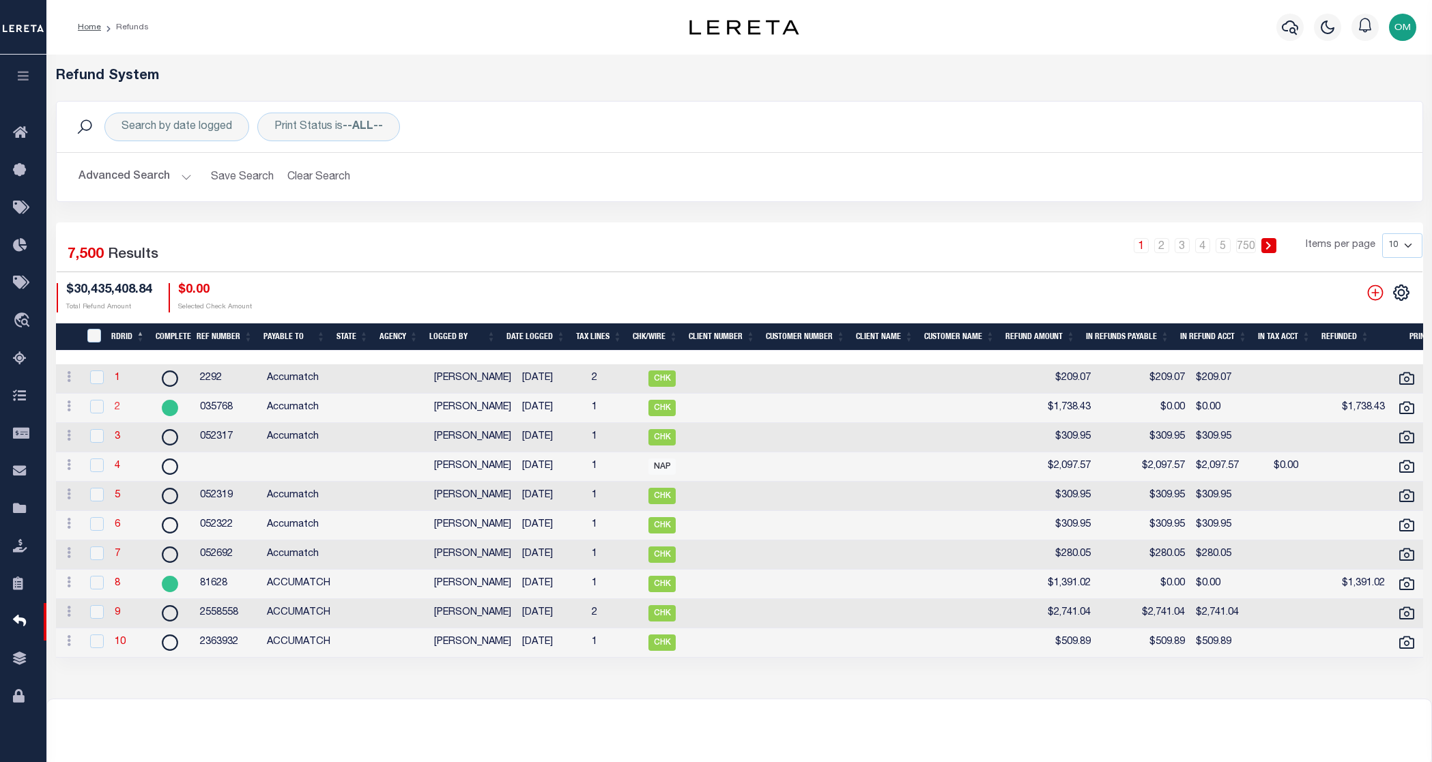
click at [115, 407] on link "2" at bounding box center [117, 408] width 5 height 10
checkbox input "false"
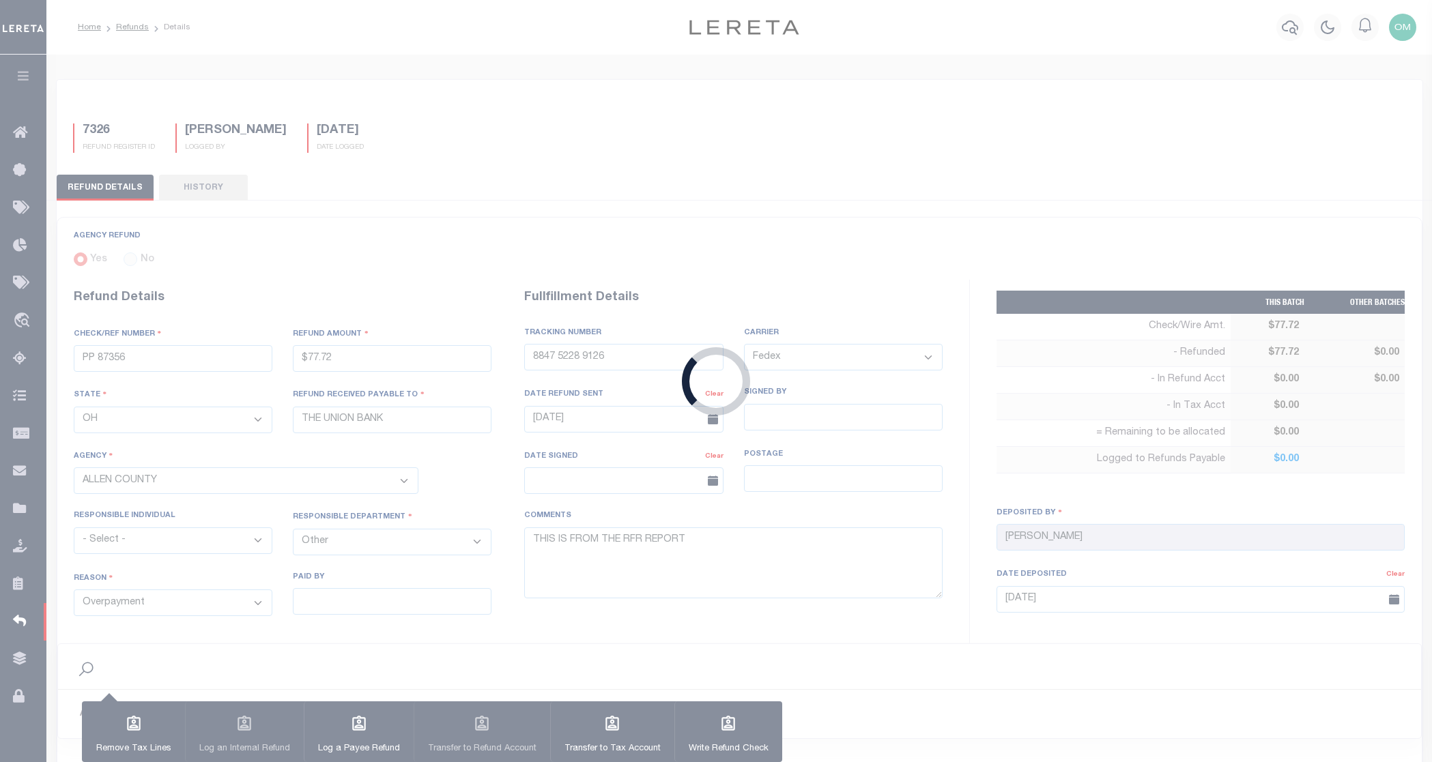
type input "035768"
type input "$1,738.43"
select select
type input "Accumatch"
select select
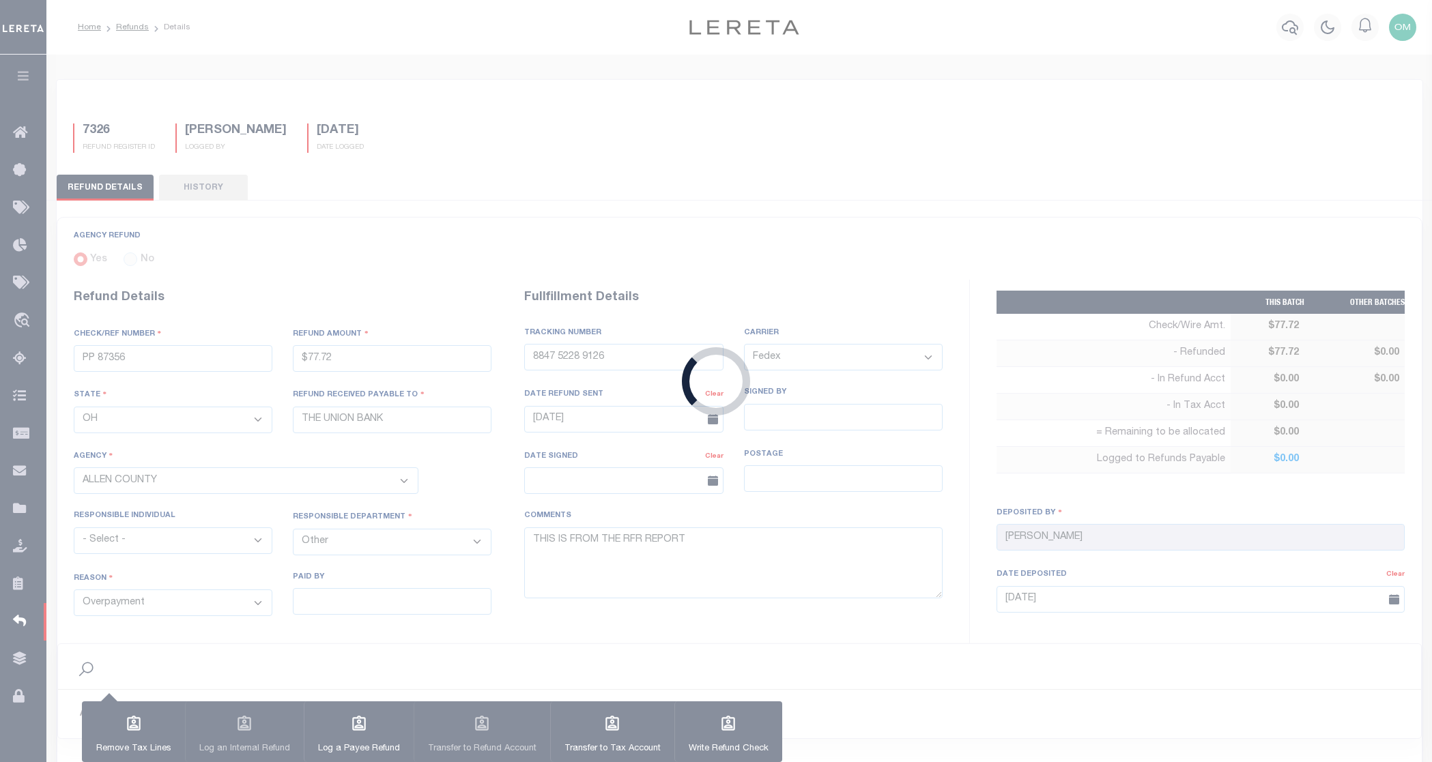
select select
select select "OUT"
select select "DUP"
select select
type textarea "*** SYSTEM TEST *** Customer has been refunded *** NEEDS TO BE DELETED ***"
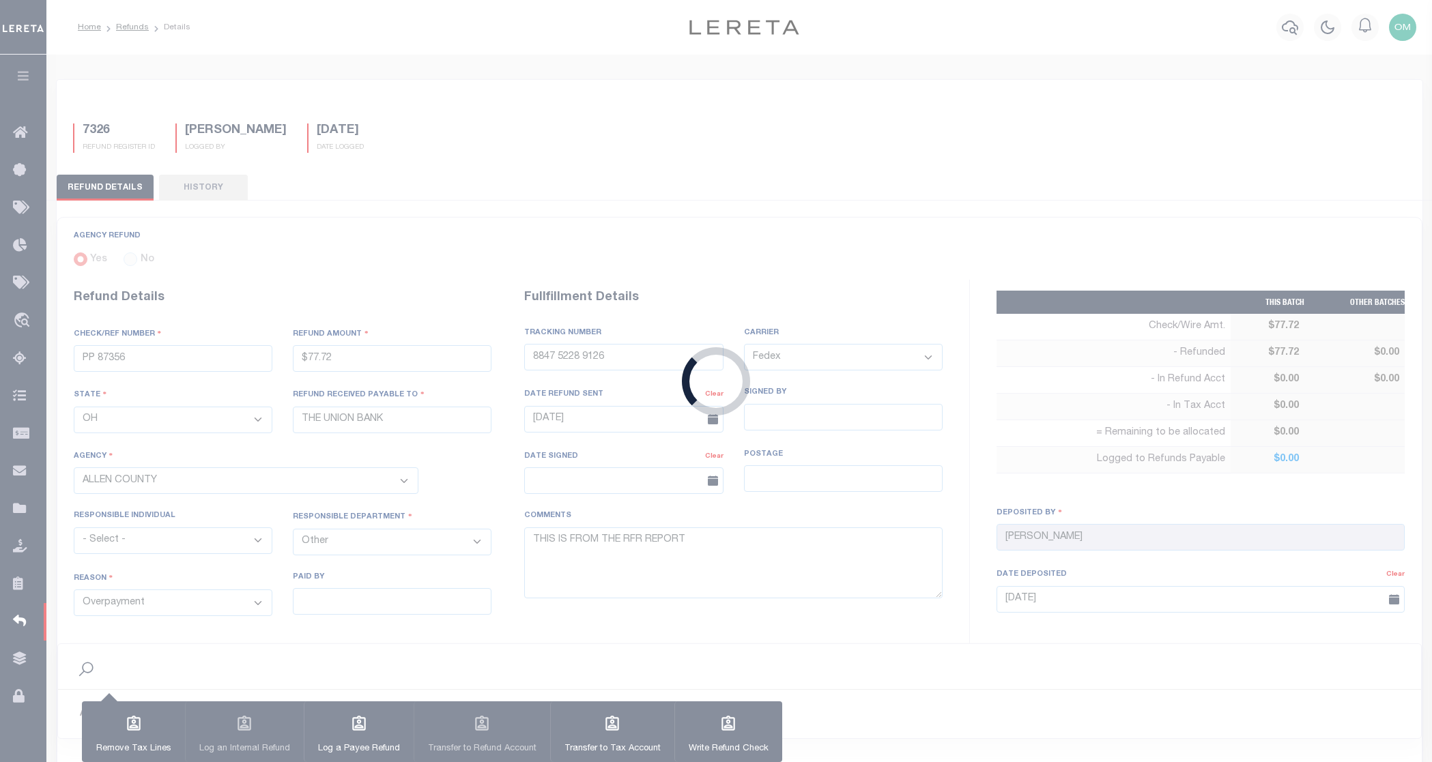
type input "Mandy Combs"
type input "05/03/2018"
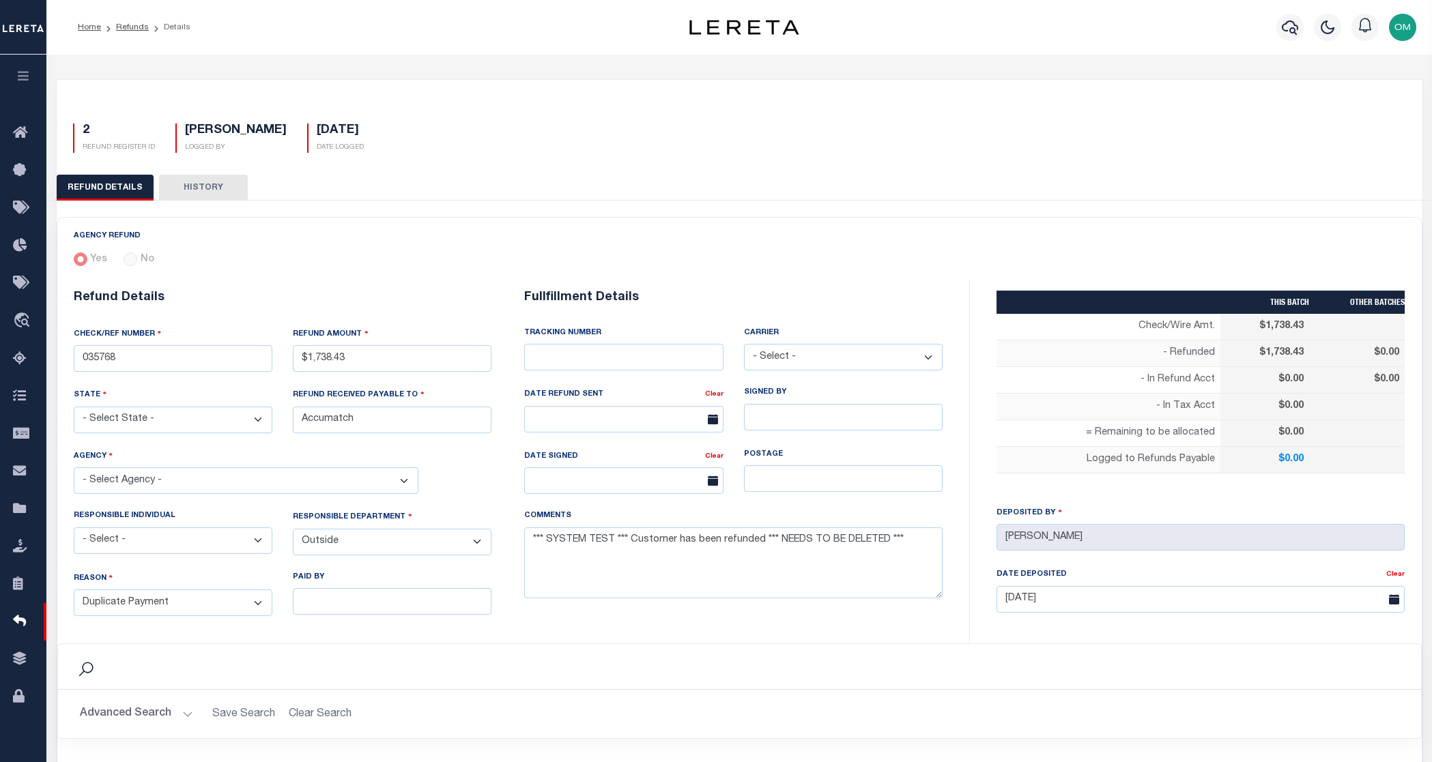
click at [179, 186] on button "HISTORY" at bounding box center [203, 188] width 89 height 26
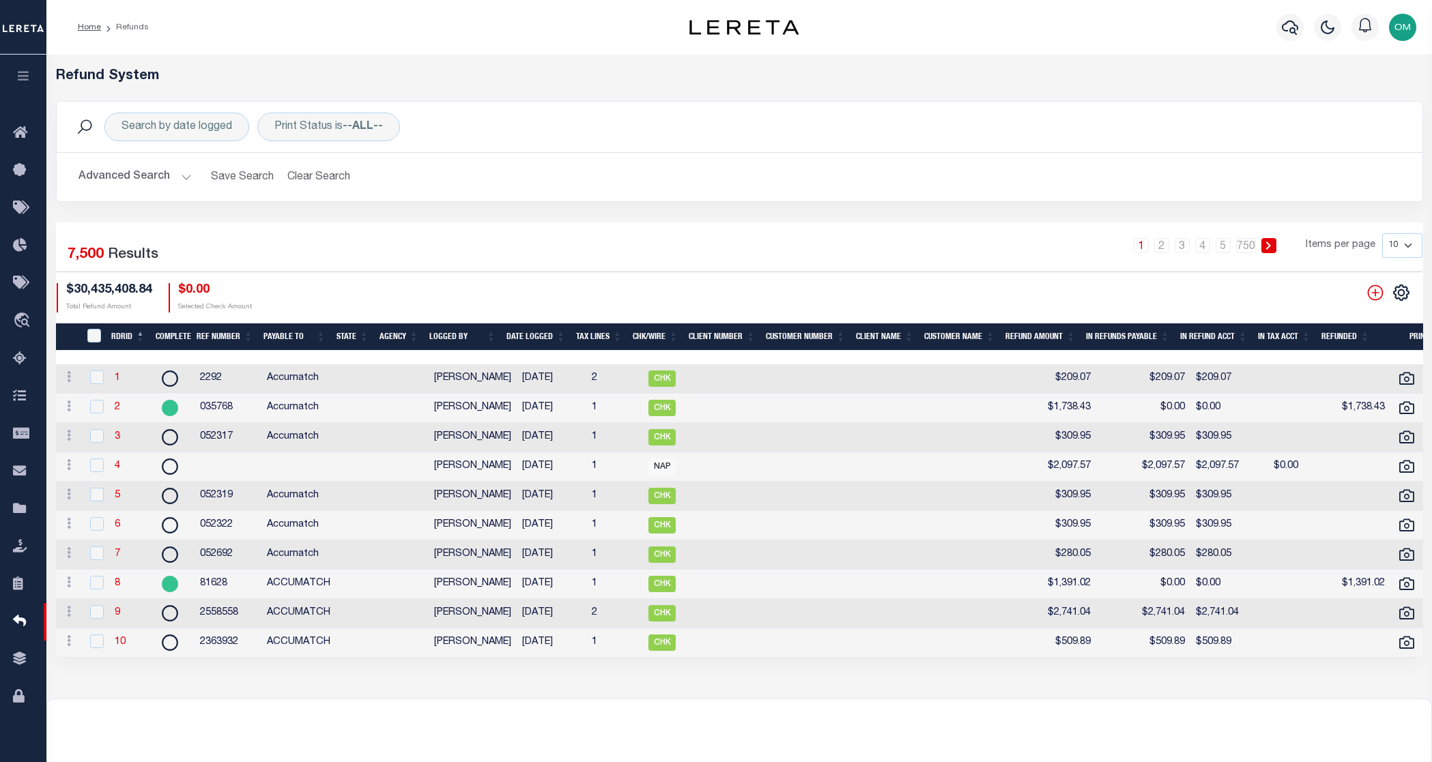
click at [17, 67] on button "button" at bounding box center [23, 78] width 46 height 46
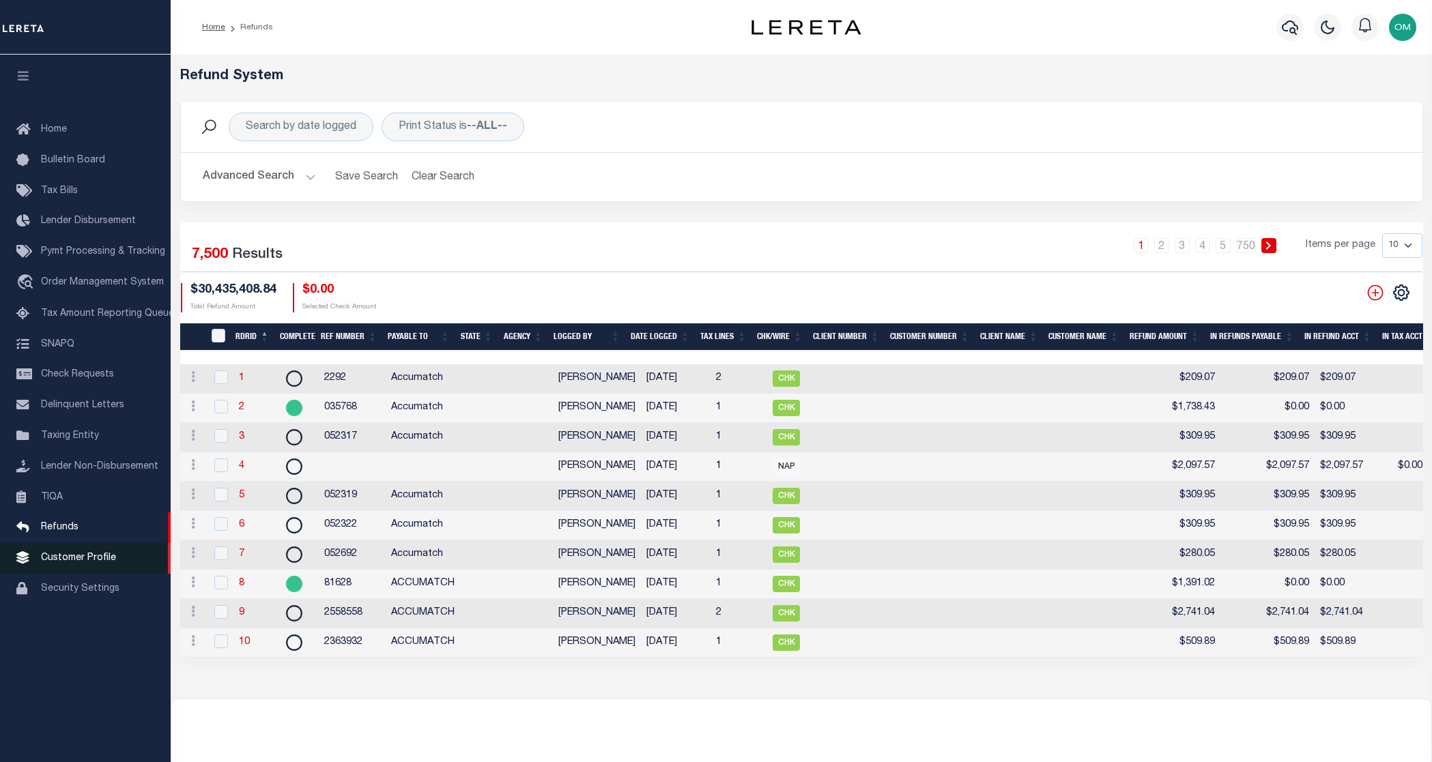
click at [106, 560] on link "Customer Profile" at bounding box center [85, 558] width 171 height 31
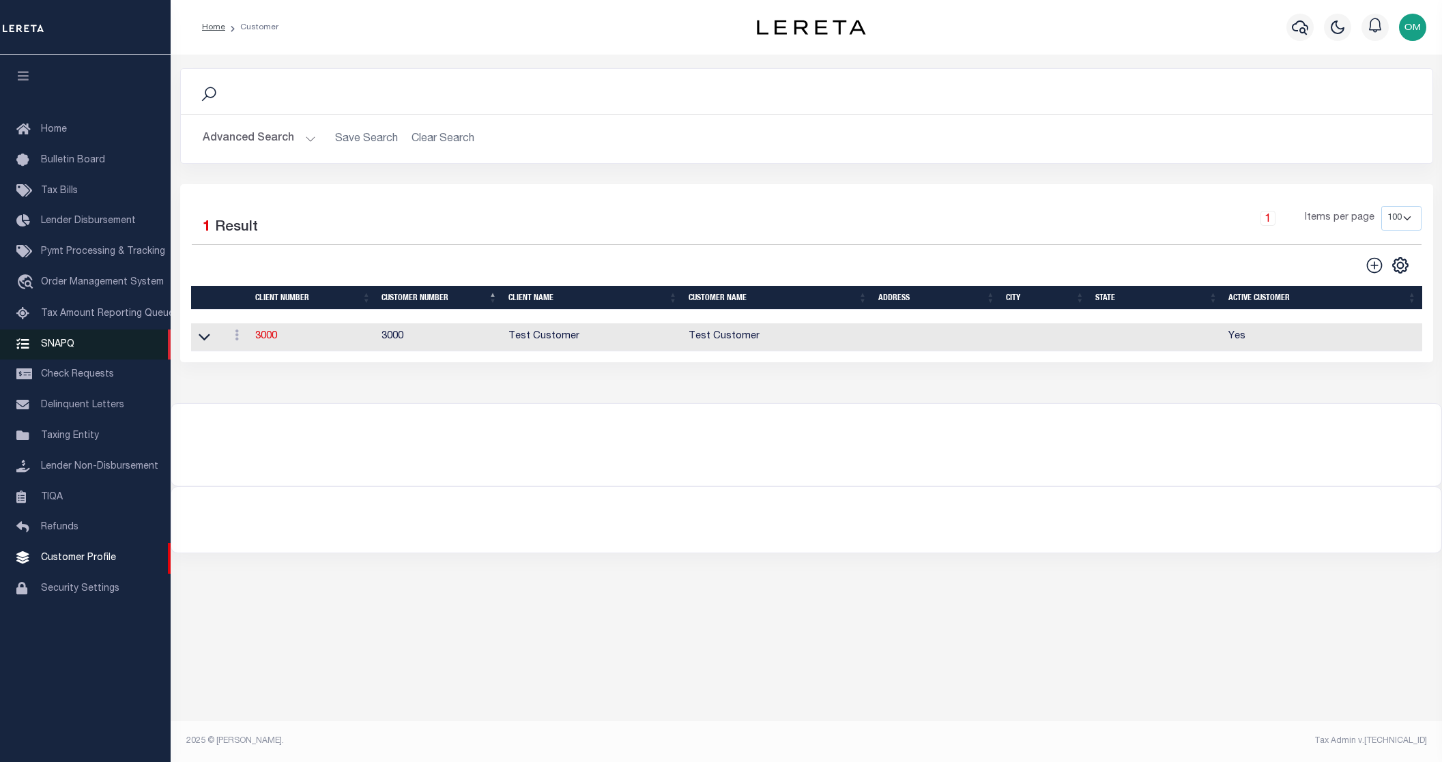
click at [66, 341] on link "SNAPQ" at bounding box center [85, 345] width 171 height 31
click at [81, 380] on span "Check Requests" at bounding box center [77, 375] width 73 height 10
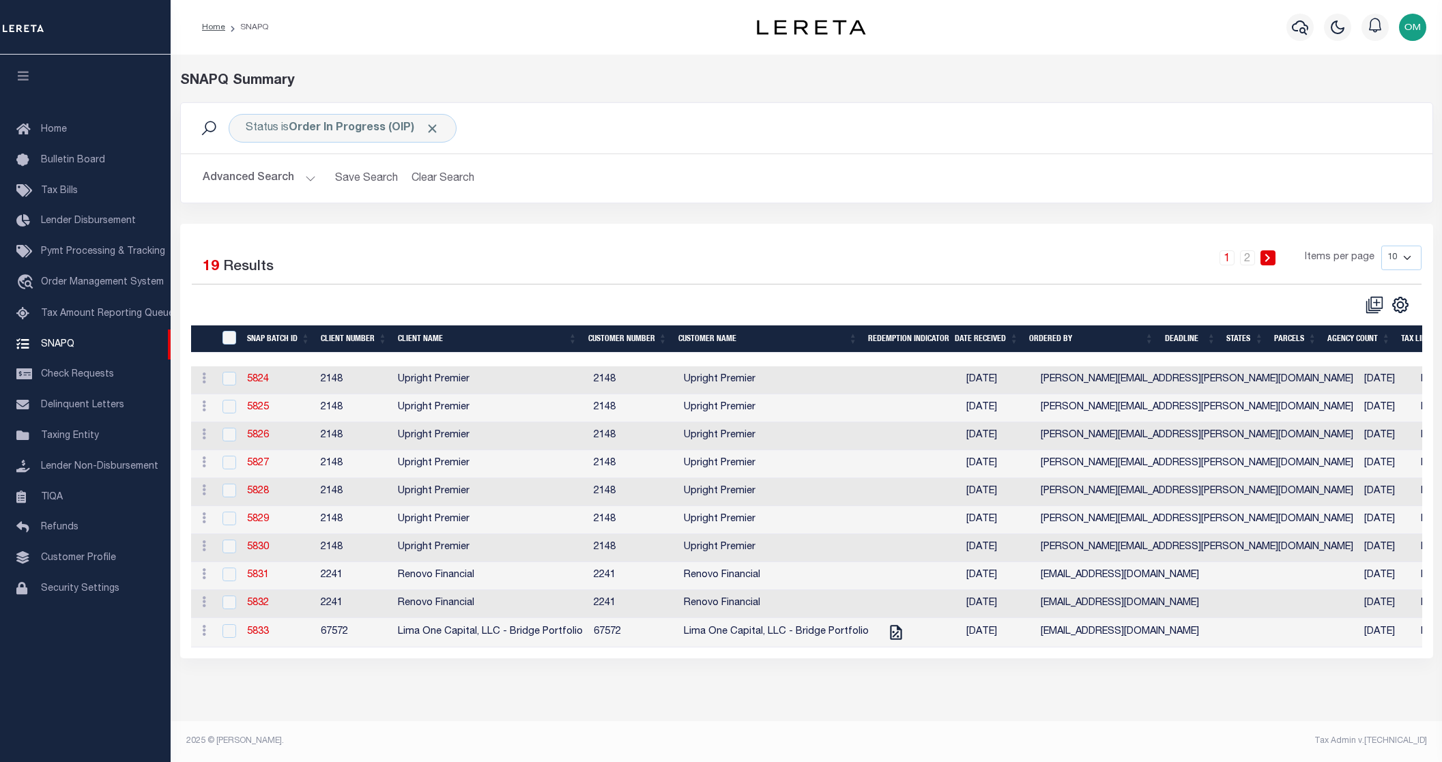
click at [306, 174] on button "Advanced Search" at bounding box center [259, 178] width 113 height 27
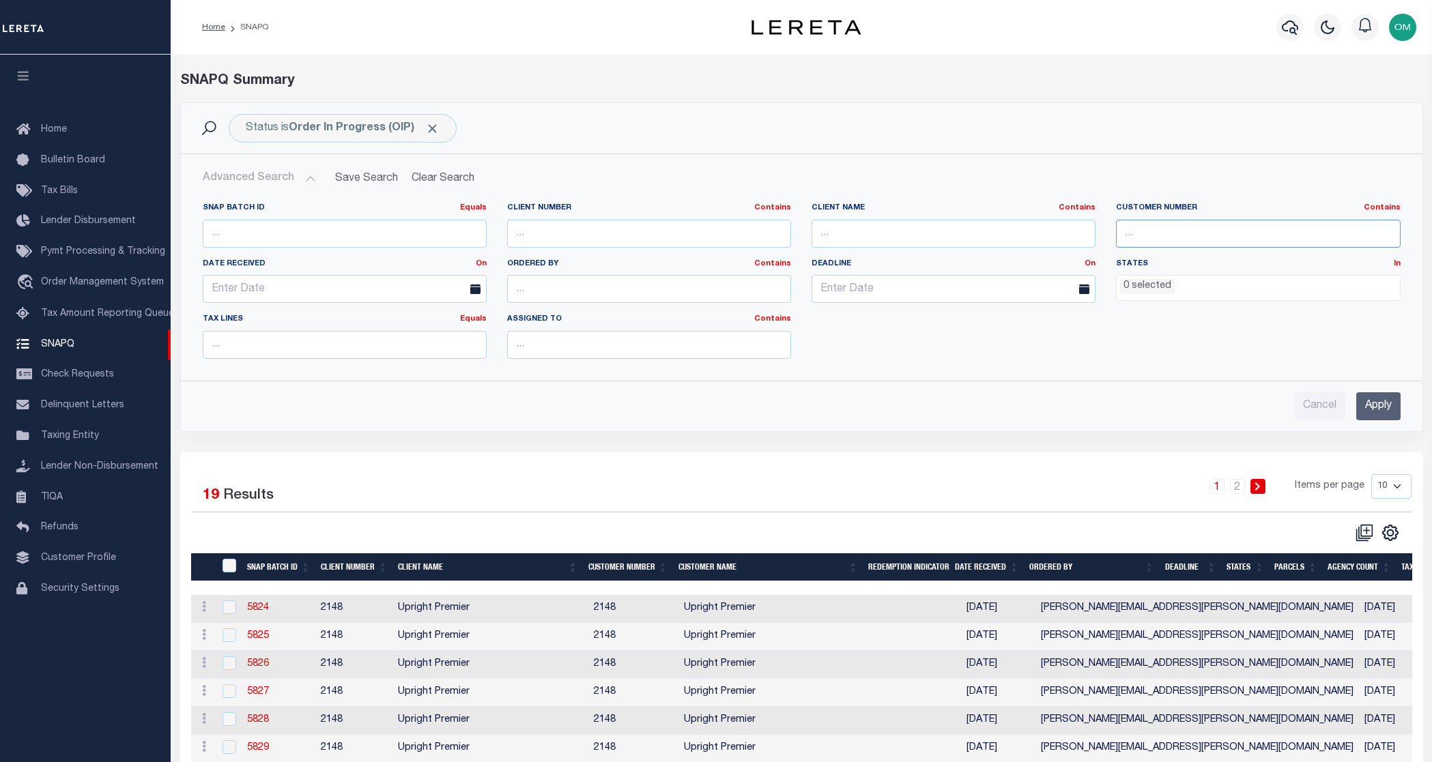
click at [1158, 227] on input "text" at bounding box center [1258, 234] width 284 height 28
type input "3000"
click at [1377, 393] on input "Apply" at bounding box center [1378, 407] width 44 height 28
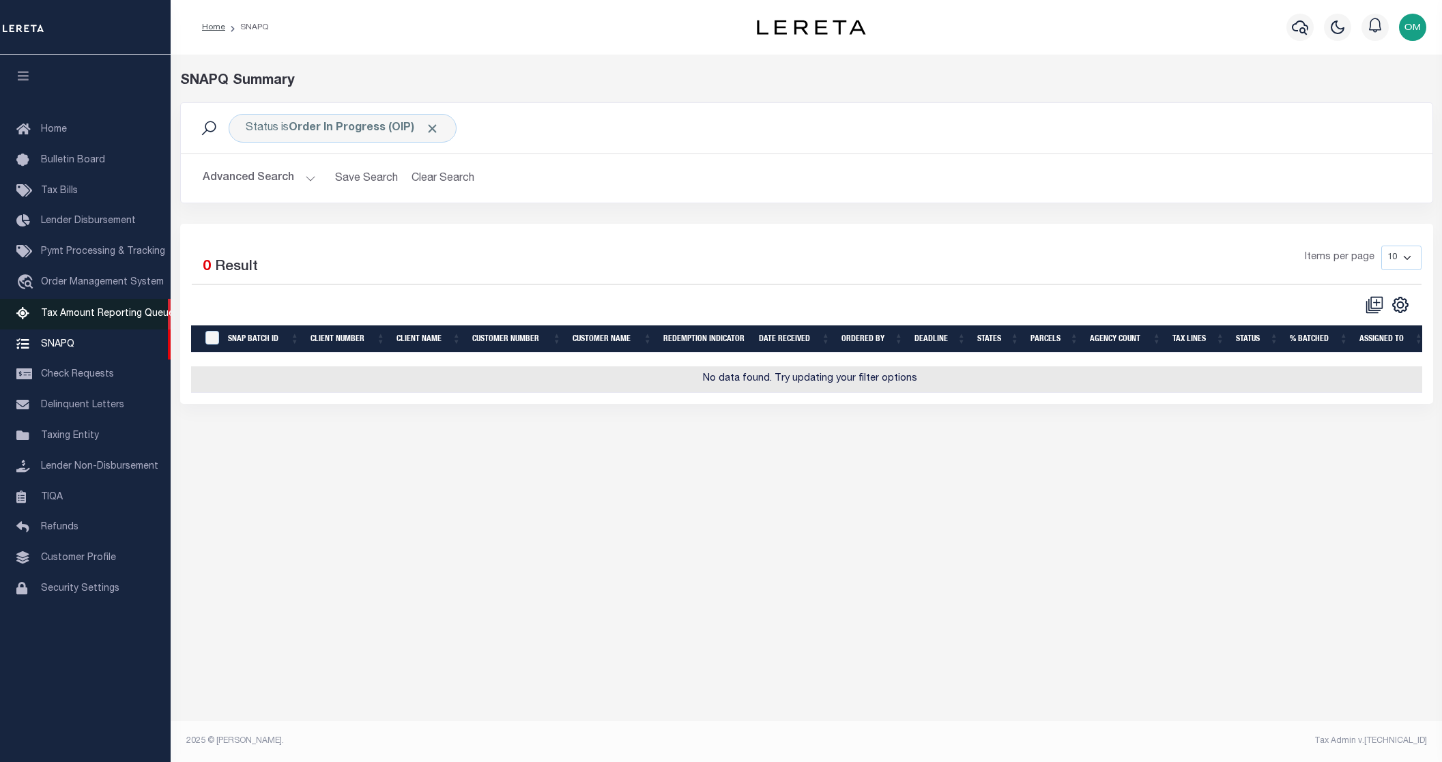
click at [97, 318] on span "Tax Amount Reporting Queue" at bounding box center [107, 314] width 133 height 10
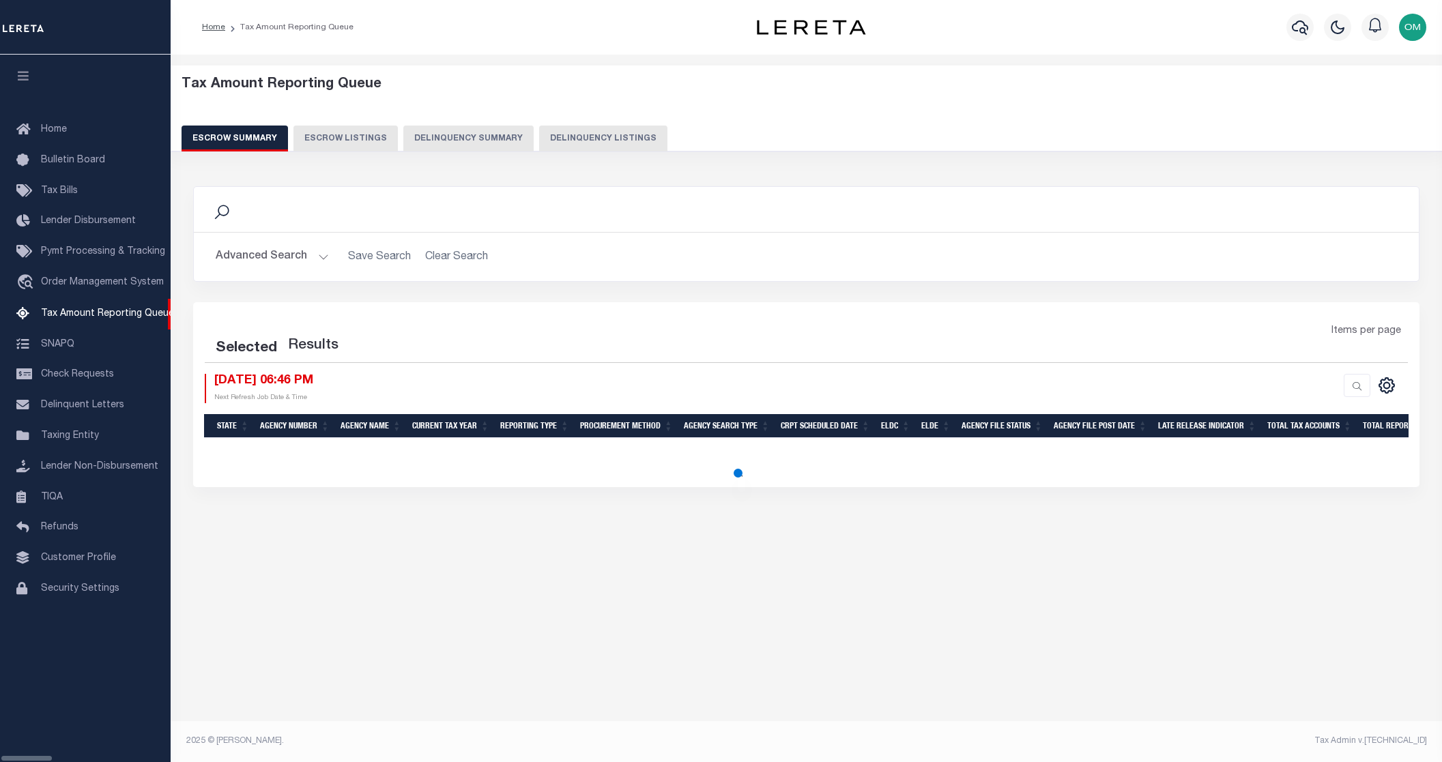
select select "100"
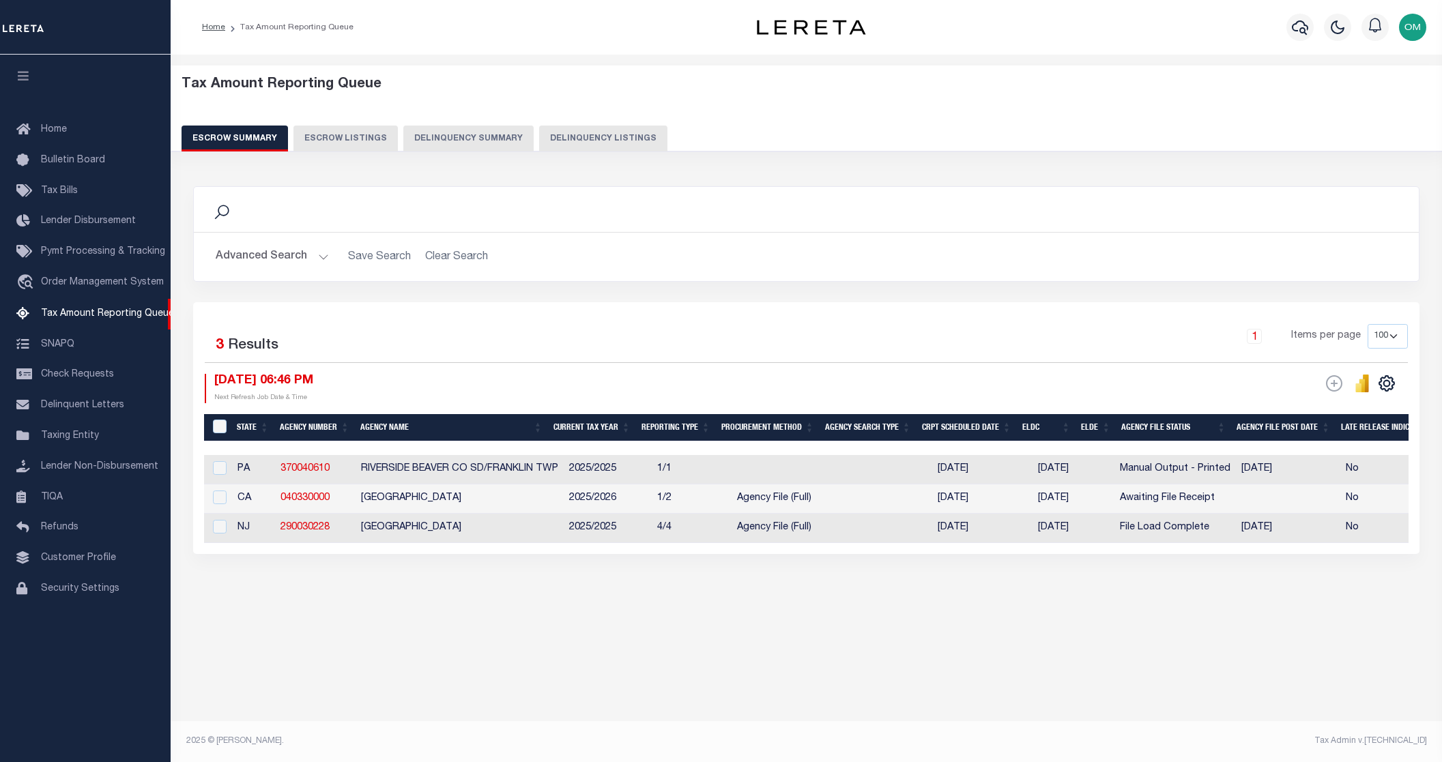
click at [334, 138] on button "Escrow Listings" at bounding box center [346, 139] width 104 height 26
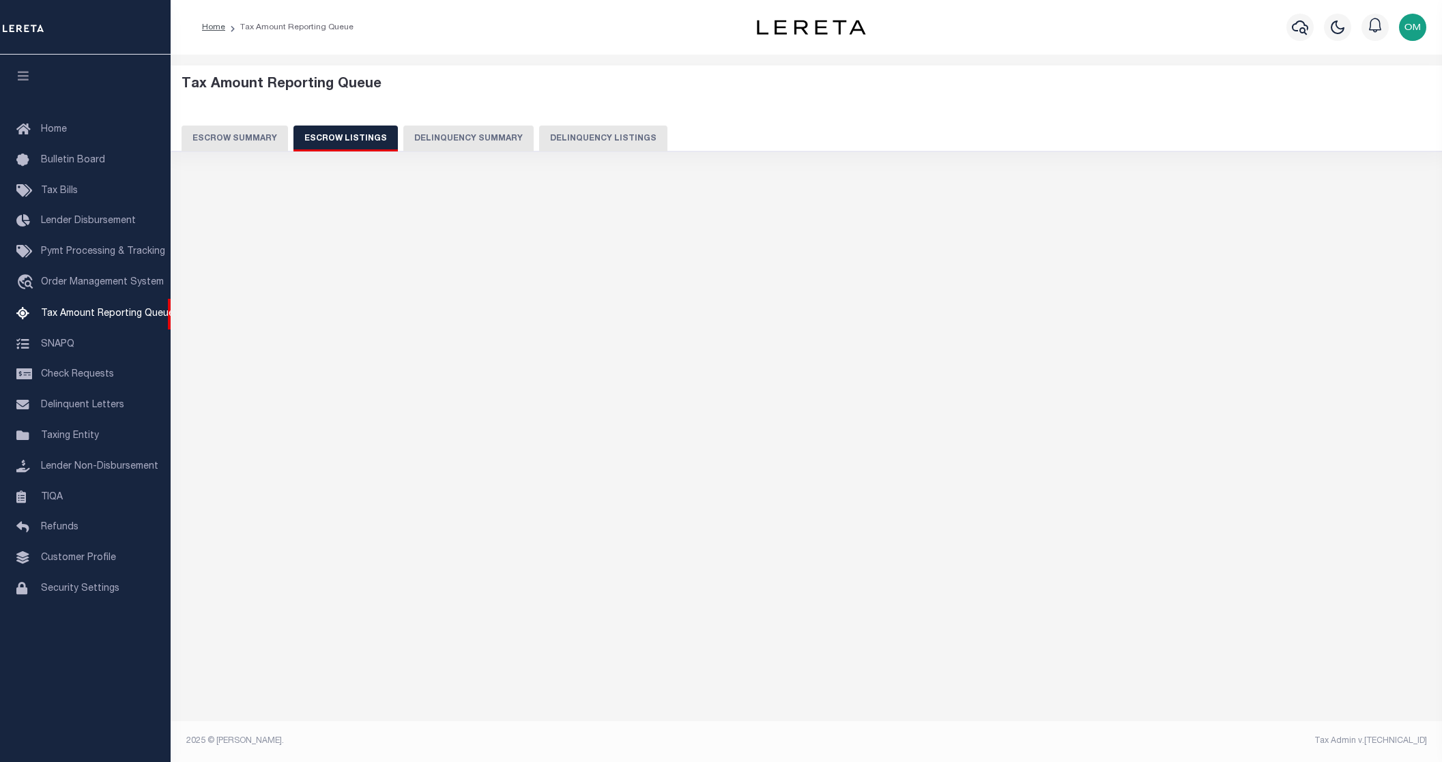
select select "100"
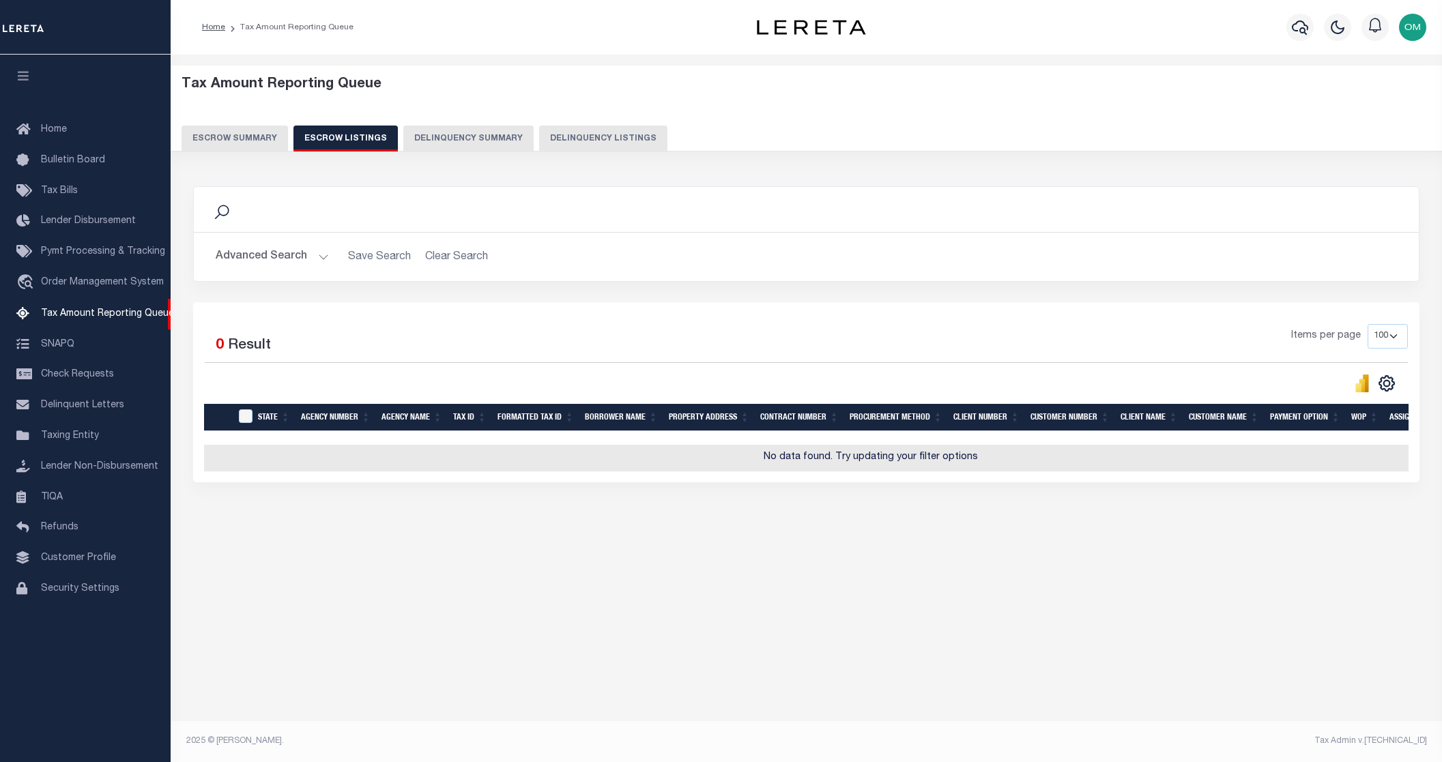
click at [256, 139] on button "Escrow Summary" at bounding box center [235, 139] width 106 height 26
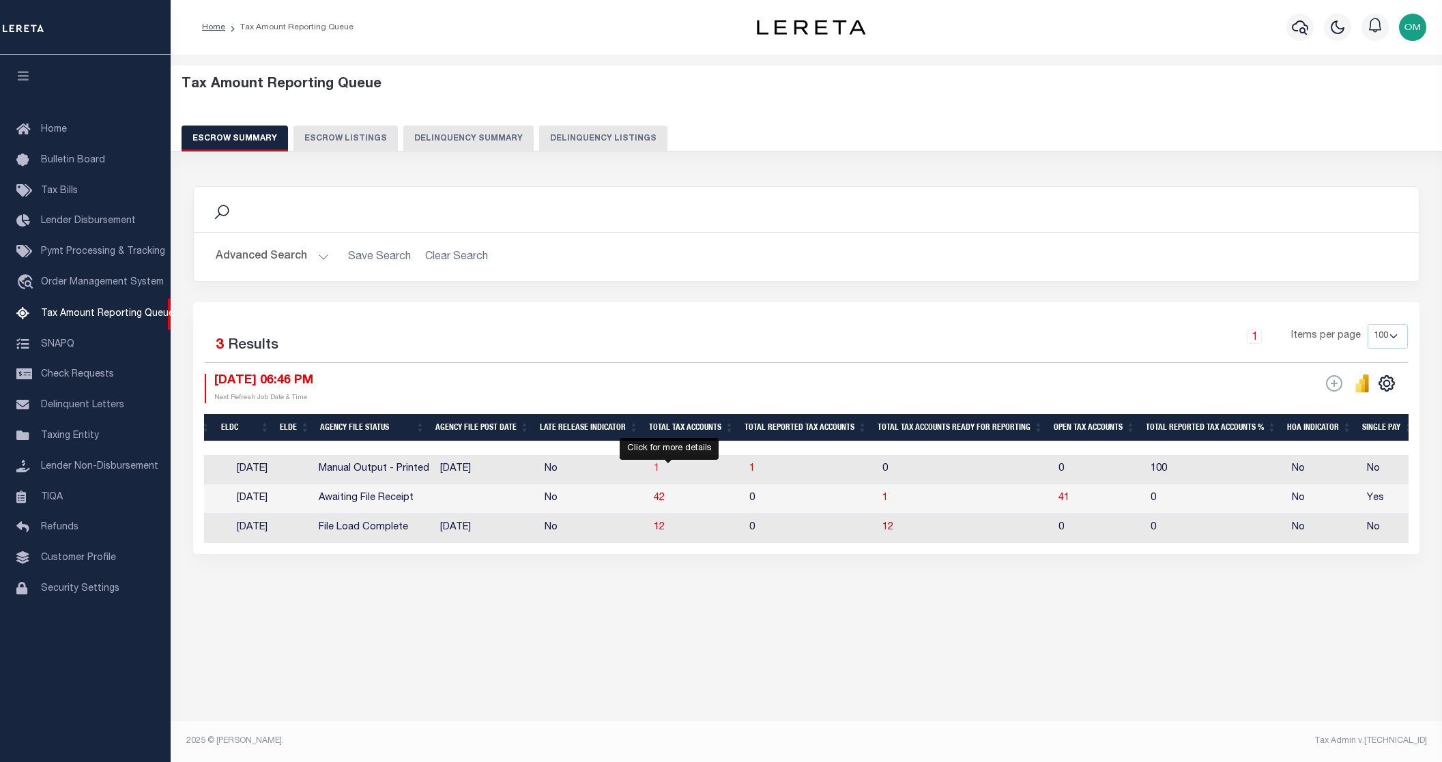
click at [659, 470] on span "1" at bounding box center [656, 469] width 5 height 10
select select "100"
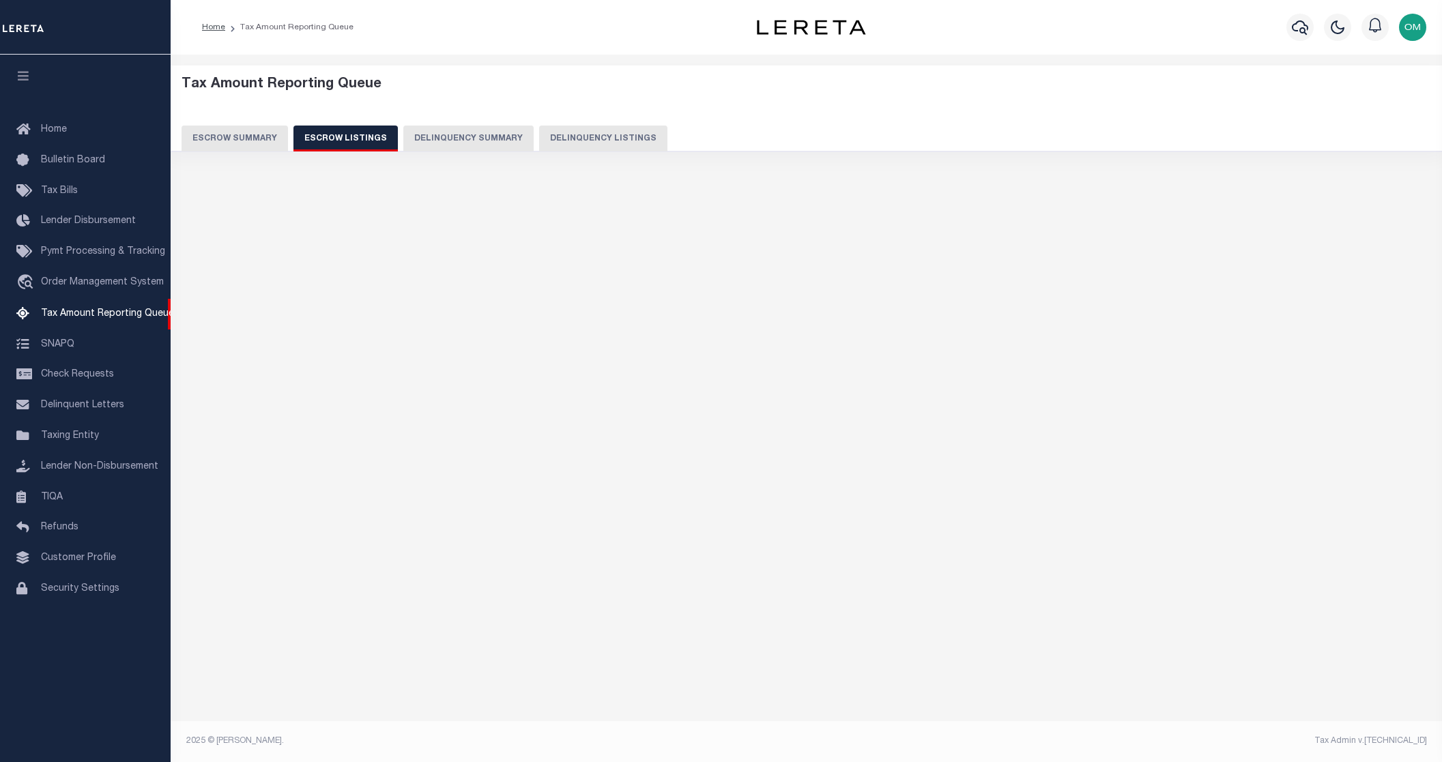
select select "100"
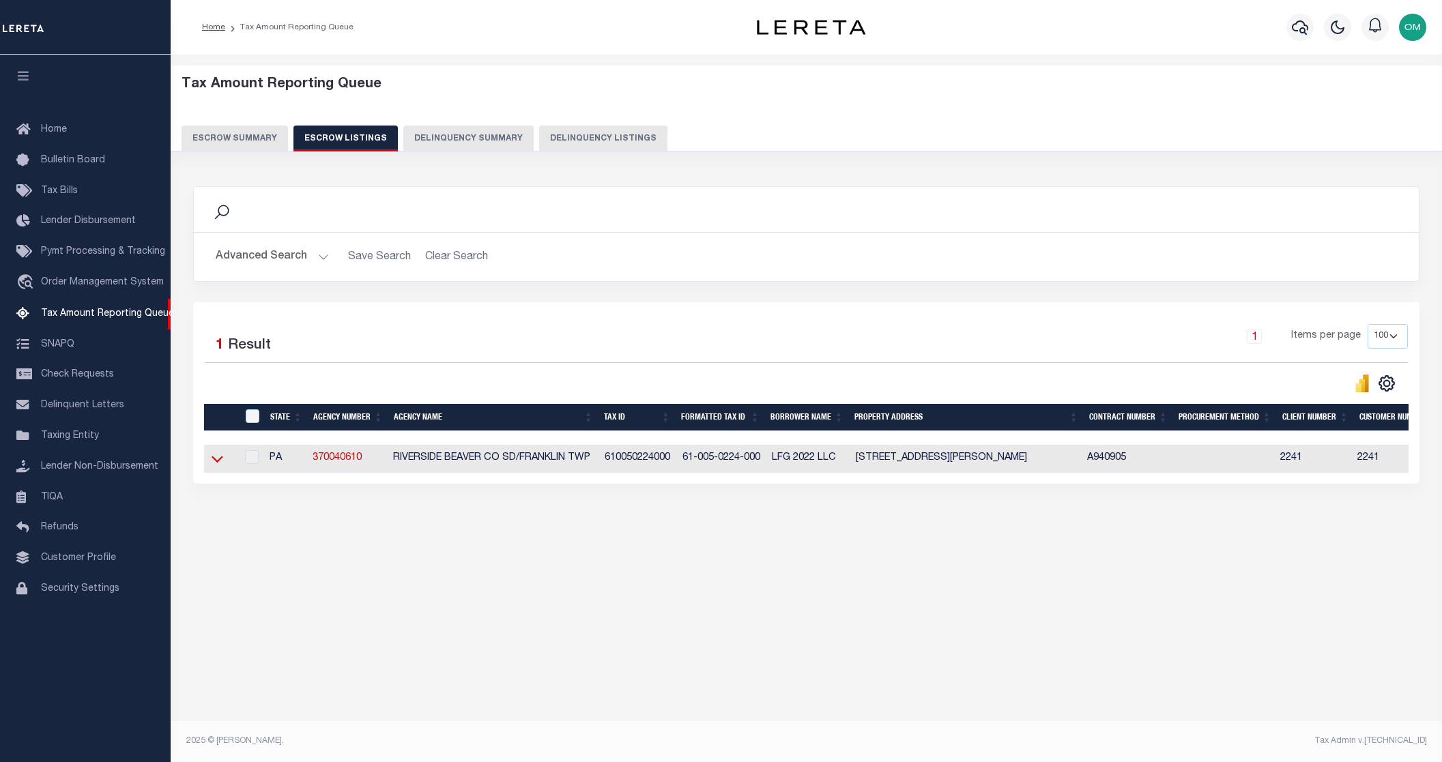
click at [214, 462] on icon at bounding box center [218, 460] width 12 height 7
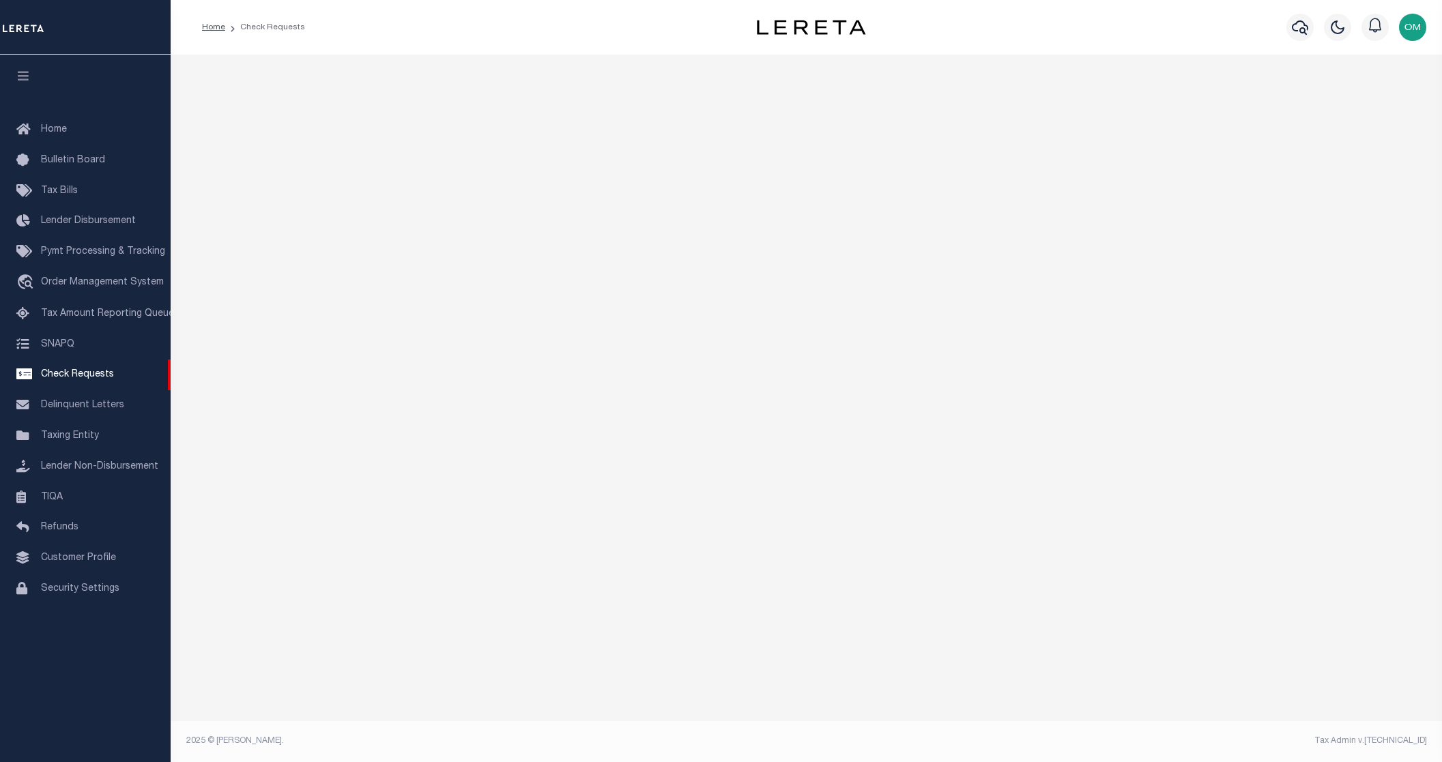
select select "50"
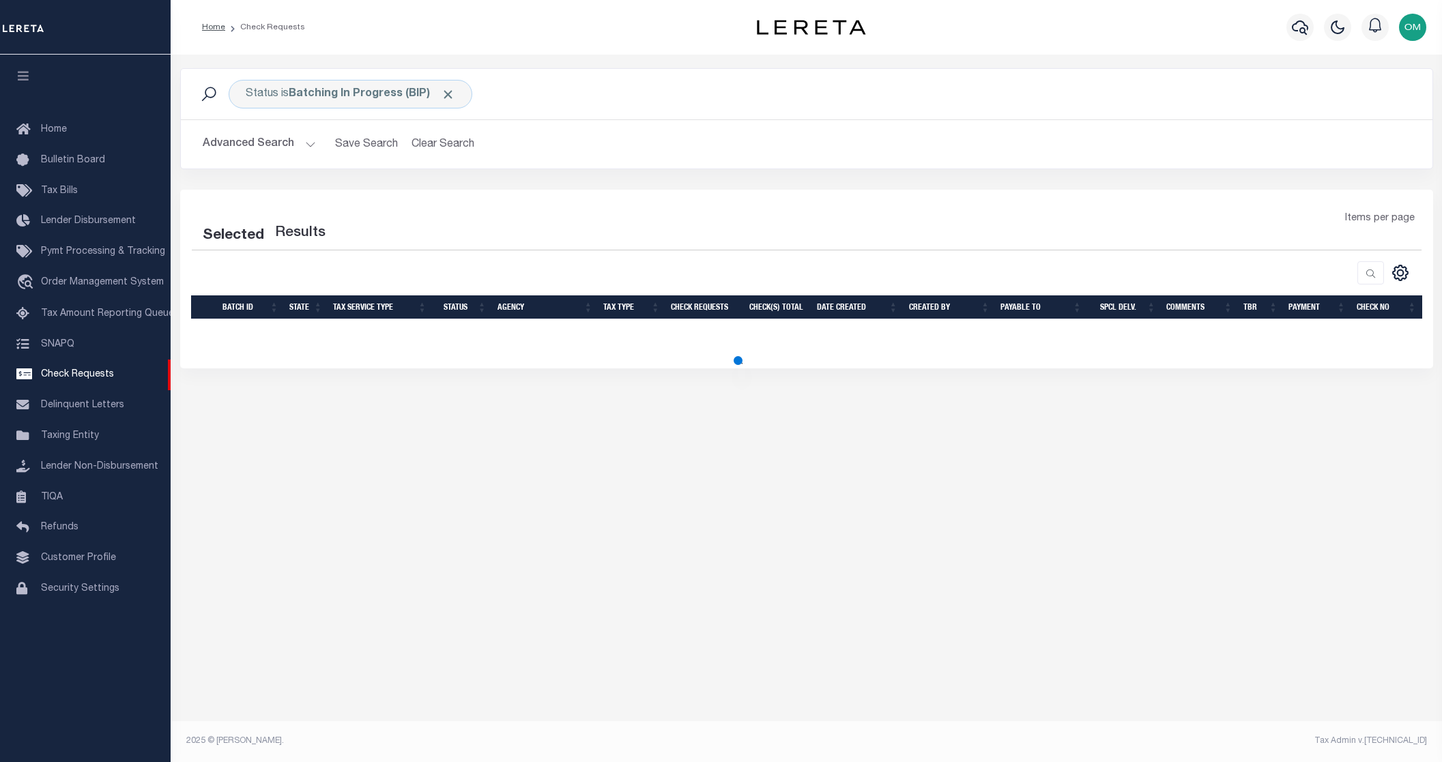
select select "50"
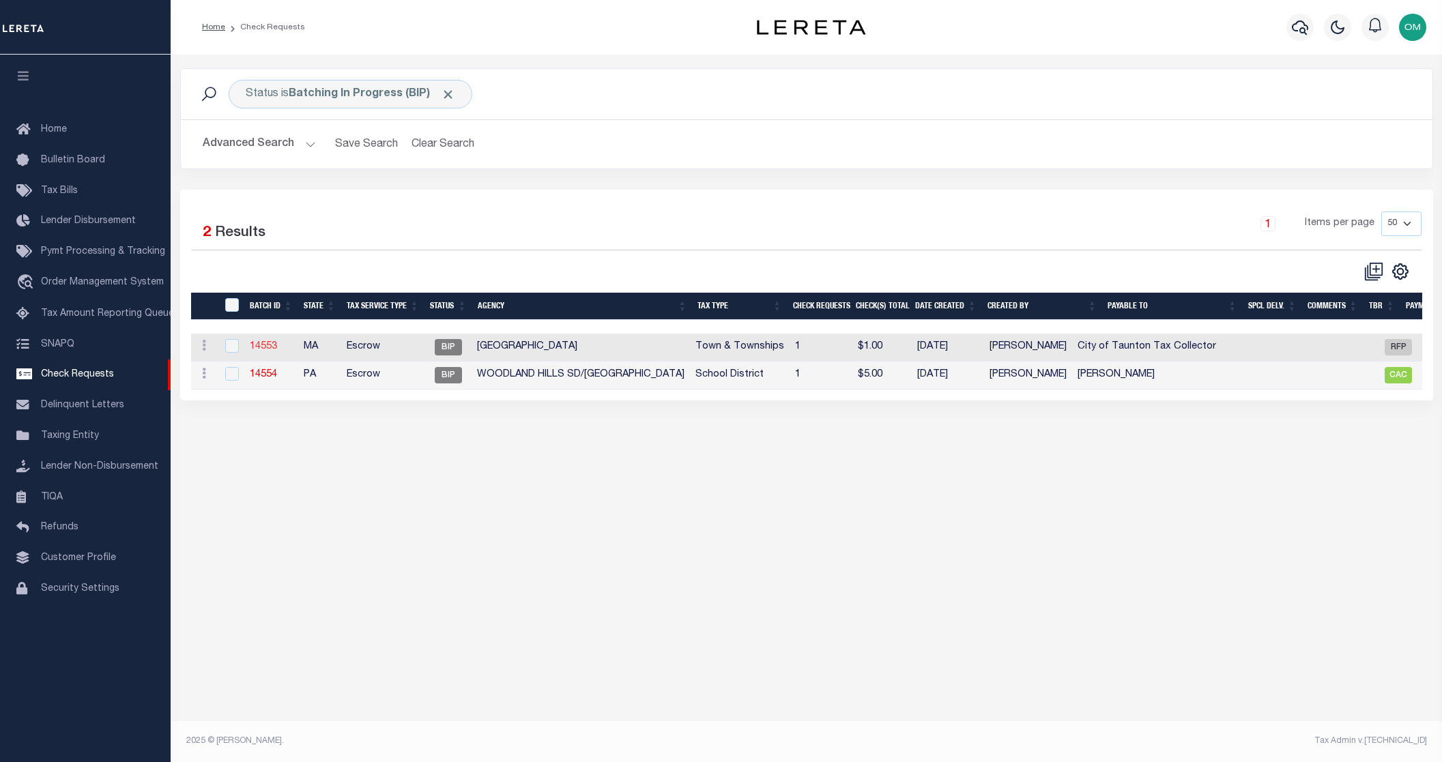
click at [272, 348] on link "14553" at bounding box center [263, 347] width 27 height 10
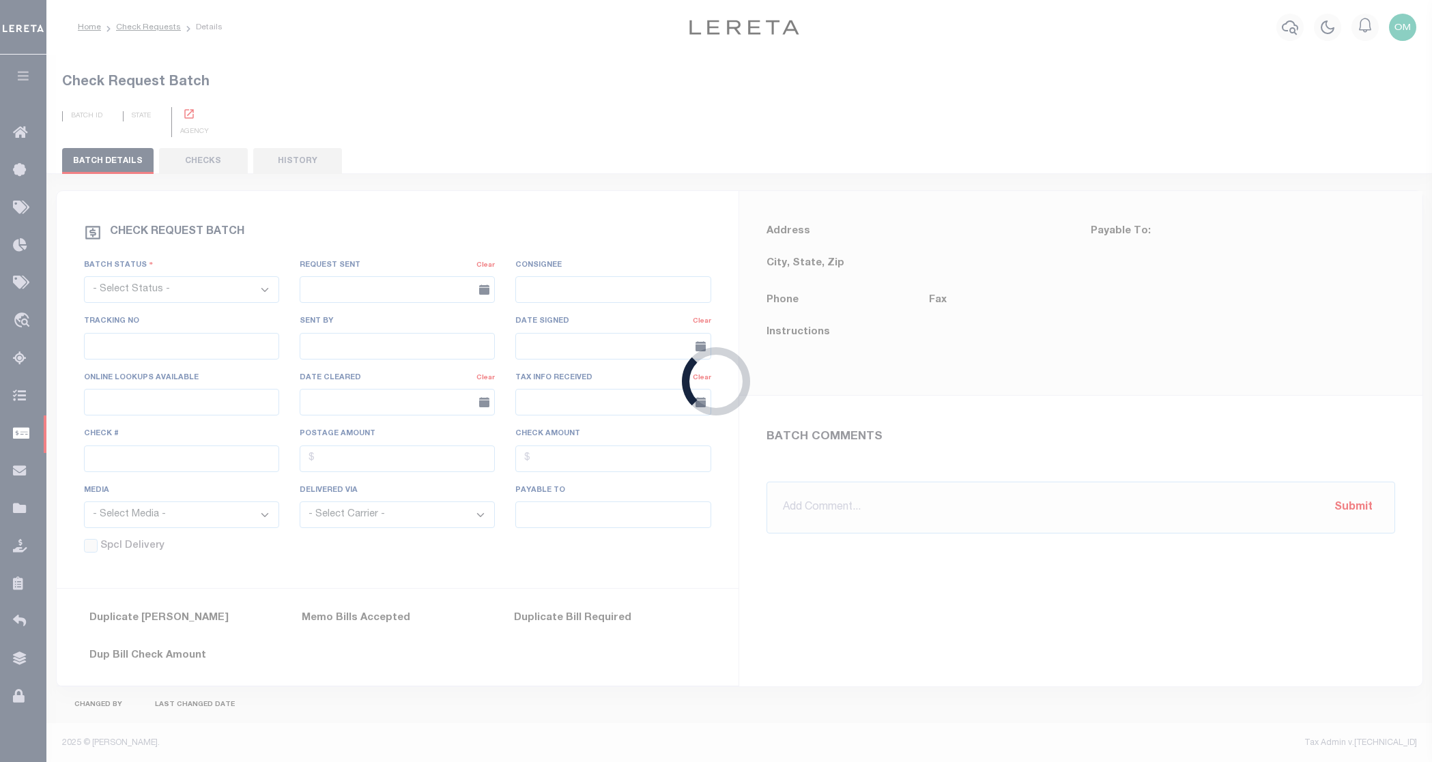
select select "BIP"
type input "Yes"
type input "$0.00"
type input "City of Taunton Tax Collector"
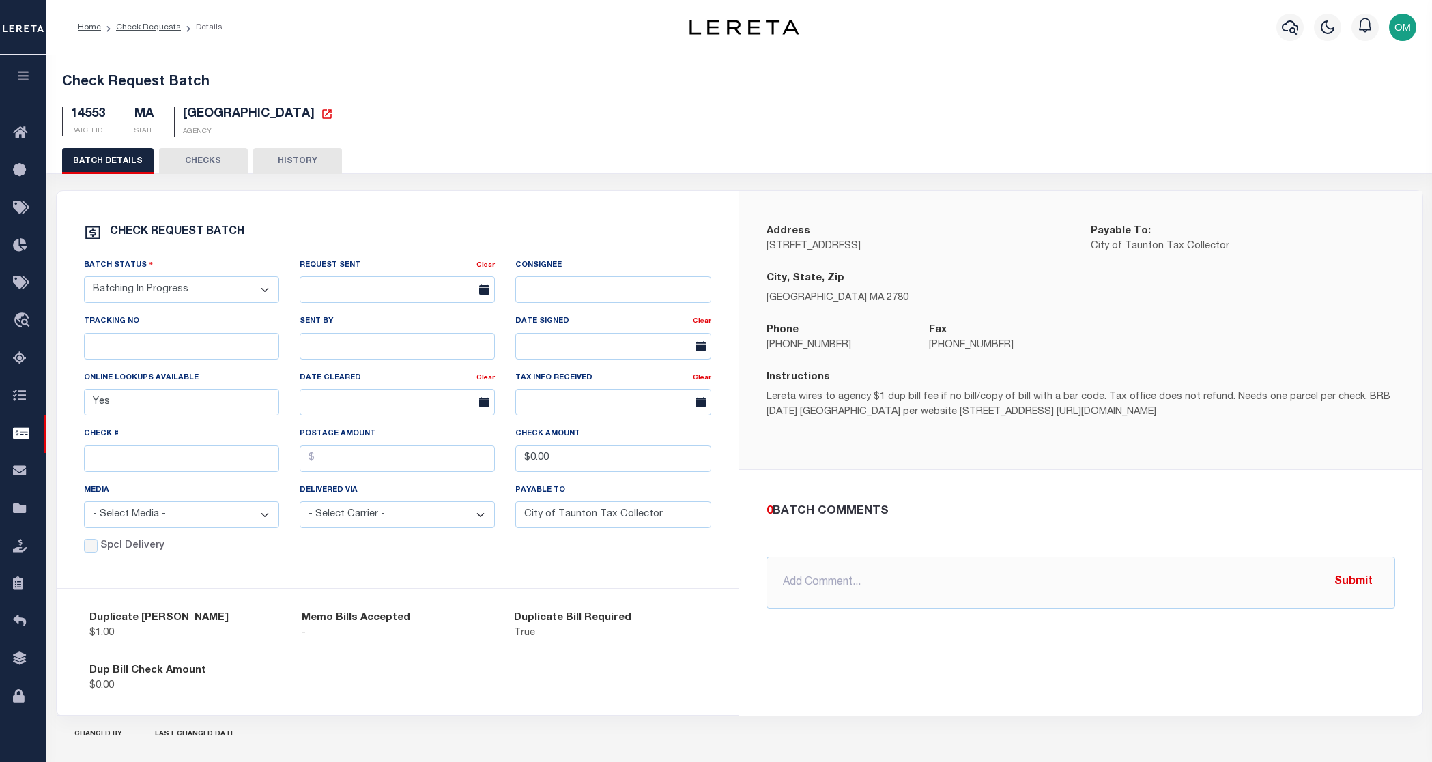
click at [195, 162] on button "CHECKS" at bounding box center [203, 161] width 89 height 26
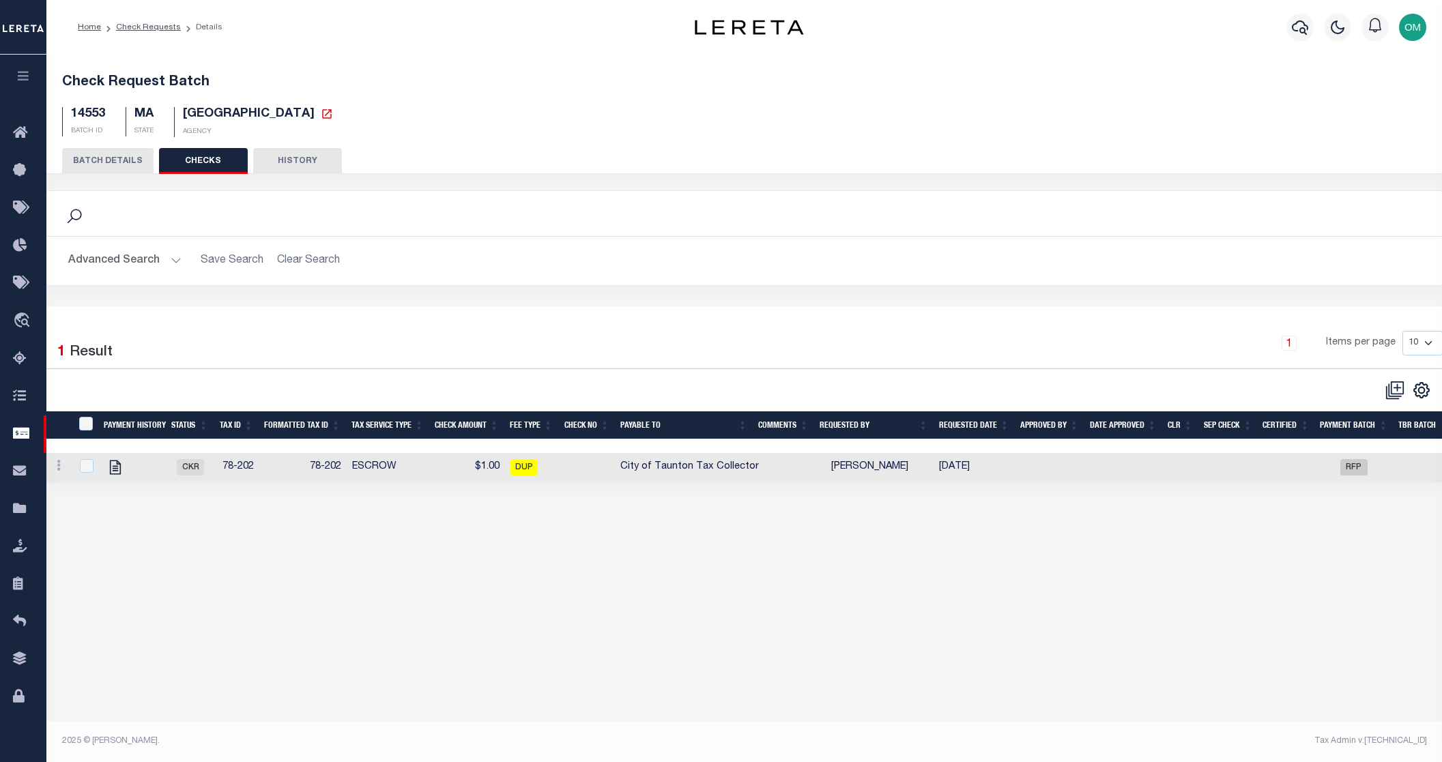
click at [298, 167] on button "HISTORY" at bounding box center [297, 161] width 89 height 26
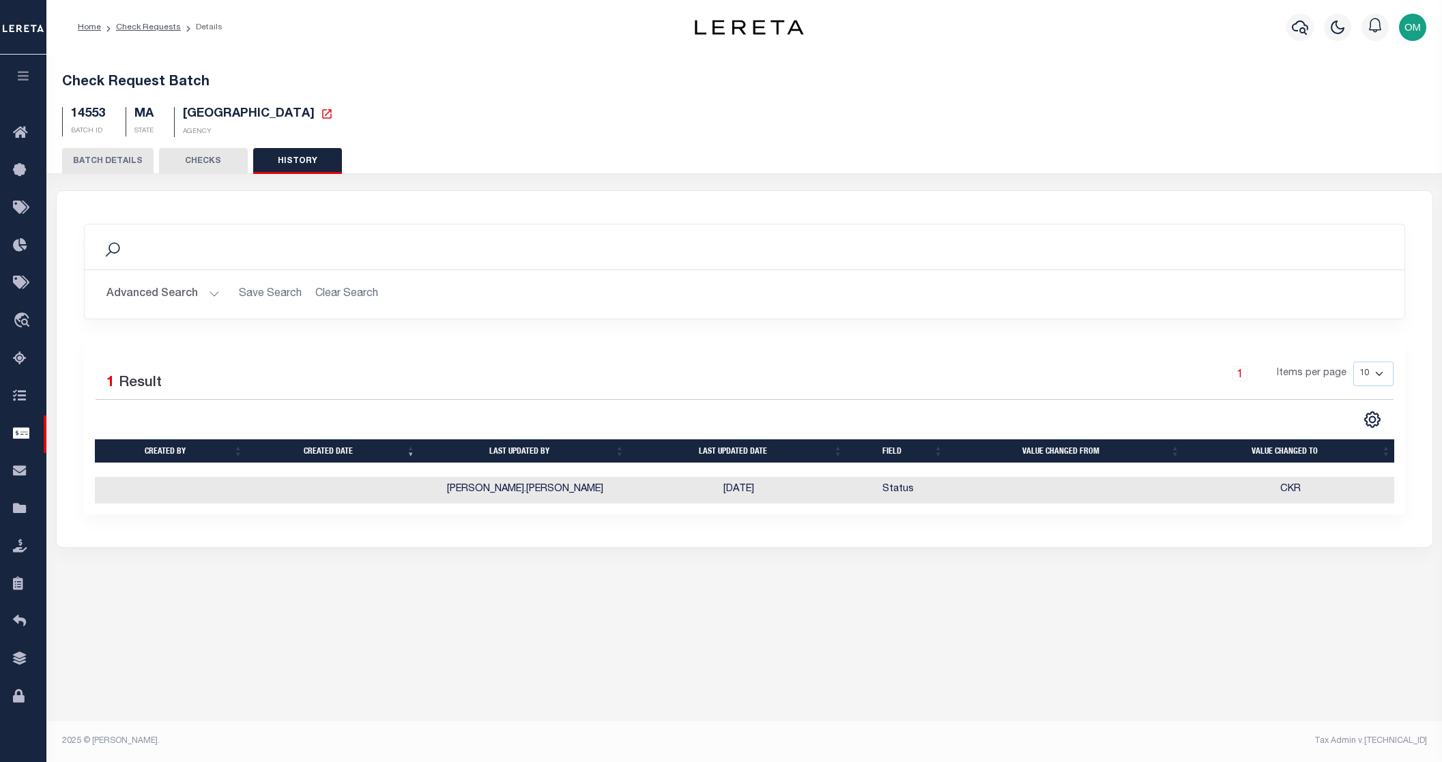
click at [25, 77] on icon "button" at bounding box center [24, 76] width 16 height 12
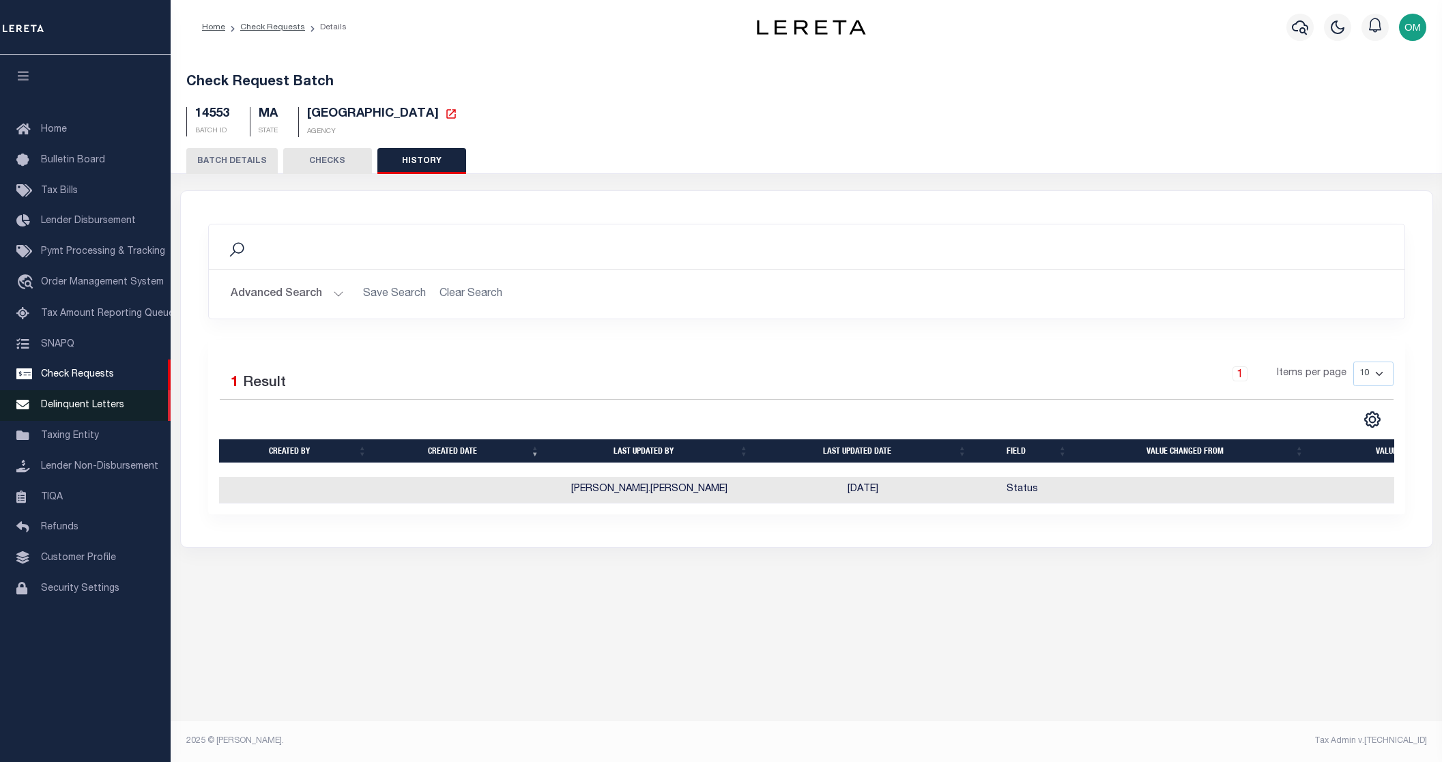
click at [89, 410] on span "Delinquent Letters" at bounding box center [82, 406] width 83 height 10
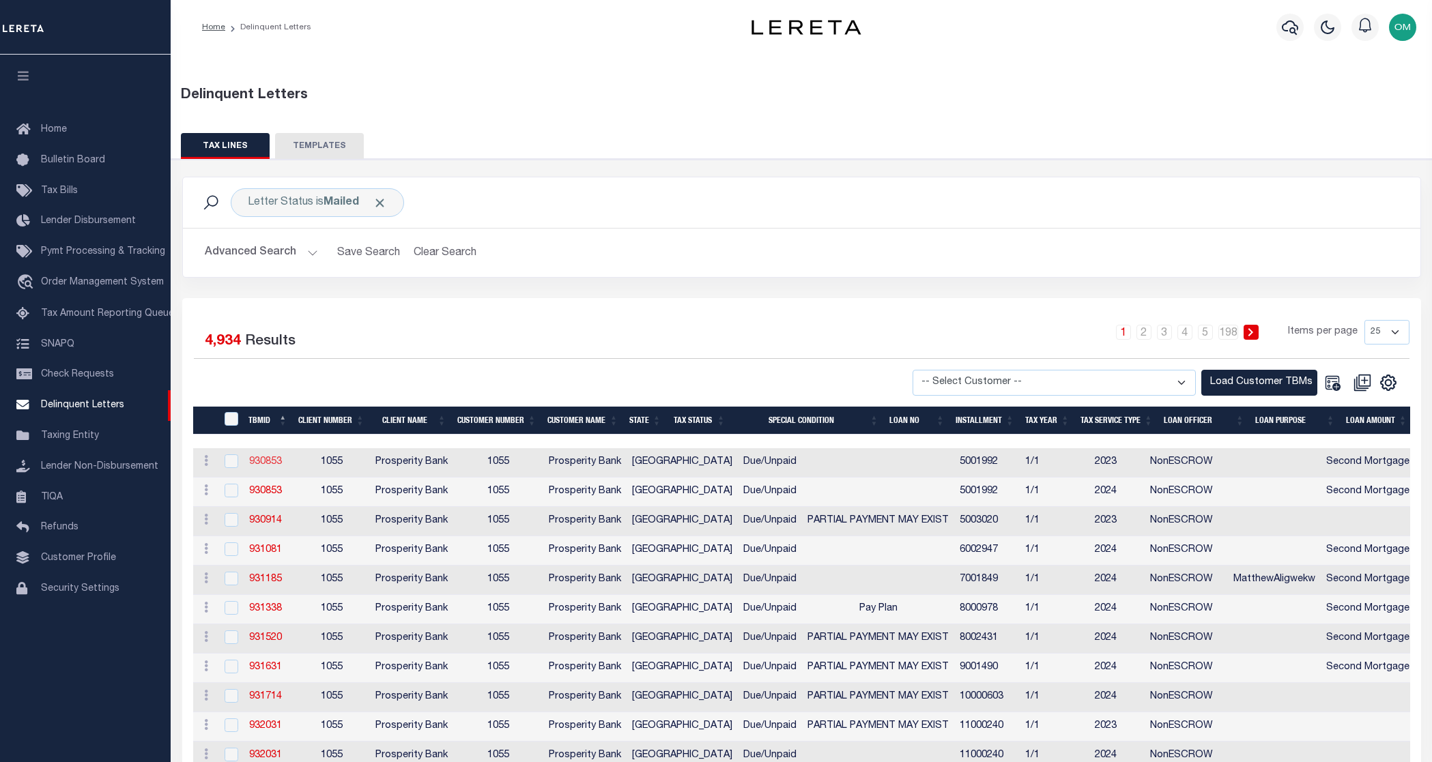
click at [266, 458] on link "930853" at bounding box center [265, 462] width 33 height 10
checkbox input "true"
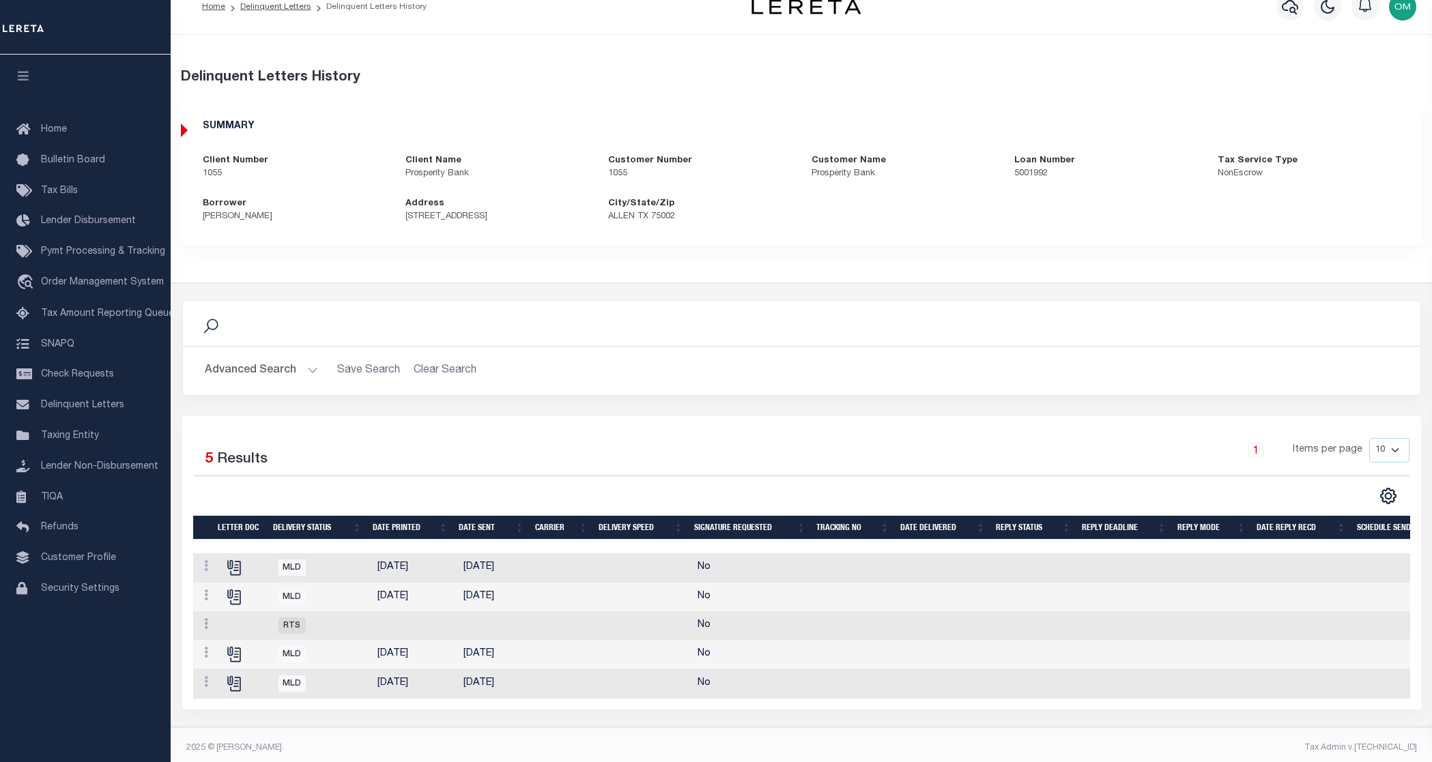
scroll to position [40, 0]
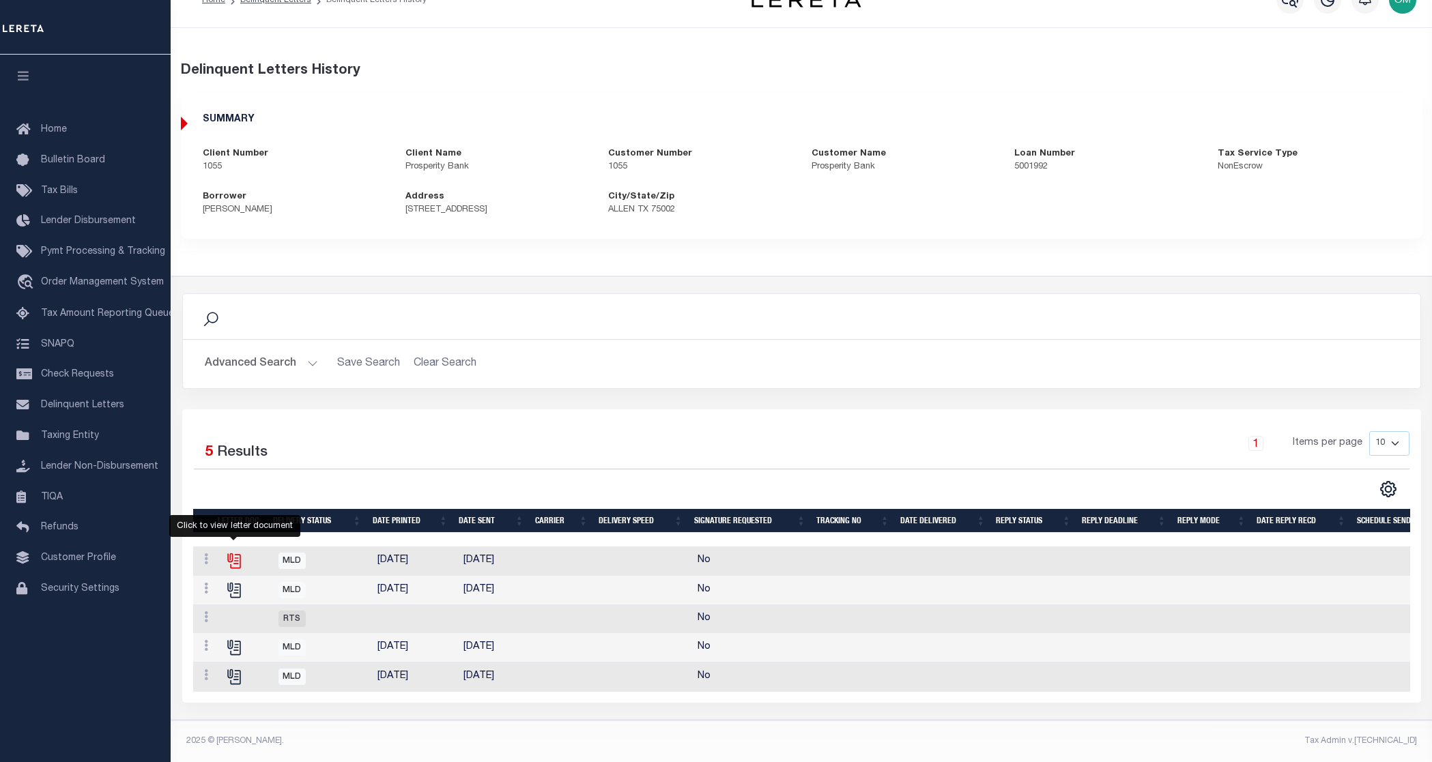
click at [233, 552] on icon "" at bounding box center [234, 561] width 18 height 18
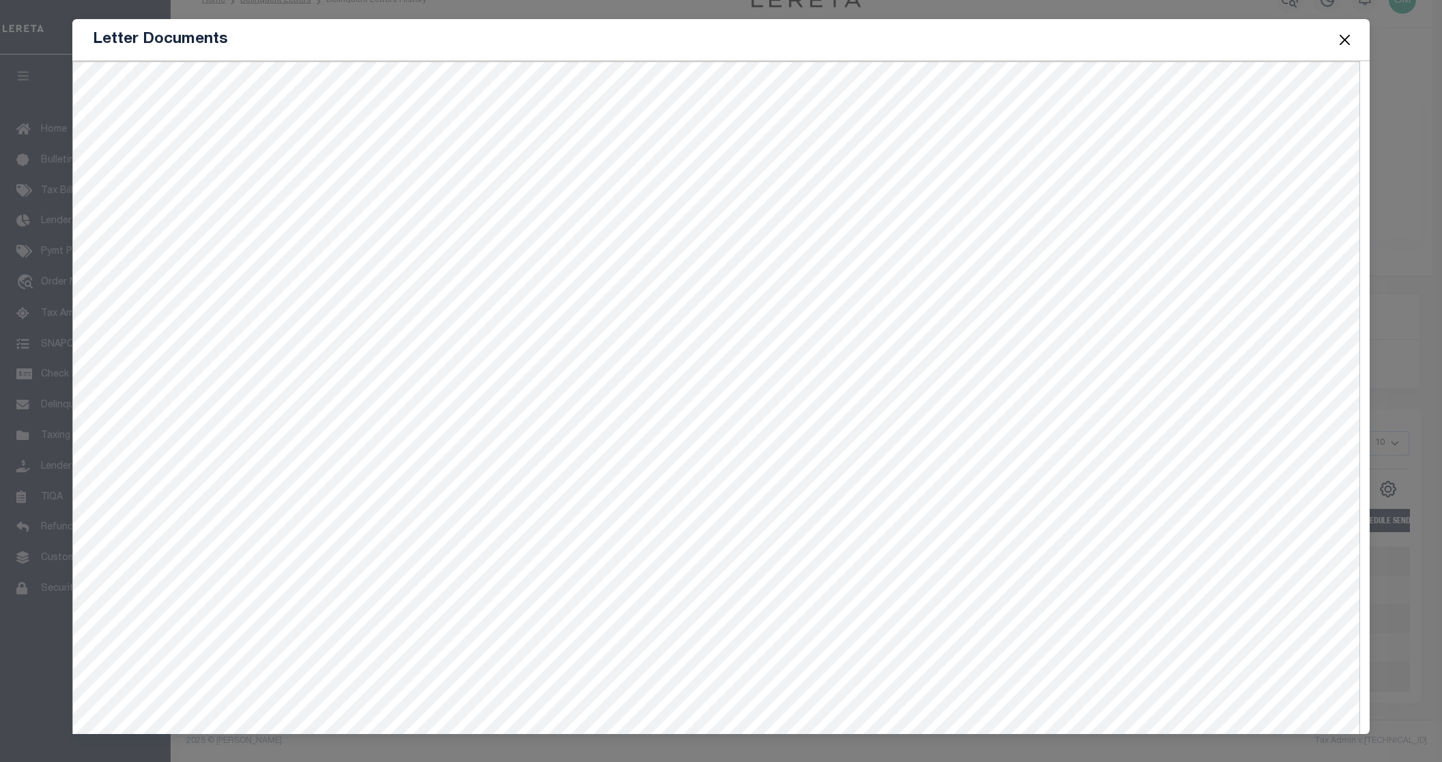
click at [1348, 35] on button "Close" at bounding box center [1345, 40] width 18 height 18
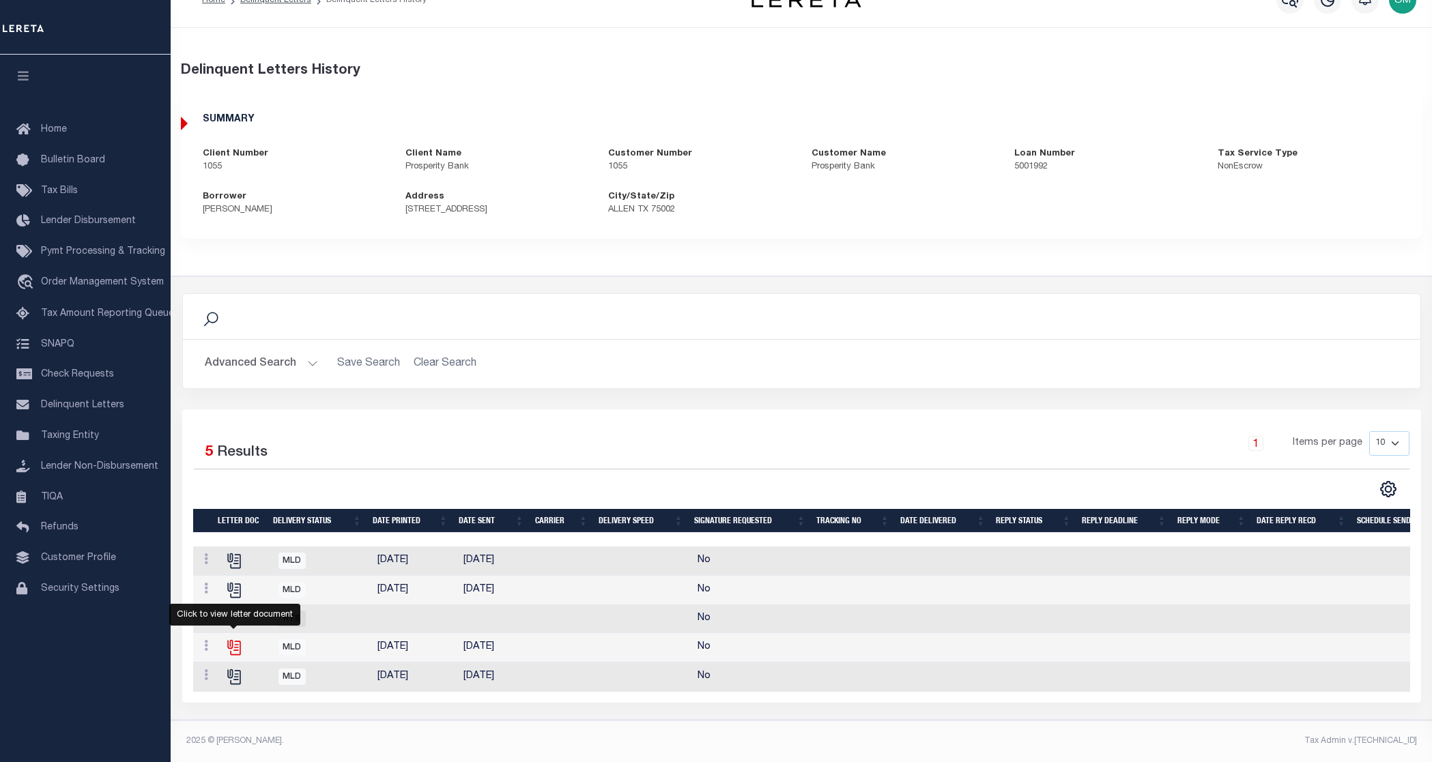
click at [240, 642] on icon "" at bounding box center [235, 649] width 10 height 14
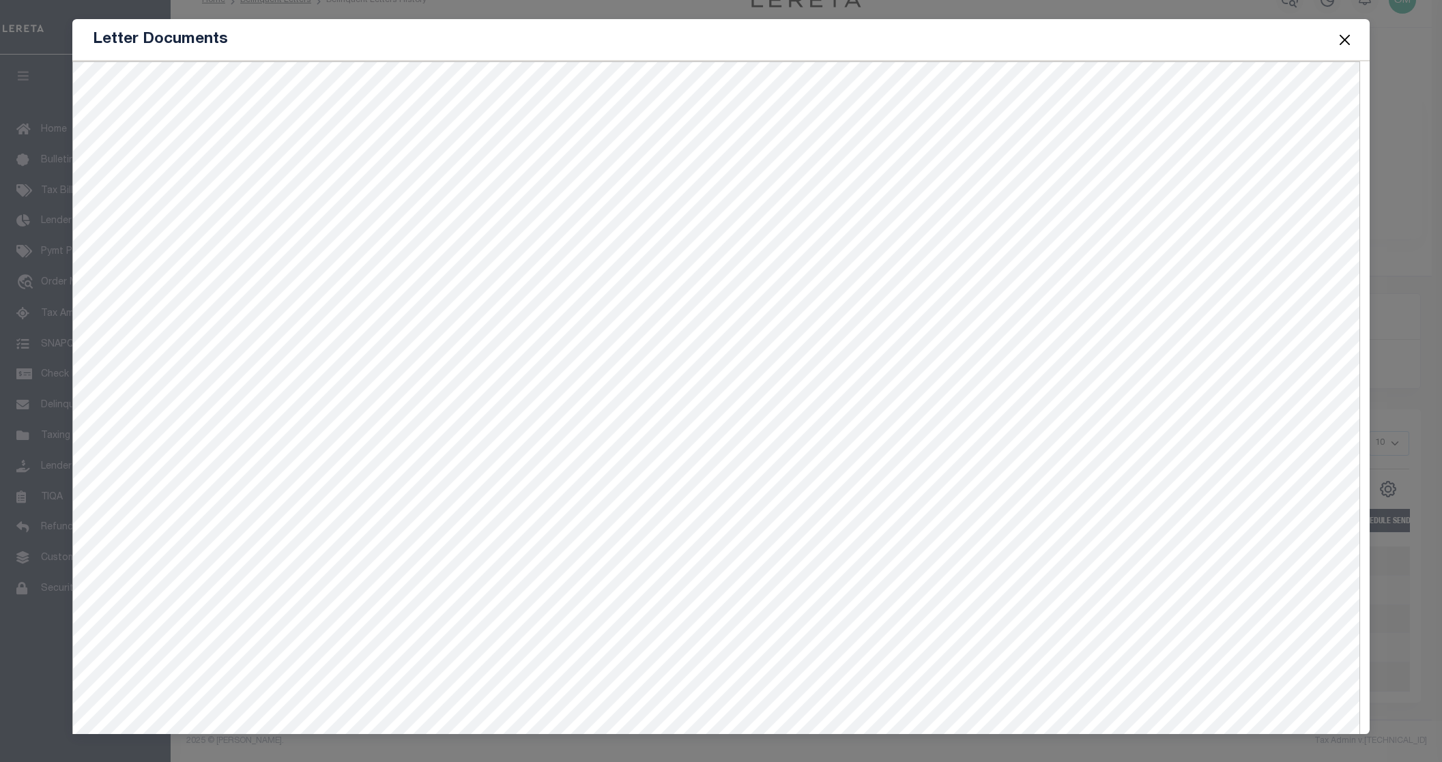
click at [1344, 38] on button "Close" at bounding box center [1345, 40] width 18 height 18
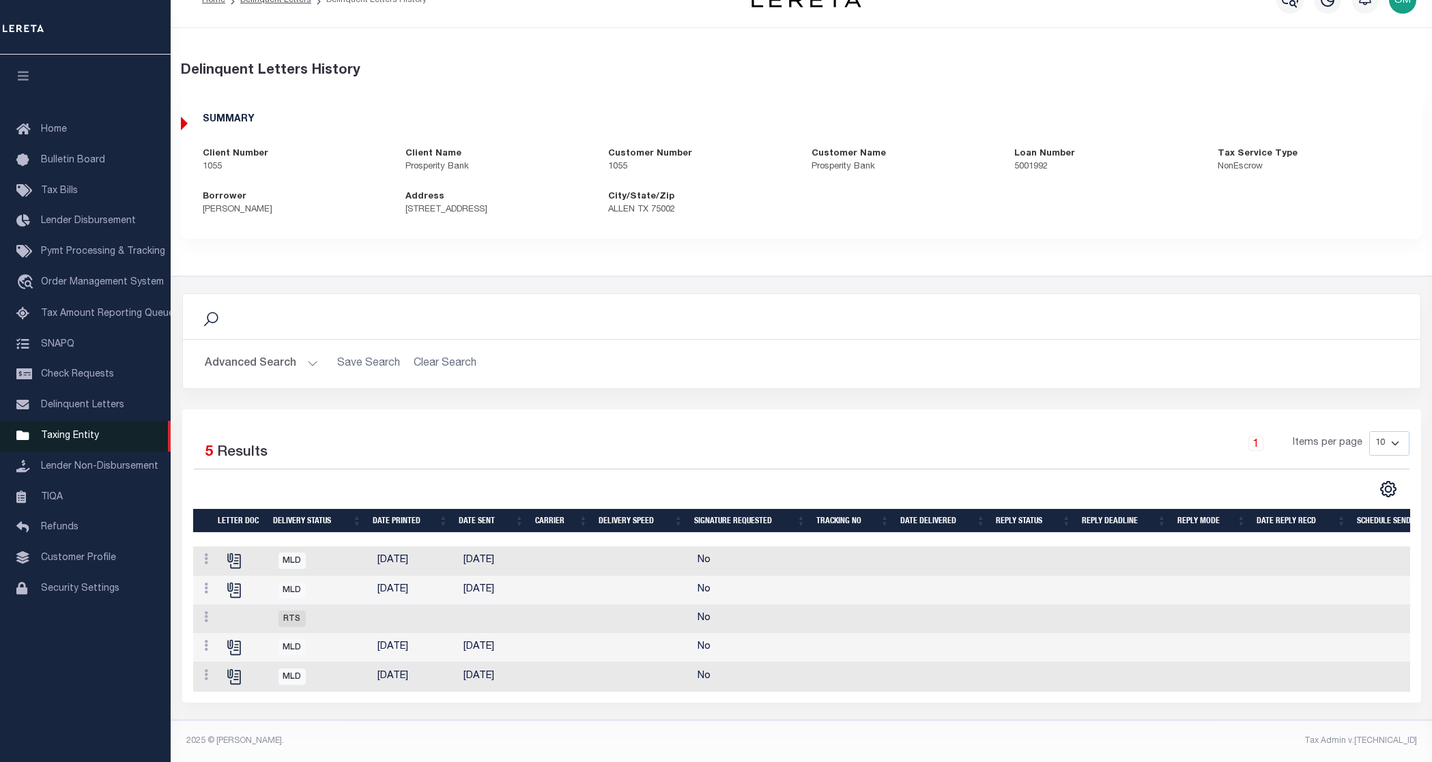
click at [85, 441] on span "Taxing Entity" at bounding box center [70, 436] width 58 height 10
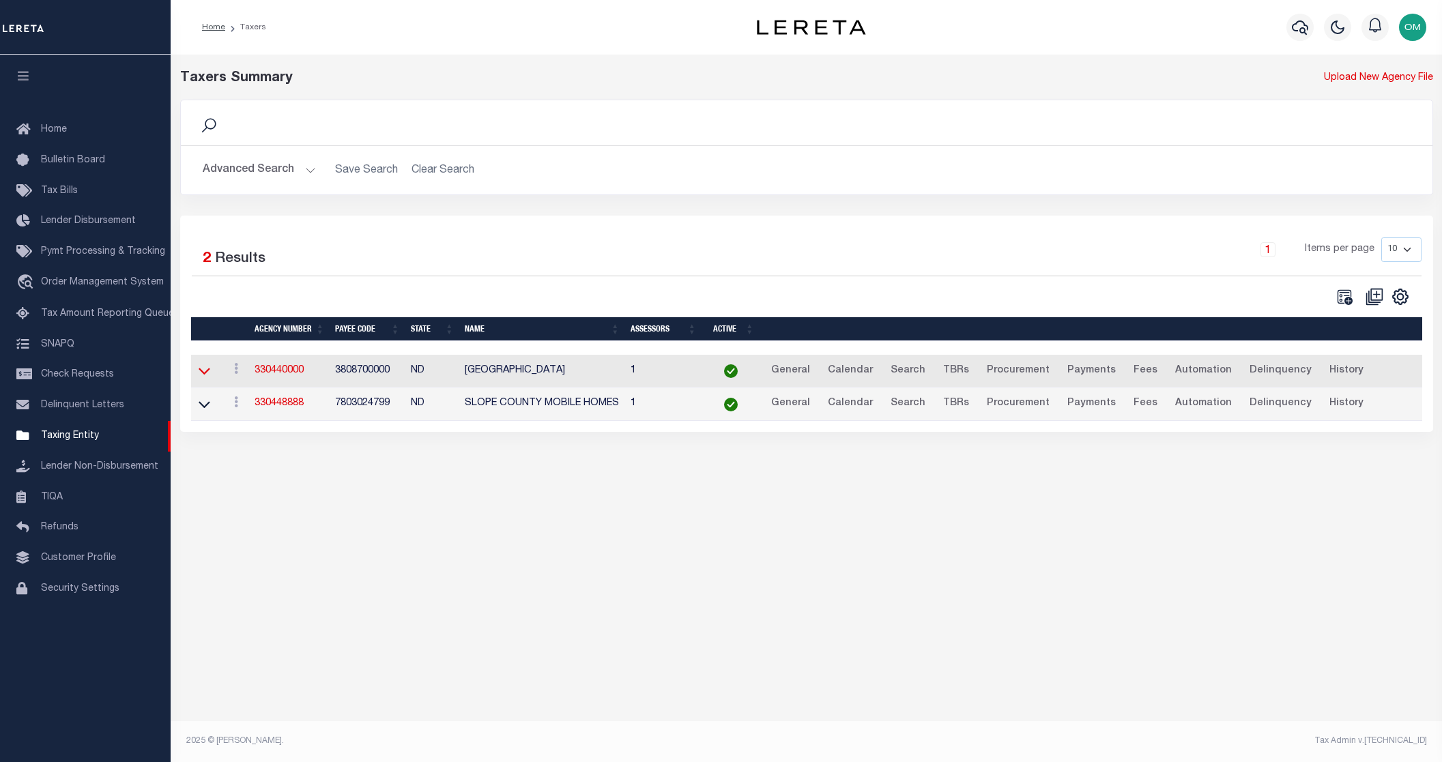
click at [203, 371] on icon at bounding box center [205, 371] width 12 height 14
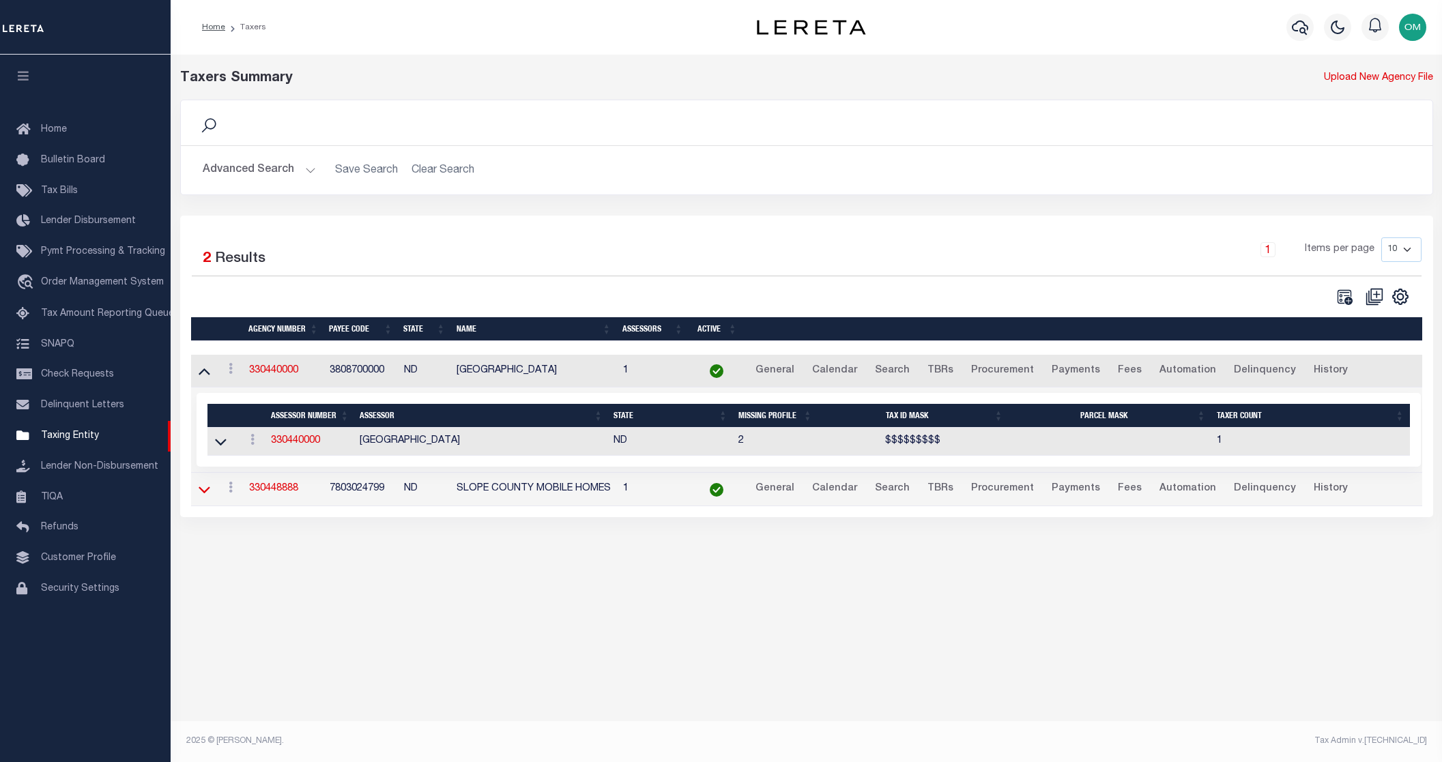
click at [208, 487] on icon at bounding box center [205, 490] width 12 height 14
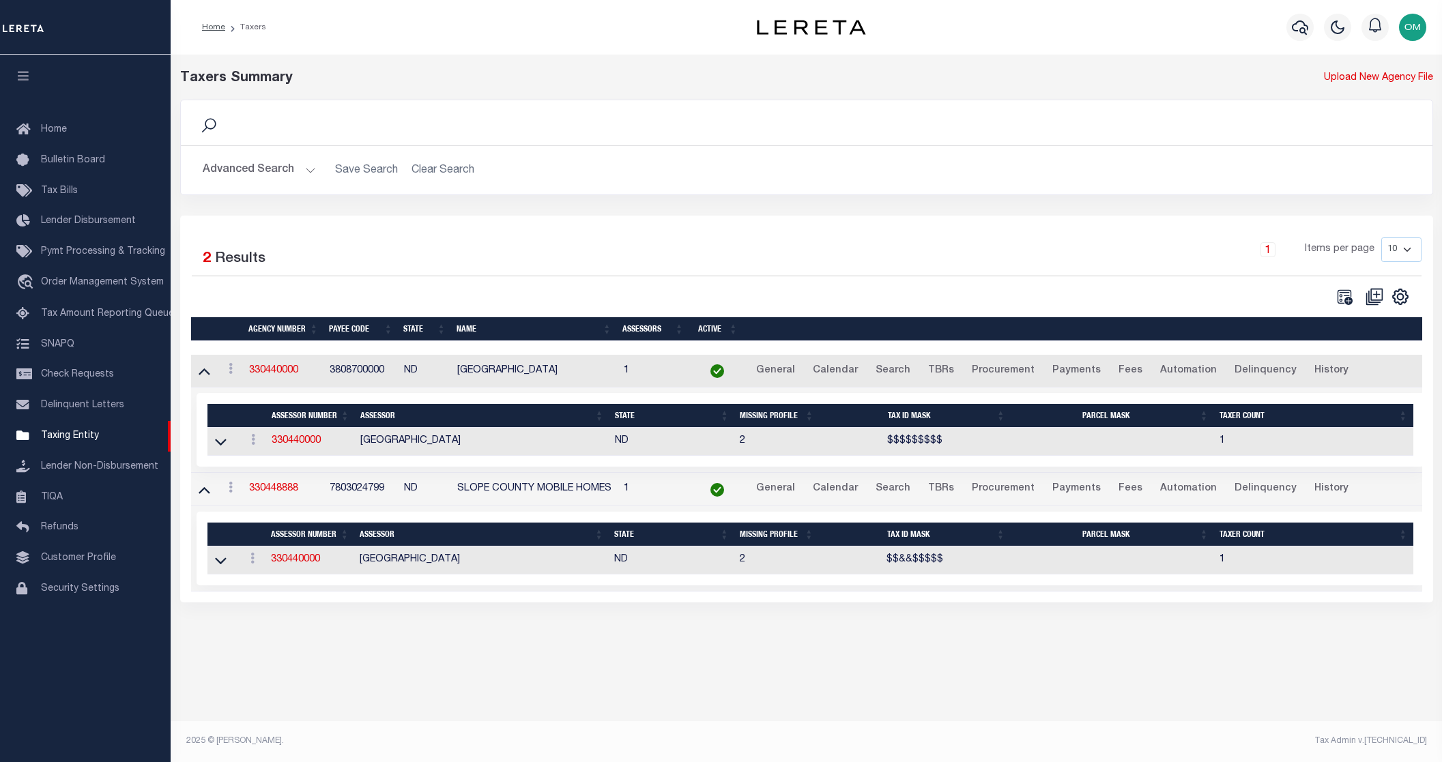
click at [317, 167] on h2 "Advanced Search Save Search Clear Search tblPayees_dynamictable_____DefaultSave…" at bounding box center [807, 170] width 1230 height 27
click at [306, 166] on button "Advanced Search" at bounding box center [259, 170] width 113 height 27
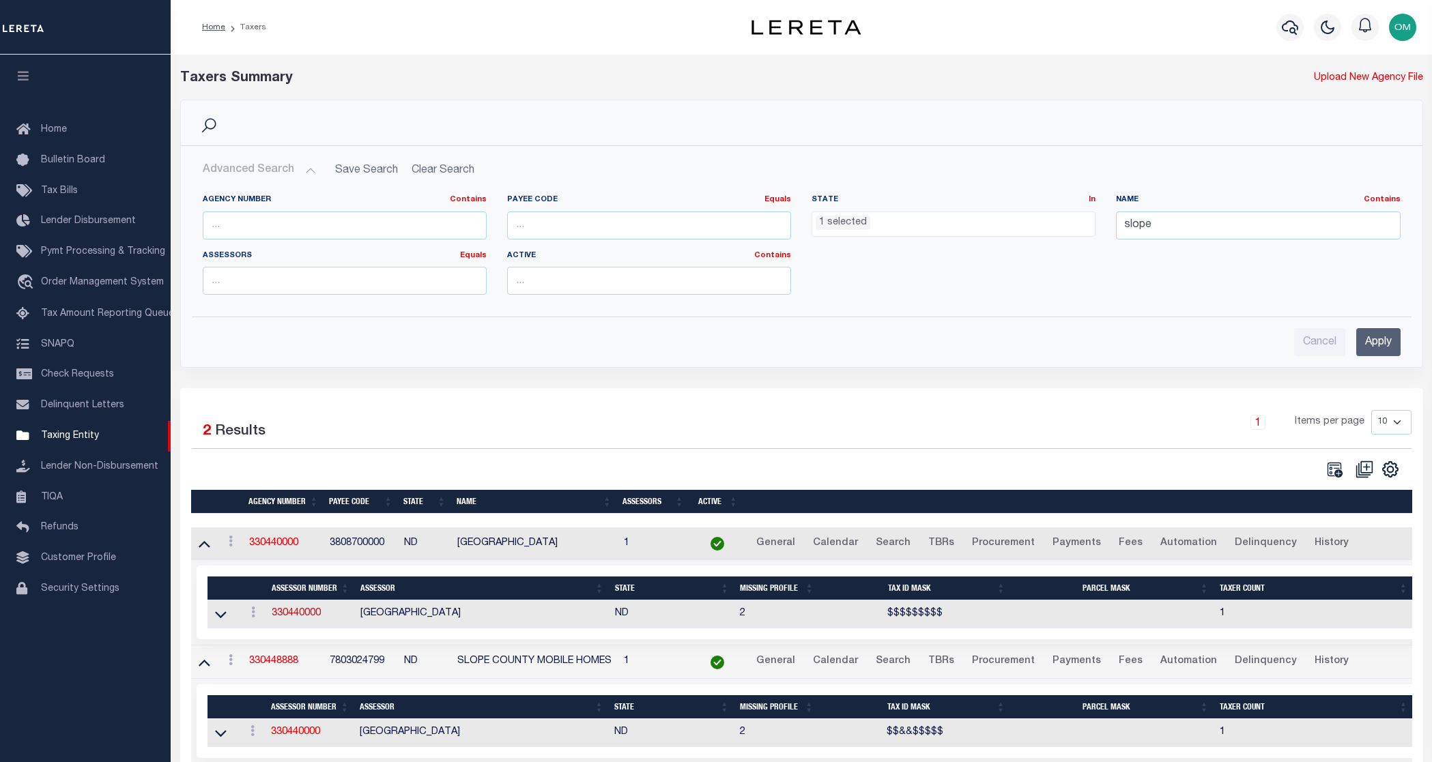
click at [961, 208] on div "State In In AK AL AR AZ CA CO CT DC DE FL GA GU HI IA ID IL IN KS [GEOGRAPHIC_D…" at bounding box center [954, 216] width 284 height 42
click at [936, 220] on ul "1 selected" at bounding box center [953, 221] width 283 height 18
drag, startPoint x: 1264, startPoint y: 215, endPoint x: 1058, endPoint y: 237, distance: 206.6
click at [1058, 237] on div "Agency Number Contains Contains Is Payee Code Equals Equals Is Not Equal To Is …" at bounding box center [801, 250] width 1218 height 111
click at [1394, 347] on input "Apply" at bounding box center [1378, 342] width 44 height 28
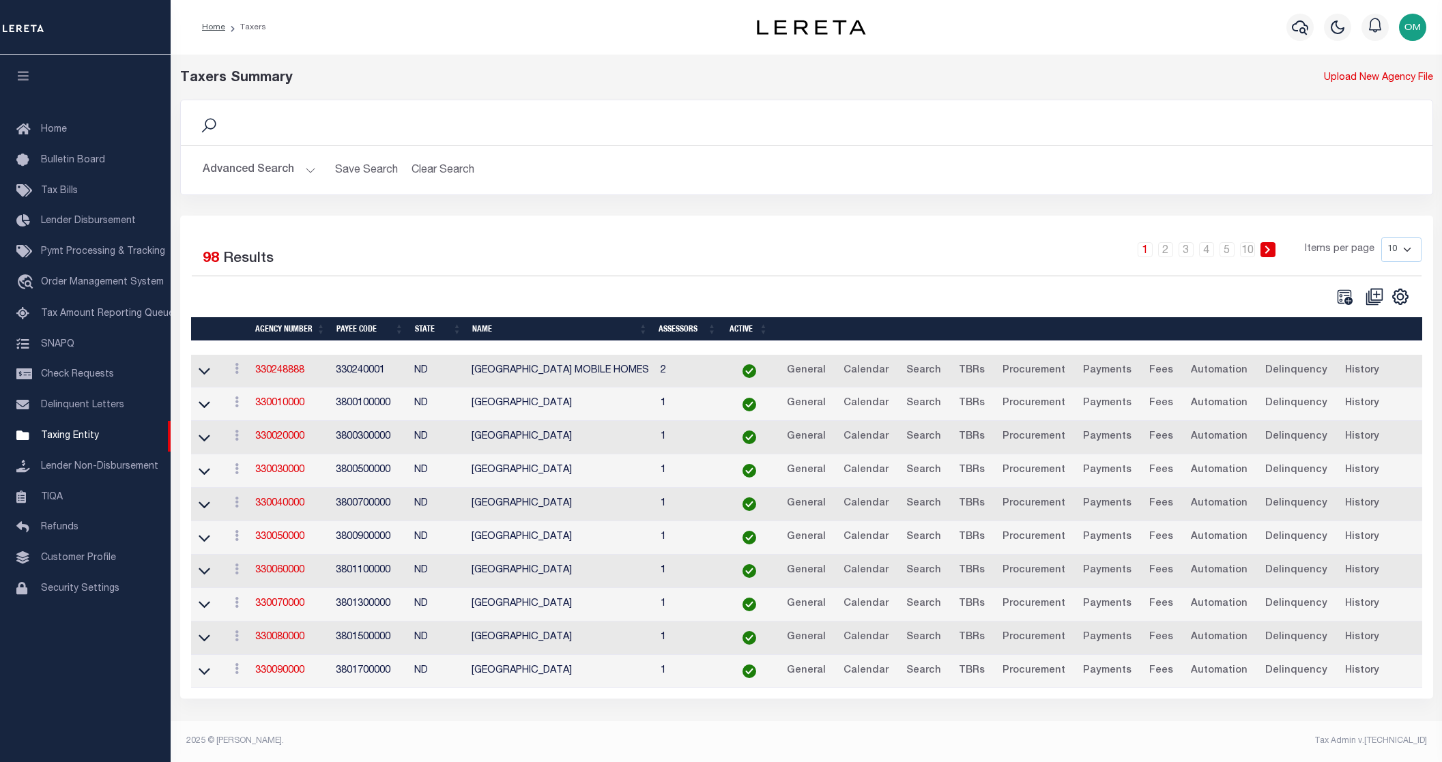
click at [191, 470] on td at bounding box center [207, 471] width 33 height 33
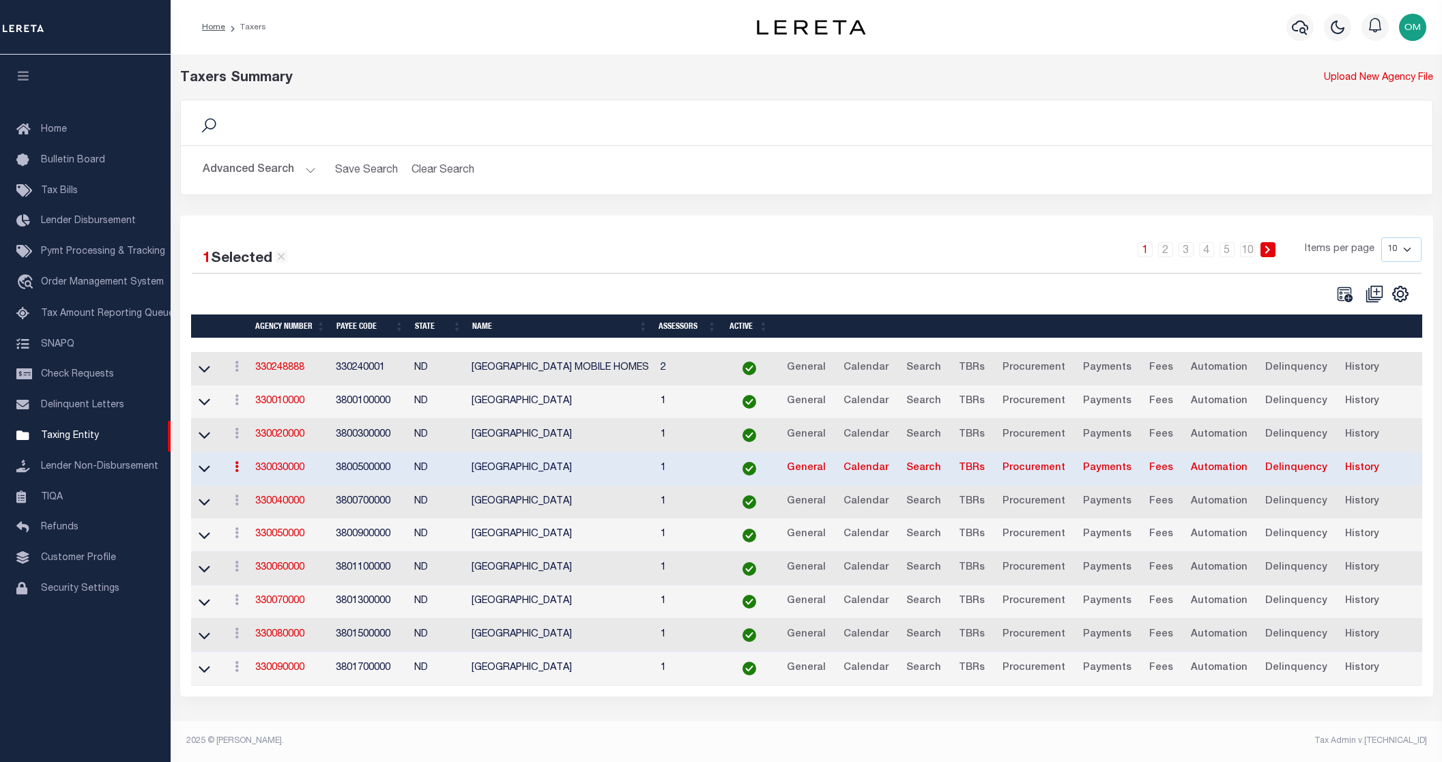
click at [197, 470] on link at bounding box center [205, 468] width 16 height 10
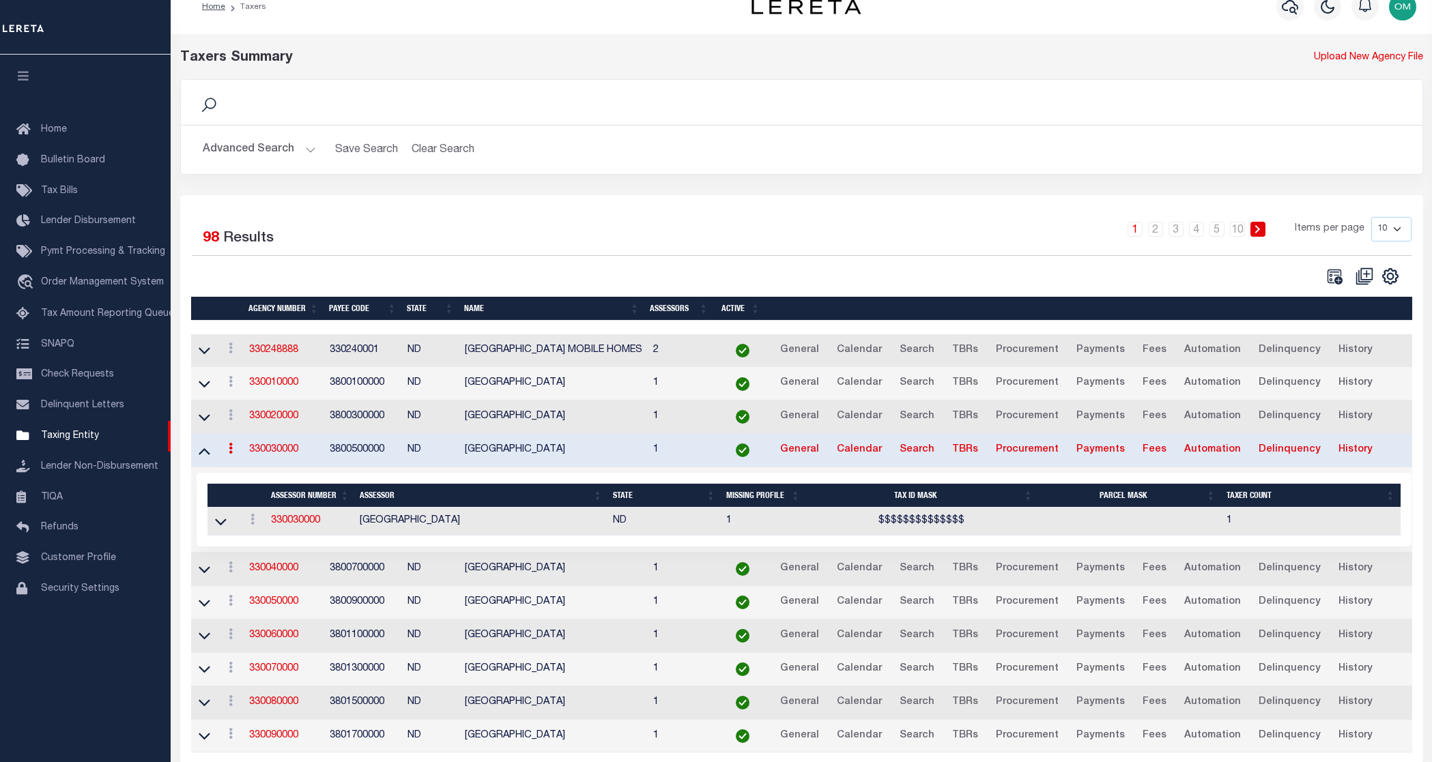
scroll to position [74, 0]
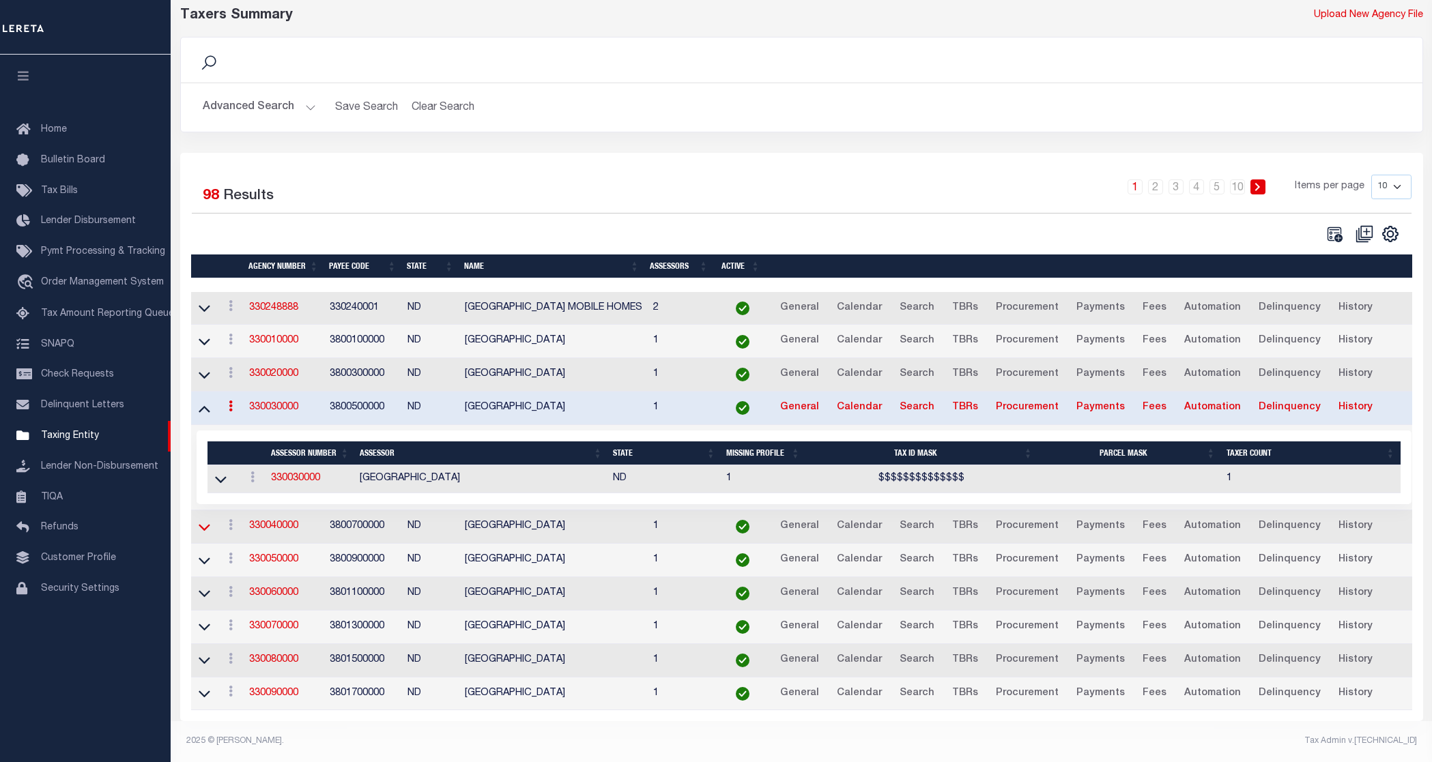
click at [205, 520] on icon at bounding box center [205, 527] width 12 height 14
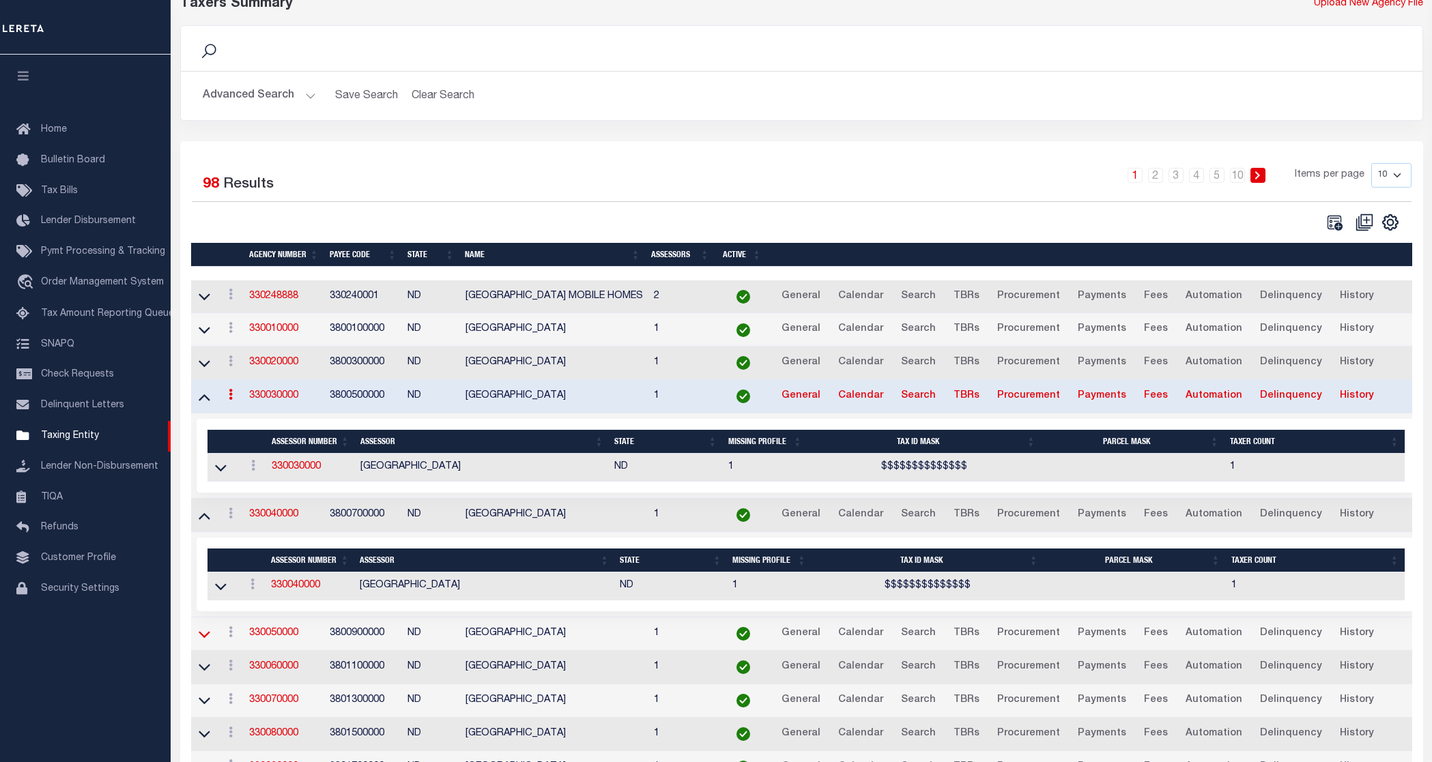
click at [204, 638] on icon at bounding box center [205, 634] width 12 height 14
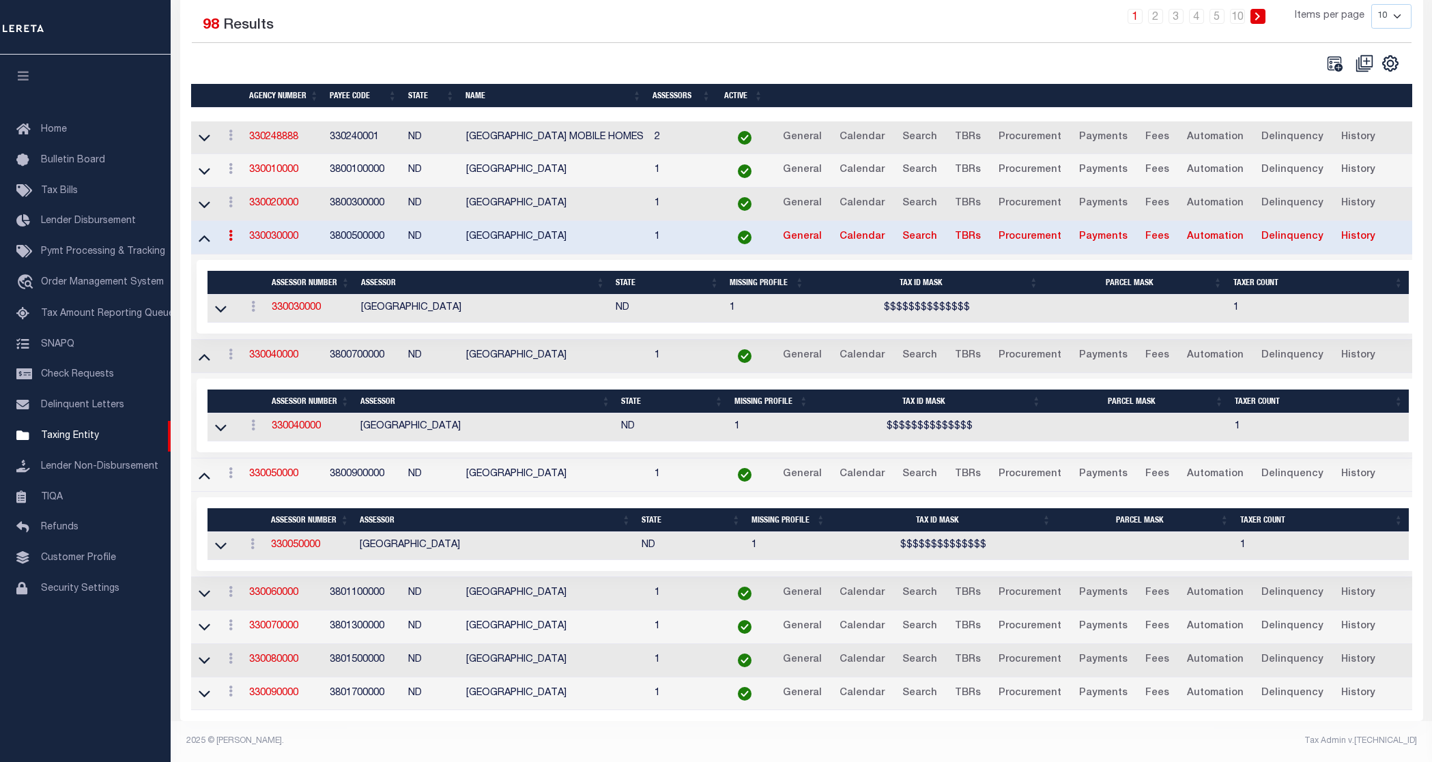
scroll to position [246, 0]
click at [205, 655] on link at bounding box center [205, 660] width 16 height 10
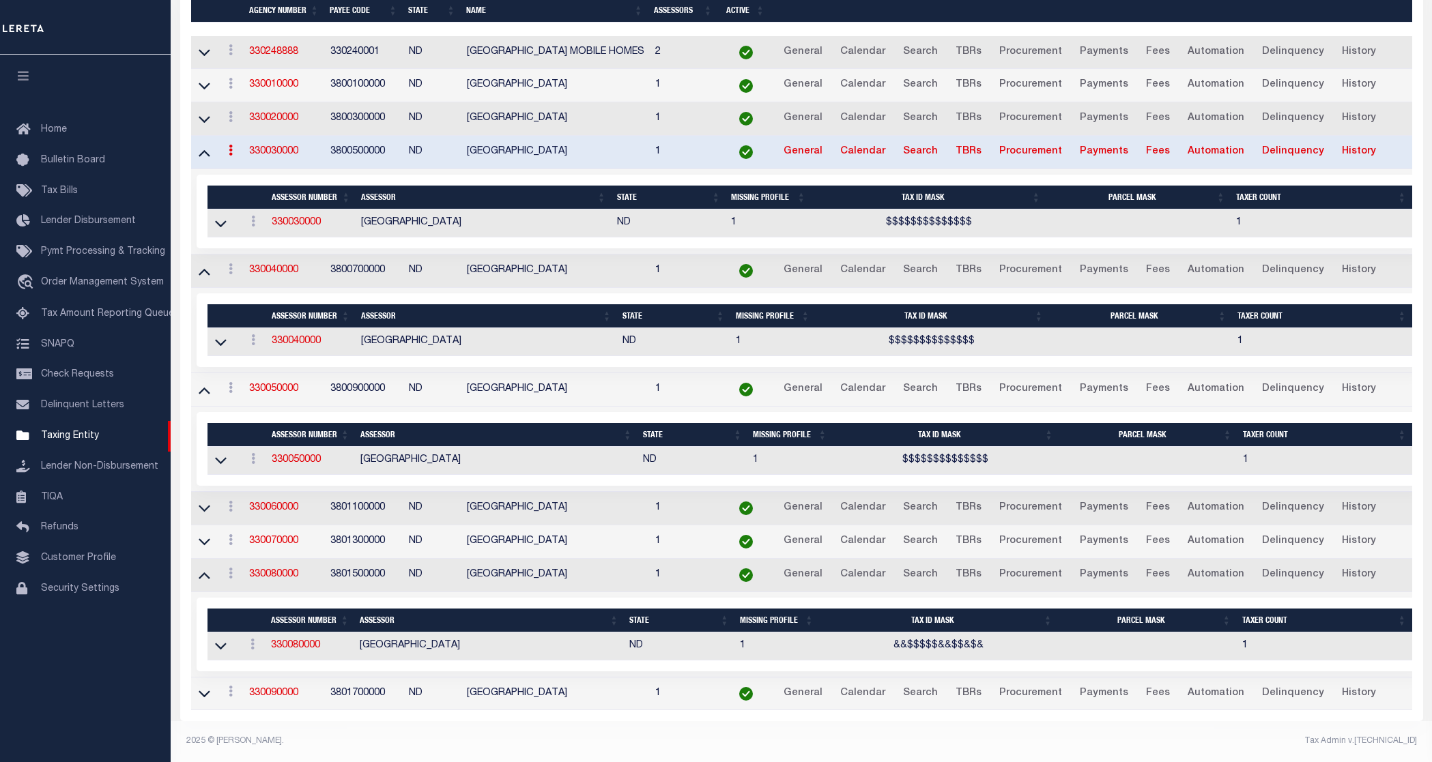
scroll to position [332, 0]
click at [84, 463] on link "Lender Non-Disbursement" at bounding box center [85, 467] width 171 height 31
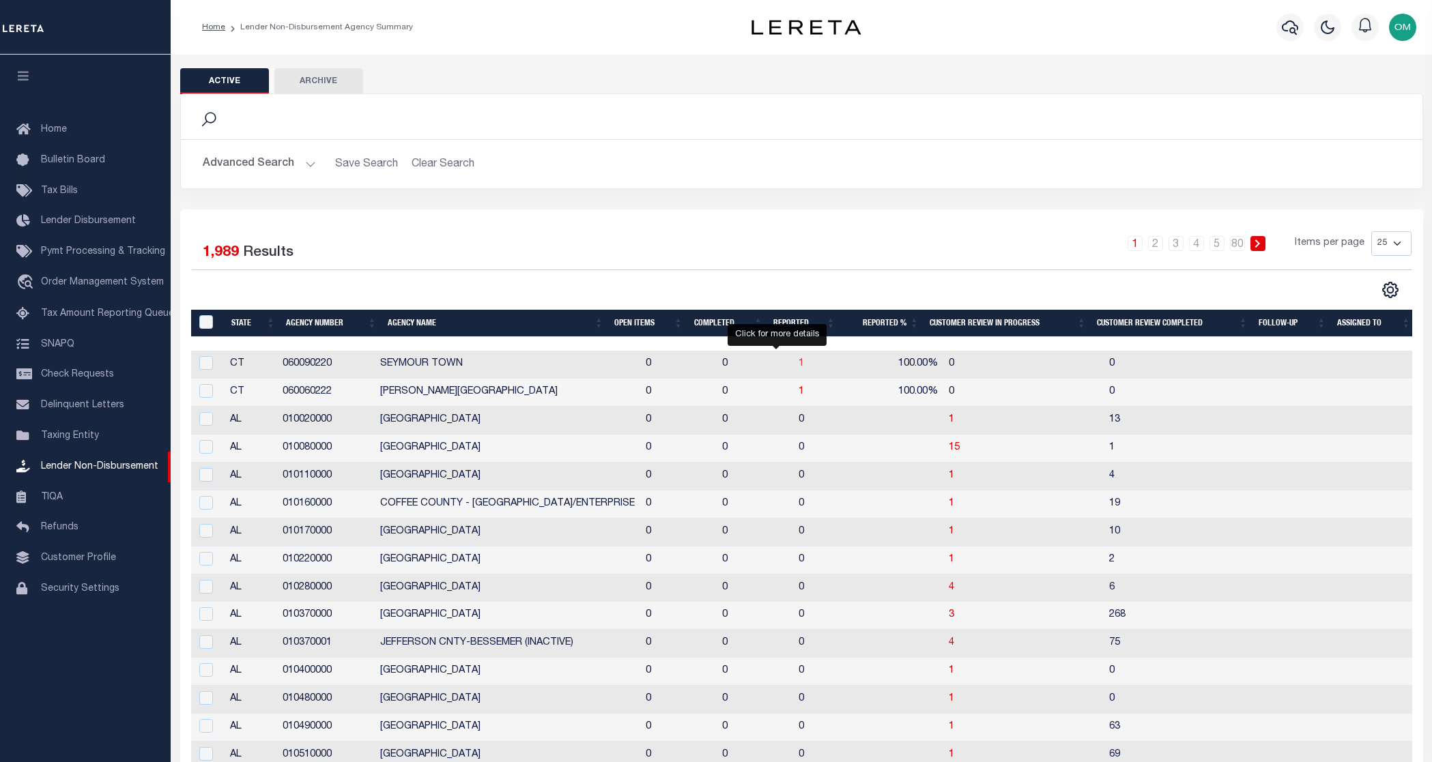
click at [799, 362] on span "1" at bounding box center [801, 364] width 5 height 10
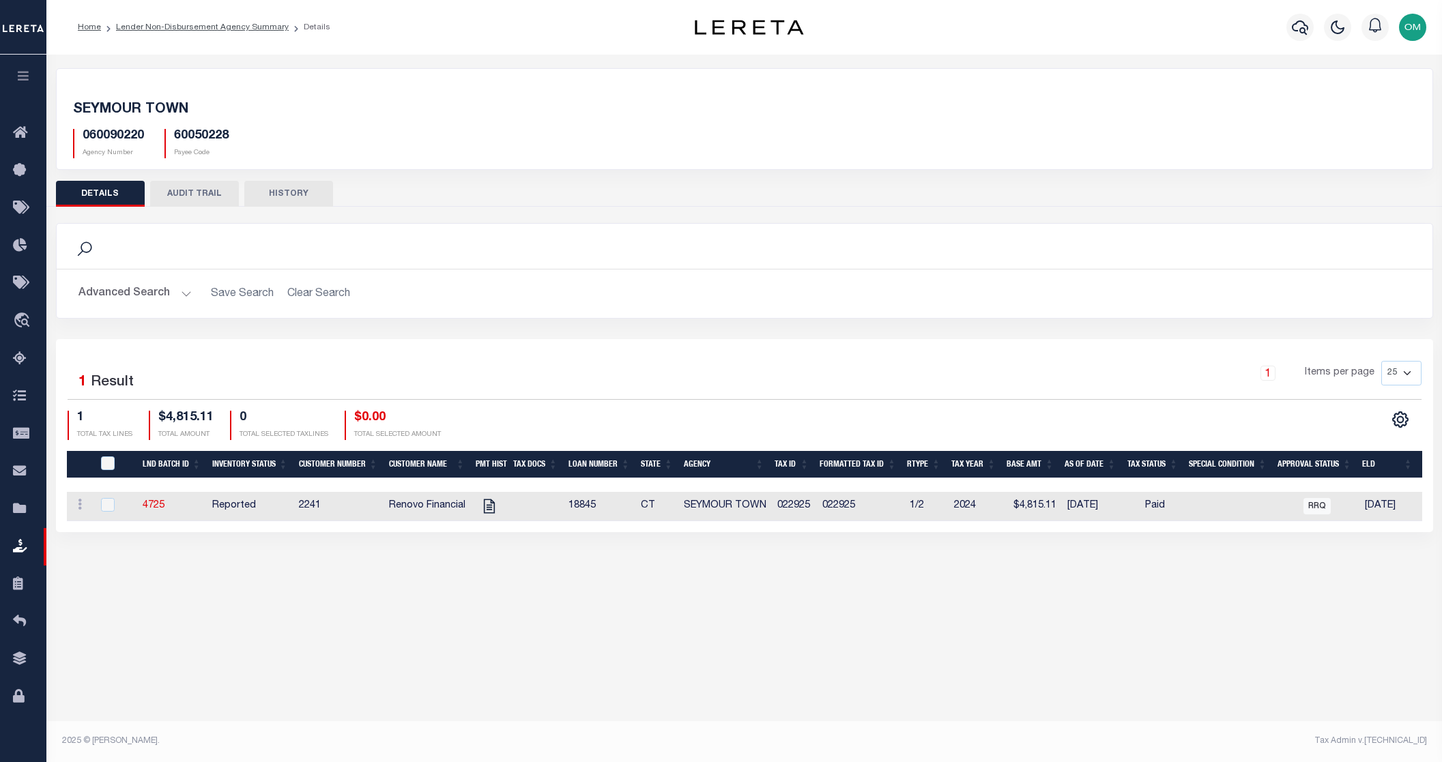
click at [27, 76] on icon "button" at bounding box center [24, 76] width 16 height 12
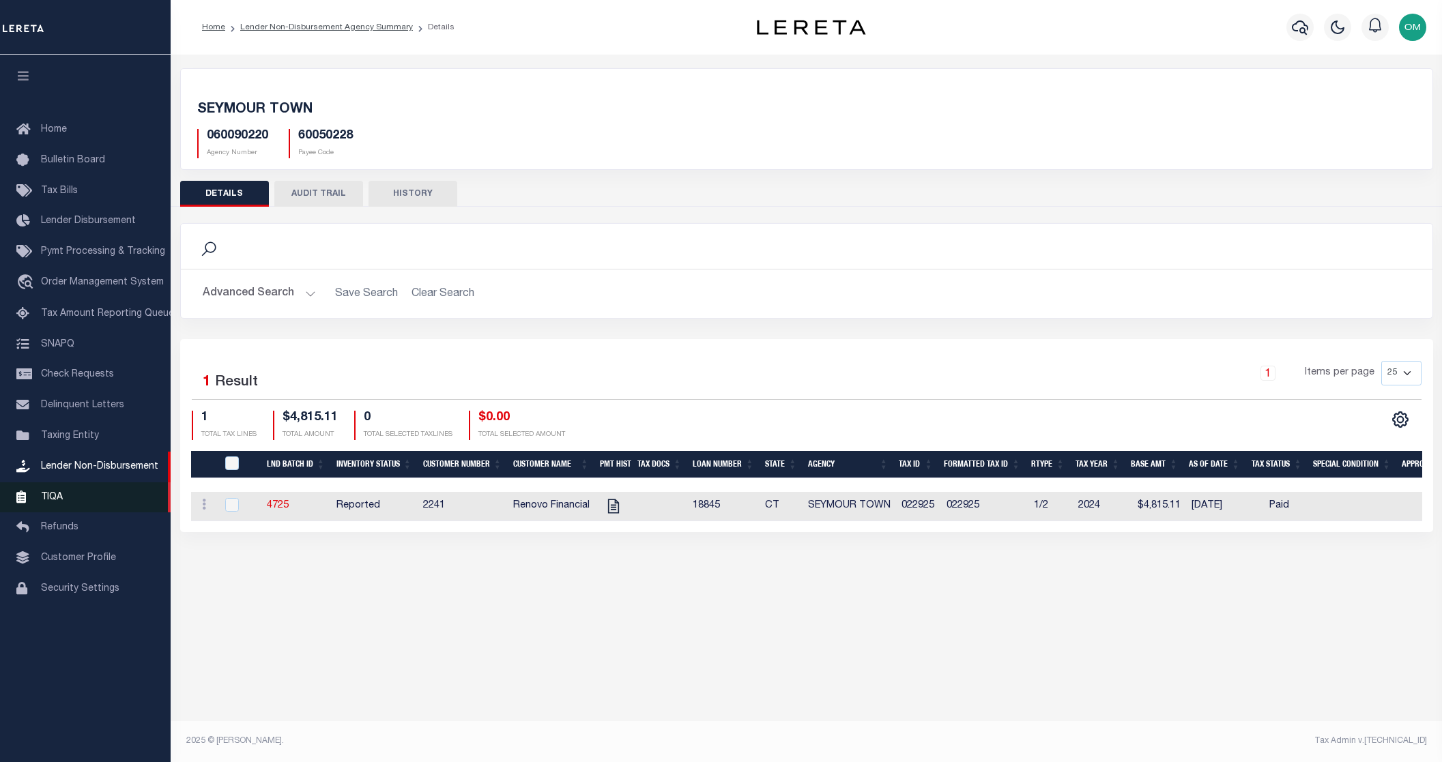
click at [29, 500] on icon at bounding box center [27, 497] width 22 height 17
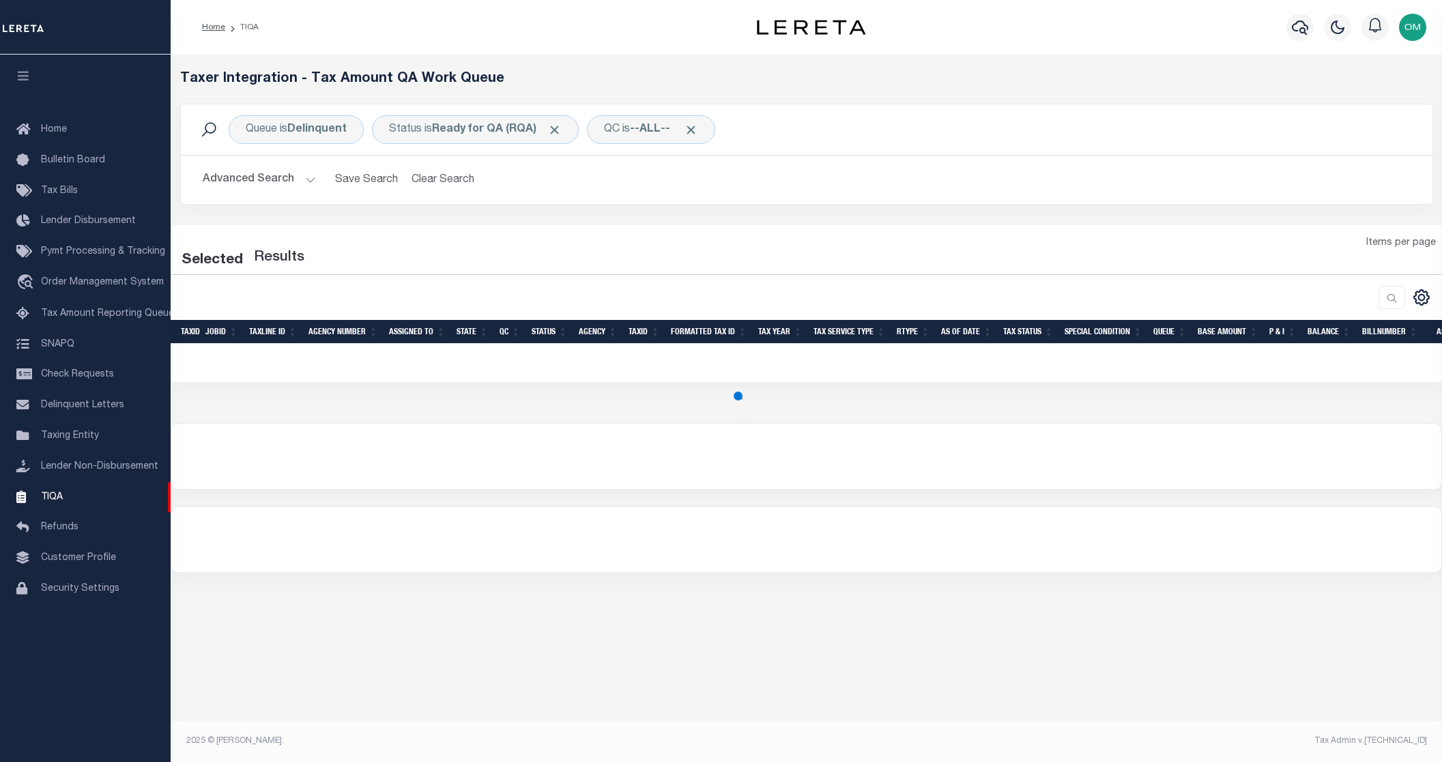
select select "200"
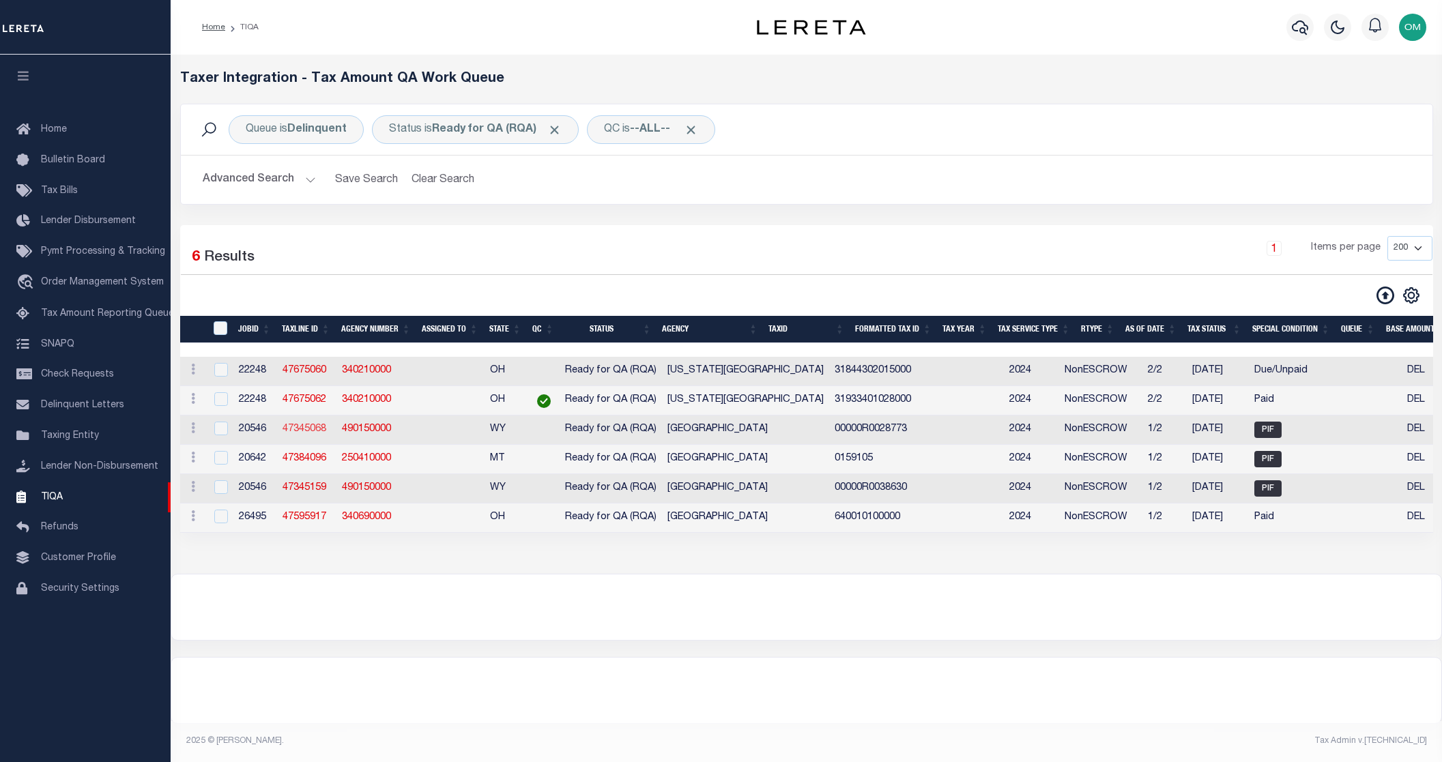
click at [314, 429] on link "47345068" at bounding box center [305, 430] width 44 height 10
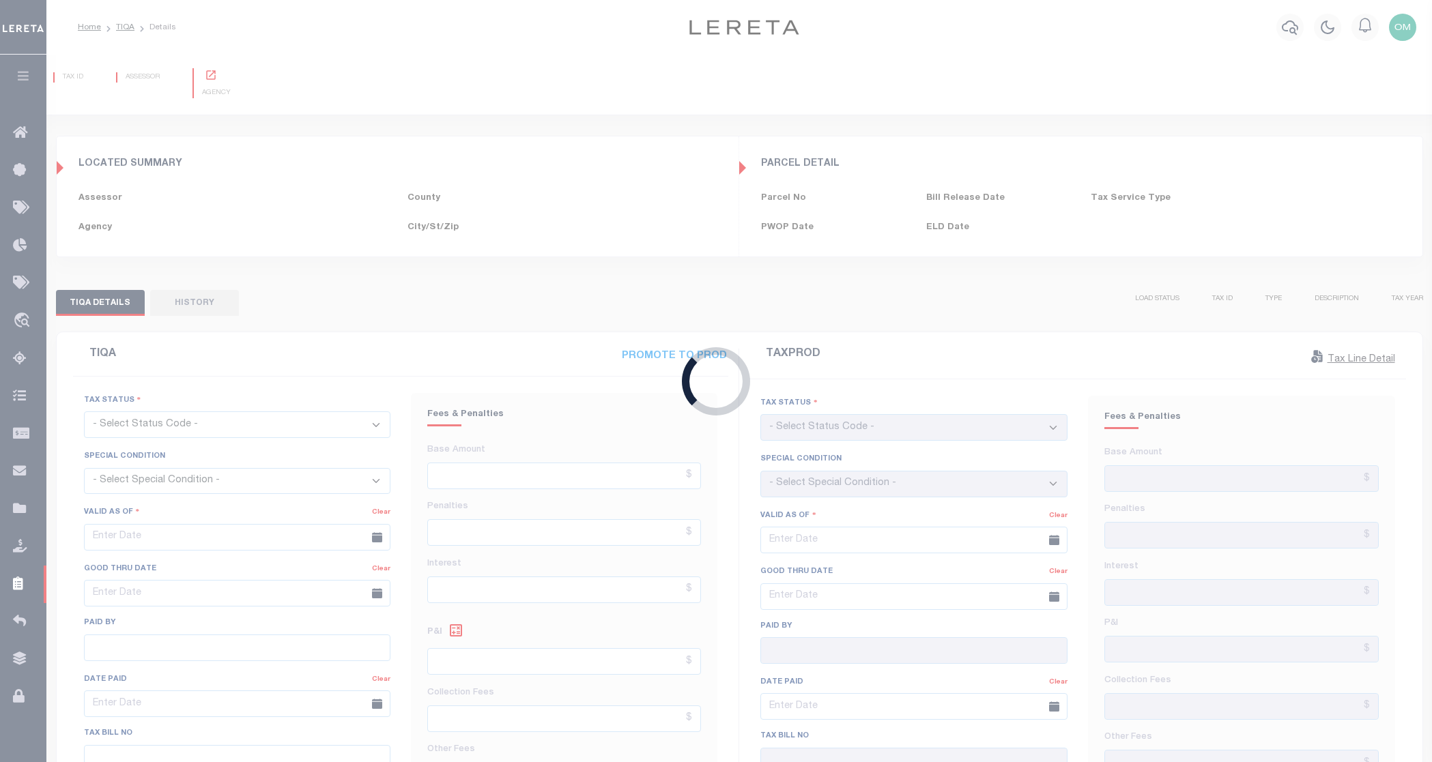
type input "11/26/2024"
type input "43561"
checkbox input "false"
type input "$3,112.98"
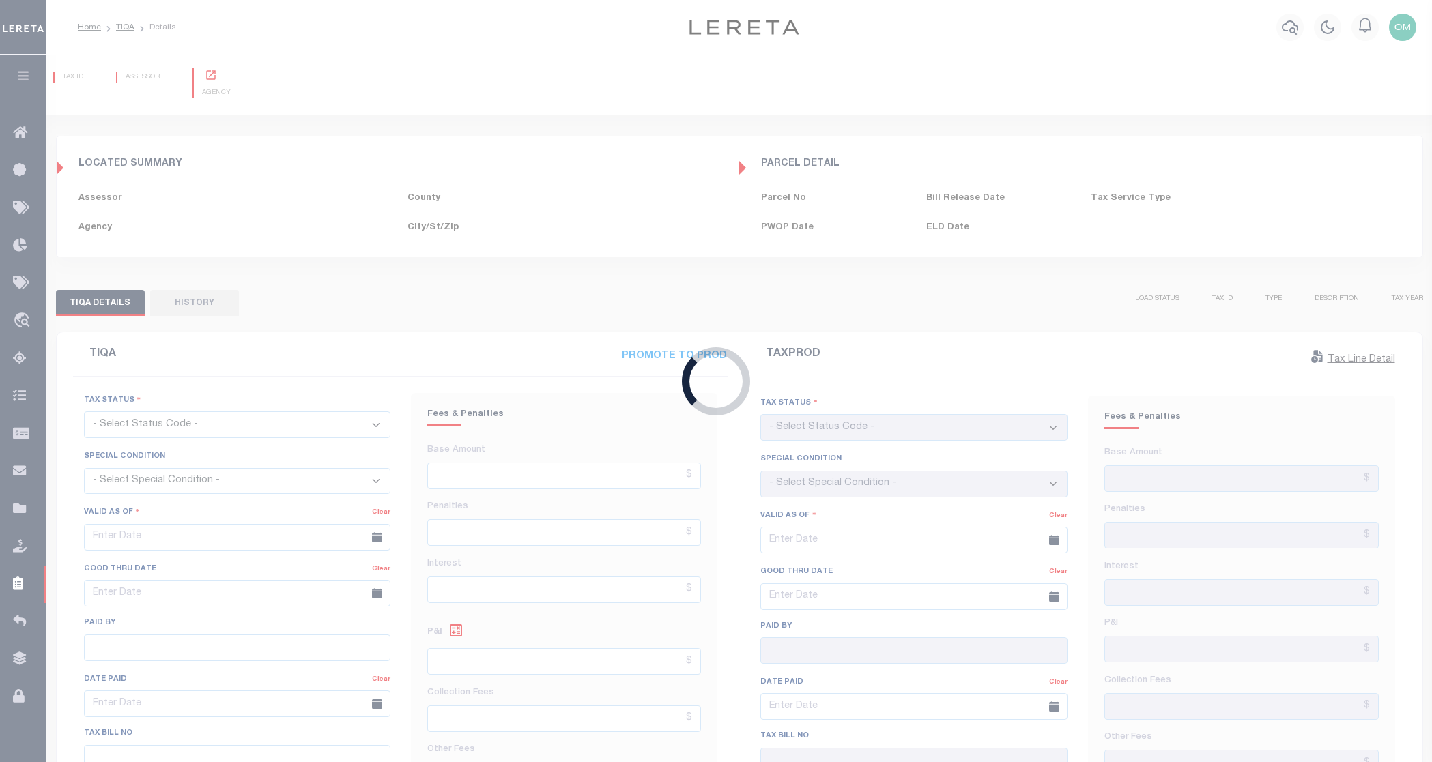
type input "$0"
type input "09/22/2025"
checkbox input "false"
select select "PIF"
select select "NW2"
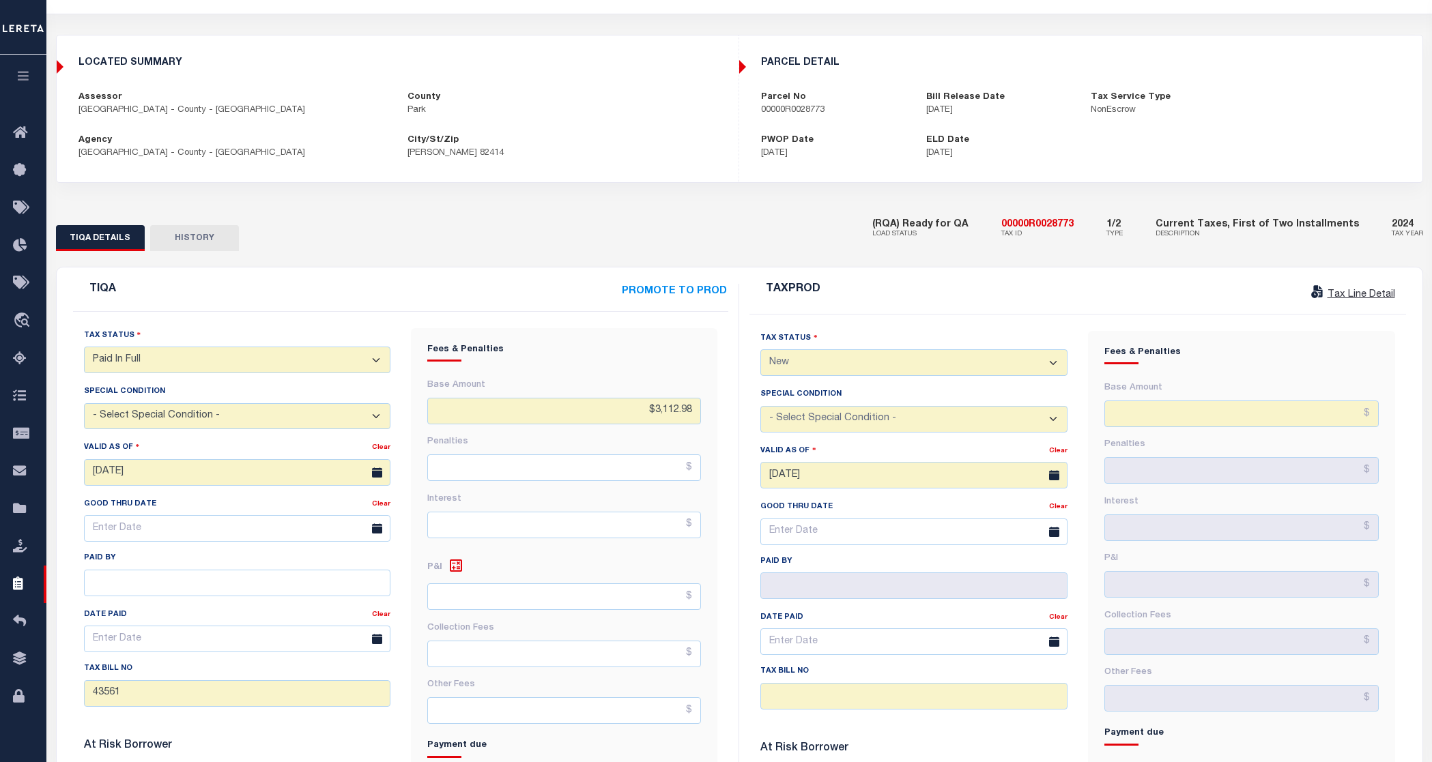
scroll to position [32, 0]
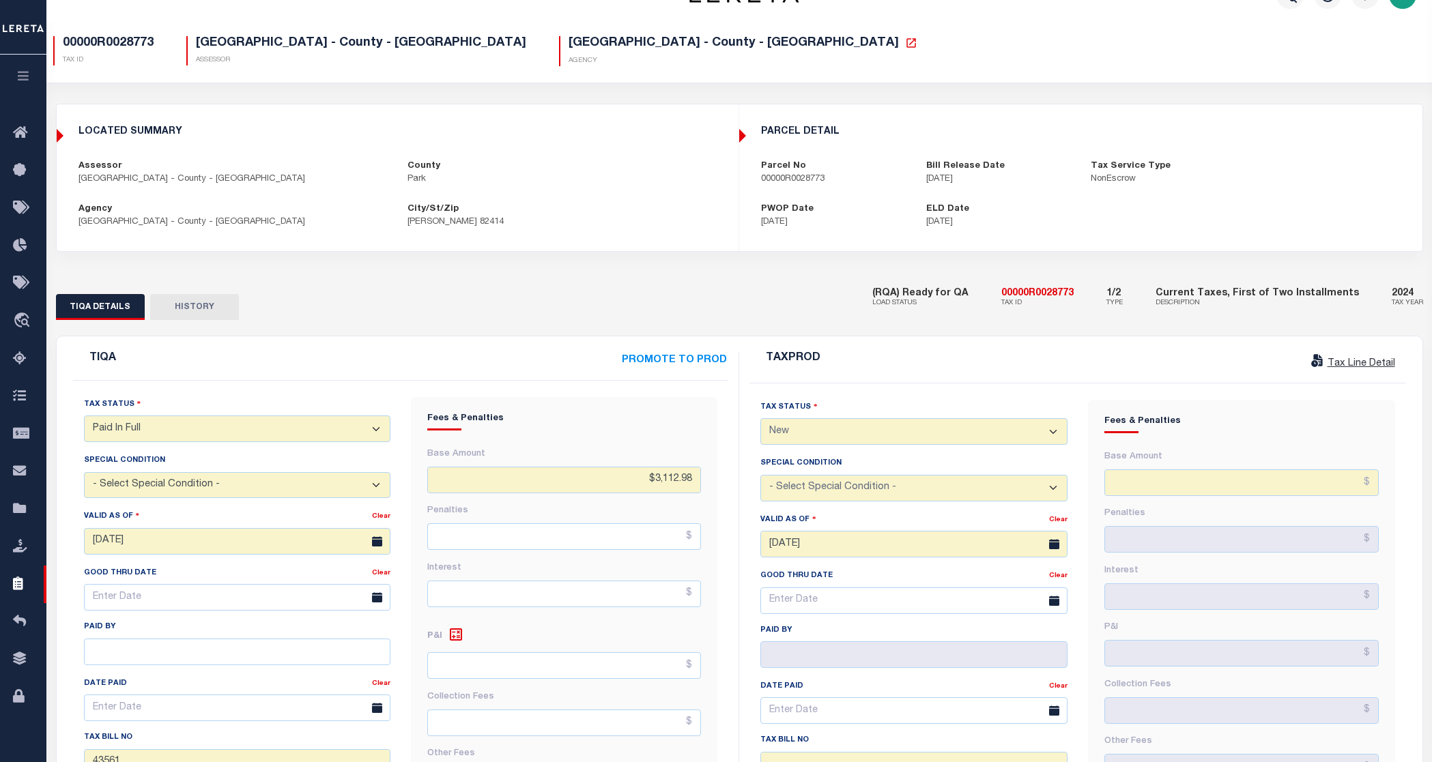
click at [195, 302] on button "HISTORY" at bounding box center [194, 307] width 89 height 26
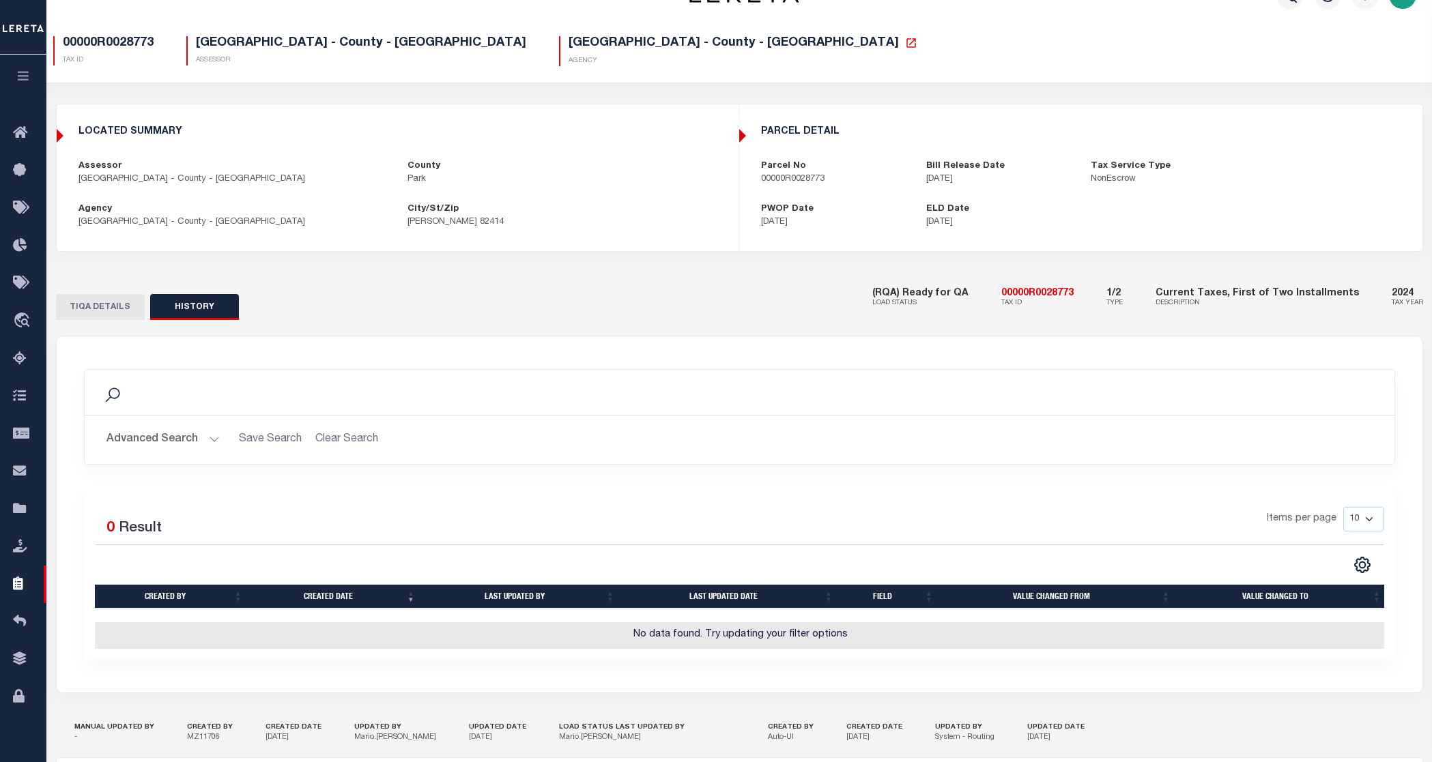
click at [16, 68] on button "button" at bounding box center [23, 78] width 46 height 46
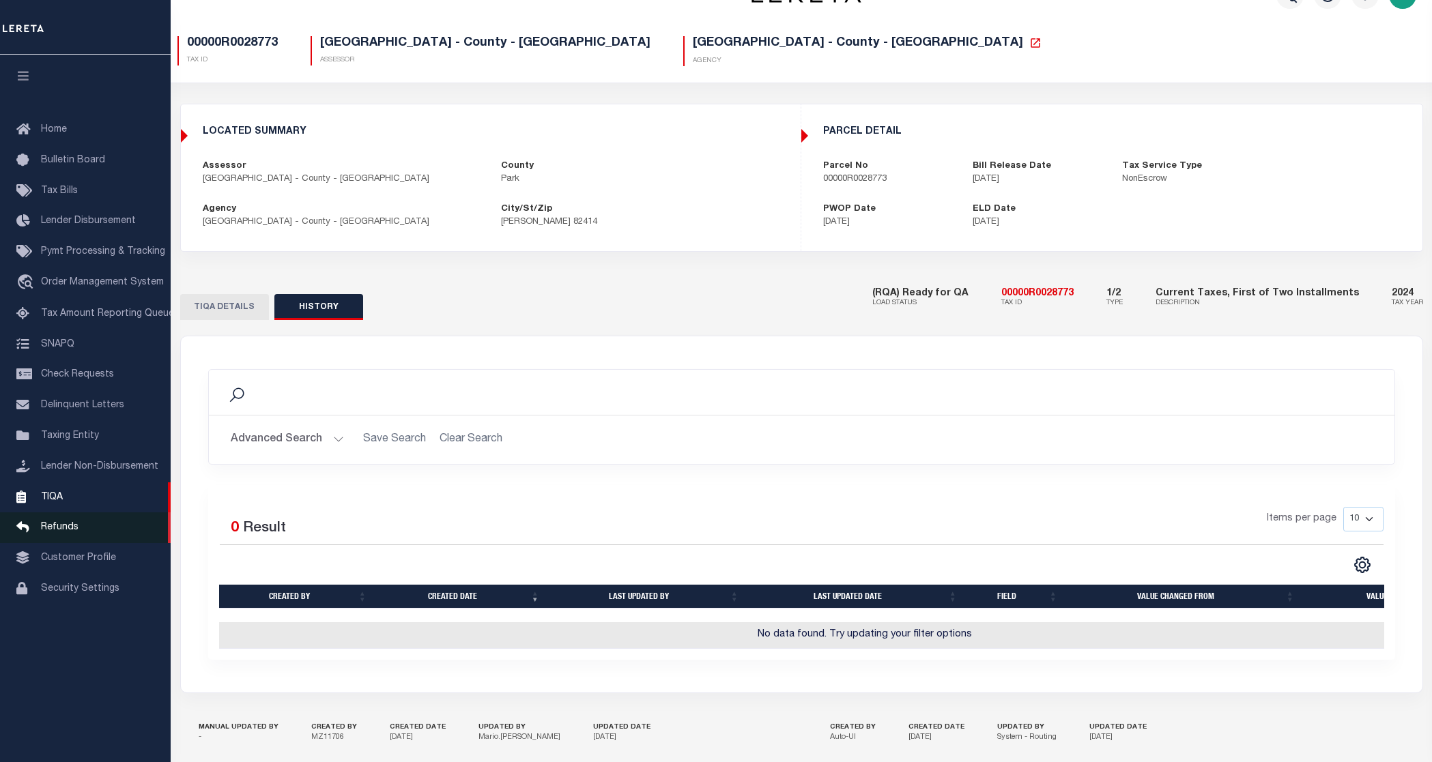
click at [53, 532] on span "Refunds" at bounding box center [60, 528] width 38 height 10
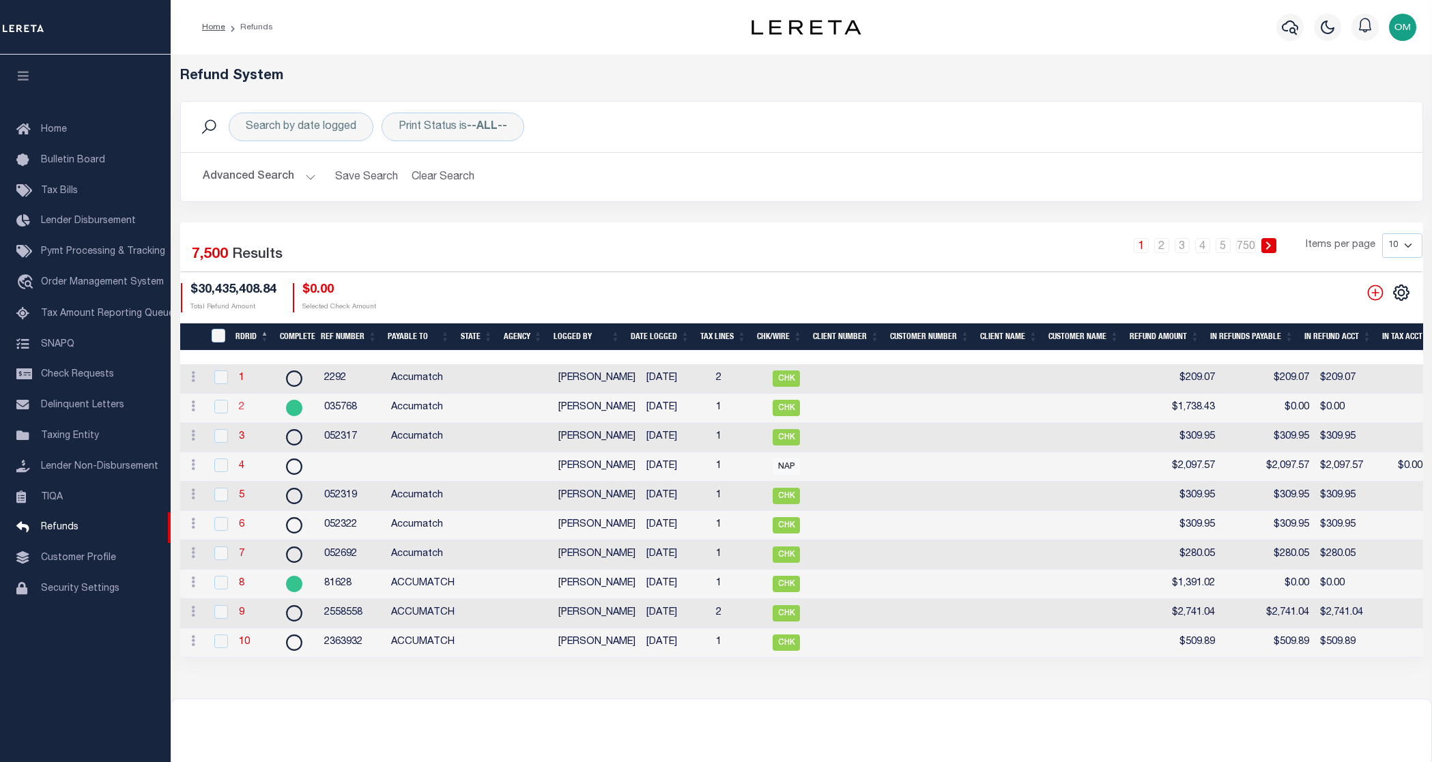
click at [243, 408] on link "2" at bounding box center [241, 408] width 5 height 10
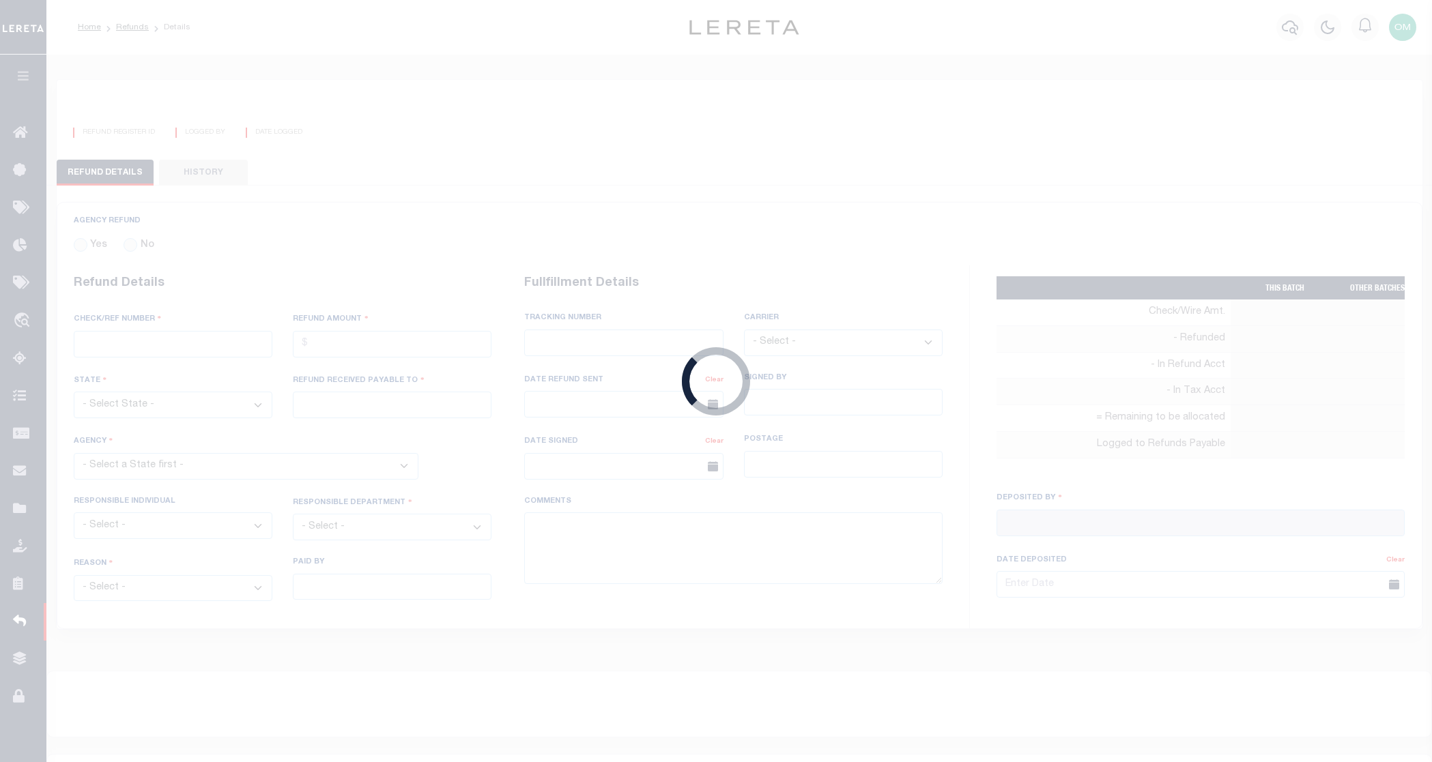
radio input "true"
type input "035768"
type input "$1,738.43"
type input "Accumatch"
select select "OUT"
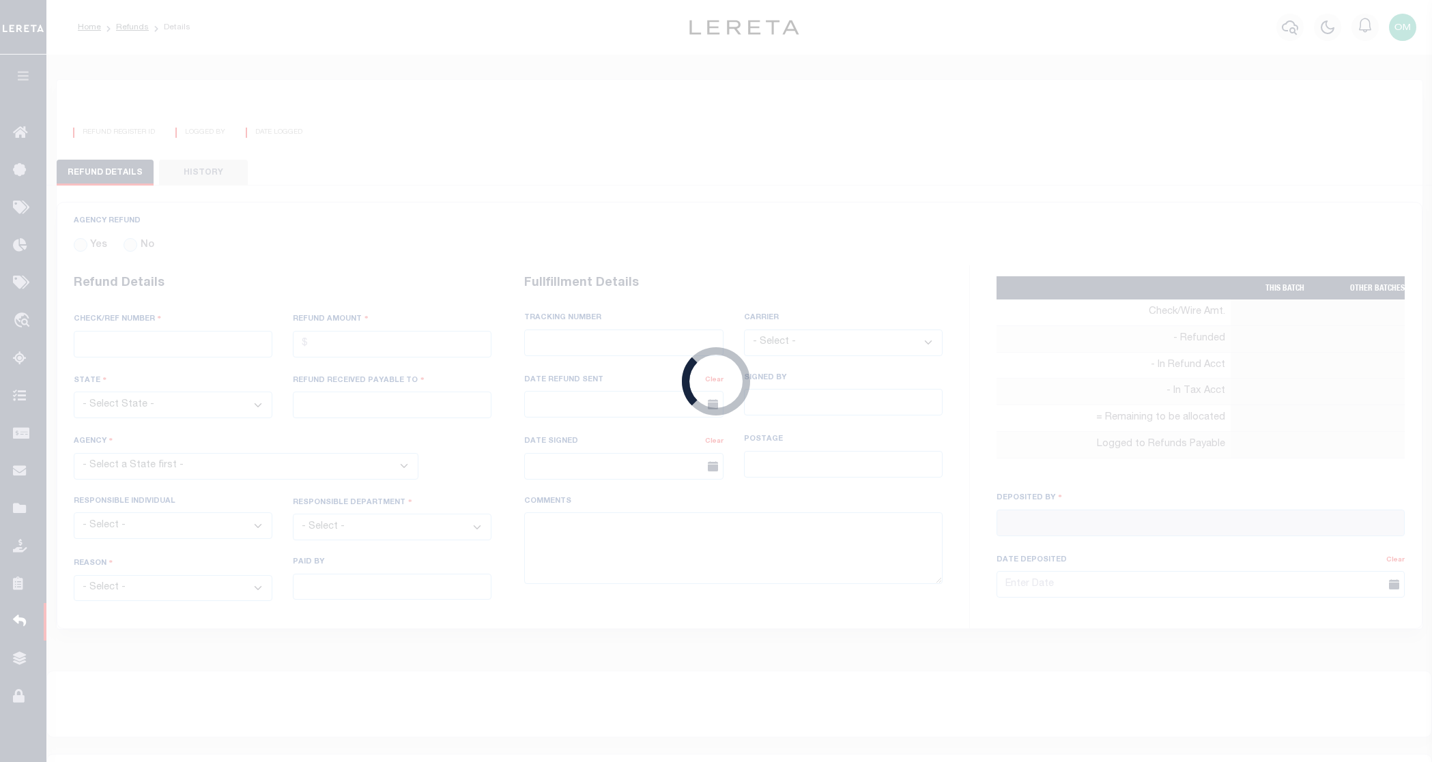
select select "DUP"
type textarea "*** SYSTEM TEST *** Customer has been refunded *** NEEDS TO BE DELETED ***"
type input "Mandy Combs"
type input "05/03/2018"
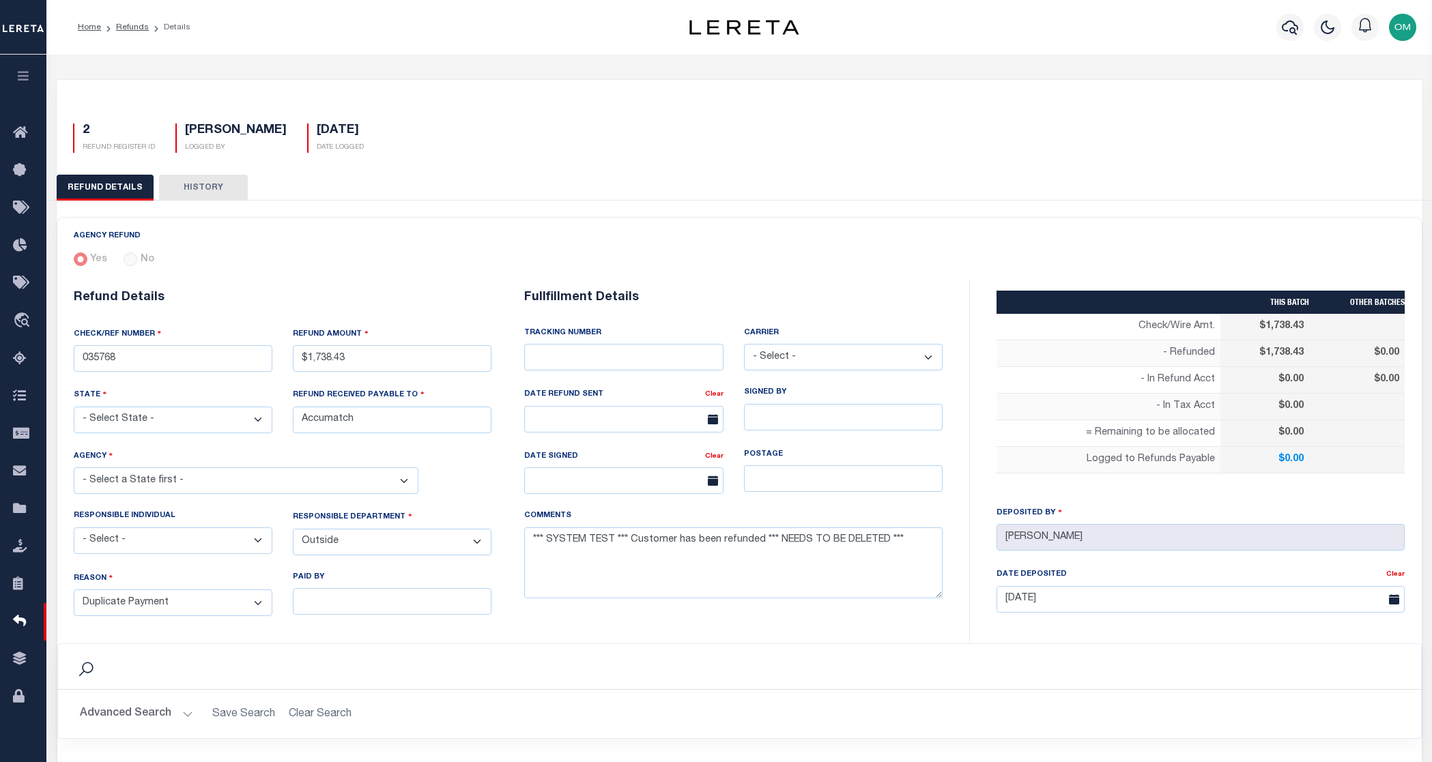
click at [203, 178] on button "HISTORY" at bounding box center [203, 188] width 89 height 26
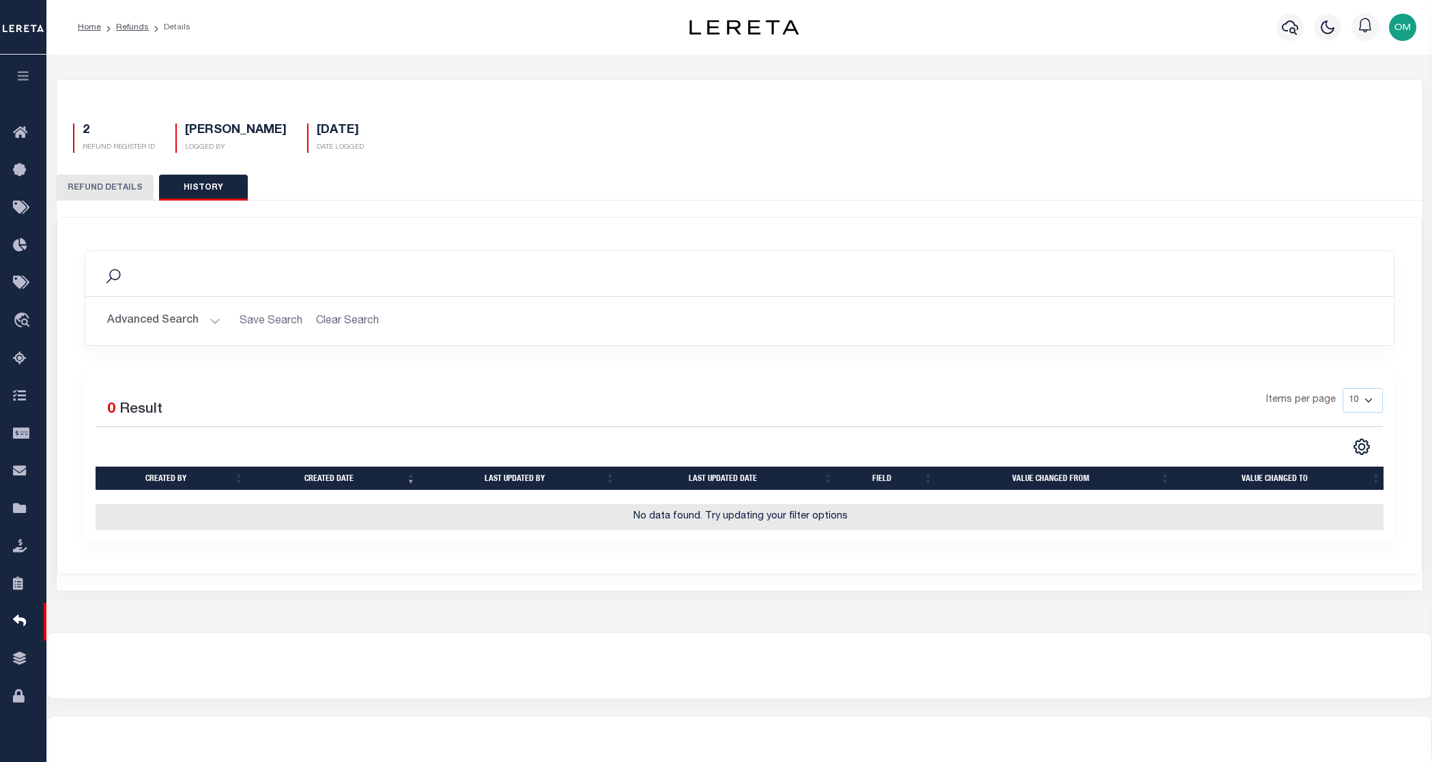
click at [20, 72] on icon "button" at bounding box center [24, 76] width 16 height 12
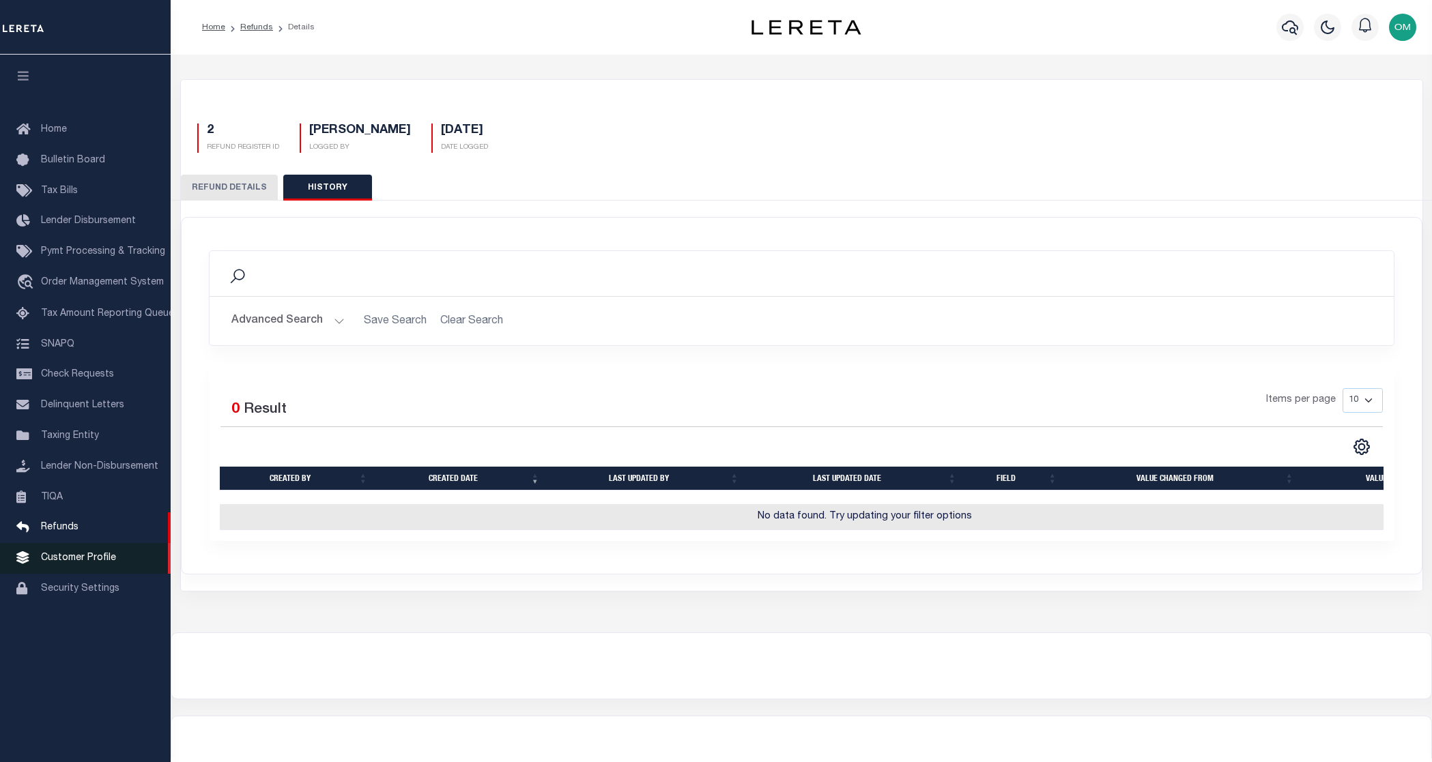
click at [81, 558] on link "Customer Profile" at bounding box center [85, 558] width 171 height 31
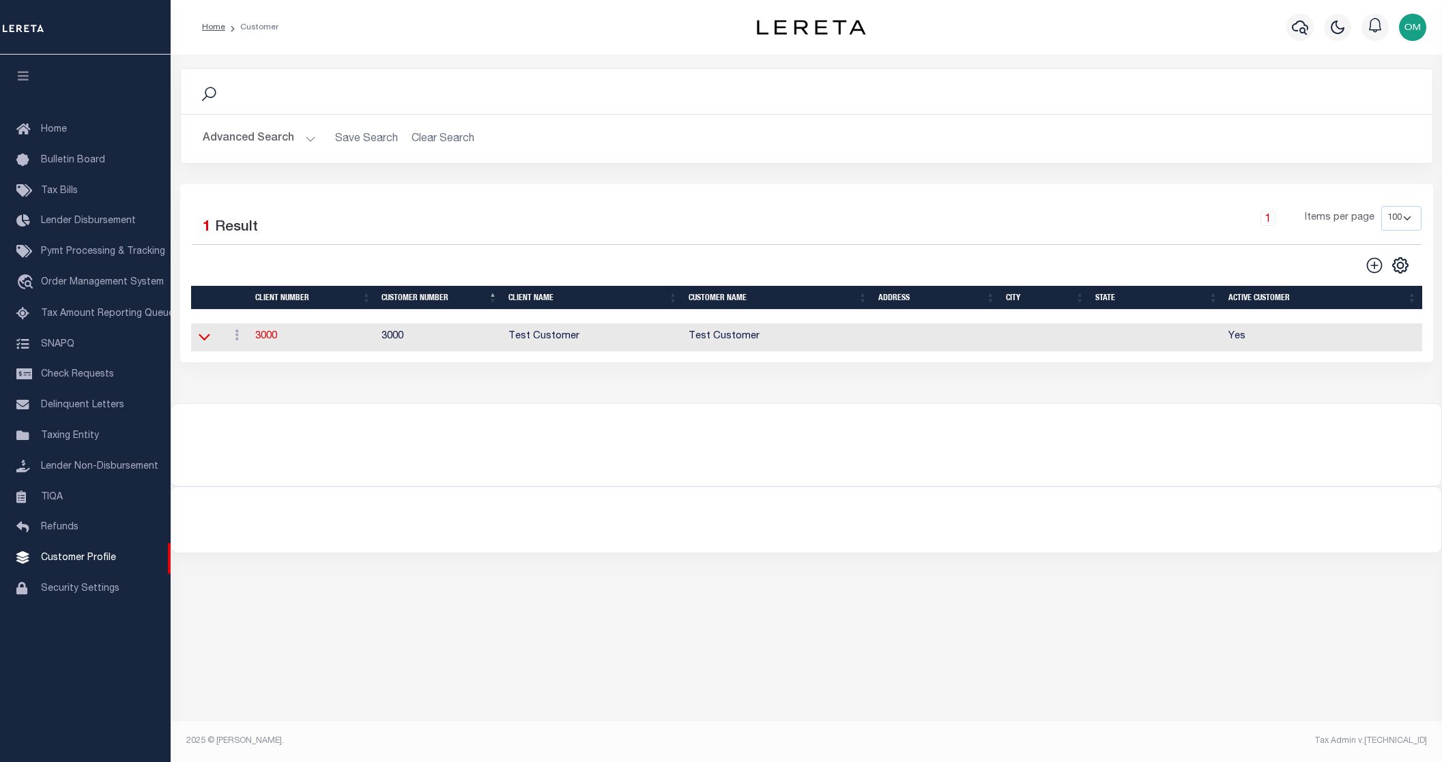
click at [199, 344] on icon at bounding box center [205, 337] width 12 height 14
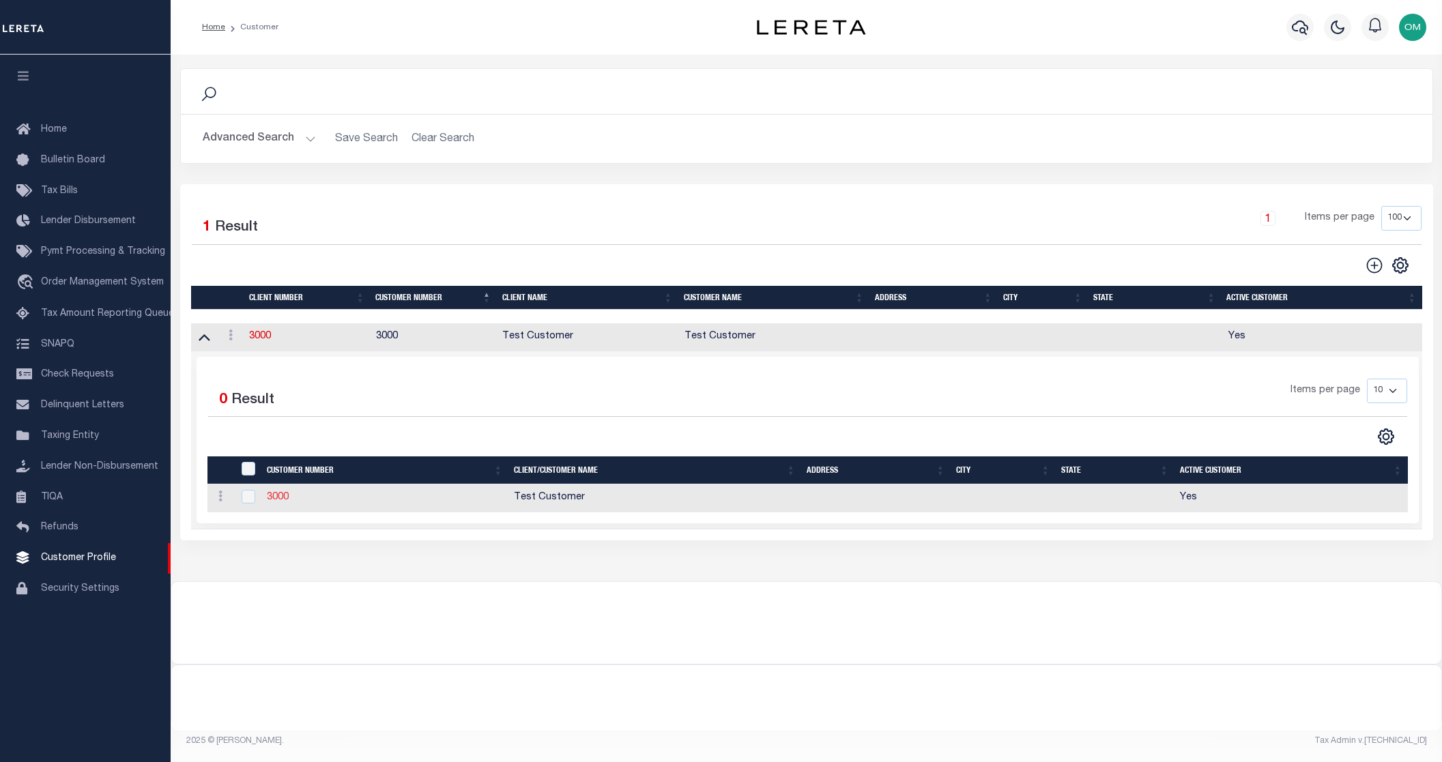
click at [287, 500] on link "3000" at bounding box center [278, 498] width 22 height 10
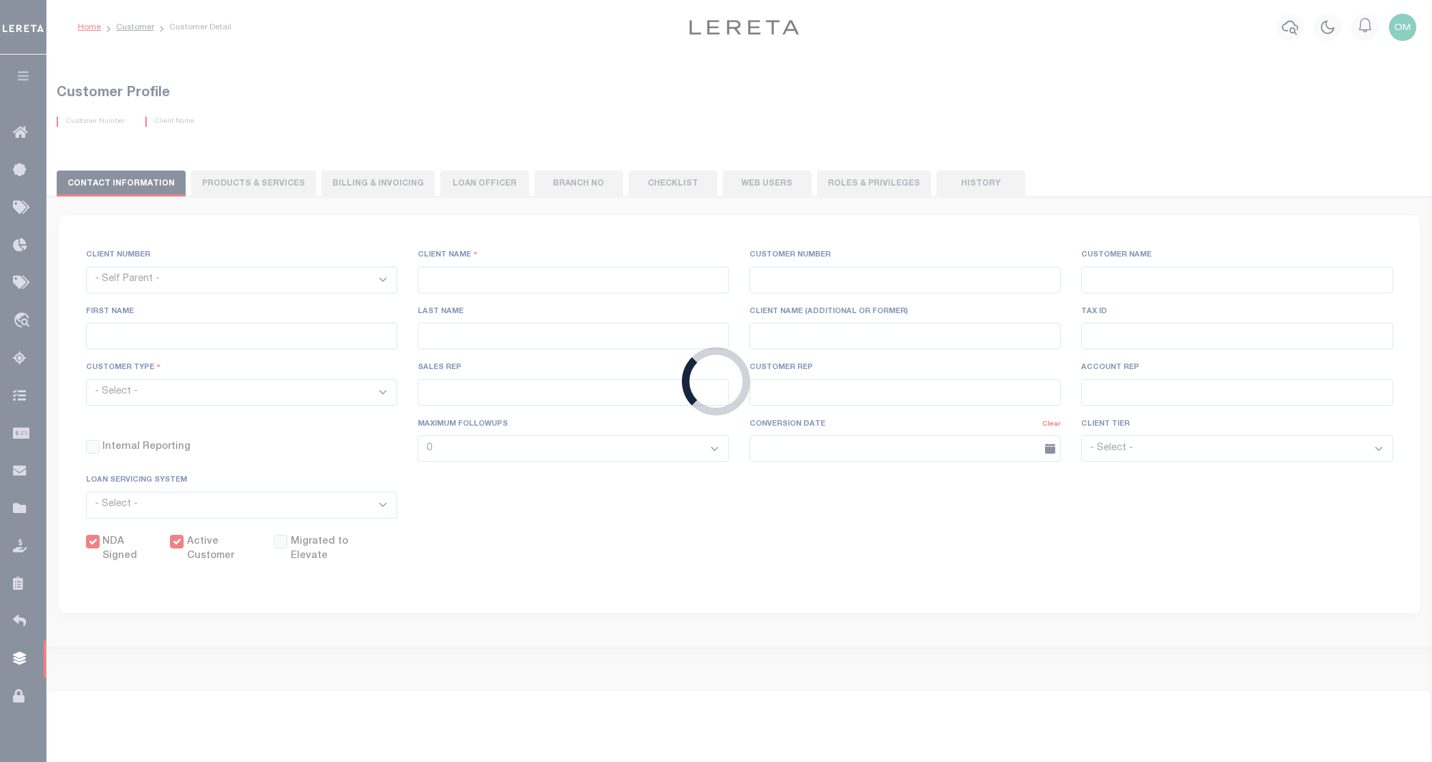
select select
type input "Test Customer"
type input "3000"
type input "Test Customer"
type input "Test"
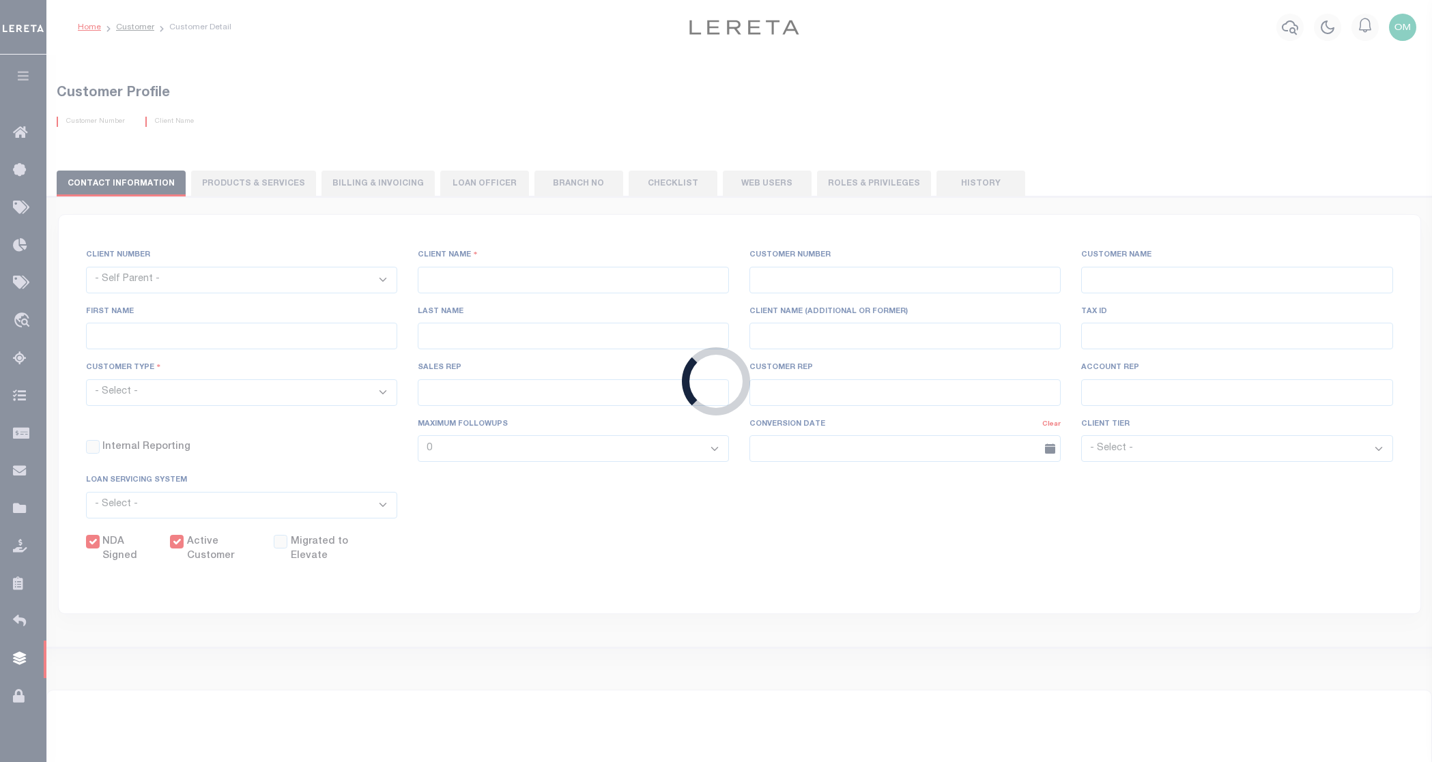
type input "Customer"
select select "Residential"
checkbox input "true"
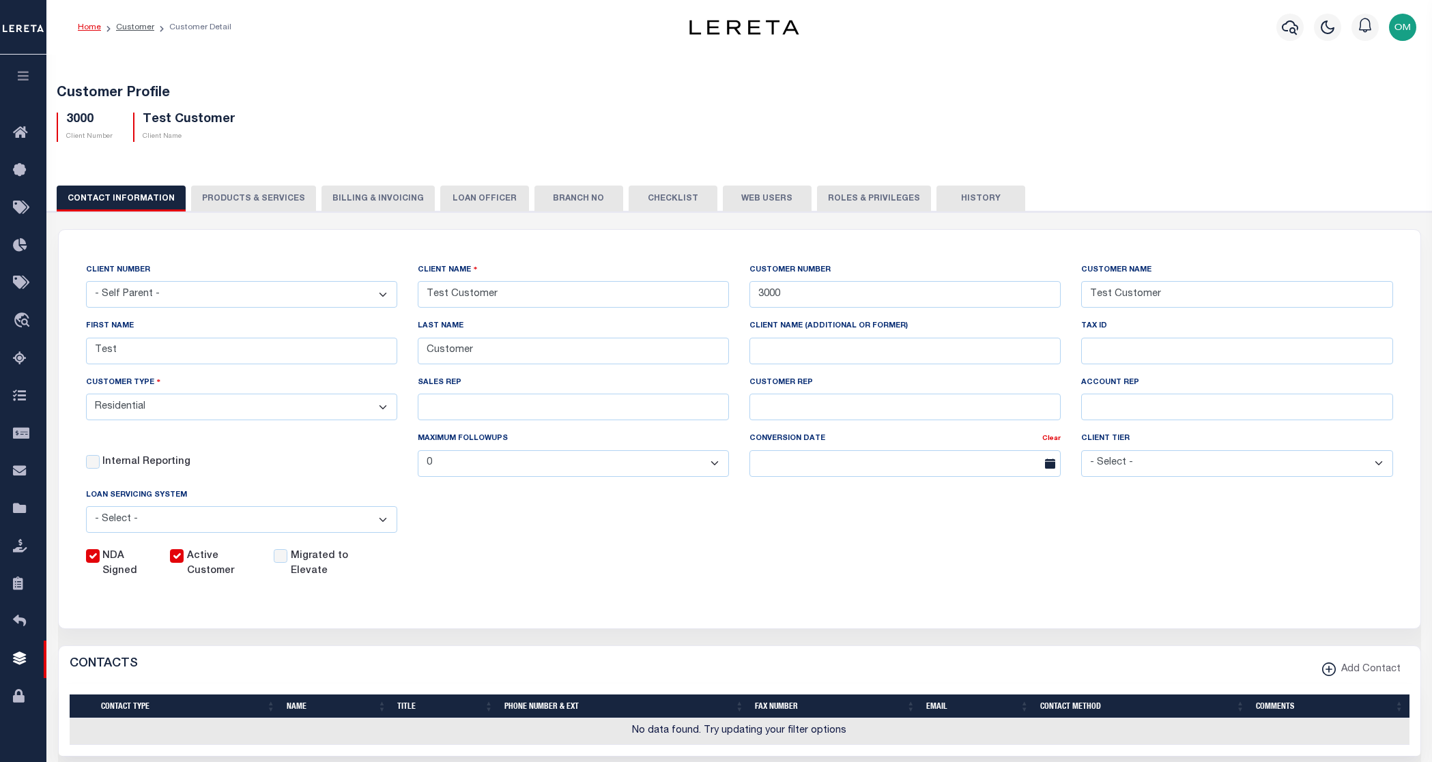
click at [261, 195] on button "PRODUCTS & SERVICES" at bounding box center [253, 199] width 125 height 26
radio input "true"
checkbox input "true"
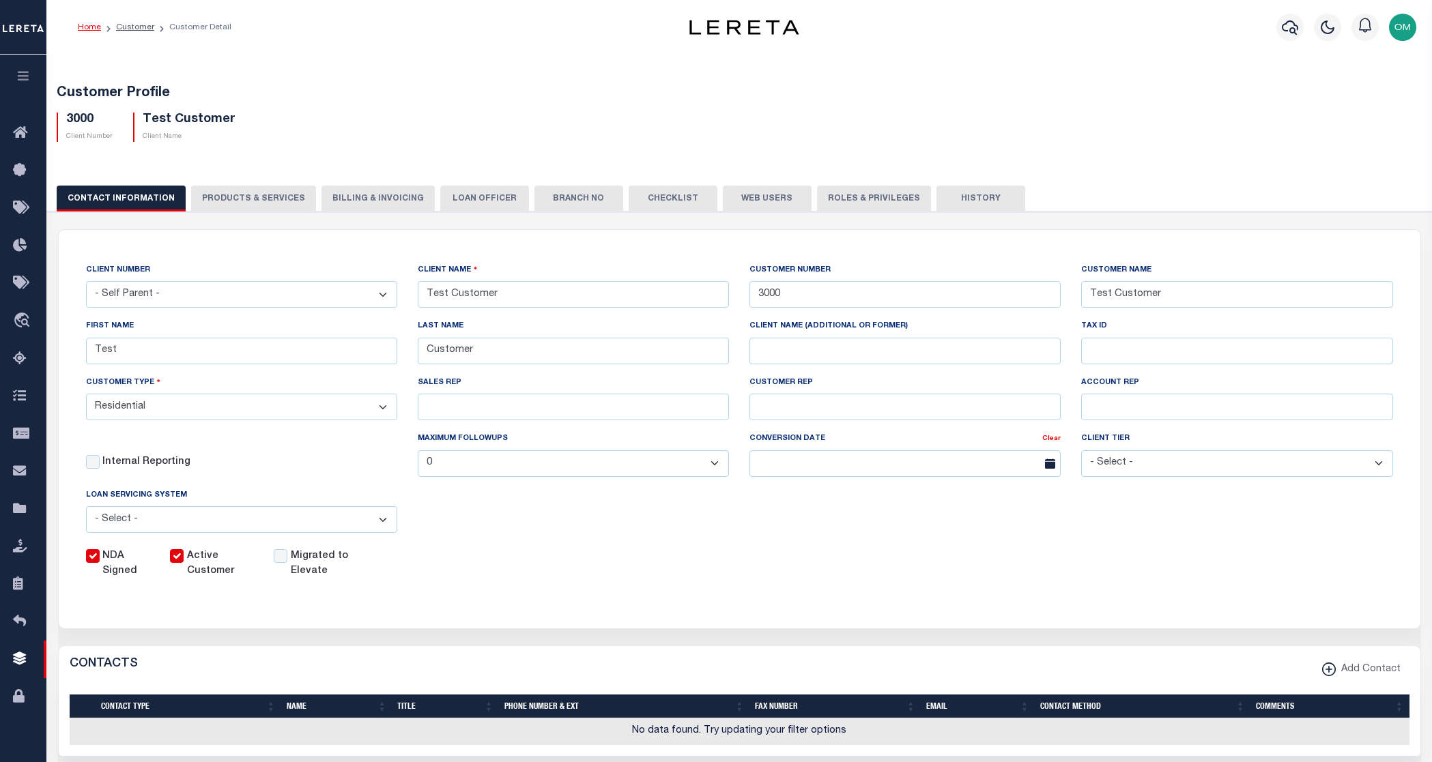
checkbox input "true"
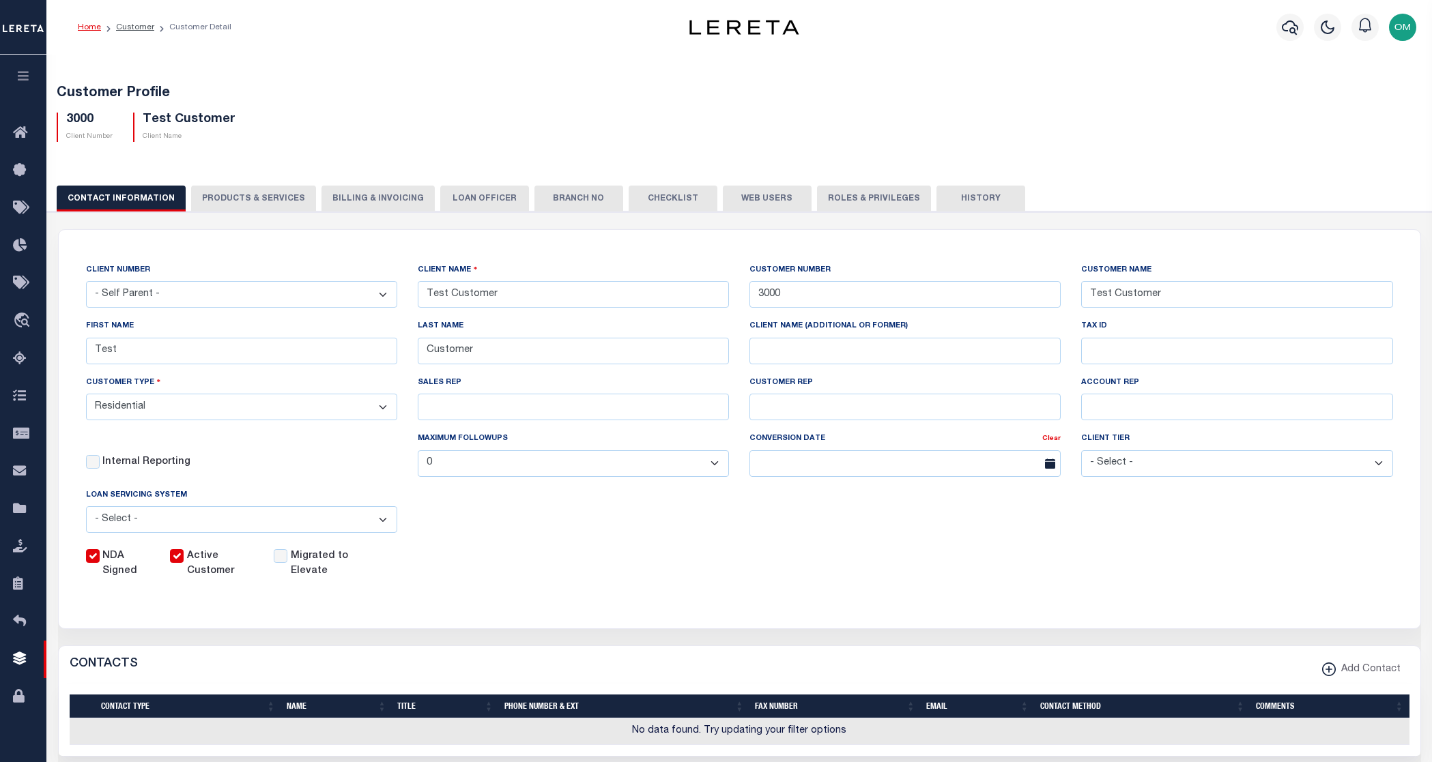
checkbox input "true"
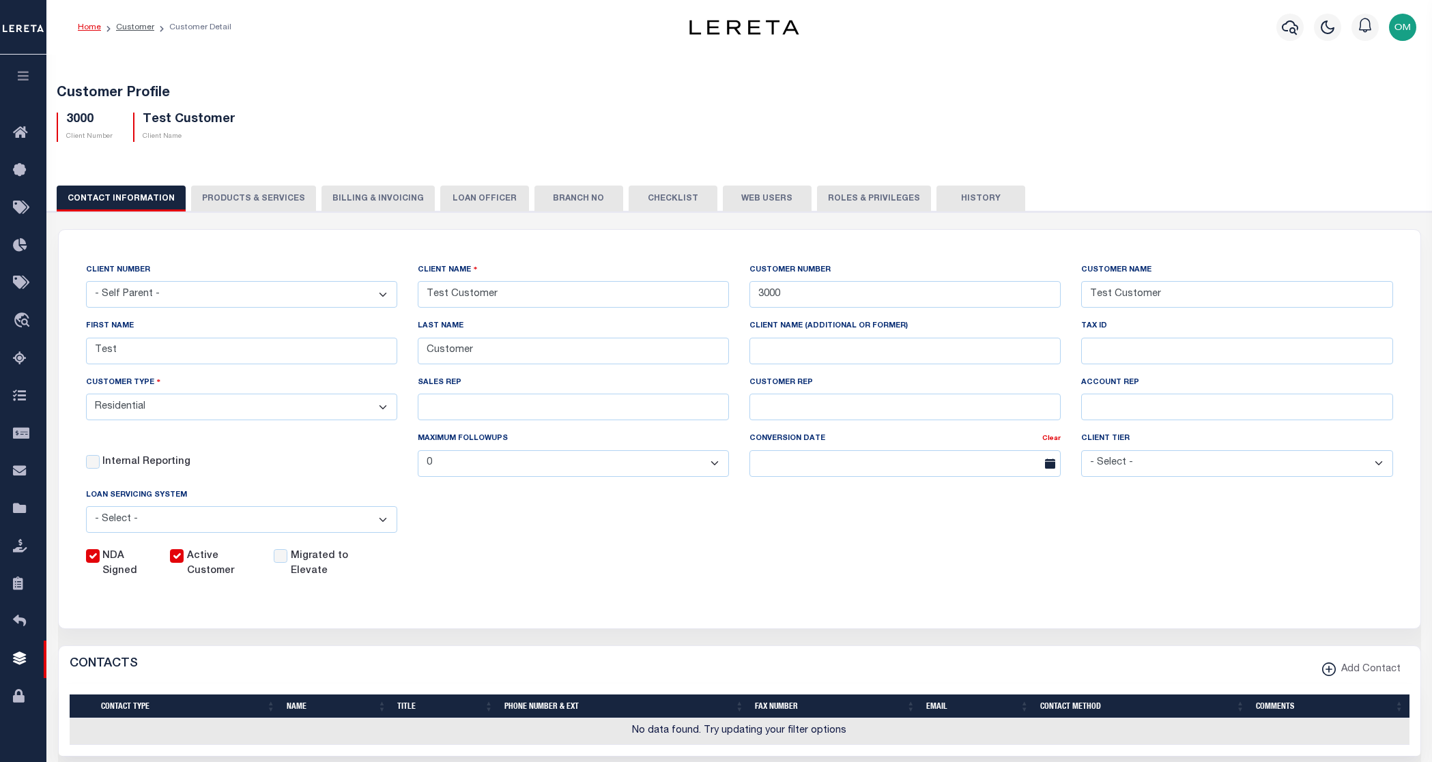
checkbox input "true"
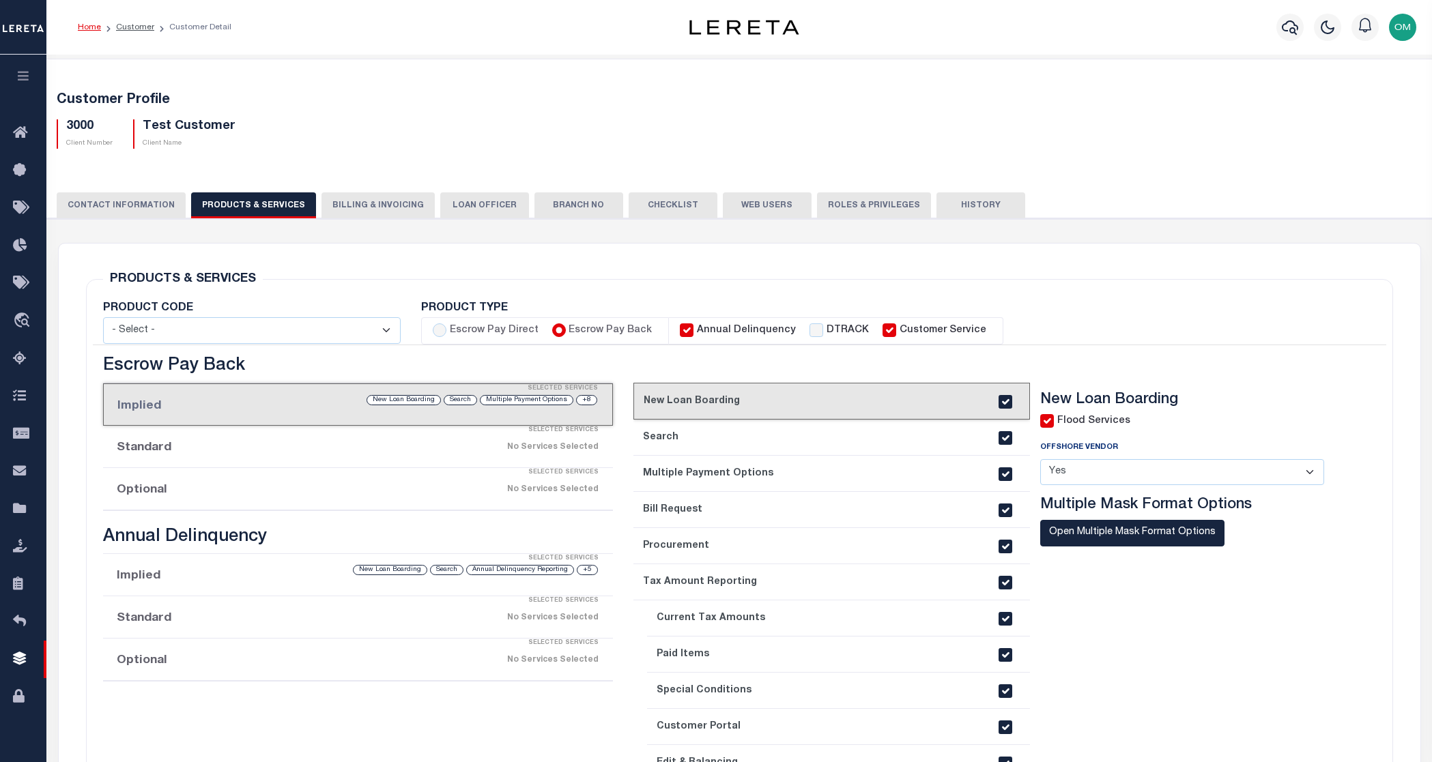
click at [354, 200] on button "Billing & Invoicing" at bounding box center [378, 205] width 113 height 26
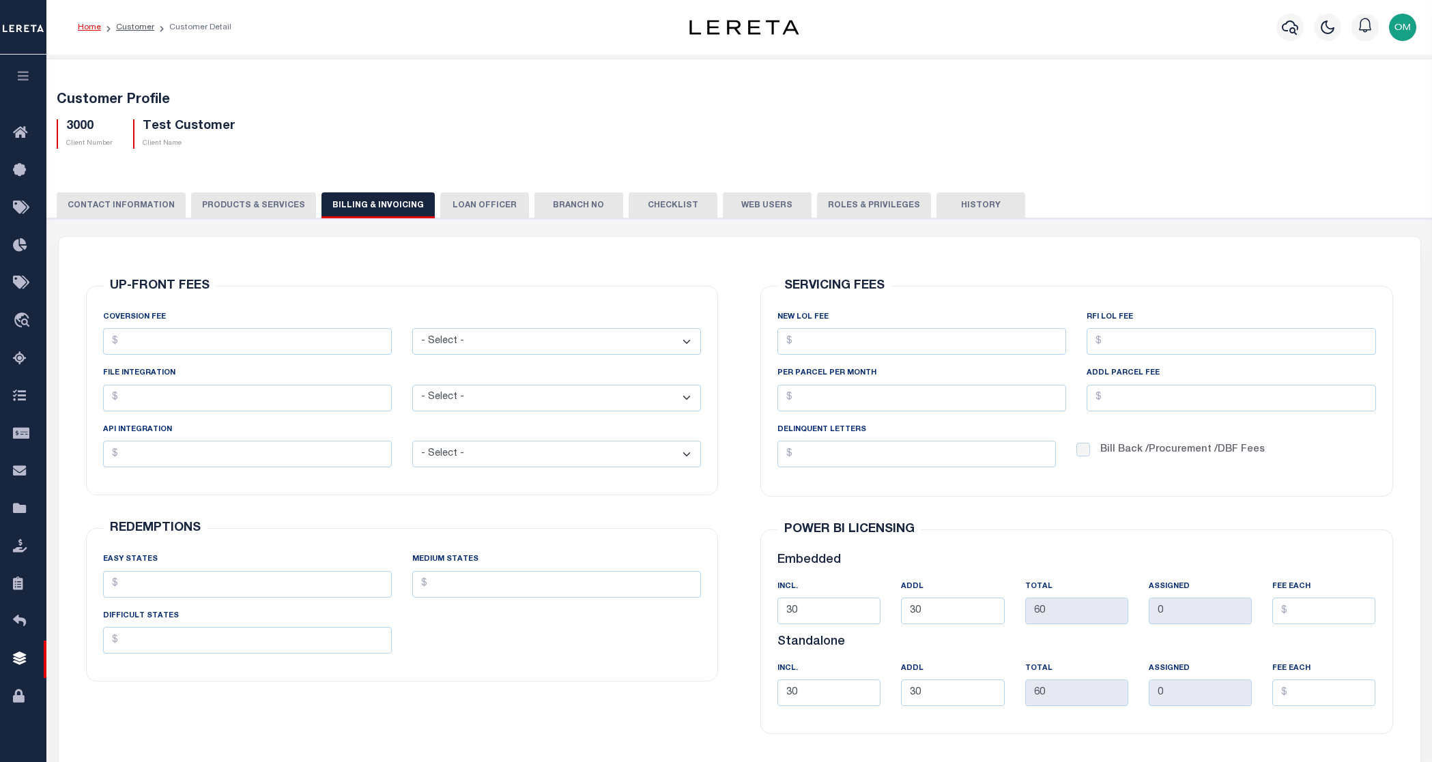
click at [448, 204] on button "LOAN OFFICER" at bounding box center [484, 205] width 89 height 26
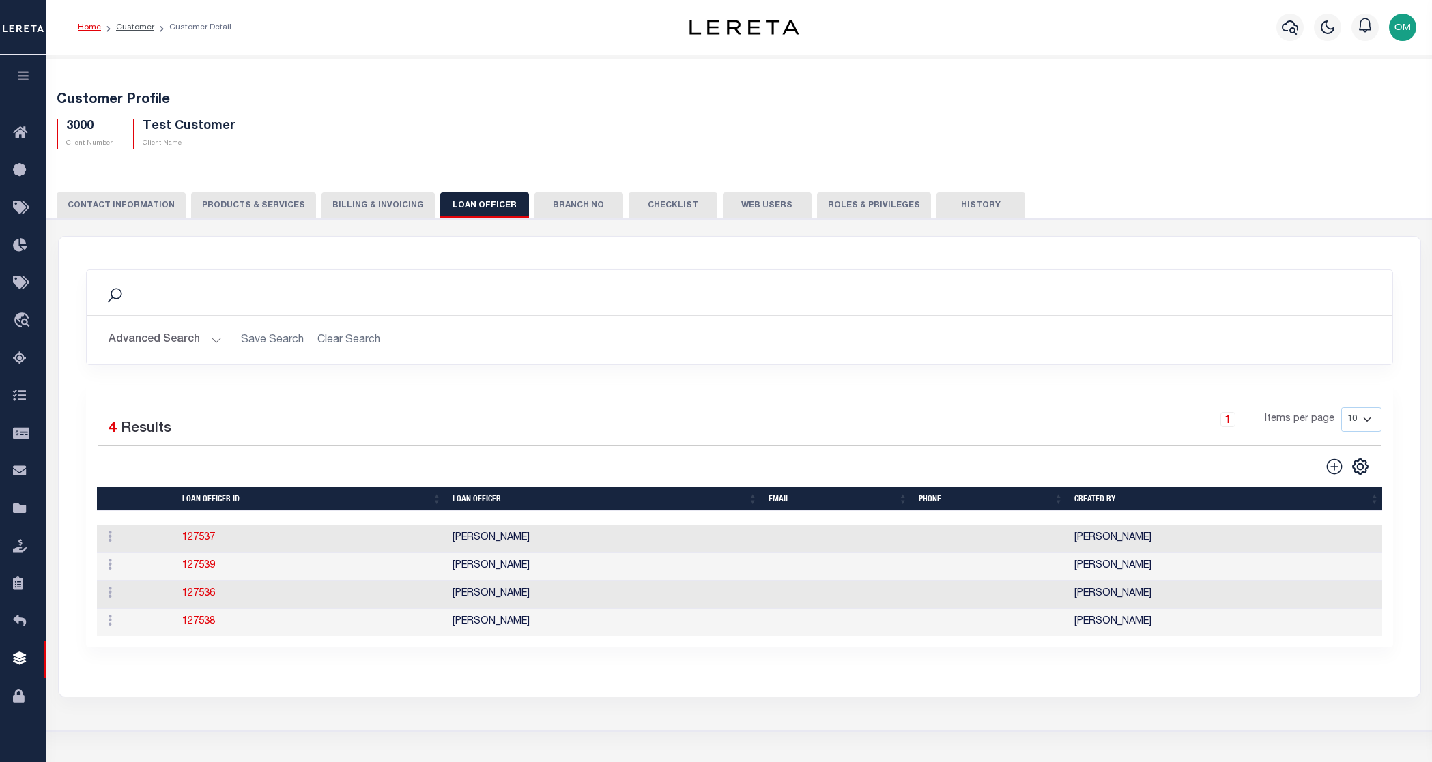
click at [547, 197] on button "Branch No" at bounding box center [578, 205] width 89 height 26
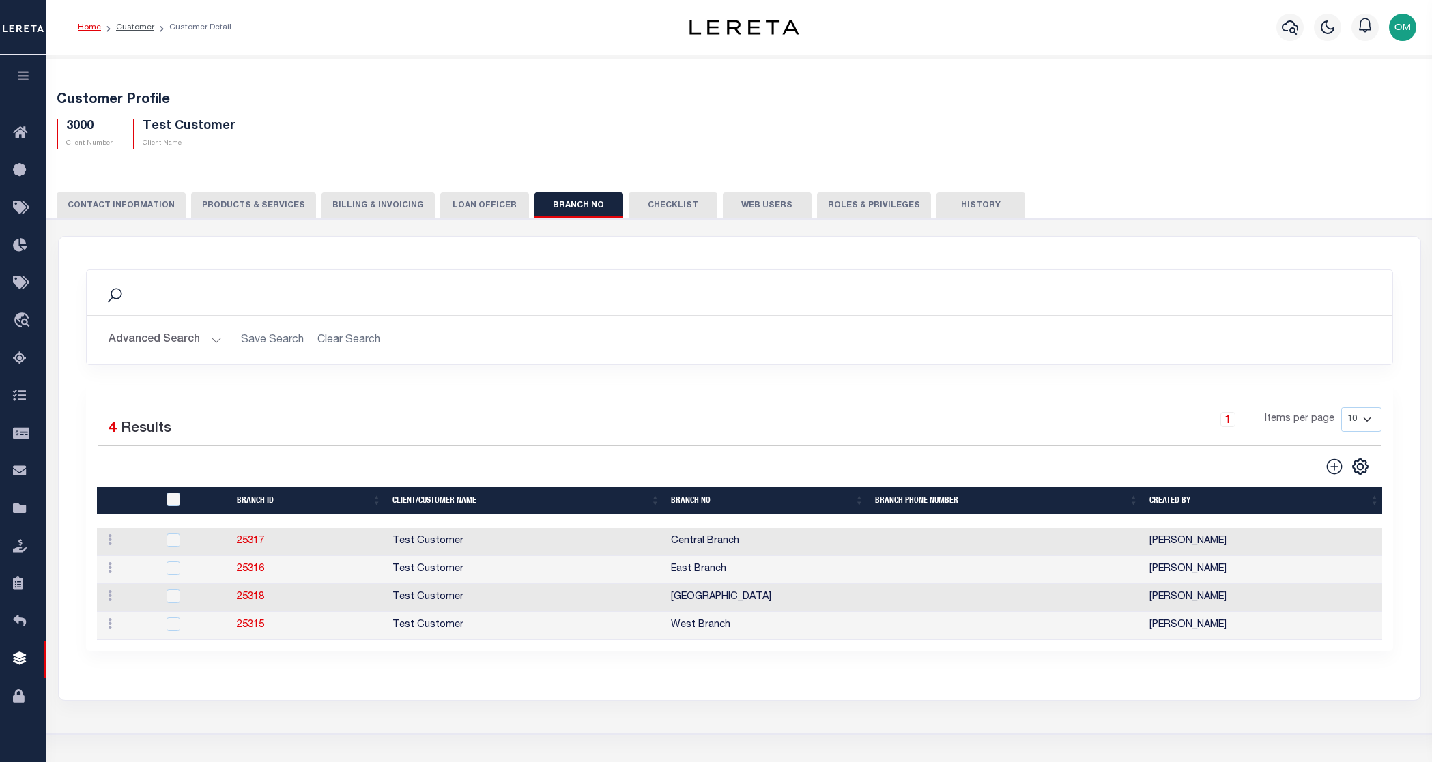
click at [640, 208] on button "Checklist" at bounding box center [673, 205] width 89 height 26
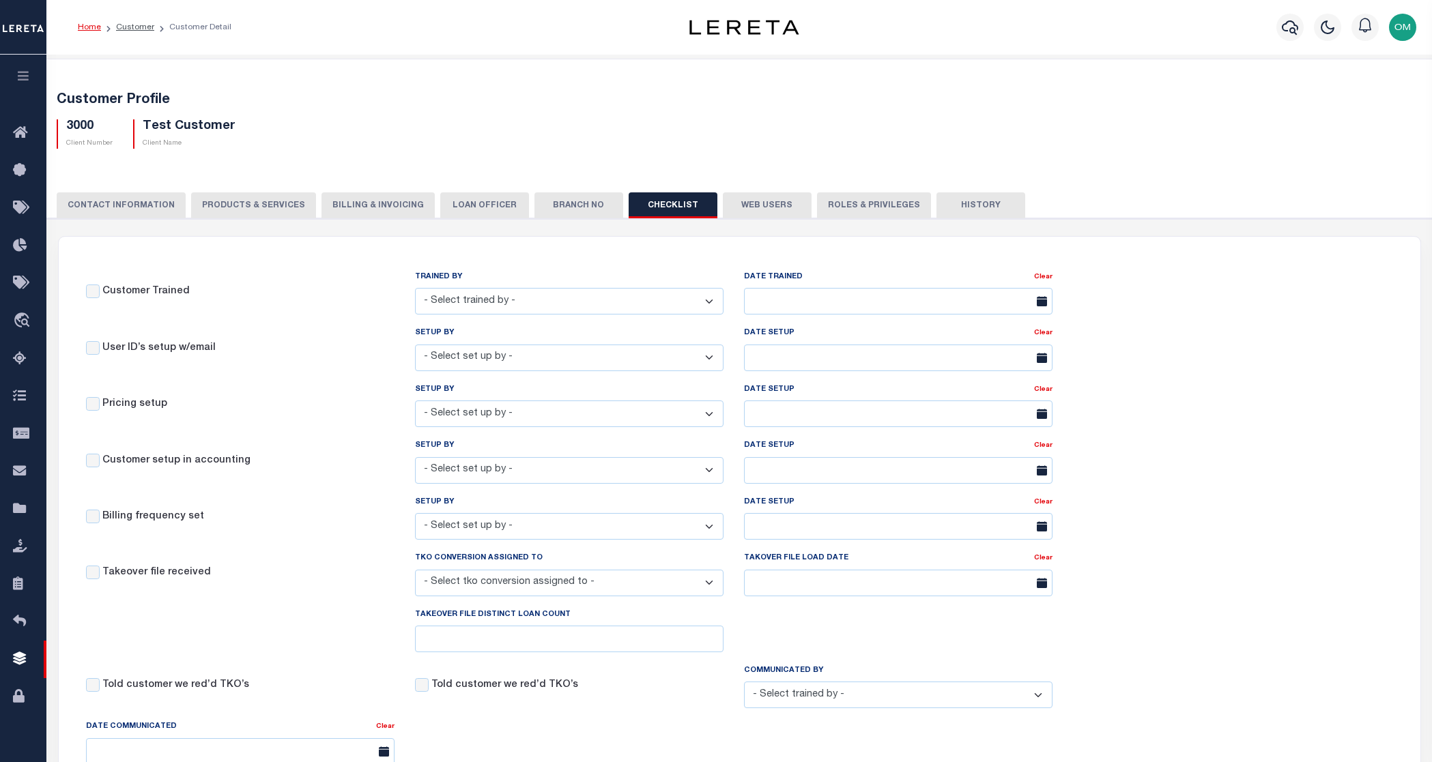
click at [733, 206] on button "Web Users" at bounding box center [767, 205] width 89 height 26
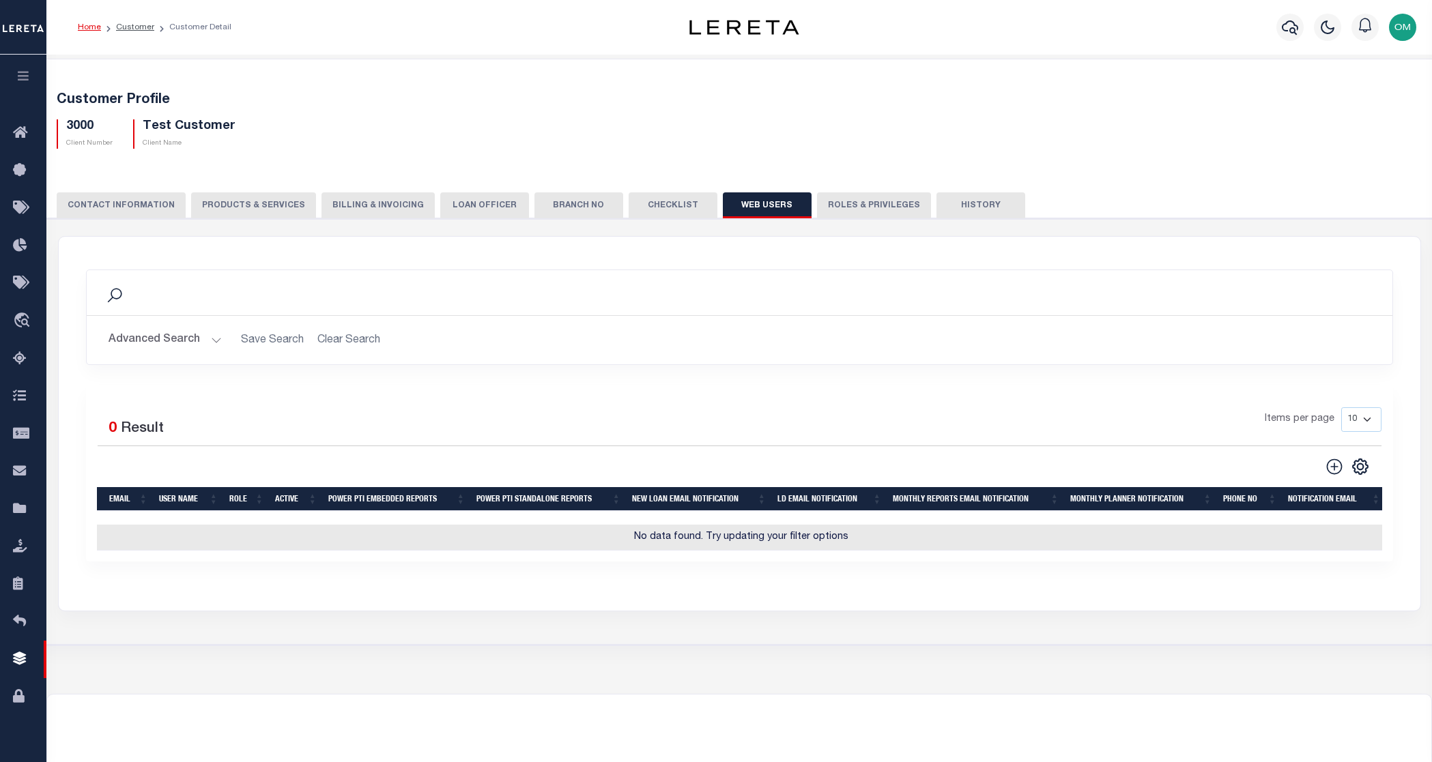
click at [817, 202] on button "Roles & Privileges" at bounding box center [874, 205] width 114 height 26
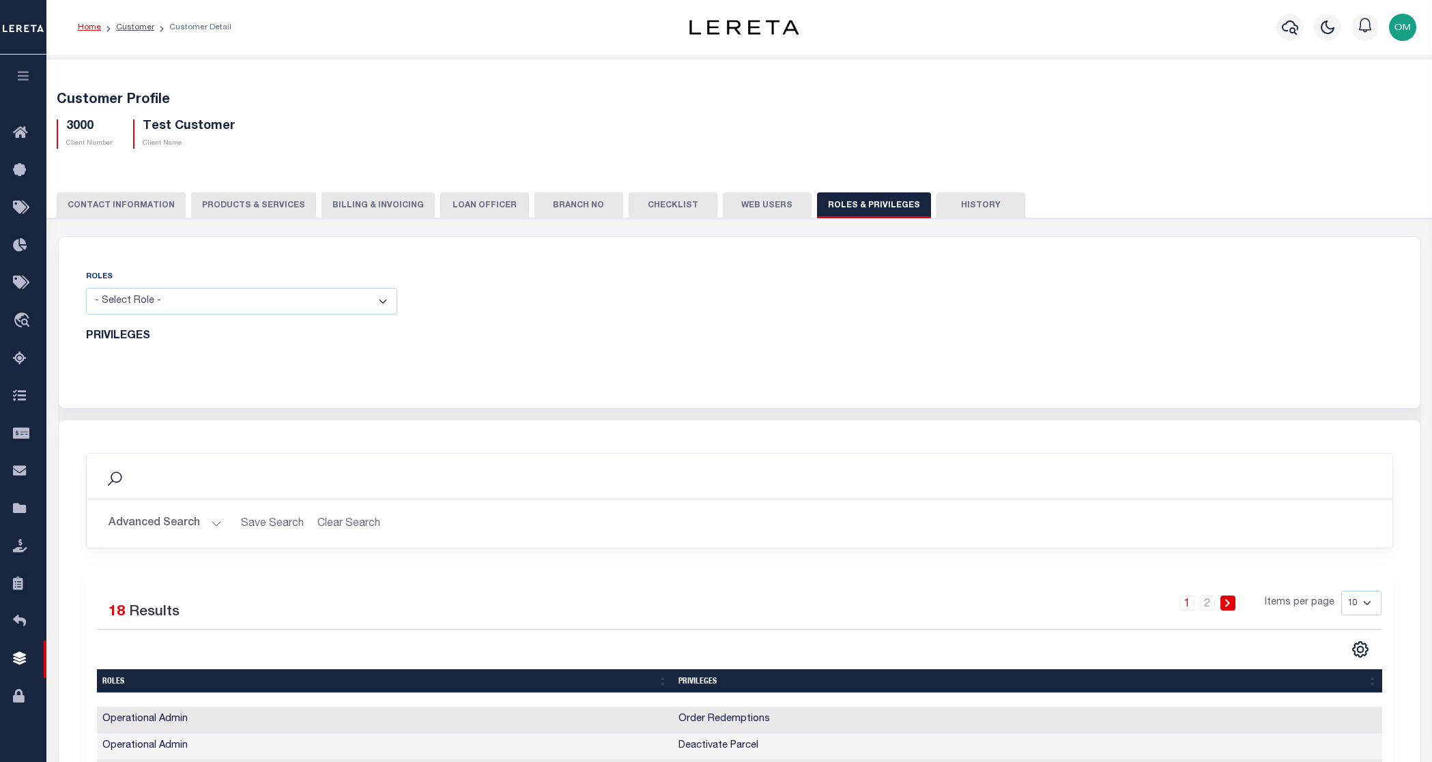
click at [937, 198] on button "History" at bounding box center [981, 205] width 89 height 26
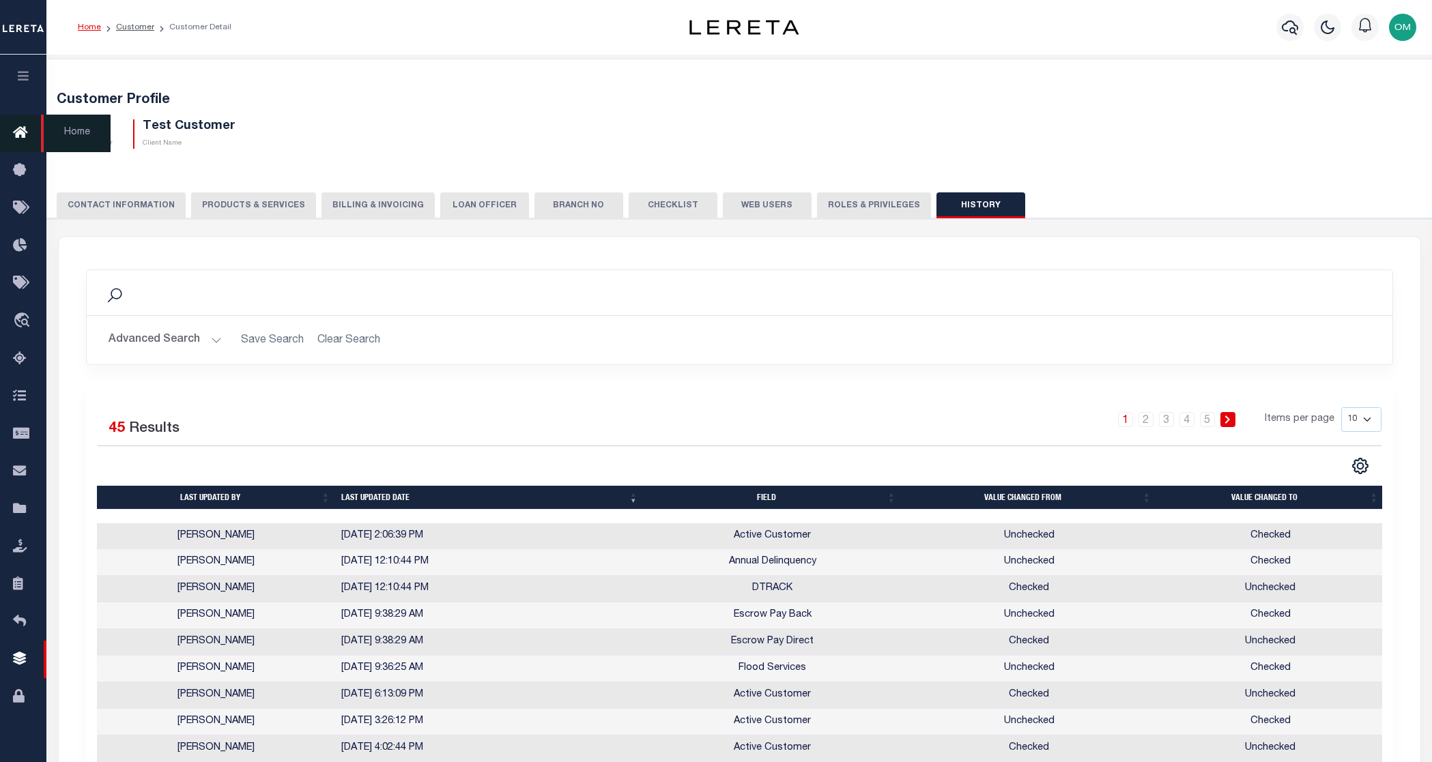
click at [27, 137] on icon at bounding box center [24, 133] width 22 height 17
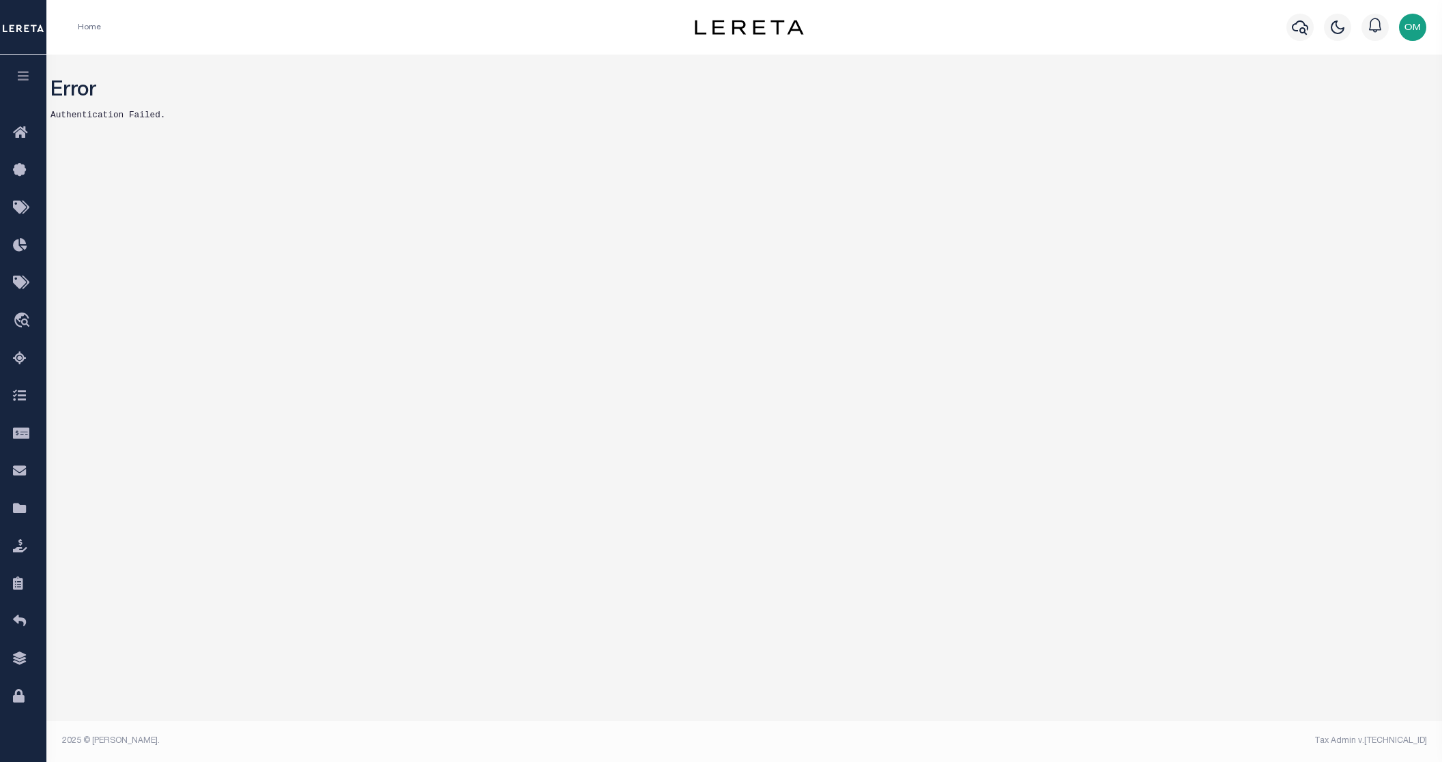
click at [33, 72] on button "button" at bounding box center [23, 78] width 46 height 46
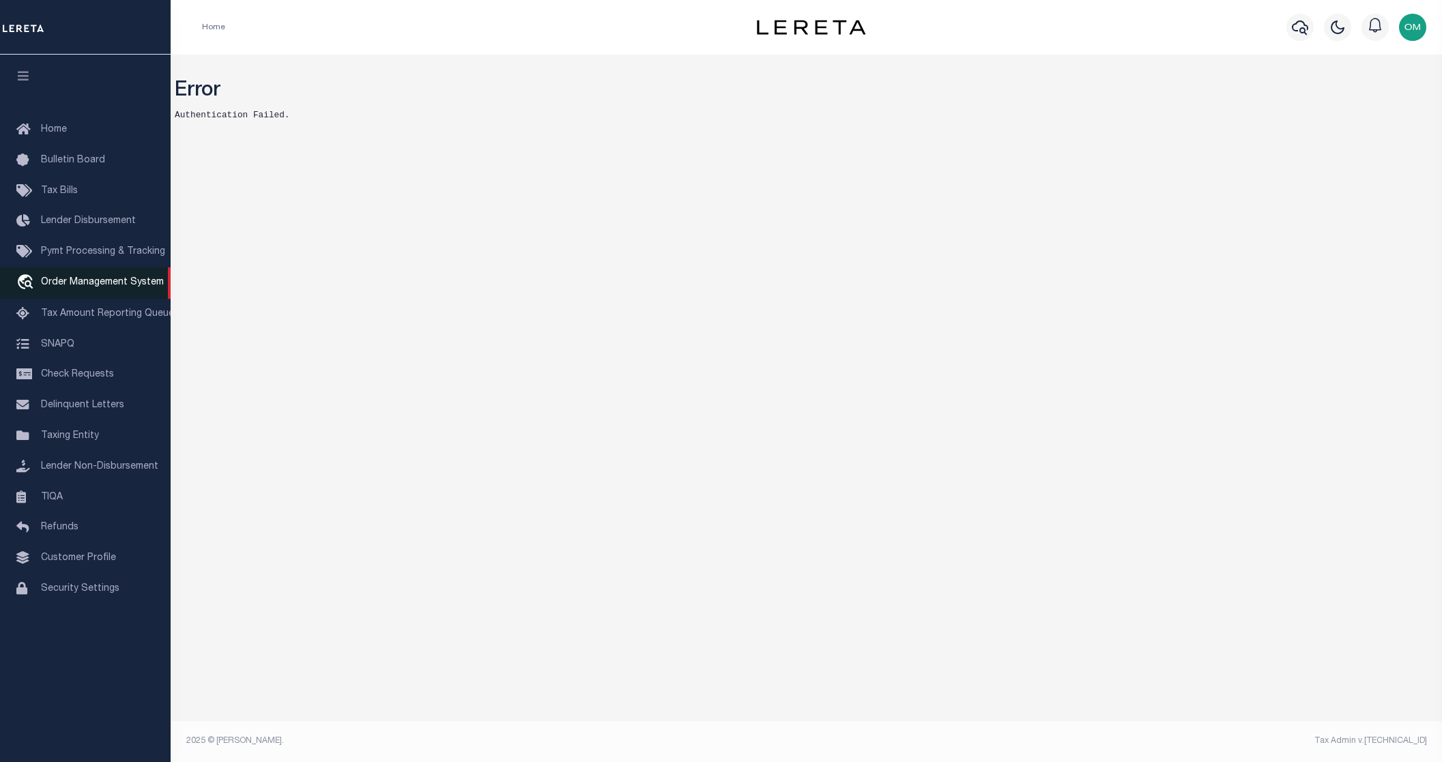
click at [109, 283] on span "Order Management System" at bounding box center [102, 283] width 123 height 10
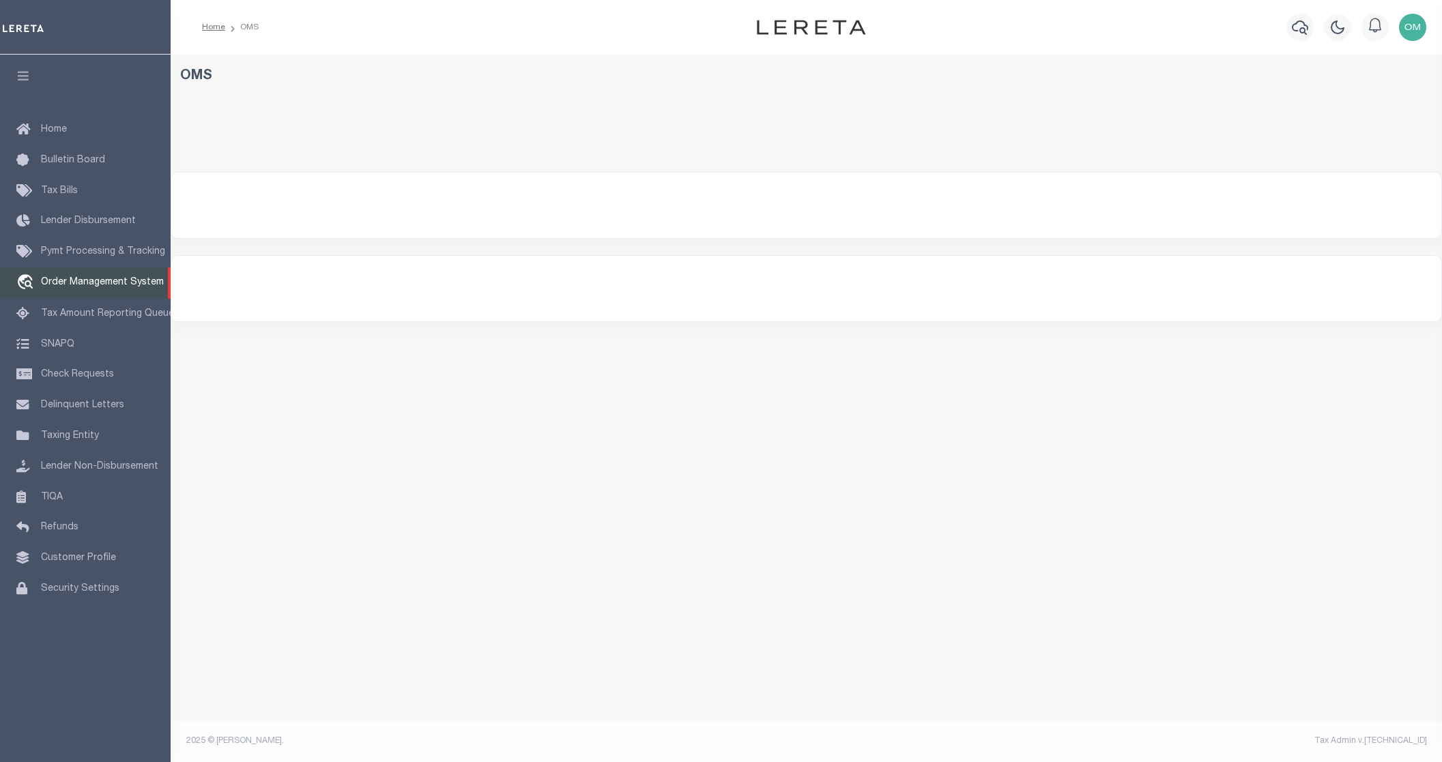
select select "200"
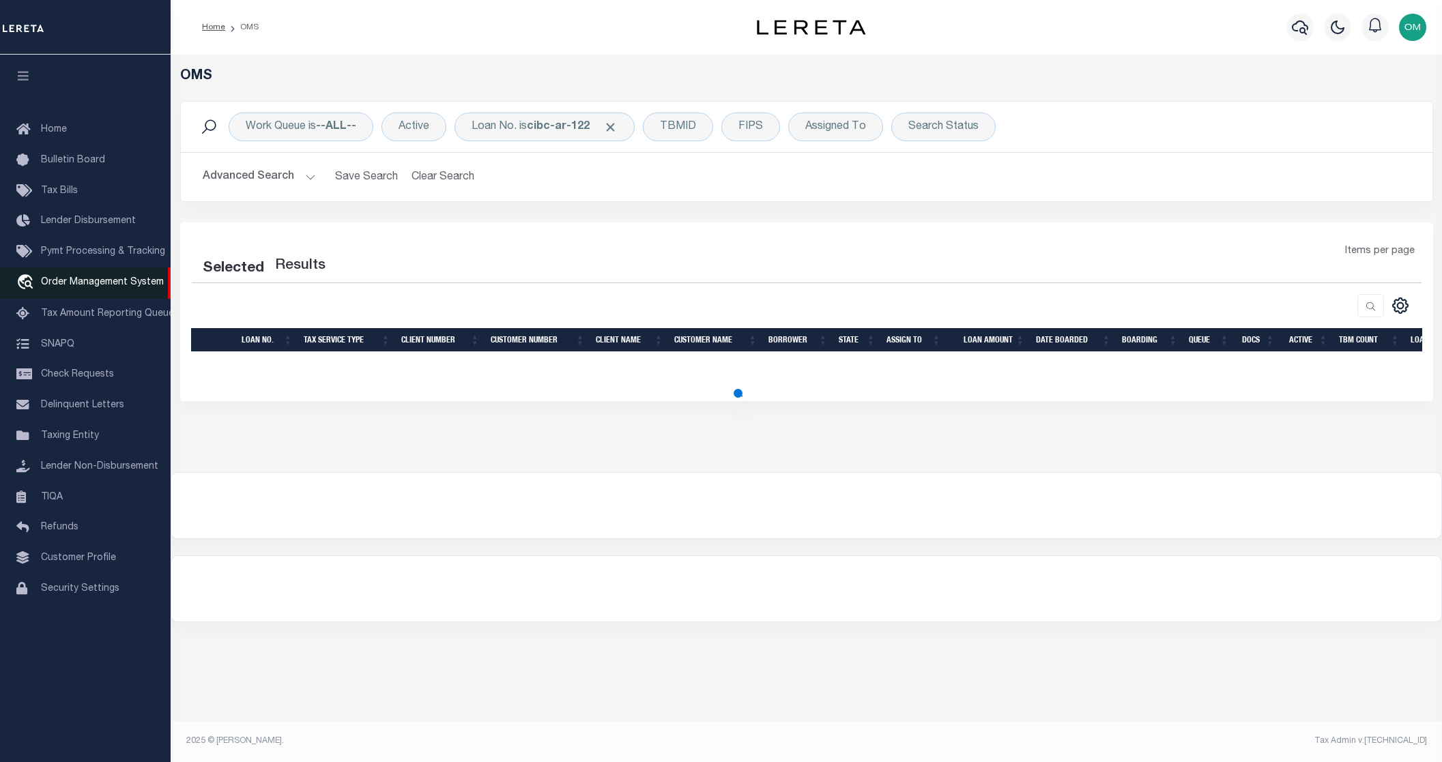
select select "200"
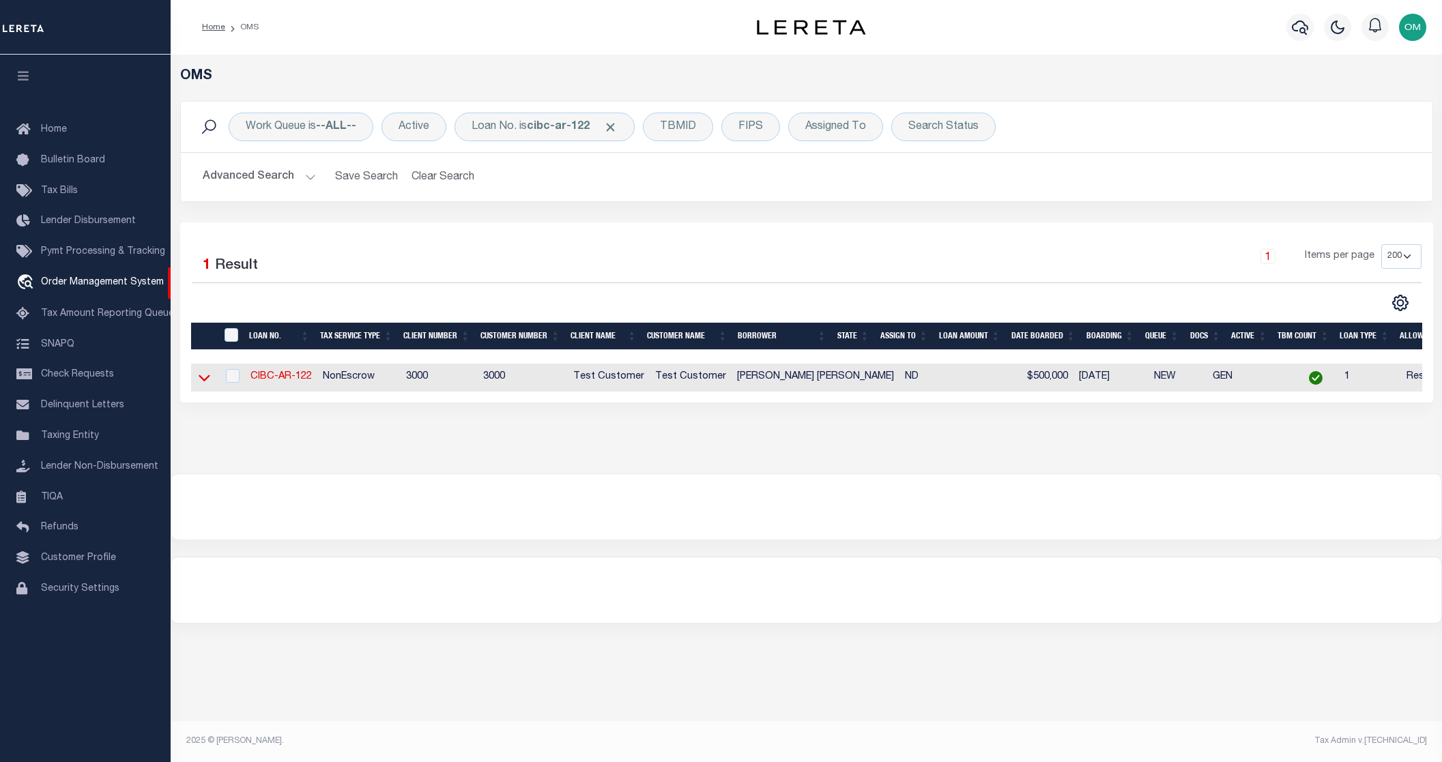
click at [201, 377] on icon at bounding box center [205, 378] width 12 height 14
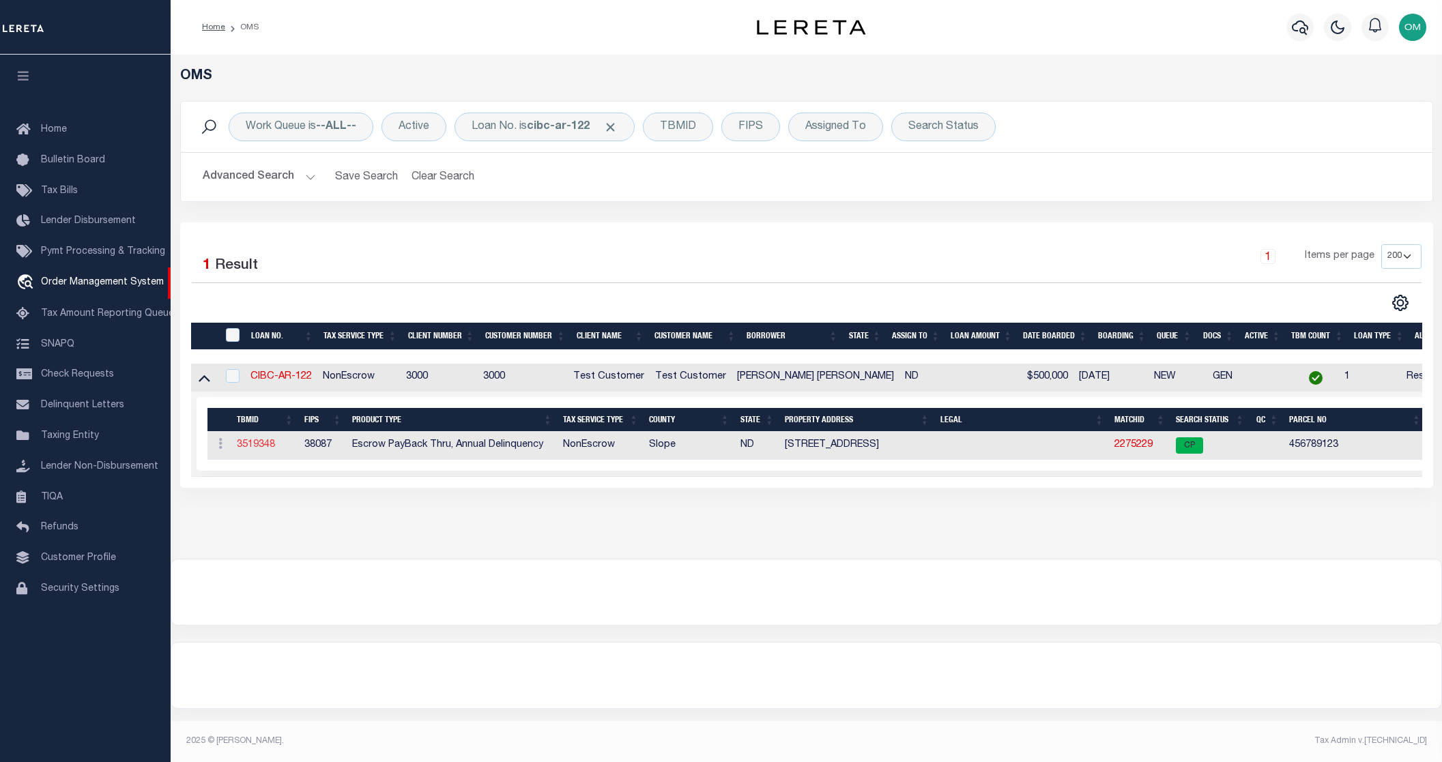
click at [255, 443] on link "3519348" at bounding box center [256, 445] width 38 height 10
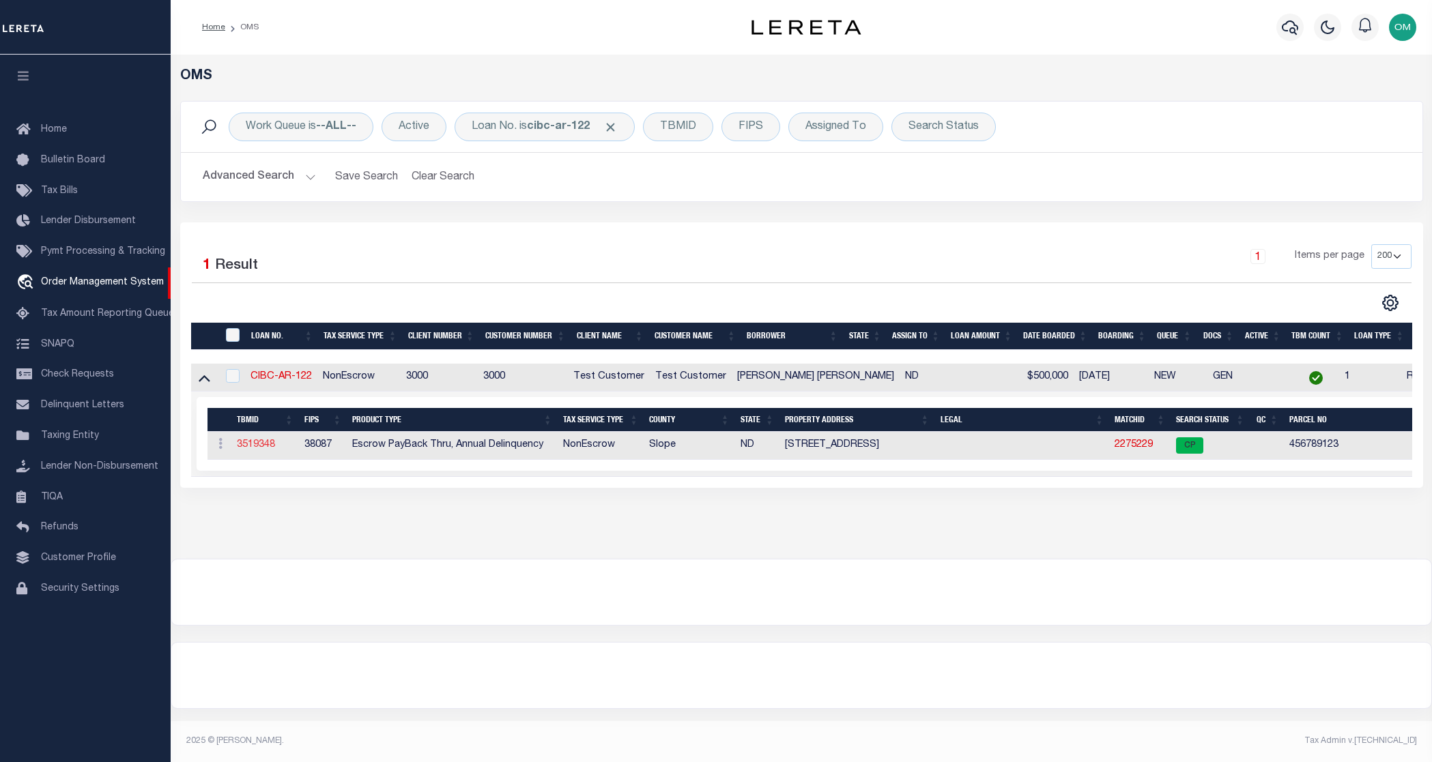
type input "CIBC-AR-122"
type input "Omar S Mohammed"
select select
type input "10/01/2025"
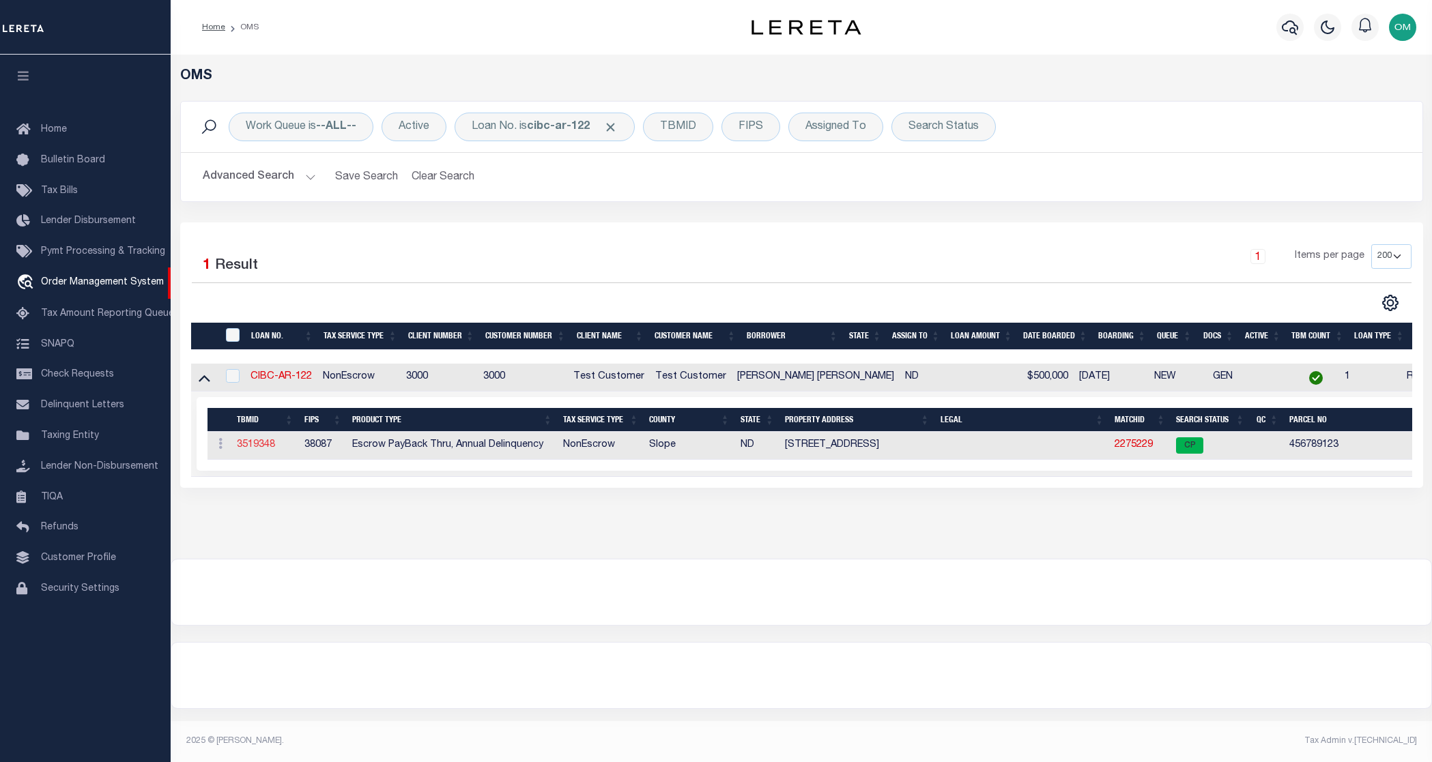
select select "10"
select select "NonEscrow"
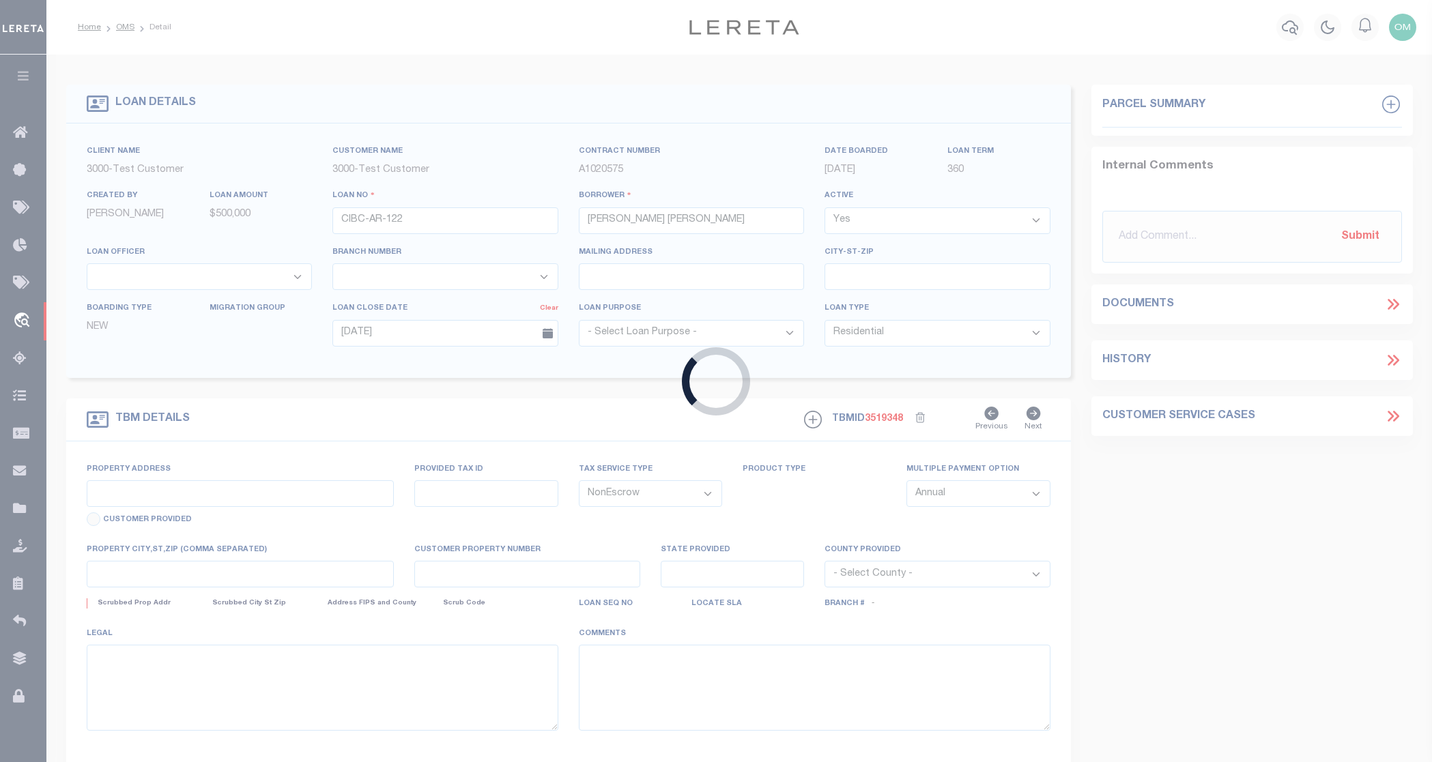
type input "108 WEST ST"
select select
type input "AMIDON ND 58620-9603"
type input "ND"
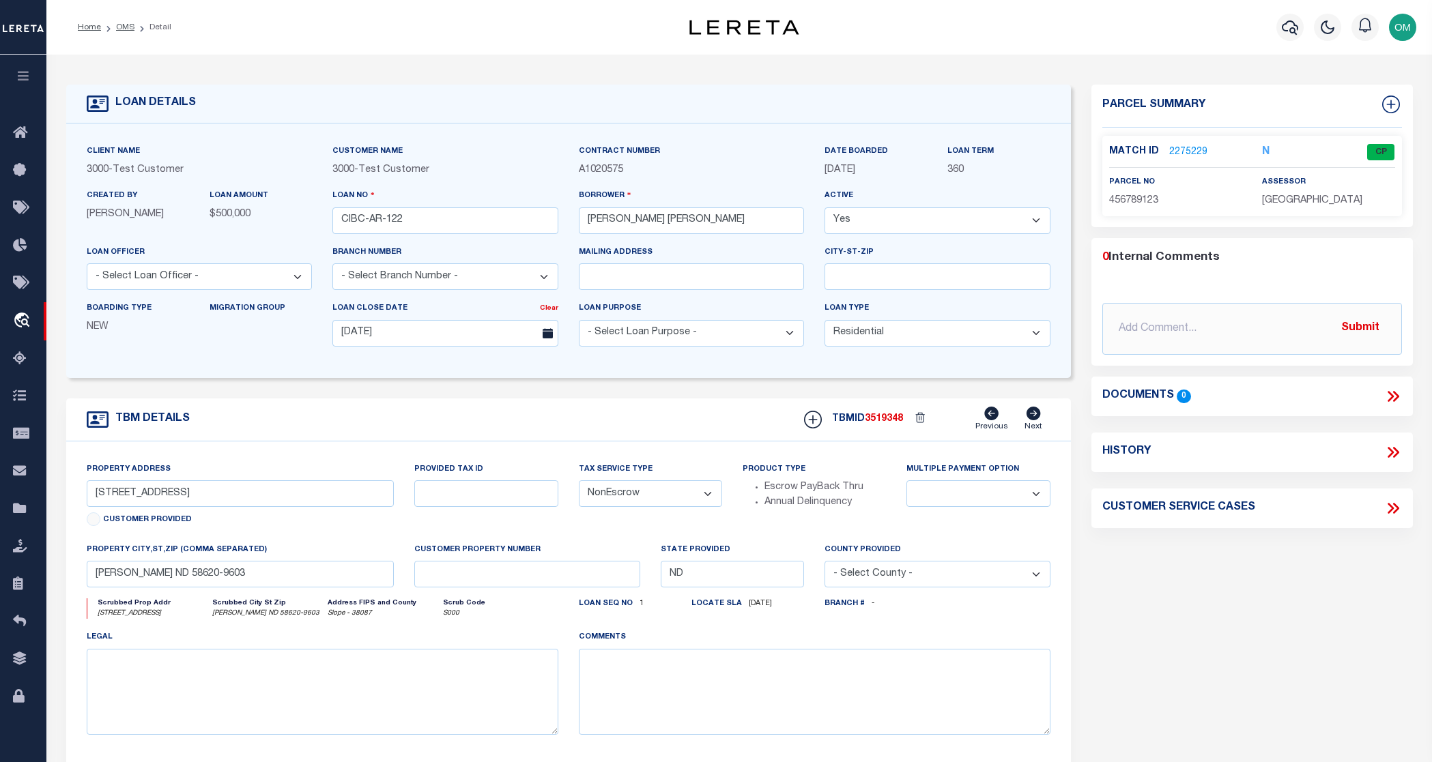
click at [345, 392] on form "LOAN DETAILS Client Name 3000 - Test Customer" at bounding box center [568, 458] width 1005 height 746
click at [19, 79] on icon "button" at bounding box center [24, 76] width 16 height 12
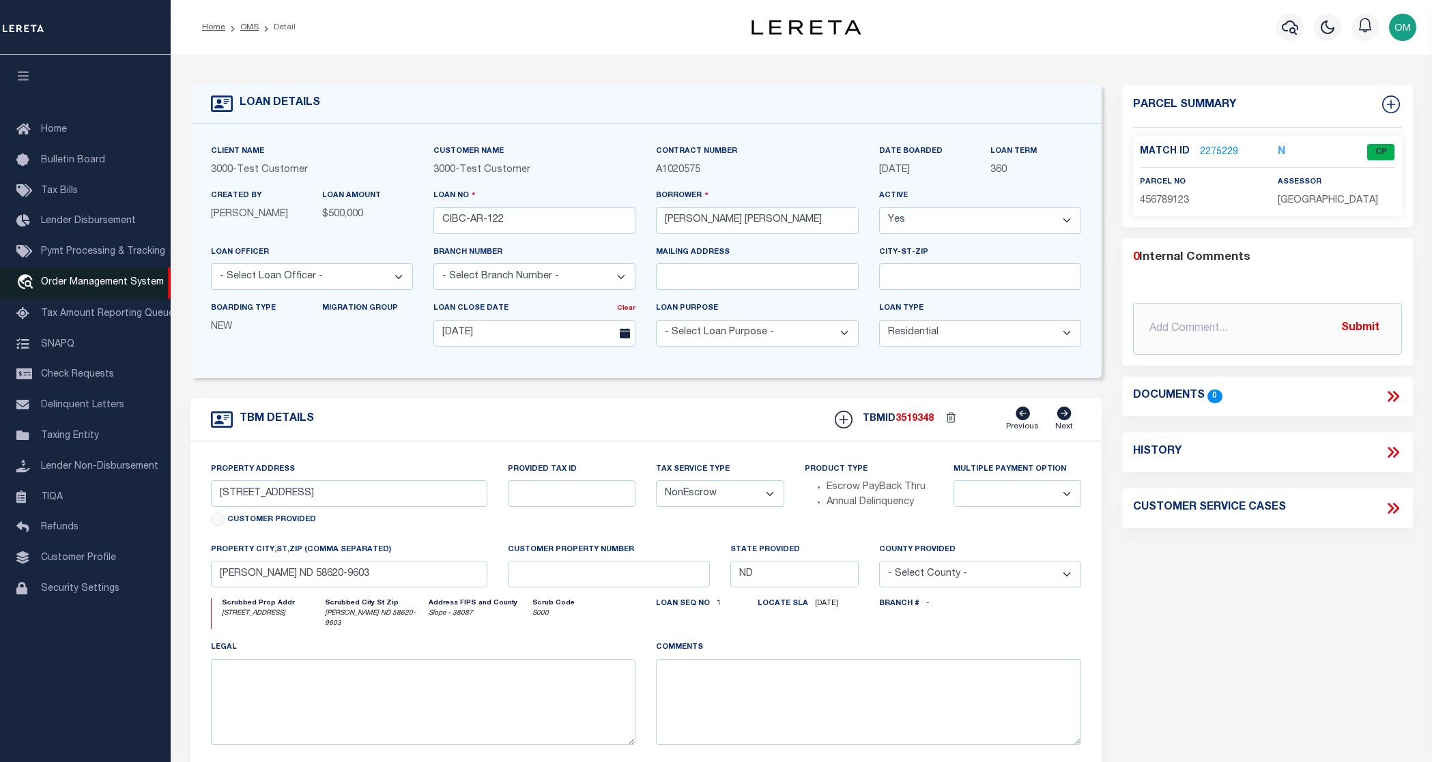
click at [99, 281] on span "Order Management System" at bounding box center [102, 283] width 123 height 10
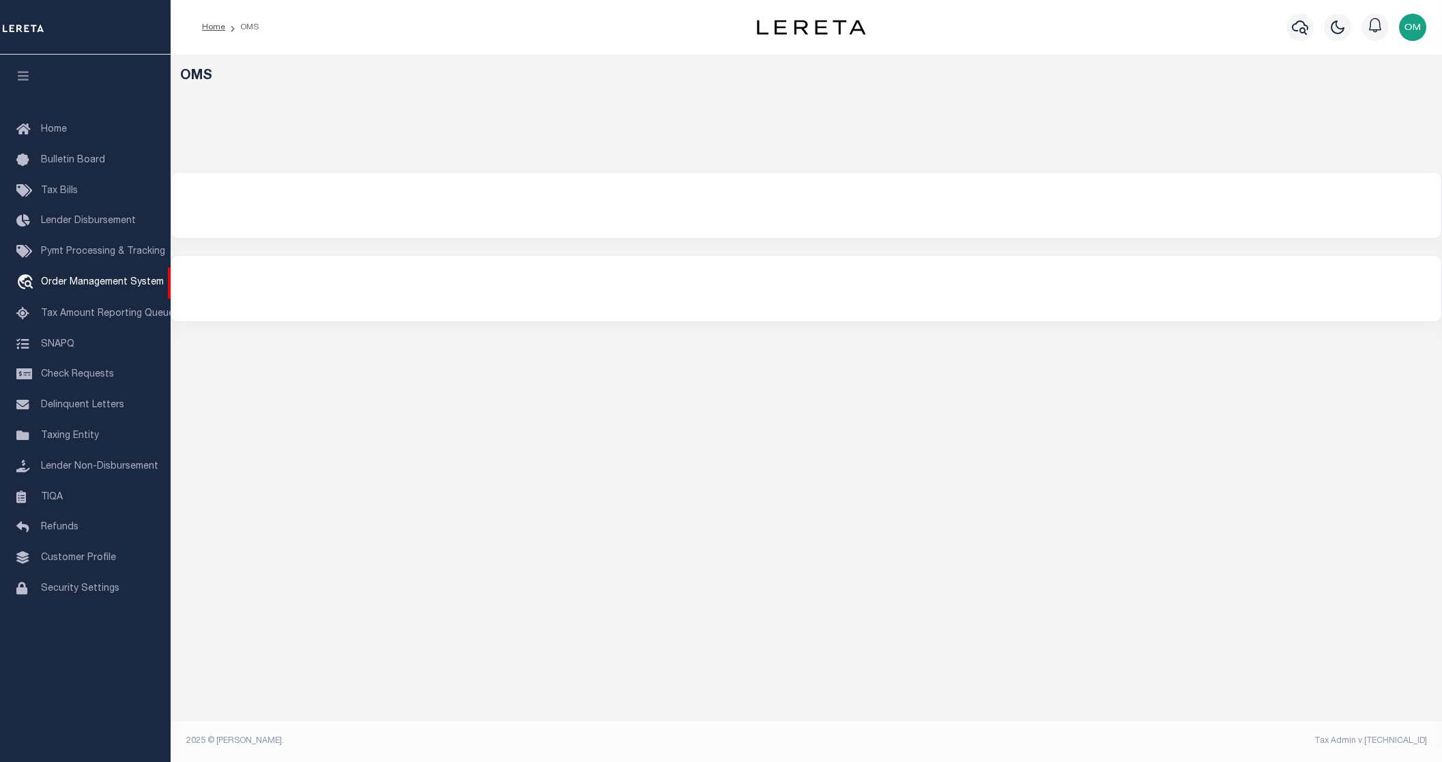
select select "200"
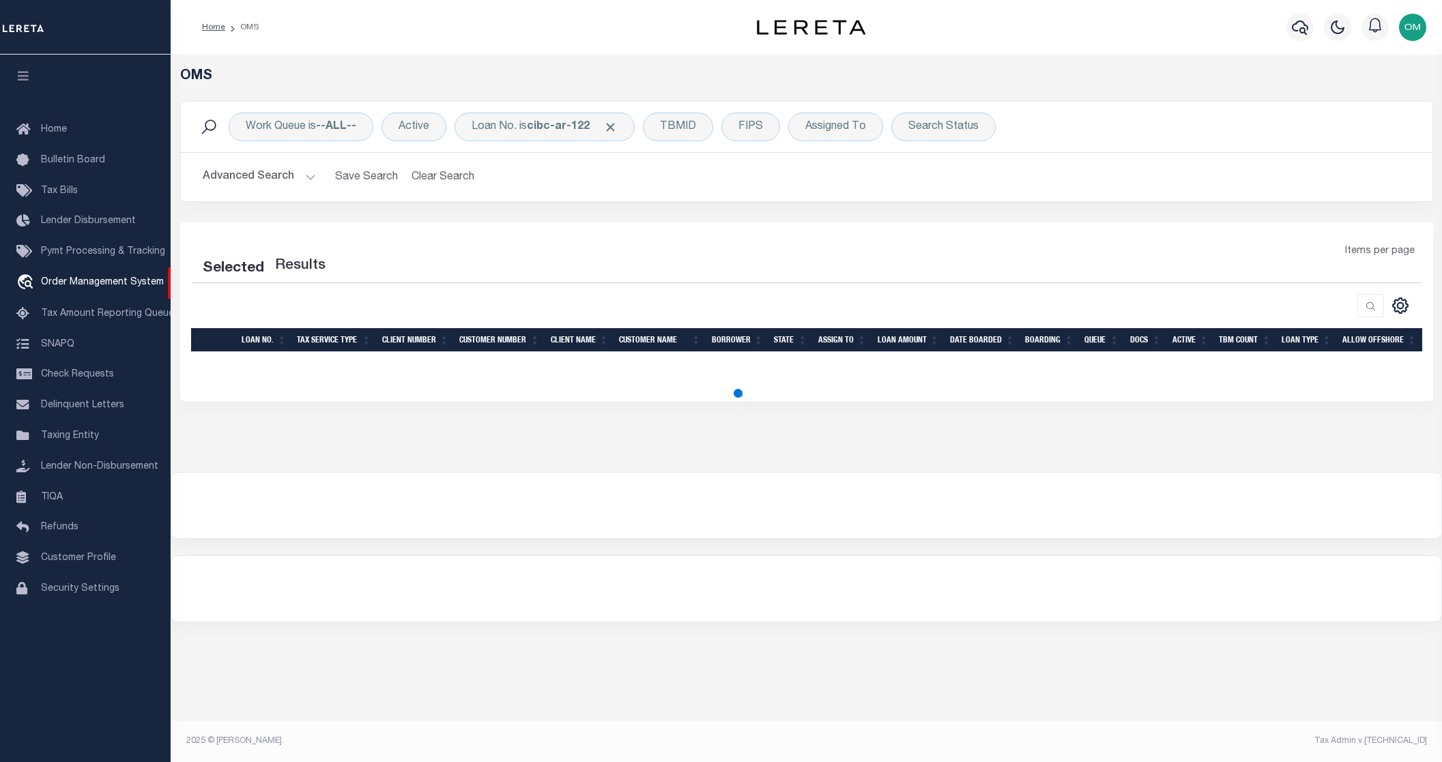
select select "200"
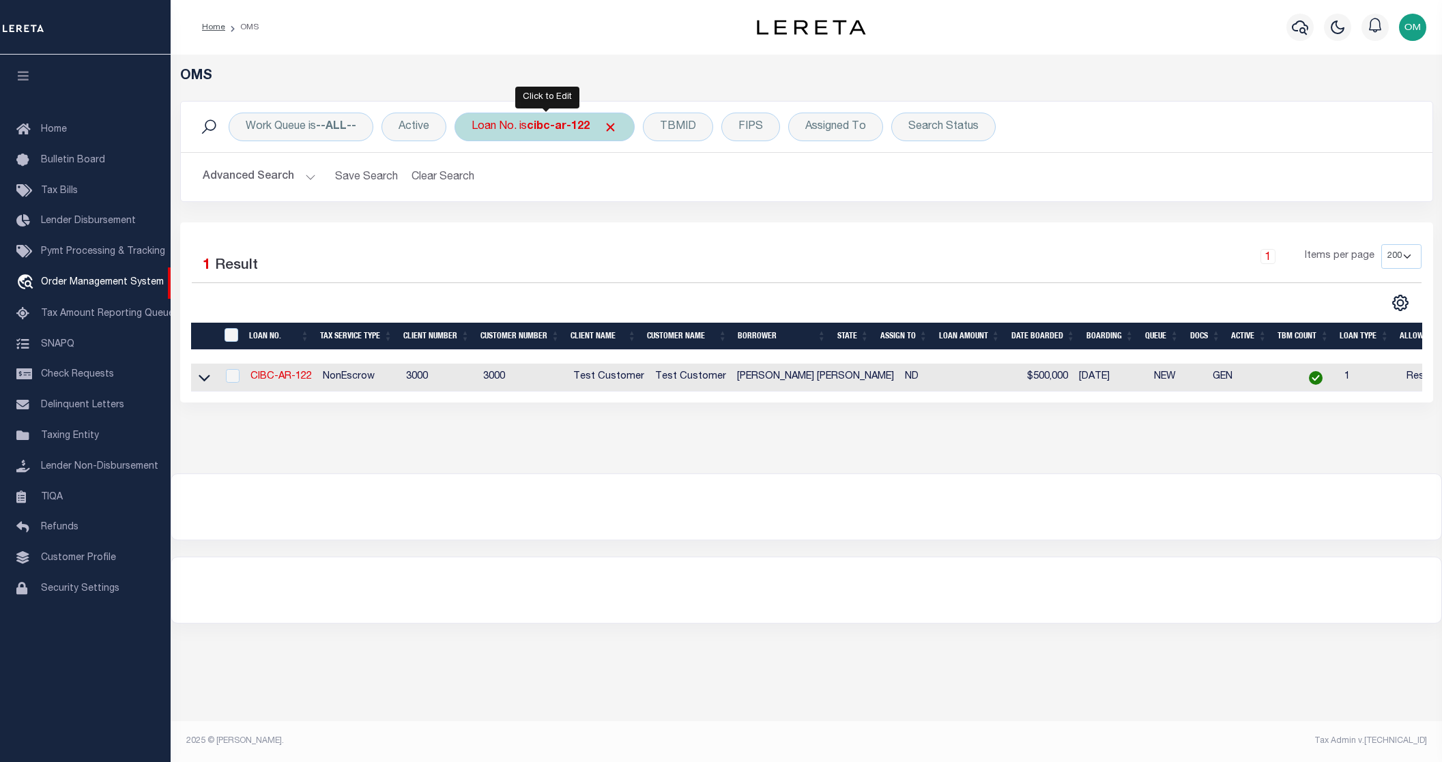
click at [535, 126] on b "cibc-ar-122" at bounding box center [558, 127] width 63 height 11
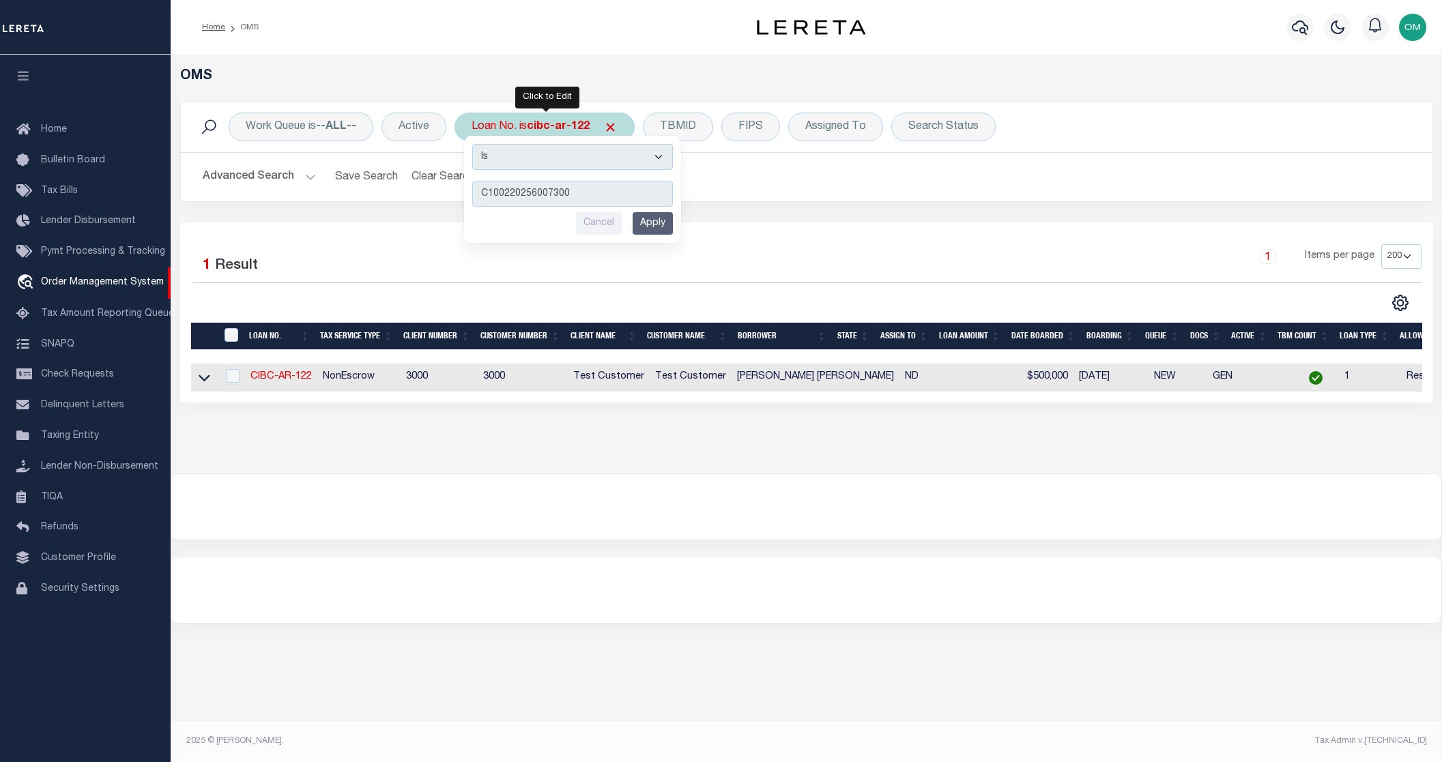
type input "C100220256007300"
click at [668, 219] on input "Apply" at bounding box center [653, 223] width 40 height 23
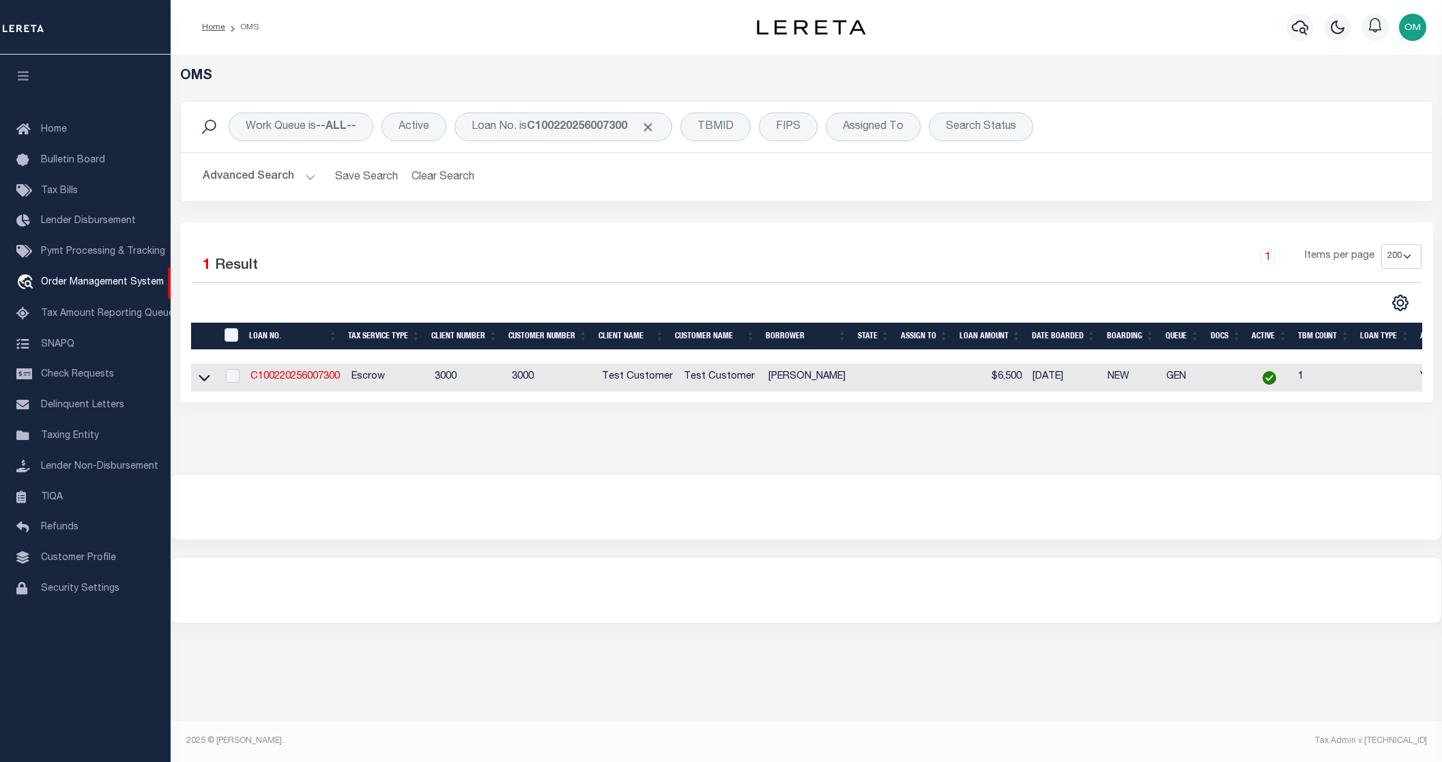
click at [195, 377] on td at bounding box center [204, 378] width 27 height 28
checkbox input "true"
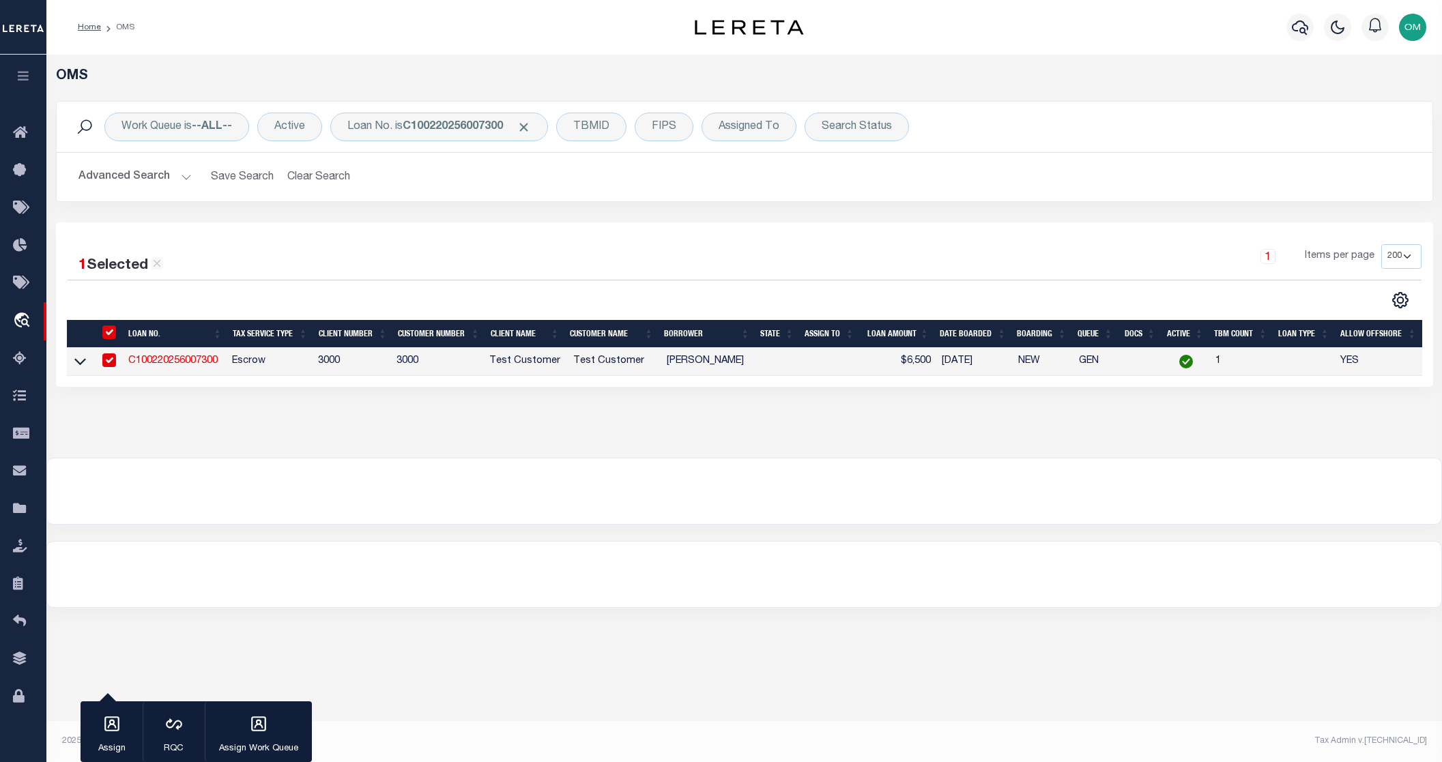
click at [170, 360] on link "C100220256007300" at bounding box center [172, 361] width 89 height 10
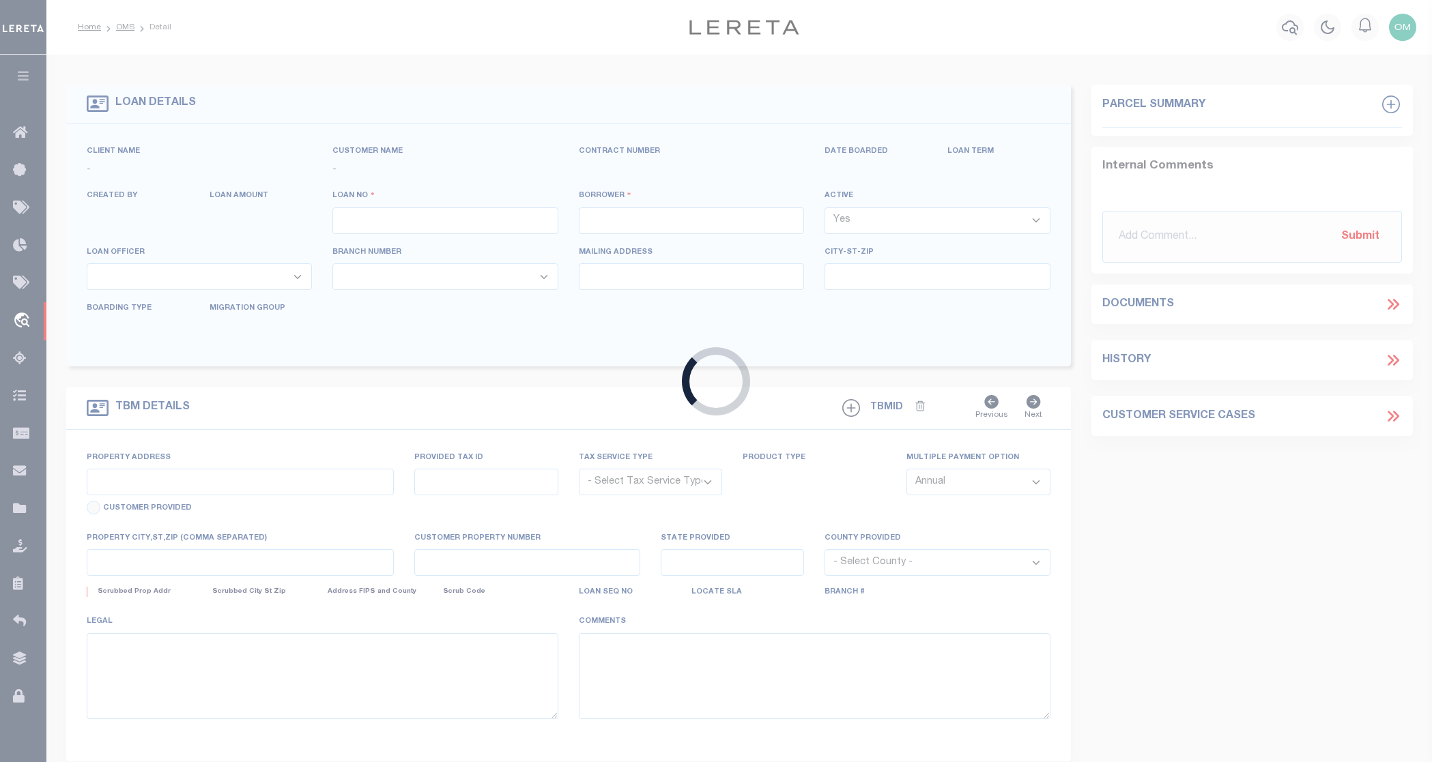
type input "C100220256007300"
type input "Edson R. Sanches"
select select
type input "13875 SW MERIDIAN ST UNIT 141"
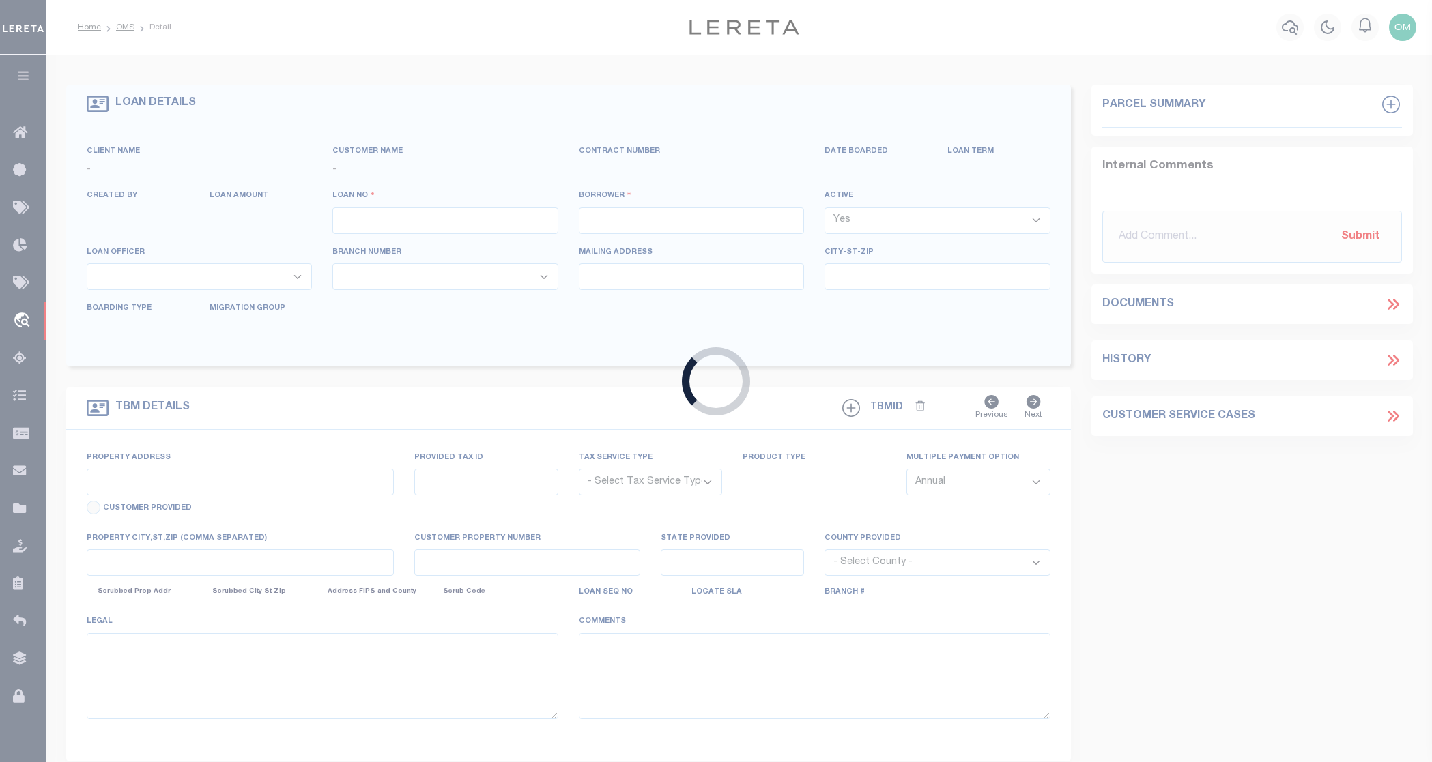
type input "BEAVERTON OR 97005-24832"
type input "[DATE]"
select select "10"
select select "Escrow"
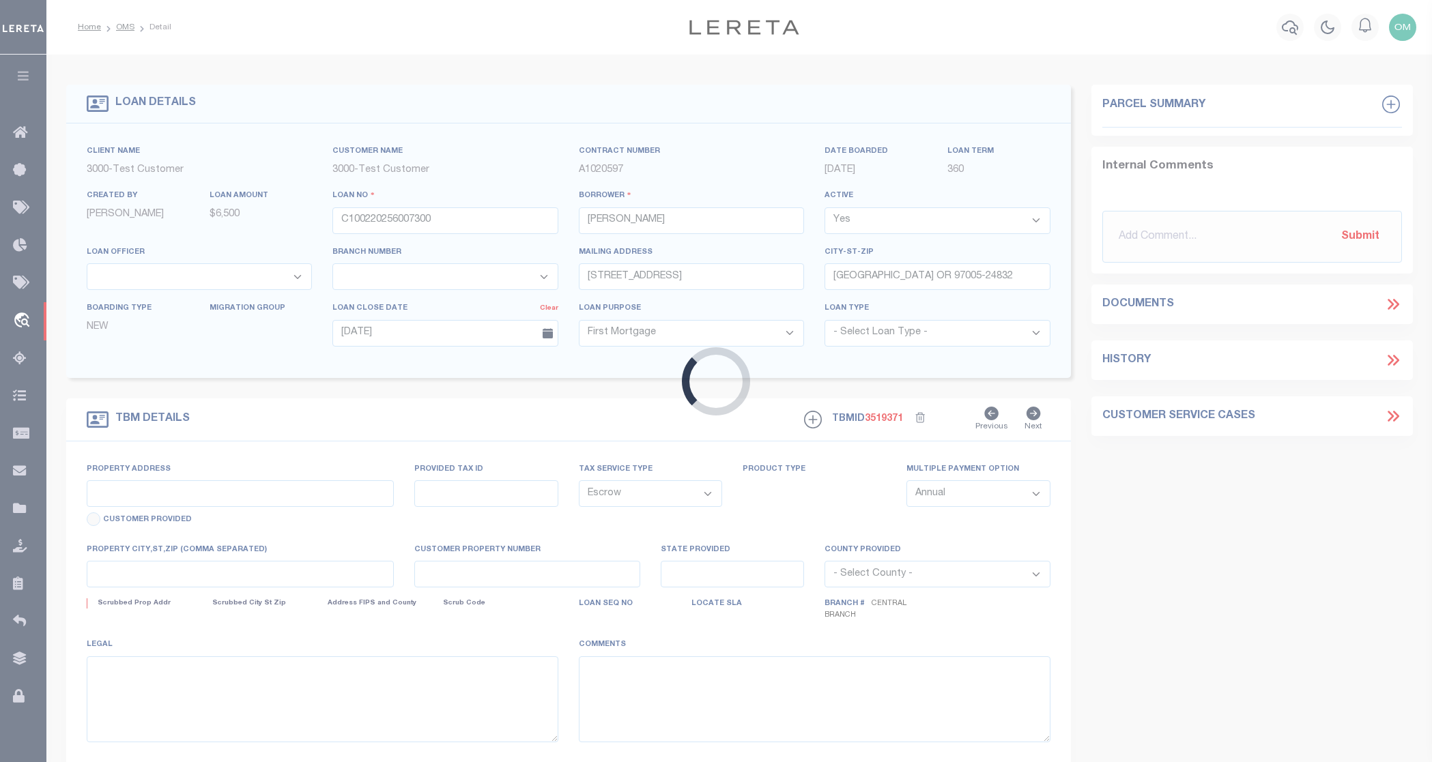
type input "13875 SW MERIDIAN ST UNIT 141"
type input "1302"
select select
type input "BEAVERTON OR 97005-2483"
type input "5721"
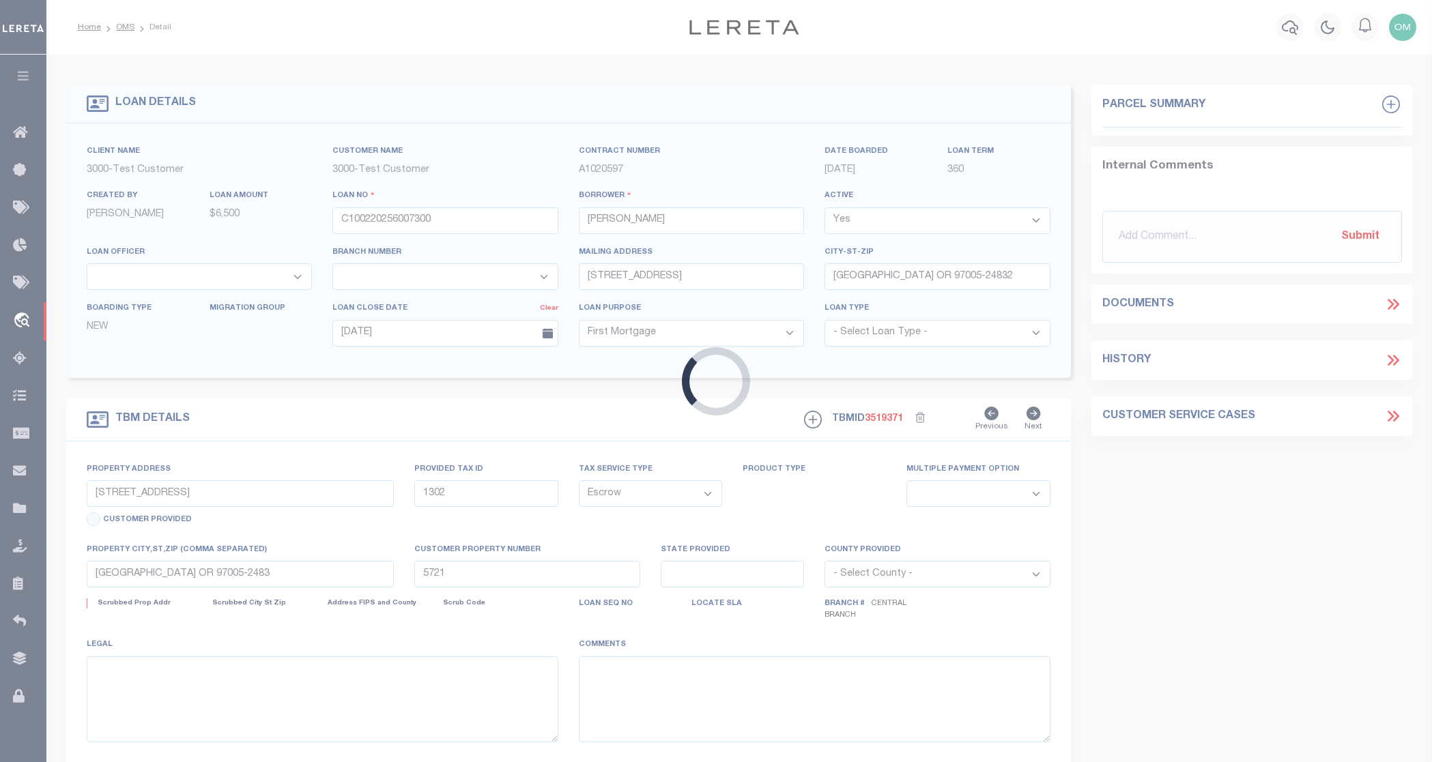
select select
select select "127537"
select select "25317"
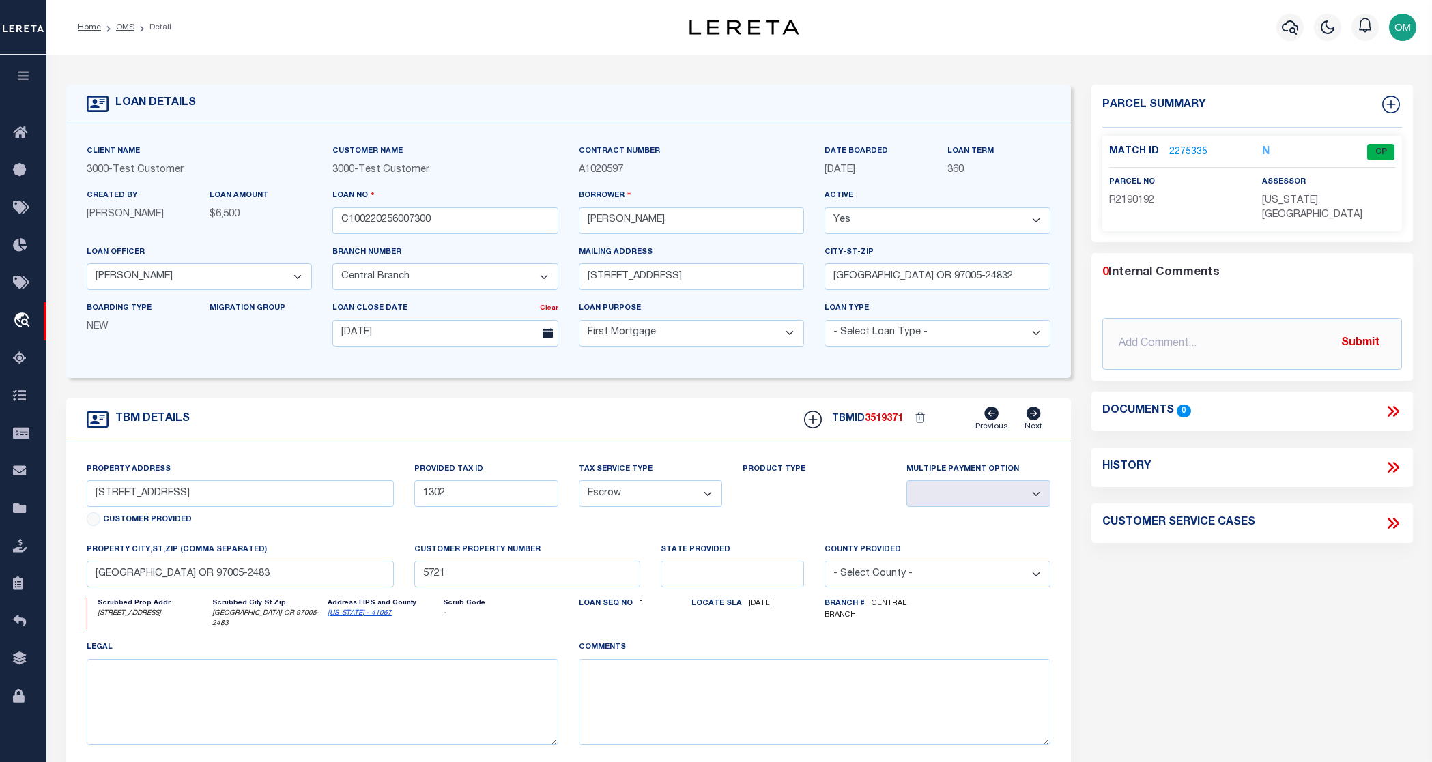
click at [1191, 149] on link "2275335" at bounding box center [1188, 152] width 38 height 14
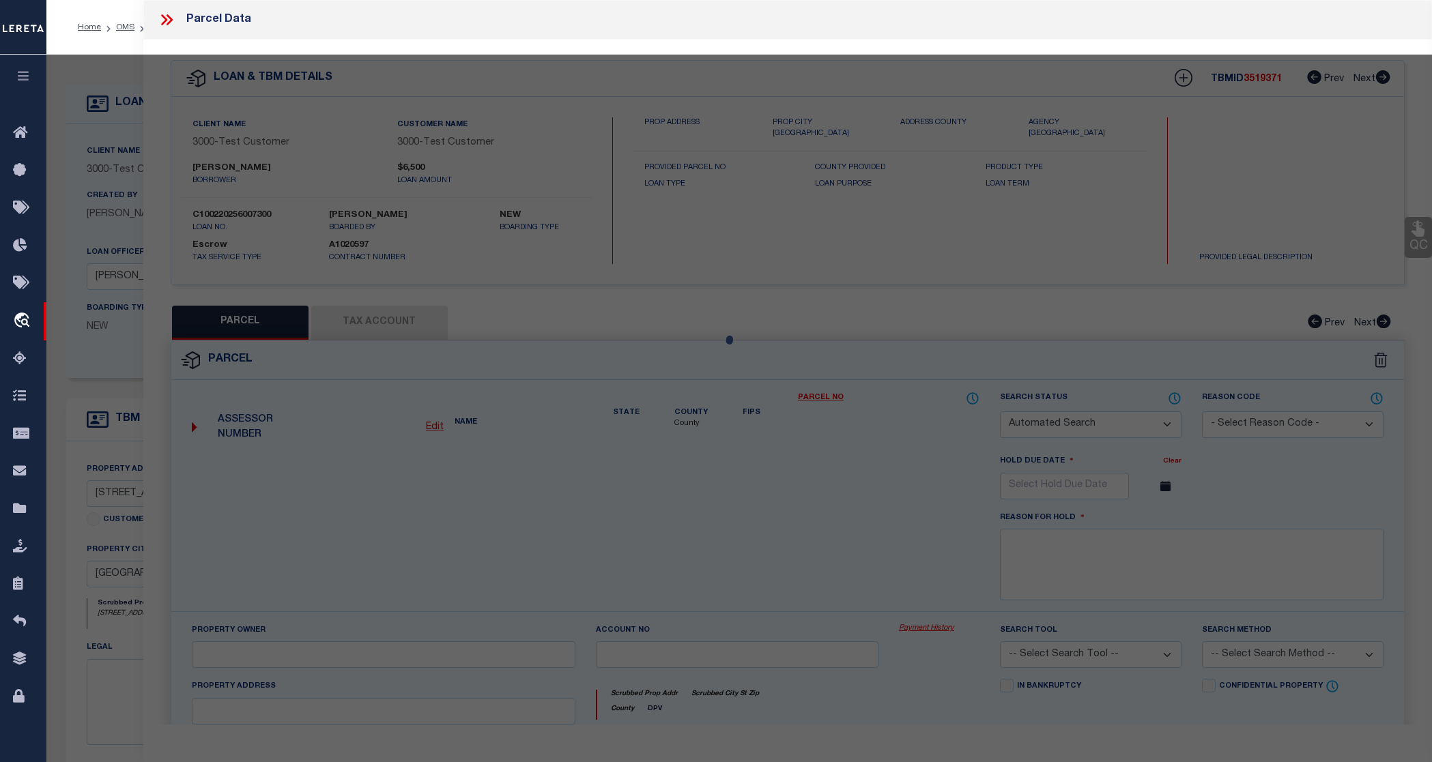
checkbox input "false"
select select "CP"
type input "TE,CHARLES H"
select select "ATL"
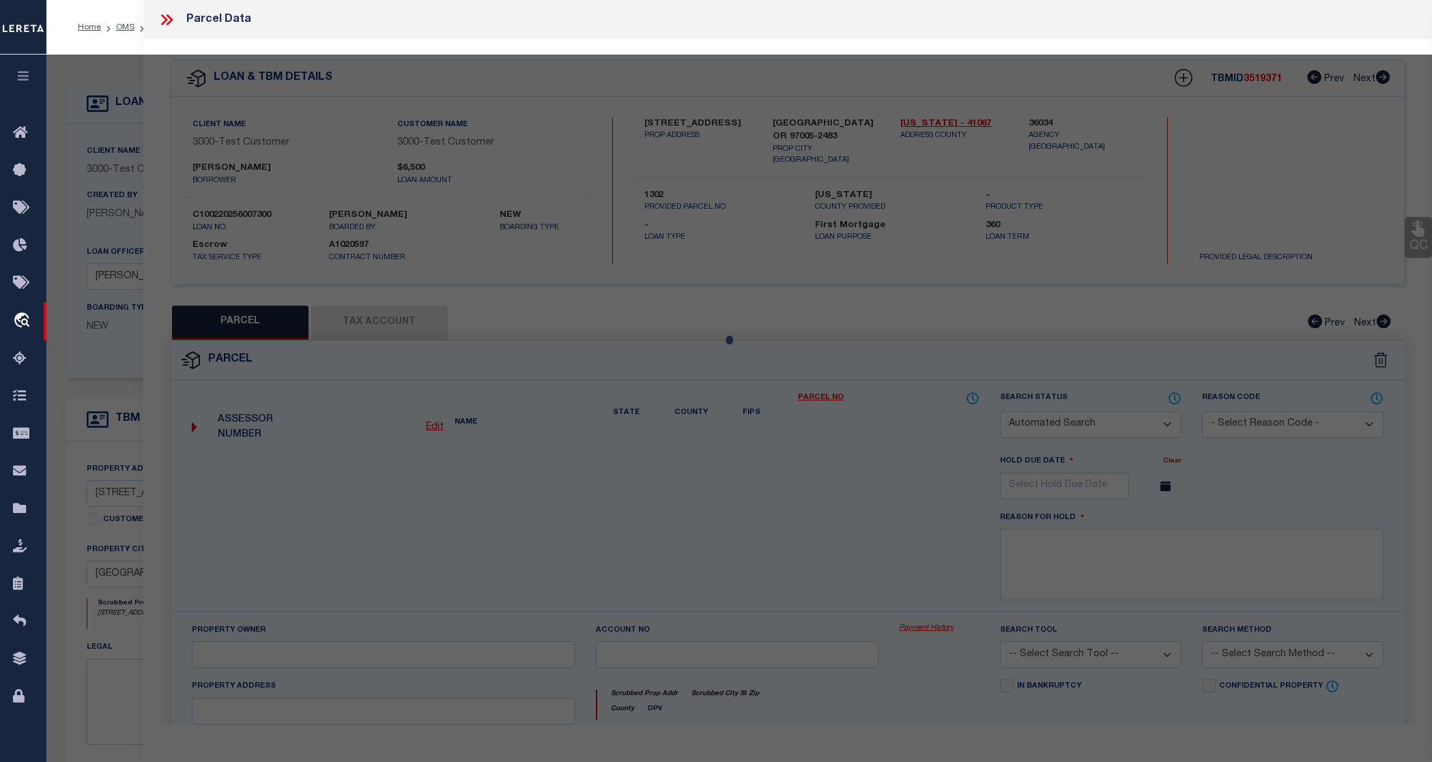
select select "ADD"
type input "13875 SW MERIDIAN ST , #141"
checkbox input "false"
type input "BEAVERTON, OR 97005"
type textarea "LOFTS AT 45 CENTRAL CONDO SUPP NO. 5: ANNEX STG 6, LOT 141"
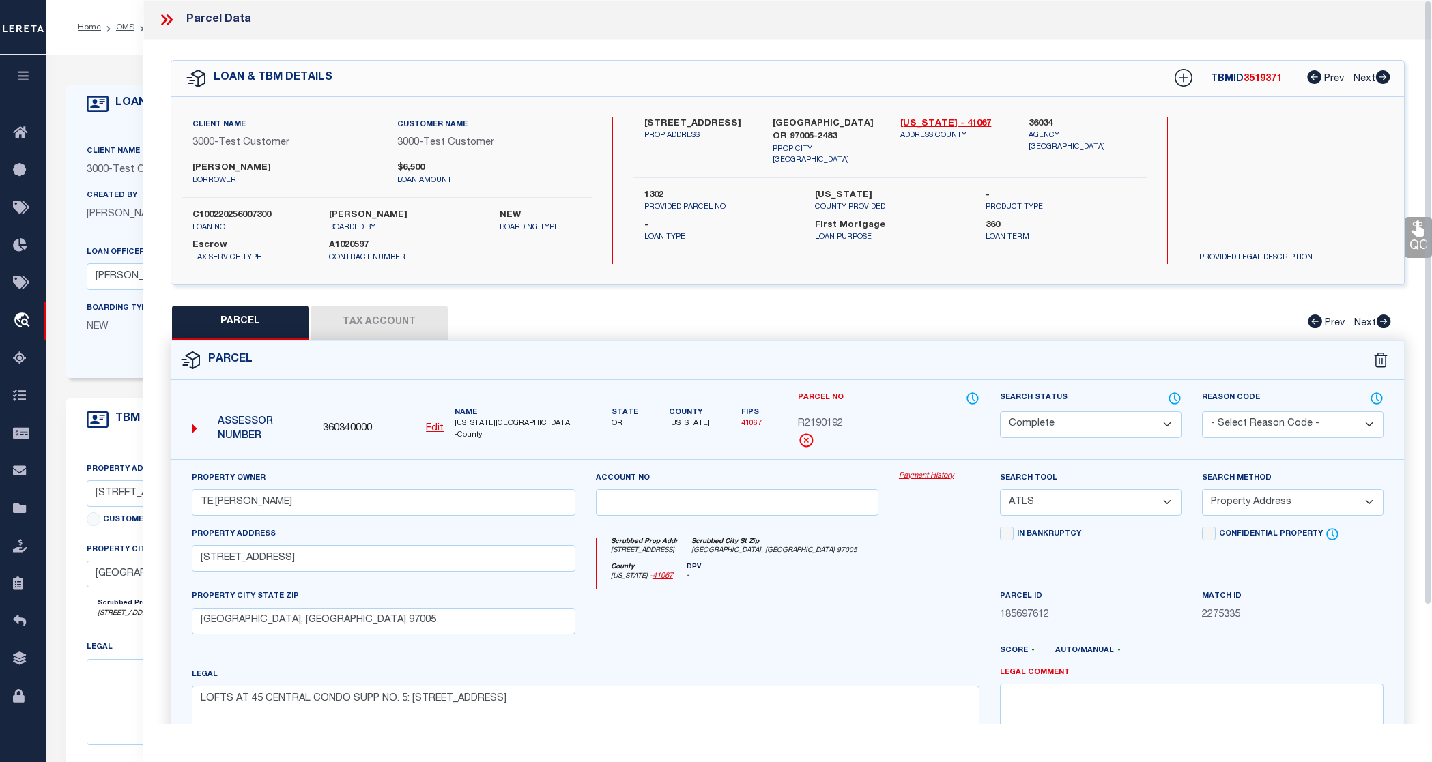
click at [158, 18] on icon at bounding box center [167, 20] width 18 height 18
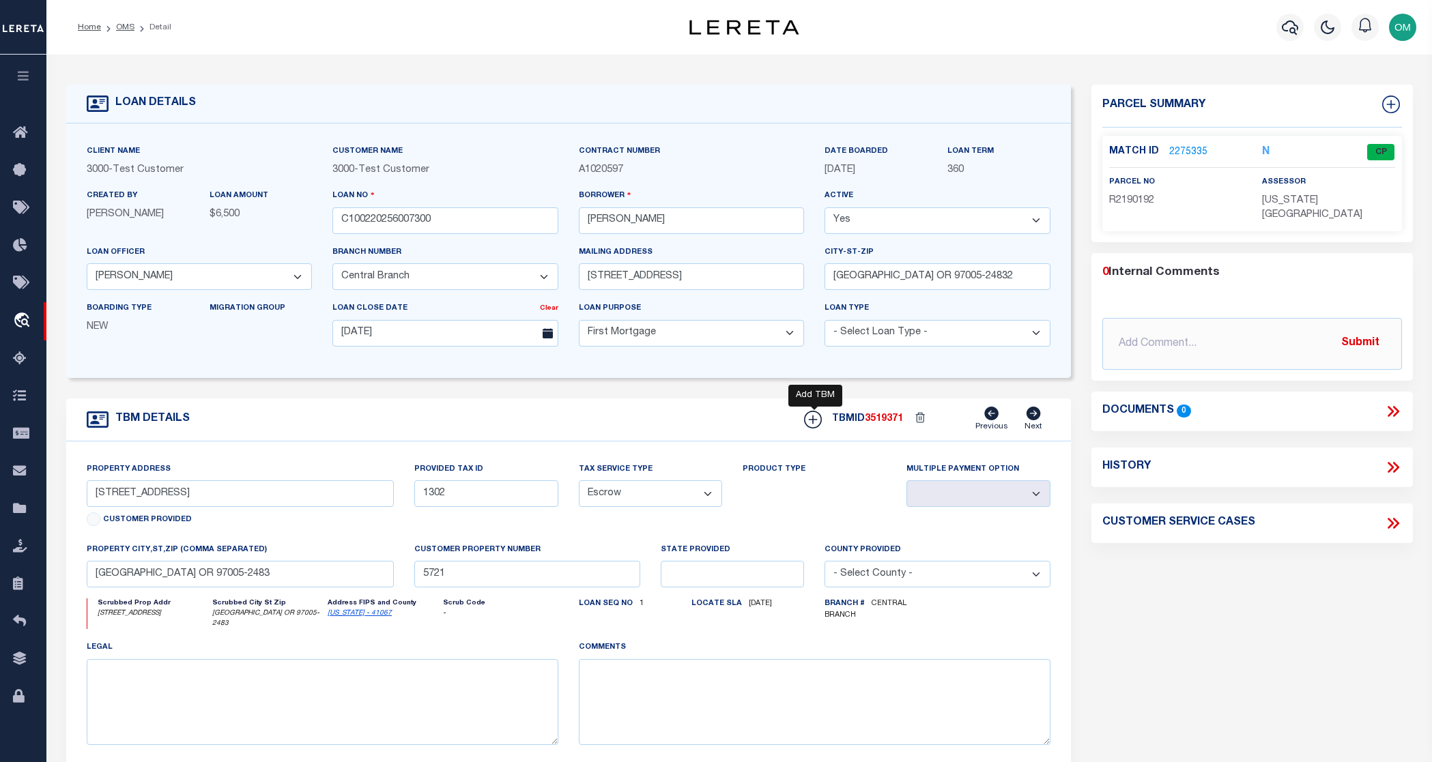
click at [812, 417] on icon at bounding box center [813, 420] width 18 height 18
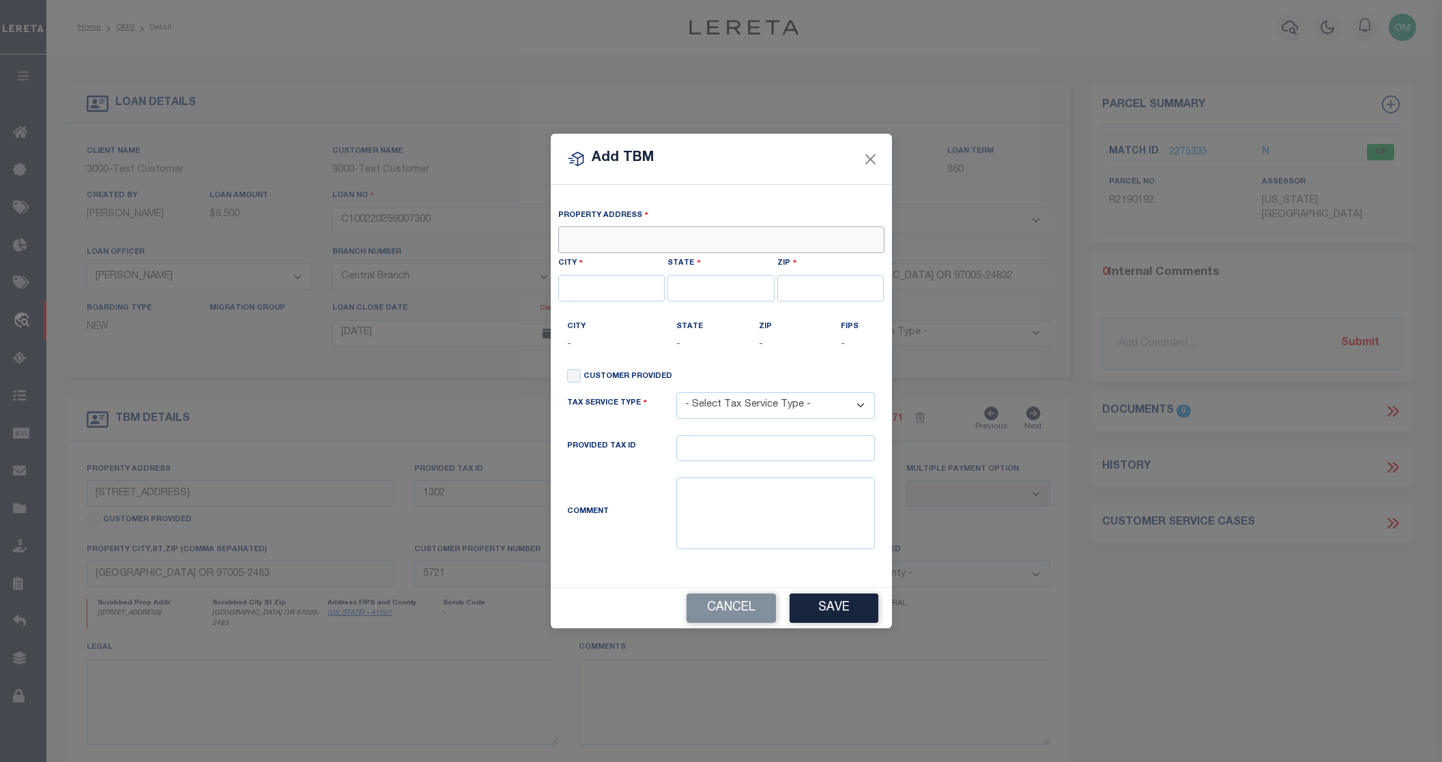
click at [631, 244] on input "text" at bounding box center [721, 240] width 326 height 27
type input "701 SHERMAN AVE"
type input "MORGANTOWN"
type input "WV"
type input "26501-6949"
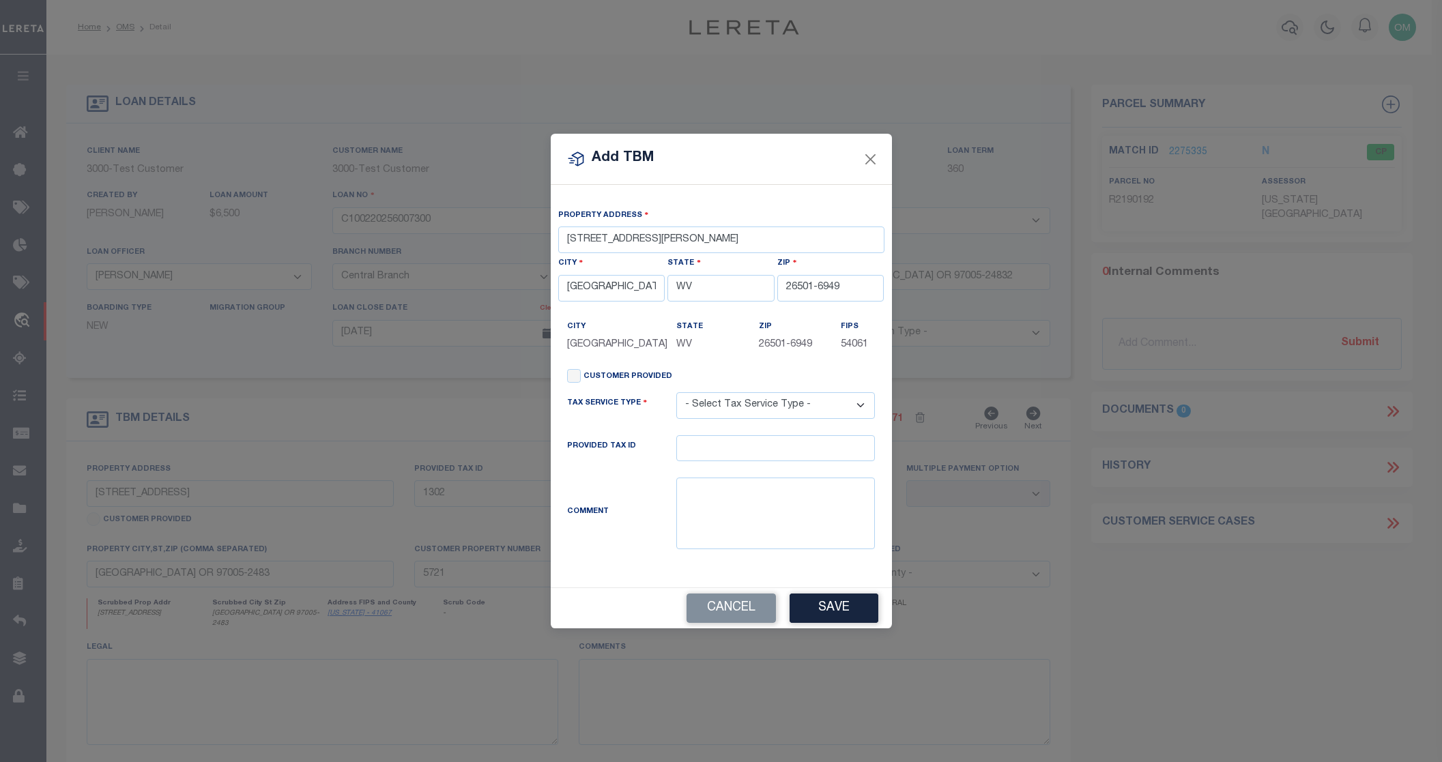
click at [602, 377] on label "Customer Provided" at bounding box center [628, 377] width 89 height 12
click at [581, 377] on input "Customer Provided" at bounding box center [574, 376] width 14 height 14
checkbox input "true"
click at [759, 399] on select "- Select Tax Service Type - Escrow NonEscrow" at bounding box center [775, 406] width 199 height 27
select select "NonEscrow"
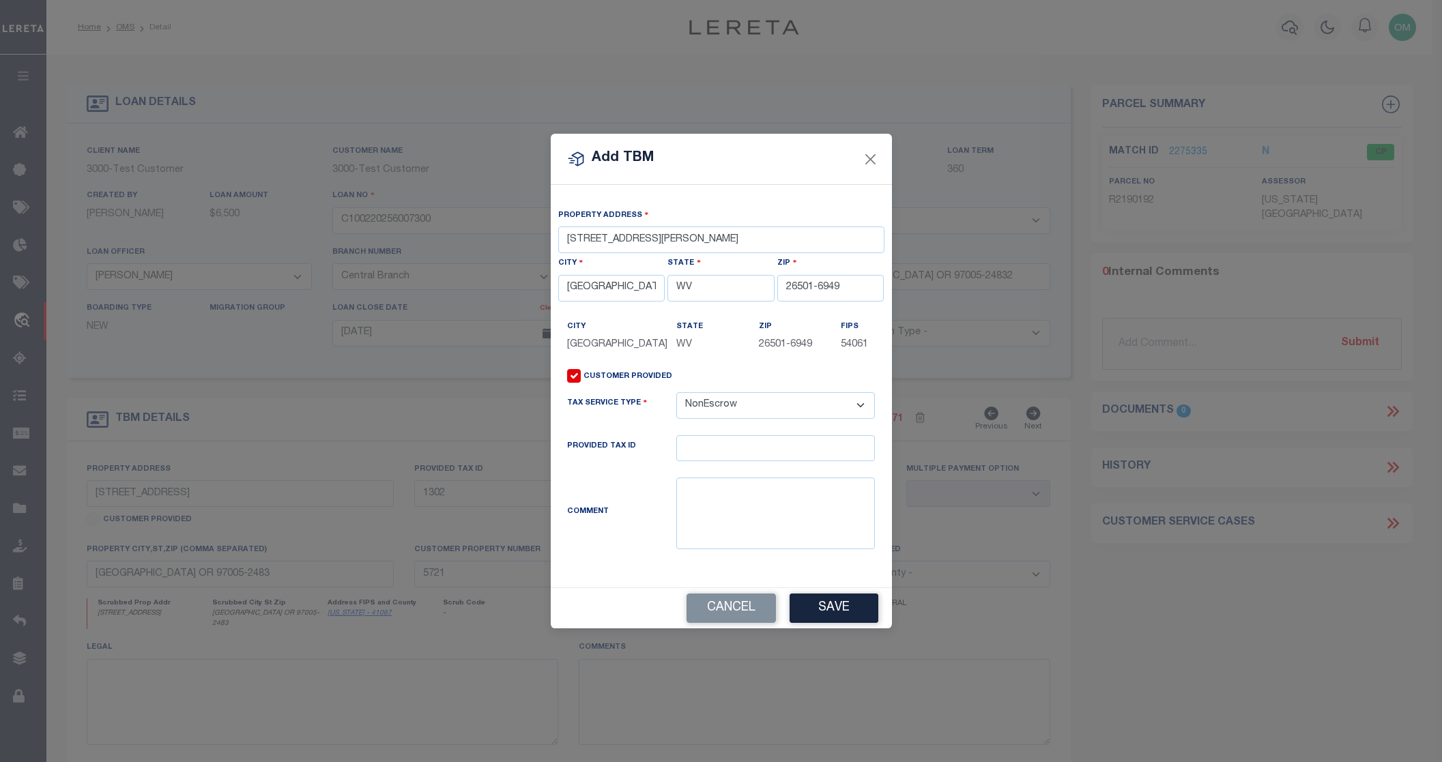
click at [676, 393] on select "- Select Tax Service Type - Escrow NonEscrow" at bounding box center [775, 406] width 199 height 27
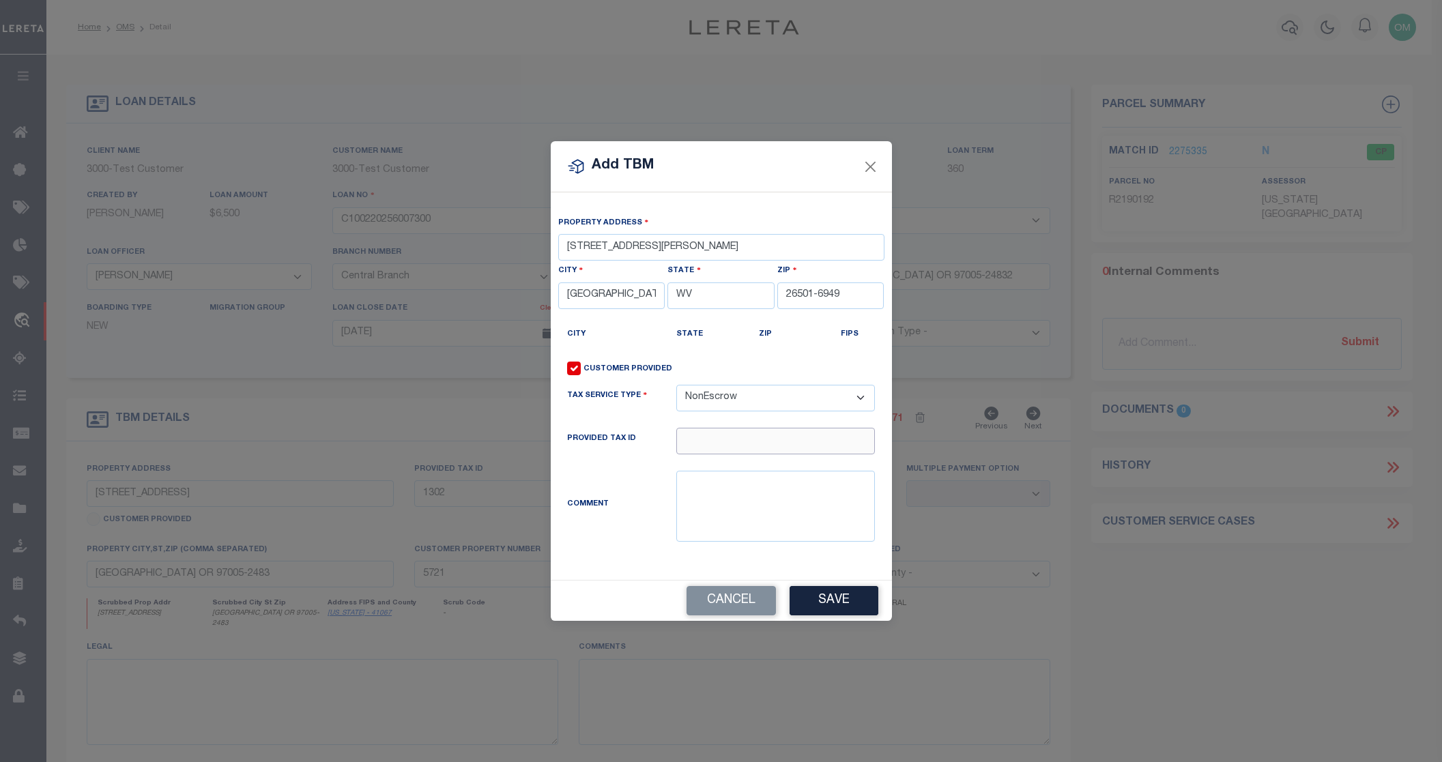
click at [736, 448] on input "text" at bounding box center [775, 441] width 199 height 27
type input "1111"
click at [840, 601] on button "Save" at bounding box center [834, 600] width 89 height 29
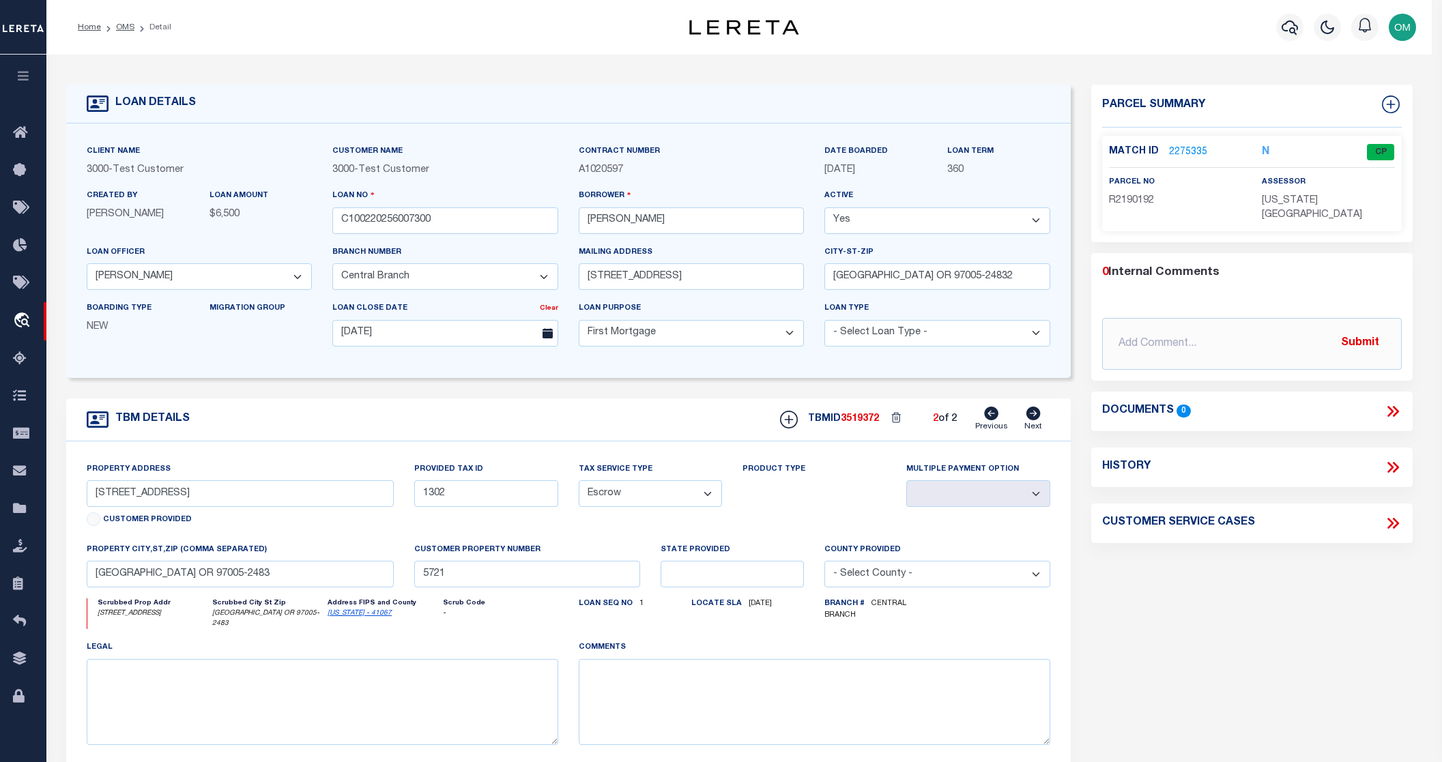
type input "701 SHERMAN AVE"
radio input "true"
type input "1111"
select select "NonEscrow"
type input "MORGANTOWN WV 26501-6949"
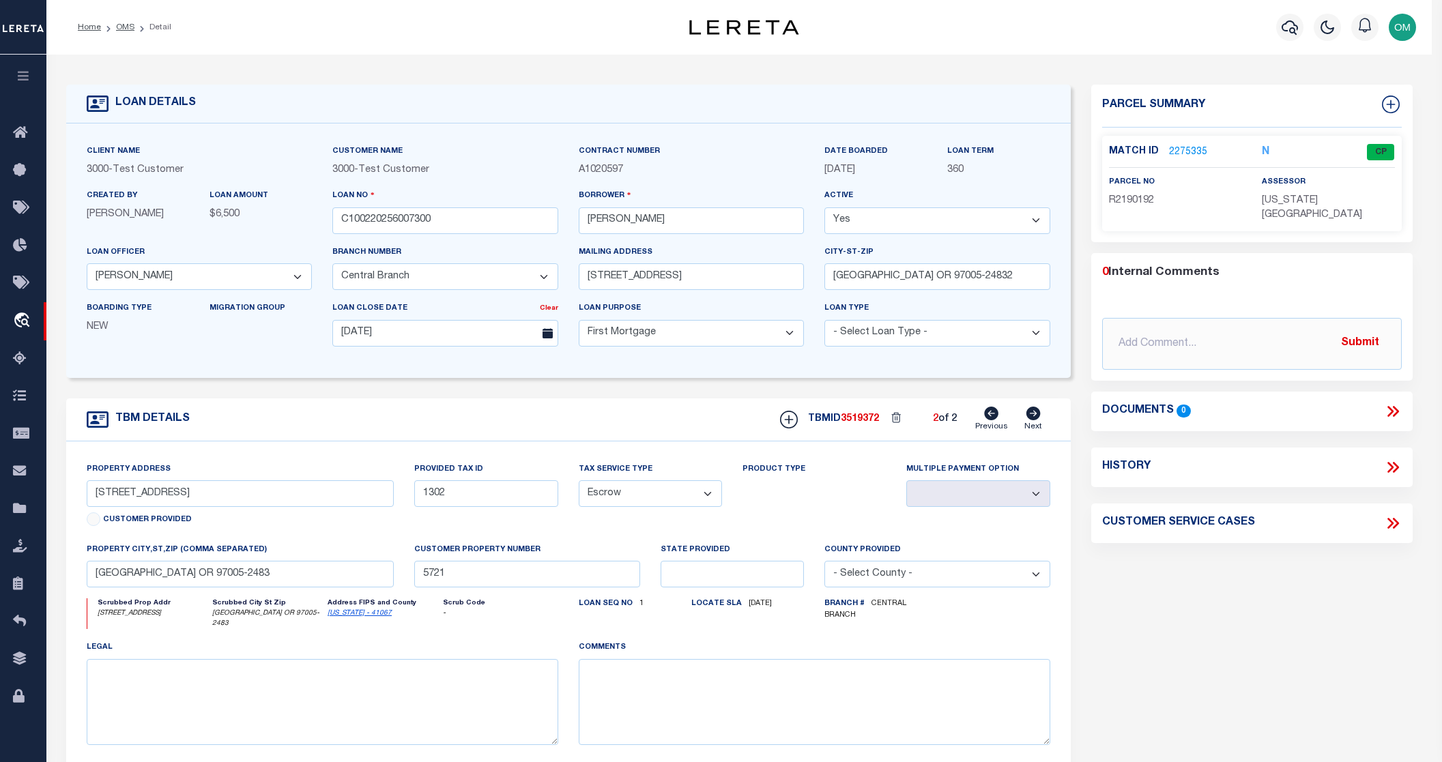
type input "WV"
select select
select select "2"
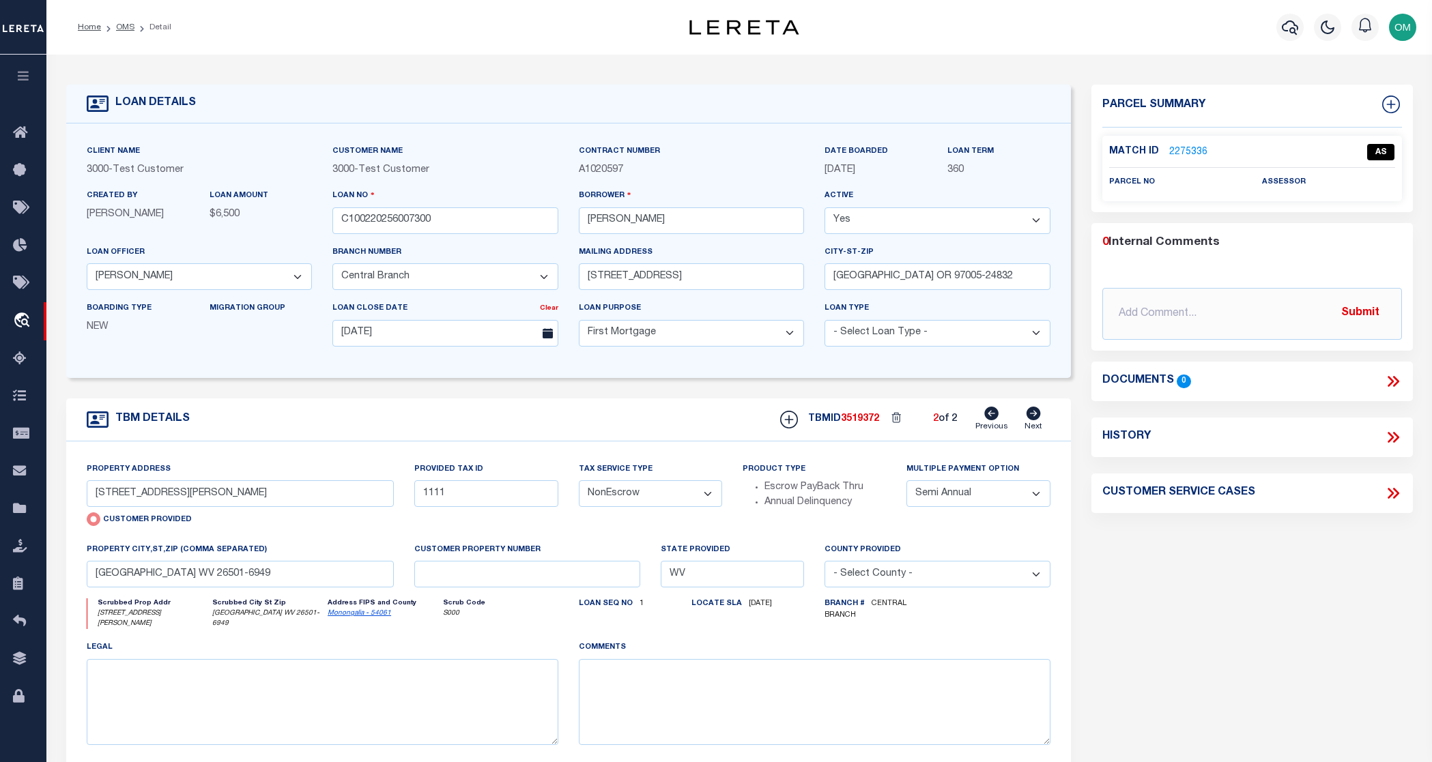
click at [988, 416] on icon at bounding box center [992, 414] width 14 height 14
type input "13875 SW MERIDIAN ST UNIT 141"
radio input "false"
type input "1302"
select select "Escrow"
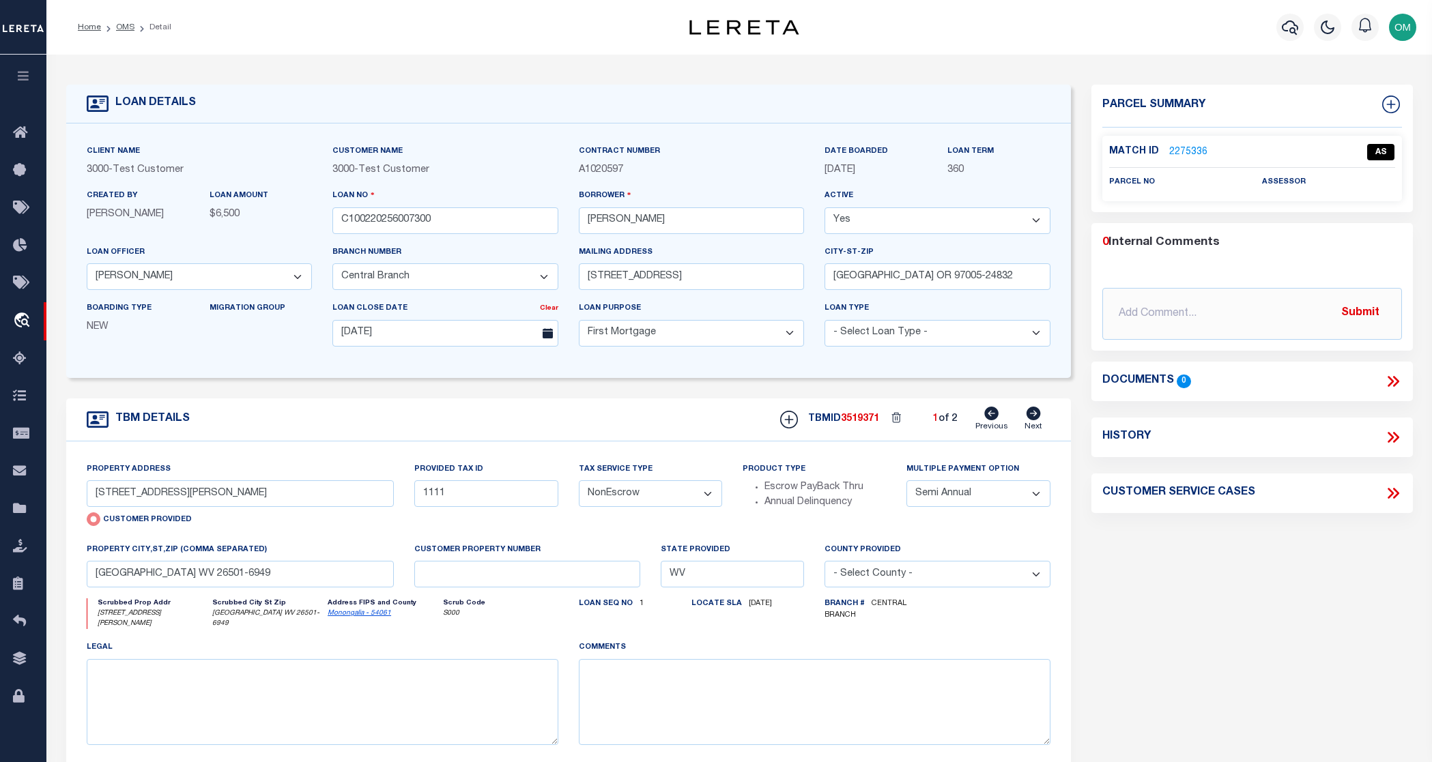
select select
type input "BEAVERTON OR 97005-2483"
type input "5721"
select select
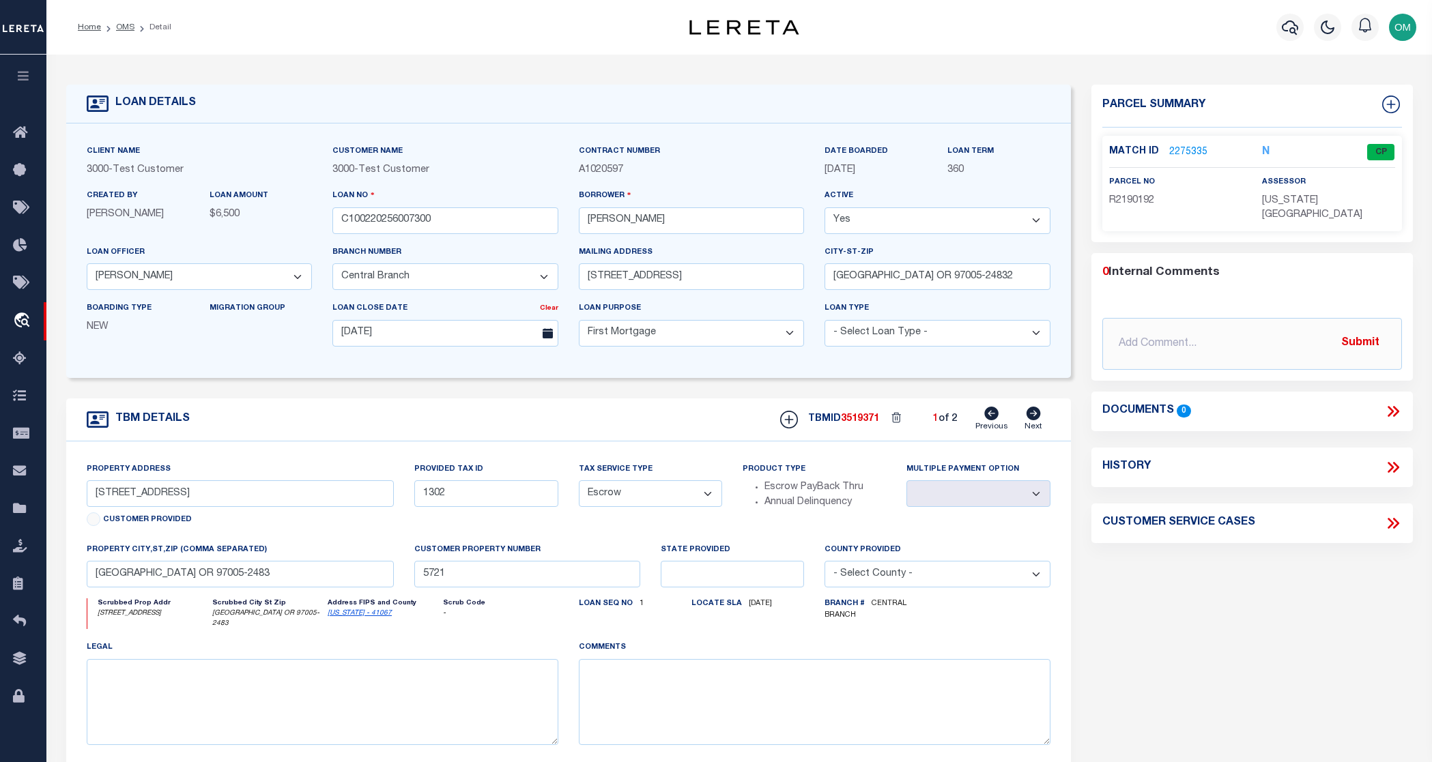
click at [1031, 418] on icon at bounding box center [1034, 414] width 14 height 14
type input "701 SHERMAN AVE"
radio input "true"
type input "1111"
select select "NonEscrow"
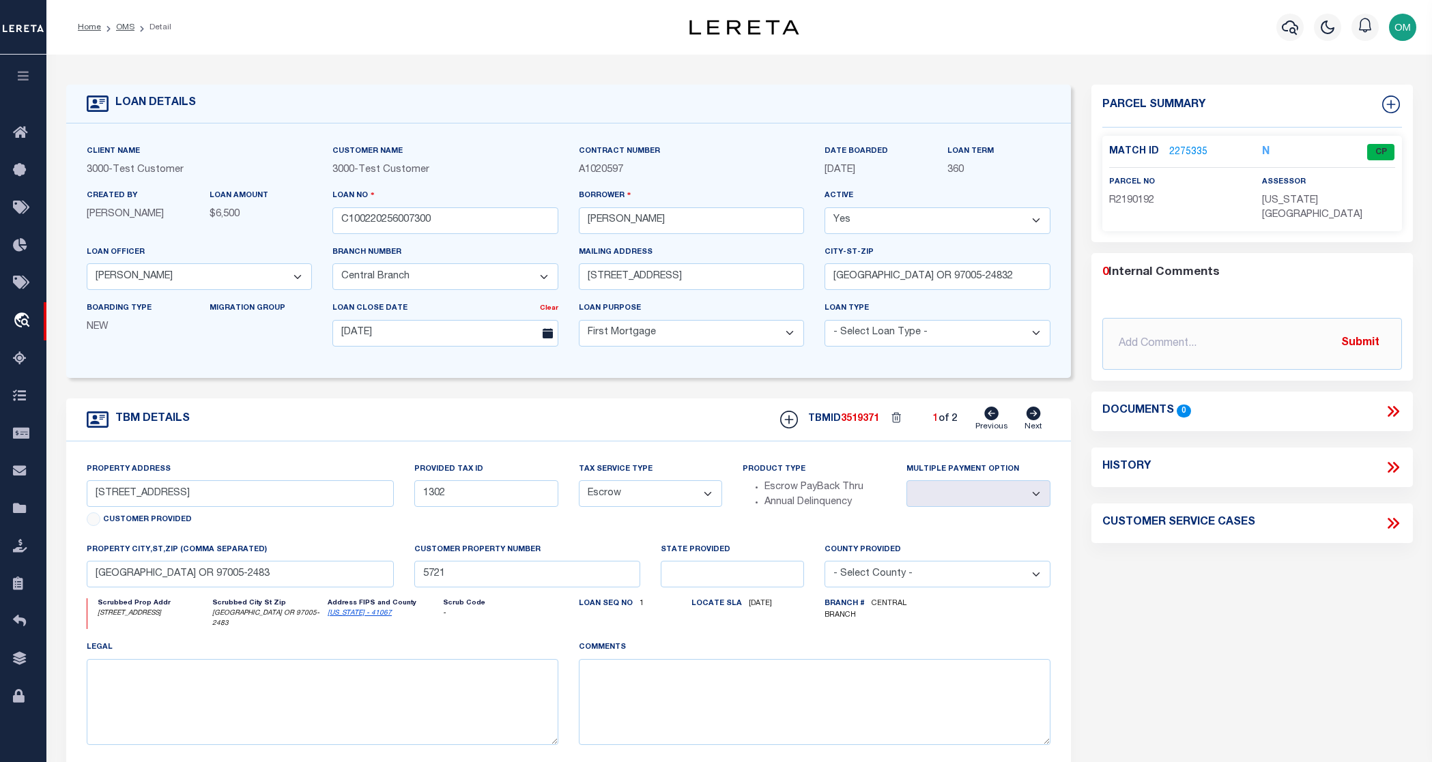
type input "MORGANTOWN WV 26501-6949"
type input "WV"
select select
select select "2"
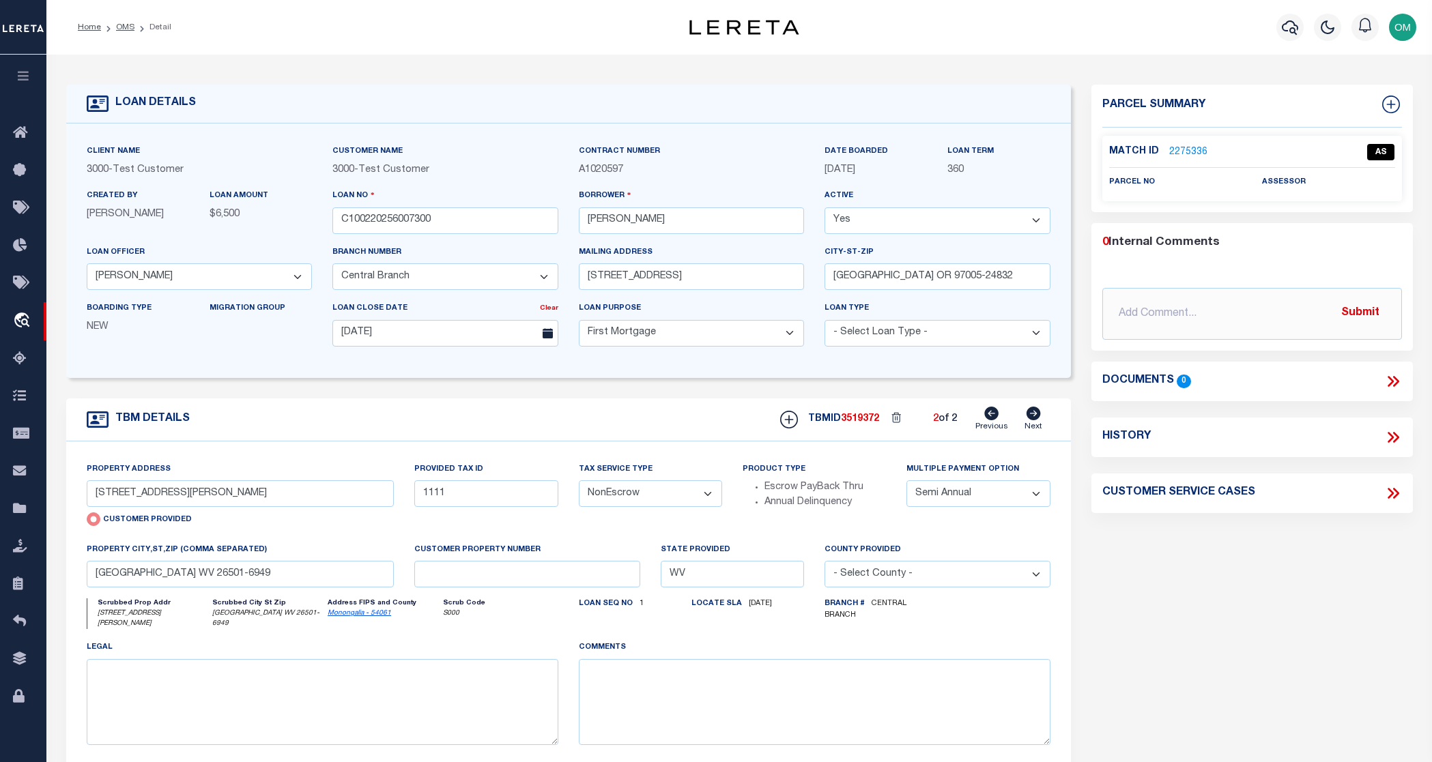
click at [1192, 149] on link "2275336" at bounding box center [1188, 152] width 38 height 14
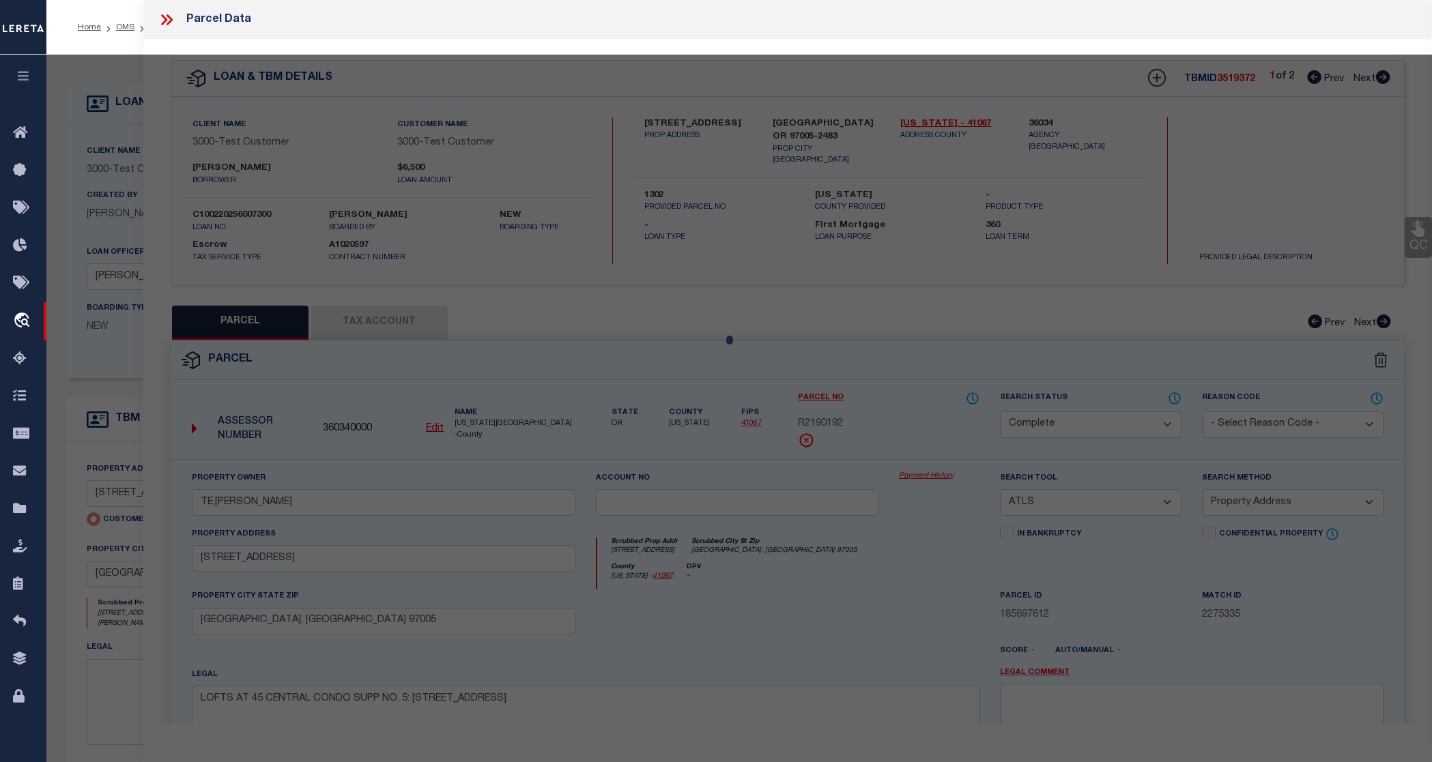
select select "AS"
select select
checkbox input "false"
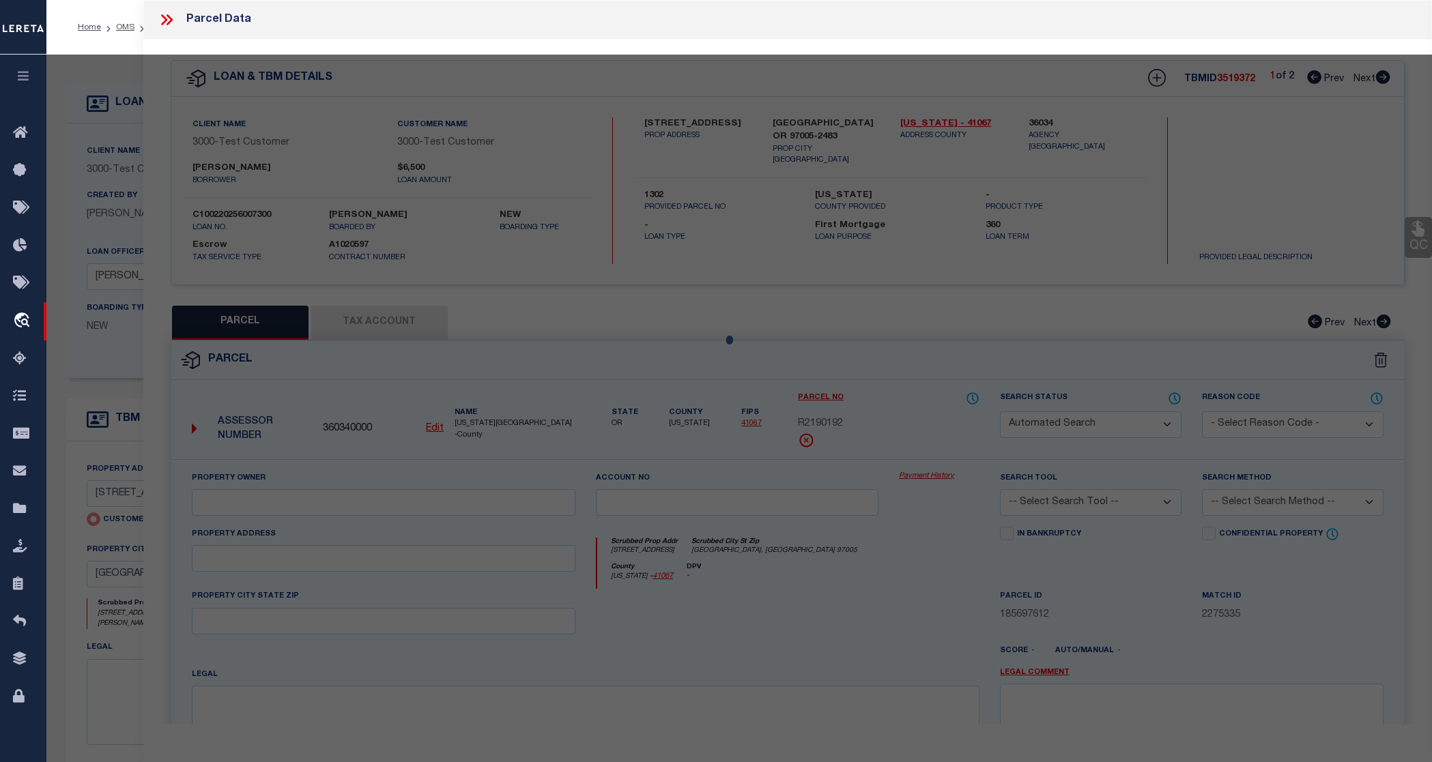
checkbox input "false"
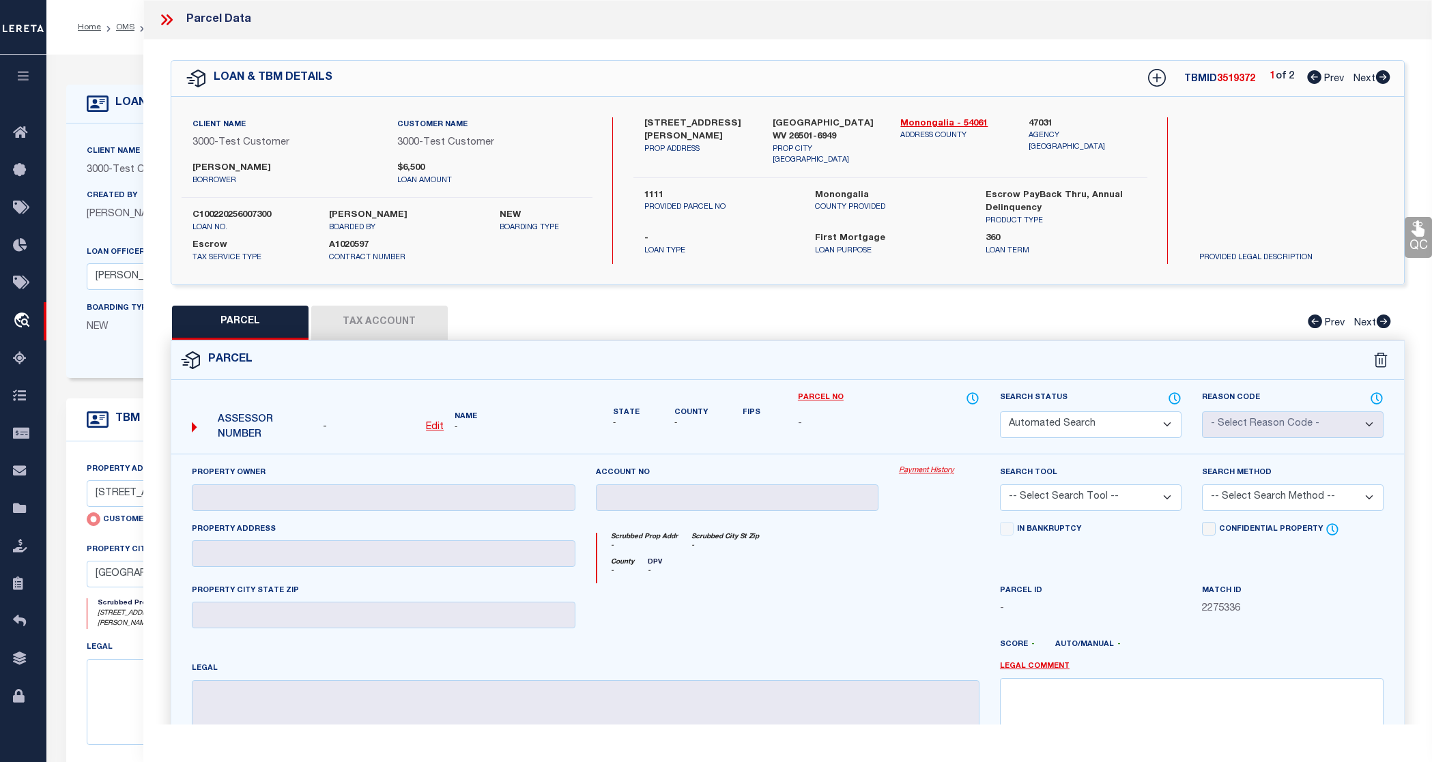
click at [431, 424] on u "Edit" at bounding box center [435, 428] width 18 height 10
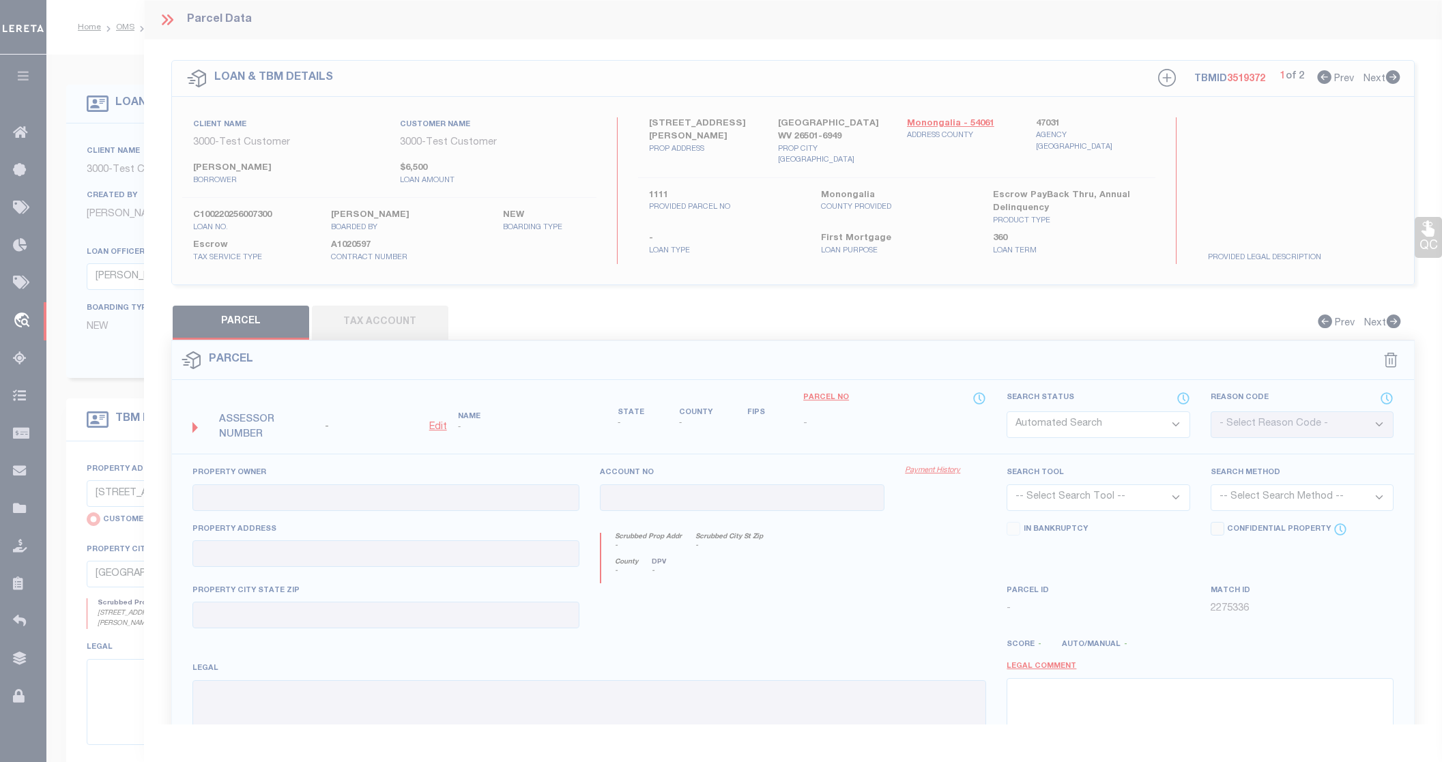
type textarea "-"
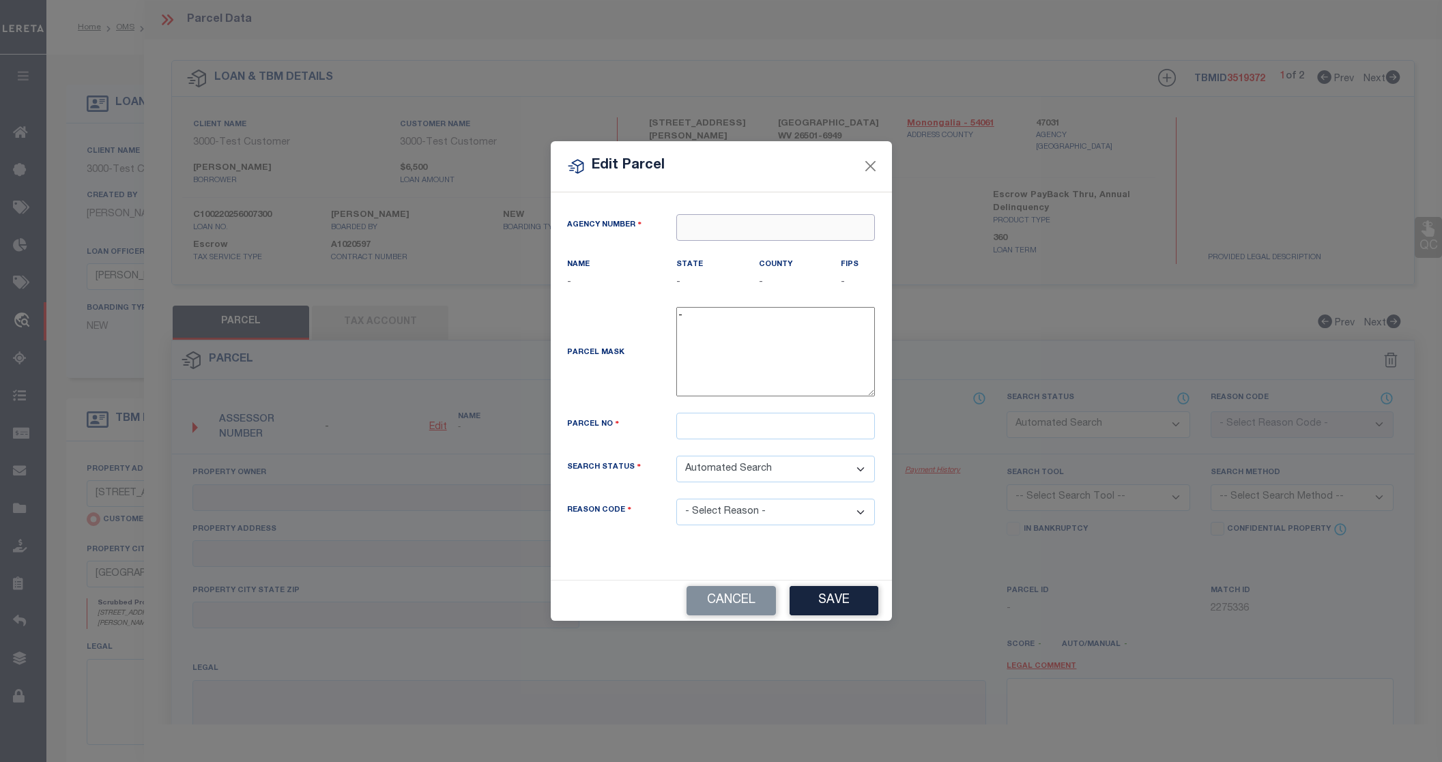
click at [754, 237] on input "text" at bounding box center [775, 227] width 199 height 27
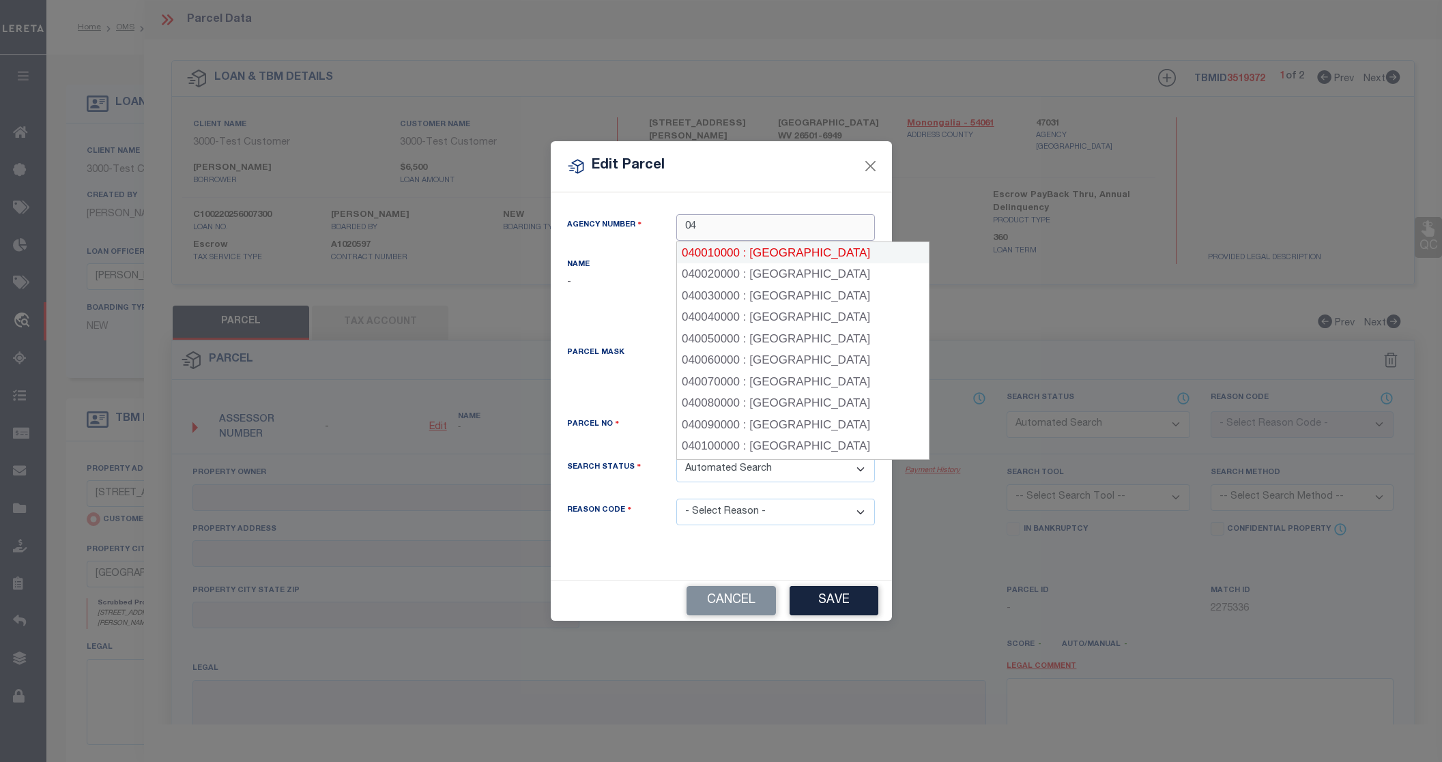
click at [762, 250] on div "040010000 : ALAMEDA COUNTY" at bounding box center [803, 253] width 252 height 22
type input "040010000"
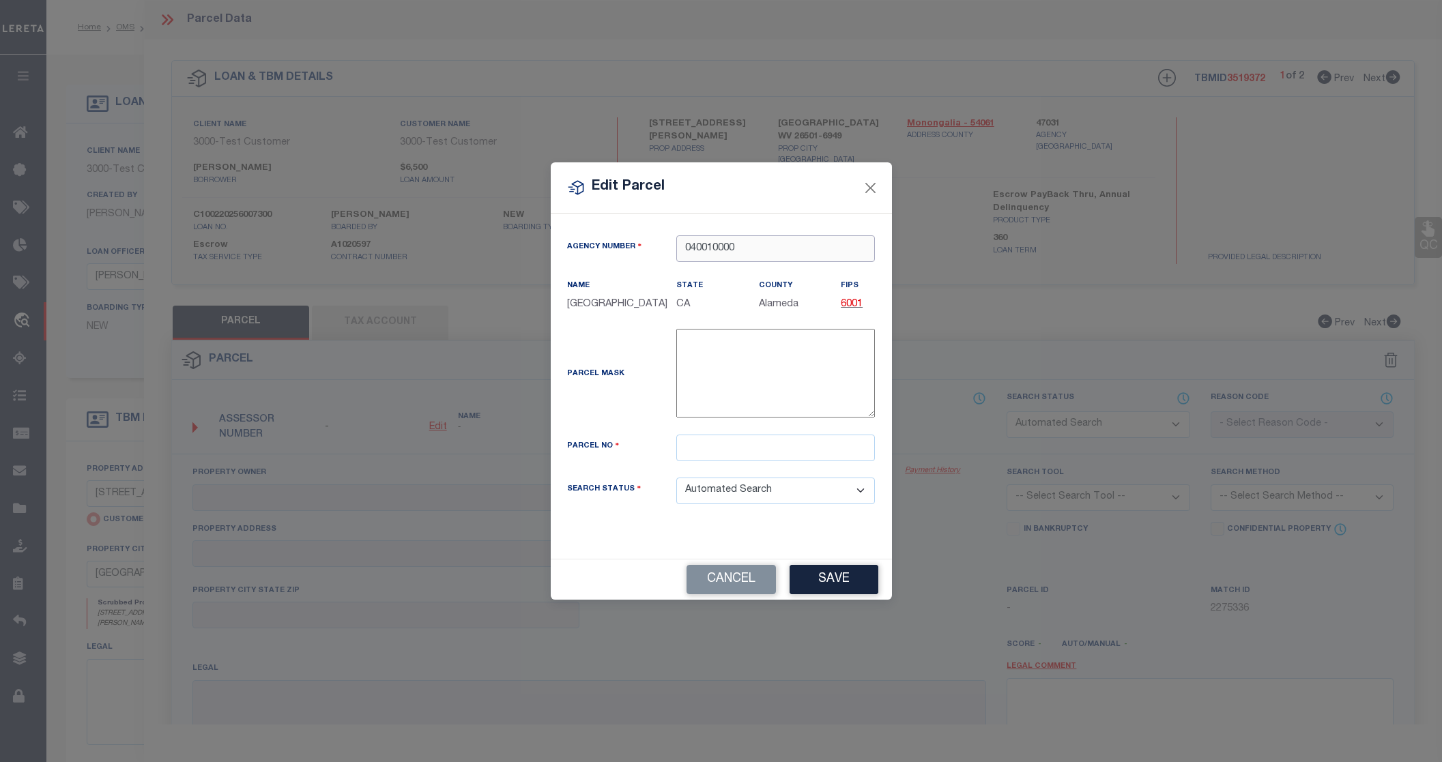
type input "040010000"
click at [782, 453] on input "text" at bounding box center [775, 448] width 199 height 27
type input "11111"
click at [846, 590] on button "Save" at bounding box center [834, 579] width 89 height 29
checkbox input "false"
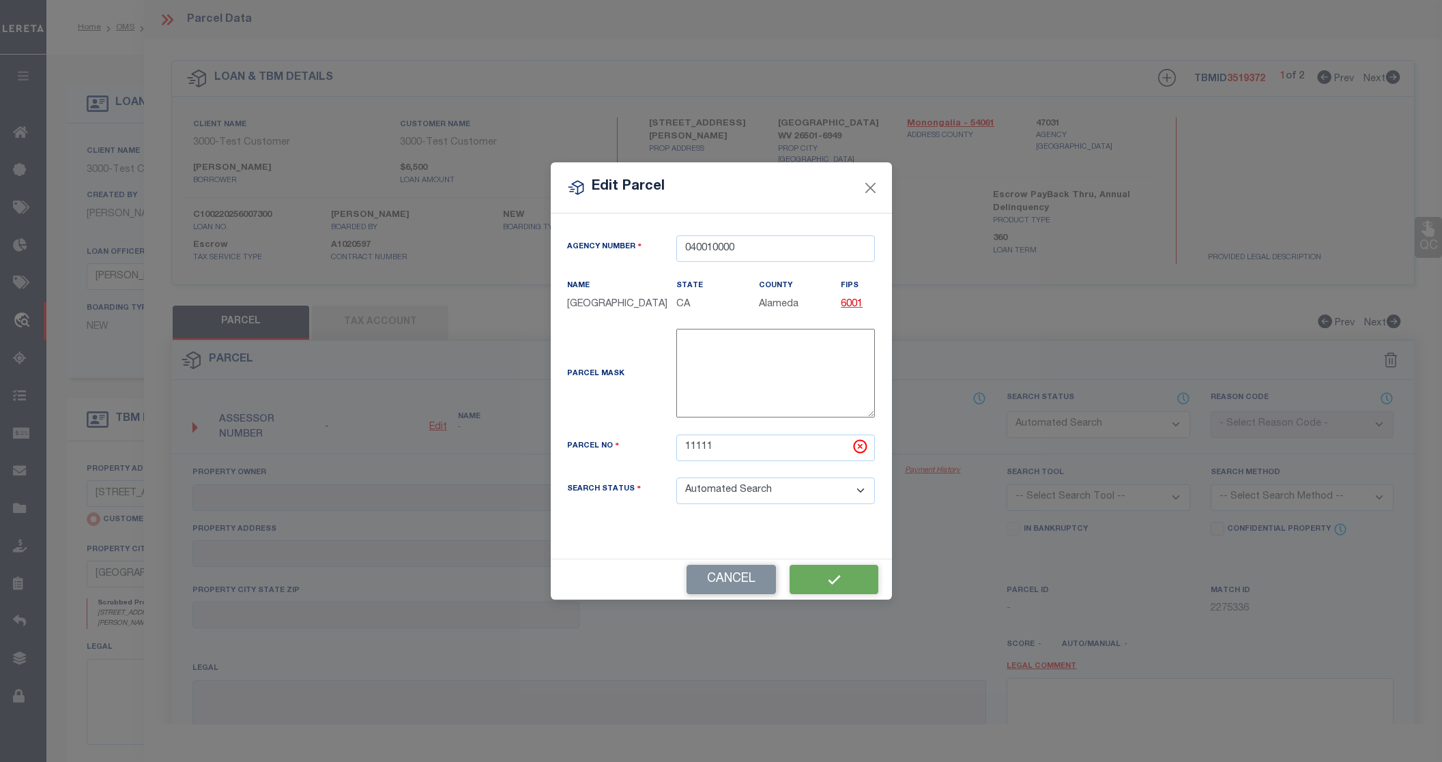
checkbox input "false"
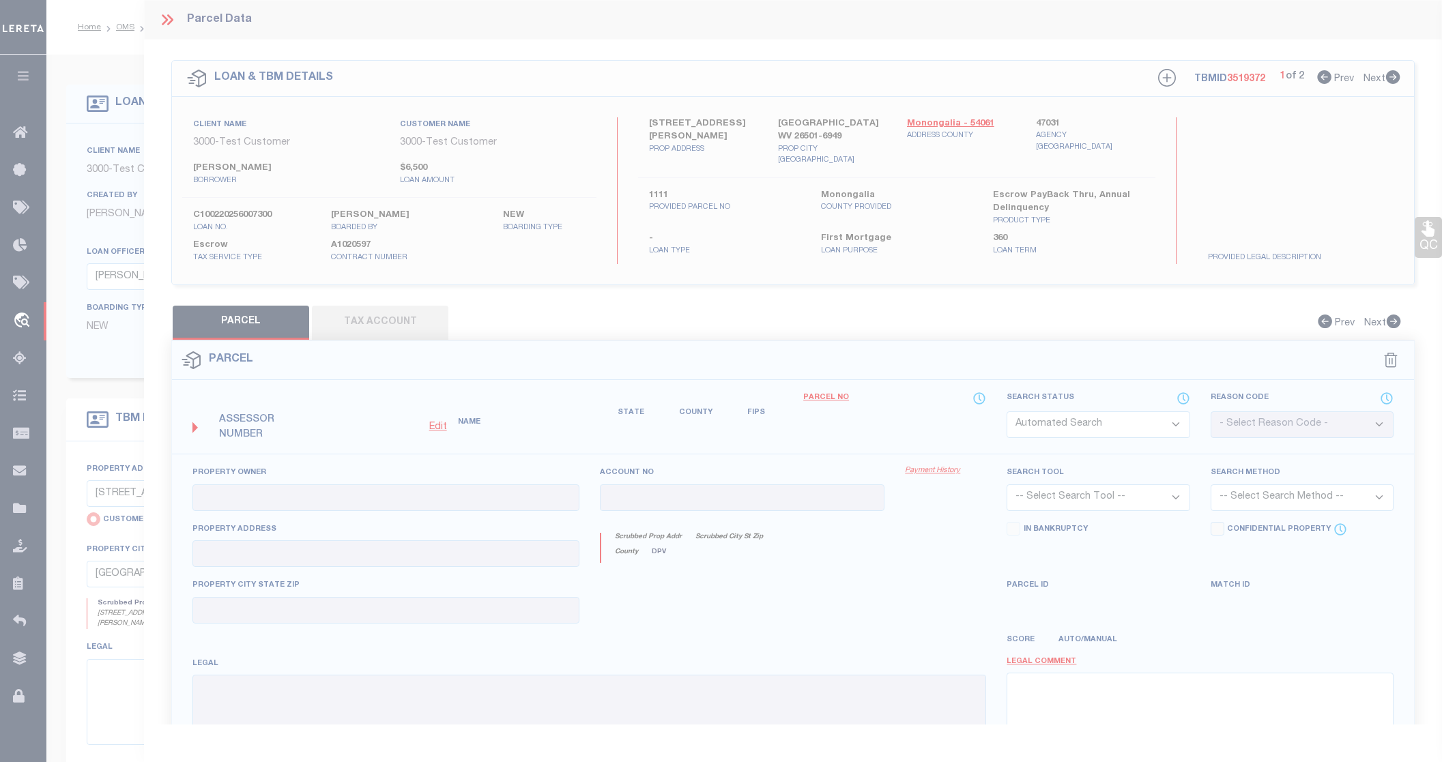
checkbox input "false"
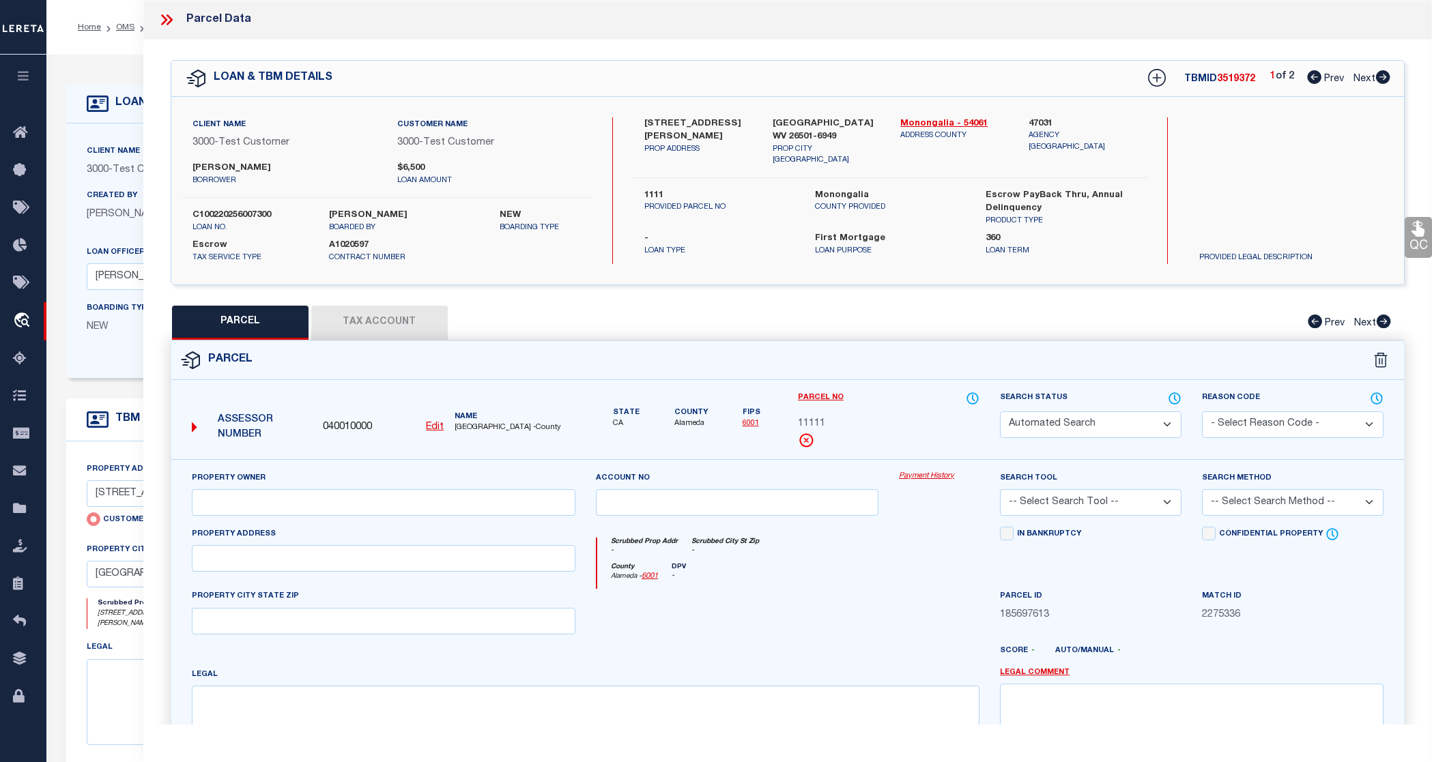
click at [368, 324] on button "Tax Account" at bounding box center [379, 323] width 137 height 34
select select "100"
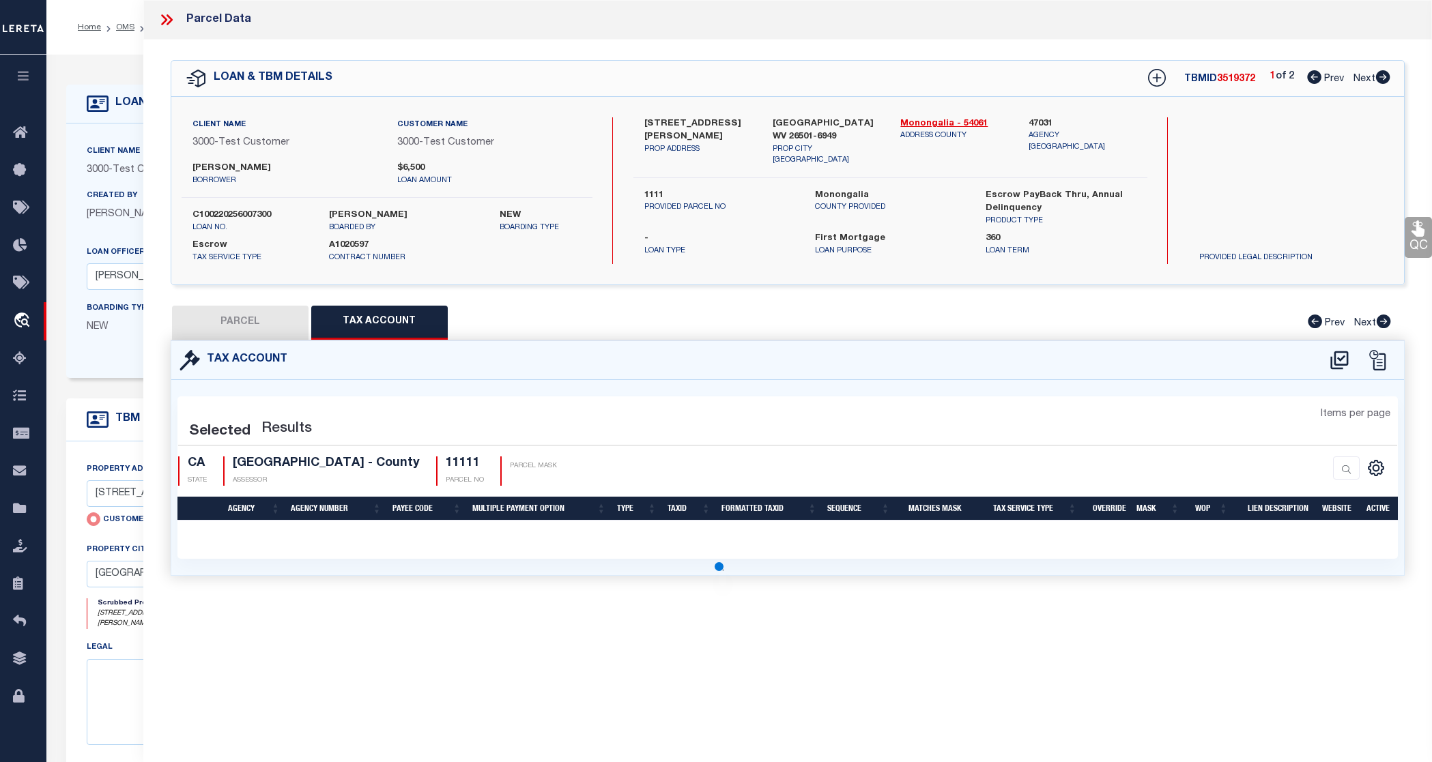
select select "100"
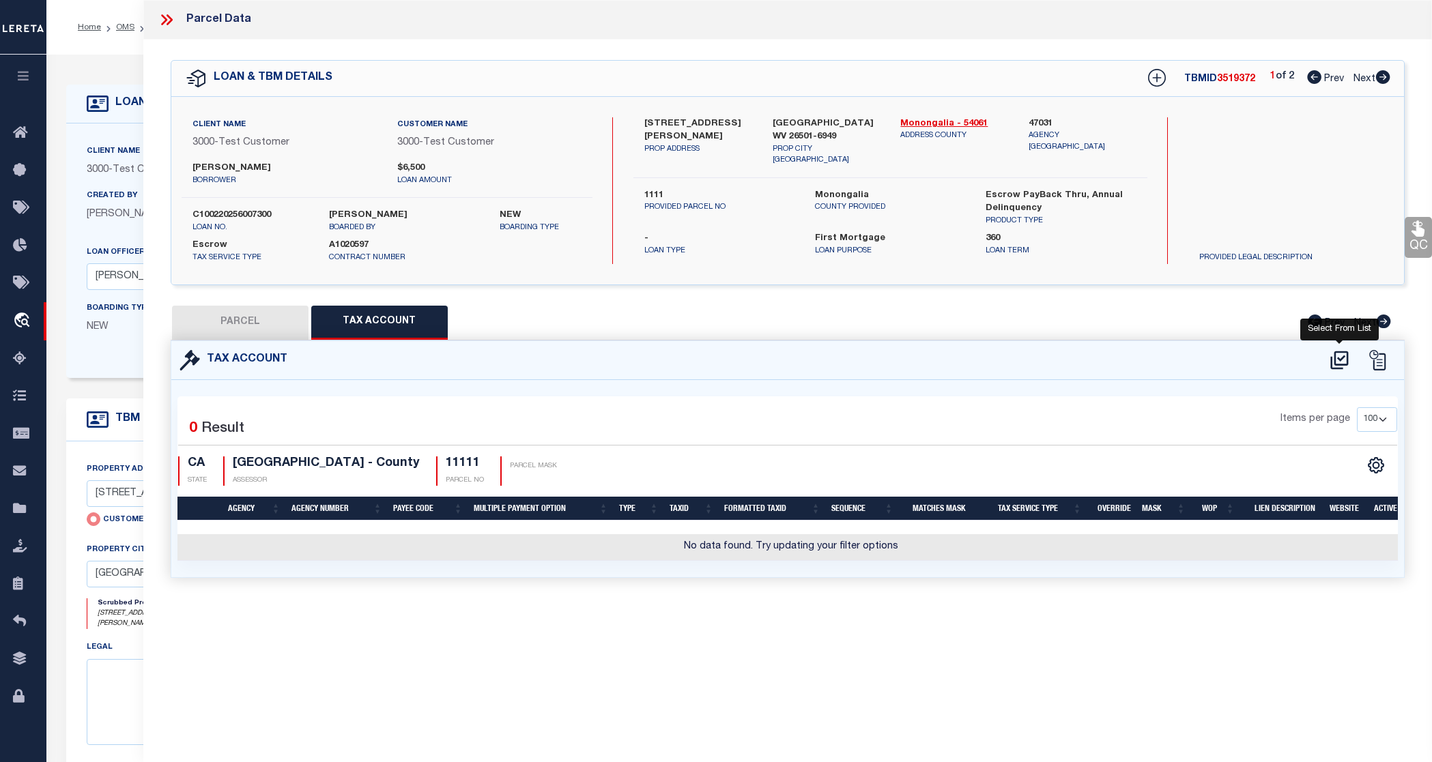
click at [1330, 352] on icon at bounding box center [1339, 361] width 23 height 22
select select "100"
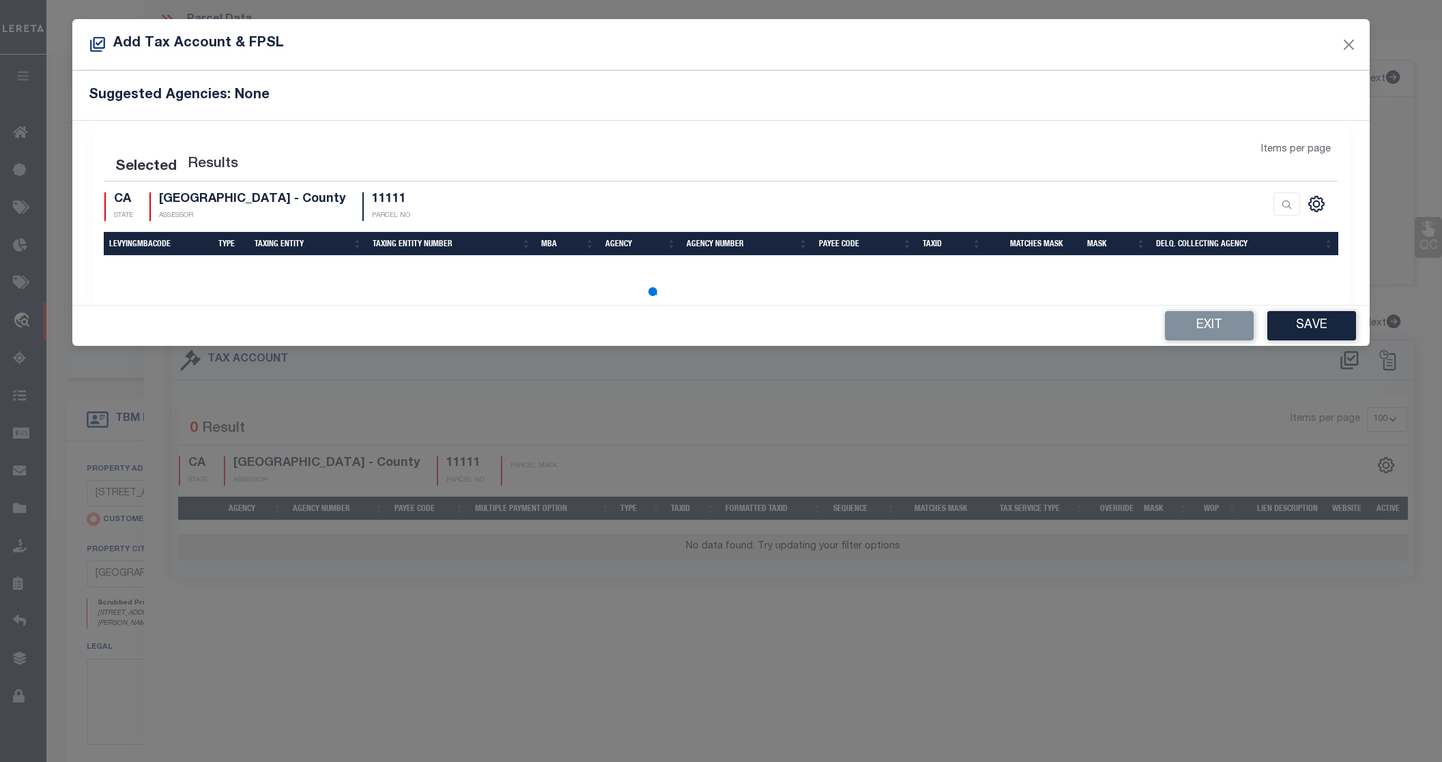
select select "100"
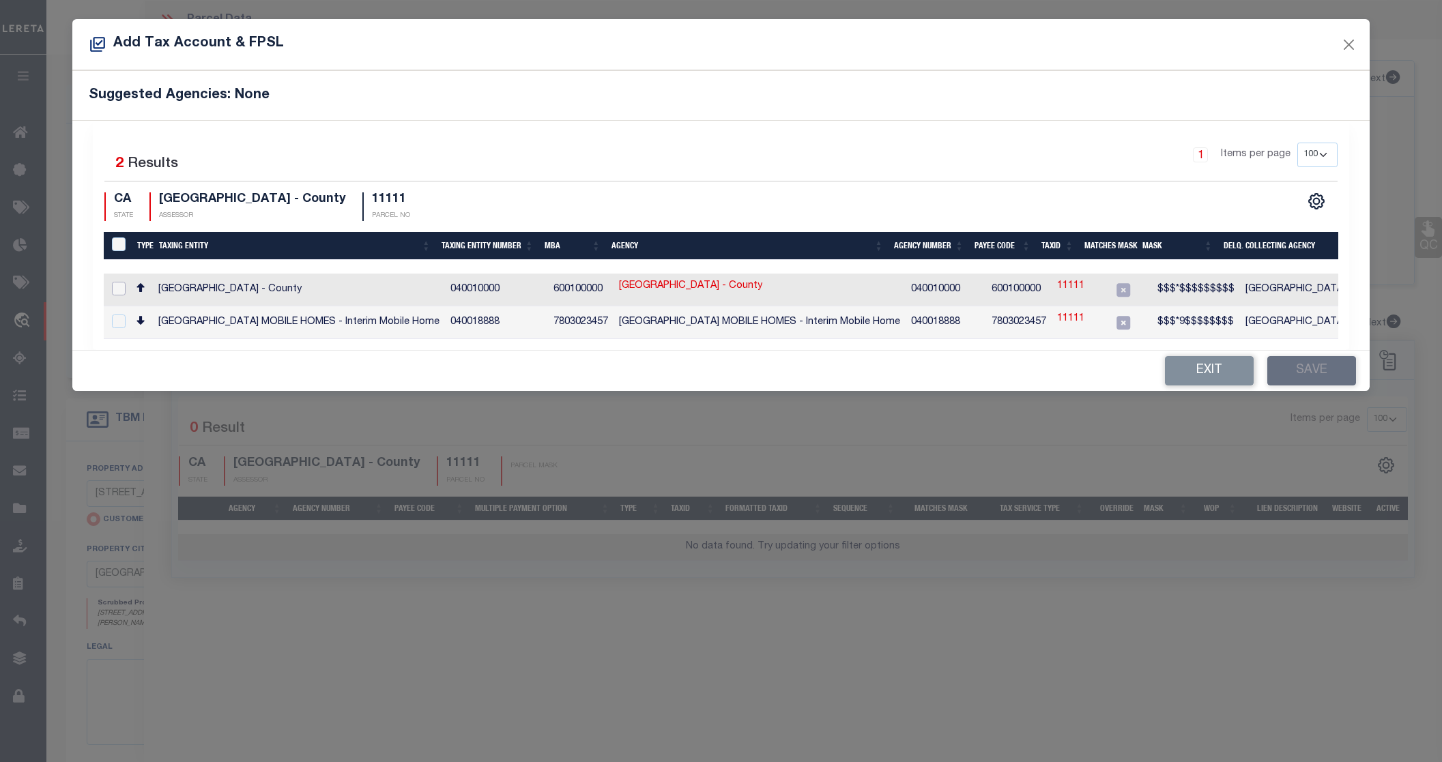
click at [118, 282] on input "checkbox" at bounding box center [119, 289] width 14 height 14
checkbox input "true"
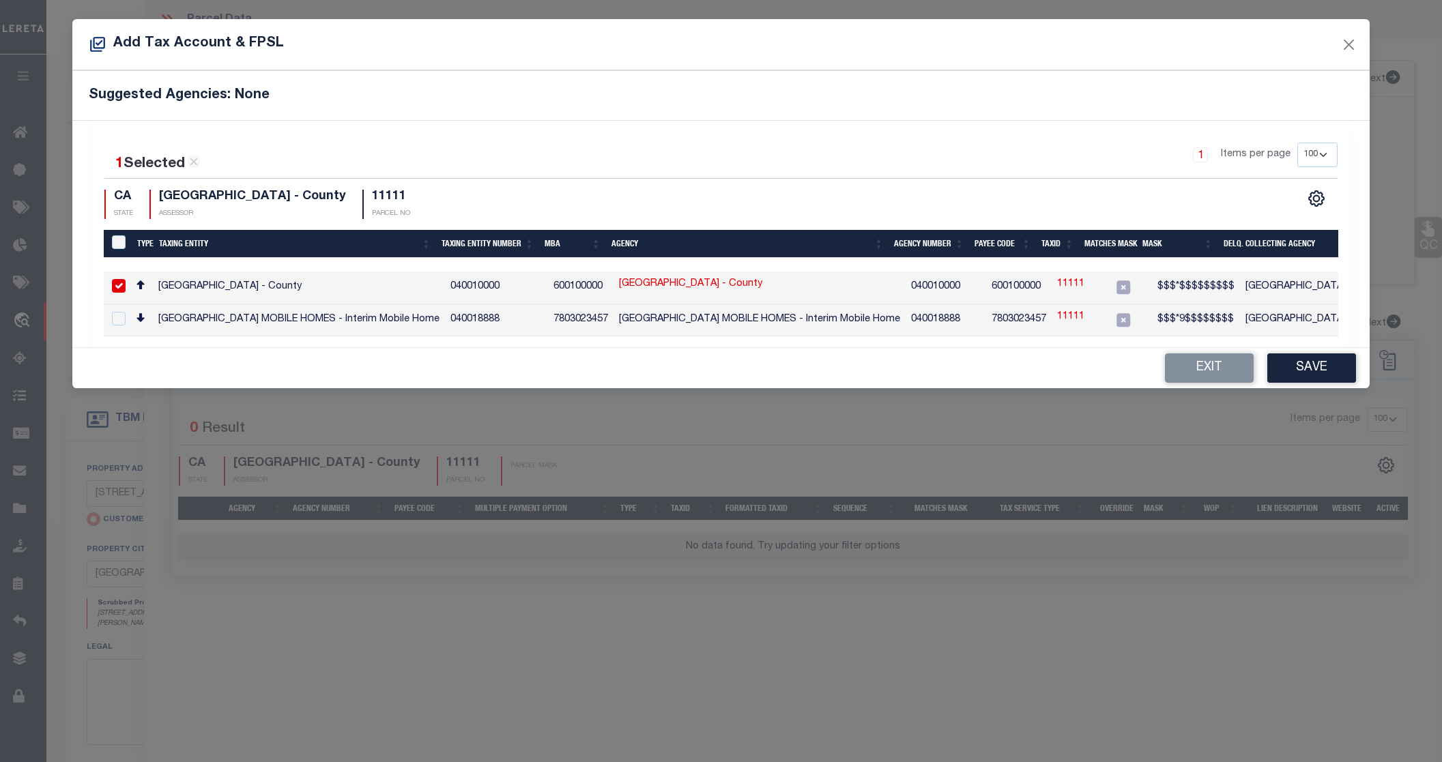
click at [1061, 281] on link "11111" at bounding box center [1070, 284] width 27 height 15
type input "11111"
type textarea "$$$*$$$$$$$$$"
checkbox input "false"
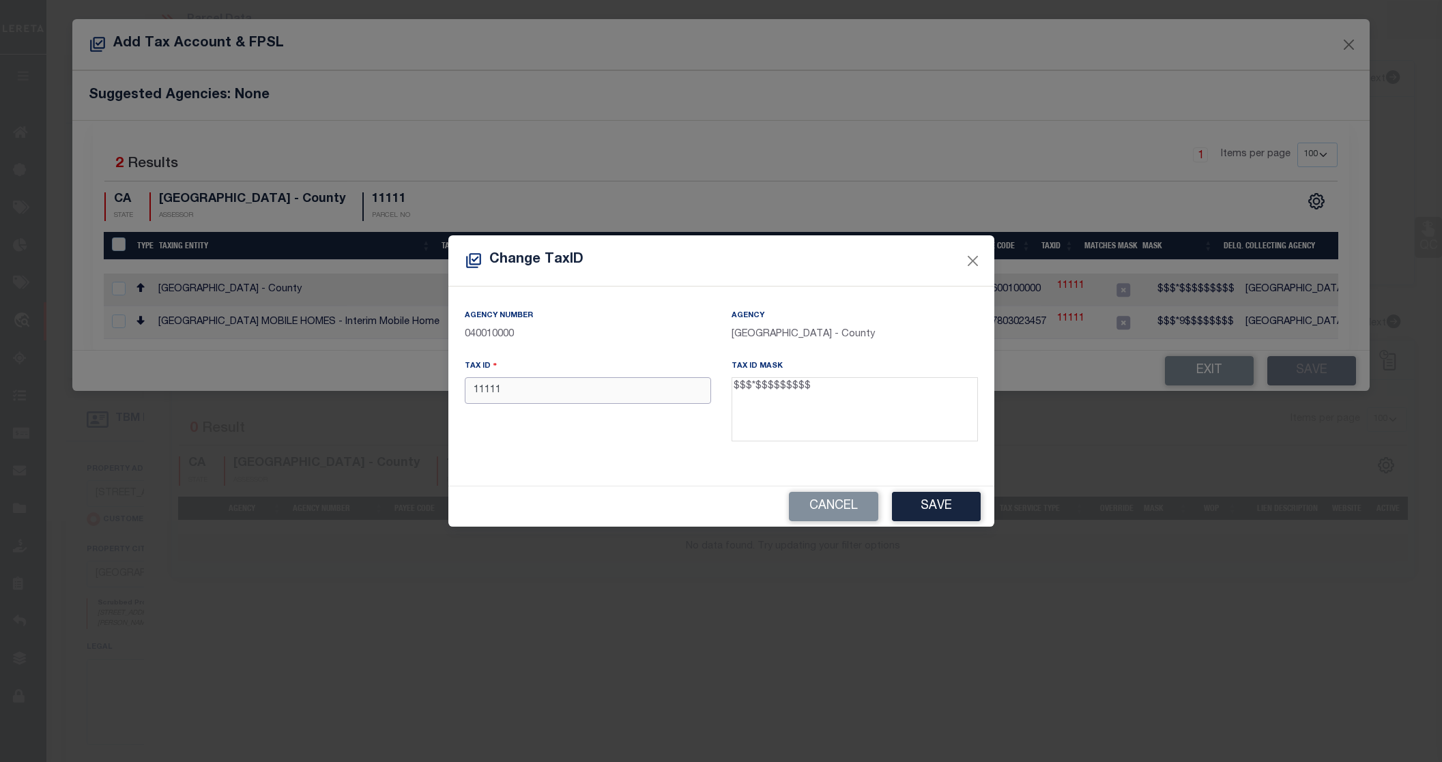
drag, startPoint x: 590, startPoint y: 391, endPoint x: 405, endPoint y: 405, distance: 185.5
click at [405, 405] on div "Change TaxID Agency Number 040010000 Agency ALAMEDA COUNTY - County Tax ID 1111…" at bounding box center [721, 381] width 1442 height 762
type input "111"
drag, startPoint x: 752, startPoint y: 395, endPoint x: 766, endPoint y: 392, distance: 14.6
click at [766, 392] on textarea "$$$*$$$$$$$$$" at bounding box center [855, 409] width 246 height 64
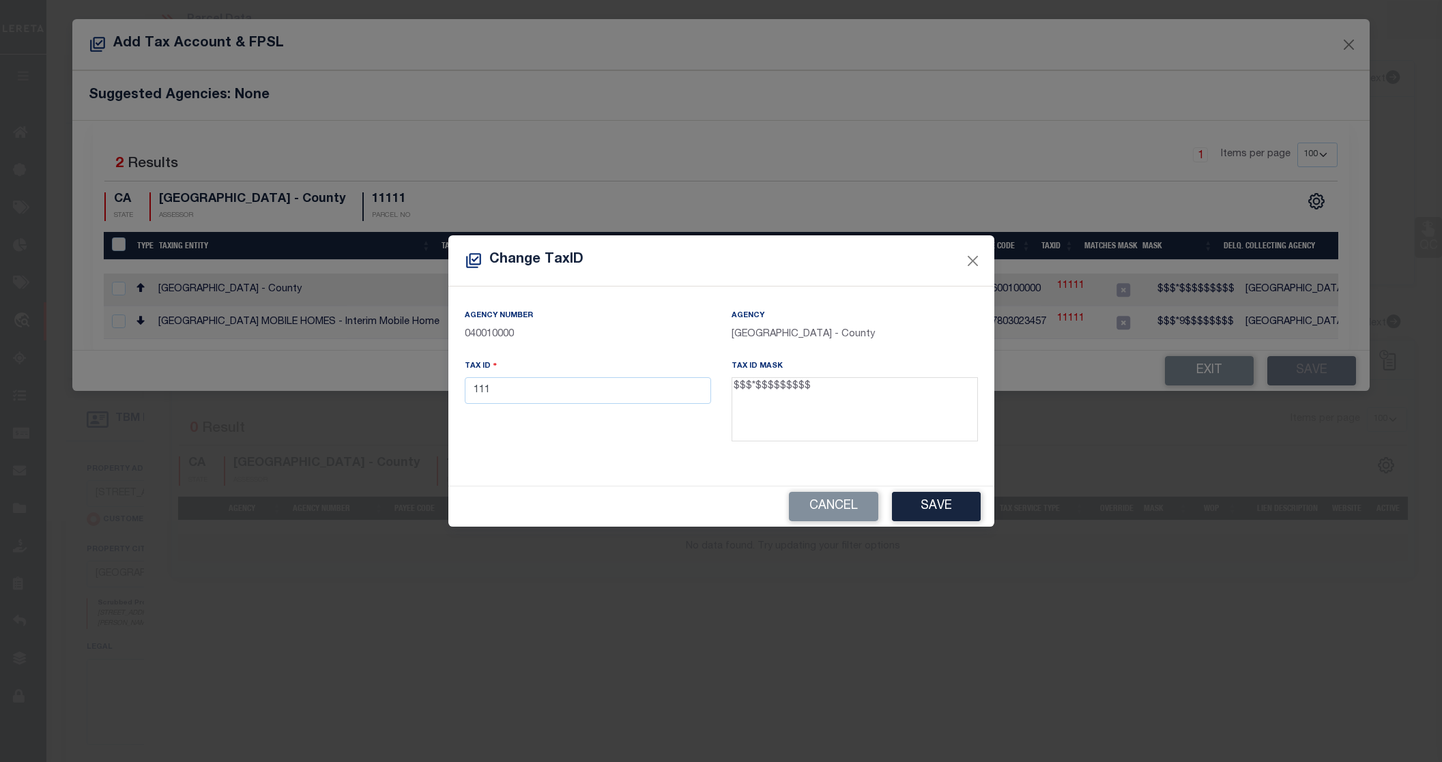
click at [765, 393] on textarea "$$$*$$$$$$$$$" at bounding box center [855, 409] width 246 height 64
click at [972, 263] on button "Close" at bounding box center [973, 261] width 18 height 18
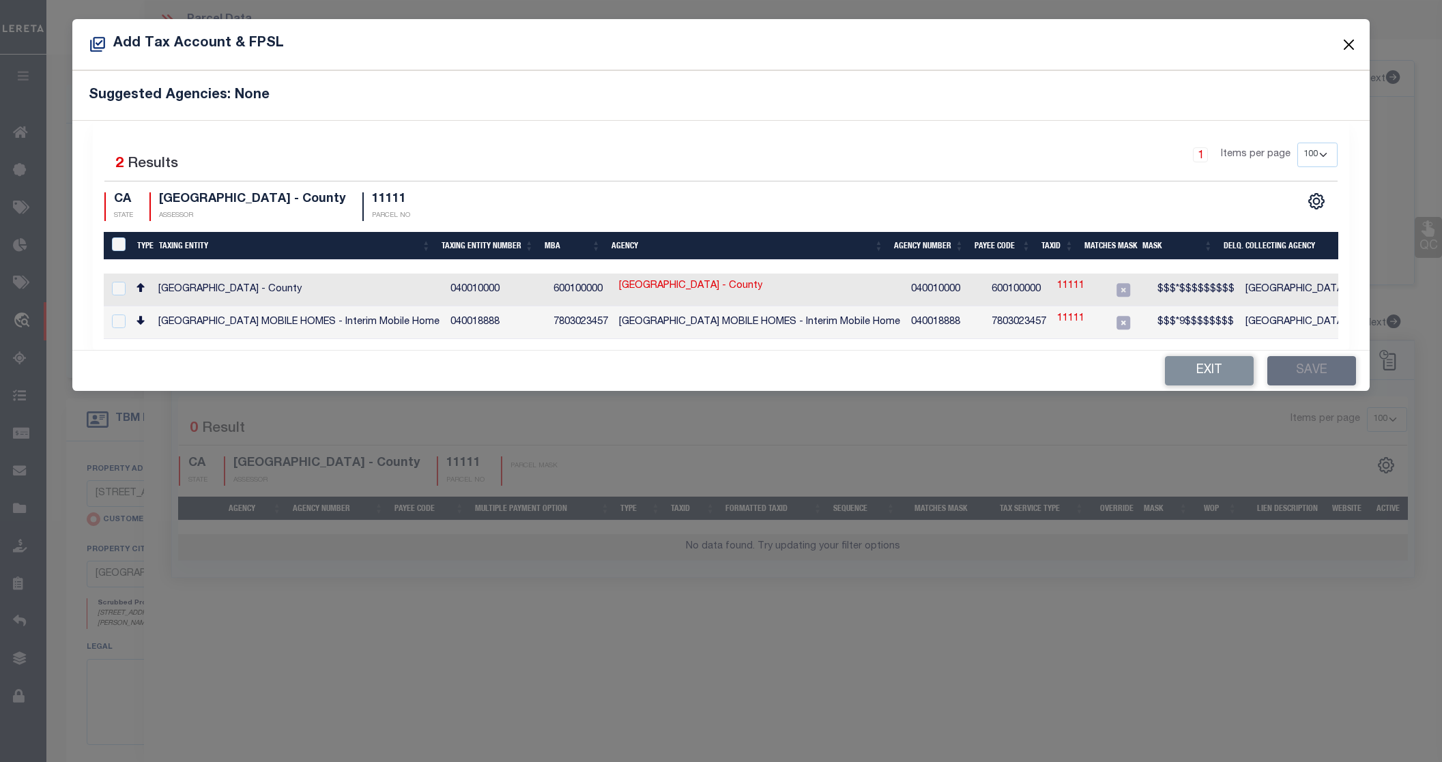
click at [1347, 42] on button "Close" at bounding box center [1349, 44] width 18 height 18
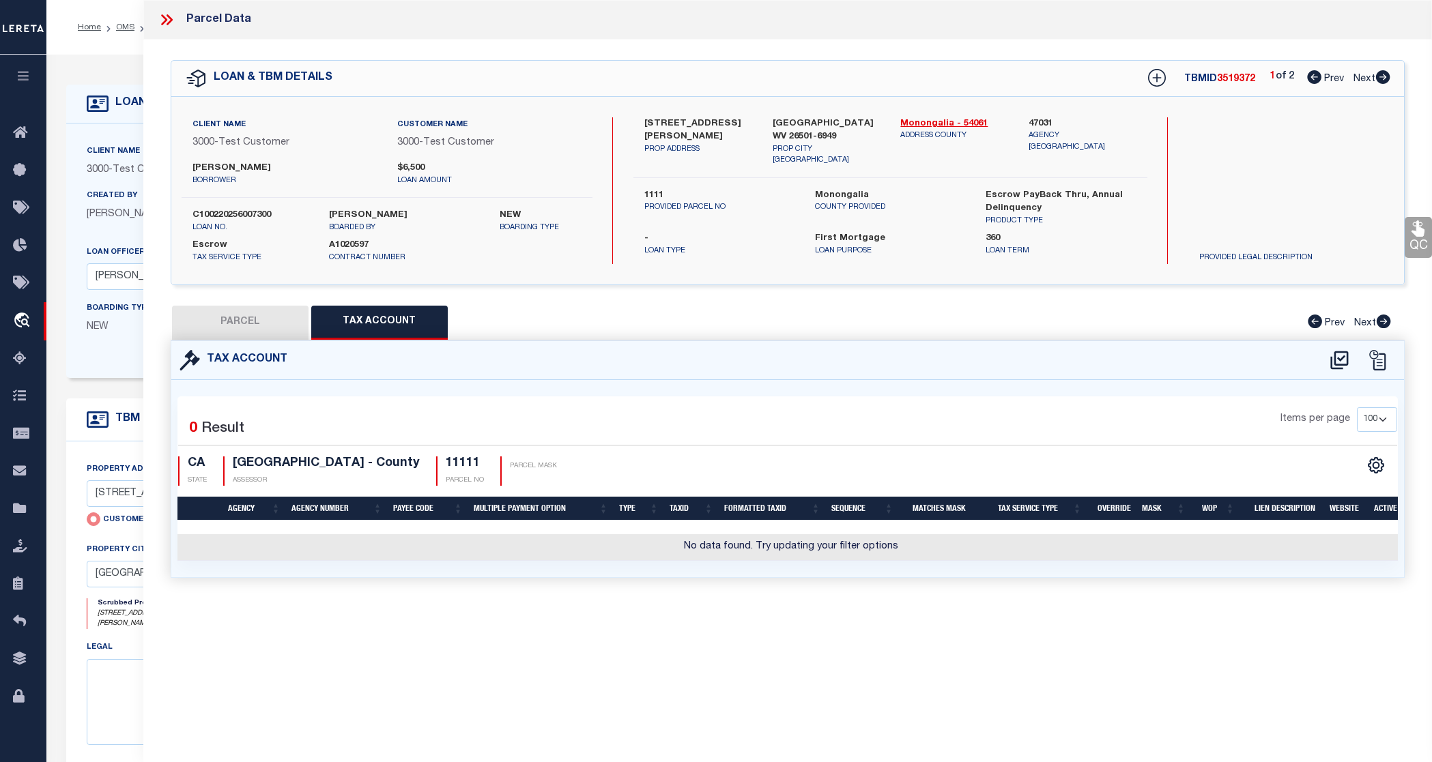
click at [171, 20] on icon at bounding box center [170, 19] width 6 height 11
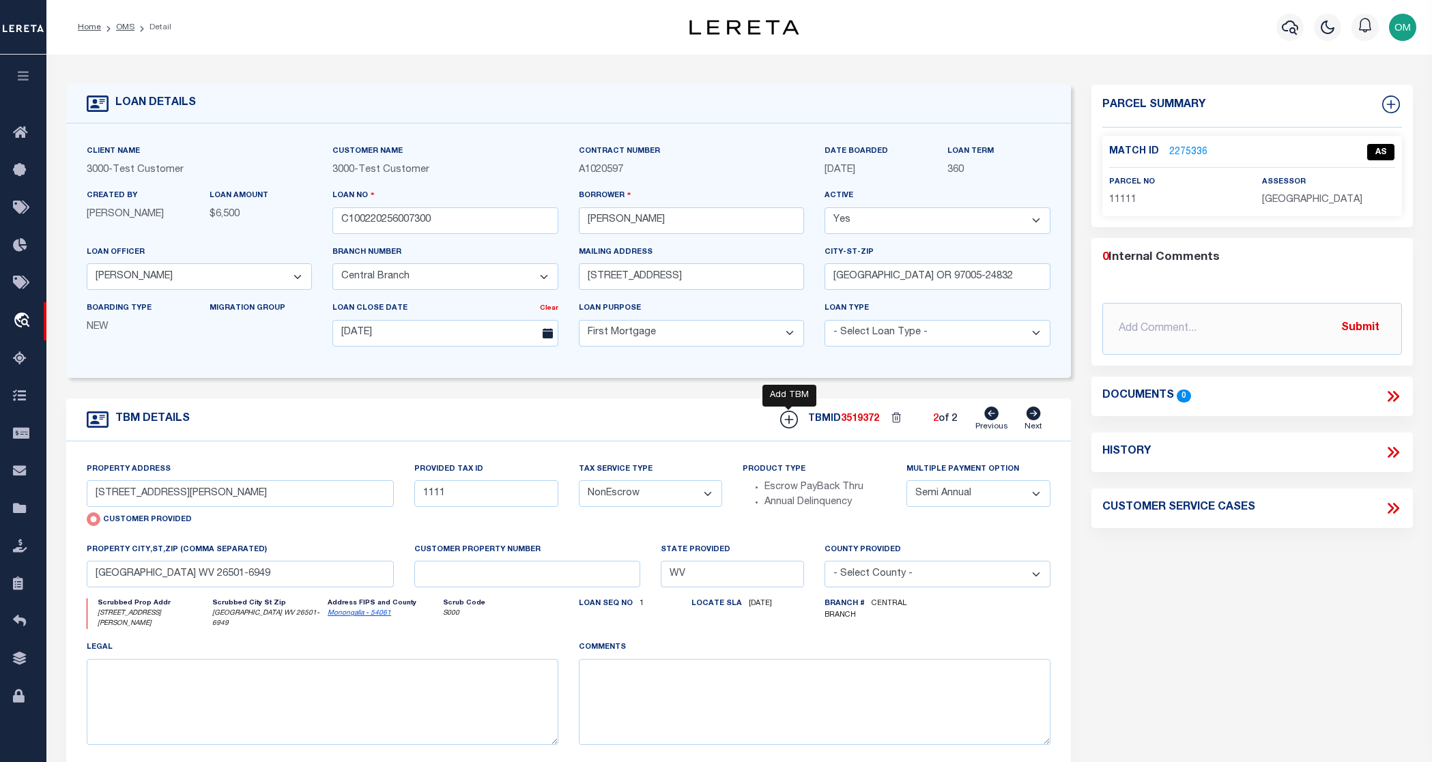
click at [788, 423] on icon at bounding box center [788, 419] width 9 height 9
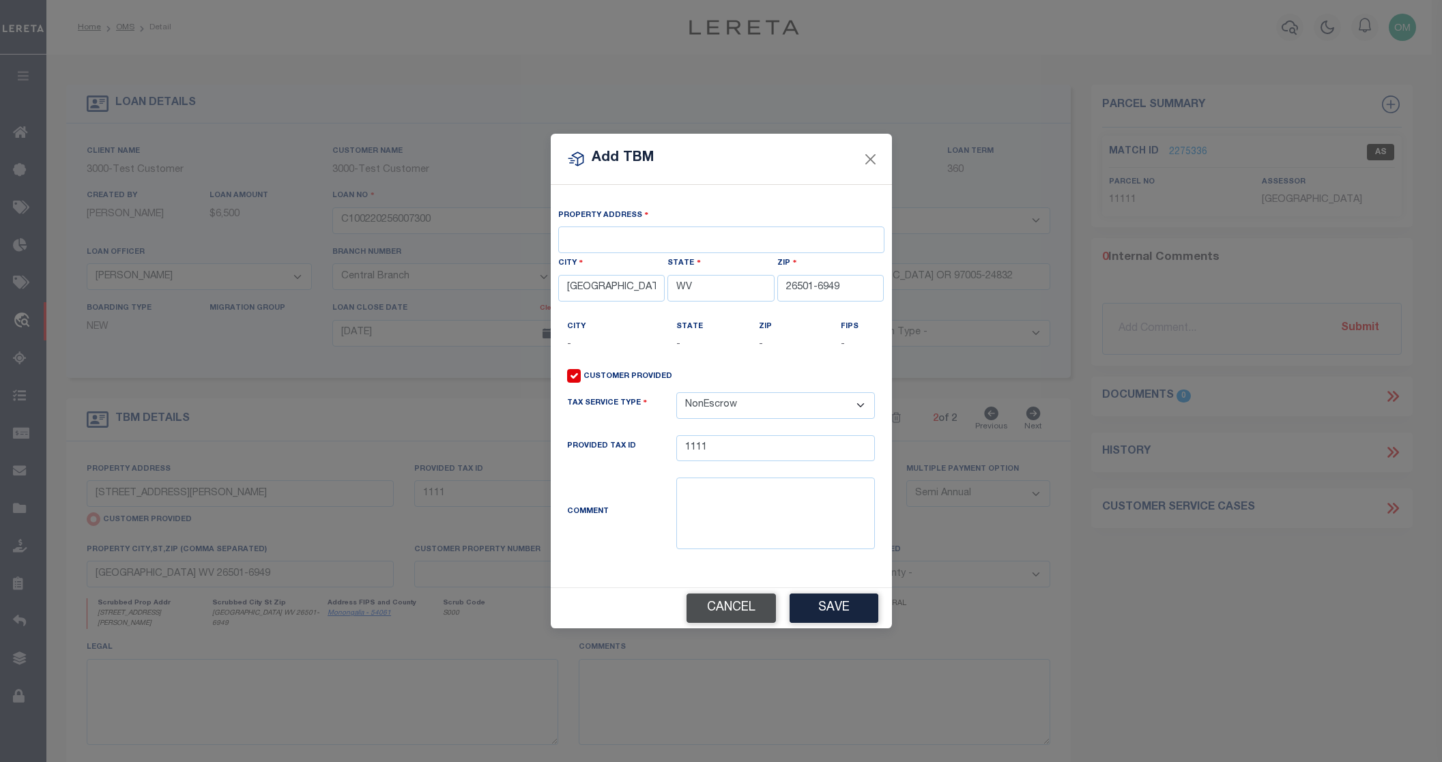
click at [751, 620] on button "Cancel" at bounding box center [731, 608] width 89 height 29
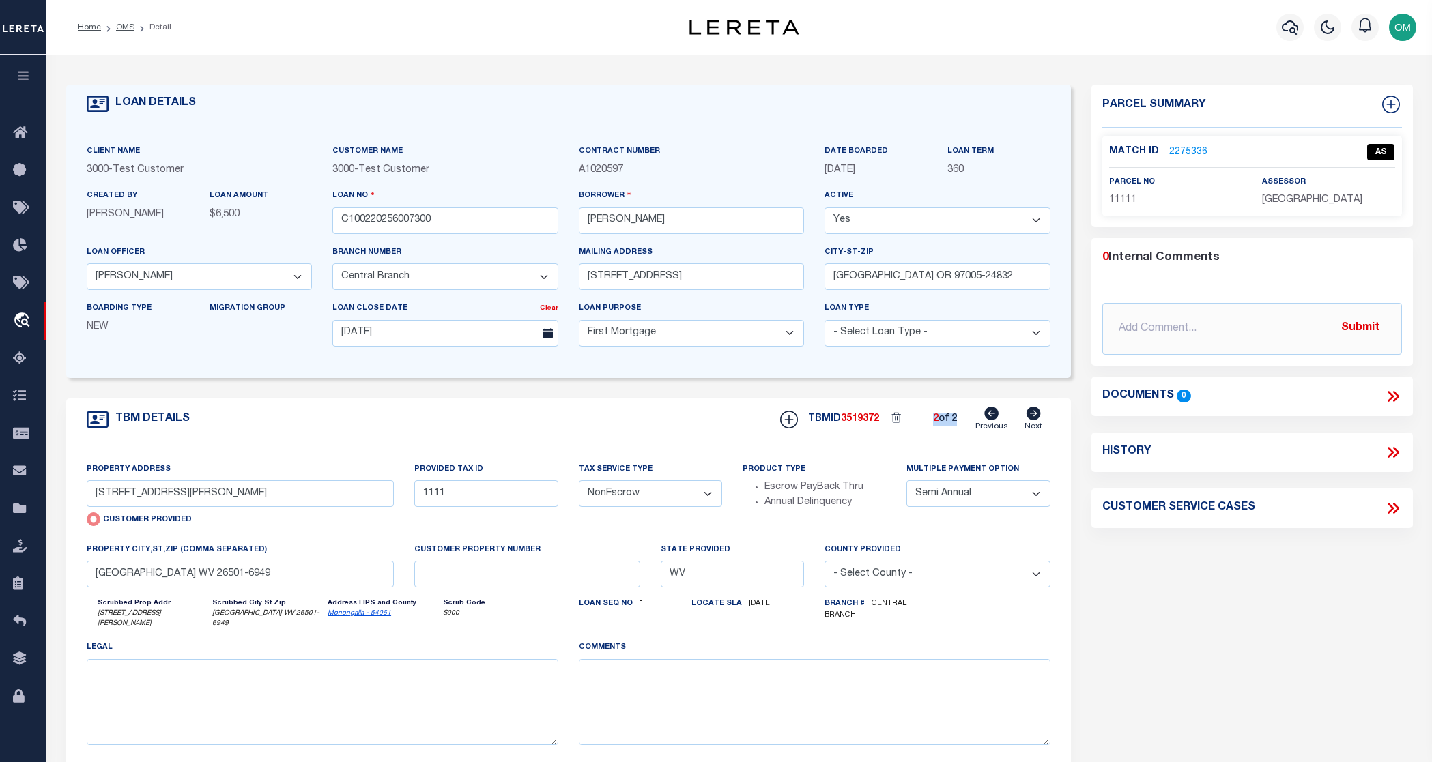
click at [953, 425] on h6 "2 of 2" at bounding box center [945, 420] width 24 height 12
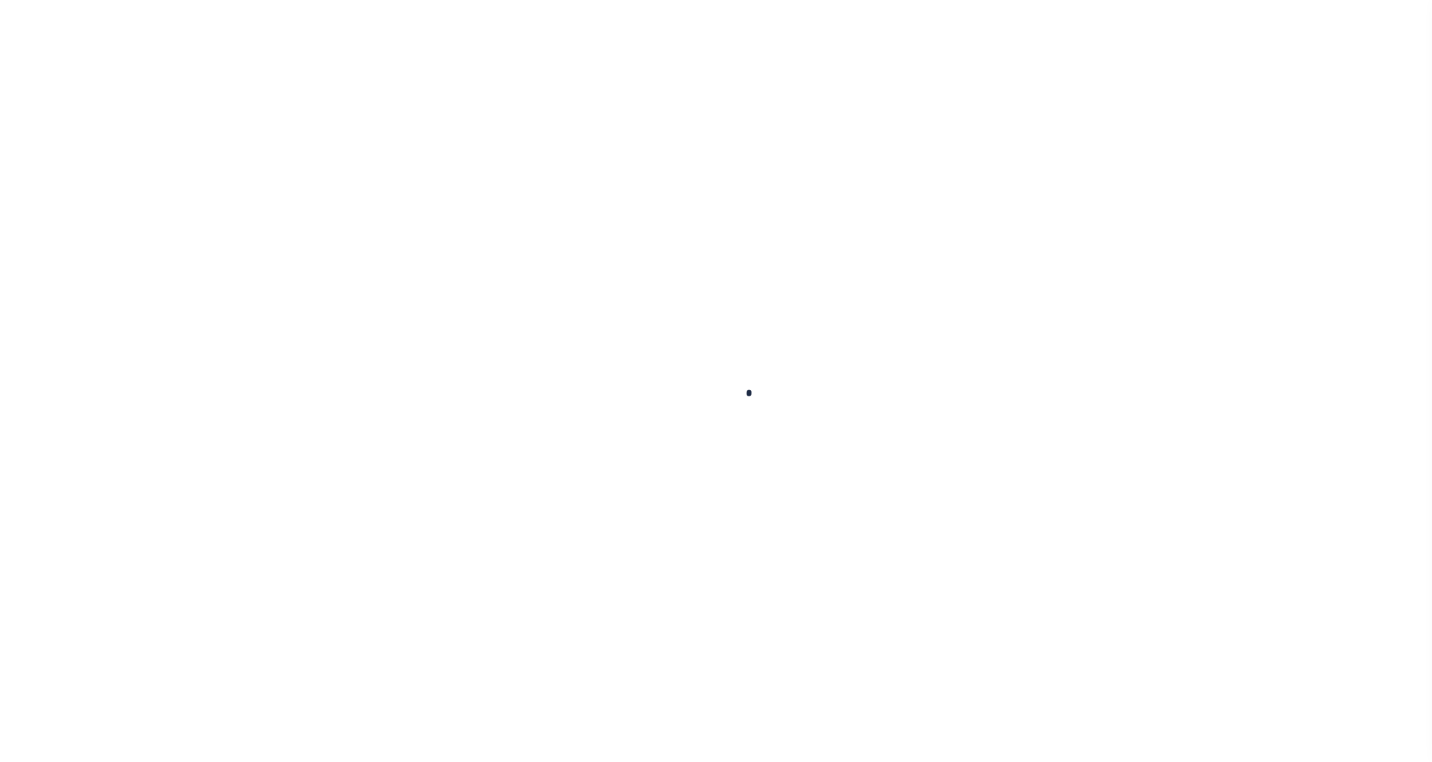
type input "C100220256007300"
type input "Edson R. Sanches"
select select
type input "13875 SW MERIDIAN ST UNIT 141"
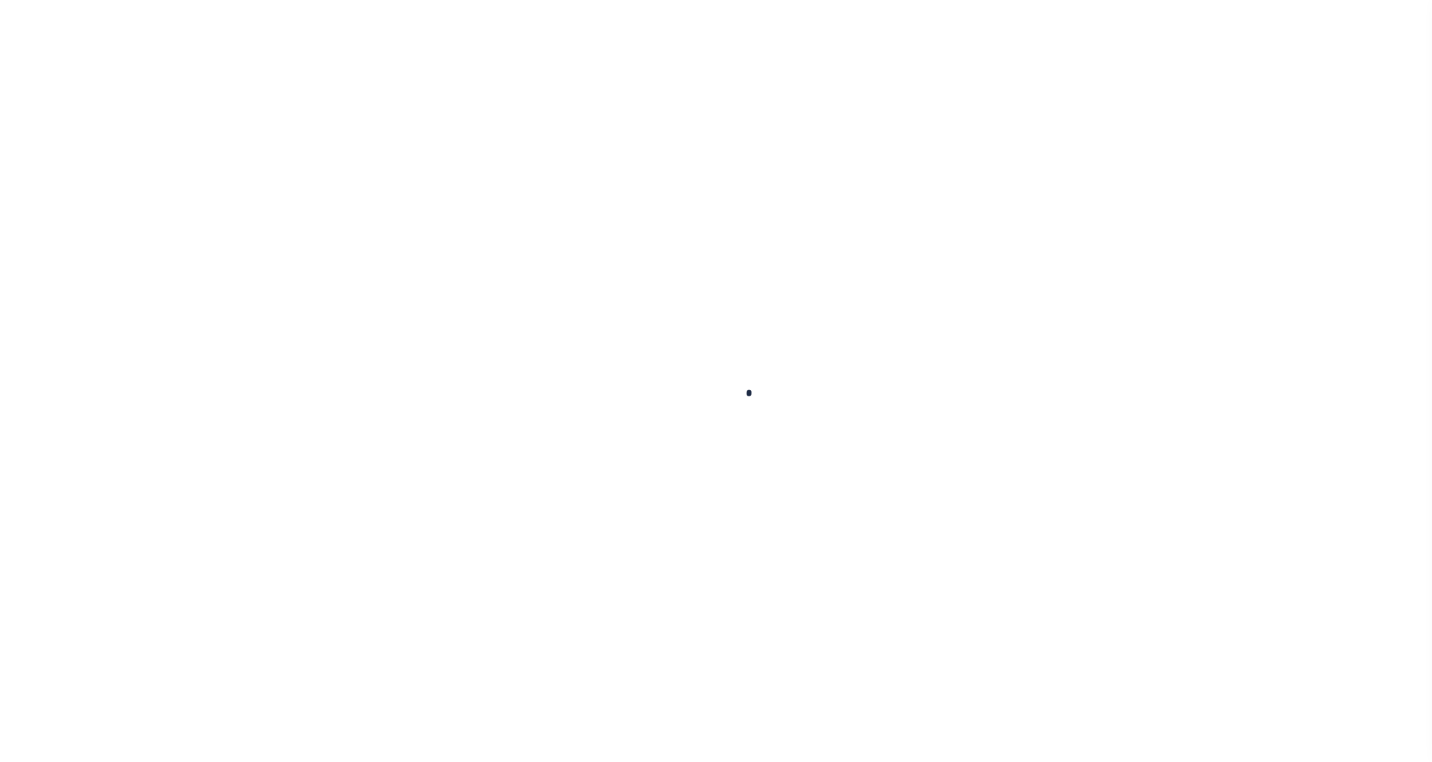
type input "BEAVERTON OR 97005-24832"
type input "[DATE]"
select select "10"
select select "Escrow"
select select "127537"
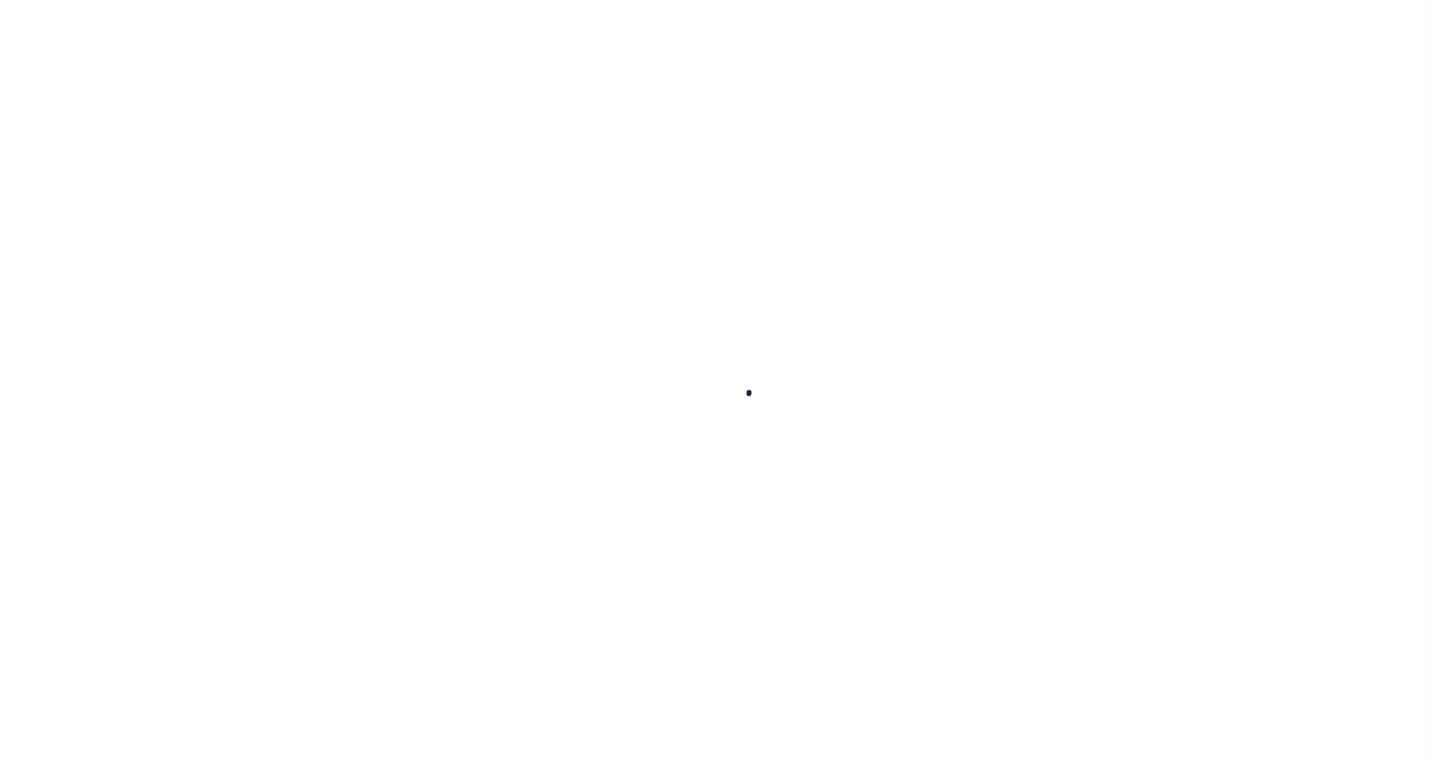
select select "25317"
type input "13875 SW MERIDIAN ST UNIT 141"
type input "1302"
select select
type input "BEAVERTON OR 97005-2483"
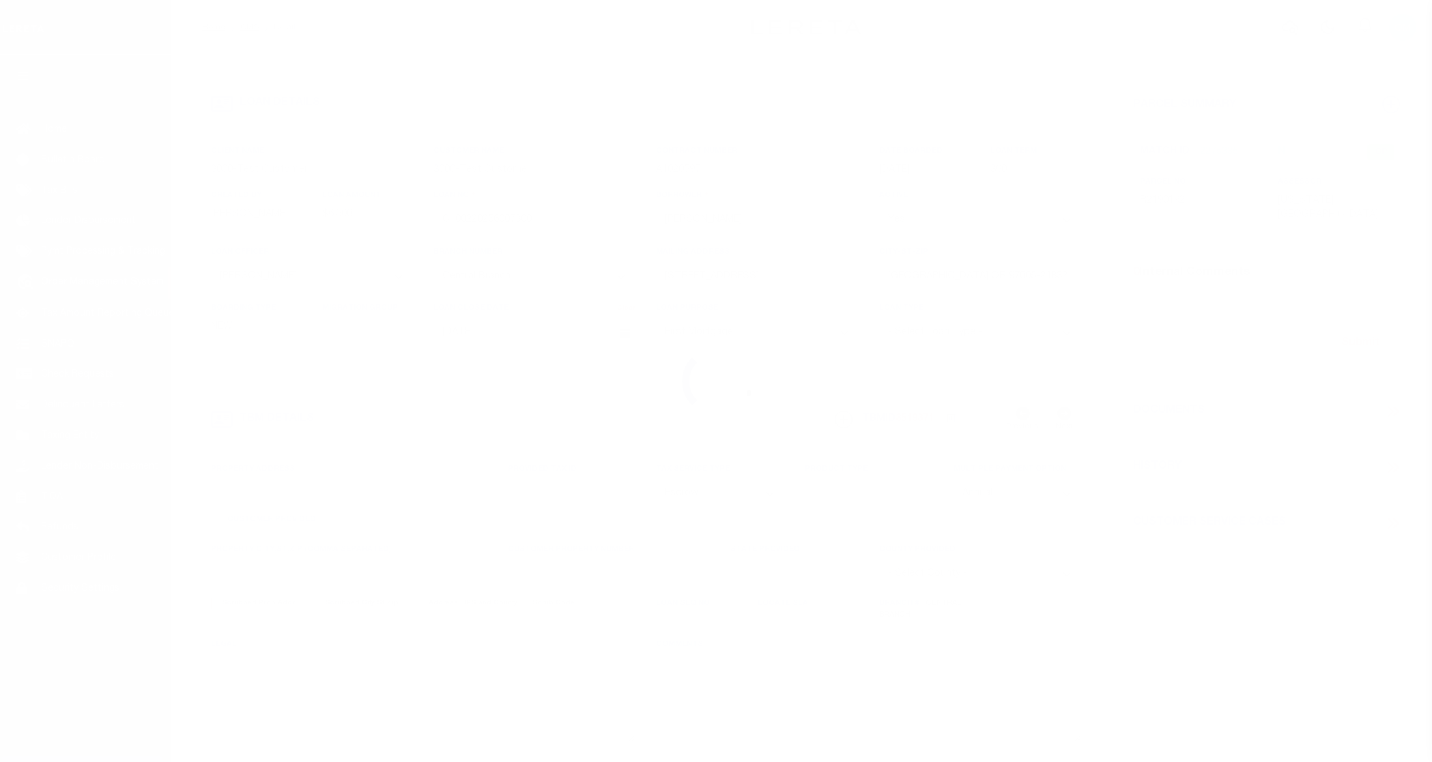
type input "5721"
select select
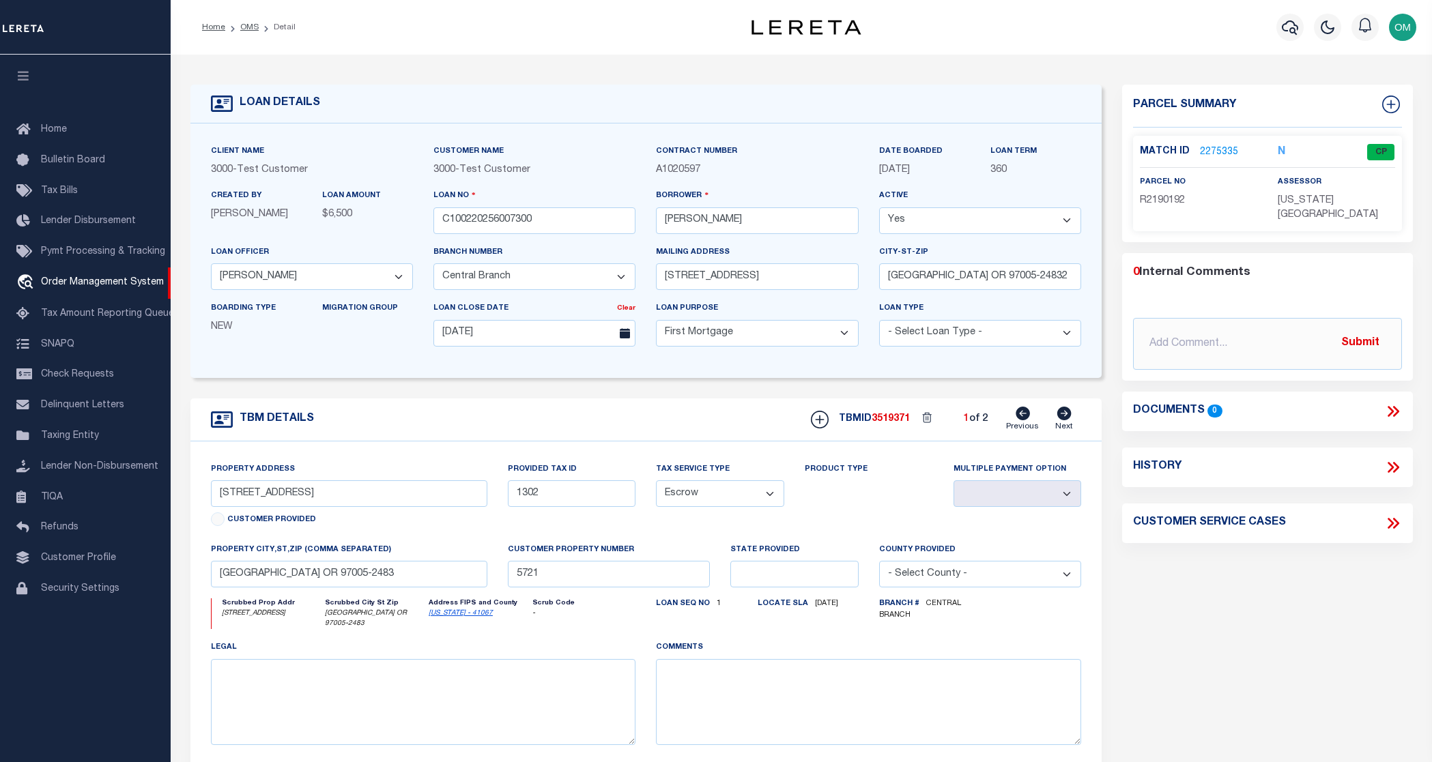
click at [1216, 149] on link "2275335" at bounding box center [1219, 152] width 38 height 14
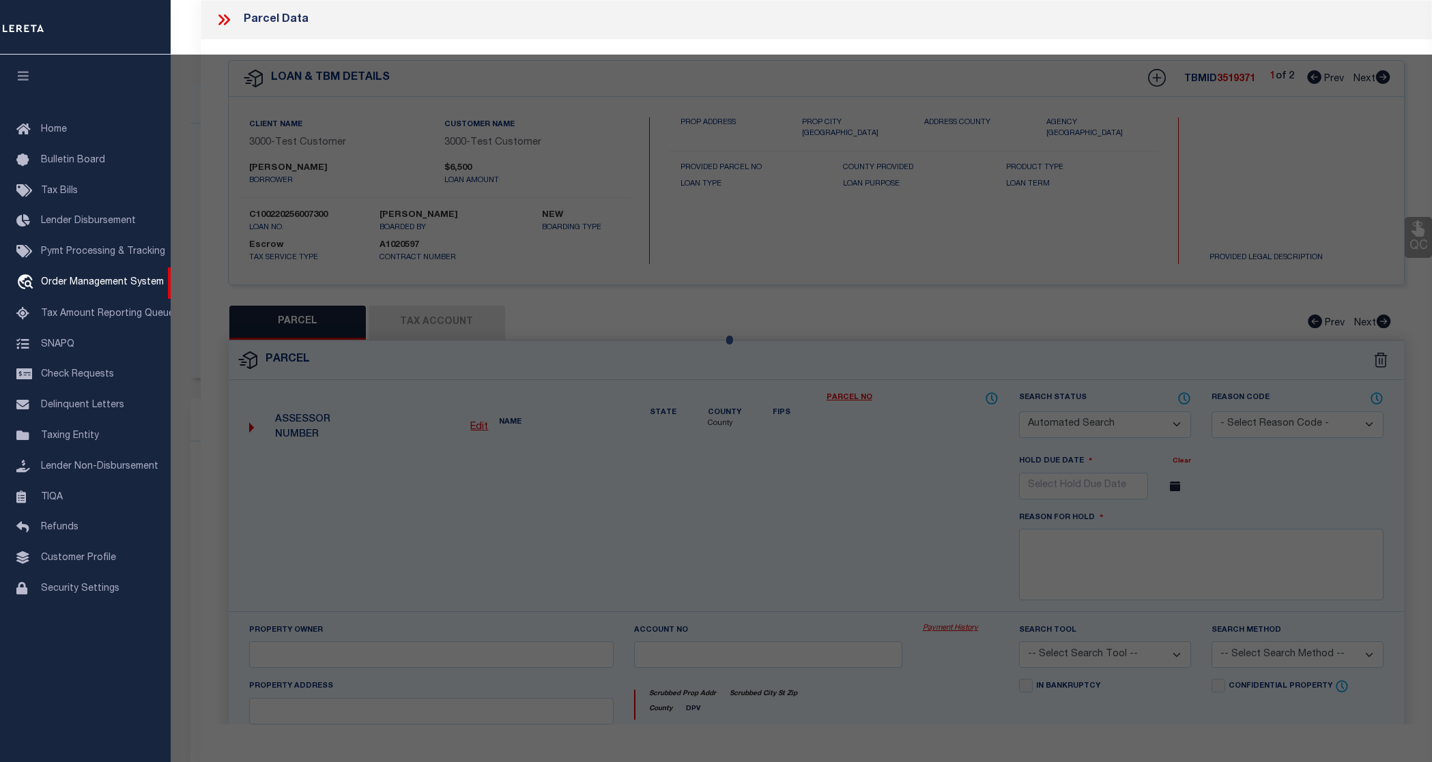
checkbox input "false"
select select "CP"
type input "TE,CHARLES H"
select select "ATL"
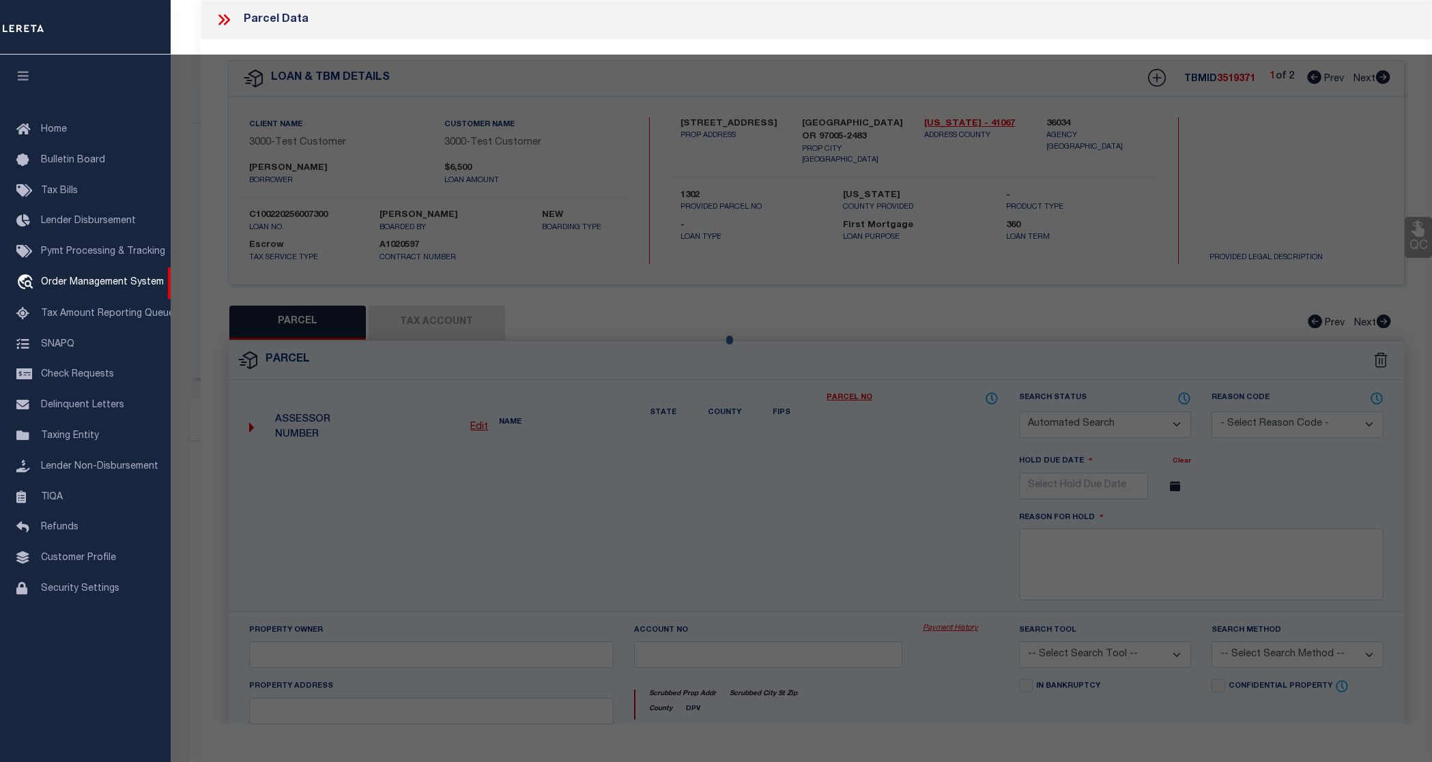
select select "ADD"
type input "13875 SW MERIDIAN ST , #141"
checkbox input "false"
type input "BEAVERTON, OR 97005"
type textarea "LOFTS AT 45 CENTRAL CONDO SUPP NO. 5: ANNEX STG 6, LOT 141"
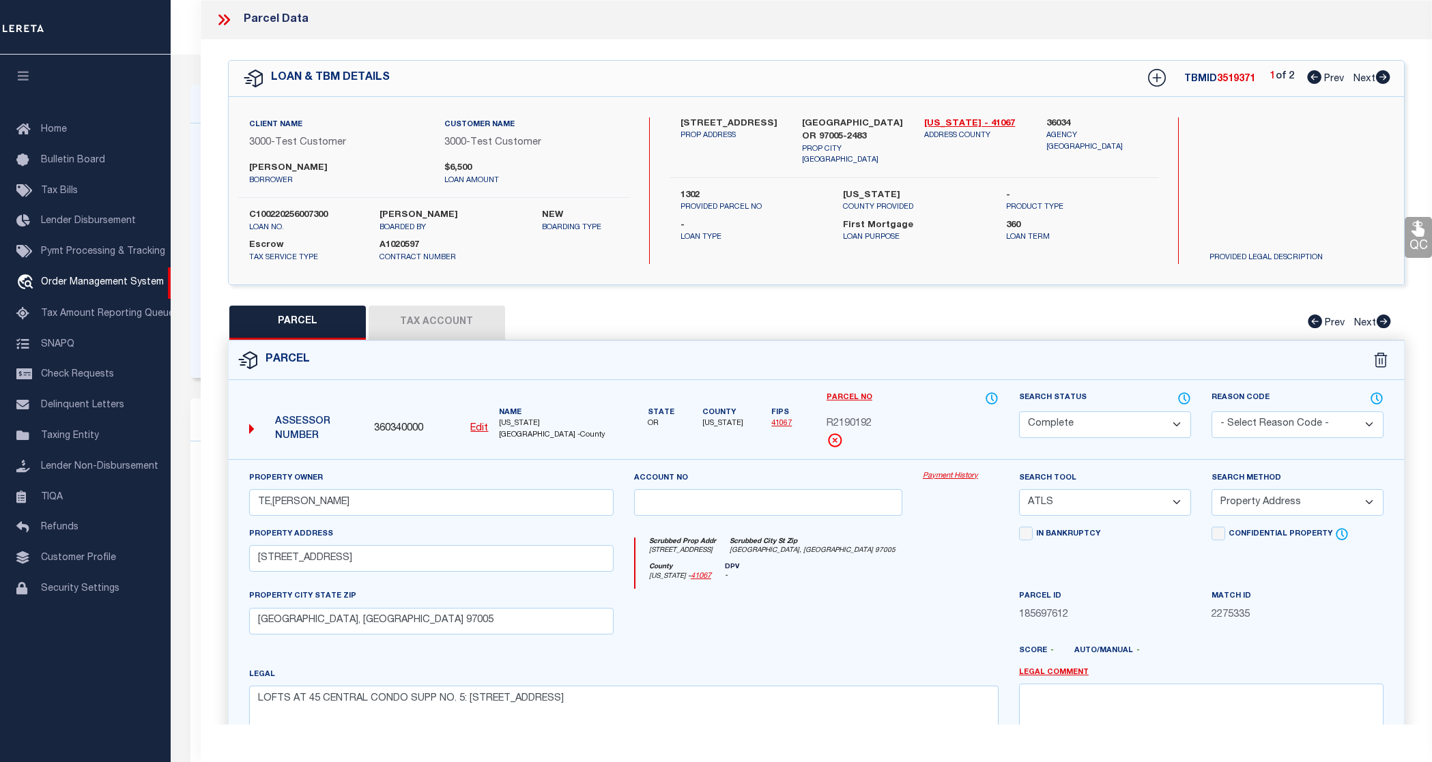
click at [438, 319] on button "Tax Account" at bounding box center [437, 323] width 137 height 34
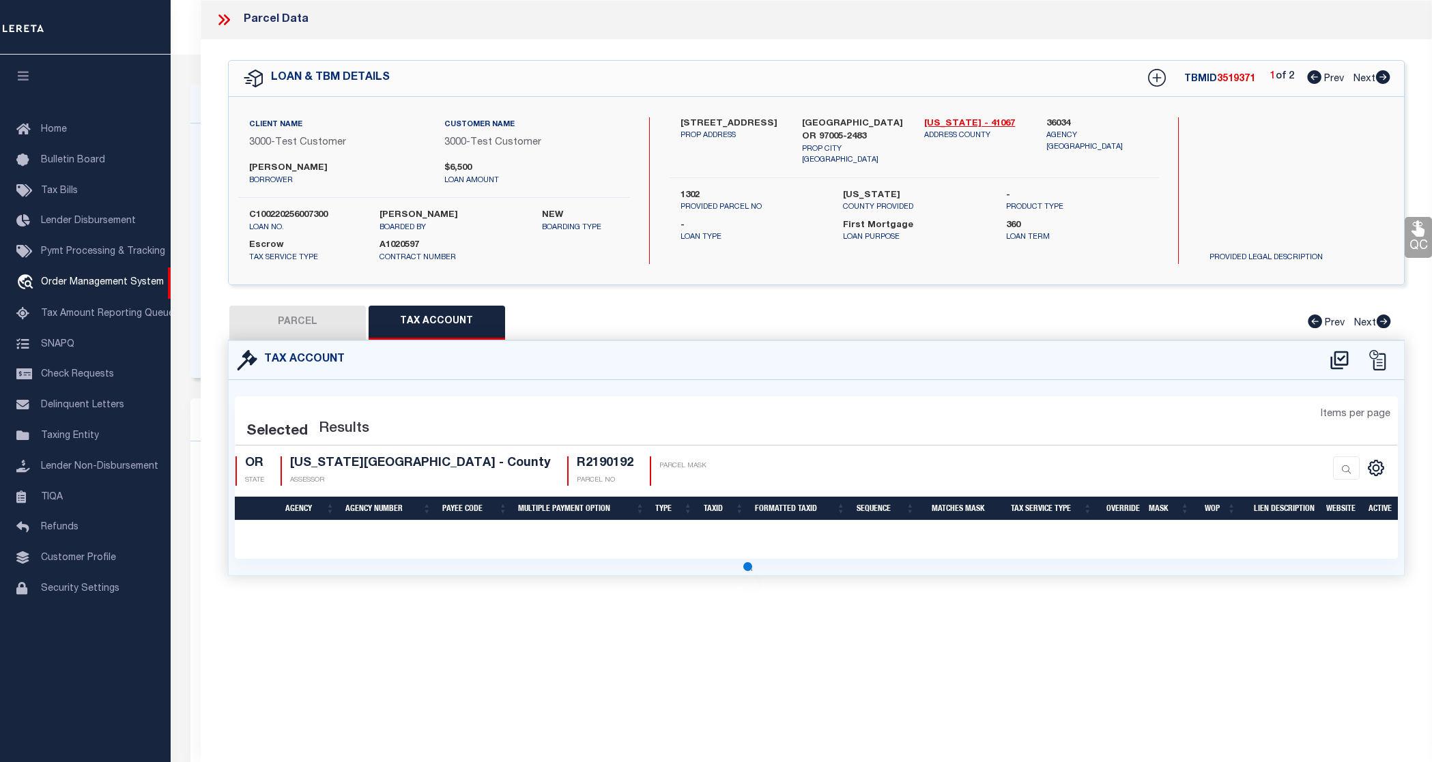
select select "100"
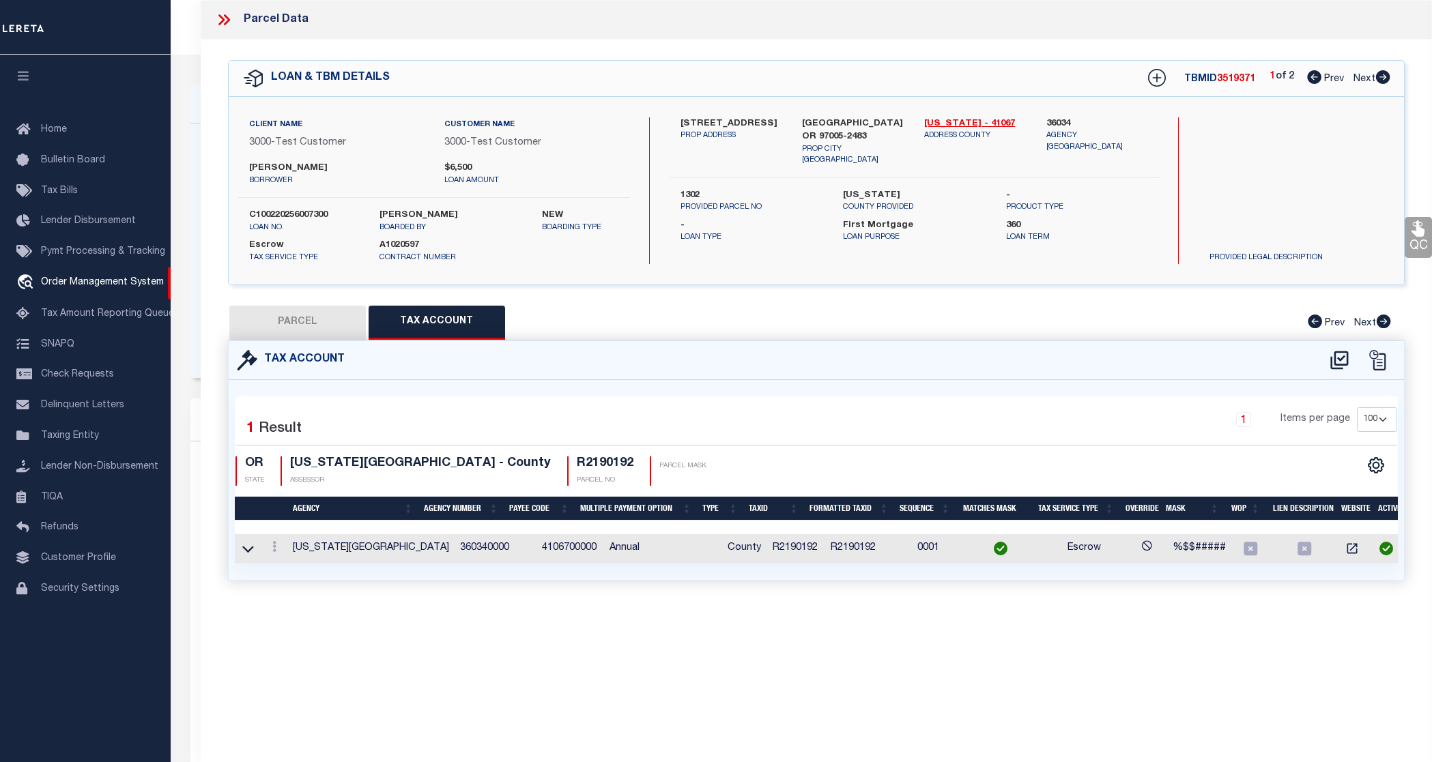
click at [1315, 326] on icon at bounding box center [1315, 322] width 14 height 14
click at [315, 327] on button "PARCEL" at bounding box center [297, 323] width 137 height 34
select select "AS"
select select
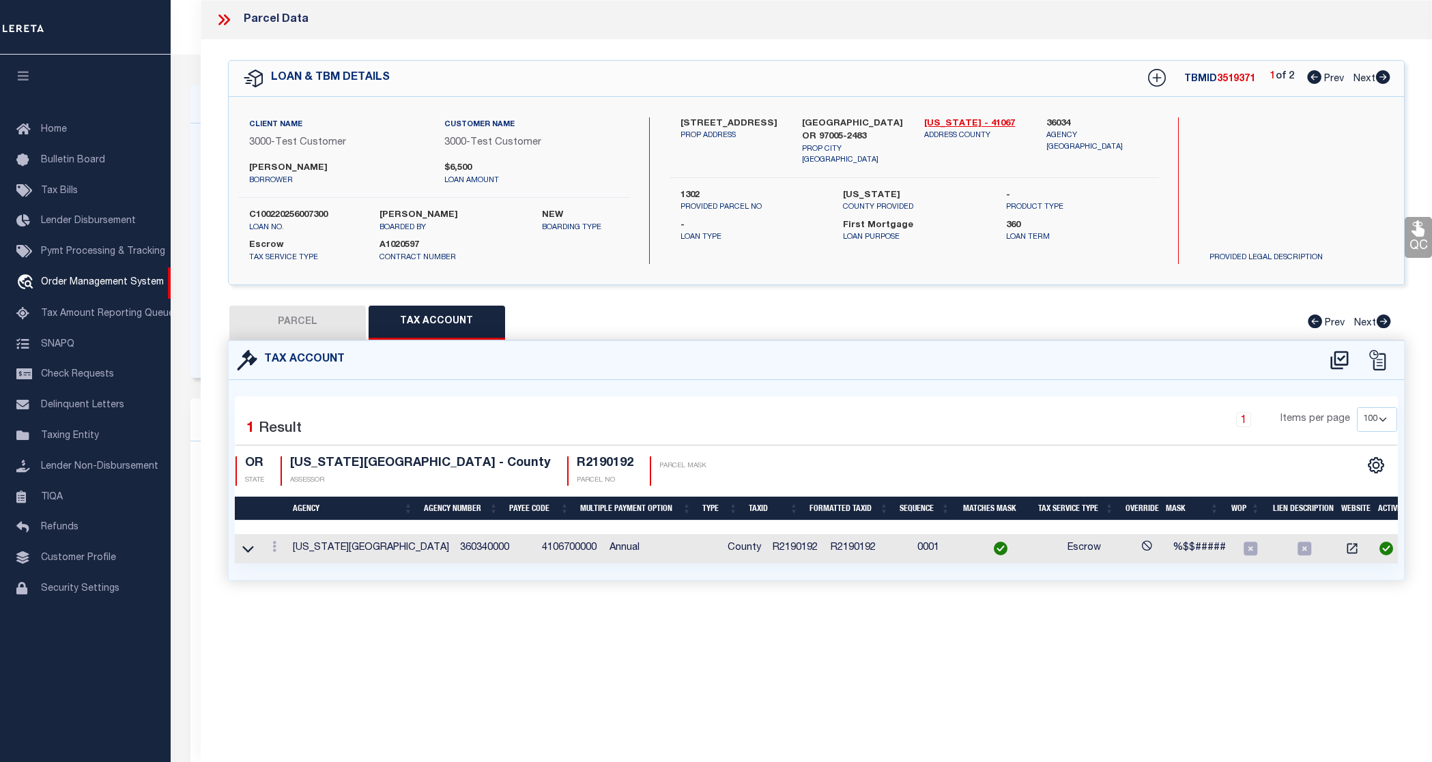
checkbox input "false"
select select "CP"
type input "TE,CHARLES H"
select select "ATL"
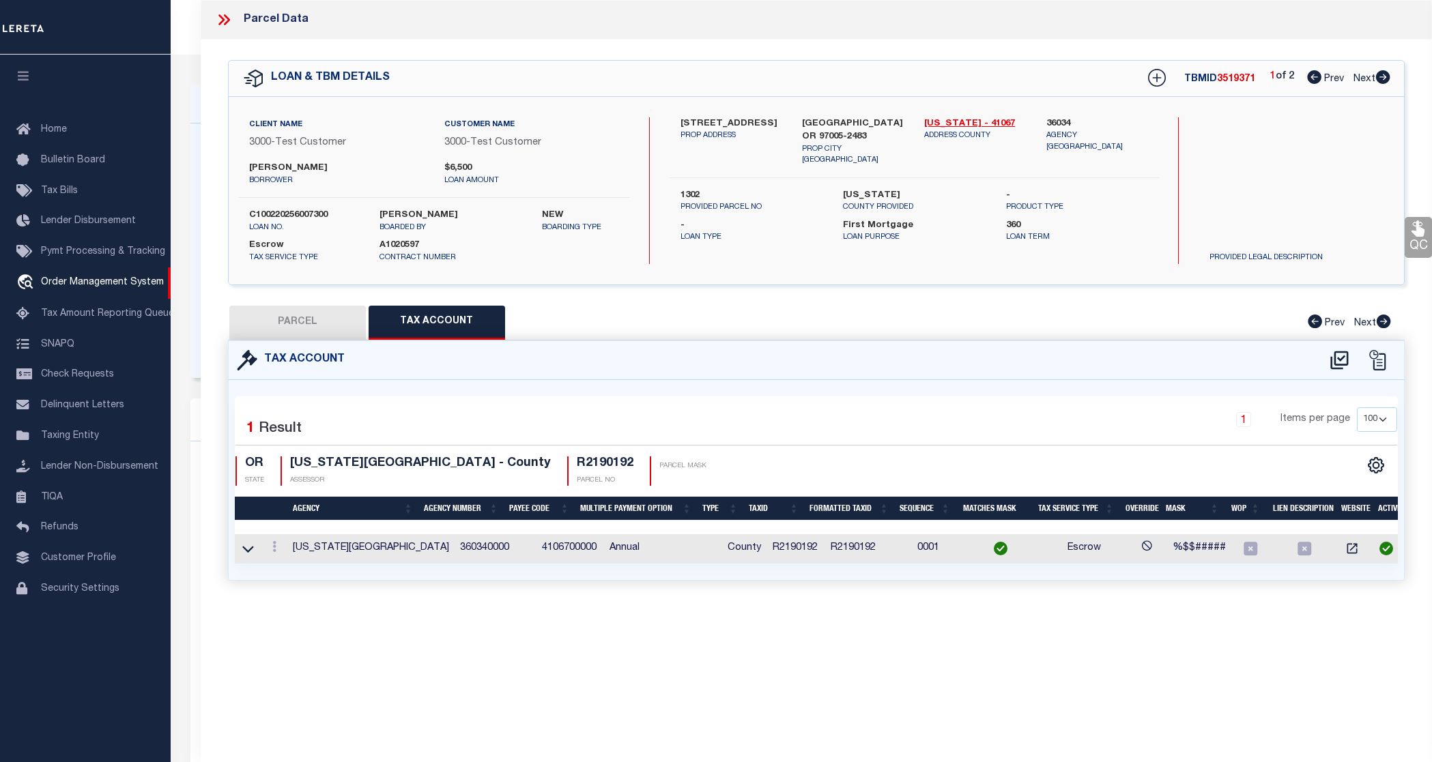
select select "ADD"
type input "13875 SW MERIDIAN ST , #141"
checkbox input "false"
type input "BEAVERTON, OR 97005"
type textarea "LOFTS AT 45 CENTRAL CONDO SUPP NO. 5: ANNEX STG 6, LOT 141"
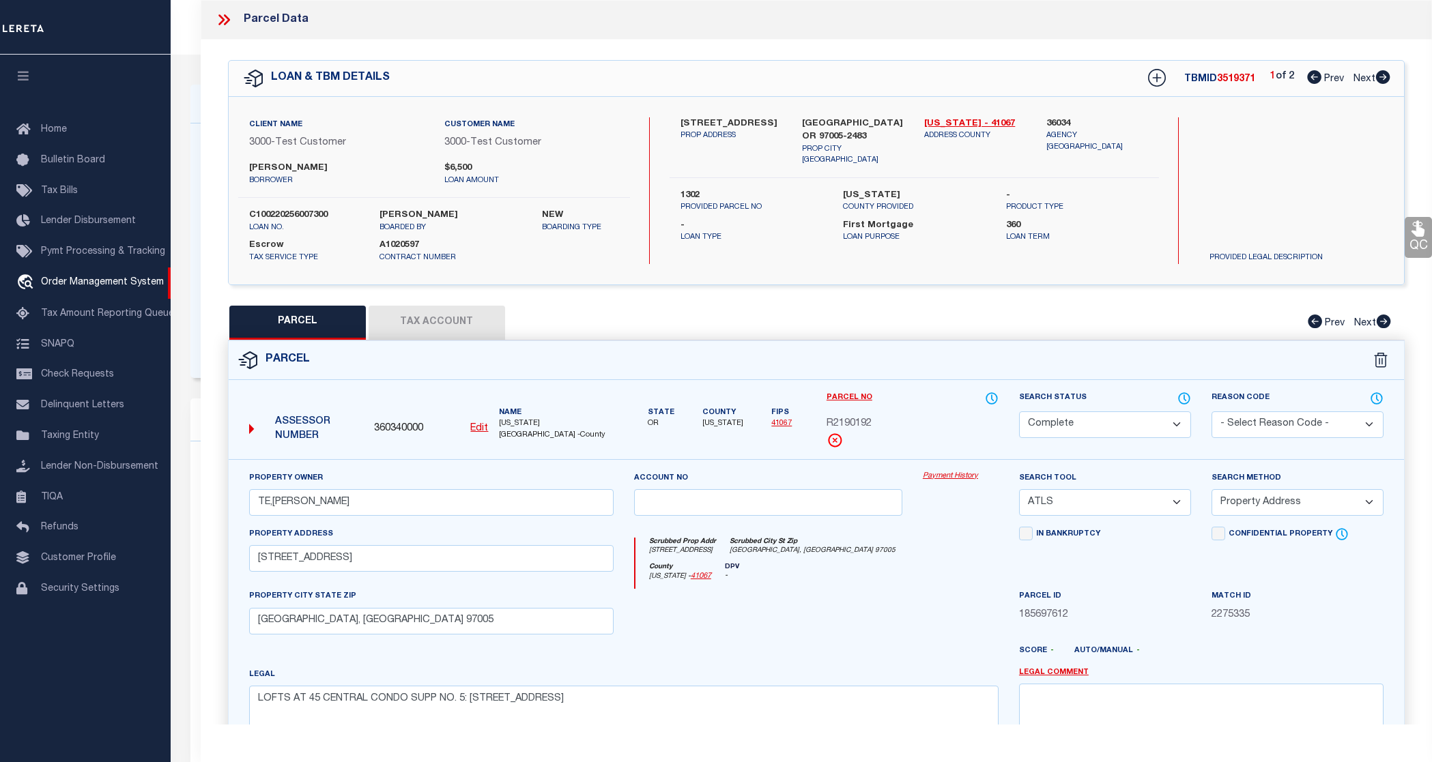
click at [227, 14] on icon at bounding box center [224, 20] width 18 height 18
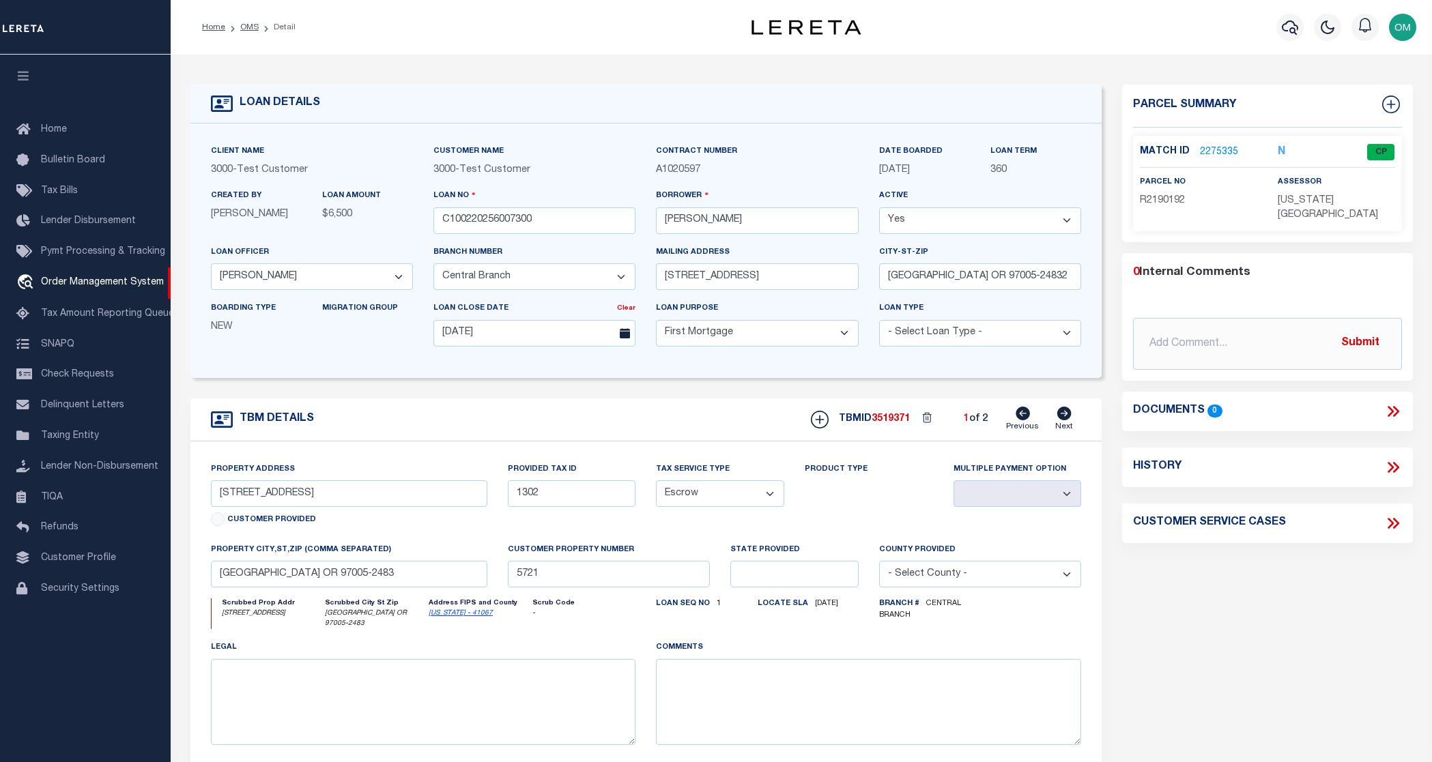
click at [1064, 418] on icon at bounding box center [1064, 414] width 14 height 14
type input "701 SHERMAN AVE"
radio input "true"
type input "1111"
select select "NonEscrow"
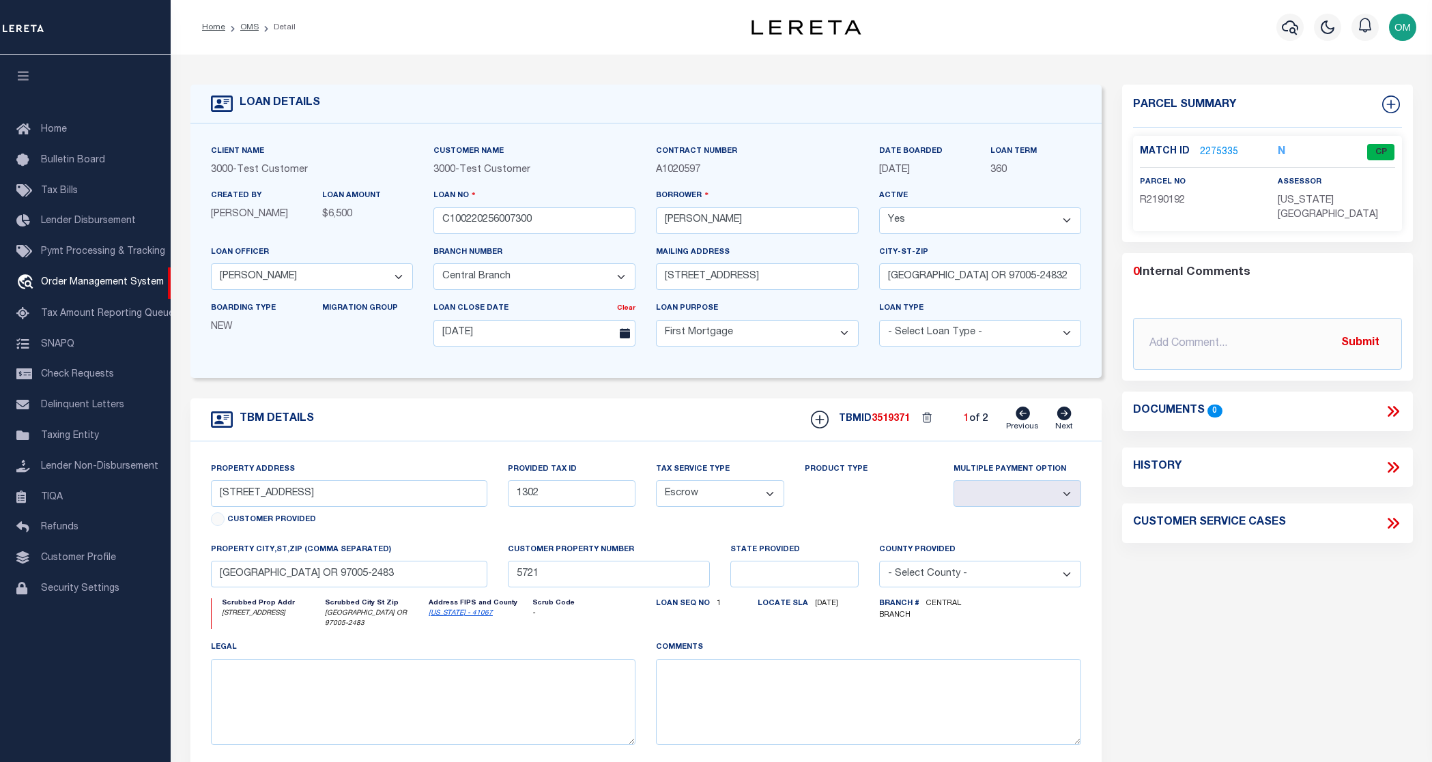
type input "MORGANTOWN WV 26501-6949"
type input "WV"
select select
select select "2"
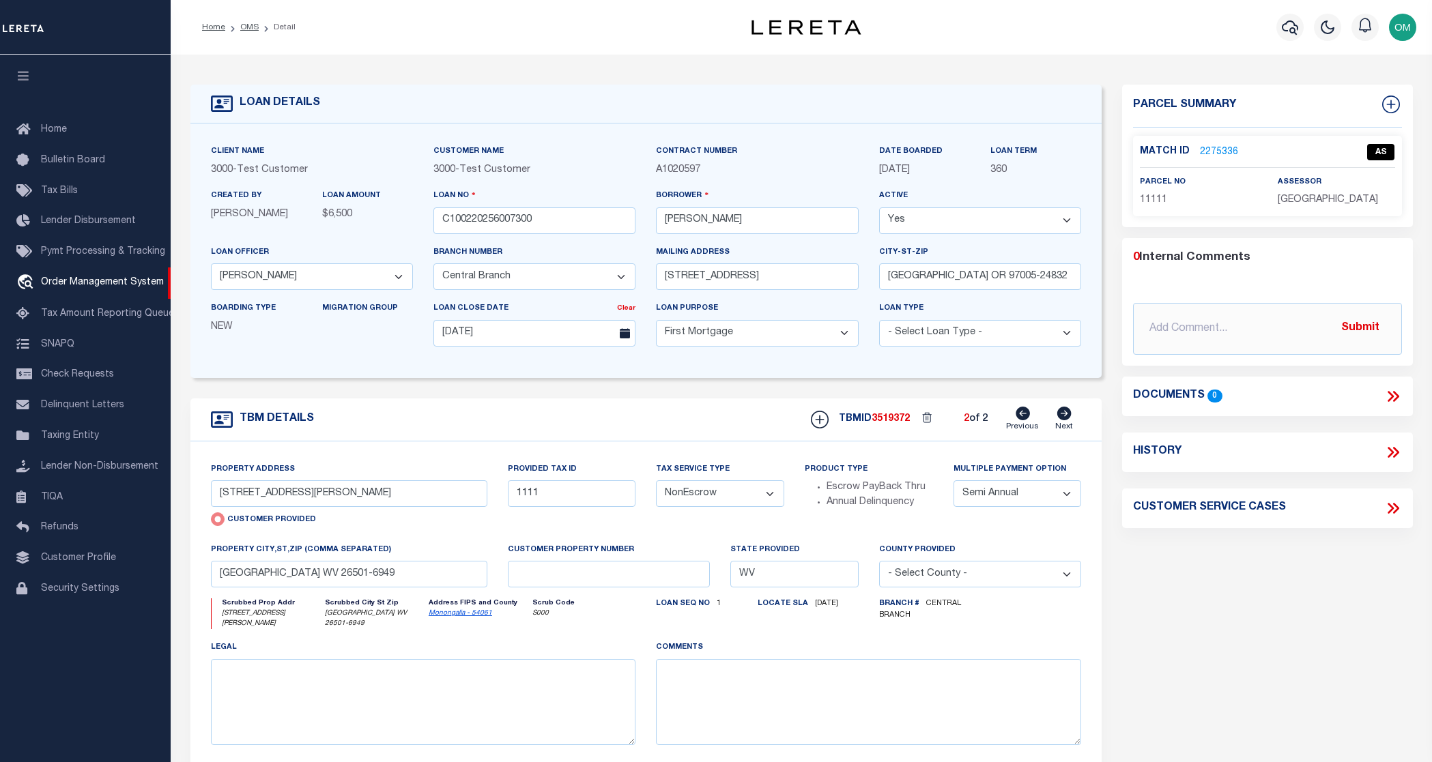
click at [1230, 150] on link "2275336" at bounding box center [1219, 152] width 38 height 14
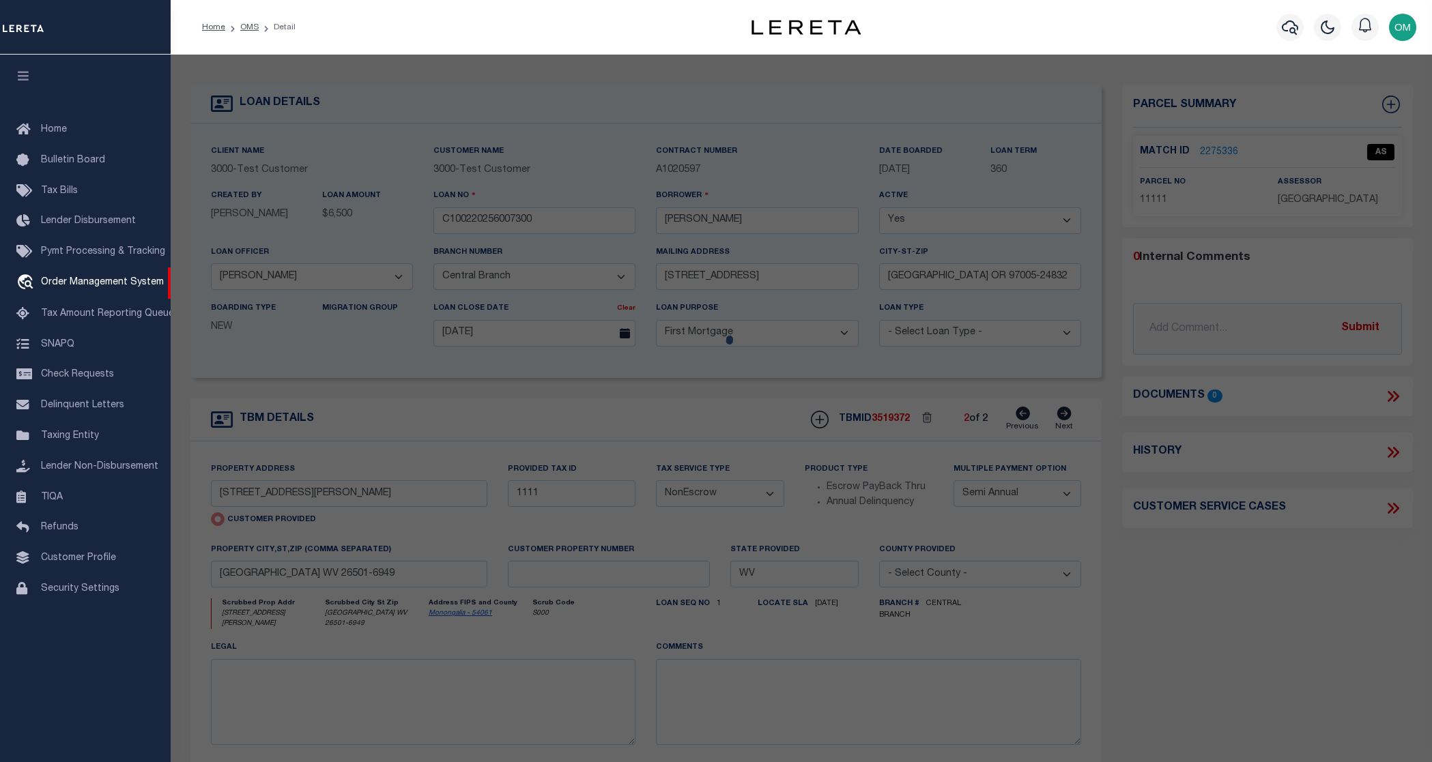
select select "AS"
select select
checkbox input "false"
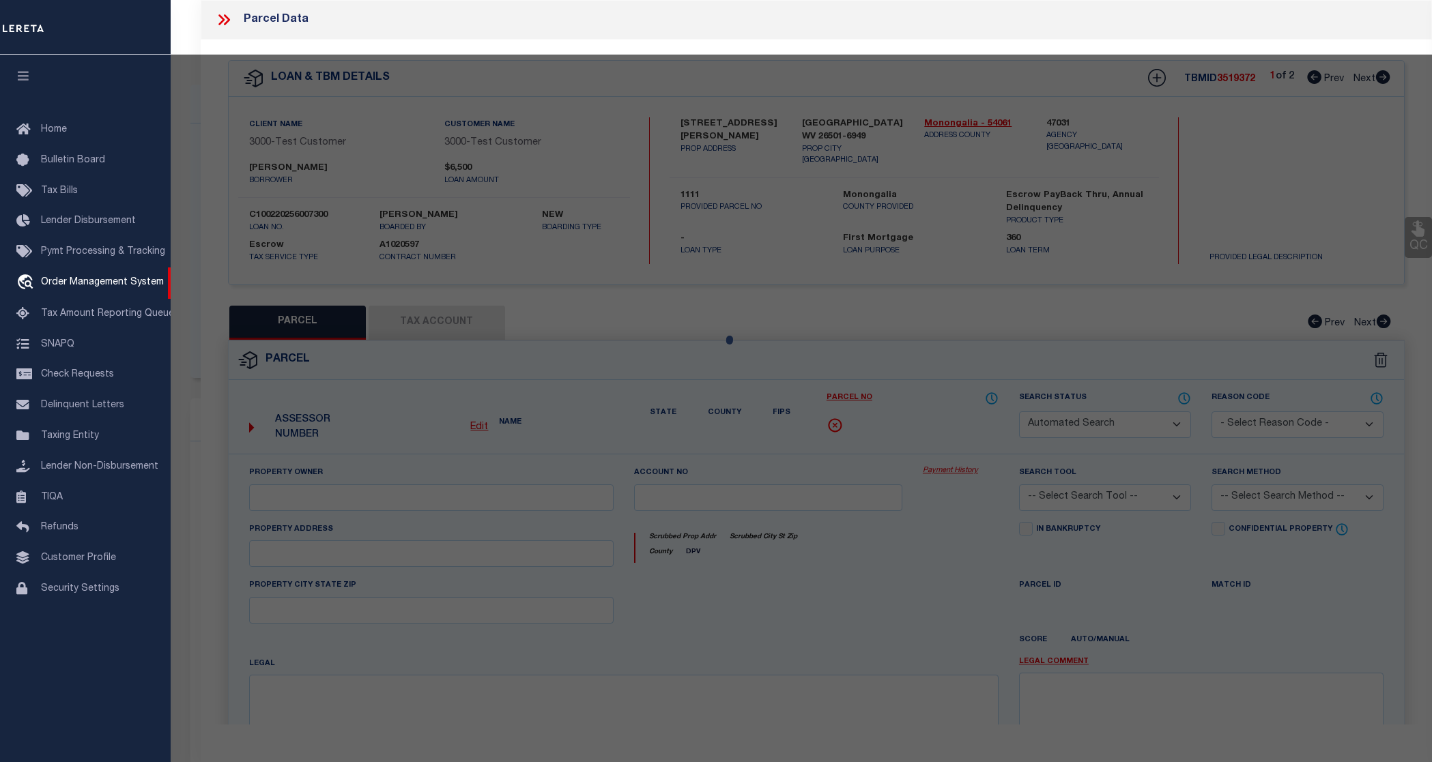
checkbox input "false"
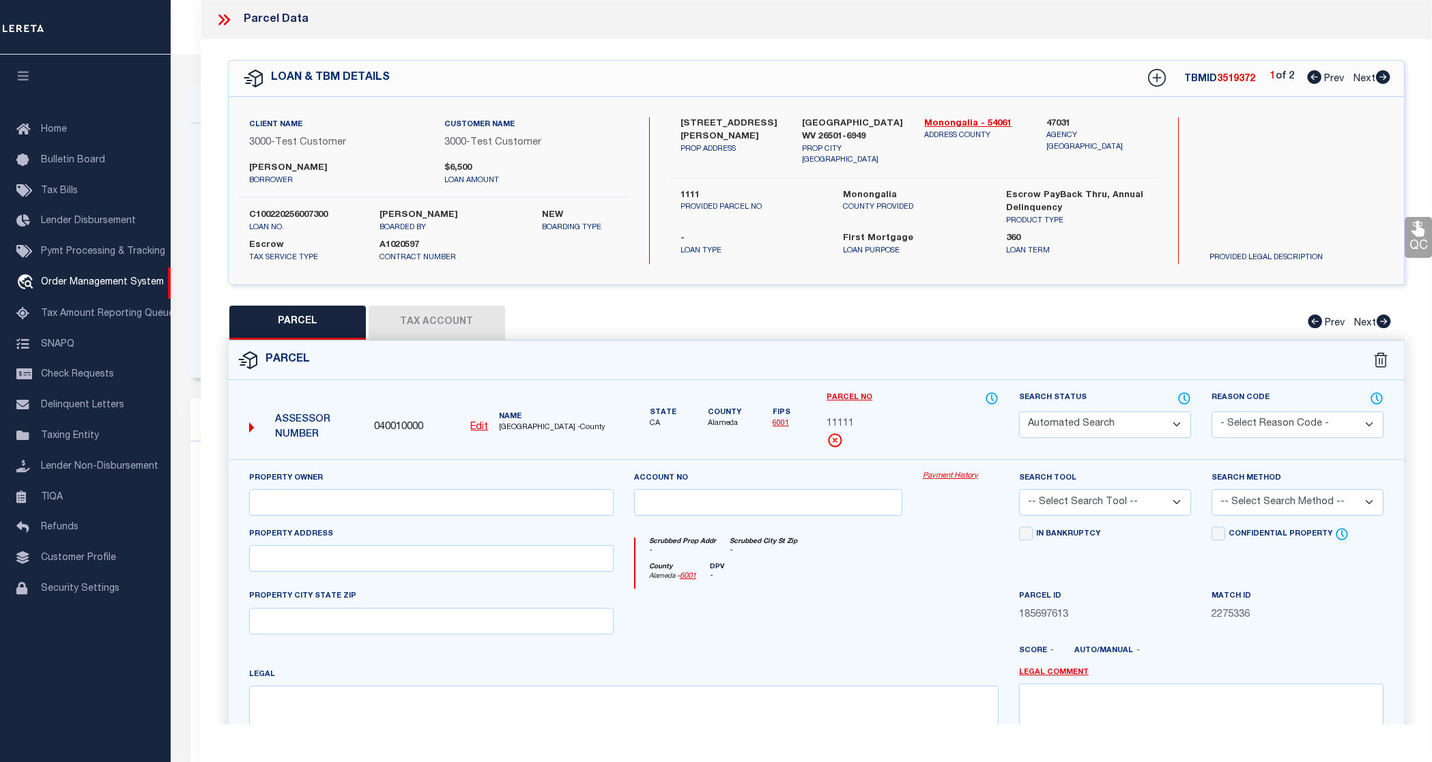
click at [481, 427] on u "Edit" at bounding box center [479, 428] width 18 height 10
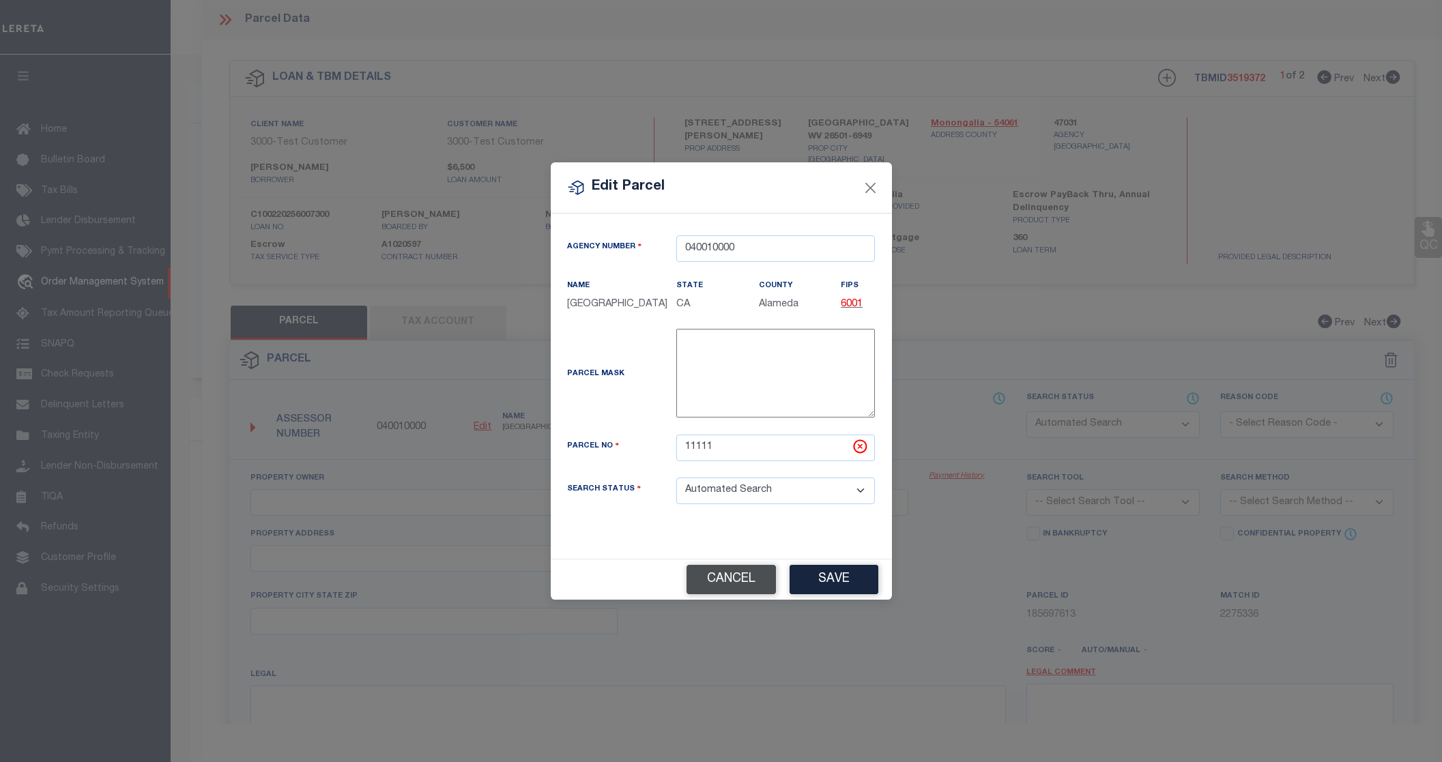
click at [743, 583] on button "Cancel" at bounding box center [731, 579] width 89 height 29
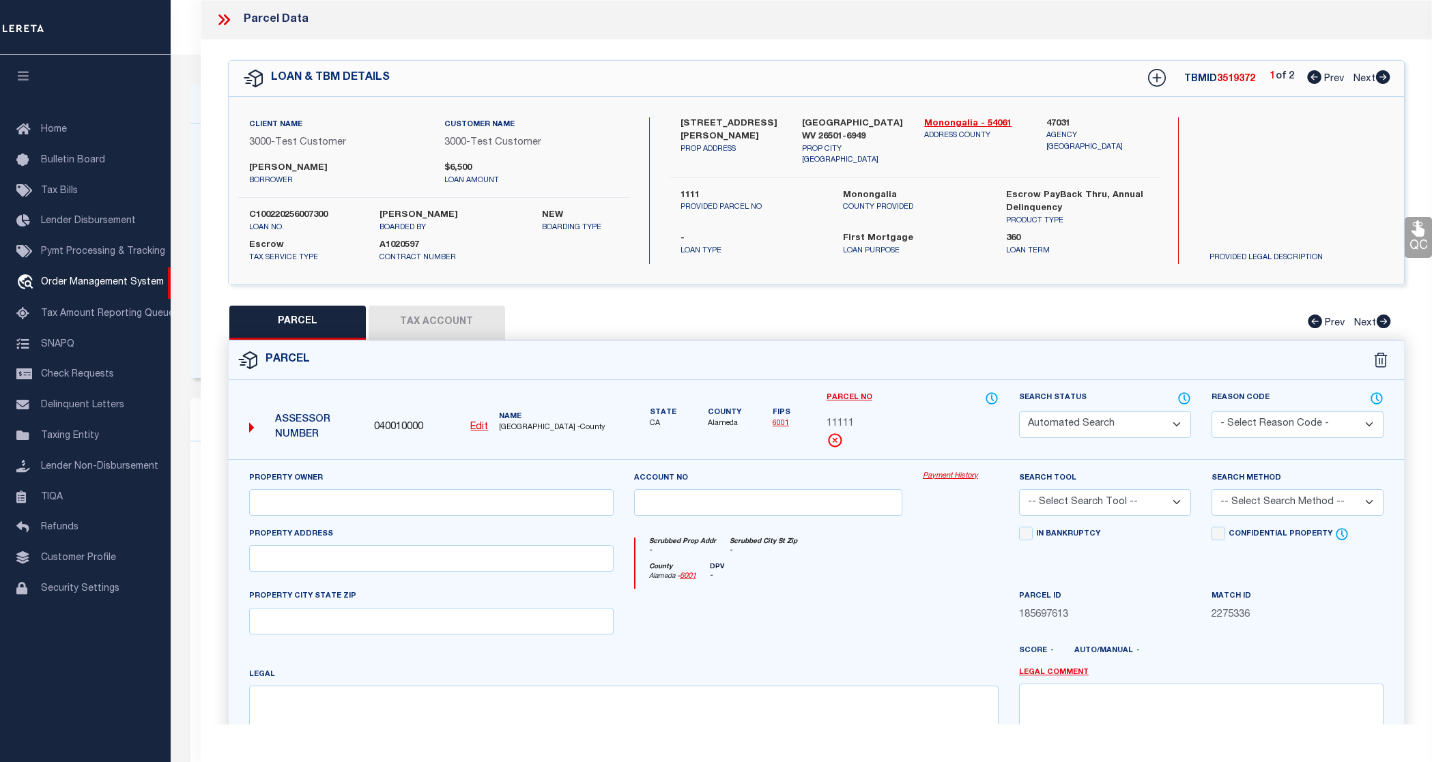
click at [463, 320] on button "Tax Account" at bounding box center [437, 323] width 137 height 34
select select "100"
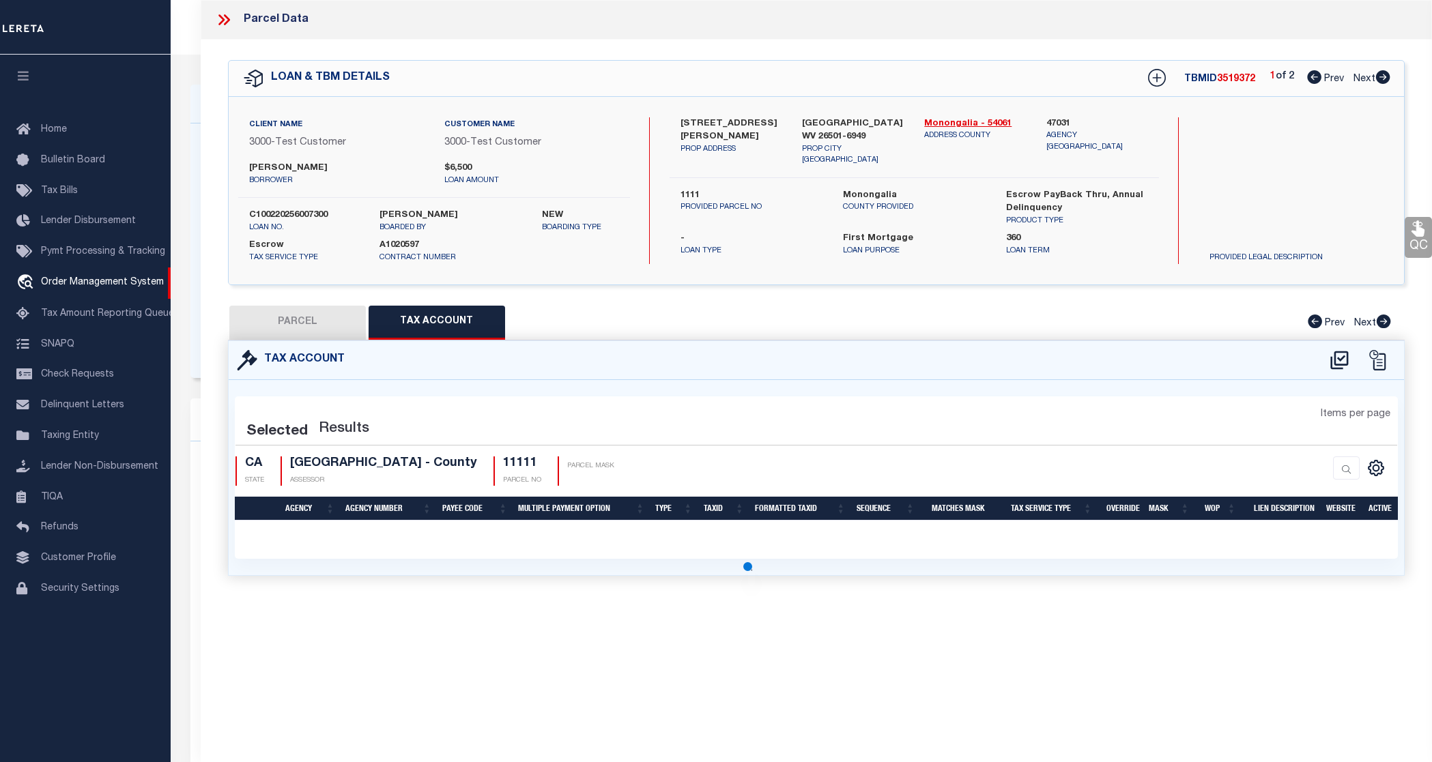
select select "100"
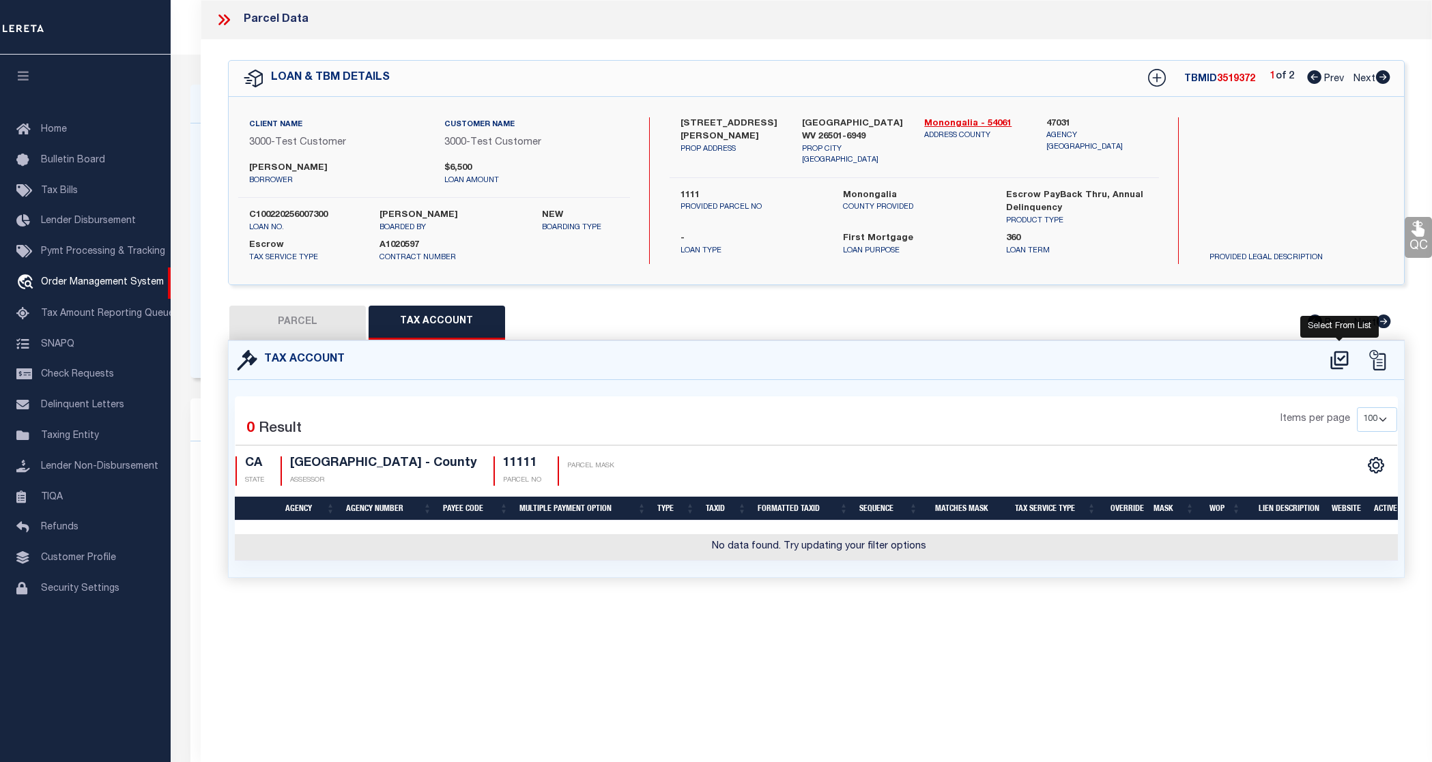
click at [1342, 355] on icon at bounding box center [1339, 361] width 23 height 22
select select "100"
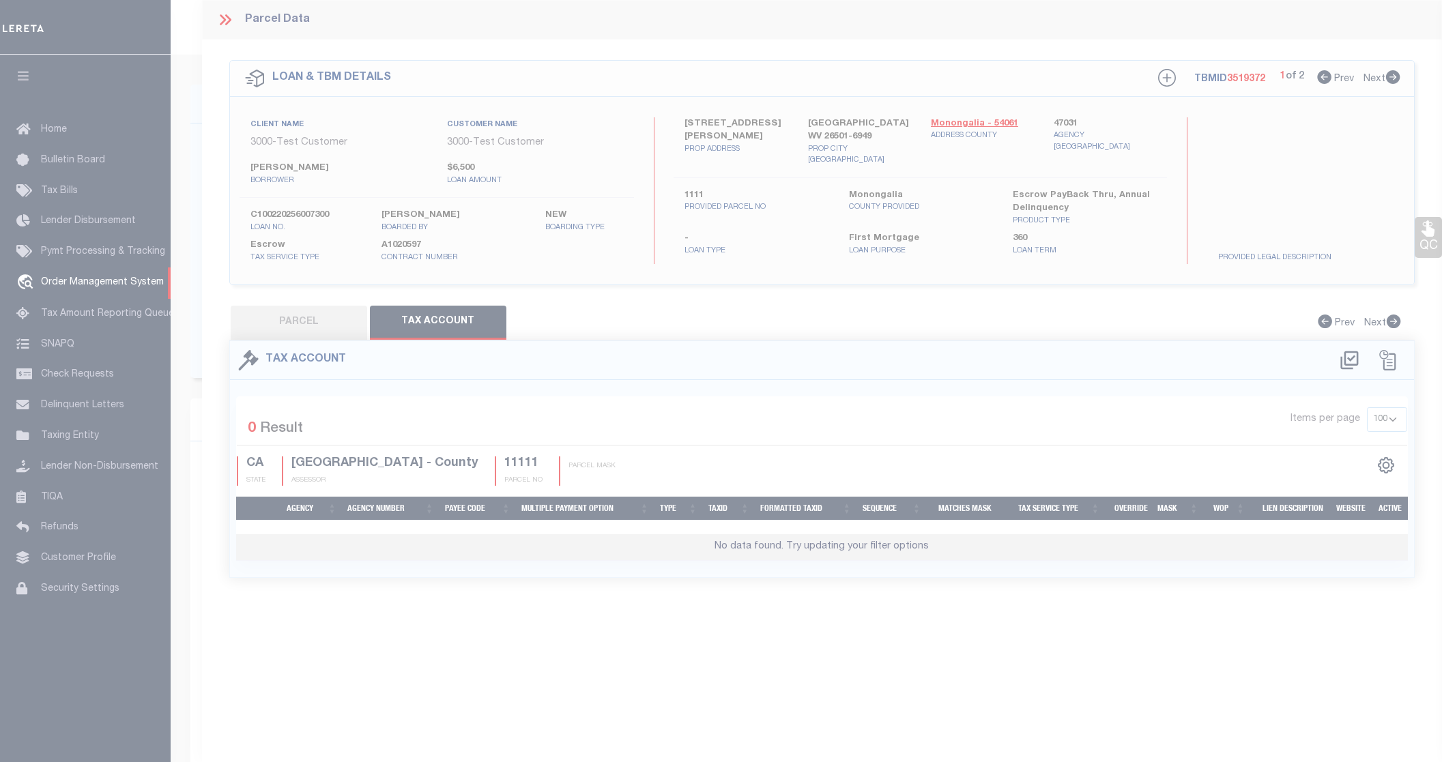
select select "100"
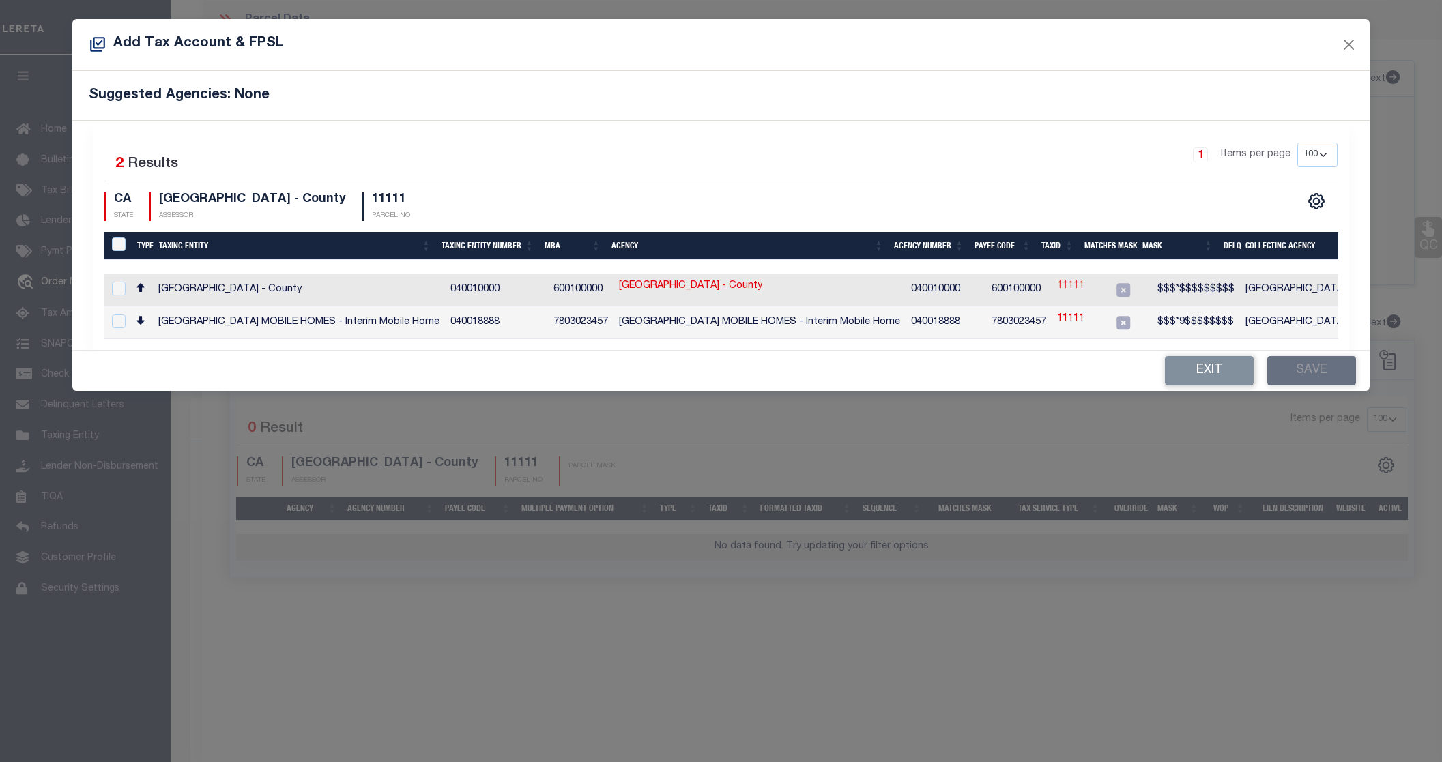
click at [1057, 285] on link "11111" at bounding box center [1070, 286] width 27 height 15
type input "11111"
type textarea "$$$*$$$$$$$$$"
checkbox input "true"
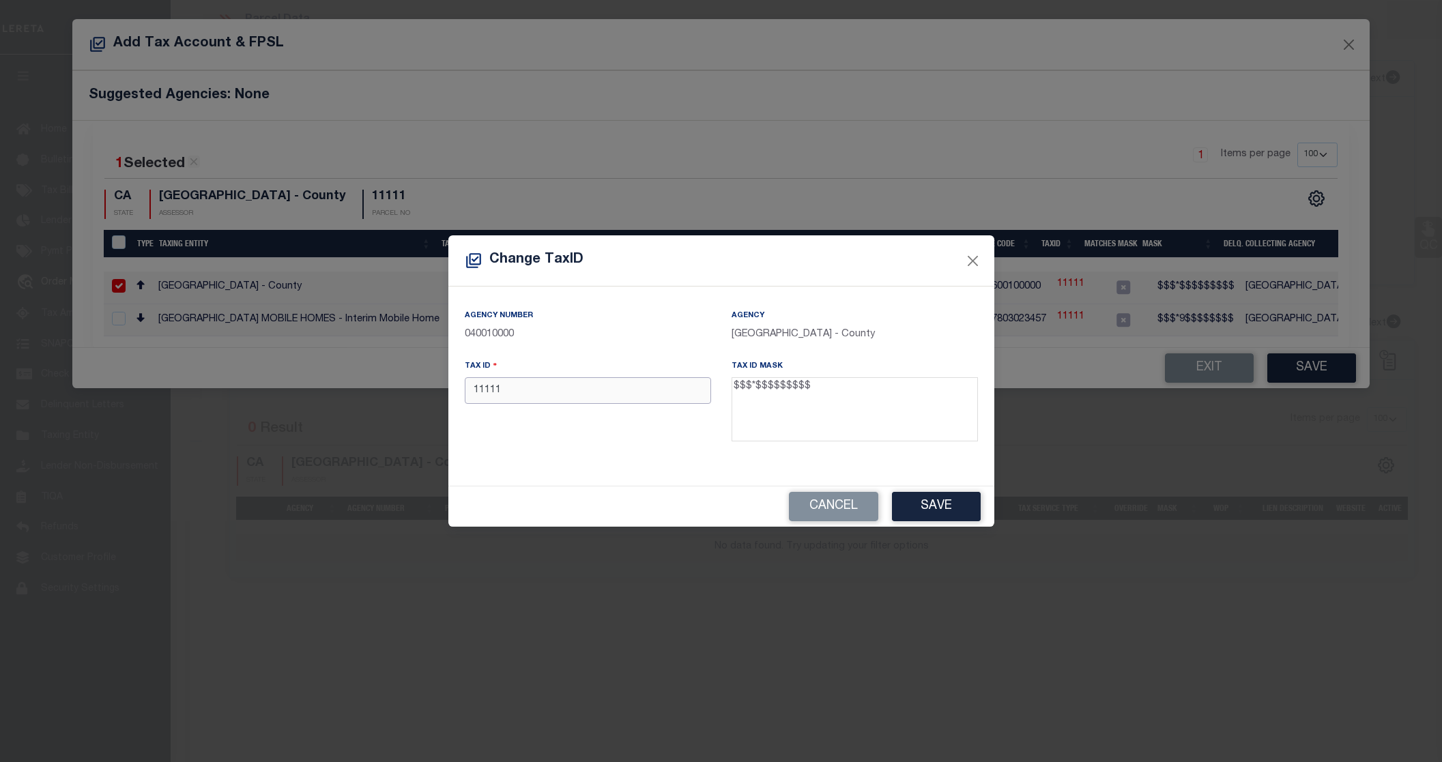
drag, startPoint x: 518, startPoint y: 394, endPoint x: 450, endPoint y: 401, distance: 68.7
click at [450, 401] on div "Agency Number 040010000 Agency ALAMEDA COUNTY - County Tax ID 11111 Tax ID Mask…" at bounding box center [721, 386] width 546 height 199
drag, startPoint x: 757, startPoint y: 394, endPoint x: 771, endPoint y: 392, distance: 13.8
click at [771, 392] on textarea "$$$*$$$$$$$$$" at bounding box center [855, 409] width 246 height 64
drag, startPoint x: 756, startPoint y: 393, endPoint x: 803, endPoint y: 393, distance: 47.1
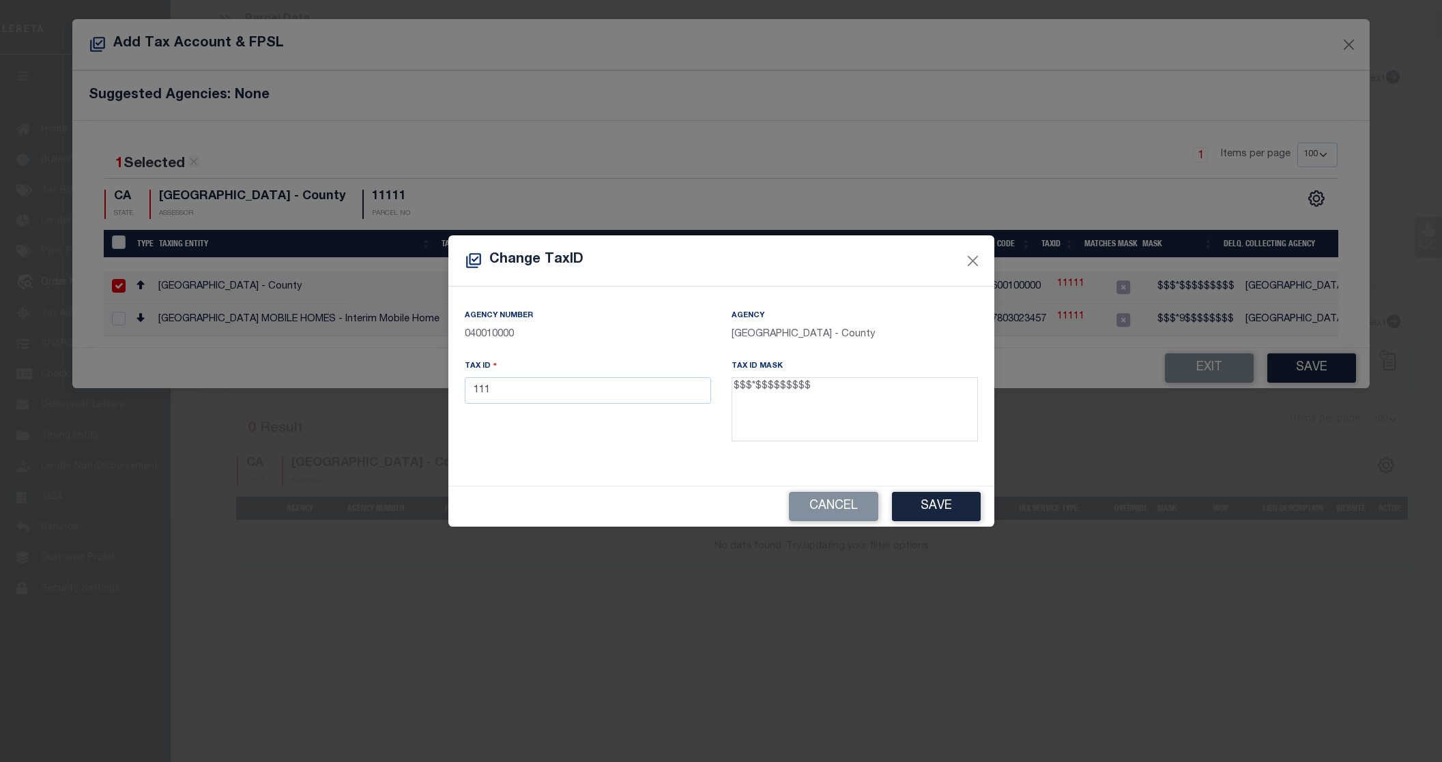
click at [803, 393] on textarea "$$$*$$$$$$$$$" at bounding box center [855, 409] width 246 height 64
click at [635, 386] on input "111" at bounding box center [588, 390] width 246 height 27
type input "111 111111111"
click at [922, 500] on button "Save" at bounding box center [936, 506] width 89 height 29
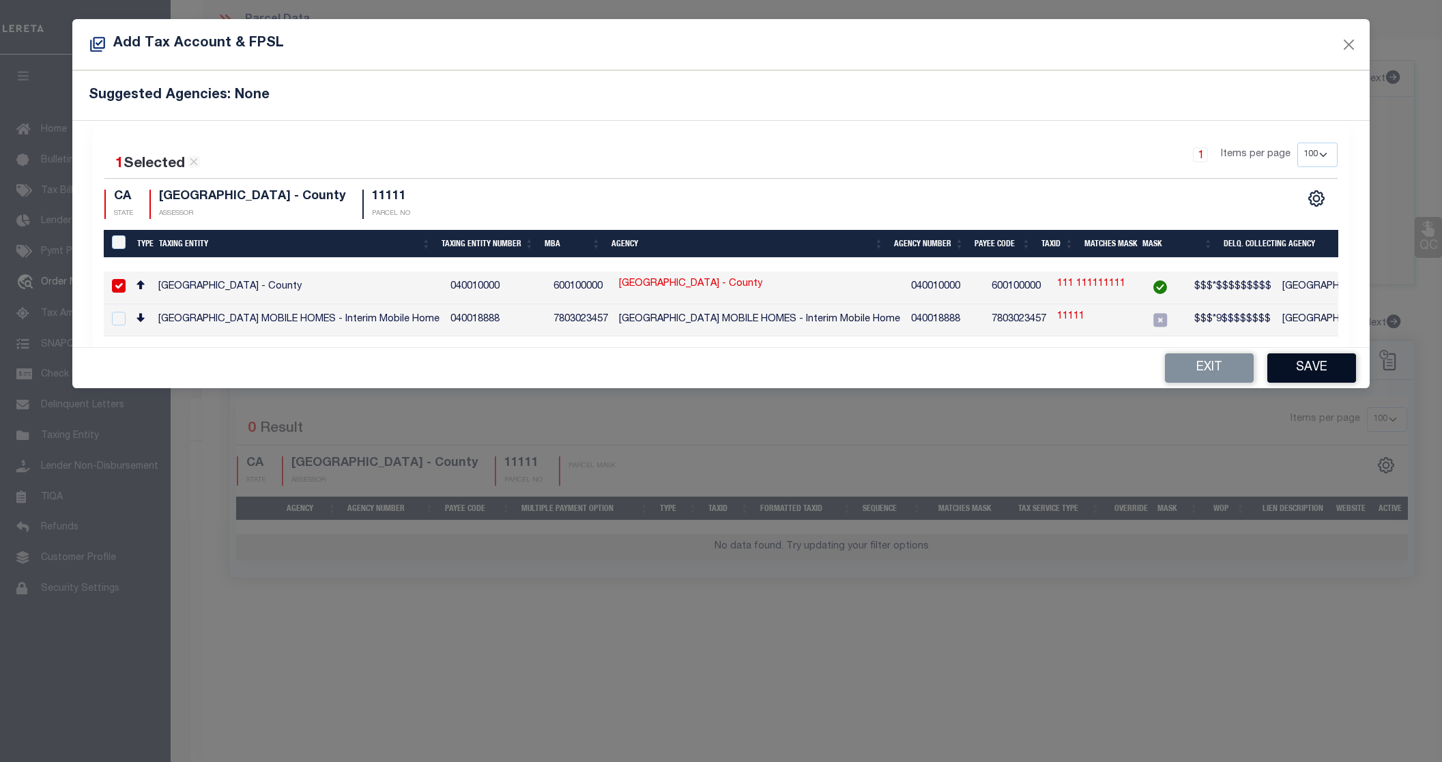
drag, startPoint x: 1328, startPoint y: 370, endPoint x: 1319, endPoint y: 373, distance: 9.3
click at [1324, 370] on button "Save" at bounding box center [1312, 368] width 89 height 29
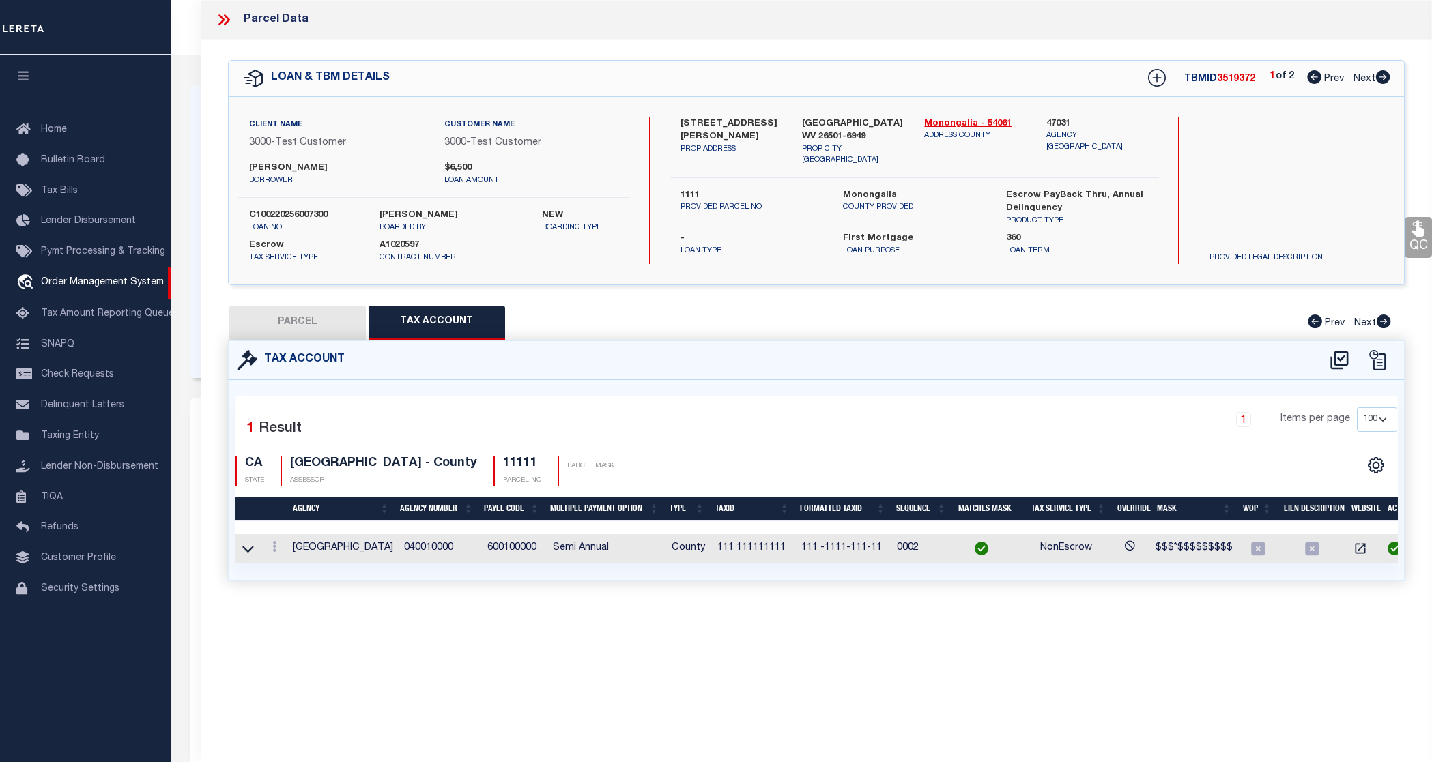
click at [301, 319] on button "PARCEL" at bounding box center [297, 323] width 137 height 34
checkbox input "false"
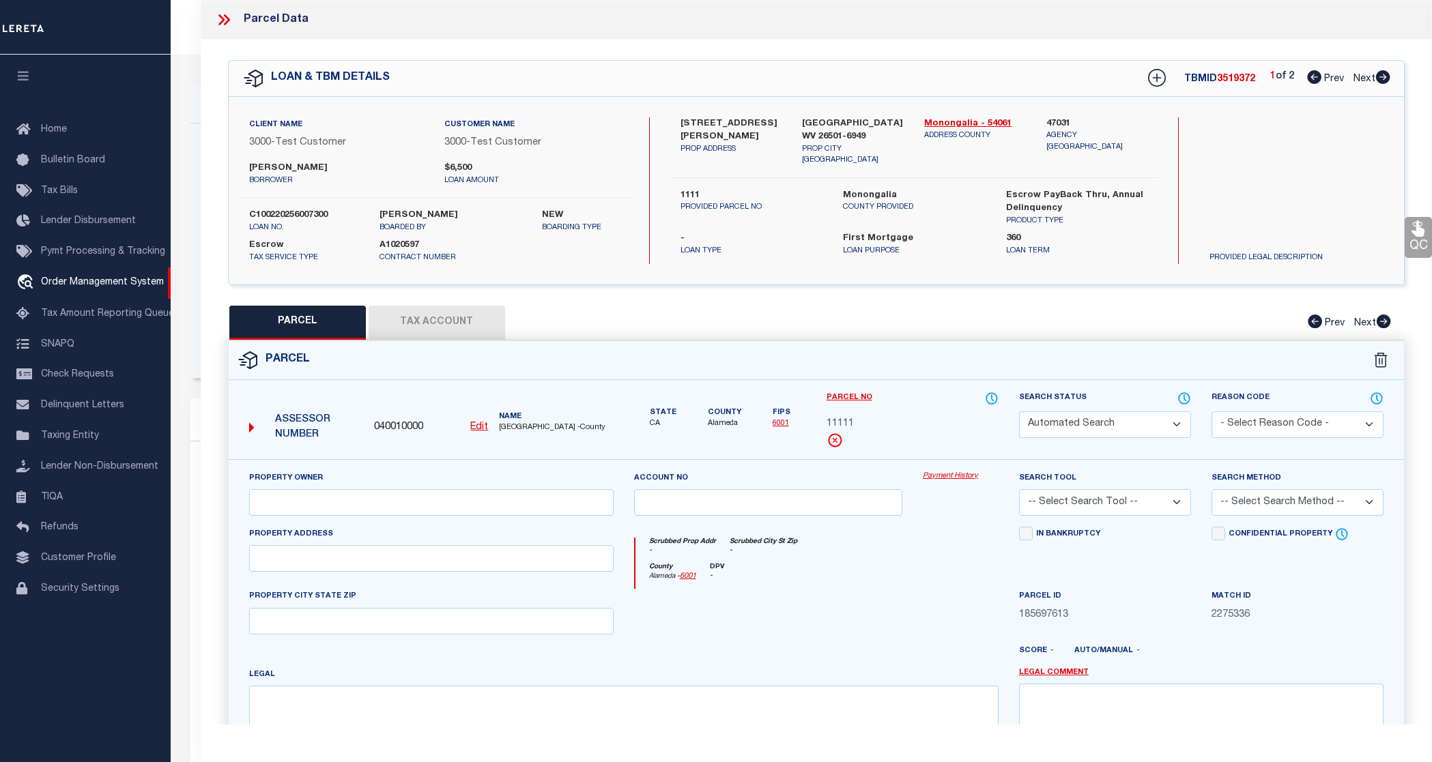
click at [1159, 420] on select "Automated Search Bad Parcel Complete Duplicate Parcel High Dollar Reporting In …" at bounding box center [1105, 425] width 172 height 27
select select "PC"
click at [1019, 412] on select "Automated Search Bad Parcel Complete Duplicate Parcel High Dollar Reporting In …" at bounding box center [1105, 425] width 172 height 27
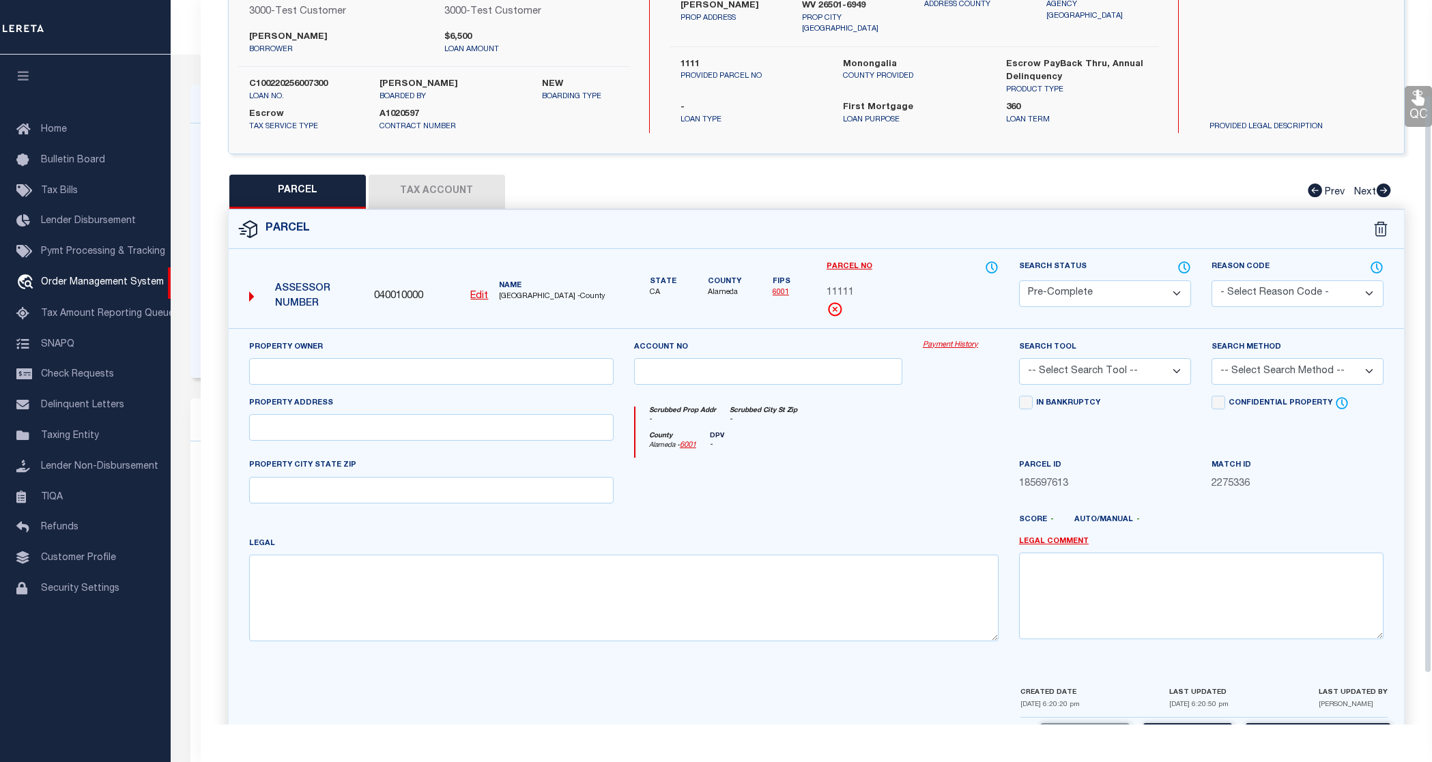
scroll to position [137, 0]
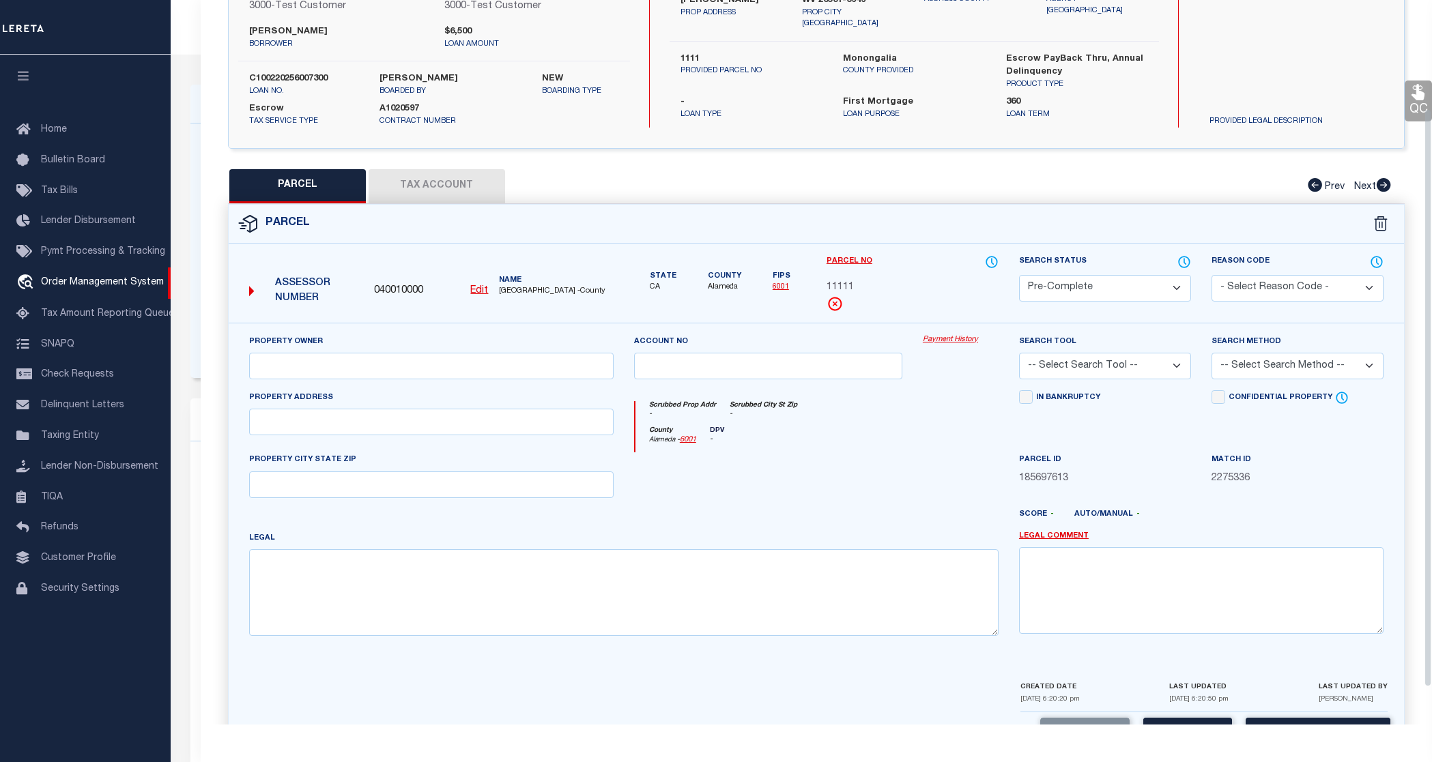
drag, startPoint x: 1133, startPoint y: 367, endPoint x: 1119, endPoint y: 377, distance: 18.0
click at [1133, 367] on select "-- Select Search Tool -- 3rd Party Website Agency File Agency Website ATLS CNV-…" at bounding box center [1105, 366] width 172 height 27
select select "AGF"
click at [1019, 353] on select "-- Select Search Tool -- 3rd Party Website Agency File Agency Website ATLS CNV-…" at bounding box center [1105, 366] width 172 height 27
click at [1266, 367] on select "-- Select Search Method -- Property Address Legal Liability Info Provided" at bounding box center [1298, 366] width 172 height 27
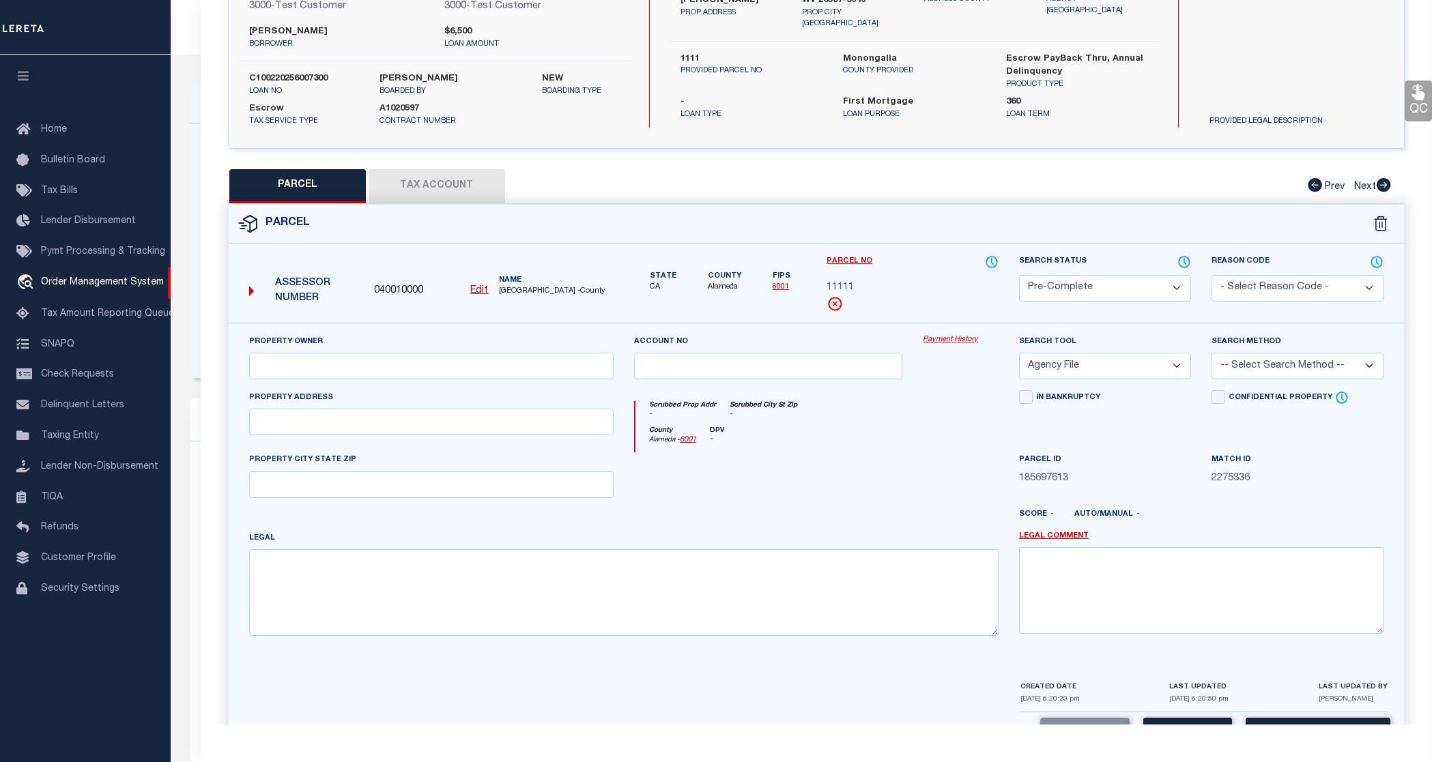
select select "ADD"
click at [1212, 353] on select "-- Select Search Method -- Property Address Legal Liability Info Provided" at bounding box center [1298, 366] width 172 height 27
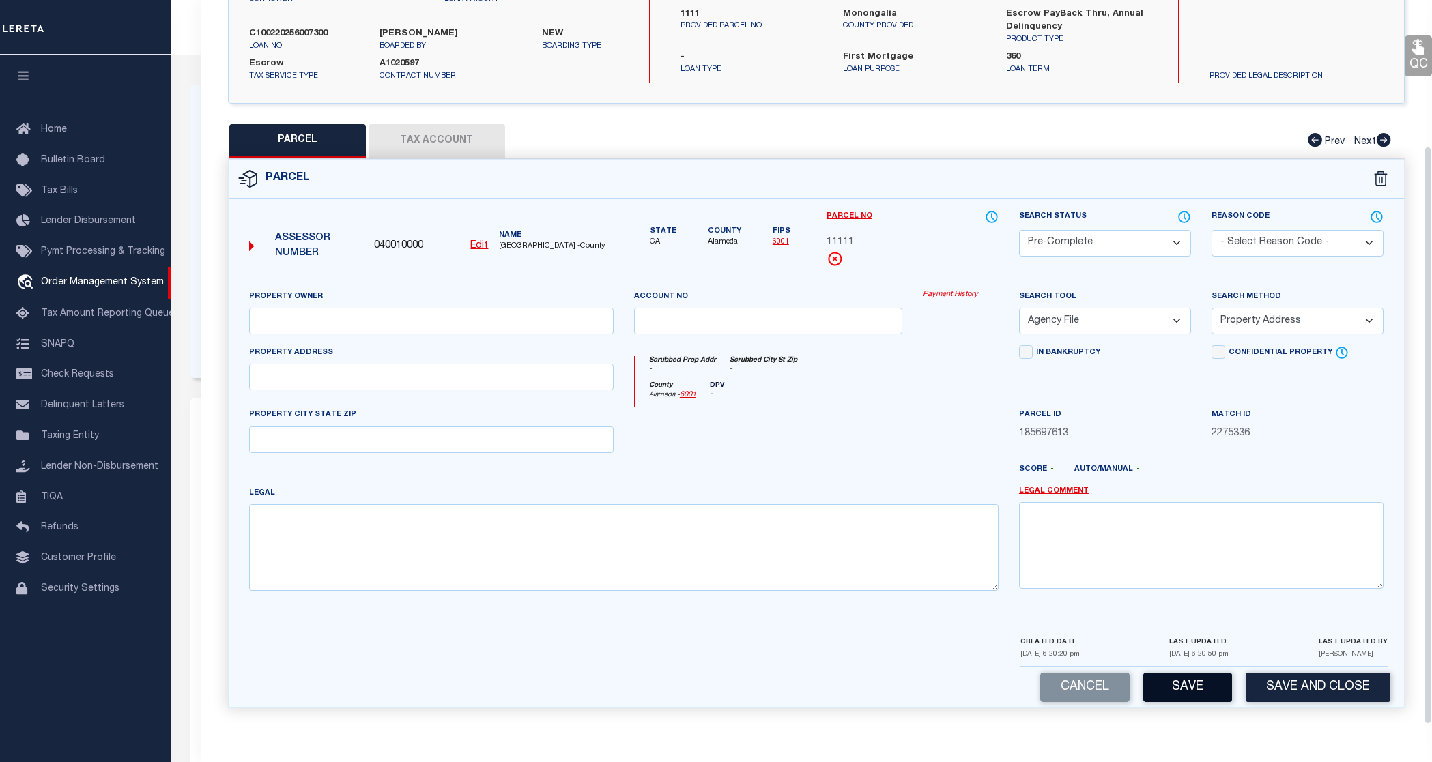
click at [1197, 683] on button "Save" at bounding box center [1187, 687] width 89 height 29
select select "AS"
select select
checkbox input "false"
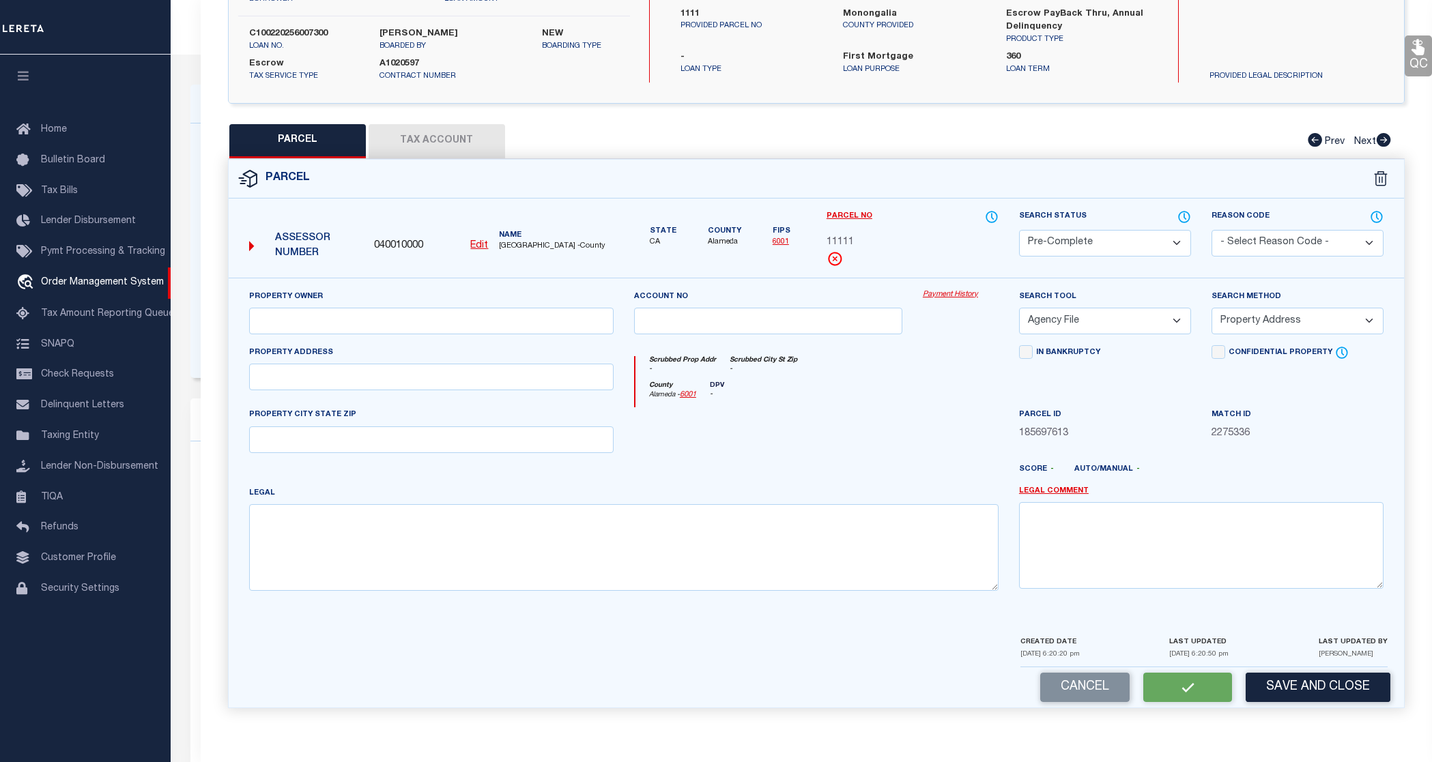
checkbox input "false"
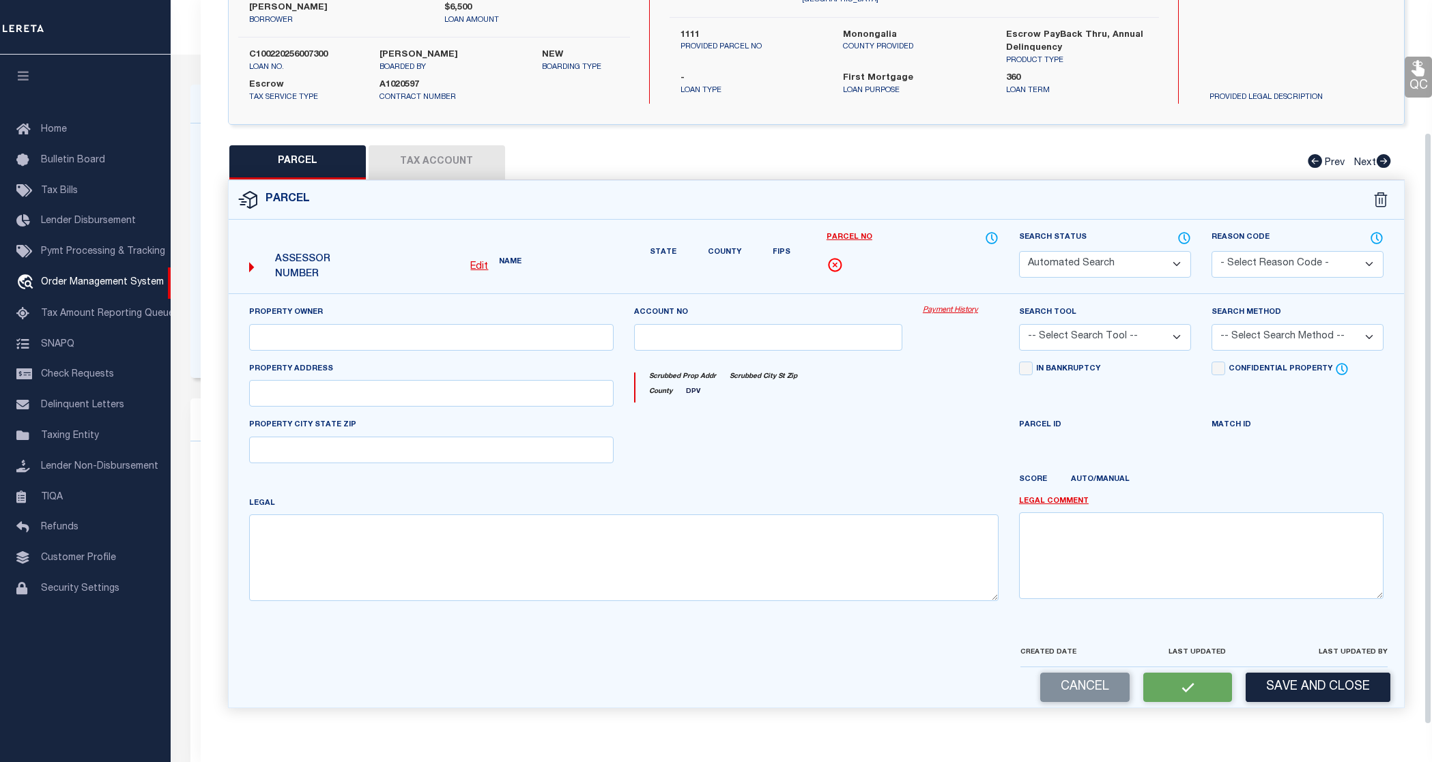
select select "PC"
select select "AGF"
select select "ADD"
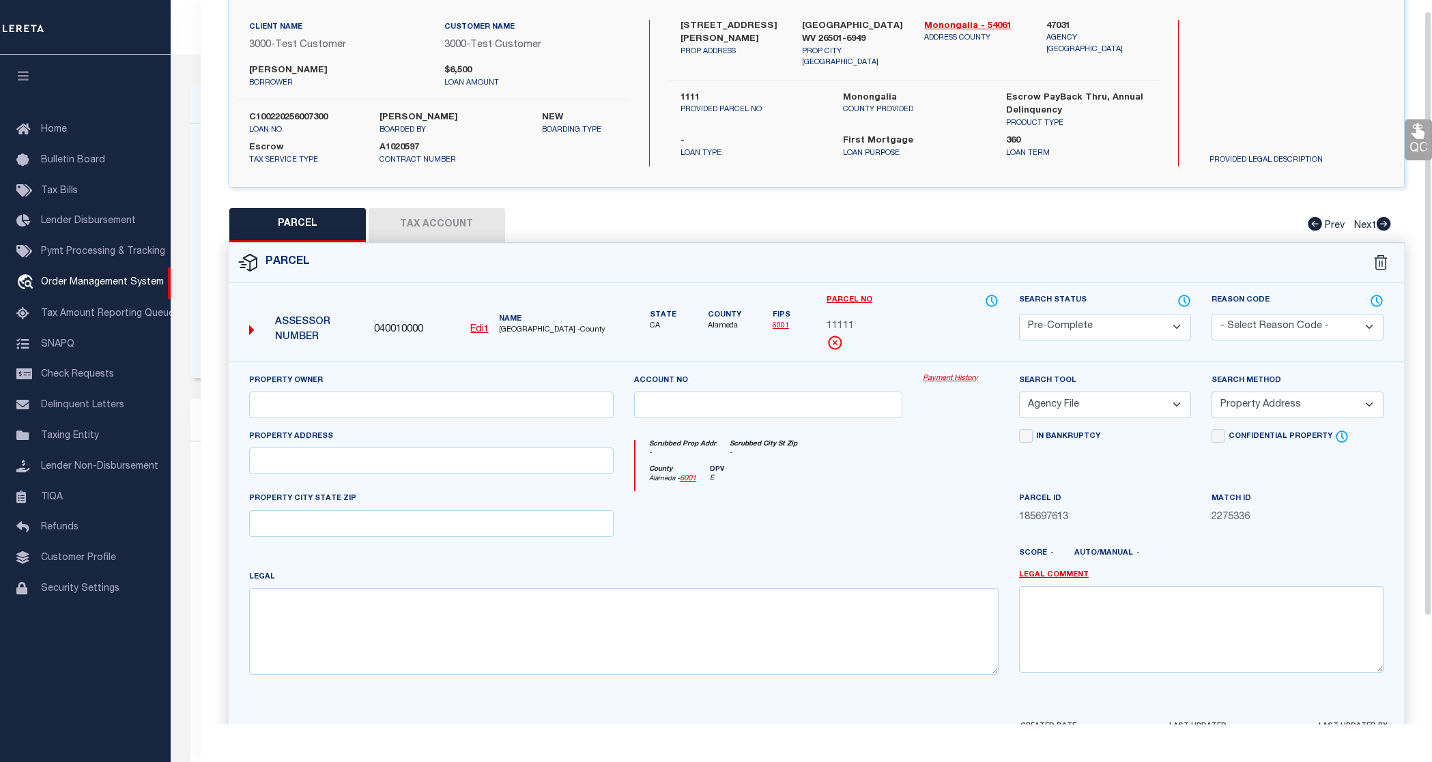
scroll to position [0, 0]
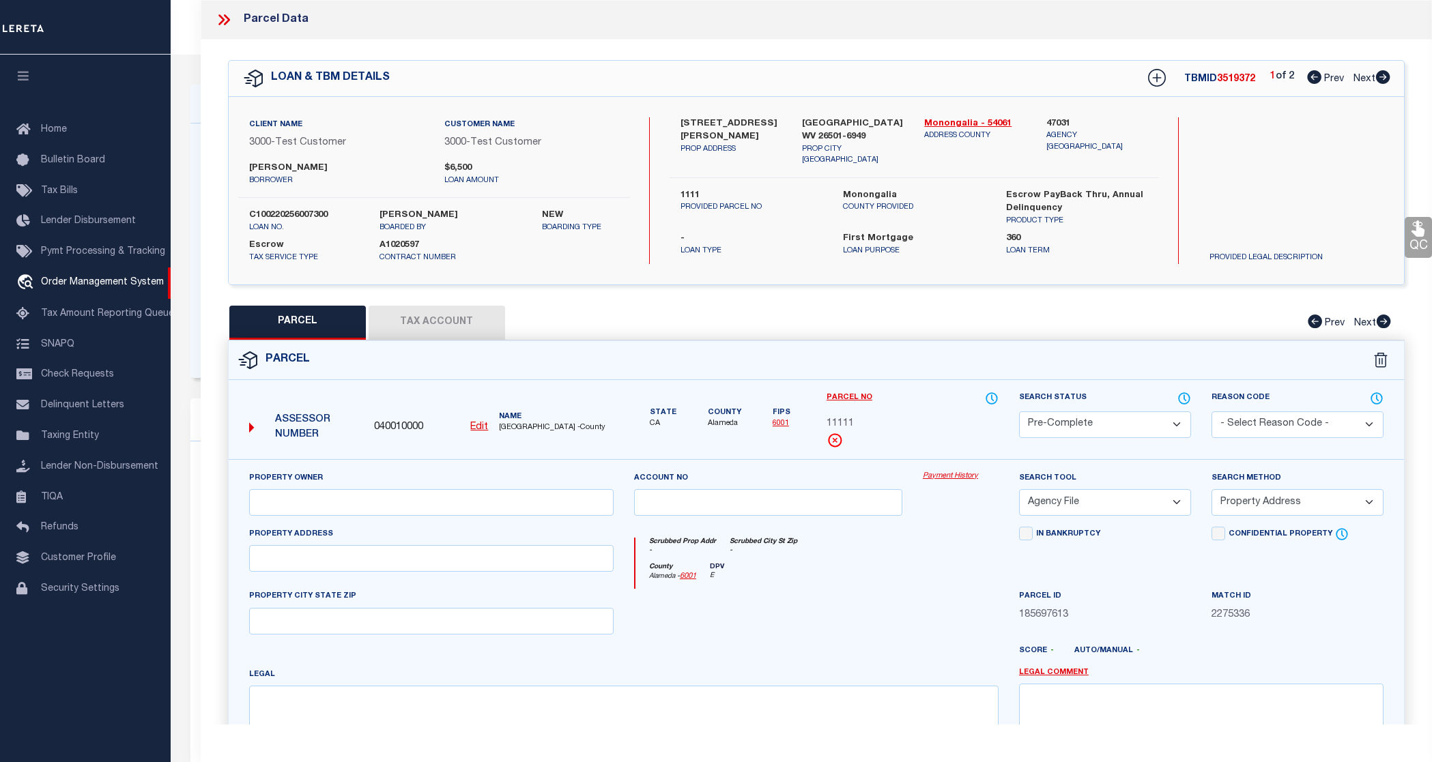
click at [220, 16] on icon at bounding box center [221, 19] width 6 height 11
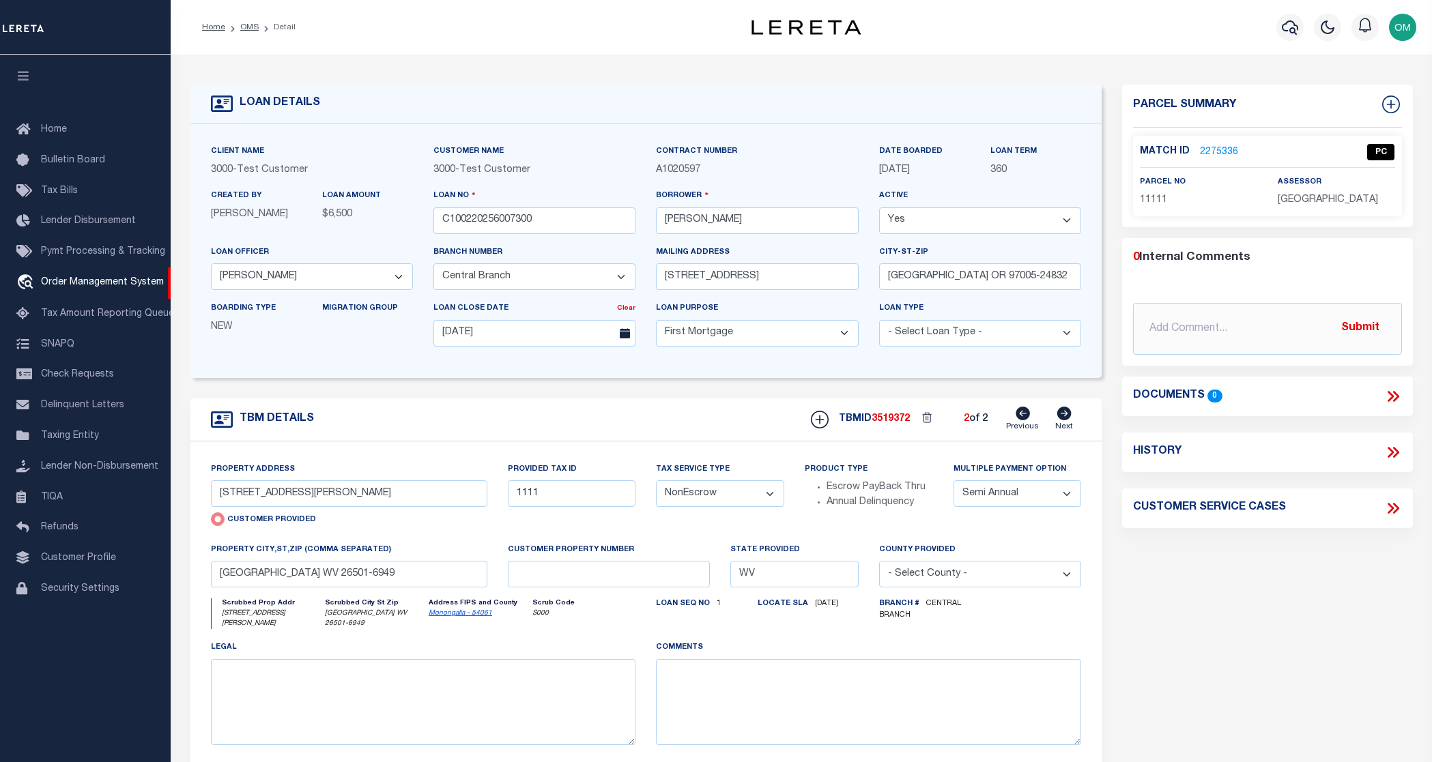
click at [1027, 416] on icon at bounding box center [1023, 414] width 14 height 14
select select
click at [1063, 416] on icon at bounding box center [1064, 414] width 15 height 14
type input "13875 SW MERIDIAN ST UNIT 141"
radio input "false"
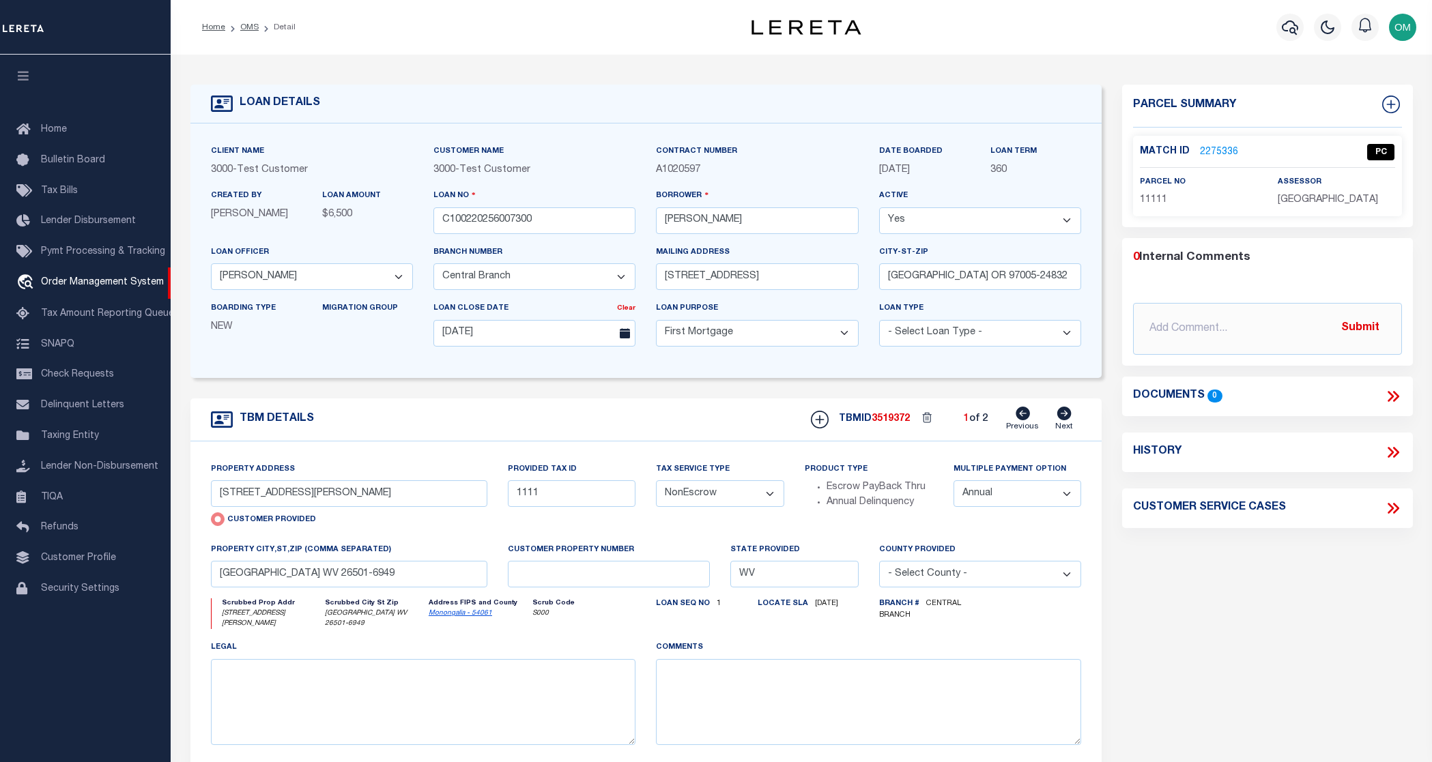
type input "1302"
select select "Escrow"
select select
type input "BEAVERTON OR 97005-2483"
type input "5721"
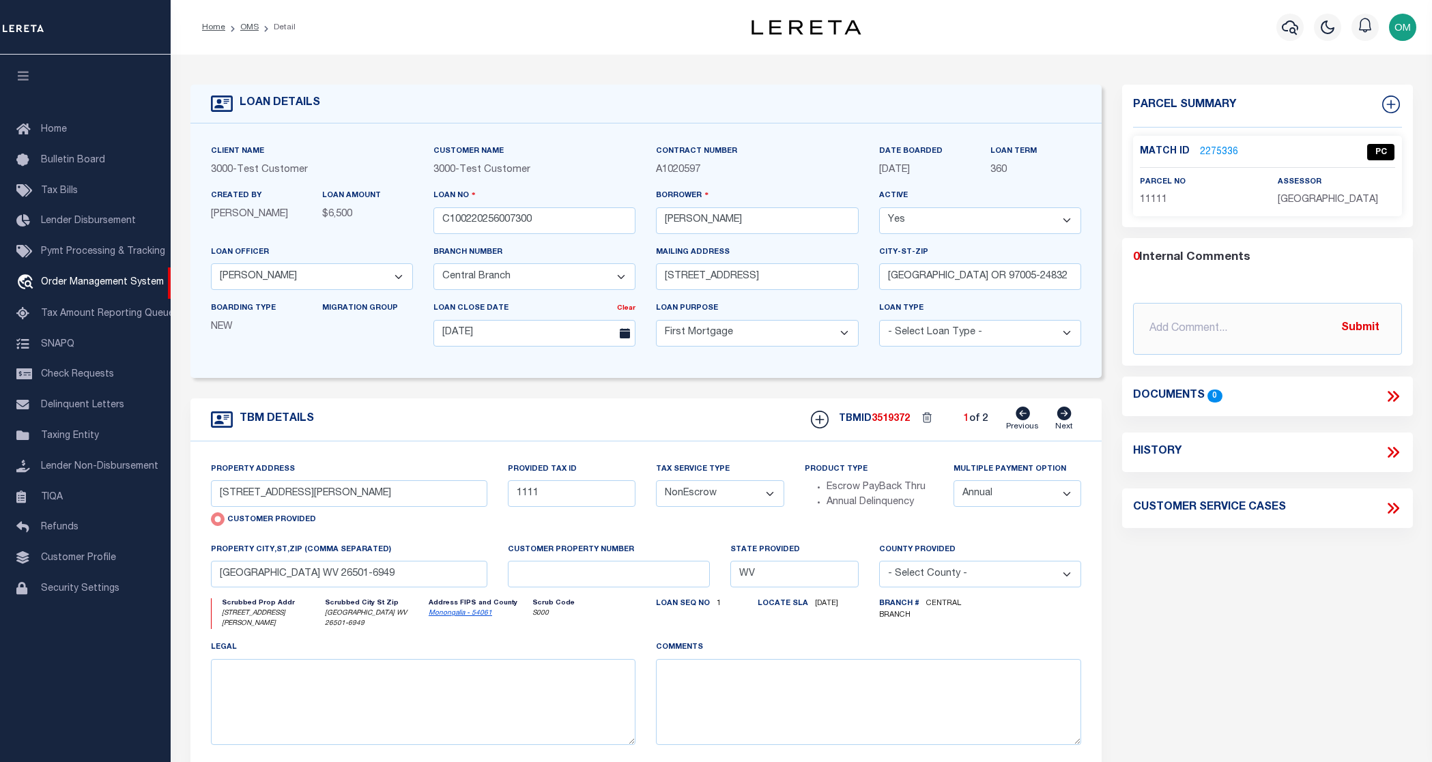
select select
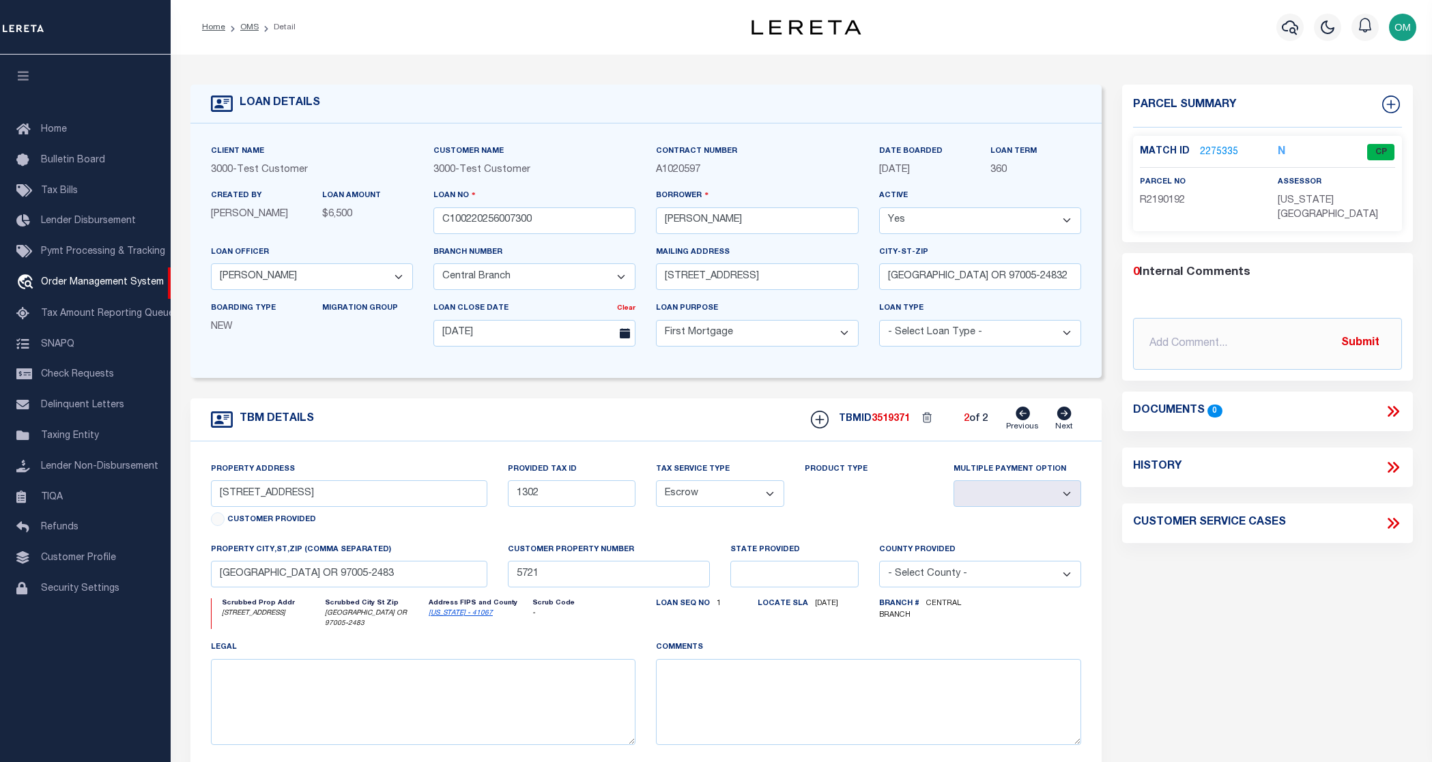
click at [1027, 418] on icon at bounding box center [1023, 414] width 14 height 14
type input "701 SHERMAN AVE"
radio input "true"
type input "1111"
select select "NonEscrow"
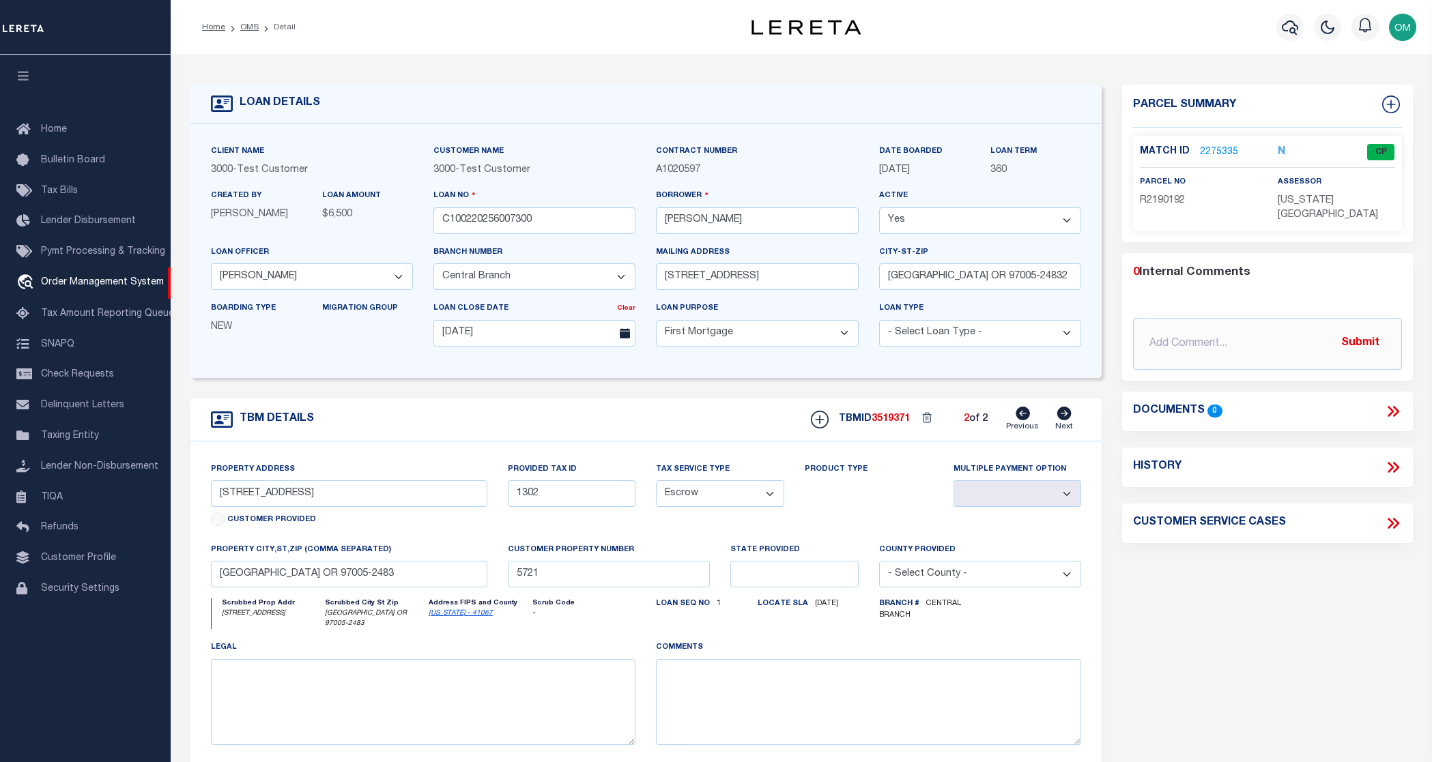
type input "MORGANTOWN WV 26501-6949"
type input "WV"
select select
select select "2"
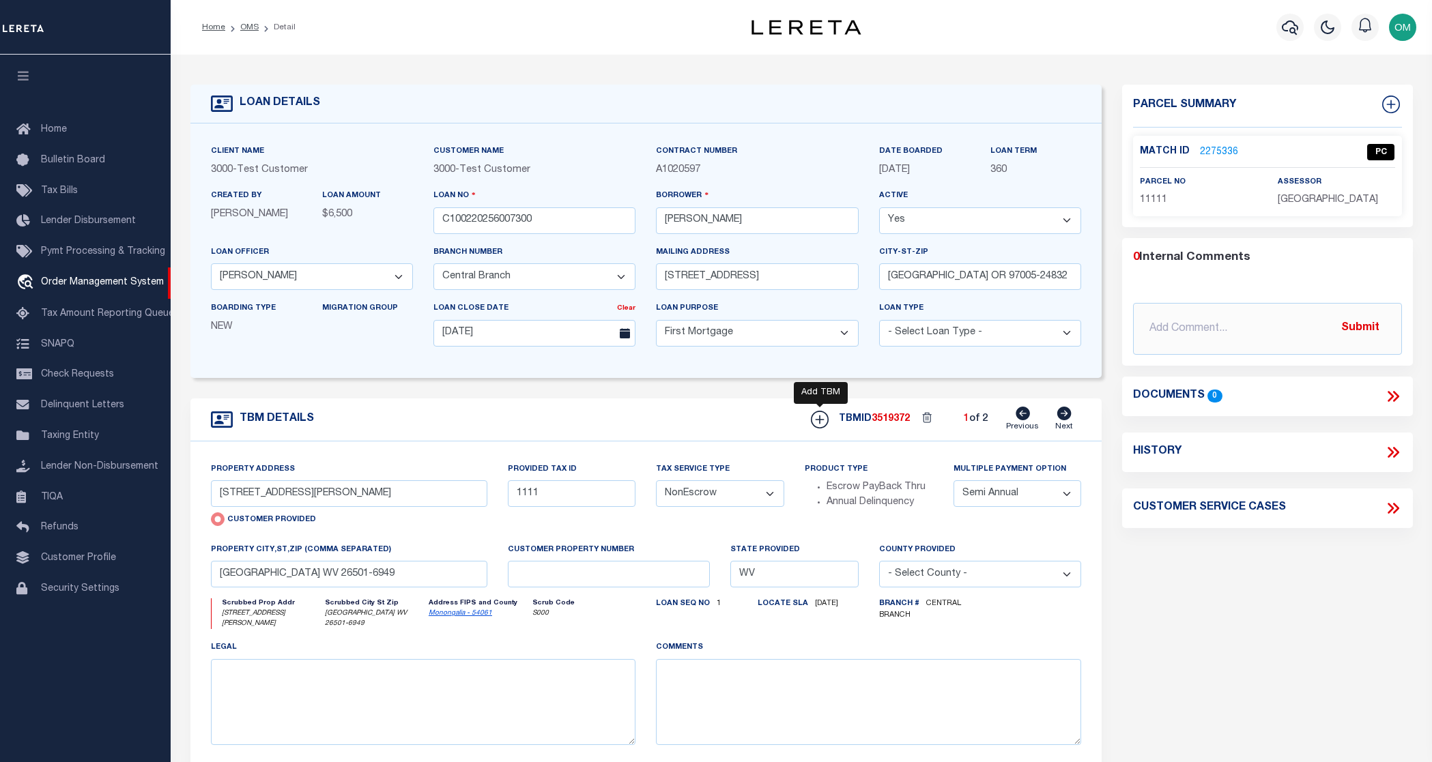
click at [817, 423] on icon at bounding box center [820, 420] width 18 height 18
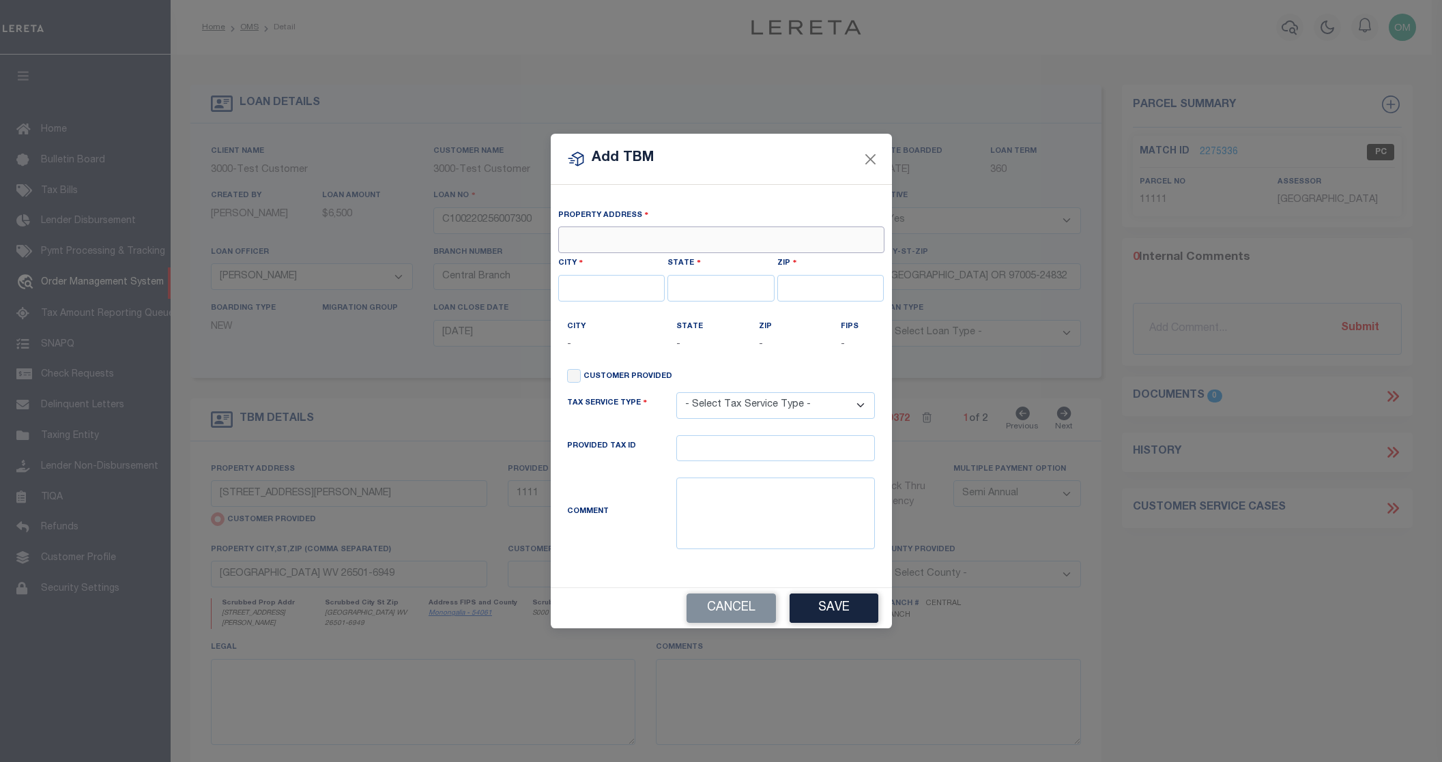
click at [672, 234] on input "text" at bounding box center [721, 240] width 326 height 27
type input "180 DOGWOOD RD"
type input "ROSLYN"
type input "NY"
type input "11576-3015"
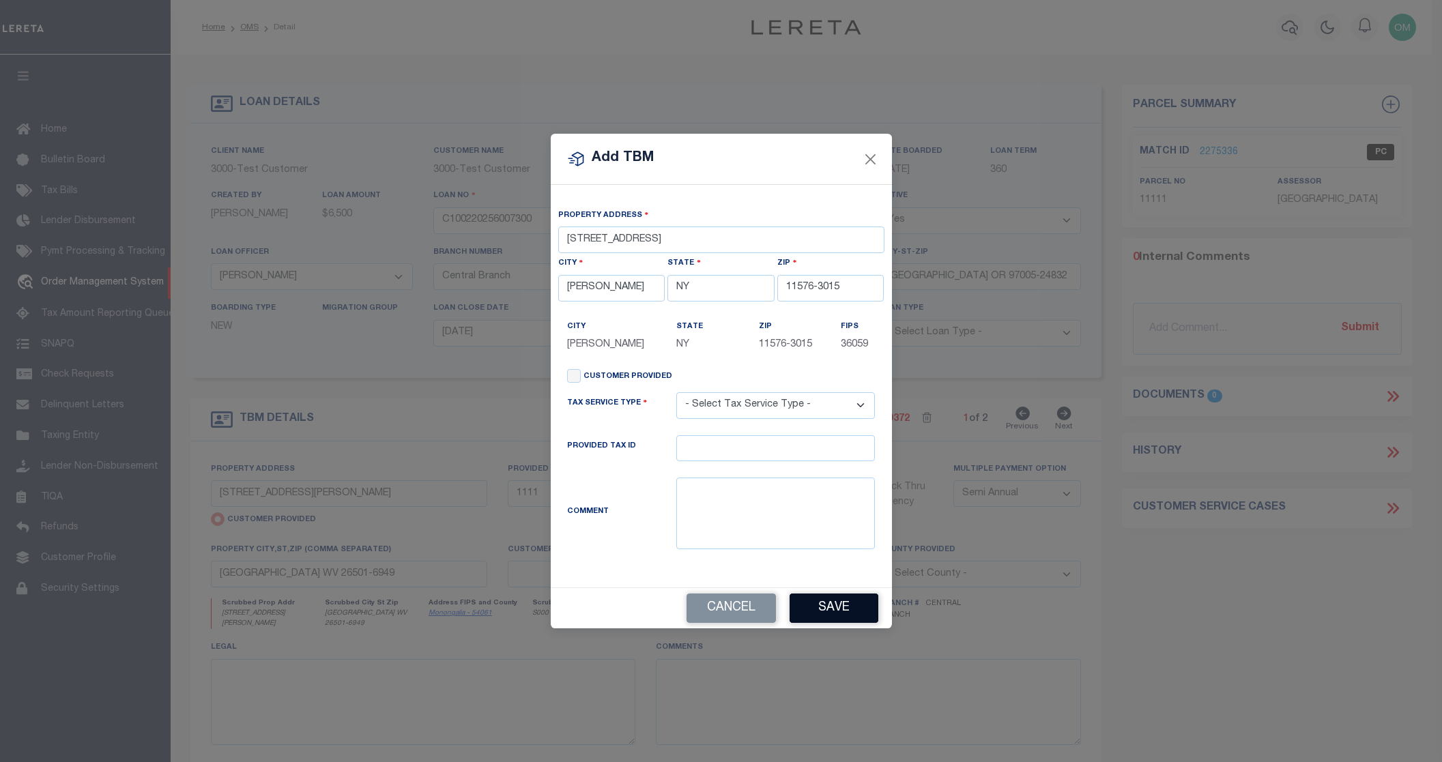
click at [843, 612] on button "Save" at bounding box center [834, 608] width 89 height 29
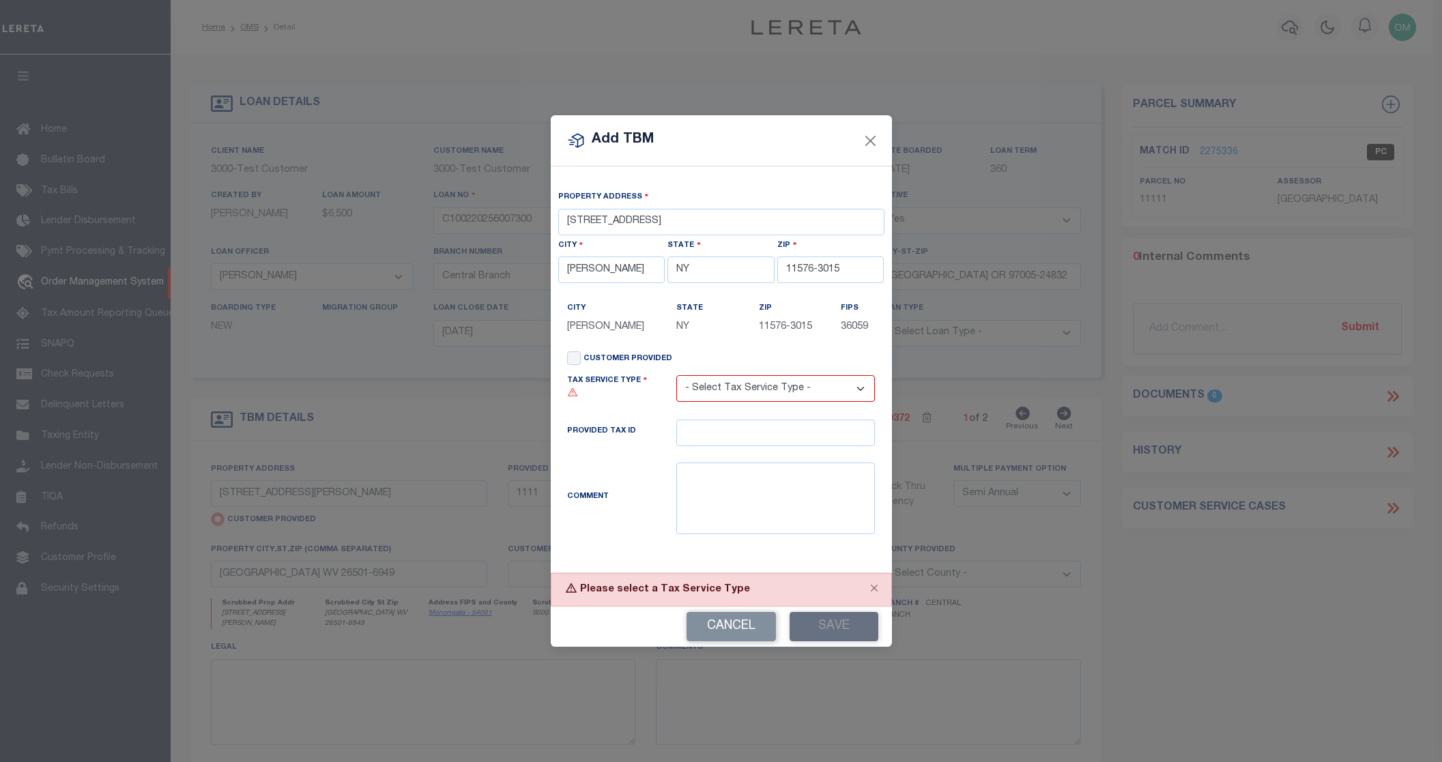
click at [791, 409] on div "Tax Service Type - Select Tax Service Type - Escrow NonEscrow" at bounding box center [721, 397] width 329 height 46
click at [788, 399] on select "- Select Tax Service Type - Escrow NonEscrow" at bounding box center [775, 388] width 199 height 27
select select "Escrow"
click at [676, 377] on select "- Select Tax Service Type - Escrow NonEscrow" at bounding box center [775, 388] width 199 height 27
click at [828, 626] on button "Save" at bounding box center [834, 626] width 89 height 29
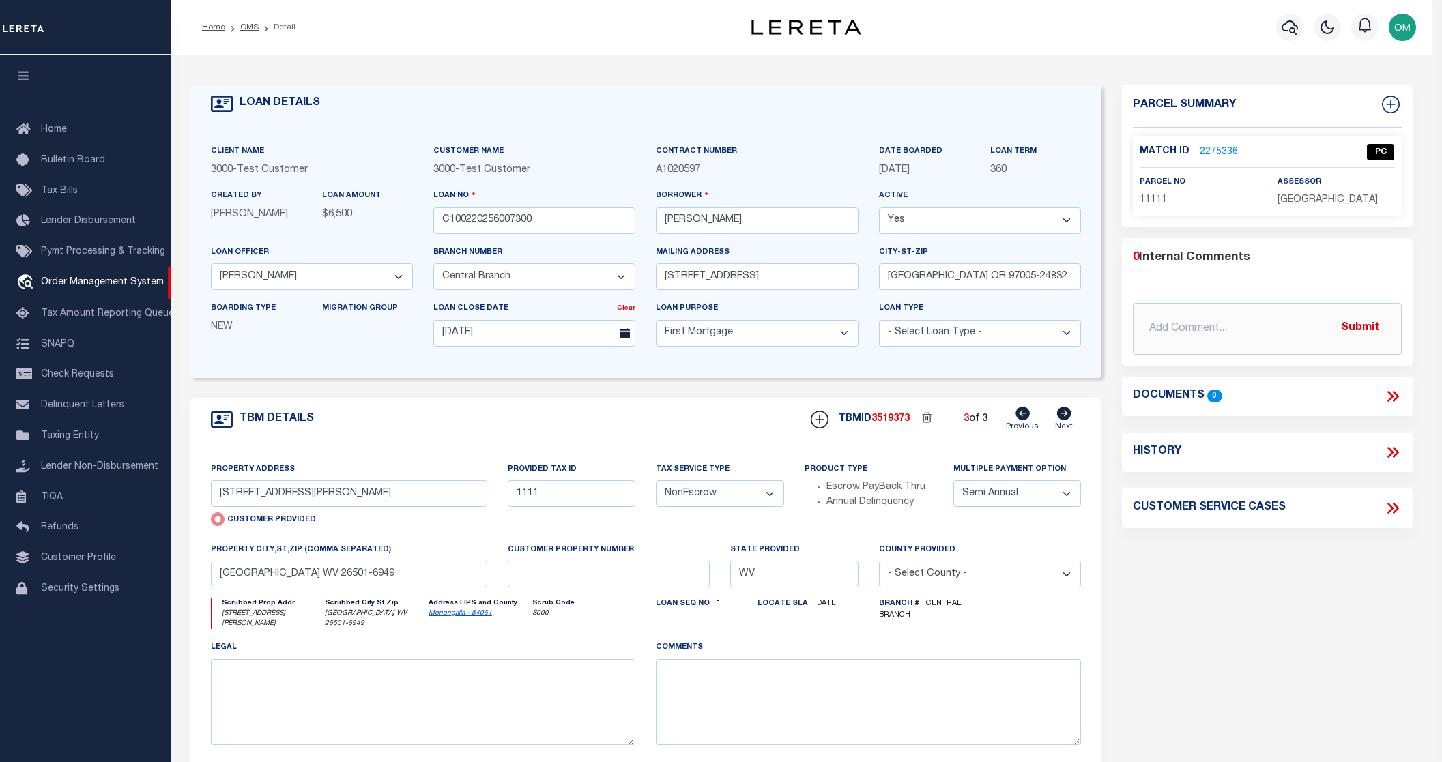
type input "180 DOGWOOD RD"
radio input "false"
select select "Escrow"
type input "ROSLYN NY 11576-3015"
type input "NY"
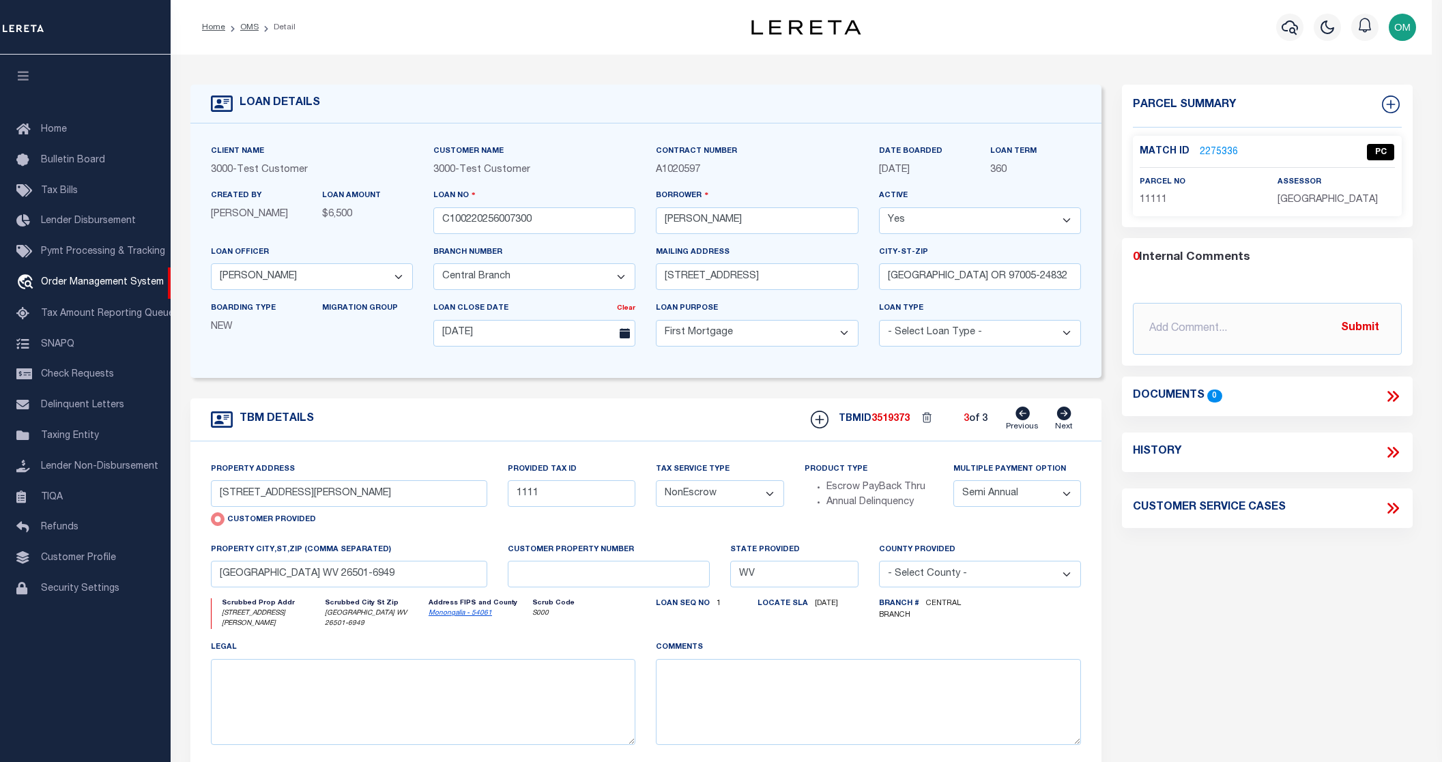
select select
select select "4"
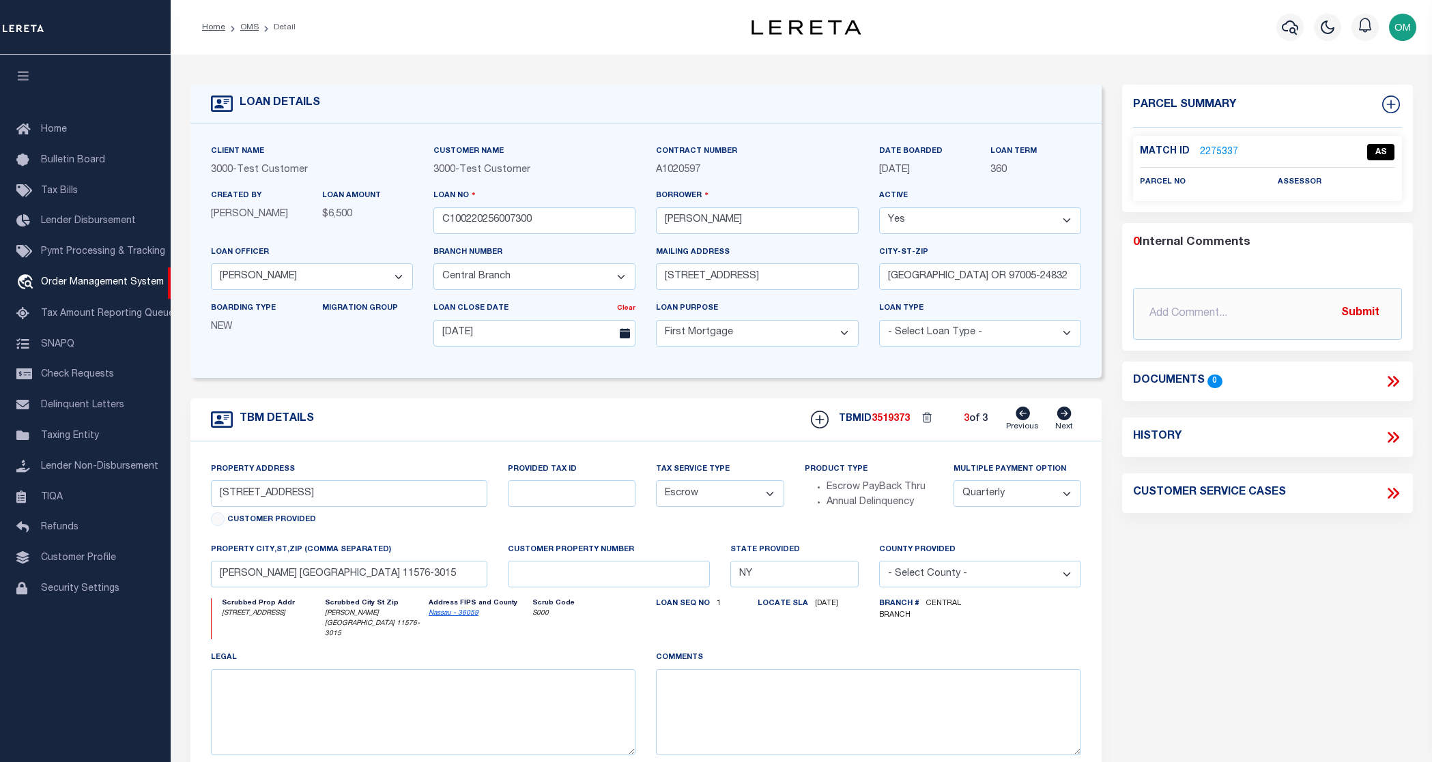
click at [1023, 417] on icon at bounding box center [1023, 414] width 14 height 14
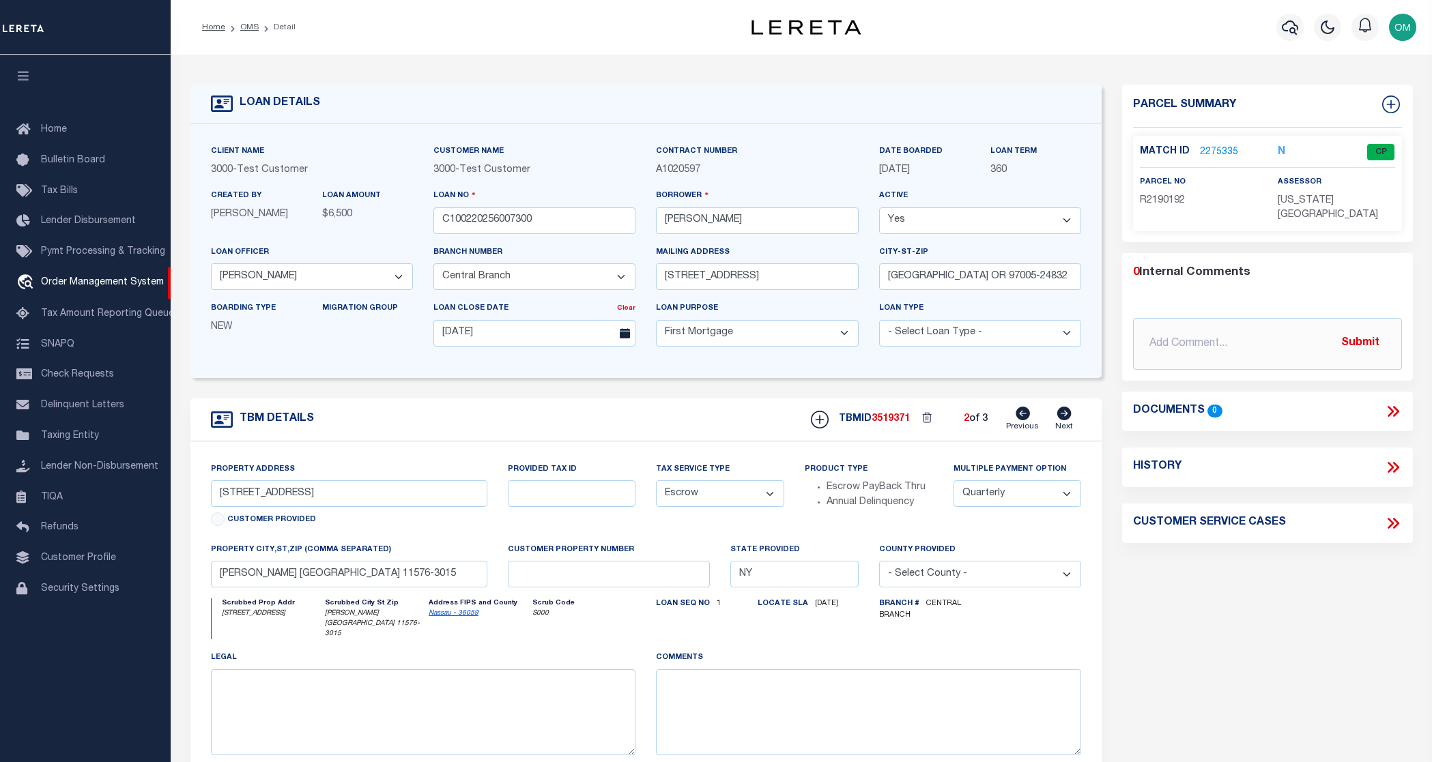
type input "13875 SW MERIDIAN ST UNIT 141"
type input "1302"
select select
type input "BEAVERTON OR 97005-2483"
type input "5721"
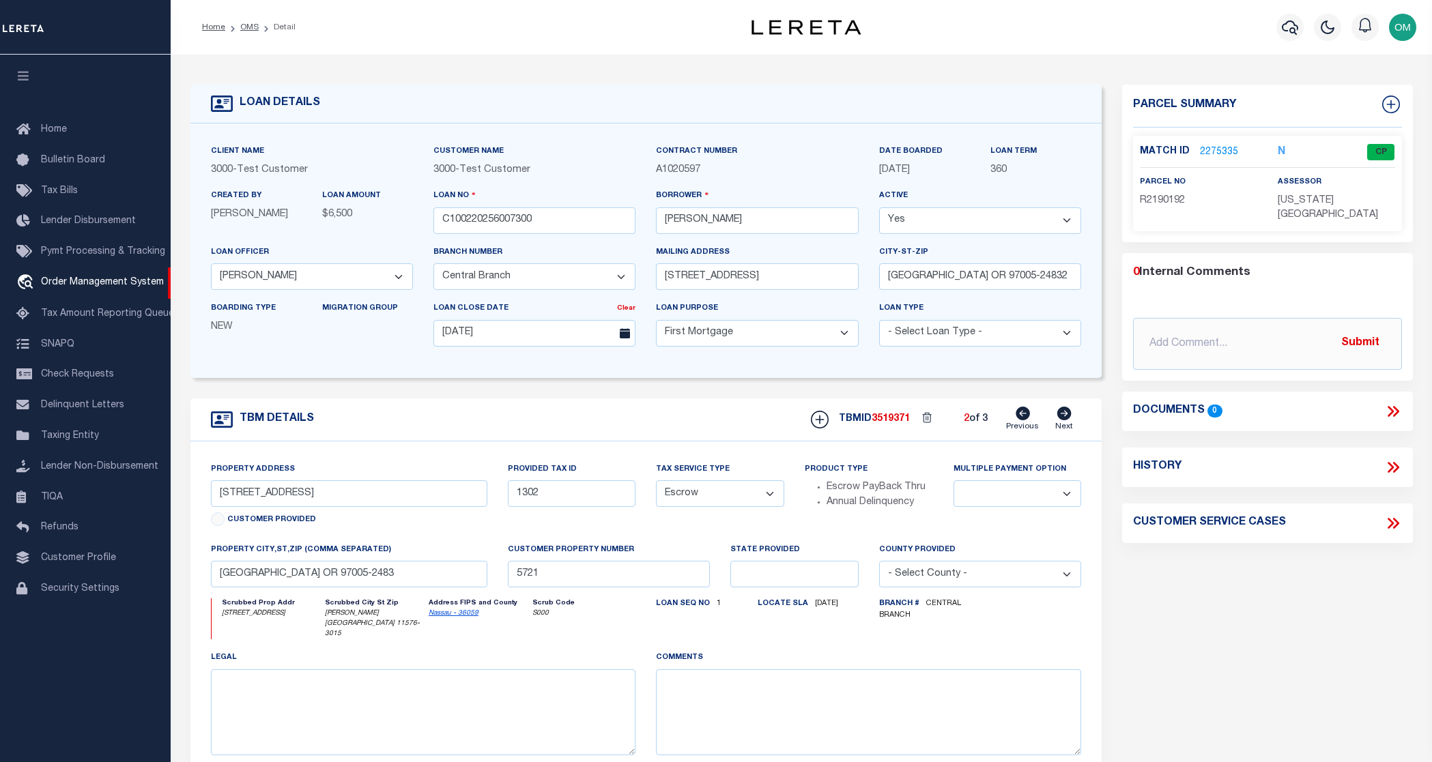
select select
click at [1023, 417] on icon at bounding box center [1023, 414] width 14 height 14
type input "701 SHERMAN AVE"
radio input "true"
type input "1111"
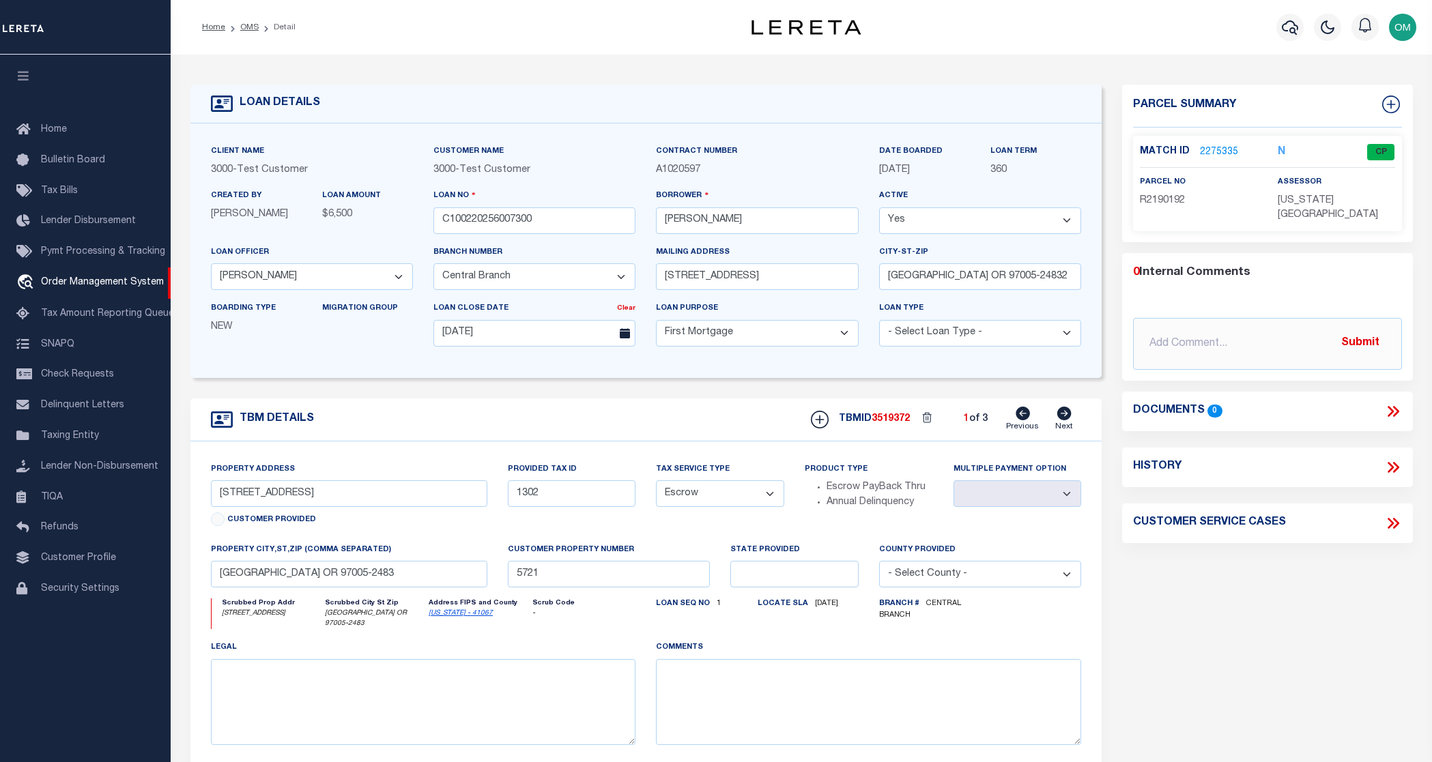
select select "NonEscrow"
type input "MORGANTOWN WV 26501-6949"
type input "WV"
select select
select select "2"
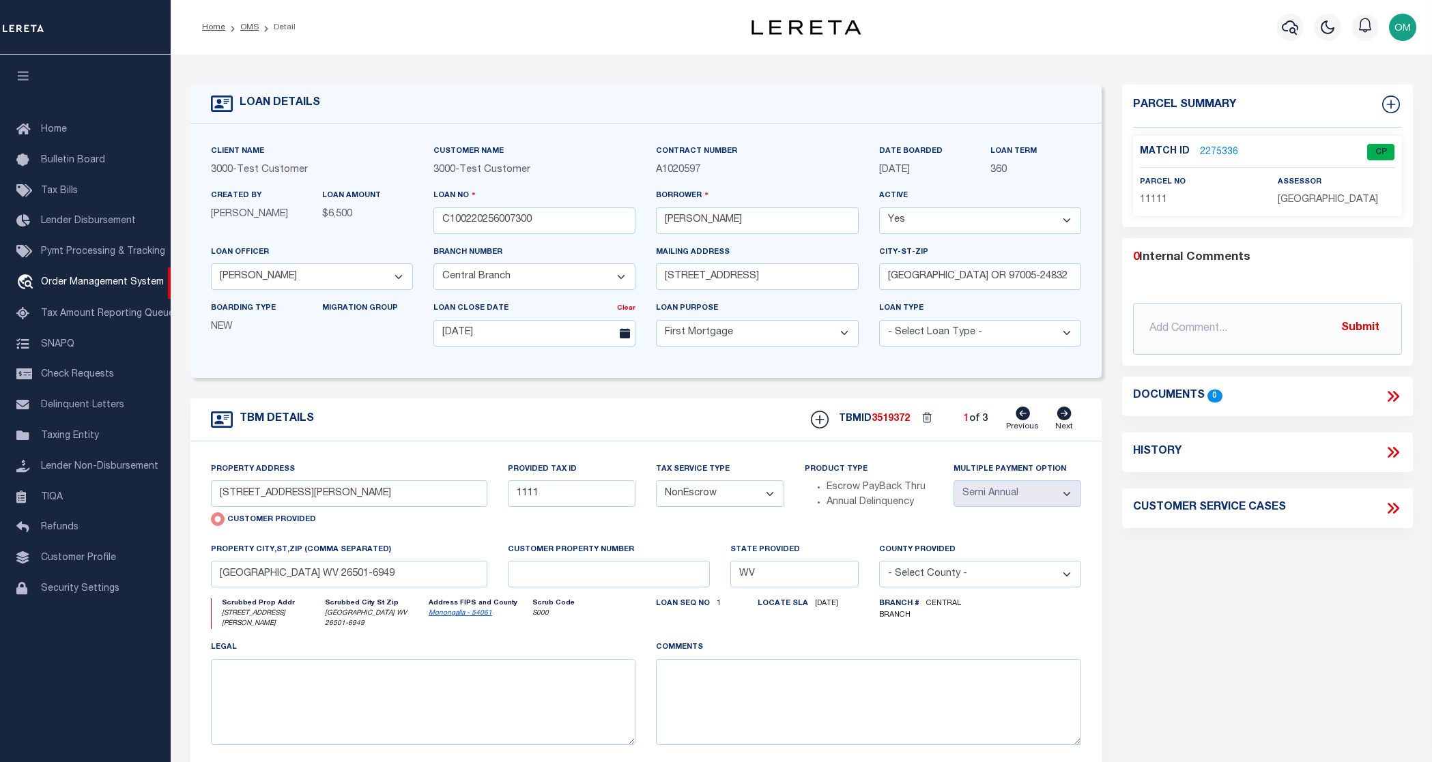
click at [1064, 418] on icon at bounding box center [1064, 414] width 14 height 14
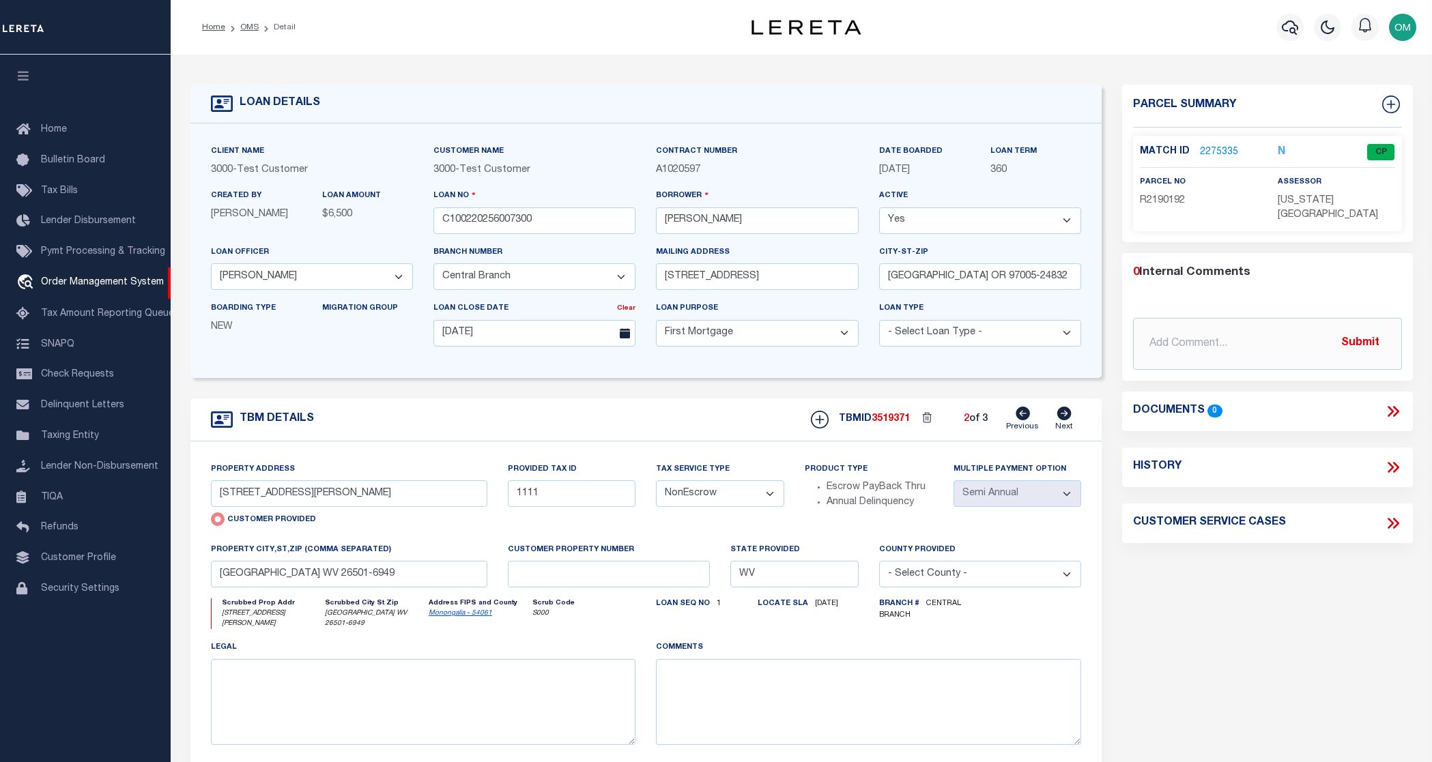
type input "13875 SW MERIDIAN ST UNIT 141"
radio input "false"
type input "1302"
select select "Escrow"
select select
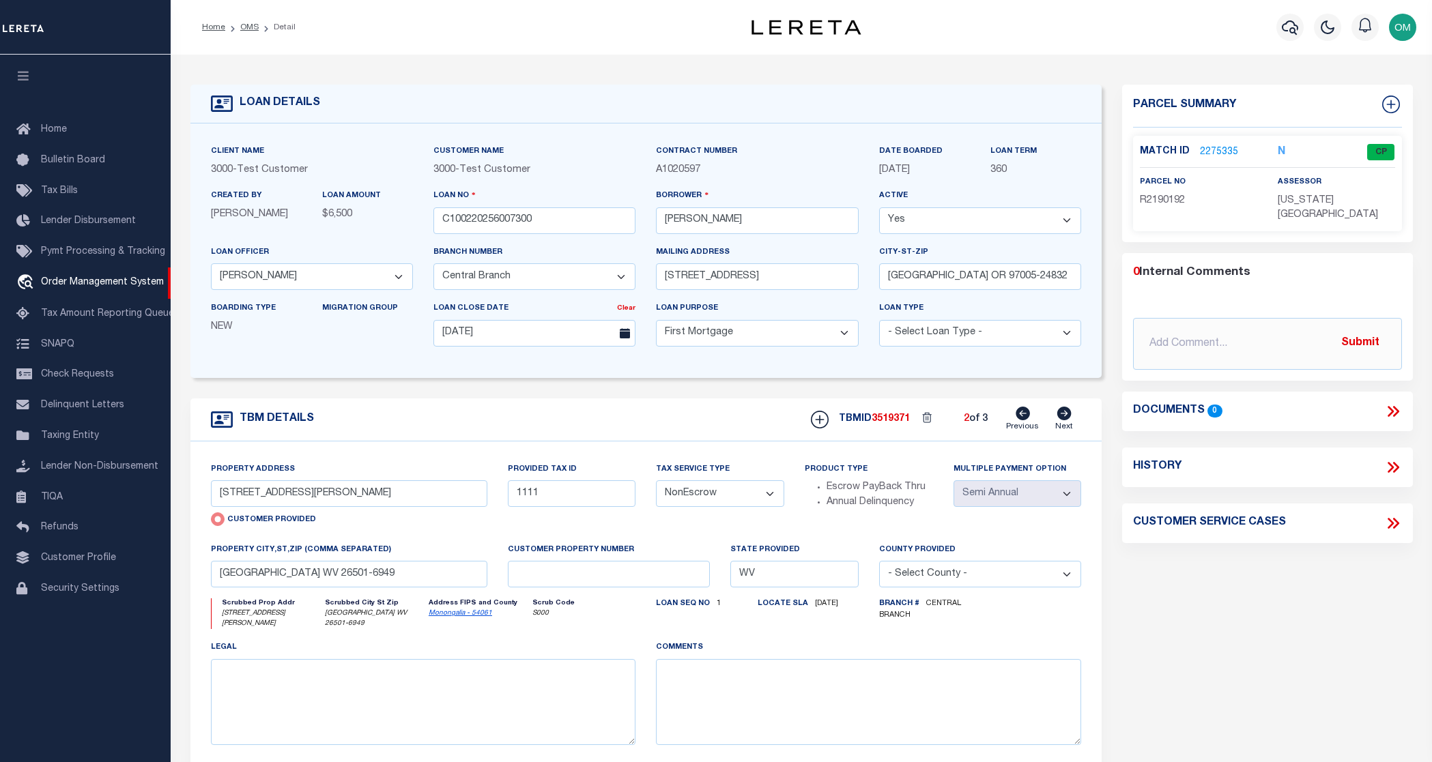
type input "BEAVERTON OR 97005-2483"
type input "5721"
select select
click at [1064, 418] on icon at bounding box center [1064, 414] width 14 height 14
type input "180 DOGWOOD RD"
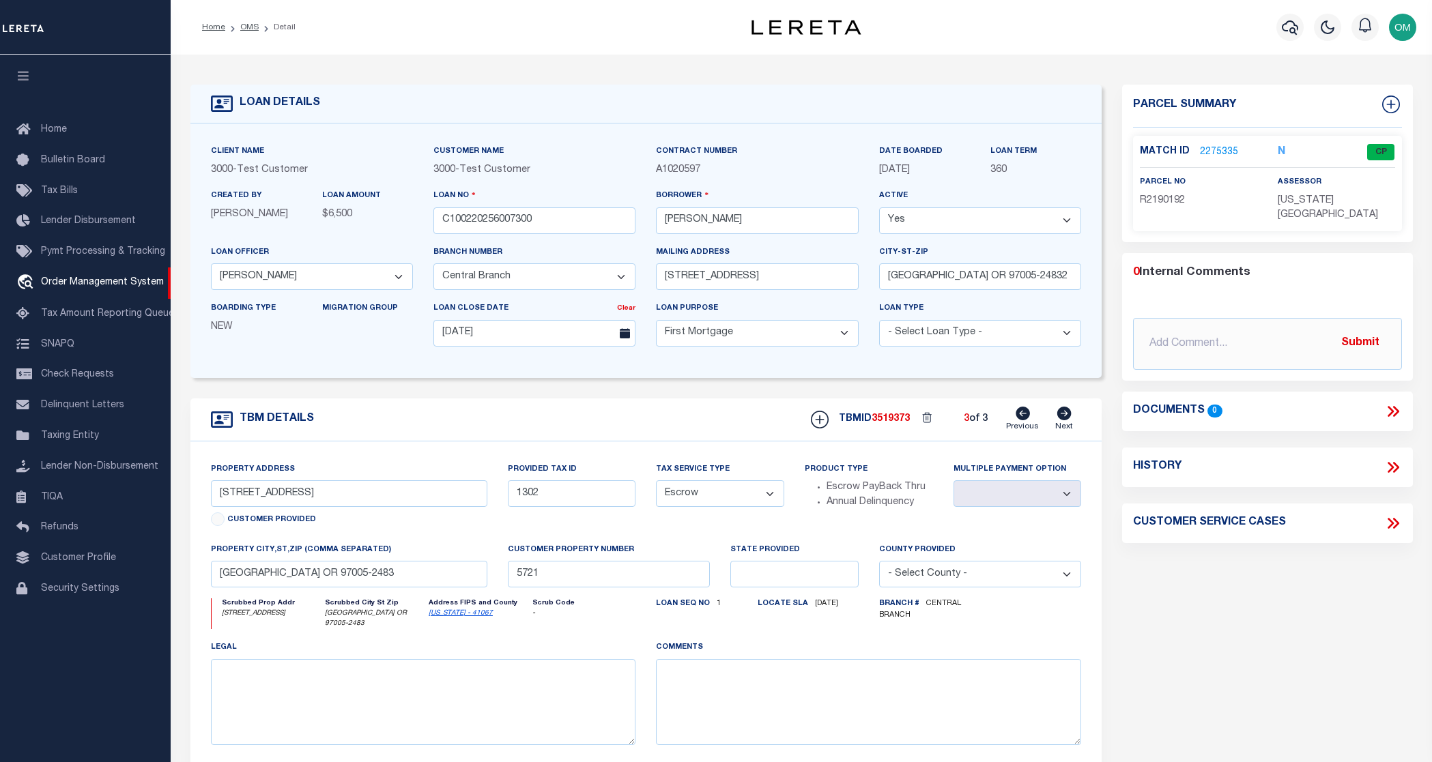
type input "ROSLYN NY 11576-3015"
type input "NY"
select select
select select "4"
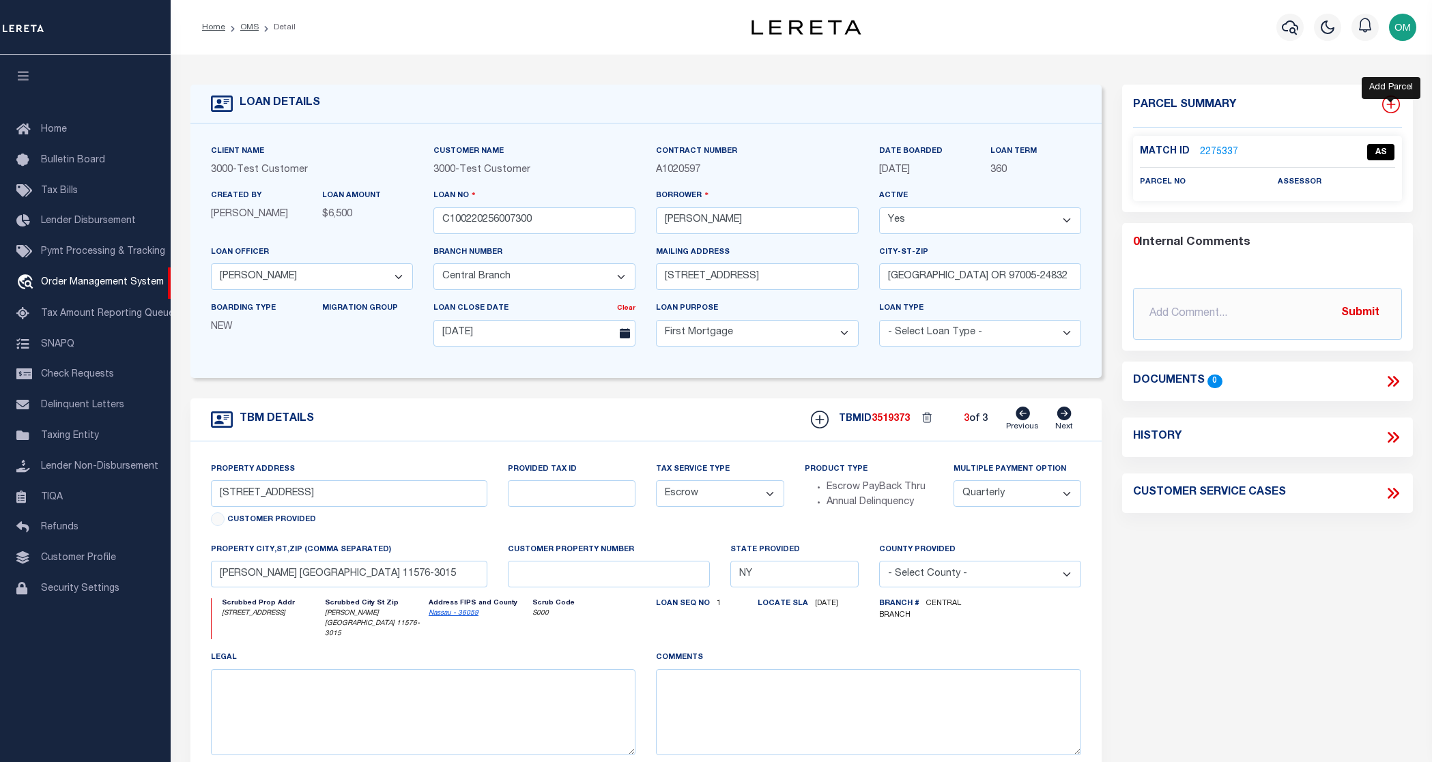
click at [1393, 104] on icon at bounding box center [1390, 104] width 9 height 9
select select "IP"
type textarea "-"
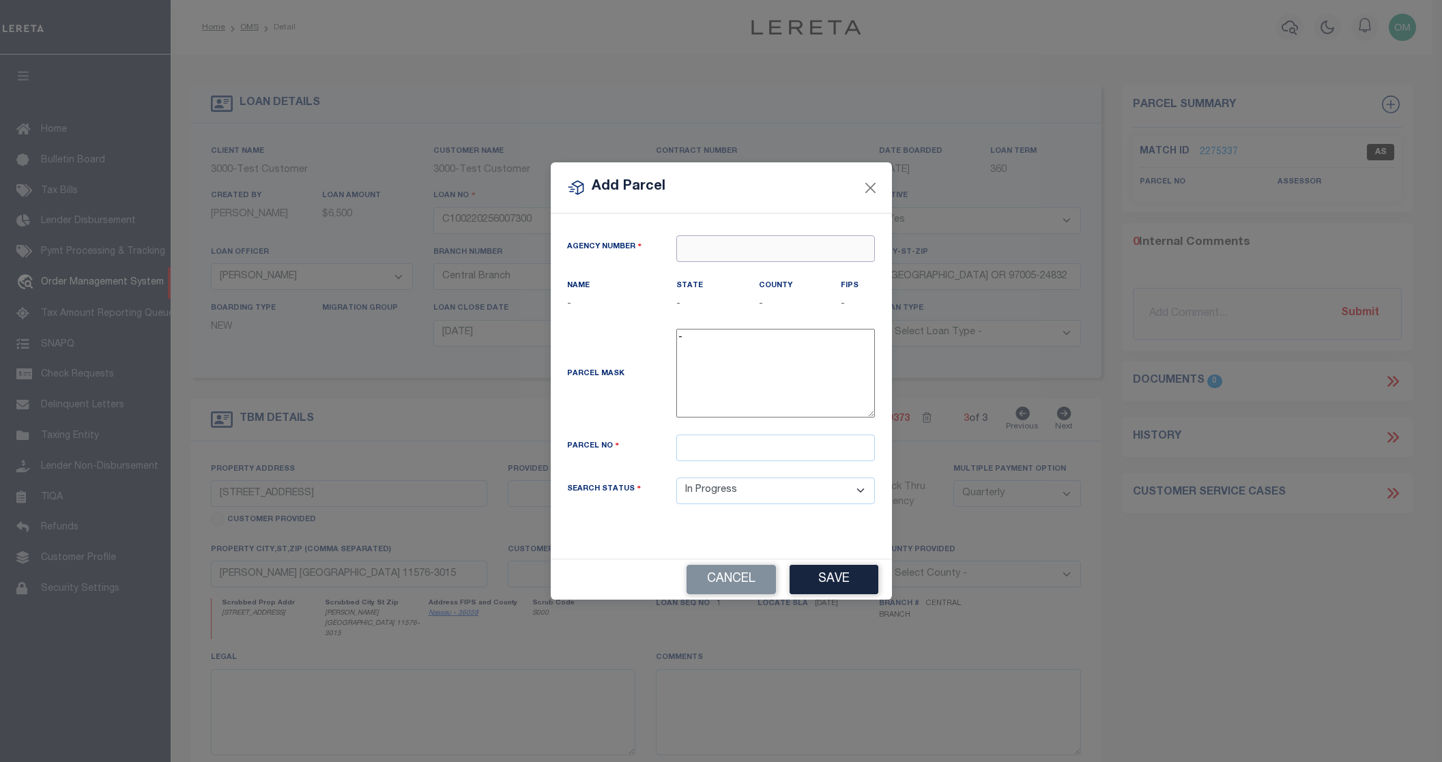
click at [750, 253] on input "text" at bounding box center [775, 249] width 199 height 27
click at [747, 247] on input "text" at bounding box center [775, 249] width 199 height 27
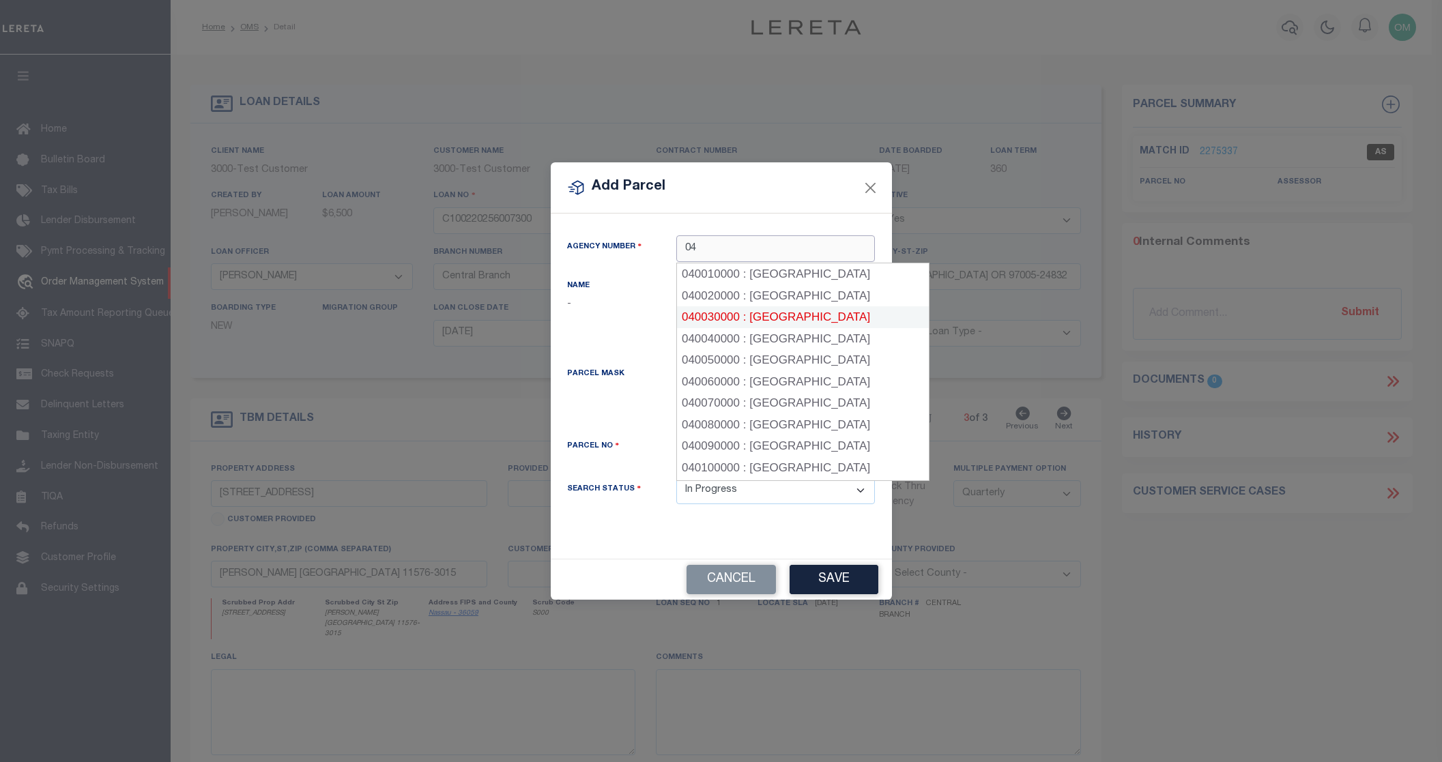
click at [799, 319] on div "040030000 : AMADOR COUNTY" at bounding box center [803, 317] width 252 height 22
type input "040030000"
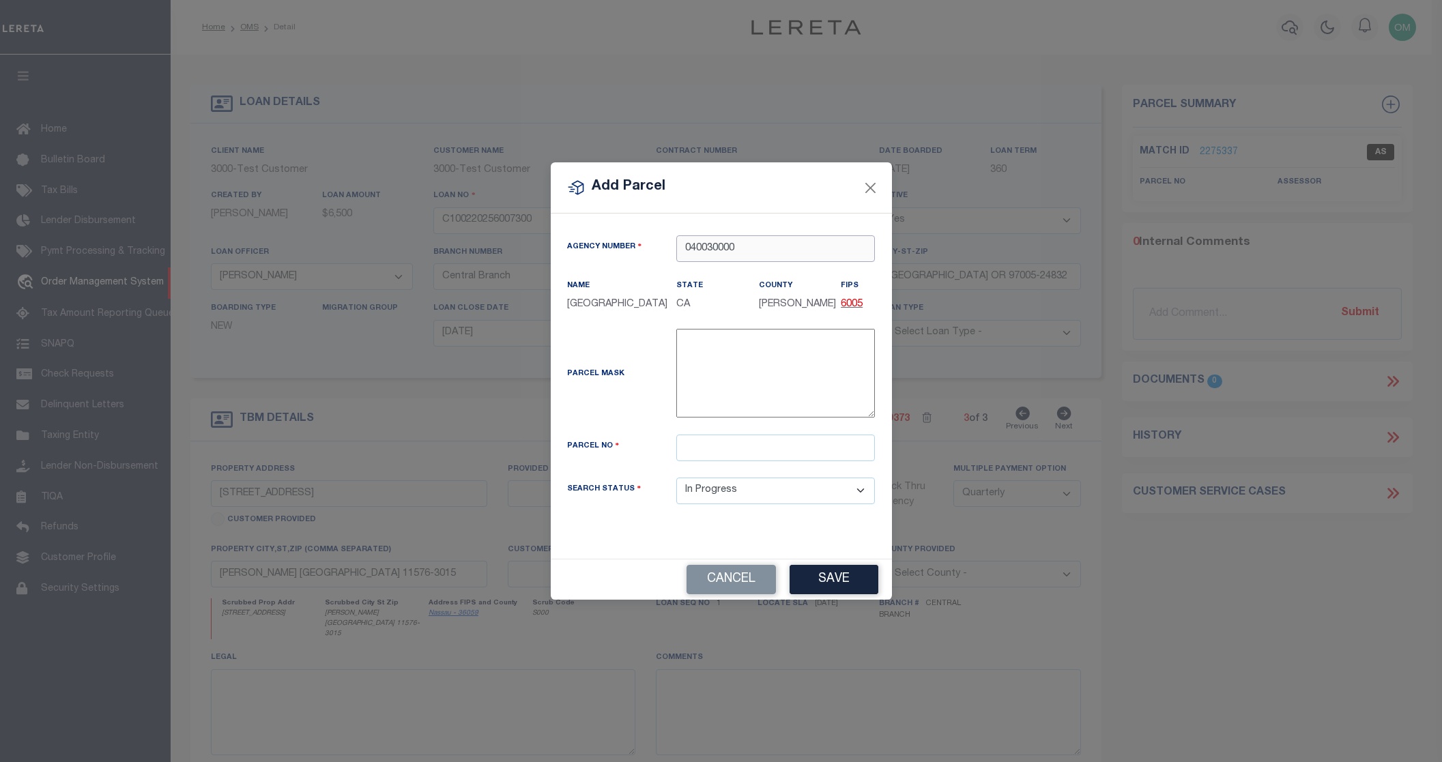
type input "040030000"
click at [757, 447] on input "text" at bounding box center [775, 448] width 199 height 27
type input "1111"
click at [842, 577] on button "Save" at bounding box center [834, 579] width 89 height 29
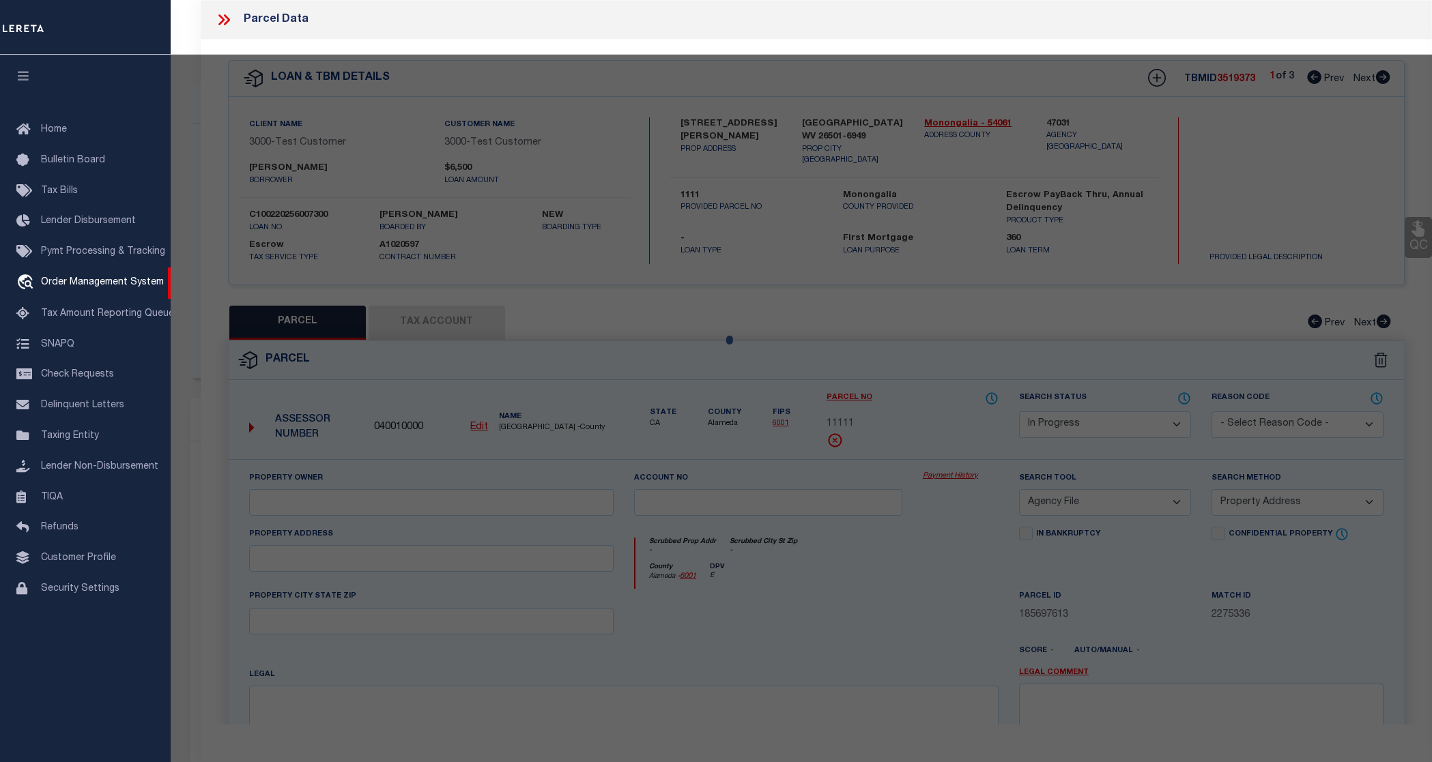
select select "AS"
select select
checkbox input "false"
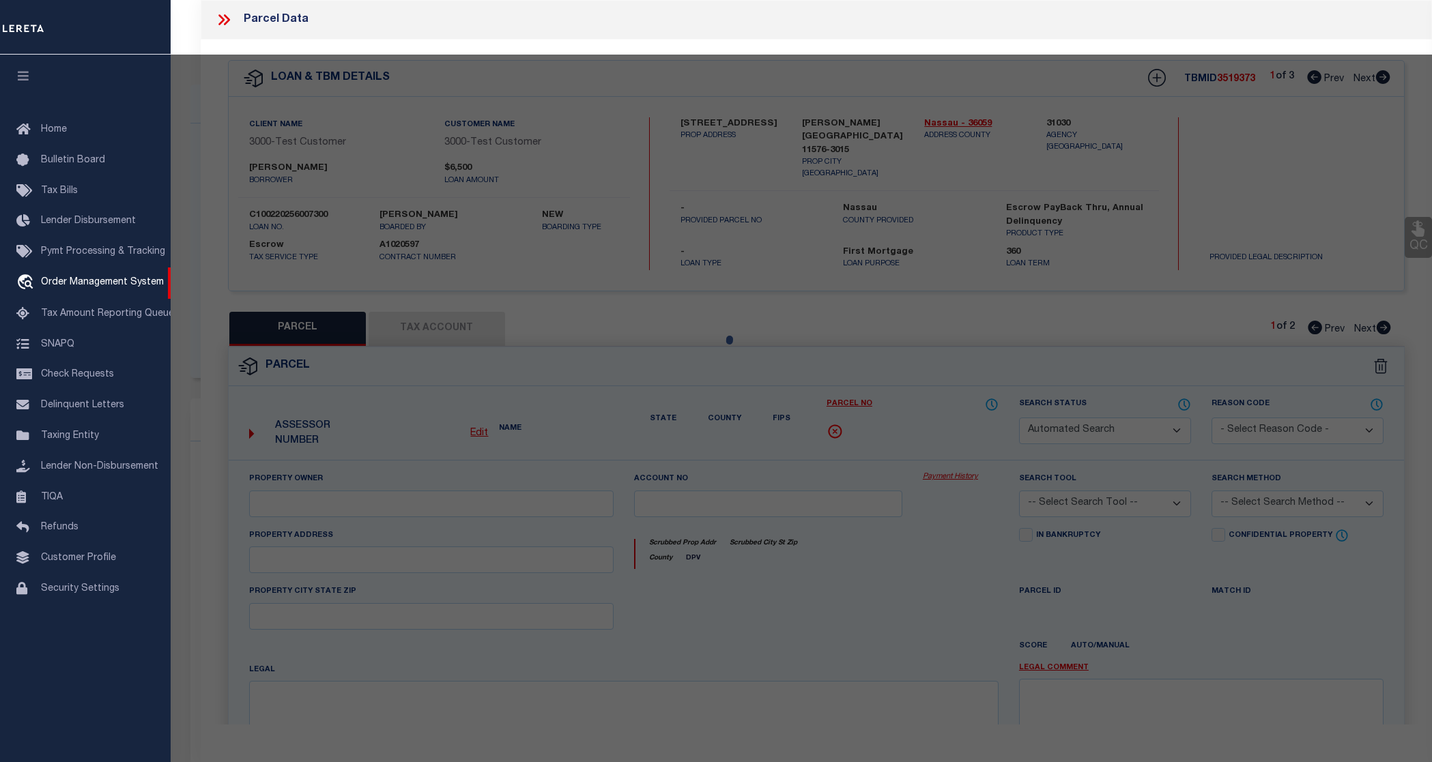
select select "IP"
checkbox input "false"
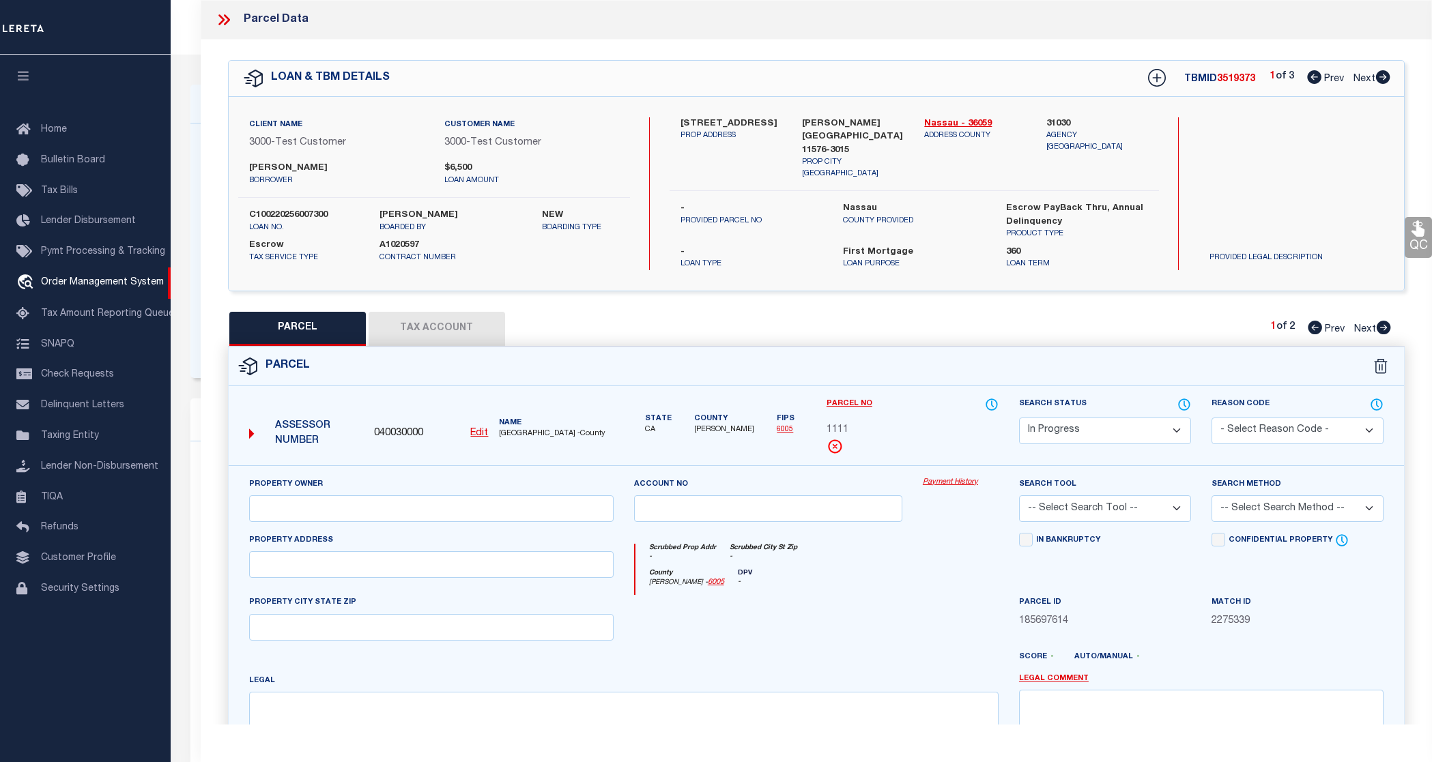
drag, startPoint x: 569, startPoint y: 216, endPoint x: 197, endPoint y: 68, distance: 400.2
drag, startPoint x: 197, startPoint y: 68, endPoint x: 229, endPoint y: 14, distance: 62.7
click at [229, 14] on icon at bounding box center [224, 20] width 18 height 18
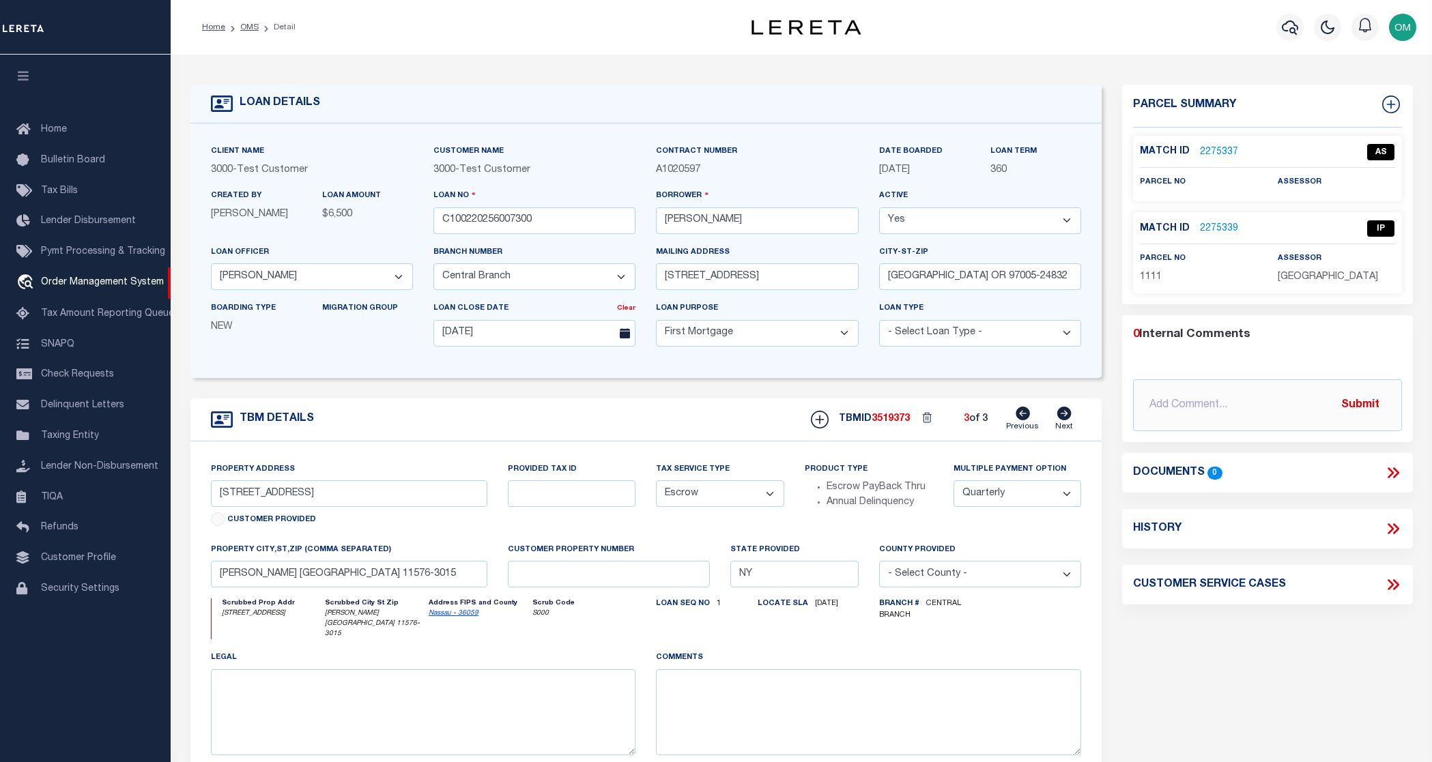
click at [1023, 418] on icon at bounding box center [1023, 414] width 14 height 14
type input "13875 SW MERIDIAN ST UNIT 141"
type input "1302"
select select
type input "BEAVERTON OR 97005-2483"
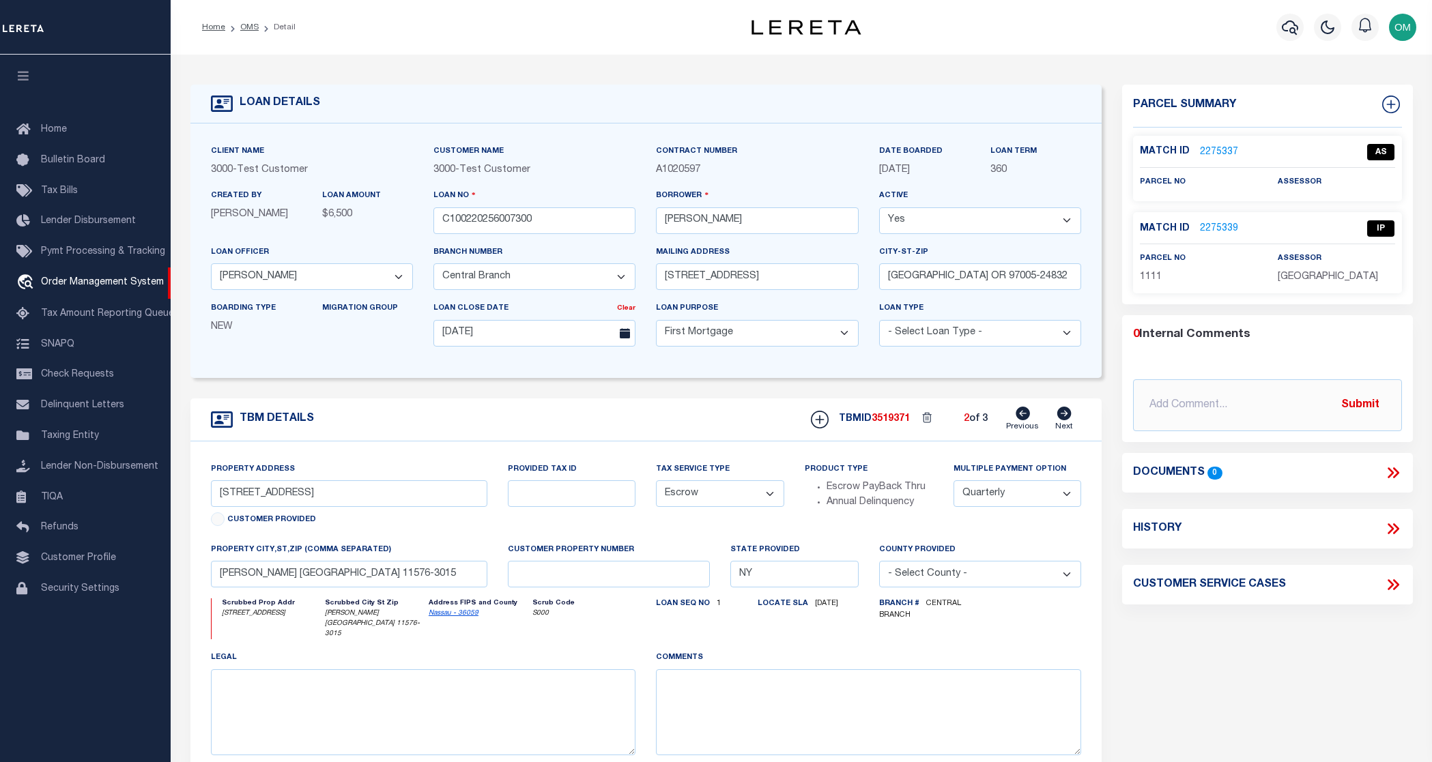
type input "5721"
select select
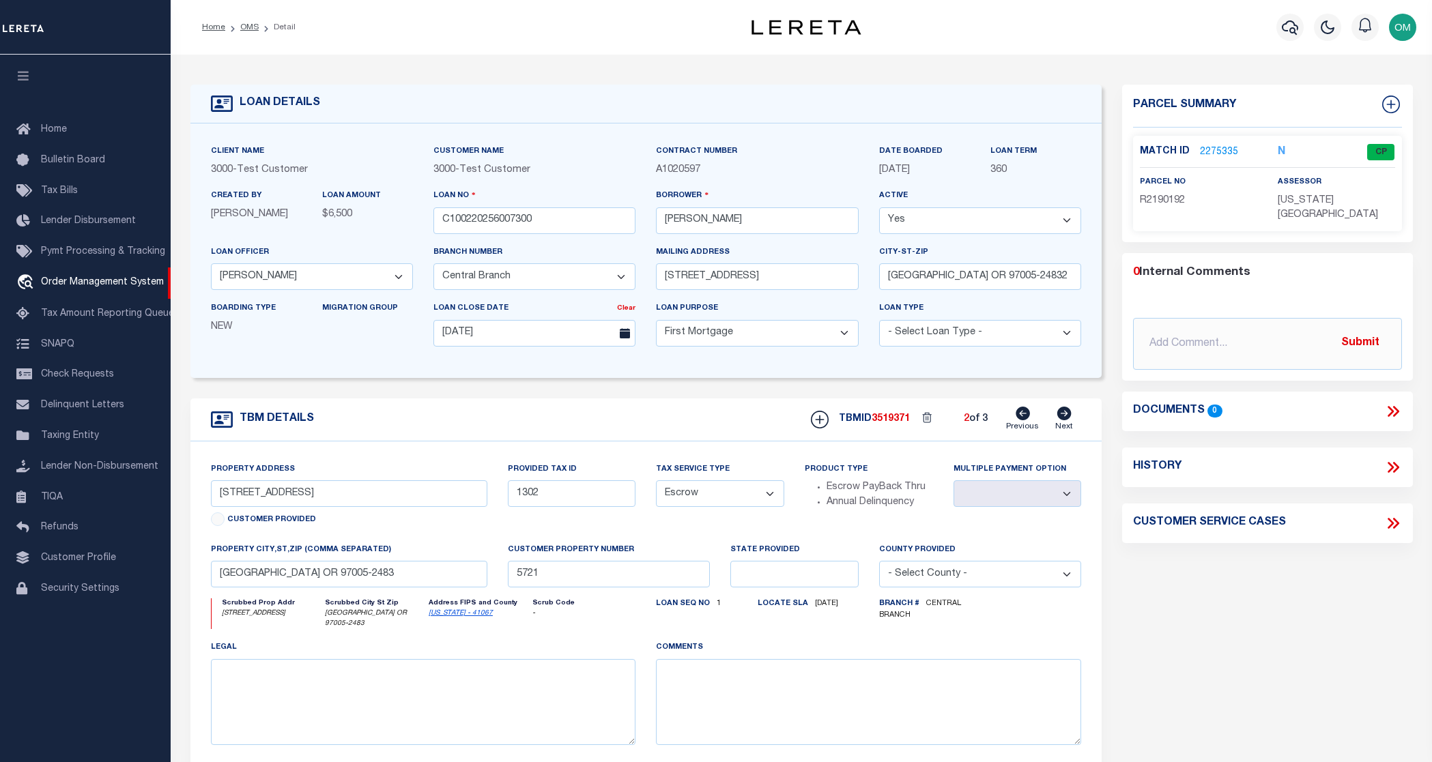
click at [1023, 416] on icon at bounding box center [1023, 414] width 14 height 14
type input "180 DOGWOOD RD"
type input "ROSLYN NY 11576-3015"
type input "NY"
select select
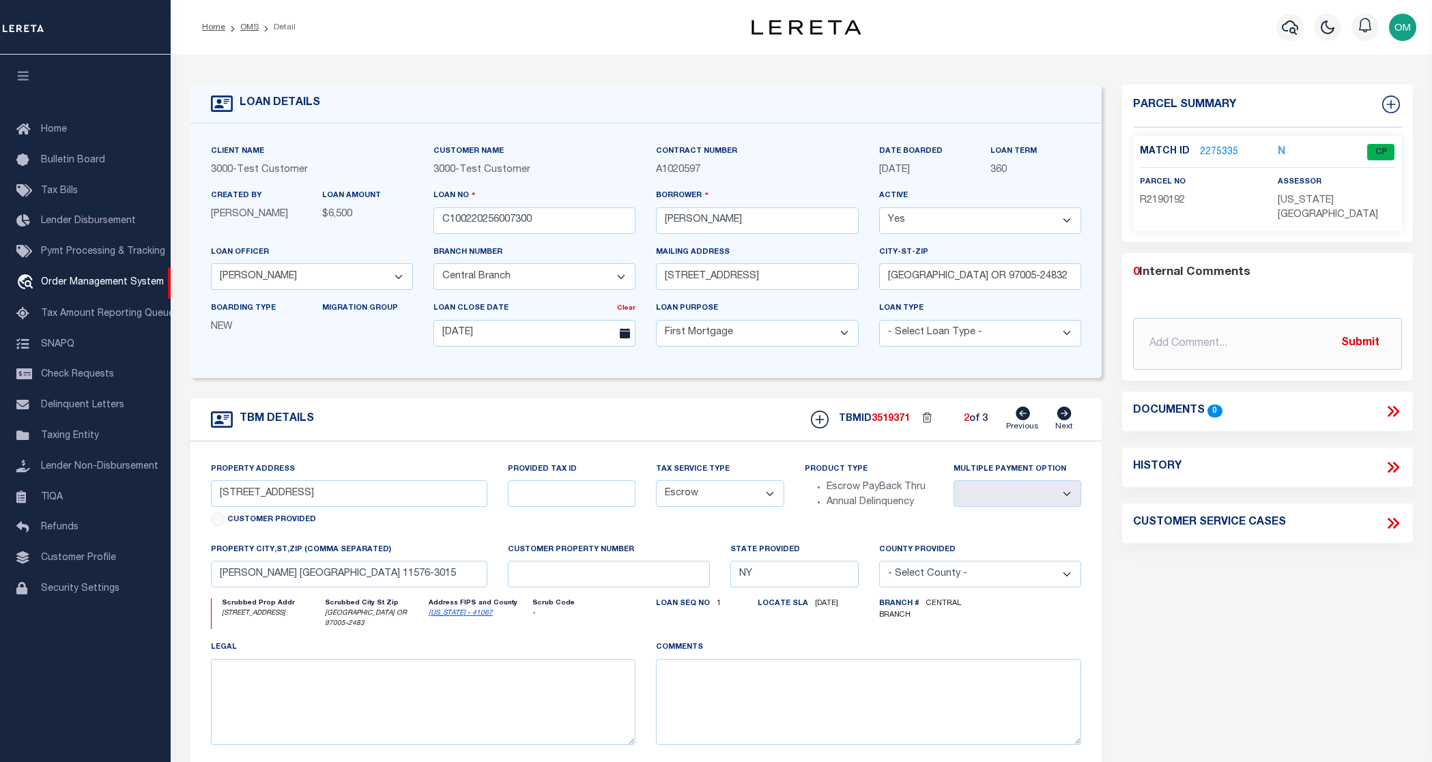
select select "4"
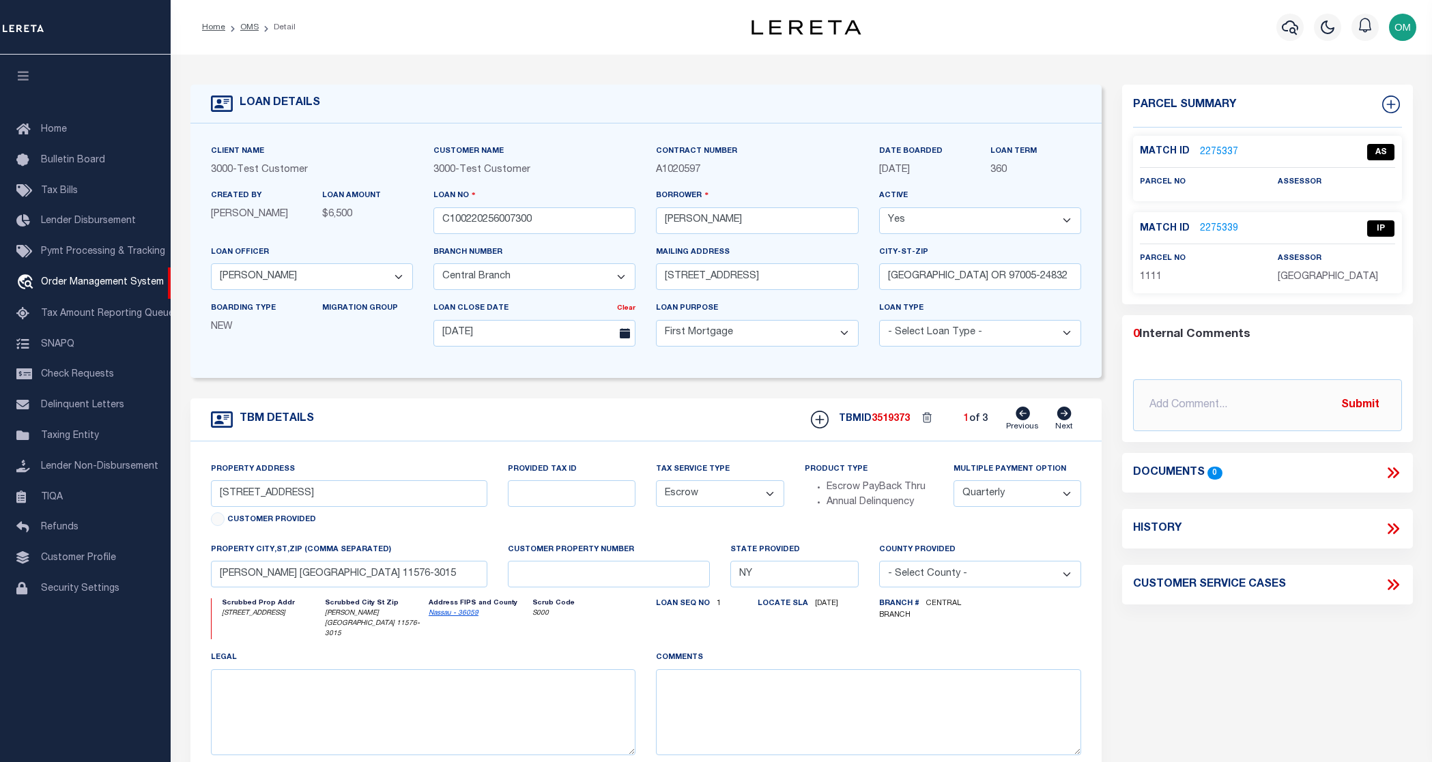
click at [1064, 418] on icon at bounding box center [1064, 414] width 14 height 14
type input "13875 SW MERIDIAN ST UNIT 141"
type input "1302"
select select
type input "BEAVERTON OR 97005-2483"
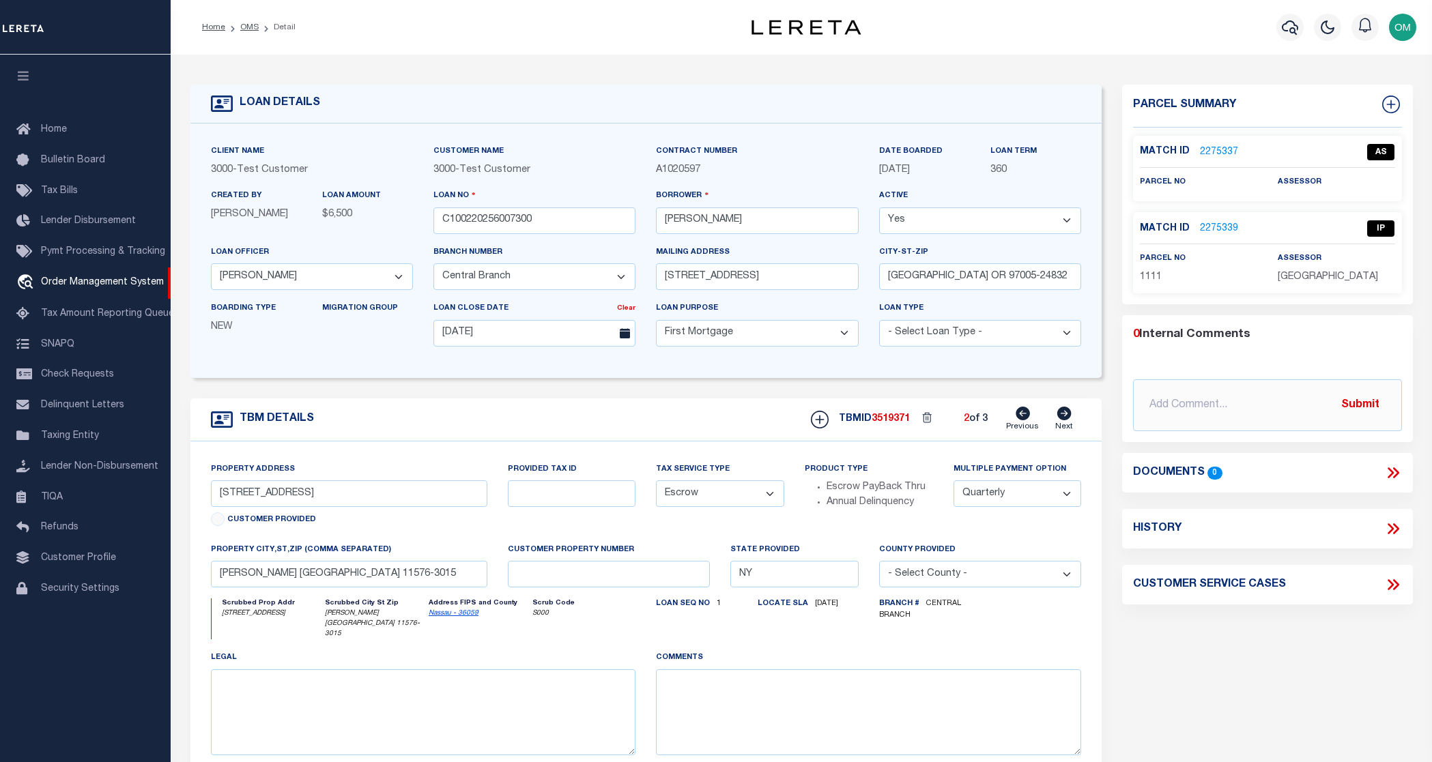
type input "5721"
select select
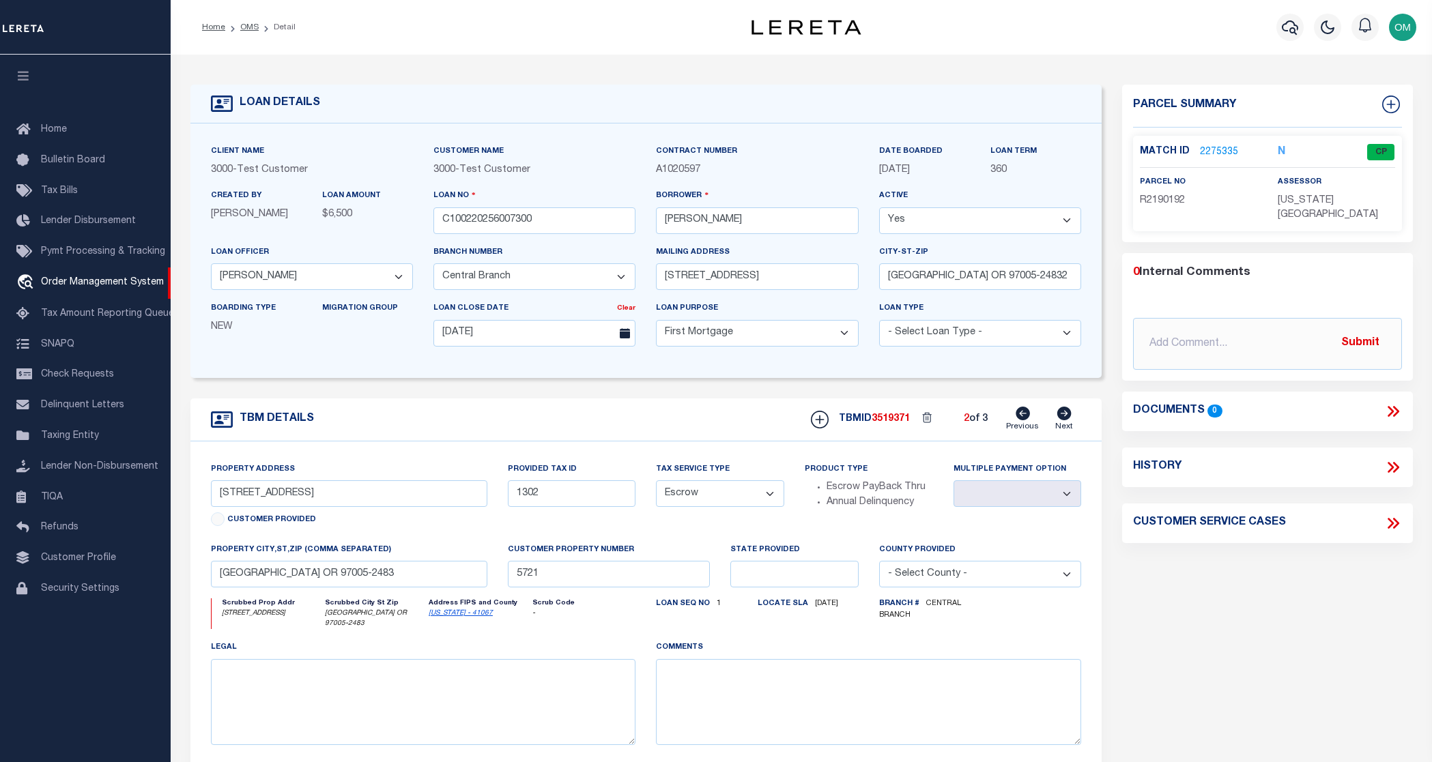
click at [1064, 418] on icon at bounding box center [1064, 414] width 14 height 14
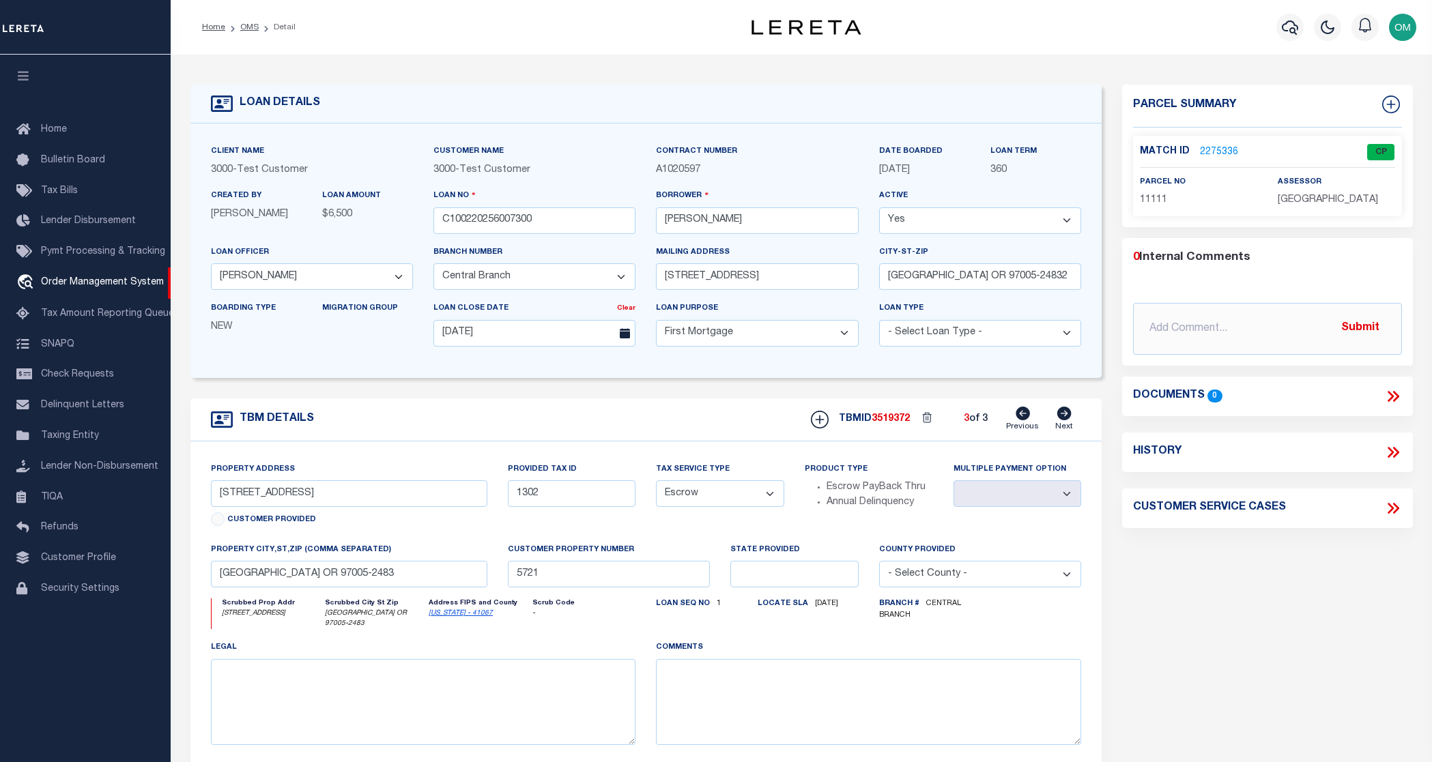
type input "701 SHERMAN AVE"
radio input "true"
type input "1111"
select select "NonEscrow"
type input "MORGANTOWN WV 26501-6949"
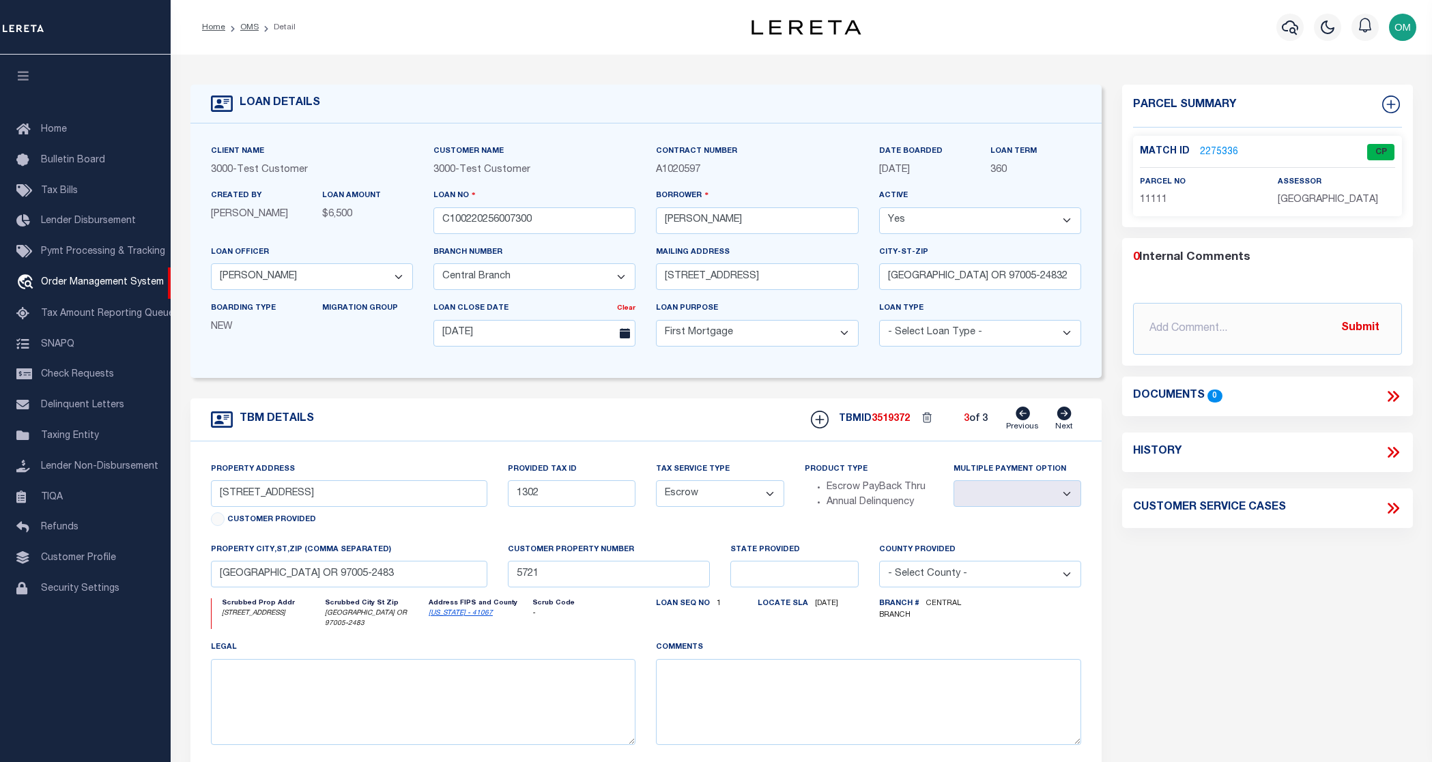
type input "WV"
select select
select select "2"
click at [1031, 416] on link "Previous" at bounding box center [1022, 420] width 33 height 26
type input "13875 SW MERIDIAN ST UNIT 141"
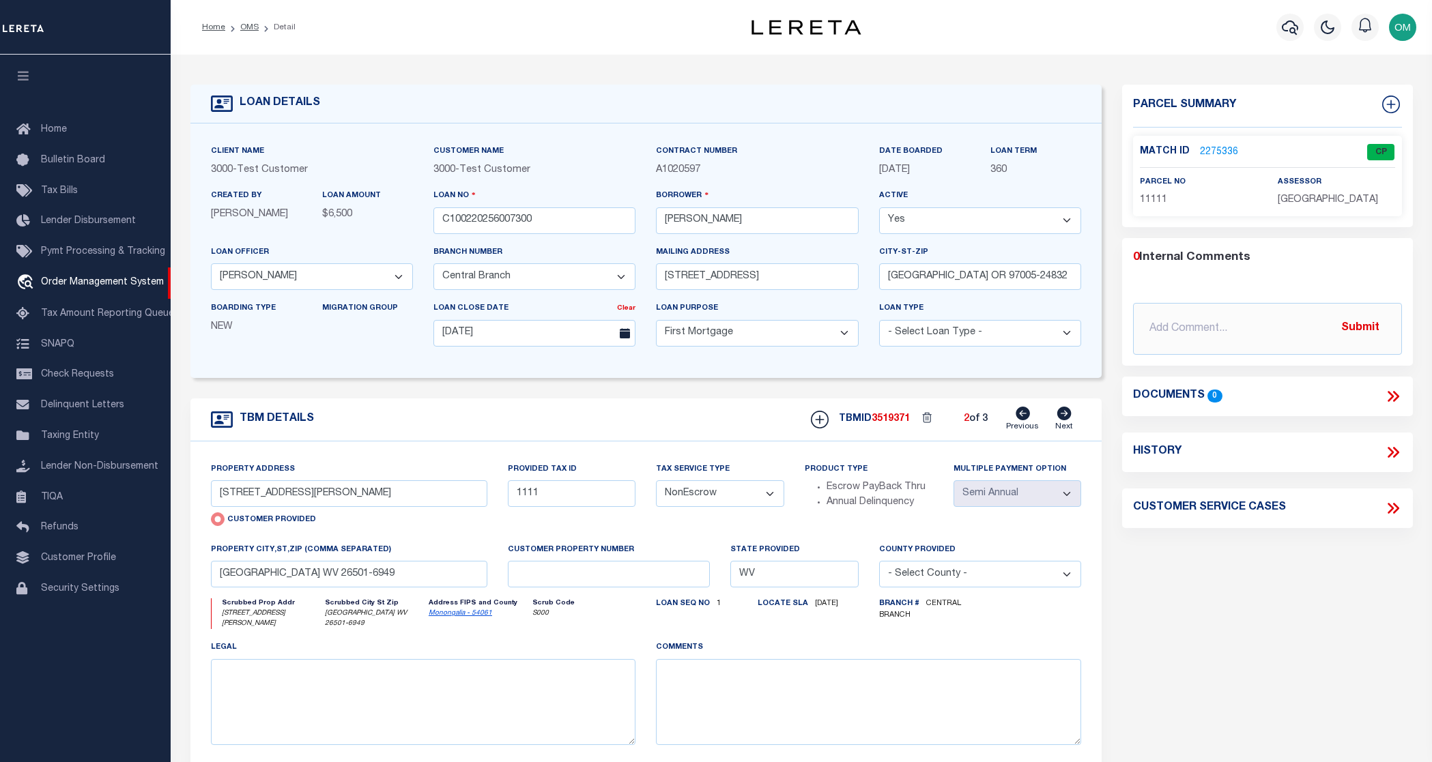
radio input "false"
type input "1302"
select select "Escrow"
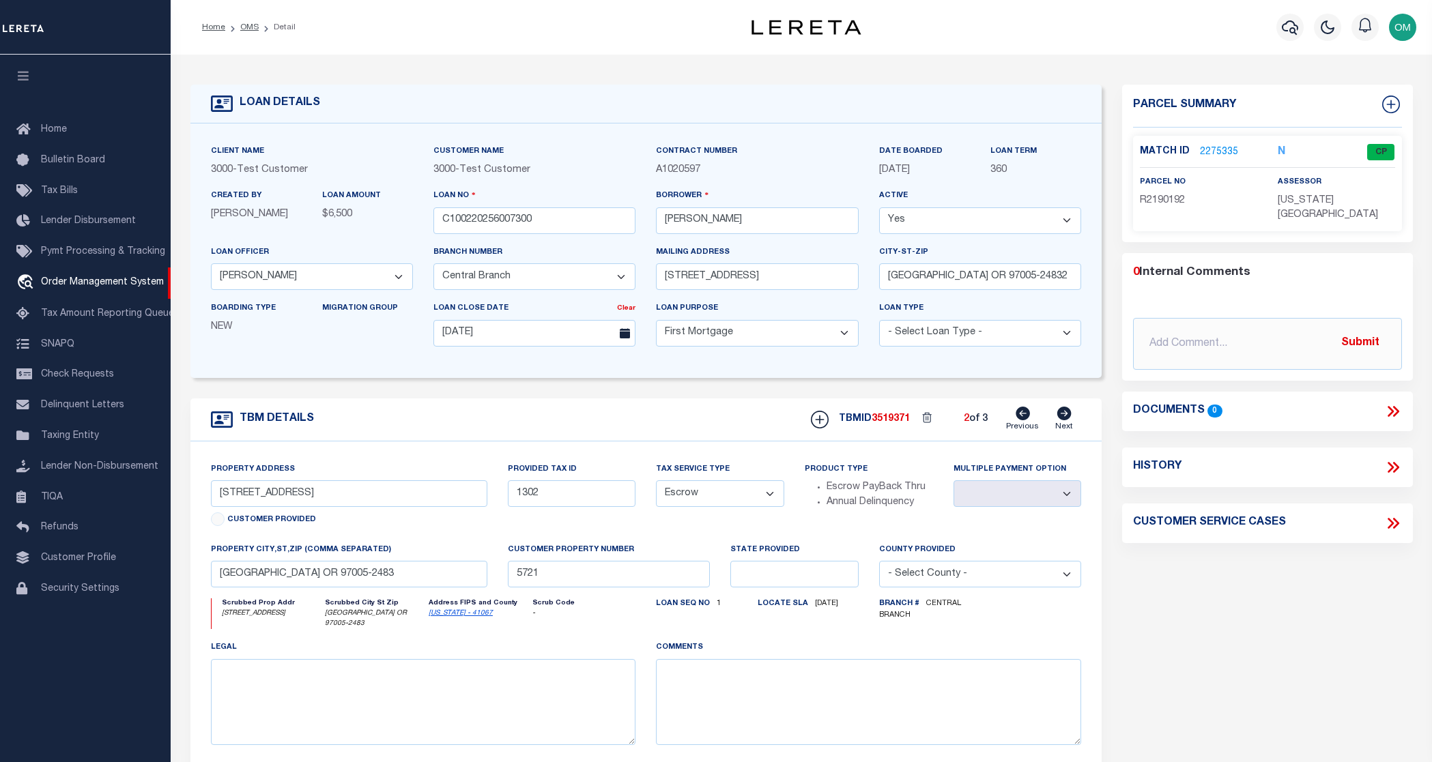
click at [1031, 416] on link "Previous" at bounding box center [1022, 420] width 33 height 26
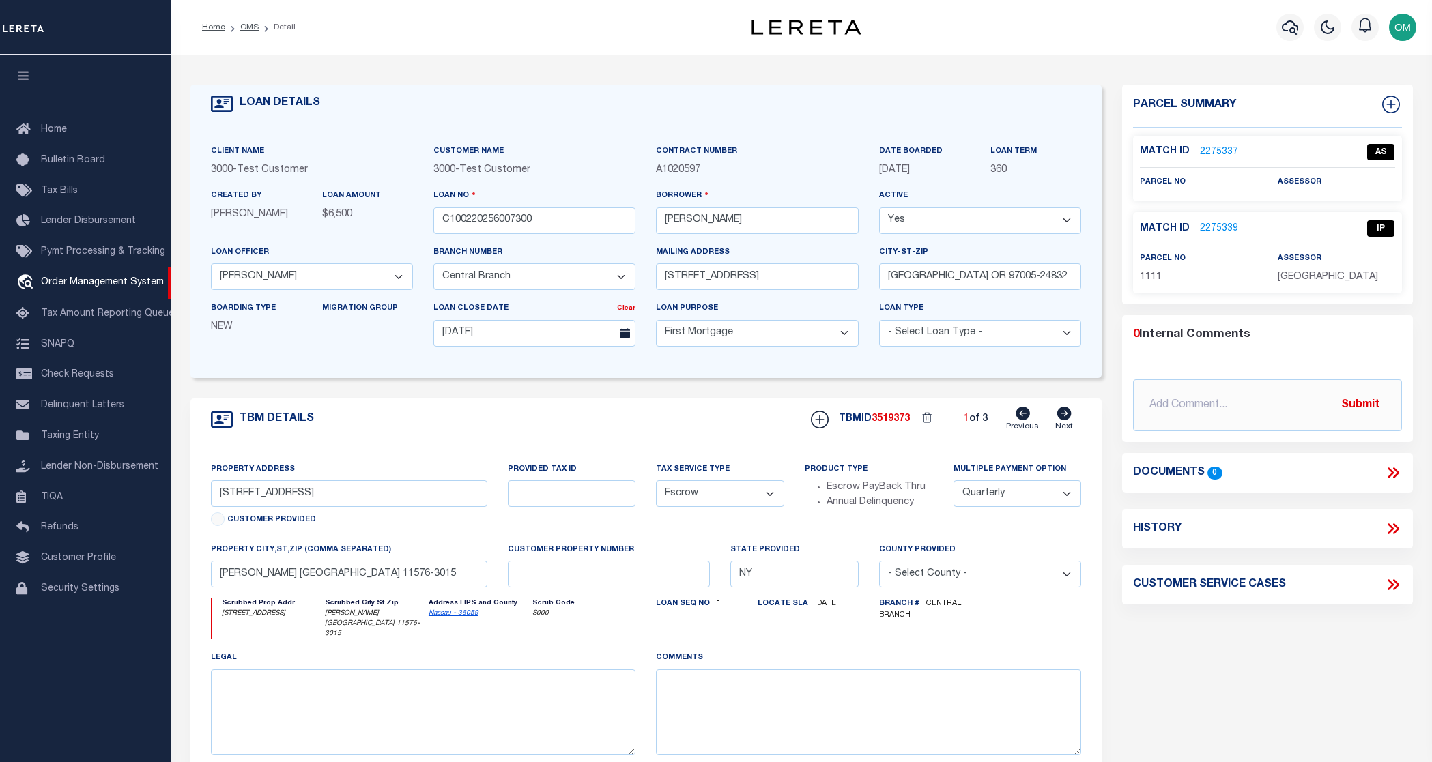
click at [1220, 149] on link "2275337" at bounding box center [1219, 152] width 38 height 14
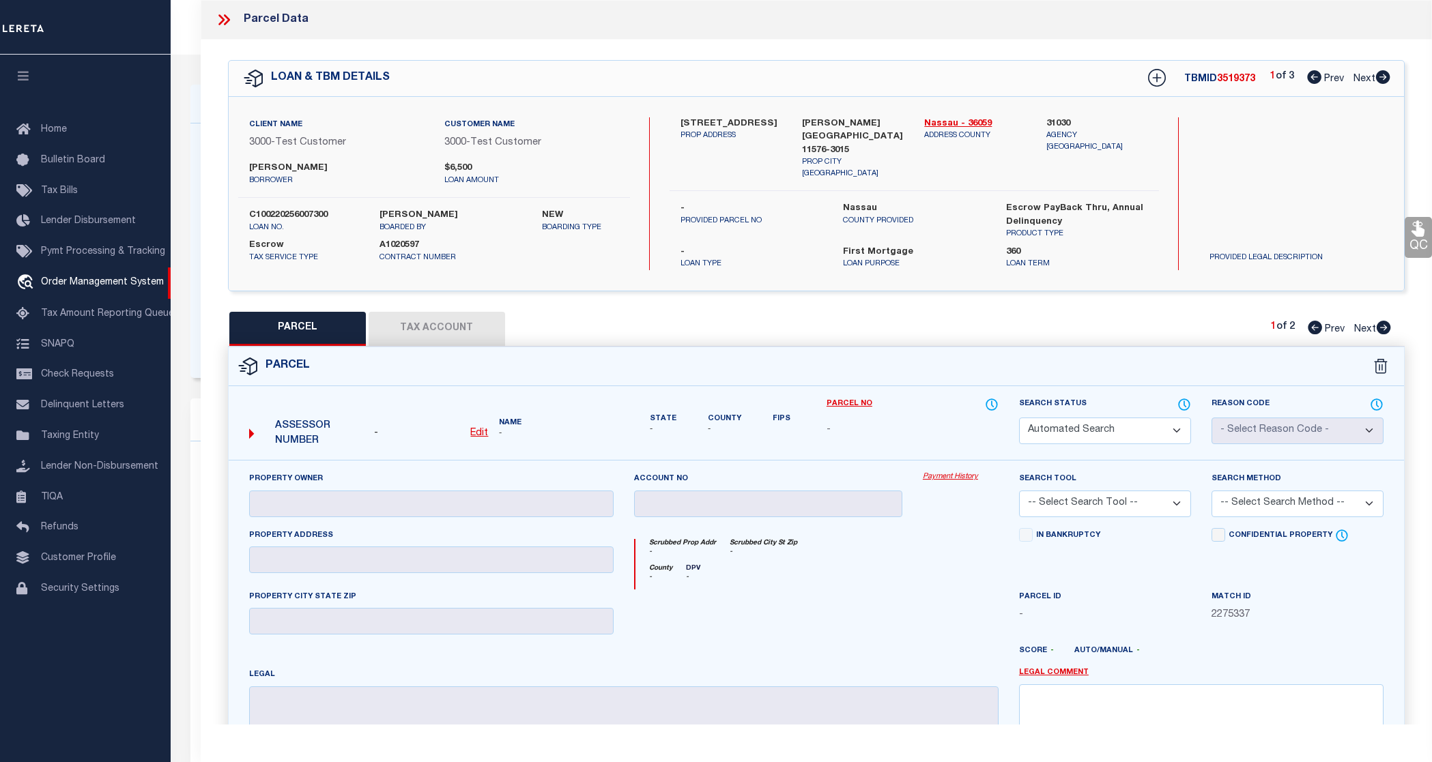
click at [228, 18] on icon at bounding box center [227, 19] width 6 height 11
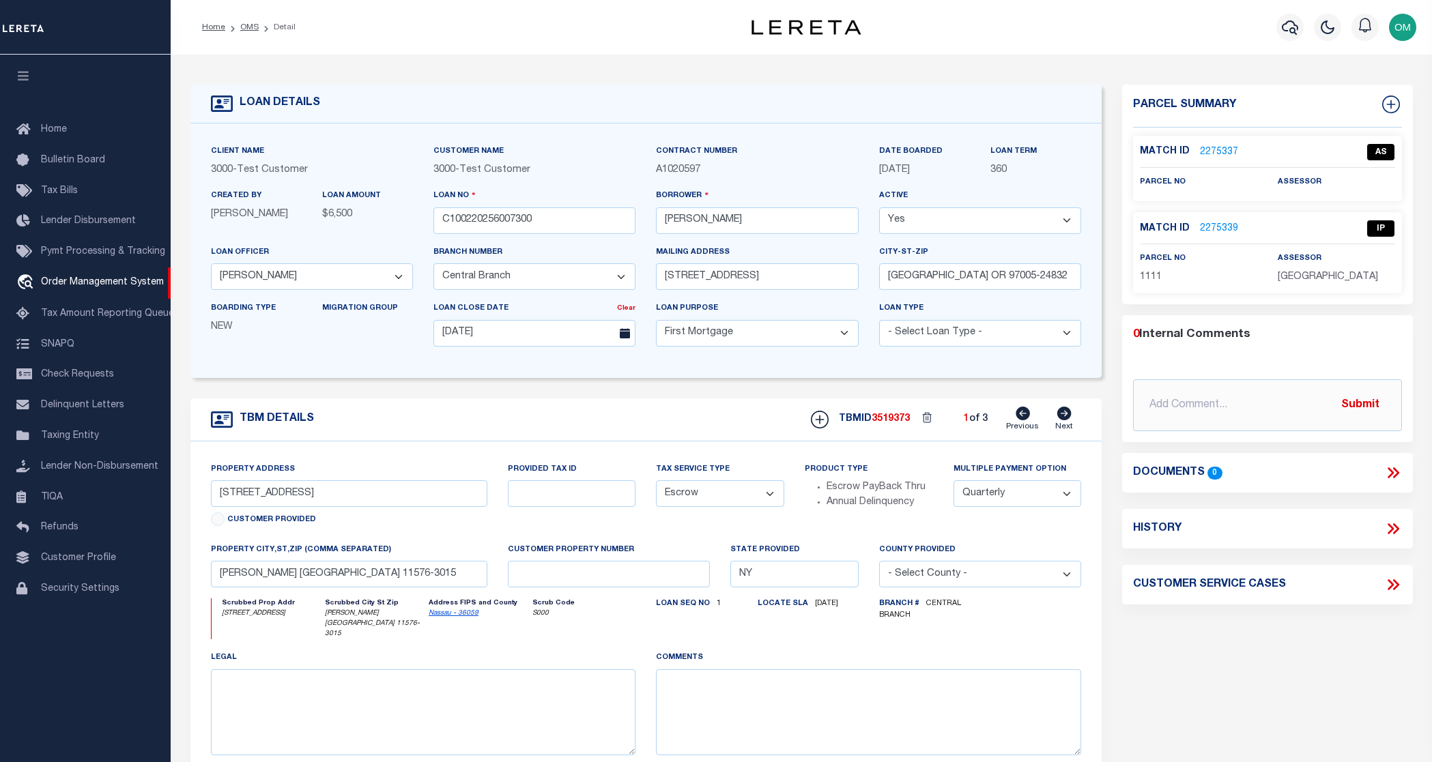
drag, startPoint x: 1208, startPoint y: 182, endPoint x: 1243, endPoint y: 183, distance: 34.8
click at [1243, 183] on div "parcel no" at bounding box center [1198, 184] width 117 height 19
drag, startPoint x: 1345, startPoint y: 180, endPoint x: 1410, endPoint y: 183, distance: 64.9
click at [1410, 183] on div "Match ID 2275337 AS parcel no" at bounding box center [1267, 215] width 290 height 158
click at [990, 91] on div "LOAN DETAILS" at bounding box center [646, 104] width 912 height 39
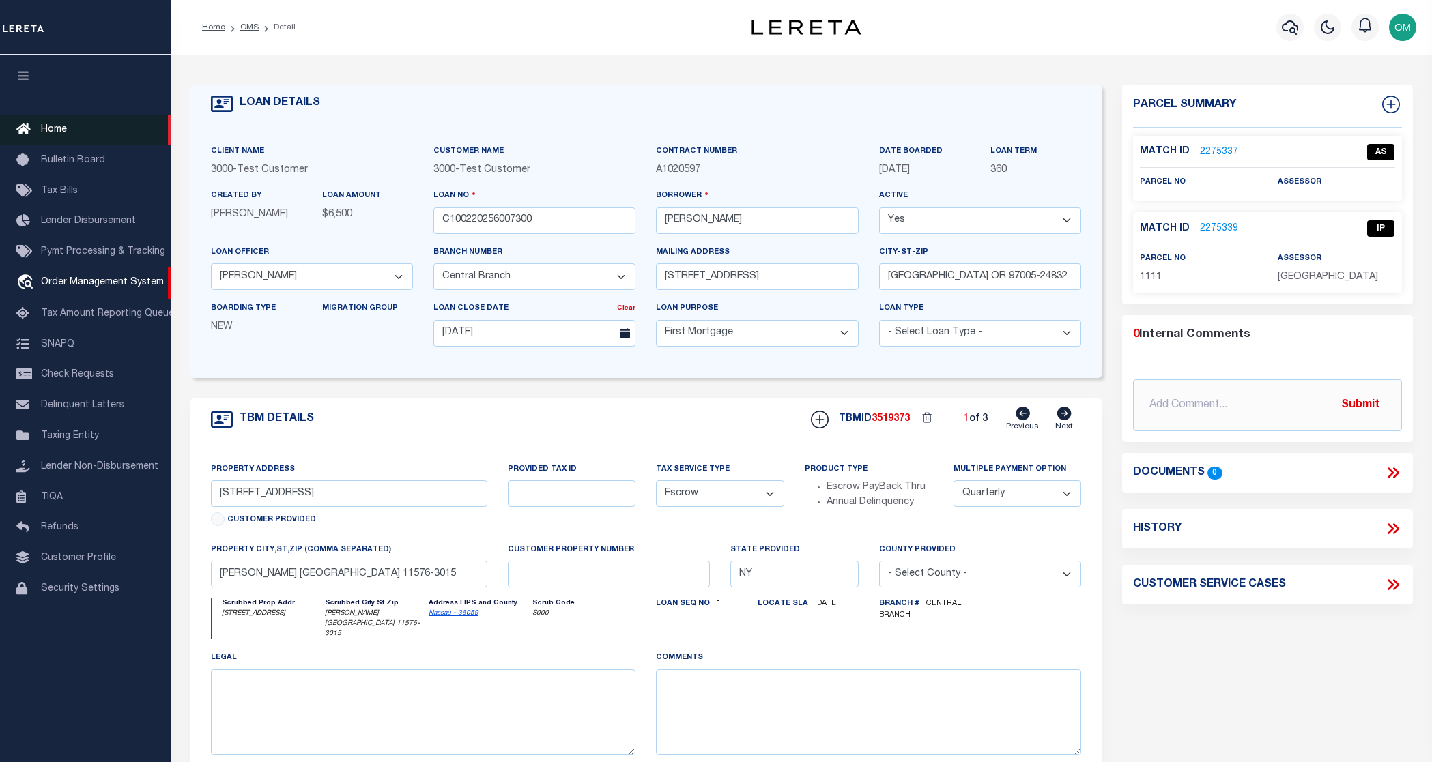
click at [70, 128] on link "Home" at bounding box center [85, 130] width 171 height 31
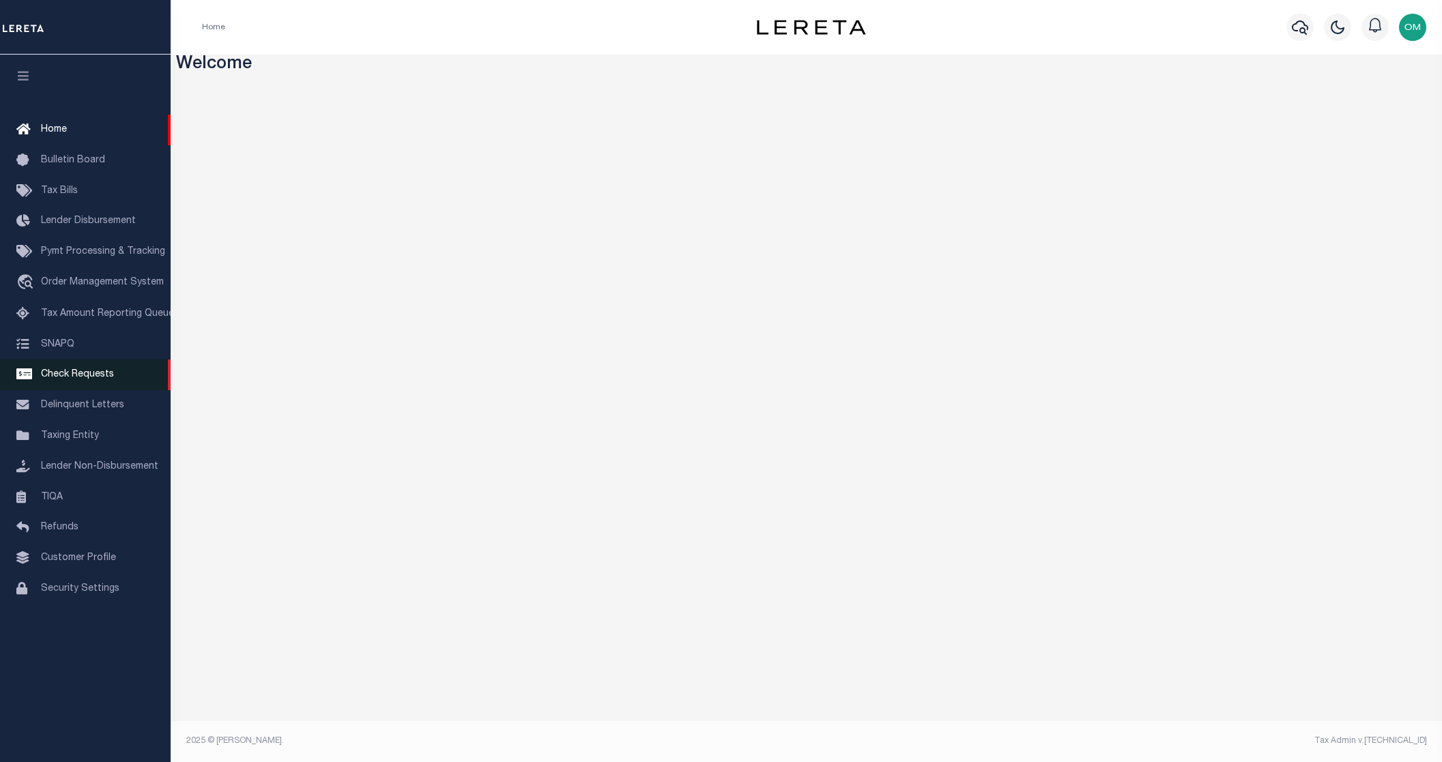
click at [106, 380] on span "Check Requests" at bounding box center [77, 375] width 73 height 10
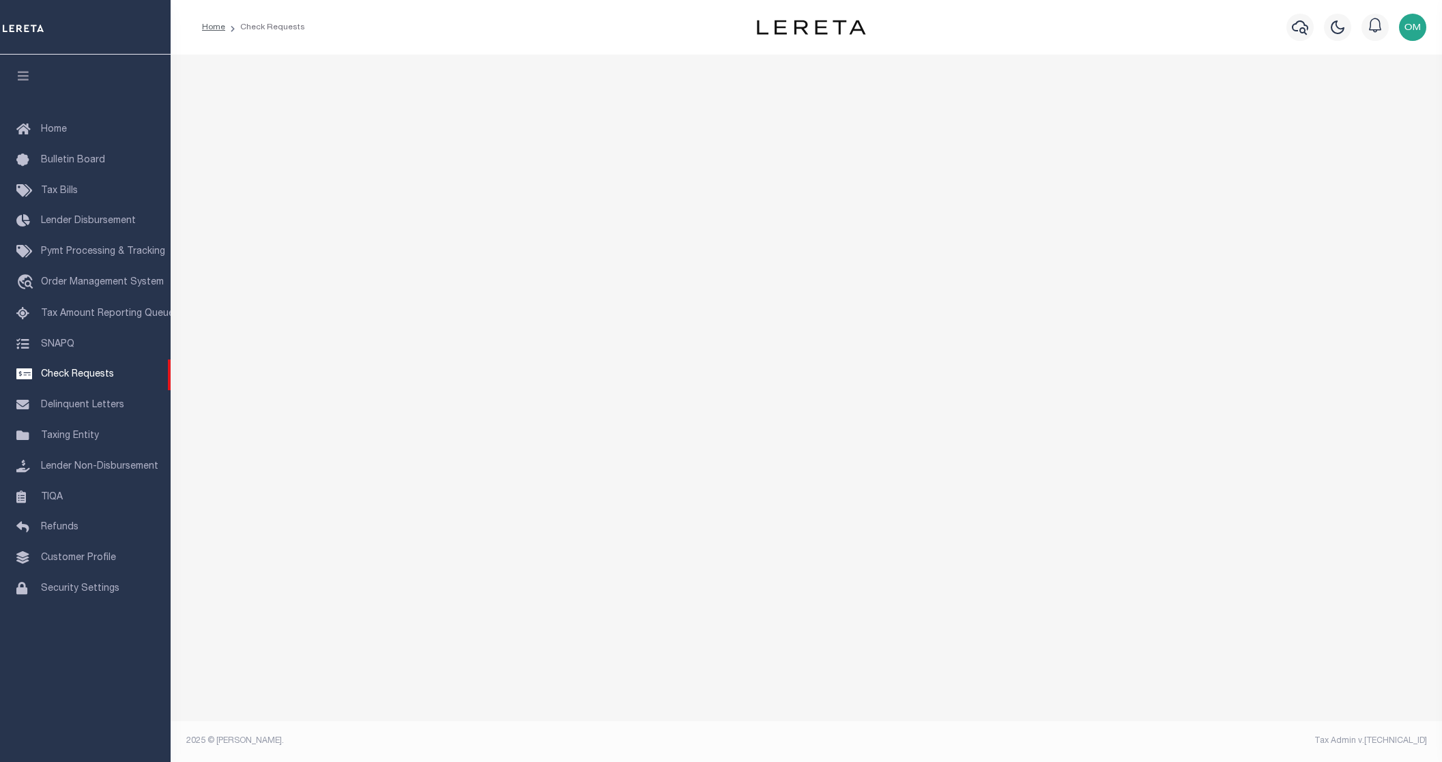
select select "50"
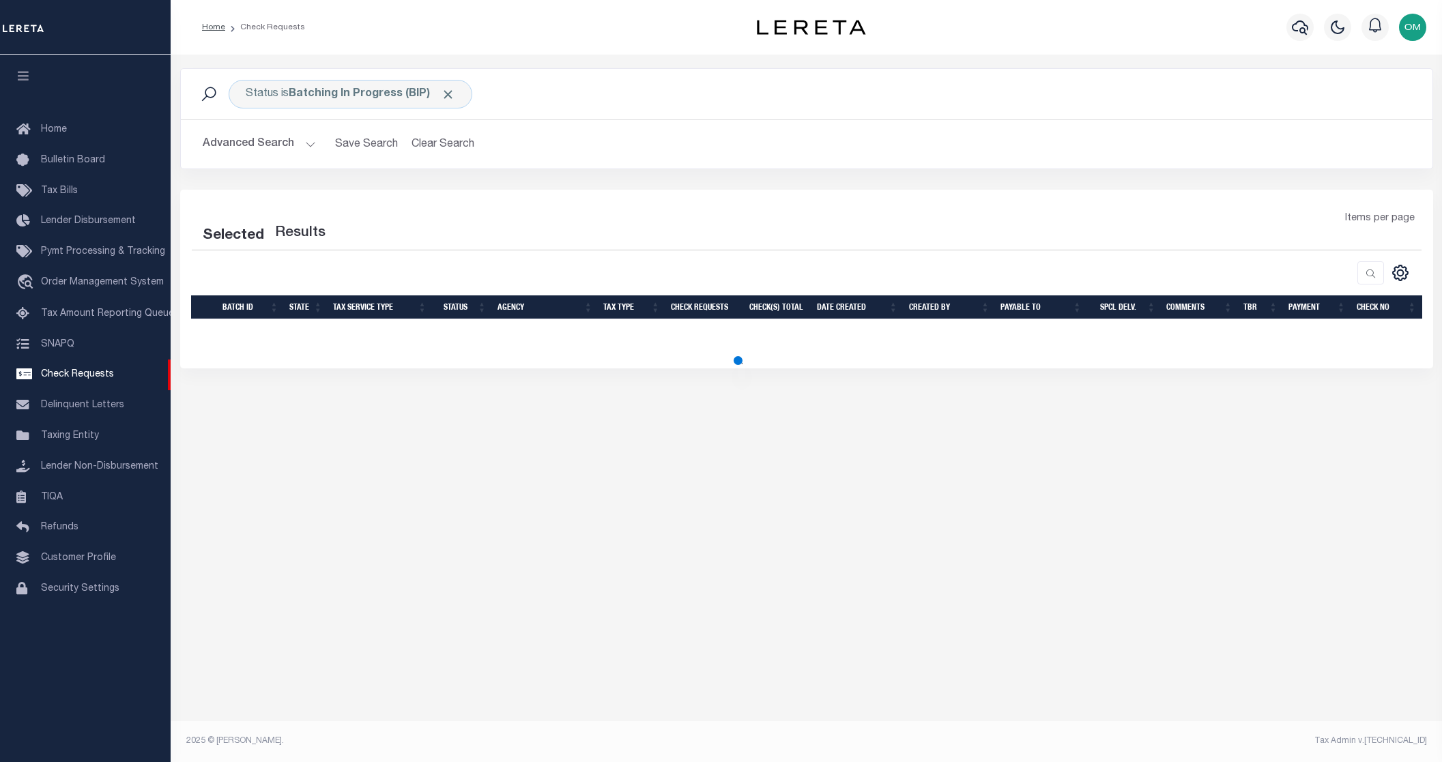
select select "50"
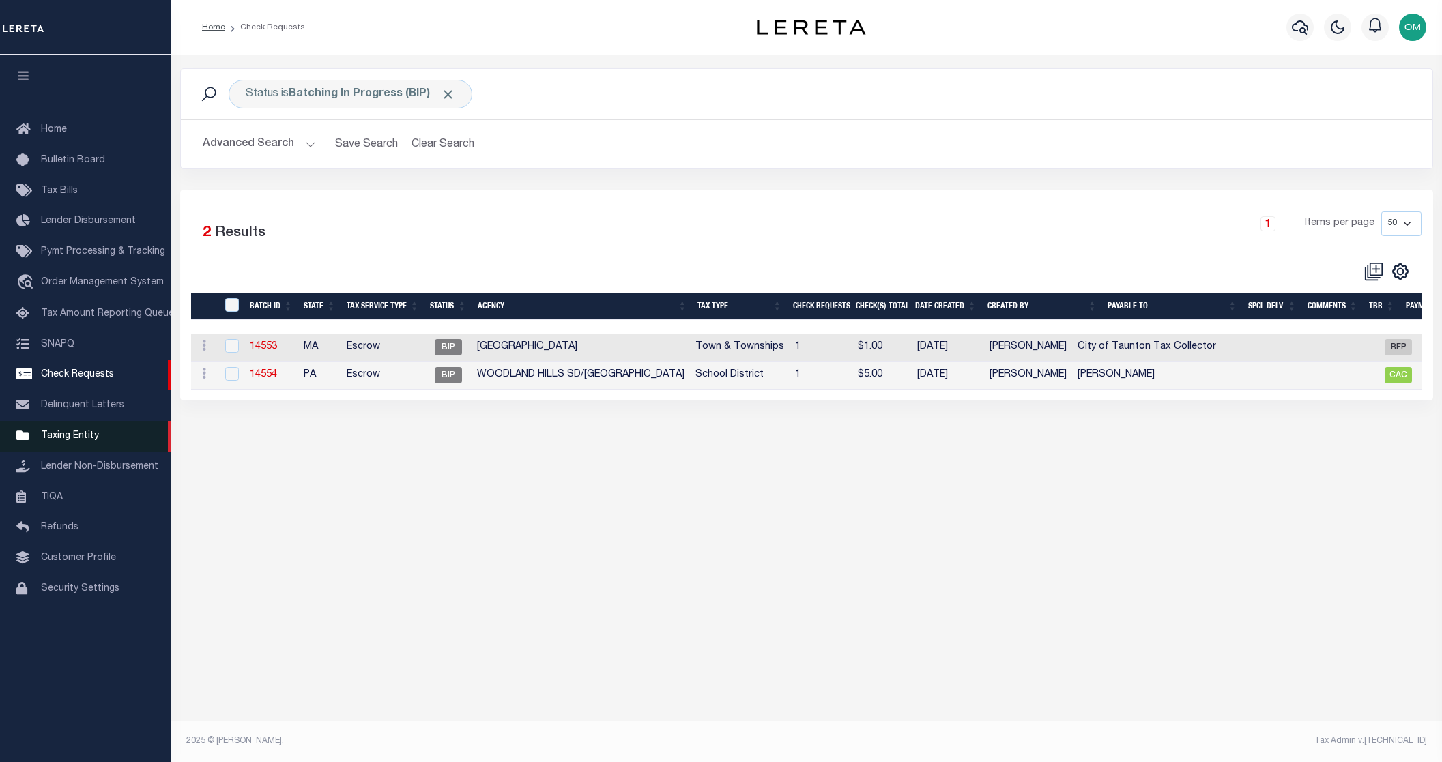
click at [85, 440] on span "Taxing Entity" at bounding box center [70, 436] width 58 height 10
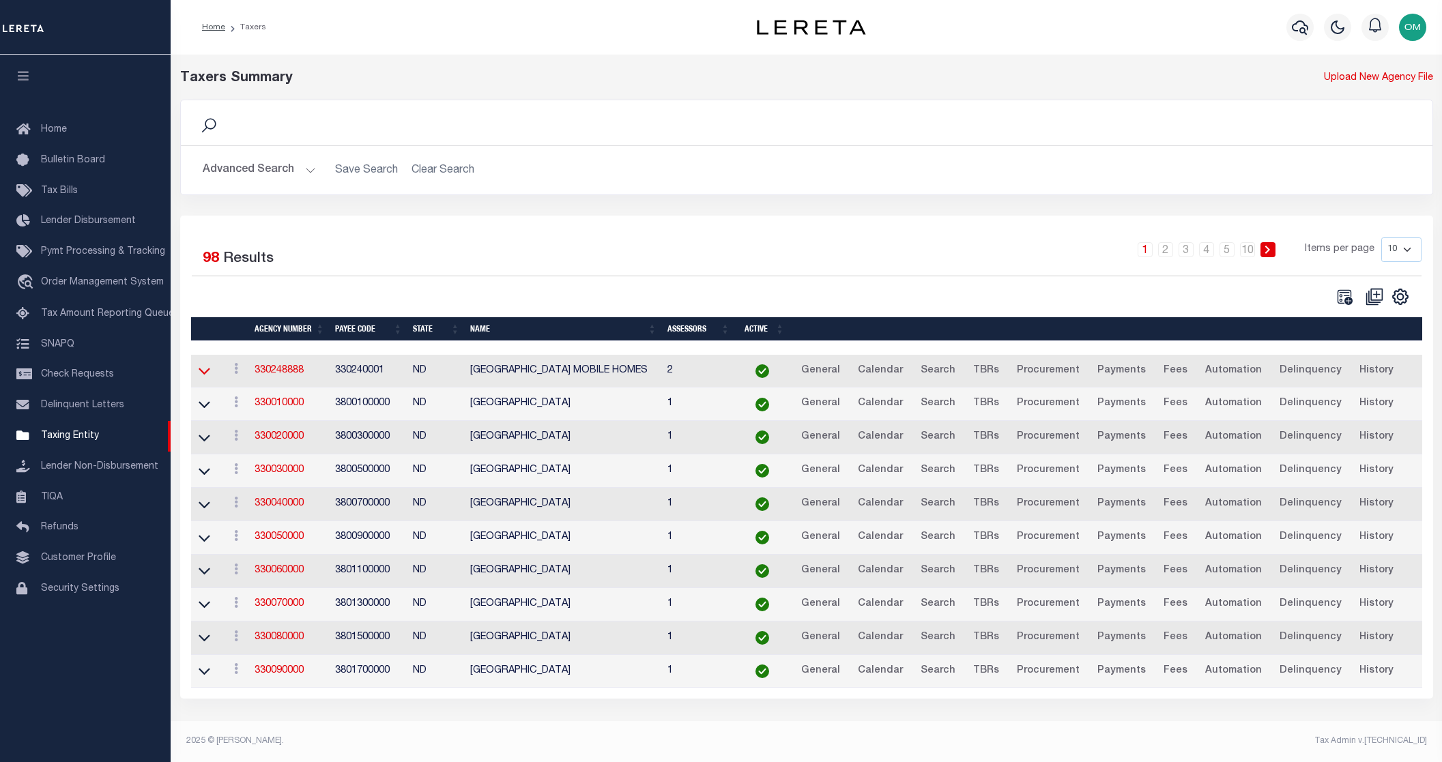
click at [203, 378] on icon at bounding box center [205, 371] width 12 height 14
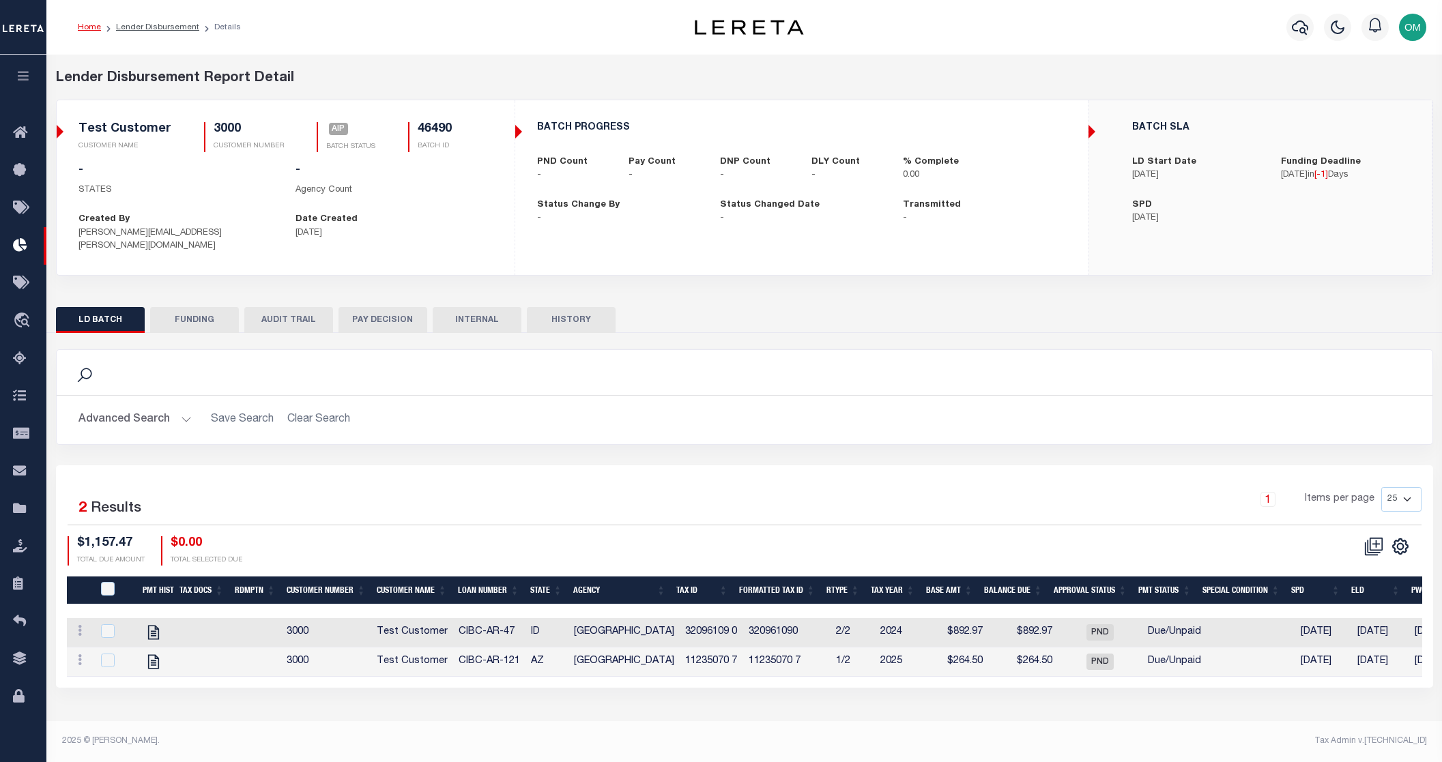
click at [20, 74] on icon "button" at bounding box center [24, 76] width 16 height 12
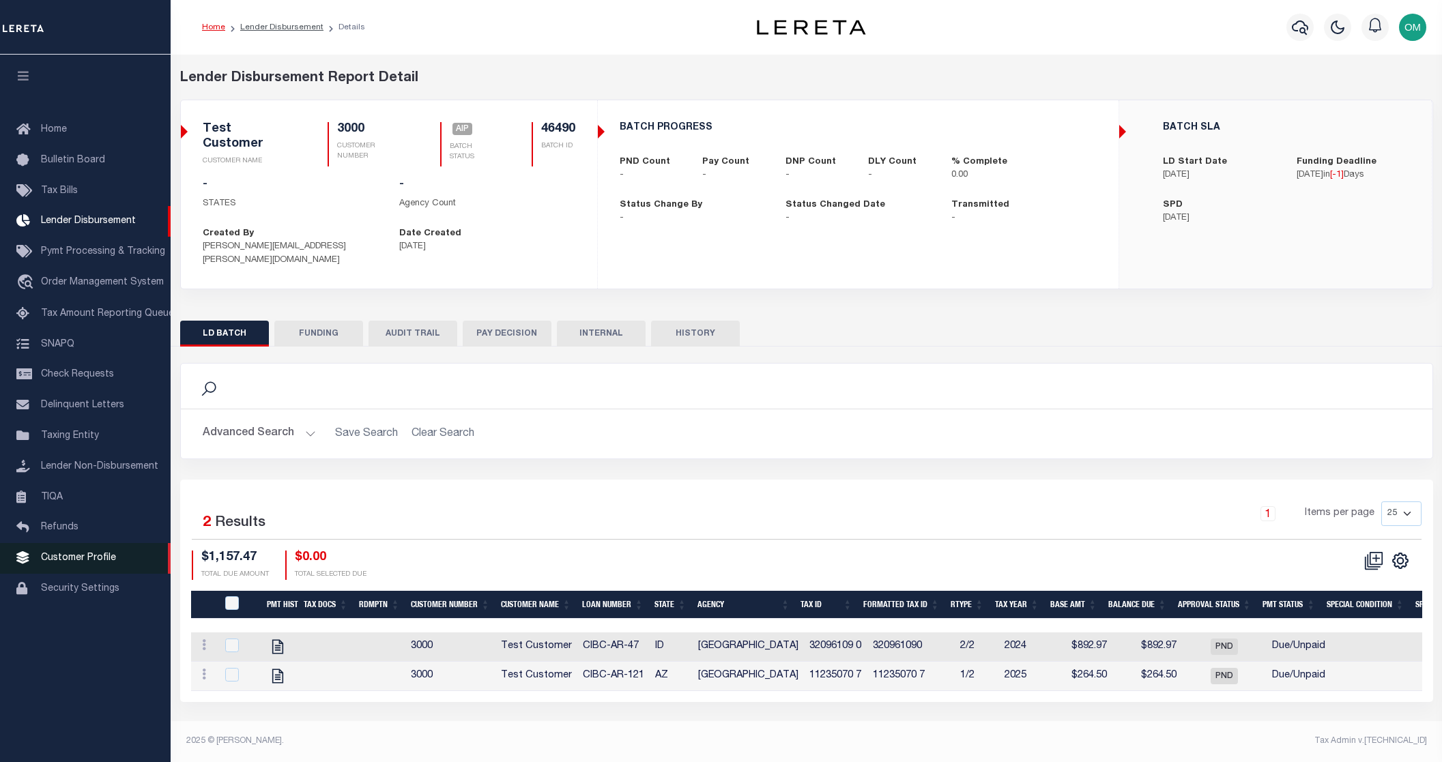
click at [87, 562] on span "Customer Profile" at bounding box center [78, 559] width 75 height 10
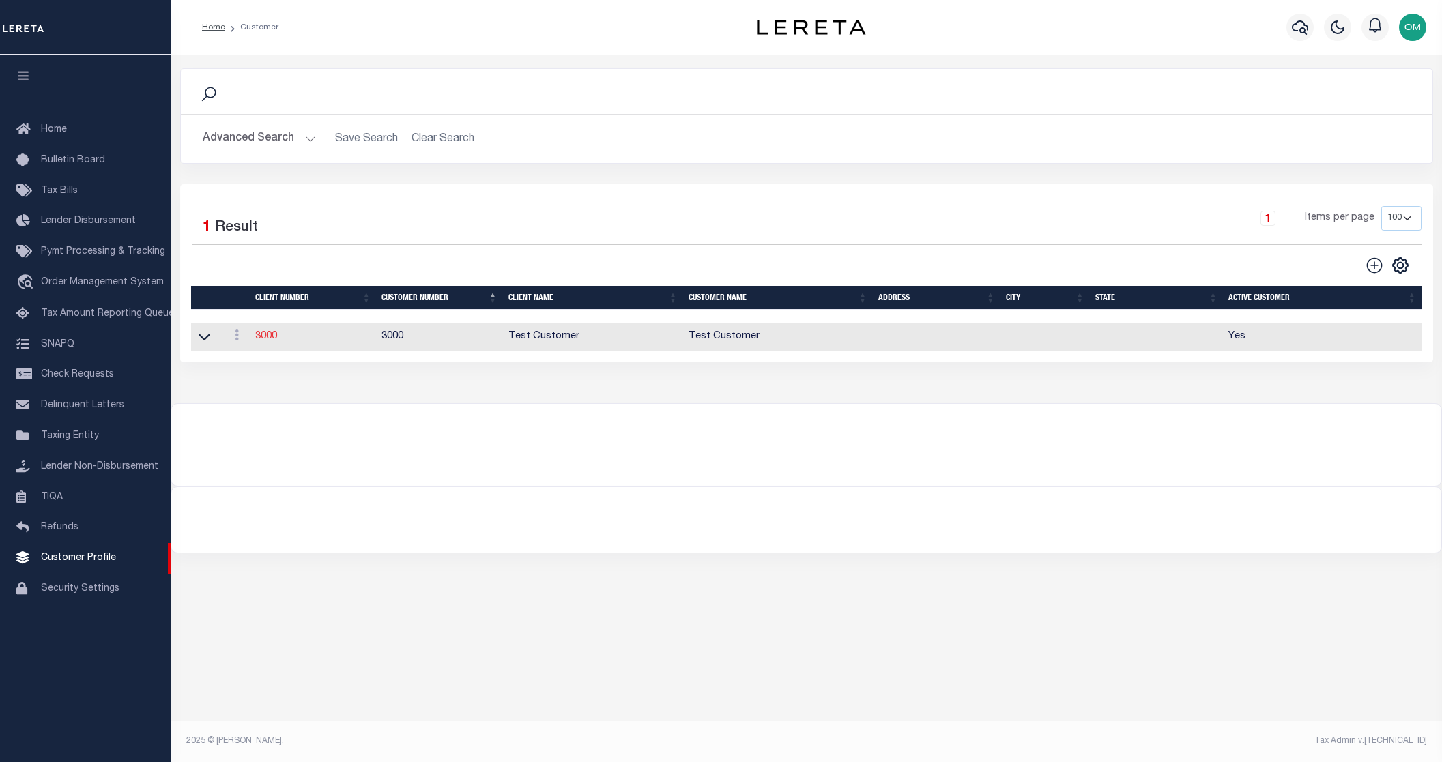
click at [260, 335] on link "3000" at bounding box center [266, 337] width 22 height 10
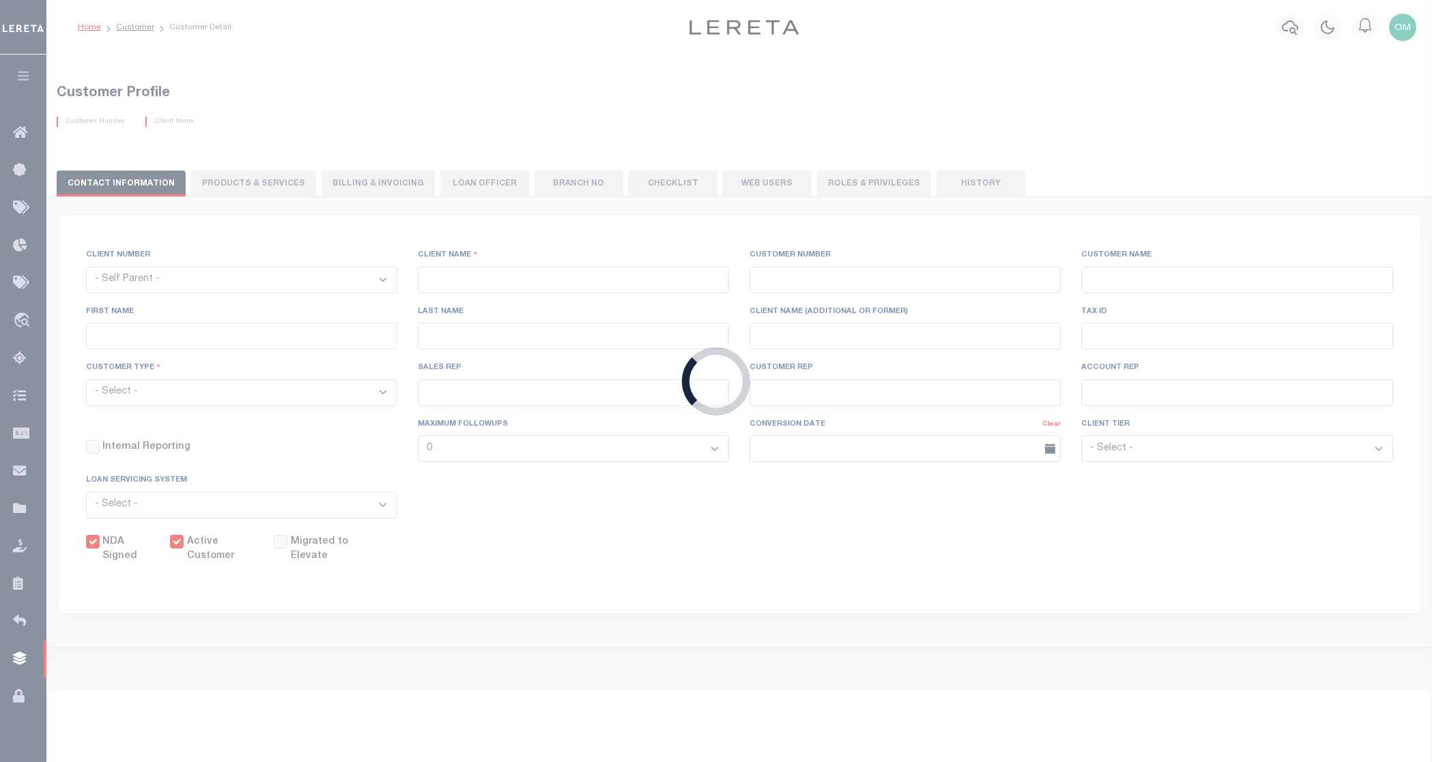
select select
type input "Test Customer"
type input "3000"
type input "Test Customer"
type input "Test"
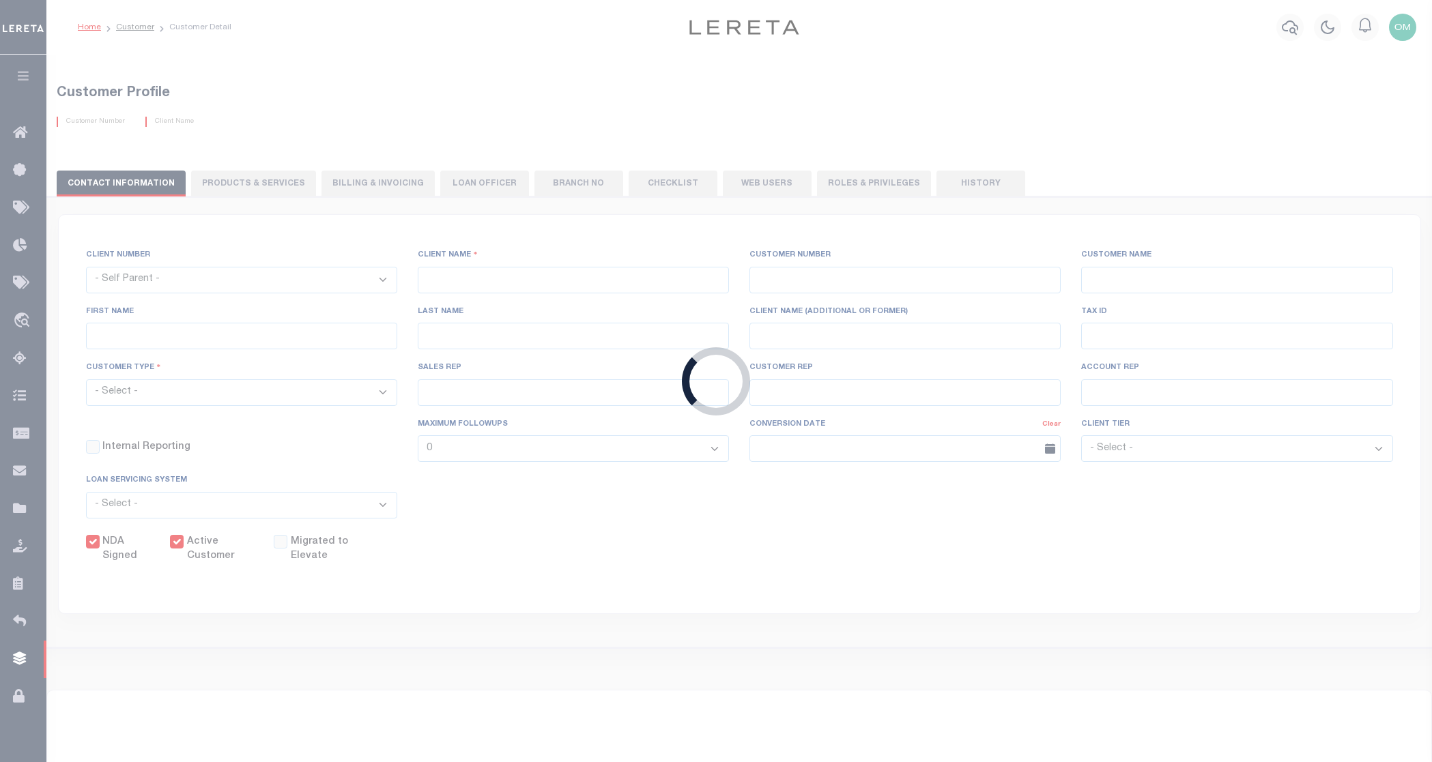
type input "Customer"
select select "Residential"
checkbox input "true"
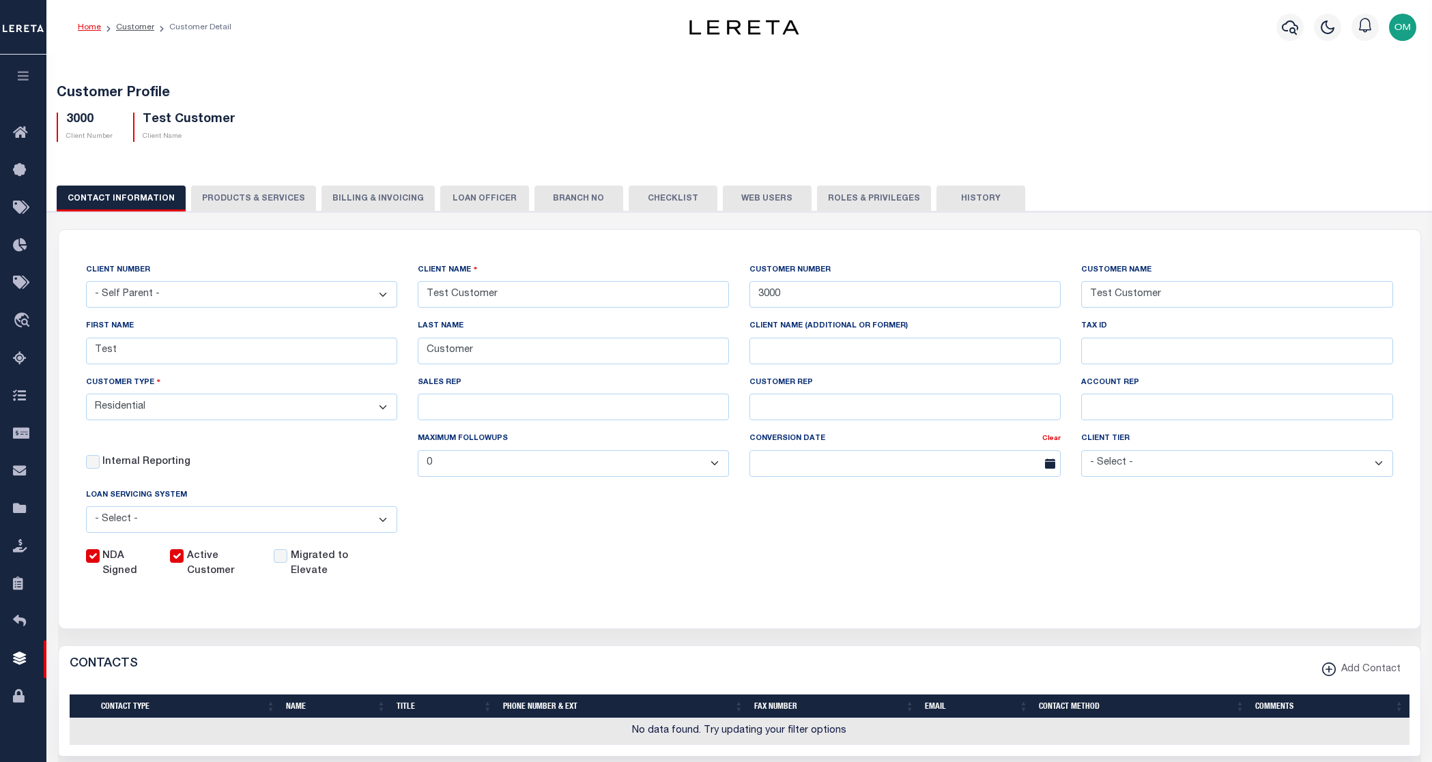
click at [184, 559] on input "Active Customer" at bounding box center [177, 557] width 14 height 14
checkbox input "false"
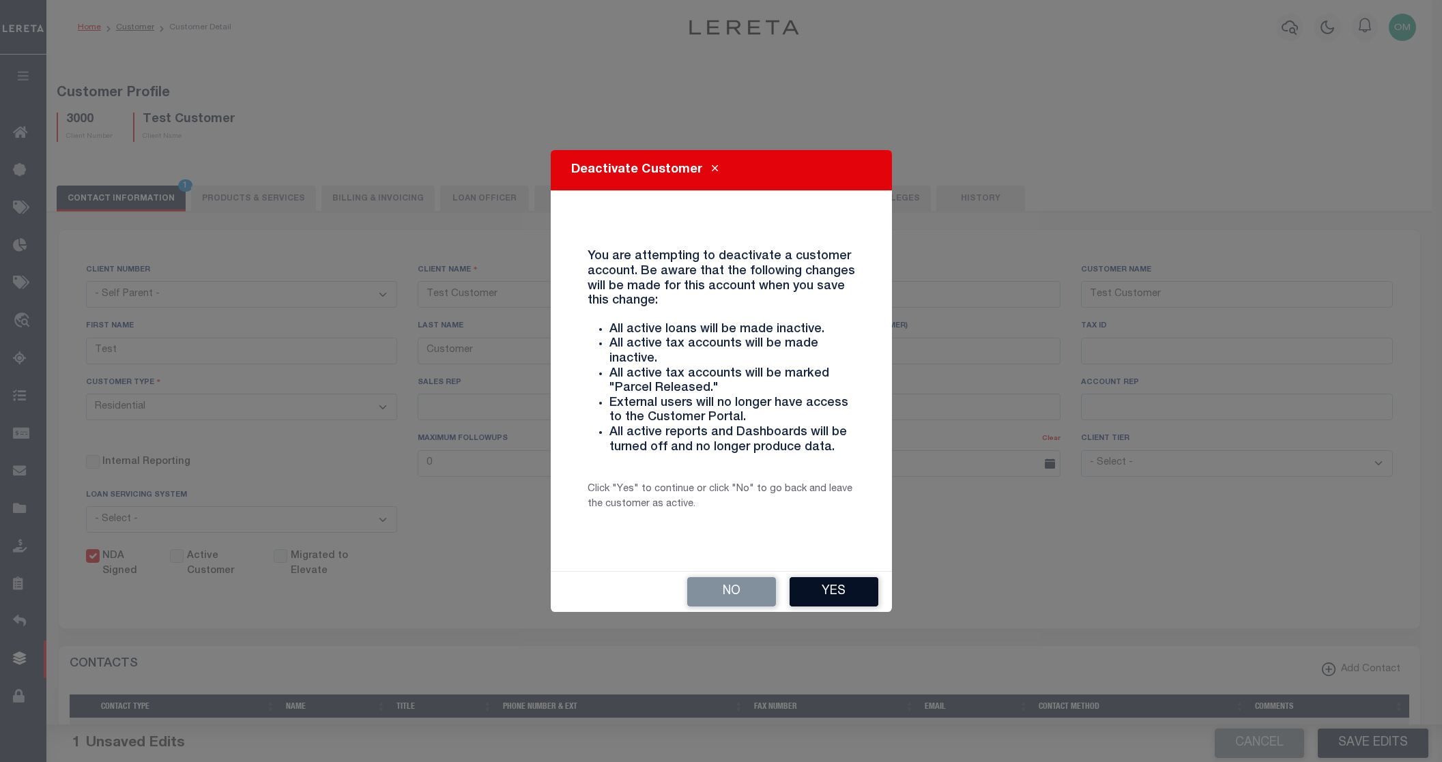
click at [832, 585] on button "Yes" at bounding box center [834, 591] width 89 height 29
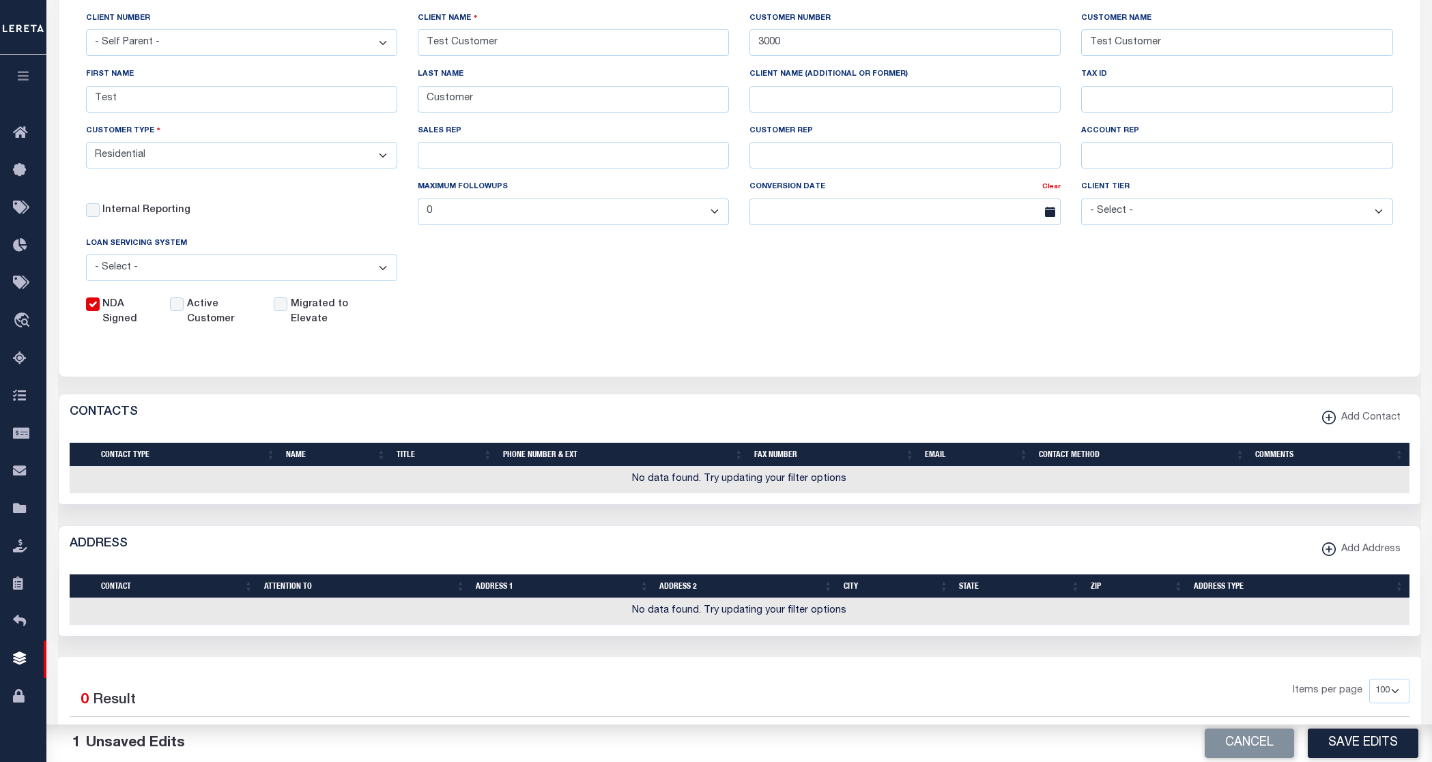
scroll to position [273, 0]
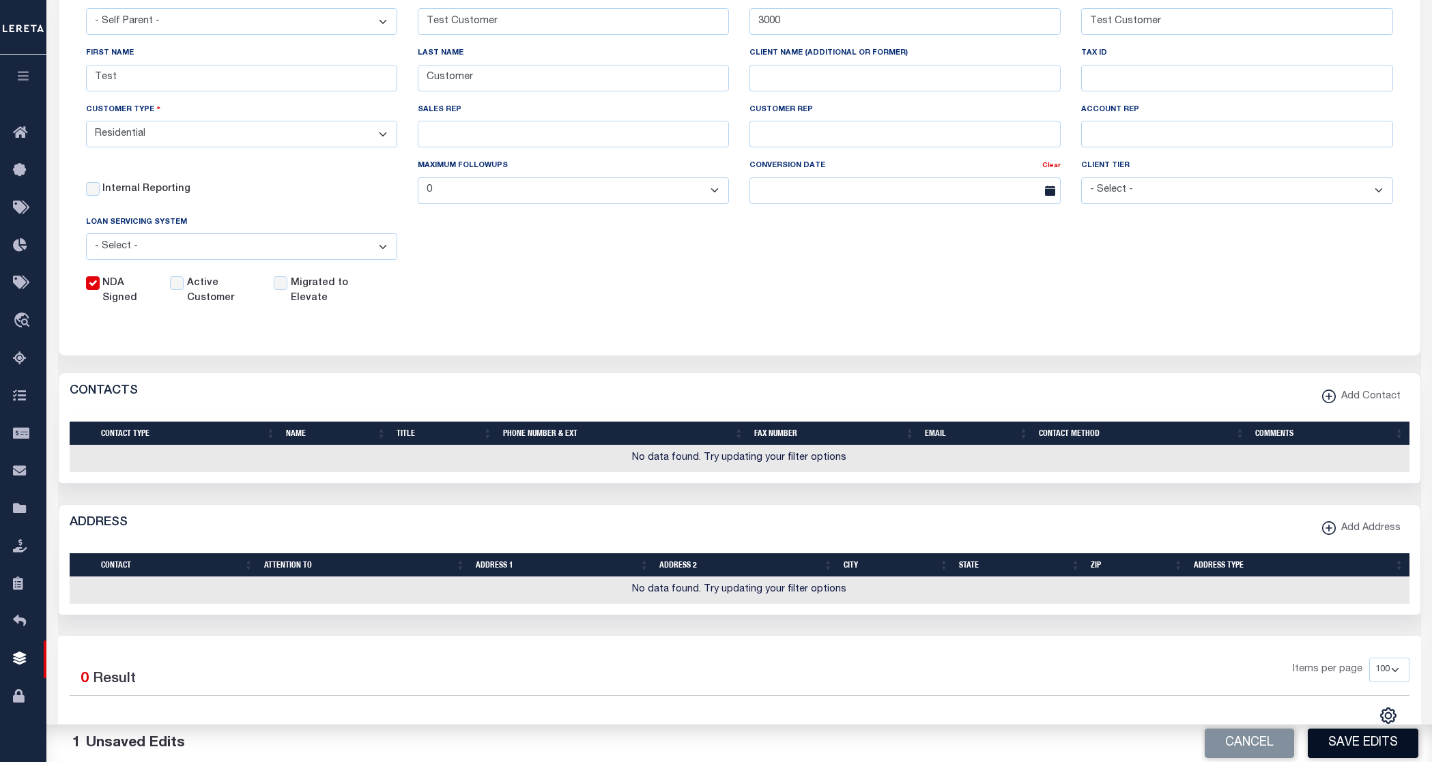
click at [1365, 736] on button "Save Edits" at bounding box center [1363, 743] width 111 height 29
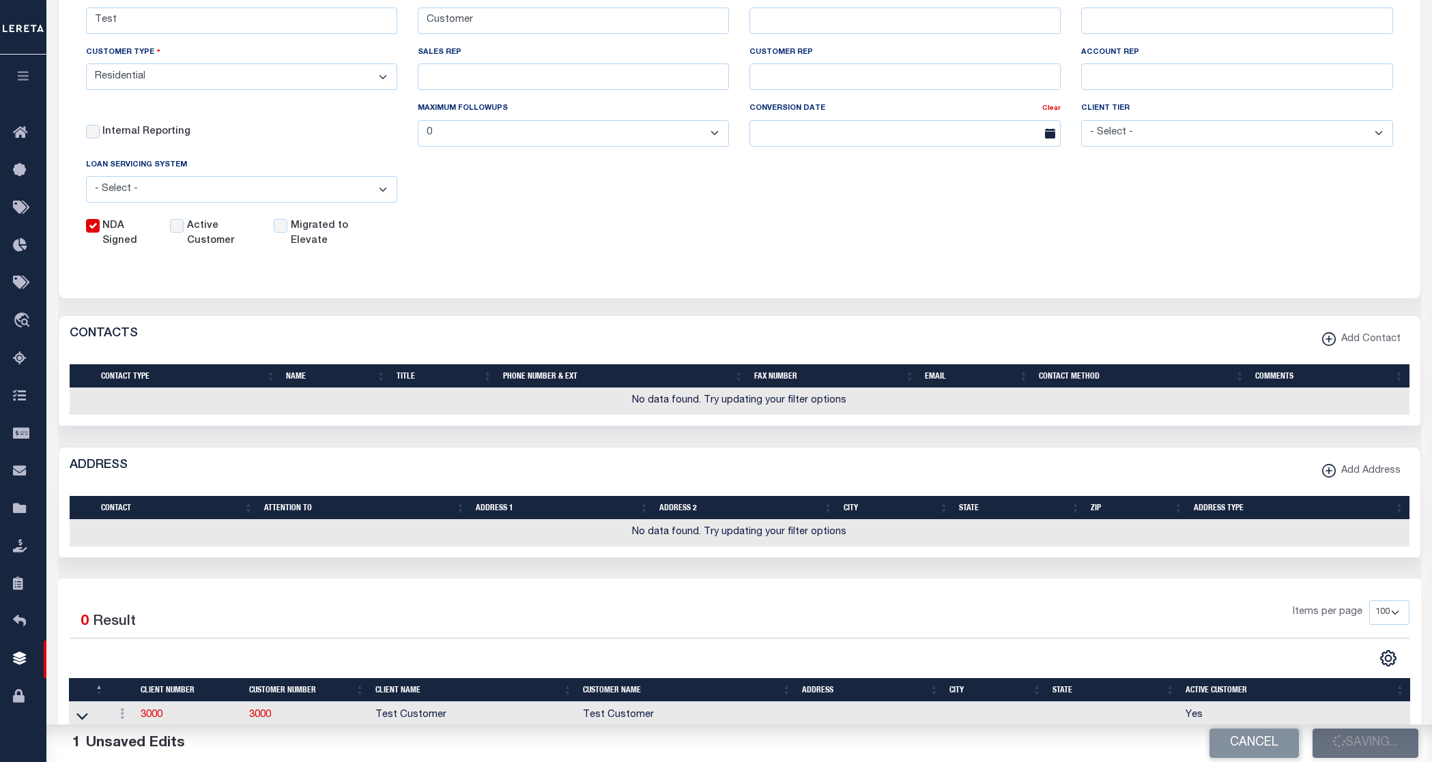
scroll to position [341, 0]
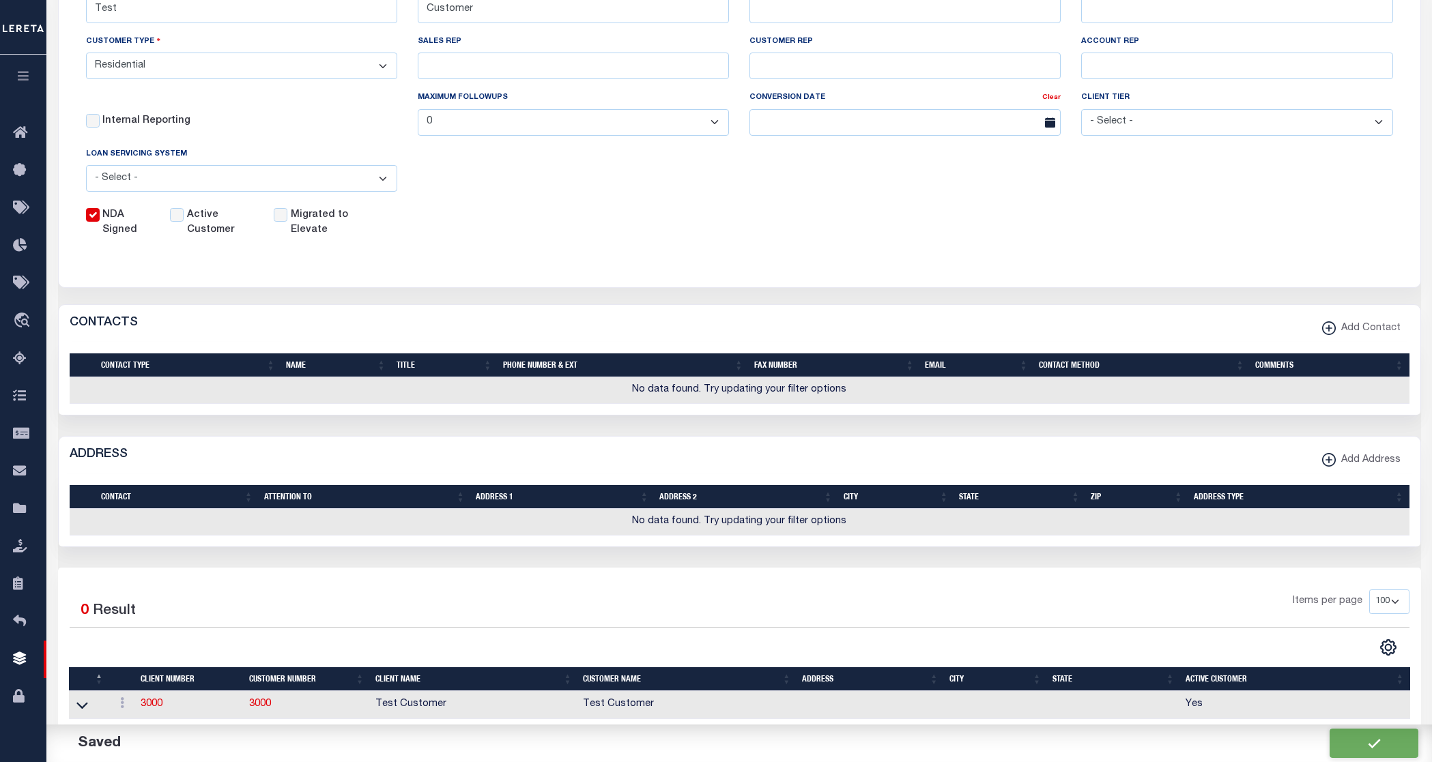
drag, startPoint x: 554, startPoint y: 88, endPoint x: 563, endPoint y: 89, distance: 8.9
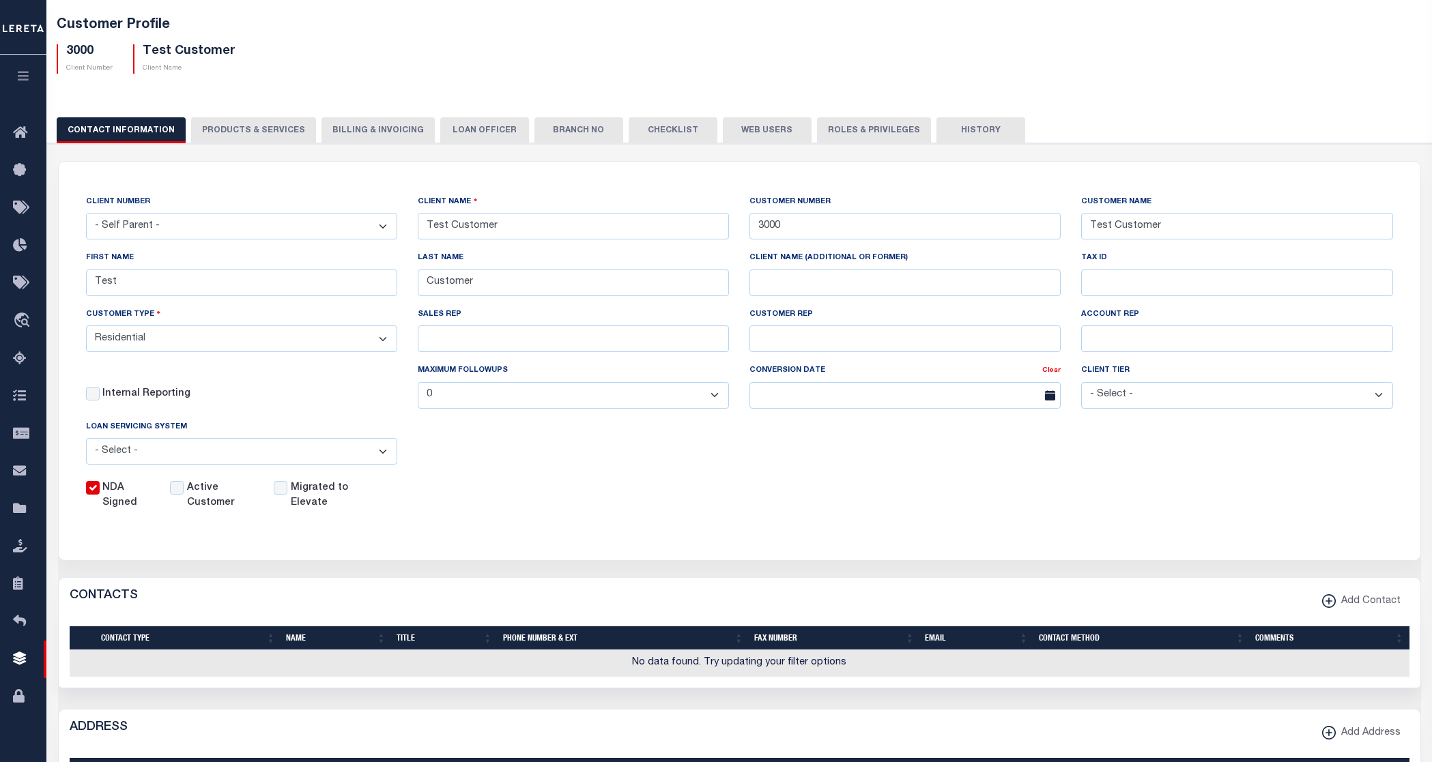
scroll to position [0, 0]
